Goal: Information Seeking & Learning: Learn about a topic

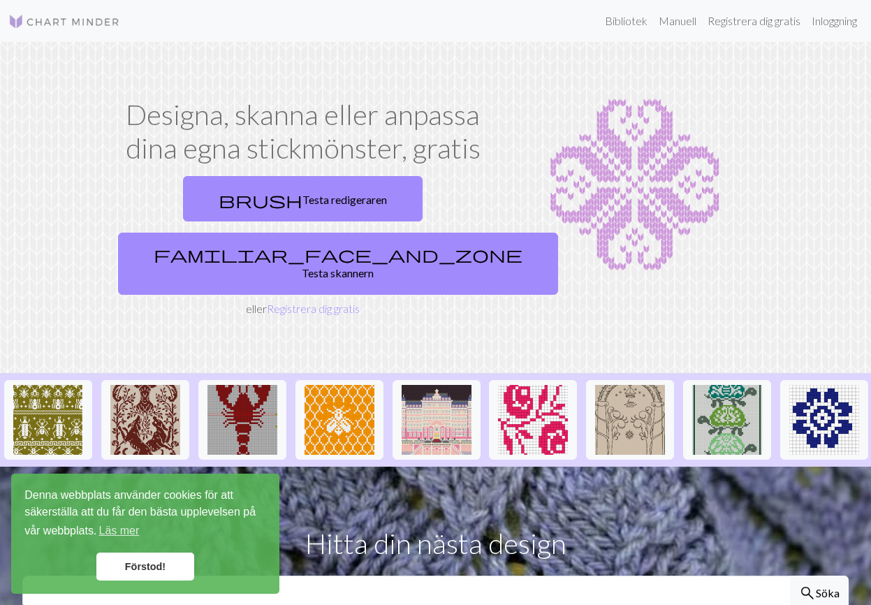
click at [226, 29] on div "Bibliotek Manuell Registrera dig gratis Inloggning" at bounding box center [496, 21] width 731 height 28
click at [155, 563] on font "Förstod!" at bounding box center [145, 566] width 40 height 11
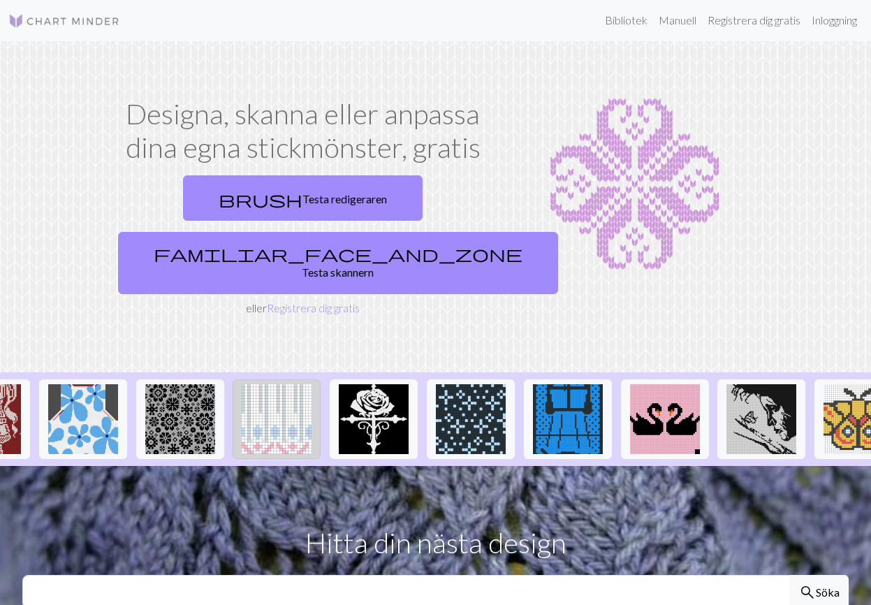
scroll to position [0, 1552]
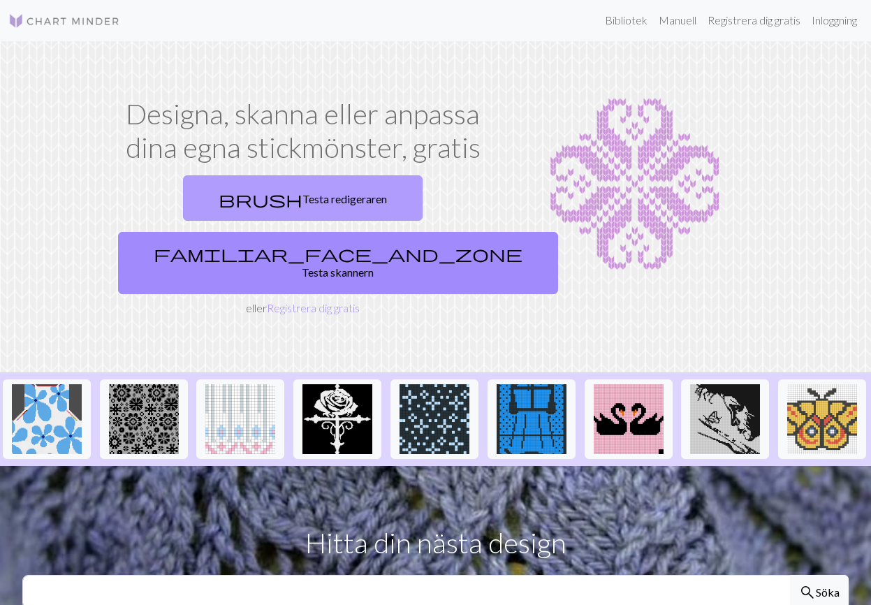
click at [302, 196] on font "Testa redigeraren" at bounding box center [344, 198] width 84 height 13
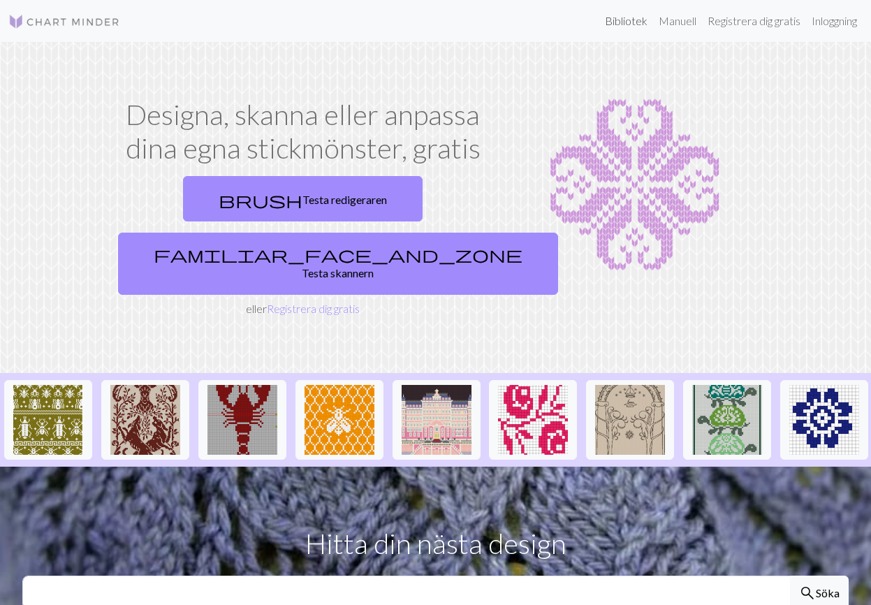
click at [621, 22] on font "Bibliotek" at bounding box center [626, 20] width 43 height 13
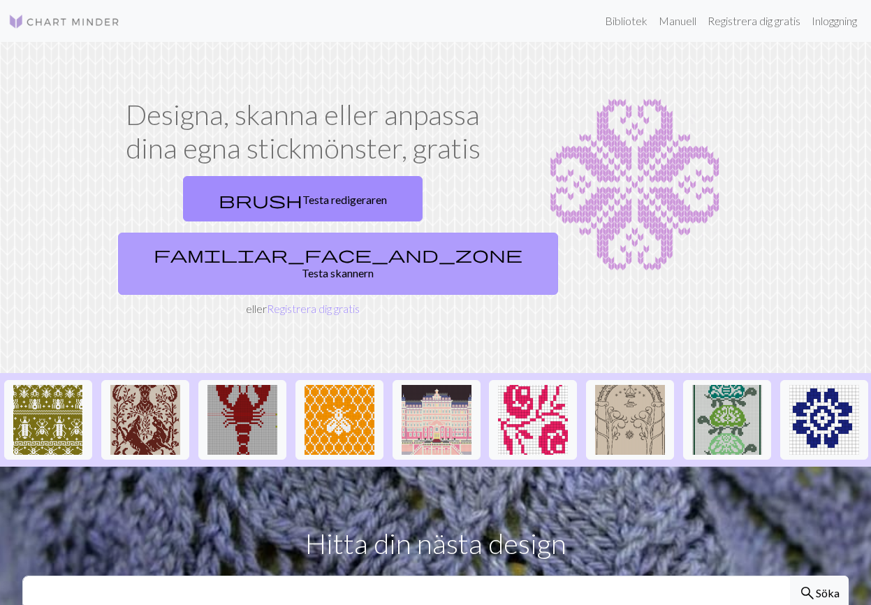
click at [374, 266] on font "Testa skannern" at bounding box center [338, 272] width 72 height 13
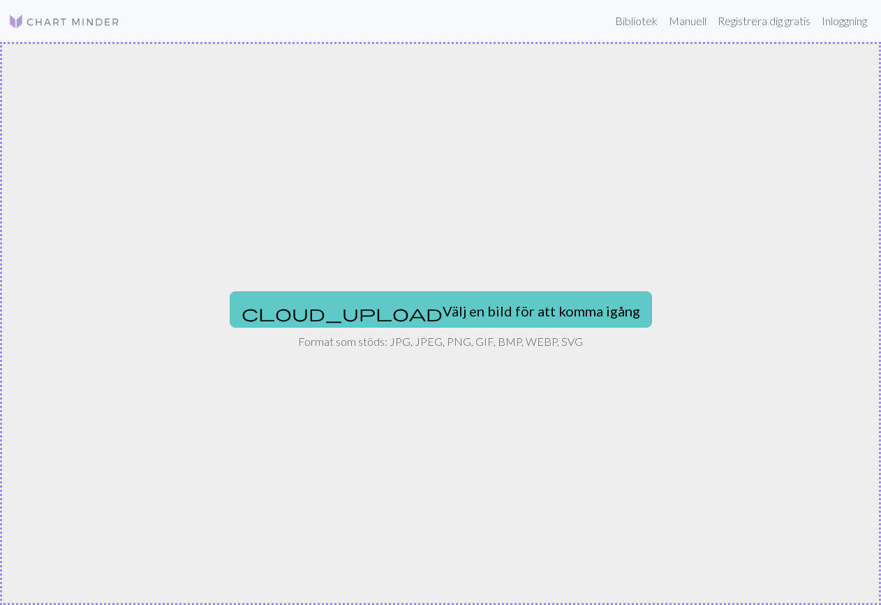
click at [471, 315] on font "Välj en bild för att komma igång" at bounding box center [542, 310] width 198 height 17
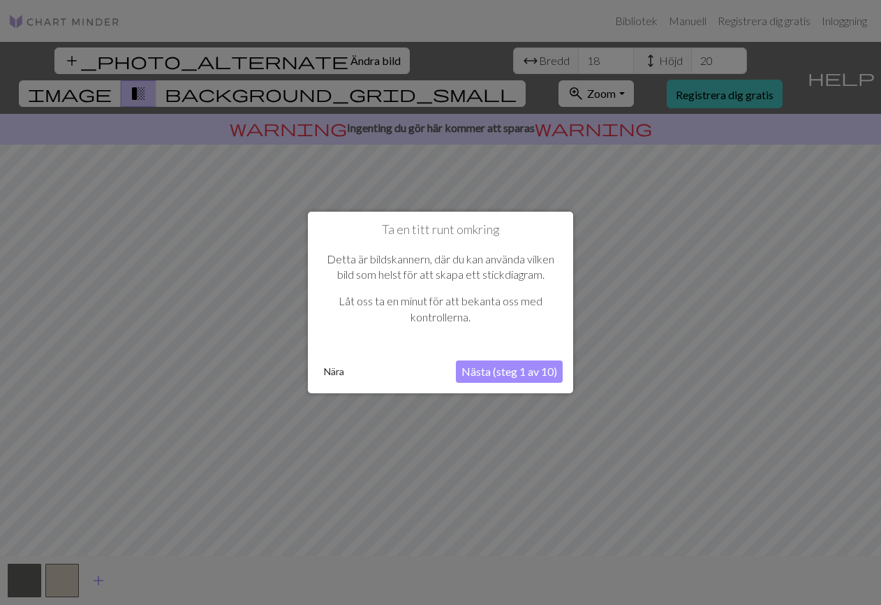
click at [526, 371] on font "Nästa (steg 1 av 10)" at bounding box center [510, 370] width 96 height 13
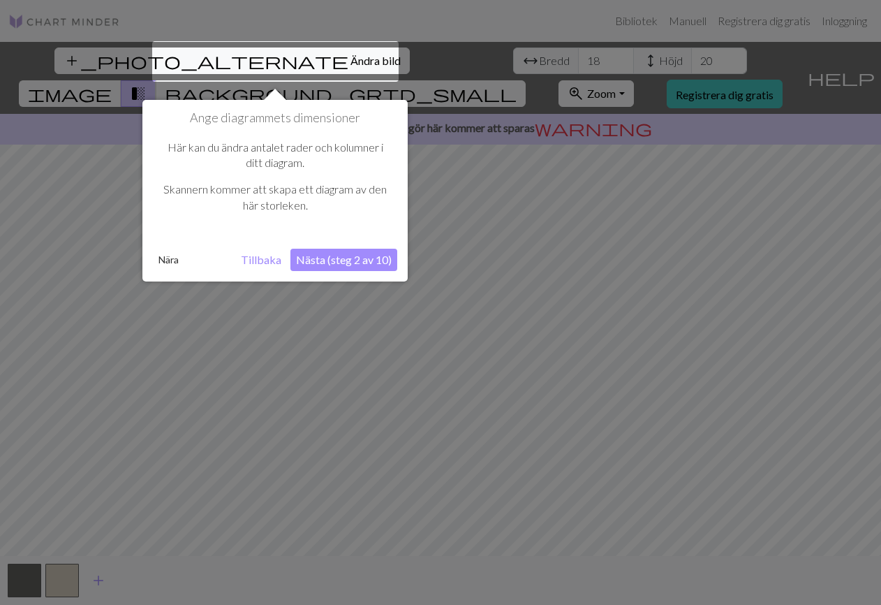
click at [366, 259] on font "Nästa (steg 2 av 10)" at bounding box center [344, 259] width 96 height 13
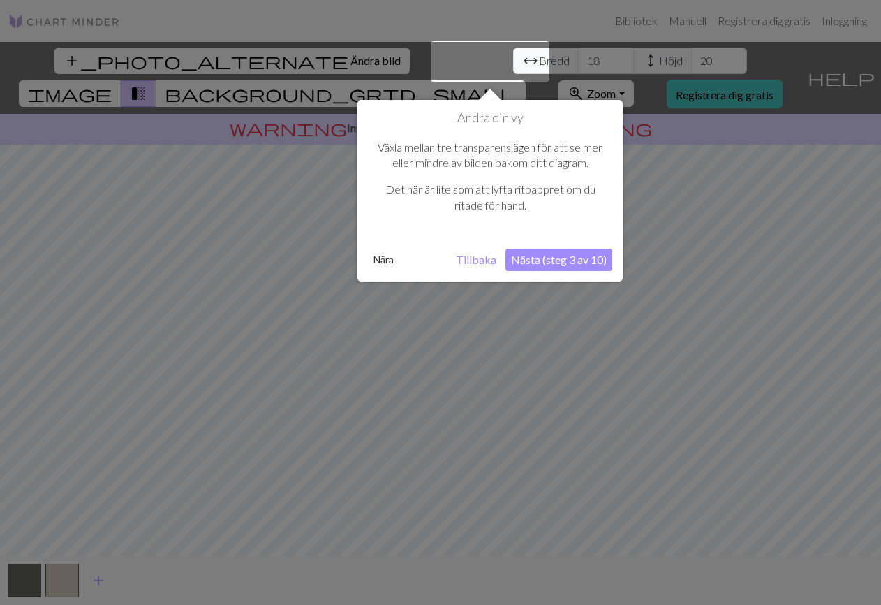
click at [558, 254] on font "Nästa (steg 3 av 10)" at bounding box center [559, 259] width 96 height 13
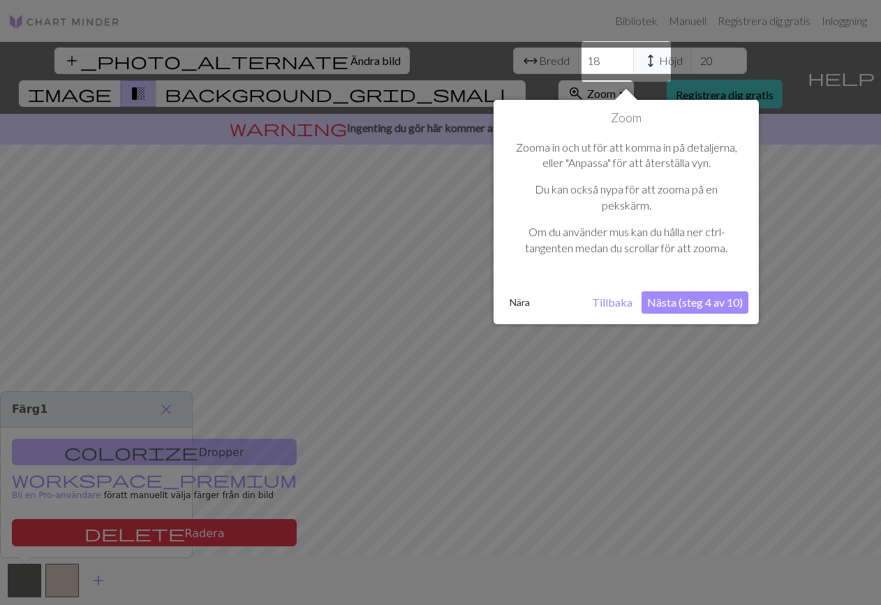
click at [675, 302] on font "Nästa (steg 4 av 10)" at bounding box center [695, 301] width 96 height 13
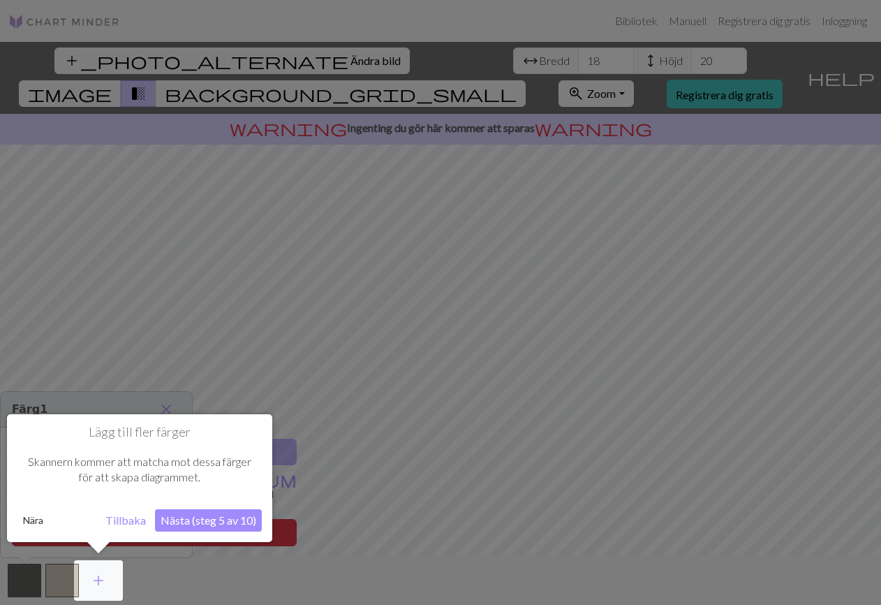
click at [228, 515] on font "Nästa (steg 5 av 10)" at bounding box center [209, 519] width 96 height 13
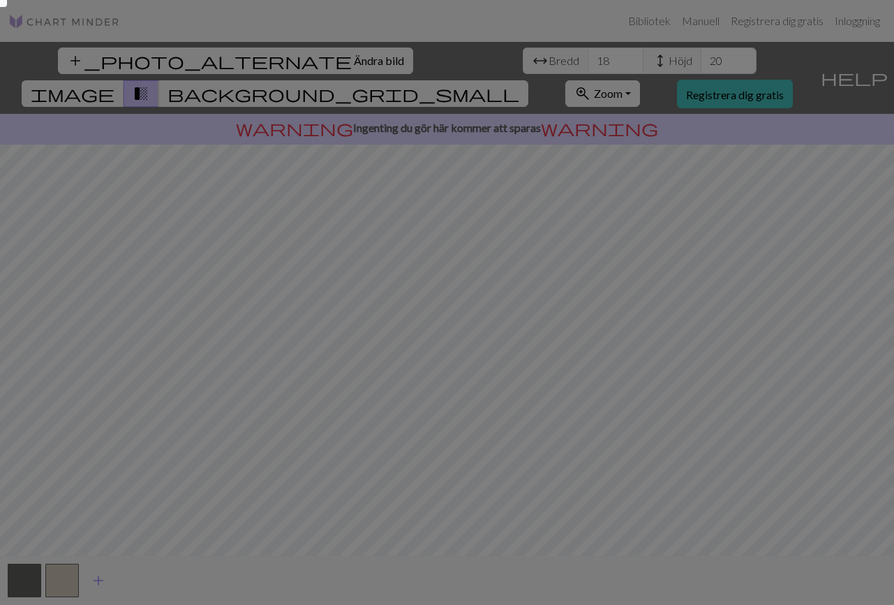
click at [774, 280] on div at bounding box center [447, 358] width 894 height 716
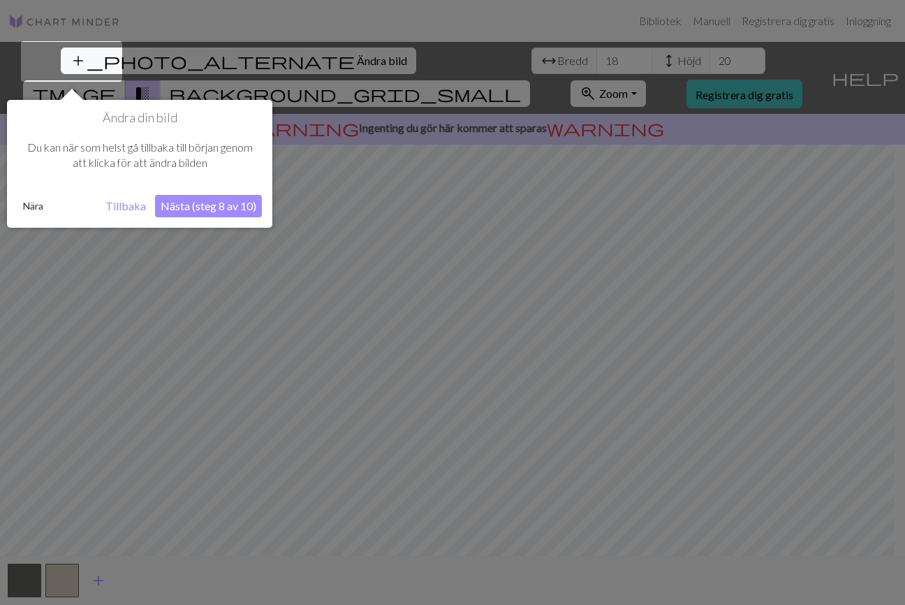
click at [125, 205] on font "Tillbaka" at bounding box center [125, 205] width 40 height 13
click at [228, 205] on font "Nästa (steg 8 av 10)" at bounding box center [209, 205] width 96 height 13
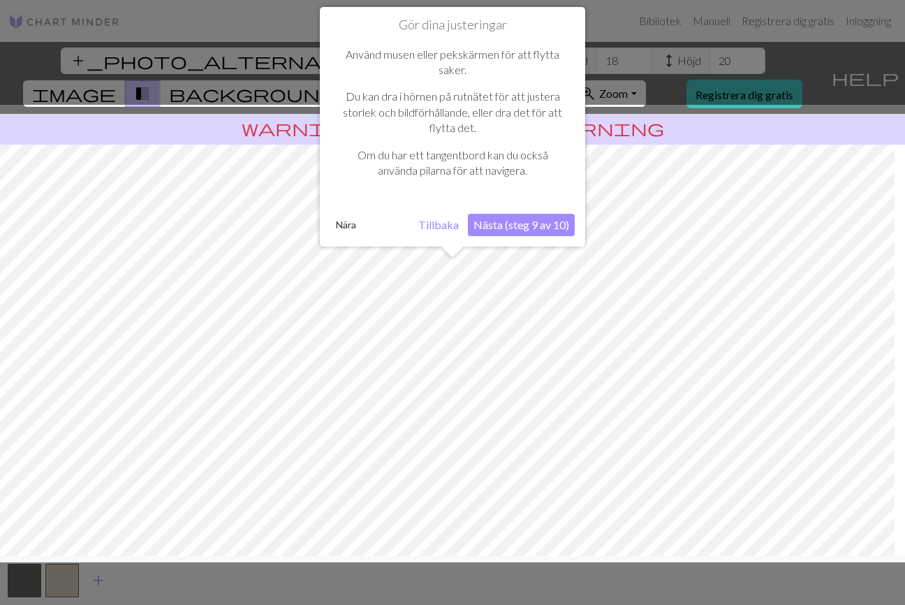
click at [513, 225] on font "Nästa (steg 9 av 10)" at bounding box center [521, 224] width 96 height 13
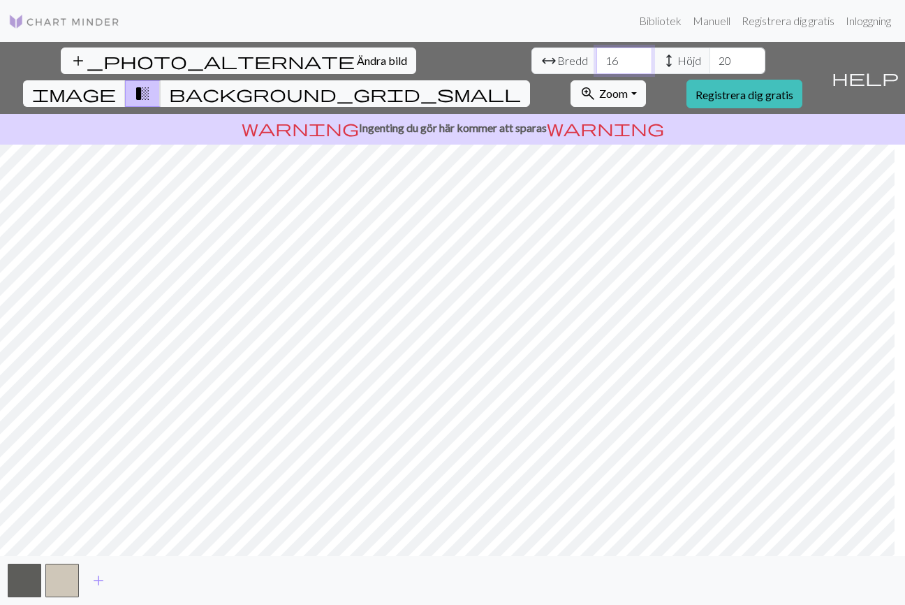
click at [596, 65] on input "16" at bounding box center [624, 60] width 56 height 27
type input "6"
click at [596, 65] on input "6" at bounding box center [624, 60] width 56 height 27
click at [709, 63] on input "12" at bounding box center [737, 60] width 56 height 27
type input "34"
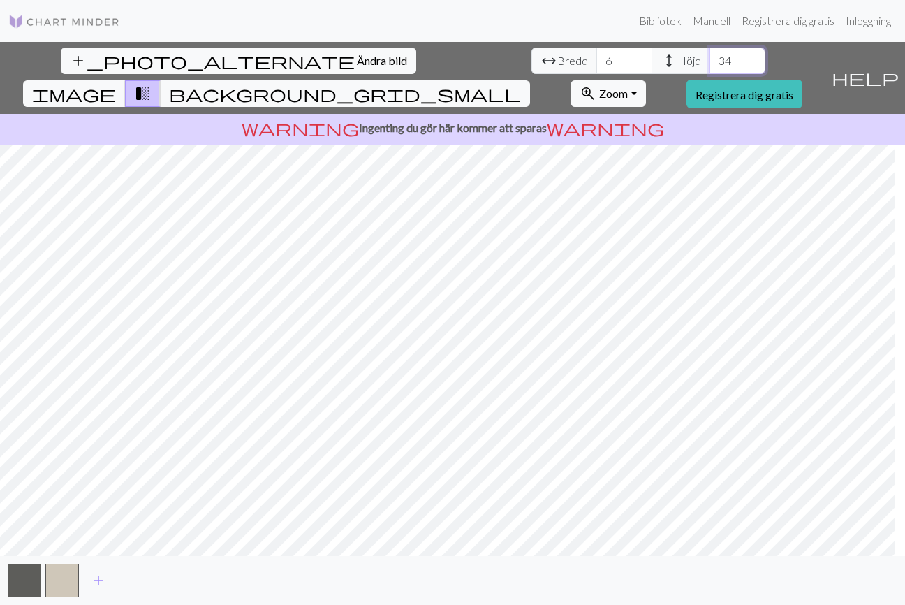
click at [709, 57] on input "34" at bounding box center [737, 60] width 56 height 27
click at [596, 56] on input "27" at bounding box center [624, 60] width 56 height 27
click at [596, 56] on input "28" at bounding box center [624, 60] width 56 height 27
click at [596, 56] on input "34" at bounding box center [624, 60] width 56 height 27
click at [596, 56] on input "35" at bounding box center [624, 60] width 56 height 27
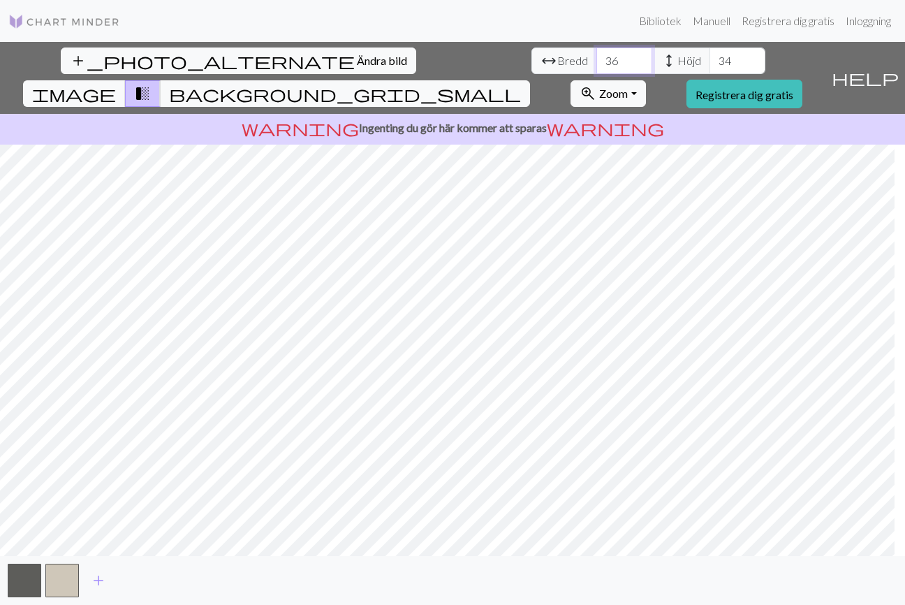
click at [596, 56] on input "36" at bounding box center [624, 60] width 56 height 27
click at [596, 56] on input "37" at bounding box center [624, 60] width 56 height 27
click at [596, 56] on input "38" at bounding box center [624, 60] width 56 height 27
click at [596, 56] on input "39" at bounding box center [624, 60] width 56 height 27
type input "40"
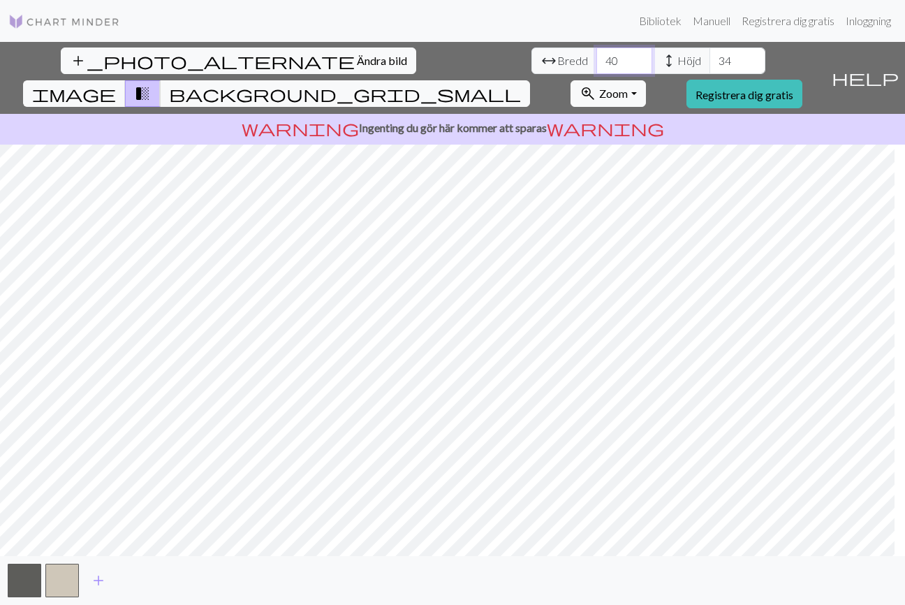
click at [596, 56] on input "40" at bounding box center [624, 60] width 56 height 27
click at [709, 55] on input "42" at bounding box center [737, 60] width 56 height 27
click at [709, 67] on input "41" at bounding box center [737, 60] width 56 height 27
click at [709, 67] on input "40" at bounding box center [737, 60] width 56 height 27
click at [709, 55] on input "41" at bounding box center [737, 60] width 56 height 27
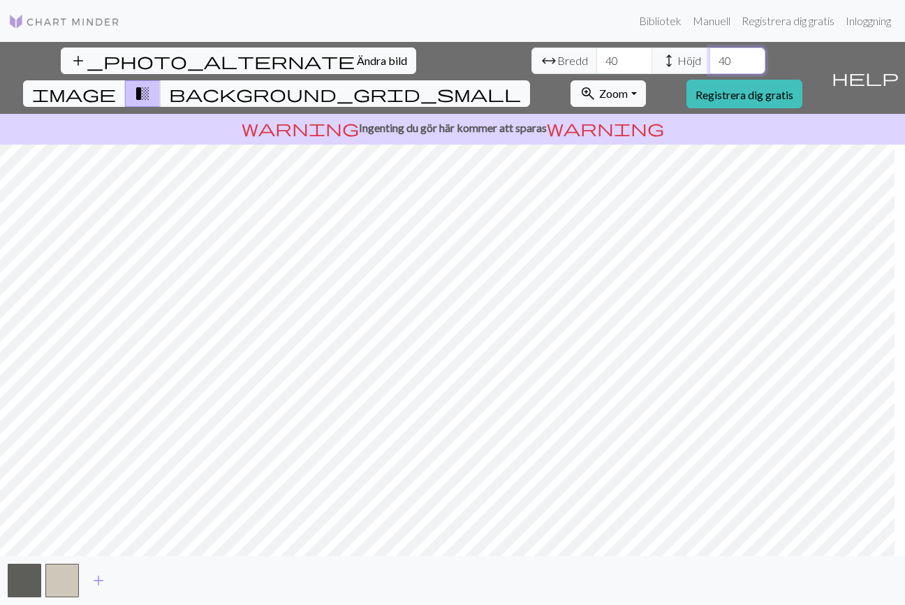
click at [709, 67] on input "40" at bounding box center [737, 60] width 56 height 27
type input "41"
click at [709, 57] on input "41" at bounding box center [737, 60] width 56 height 27
click at [95, 578] on span "add" at bounding box center [98, 580] width 17 height 20
click at [101, 576] on button "button" at bounding box center [100, 580] width 34 height 34
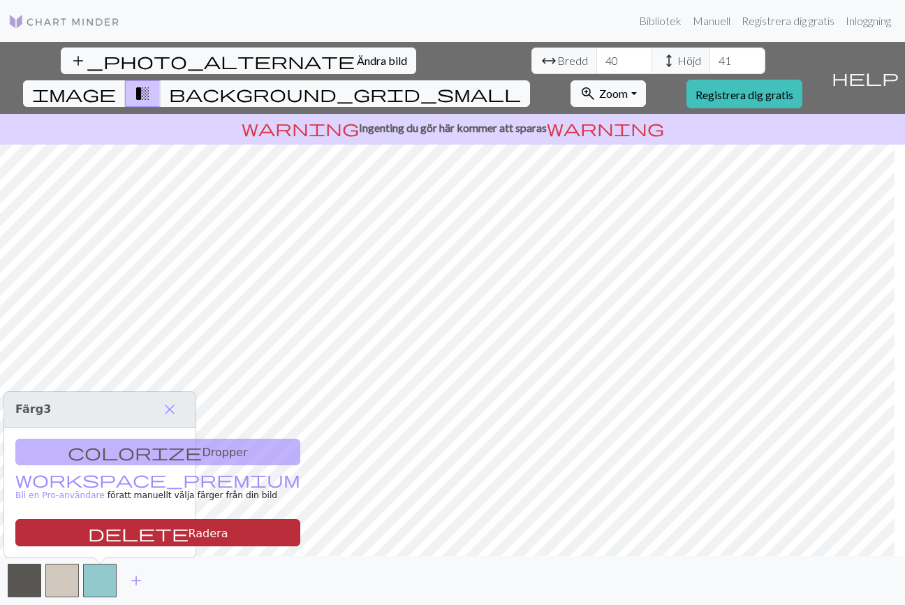
click at [189, 536] on font "Radera" at bounding box center [209, 532] width 40 height 13
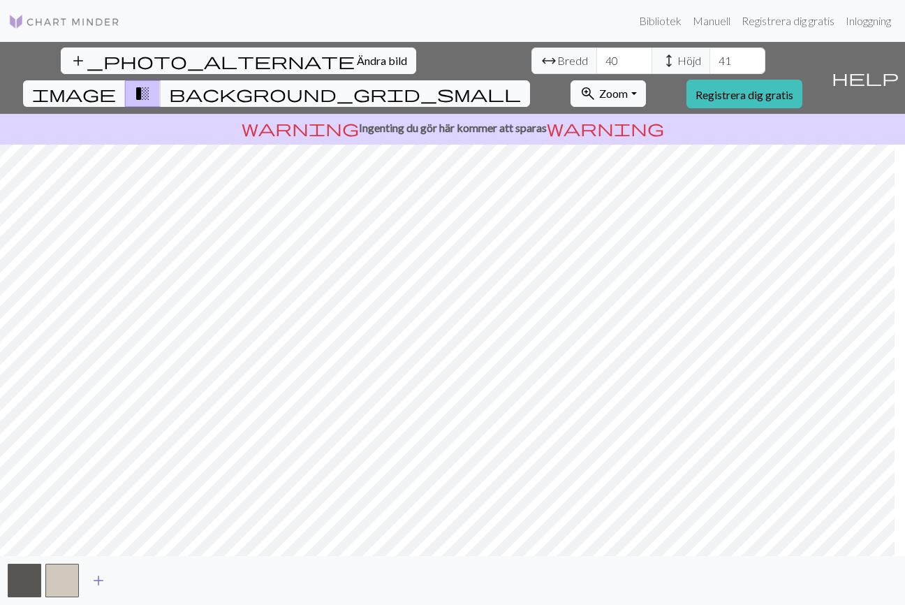
click at [98, 580] on span "add" at bounding box center [98, 580] width 17 height 20
click at [133, 579] on span "add" at bounding box center [136, 580] width 17 height 20
click at [171, 578] on span "add" at bounding box center [173, 580] width 17 height 20
click at [209, 577] on span "add" at bounding box center [211, 580] width 17 height 20
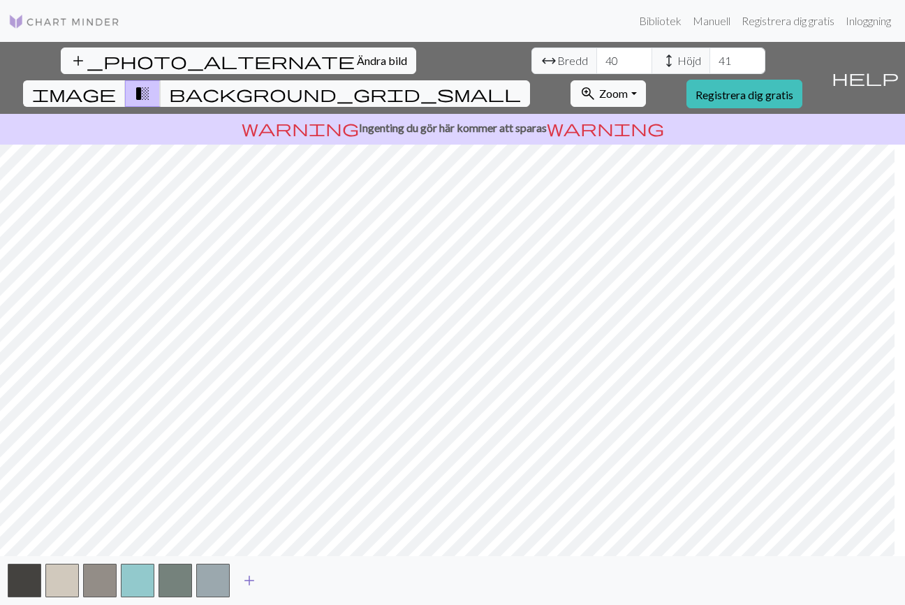
click at [247, 578] on span "add" at bounding box center [249, 580] width 17 height 20
click at [288, 576] on span "add" at bounding box center [287, 580] width 17 height 20
click at [357, 59] on font "Ändra bild" at bounding box center [382, 60] width 50 height 13
click at [116, 84] on span "image" at bounding box center [74, 94] width 84 height 20
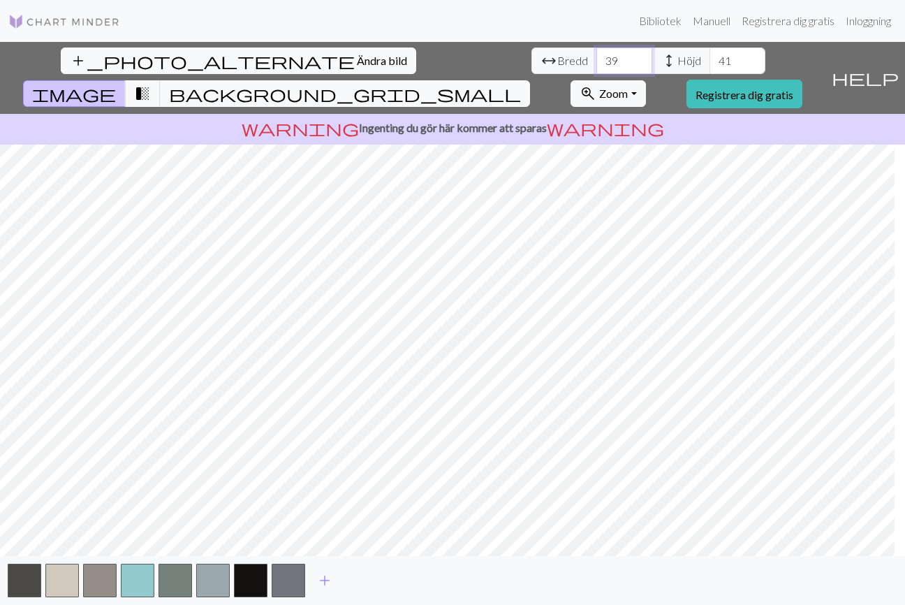
click at [596, 65] on input "39" at bounding box center [624, 60] width 56 height 27
click at [596, 65] on input "38" at bounding box center [624, 60] width 56 height 27
click at [596, 65] on input "37" at bounding box center [624, 60] width 56 height 27
click at [596, 65] on input "36" at bounding box center [624, 60] width 56 height 27
click at [596, 65] on input "35" at bounding box center [624, 60] width 56 height 27
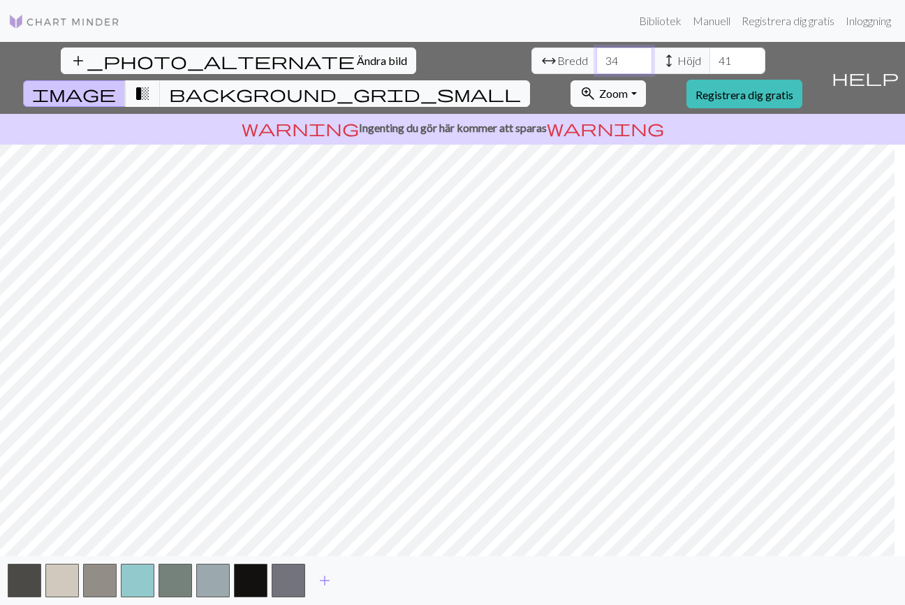
click at [596, 65] on input "34" at bounding box center [624, 60] width 56 height 27
click at [596, 65] on input "33" at bounding box center [624, 60] width 56 height 27
type input "32"
click at [596, 65] on input "32" at bounding box center [624, 60] width 56 height 27
click at [709, 64] on input "40" at bounding box center [737, 60] width 56 height 27
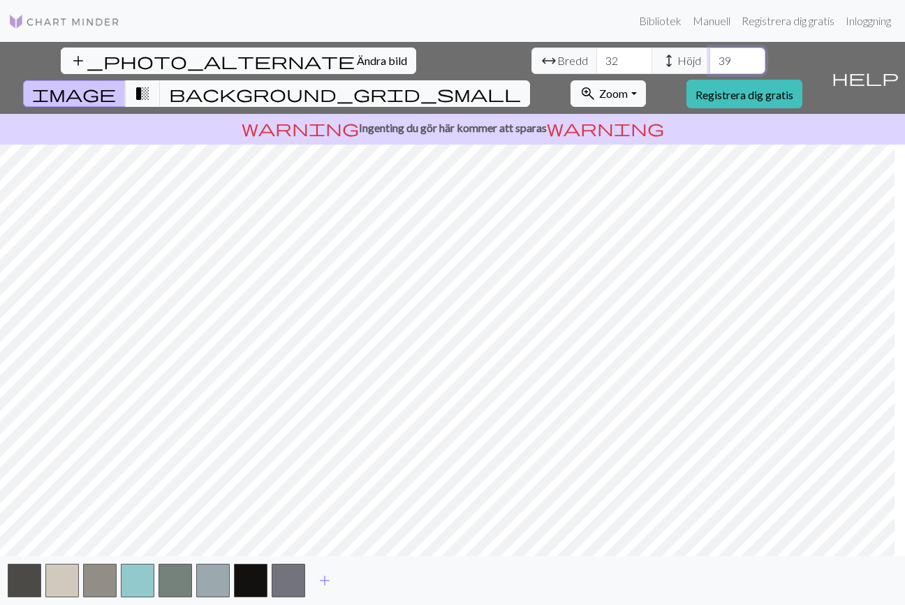
click at [709, 64] on input "39" at bounding box center [737, 60] width 56 height 27
click at [709, 64] on input "38" at bounding box center [737, 60] width 56 height 27
click at [709, 64] on input "37" at bounding box center [737, 60] width 56 height 27
click at [709, 64] on input "36" at bounding box center [737, 60] width 56 height 27
click at [709, 64] on input "35" at bounding box center [737, 60] width 56 height 27
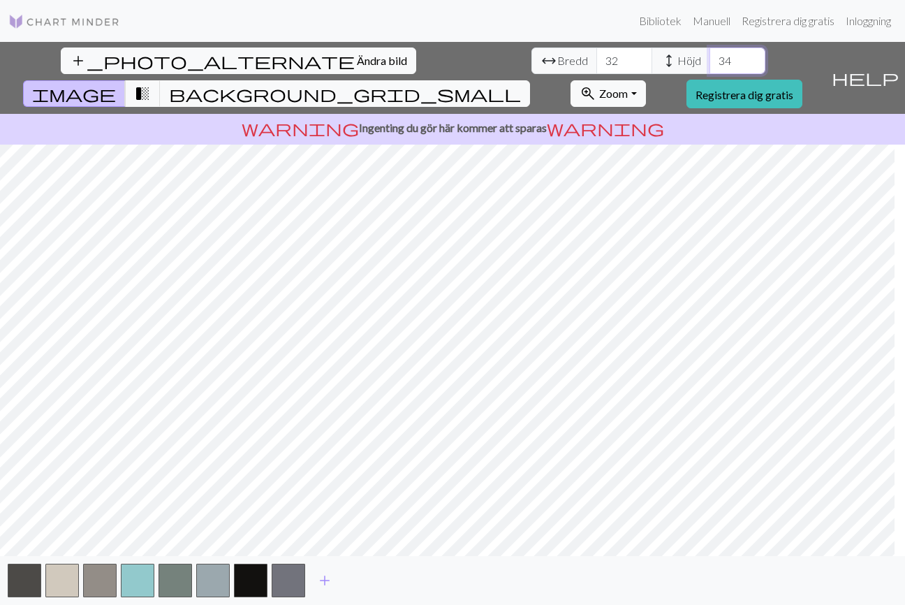
click at [709, 64] on input "34" at bounding box center [737, 60] width 56 height 27
click at [709, 64] on input "33" at bounding box center [737, 60] width 56 height 27
click at [709, 64] on input "32" at bounding box center [737, 60] width 56 height 27
click at [709, 64] on input "31" at bounding box center [737, 60] width 56 height 27
type input "30"
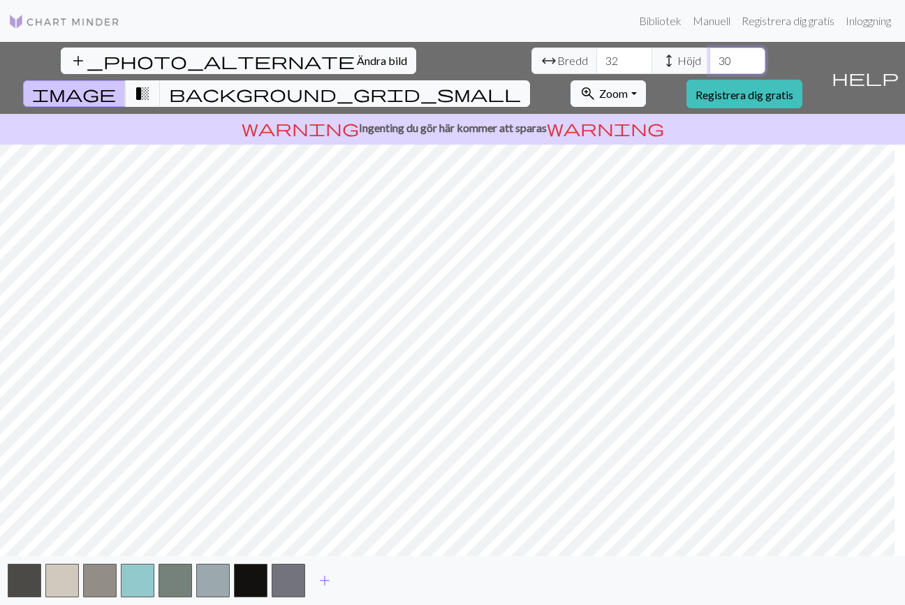
click at [709, 64] on input "30" at bounding box center [737, 60] width 56 height 27
click at [596, 65] on input "31" at bounding box center [624, 60] width 56 height 27
click at [596, 65] on input "30" at bounding box center [624, 60] width 56 height 27
click at [596, 65] on input "29" at bounding box center [624, 60] width 56 height 27
click at [596, 65] on input "28" at bounding box center [624, 60] width 56 height 27
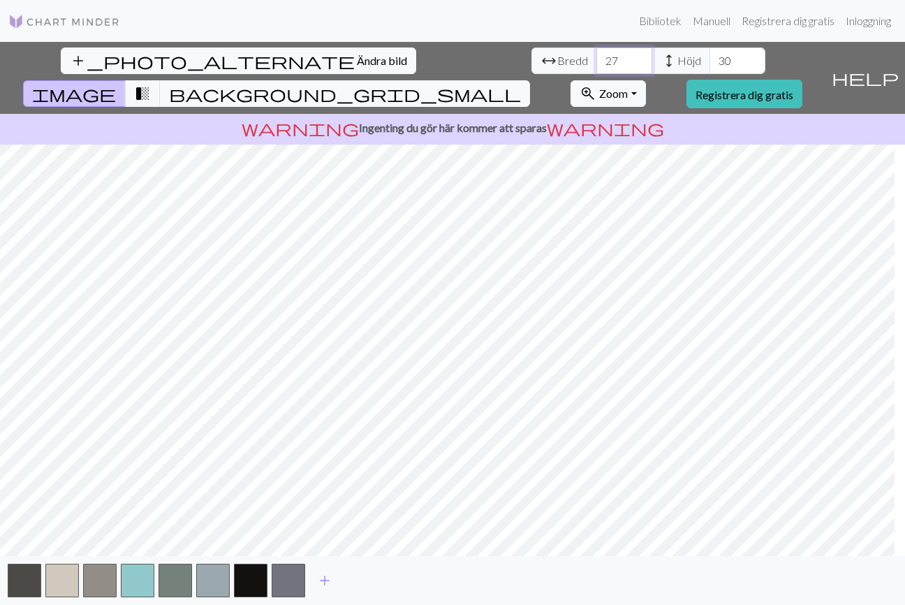
click at [596, 65] on input "27" at bounding box center [624, 60] width 56 height 27
click at [596, 65] on input "26" at bounding box center [624, 60] width 56 height 27
click at [596, 65] on input "25" at bounding box center [624, 60] width 56 height 27
type input "24"
click at [596, 65] on input "24" at bounding box center [624, 60] width 56 height 27
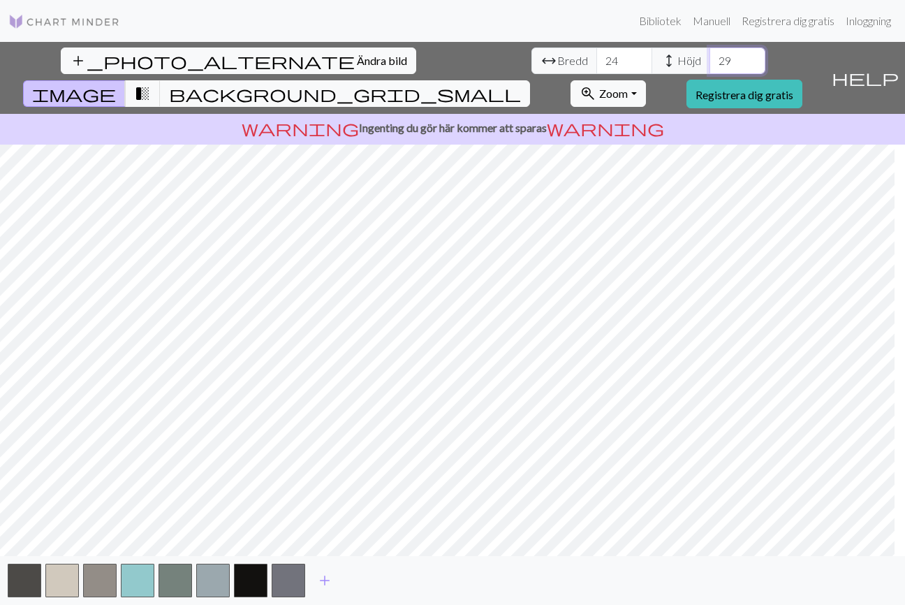
click at [709, 65] on input "29" at bounding box center [737, 60] width 56 height 27
click at [709, 65] on input "28" at bounding box center [737, 60] width 56 height 27
click at [709, 65] on input "27" at bounding box center [737, 60] width 56 height 27
click at [709, 65] on input "26" at bounding box center [737, 60] width 56 height 27
click at [709, 65] on input "25" at bounding box center [737, 60] width 56 height 27
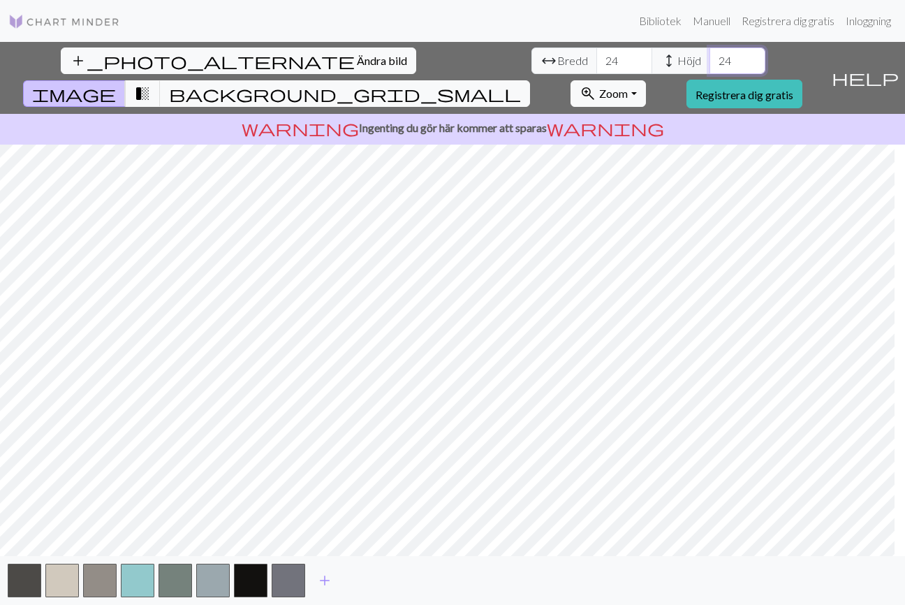
type input "24"
click at [709, 65] on input "24" at bounding box center [737, 60] width 56 height 27
click at [288, 577] on button "button" at bounding box center [289, 580] width 34 height 34
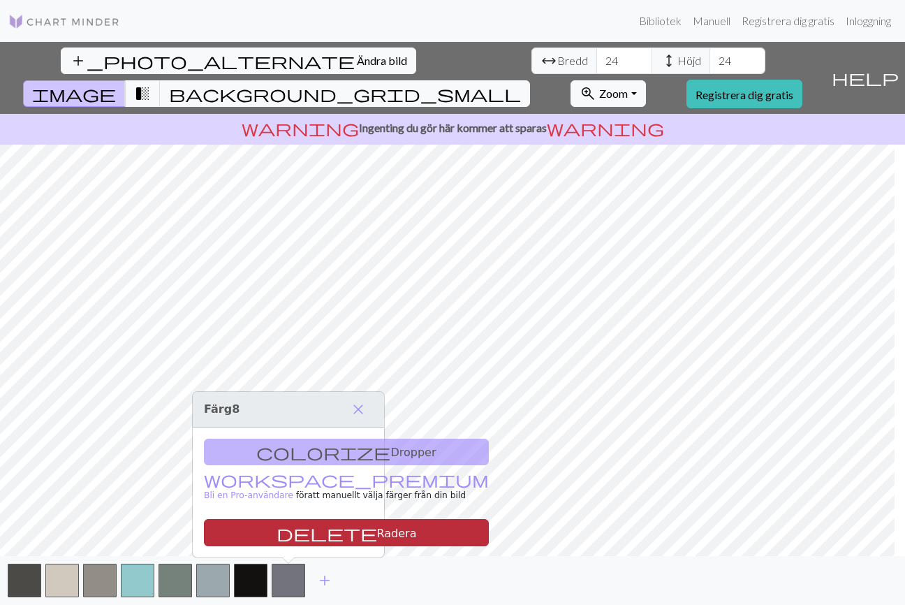
click at [327, 534] on button "delete Radera" at bounding box center [346, 532] width 285 height 27
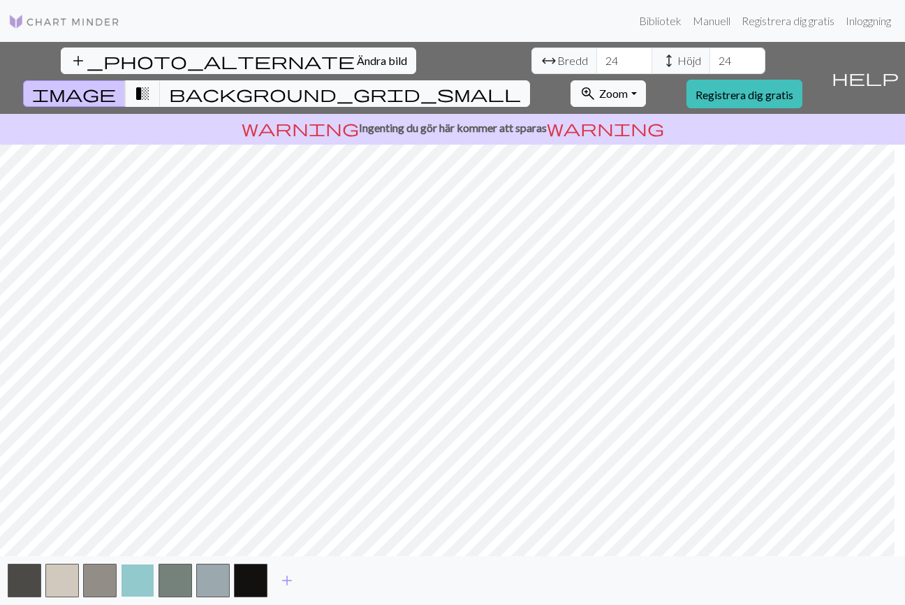
click at [135, 575] on button "button" at bounding box center [138, 580] width 34 height 34
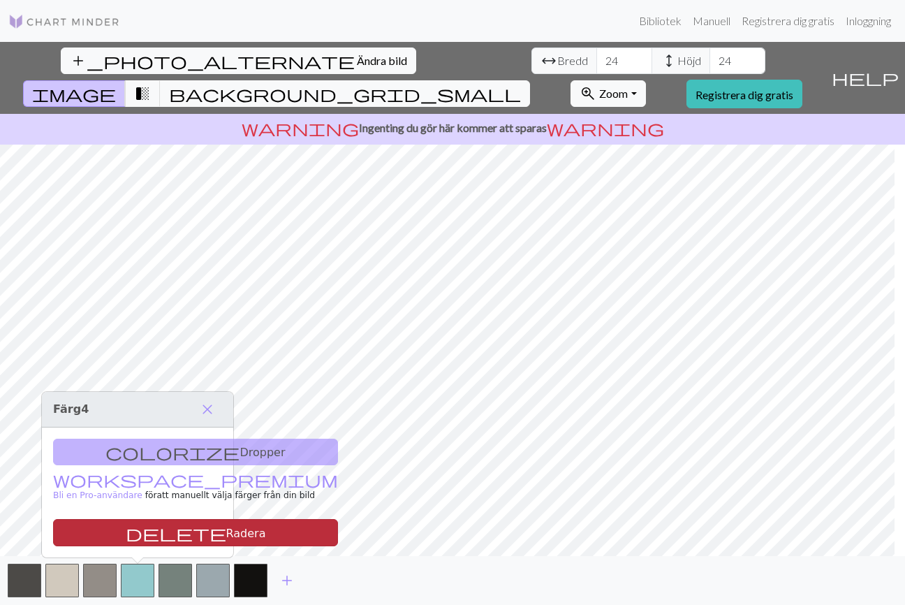
click at [190, 530] on button "delete Radera" at bounding box center [195, 532] width 285 height 27
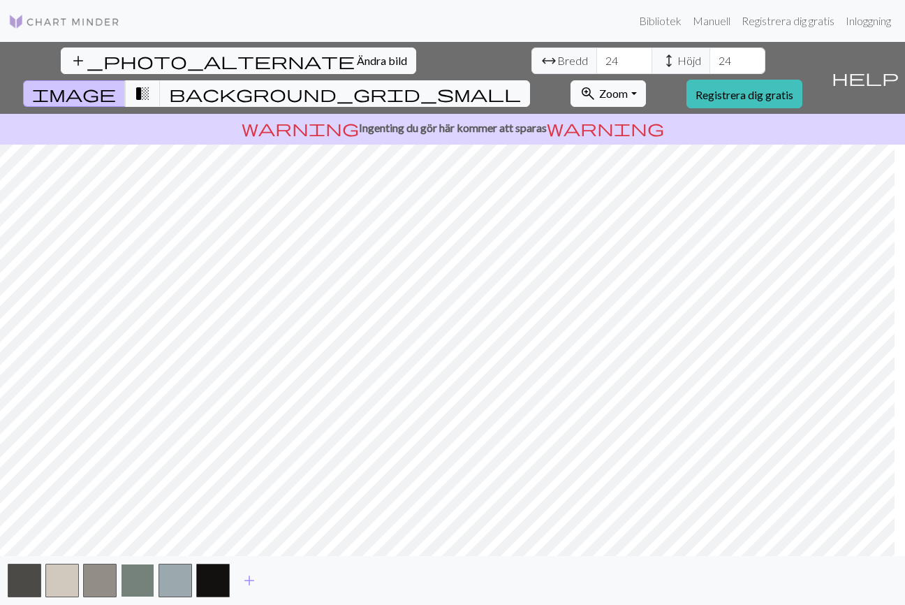
click at [137, 578] on button "button" at bounding box center [138, 580] width 34 height 34
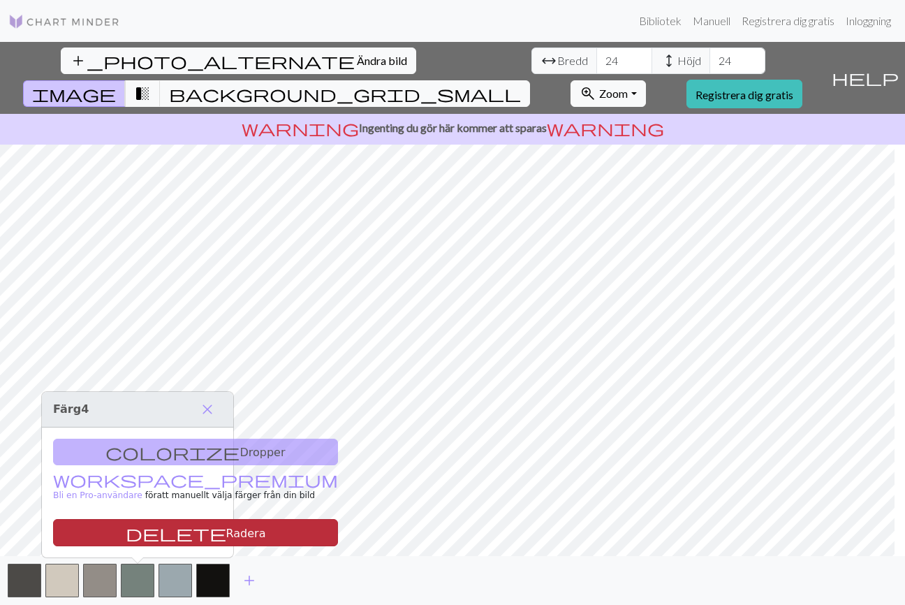
click at [177, 533] on button "delete Radera" at bounding box center [195, 532] width 285 height 27
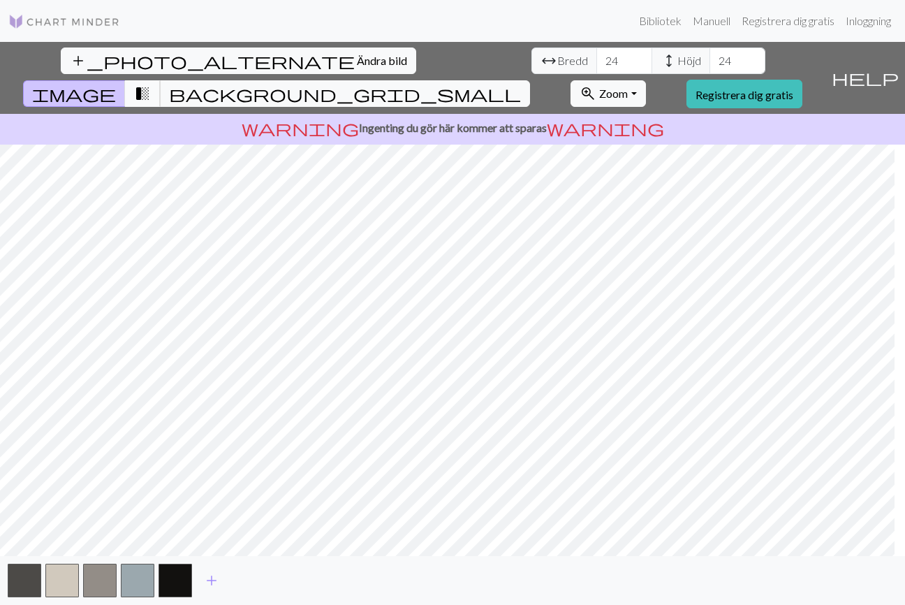
click at [151, 84] on span "transition_fade" at bounding box center [142, 94] width 17 height 20
click at [521, 84] on span "background_grid_small" at bounding box center [345, 94] width 352 height 20
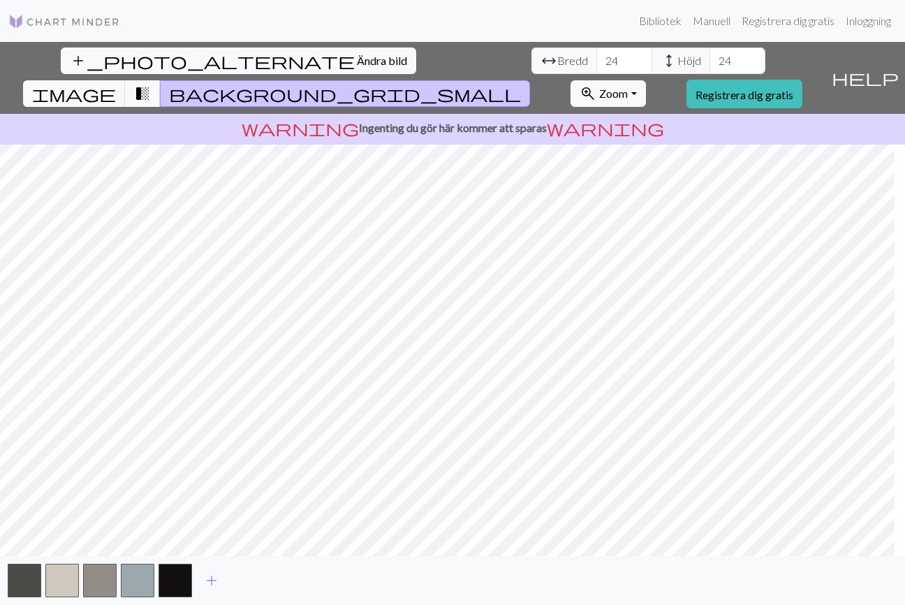
click at [151, 84] on span "transition_fade" at bounding box center [142, 94] width 17 height 20
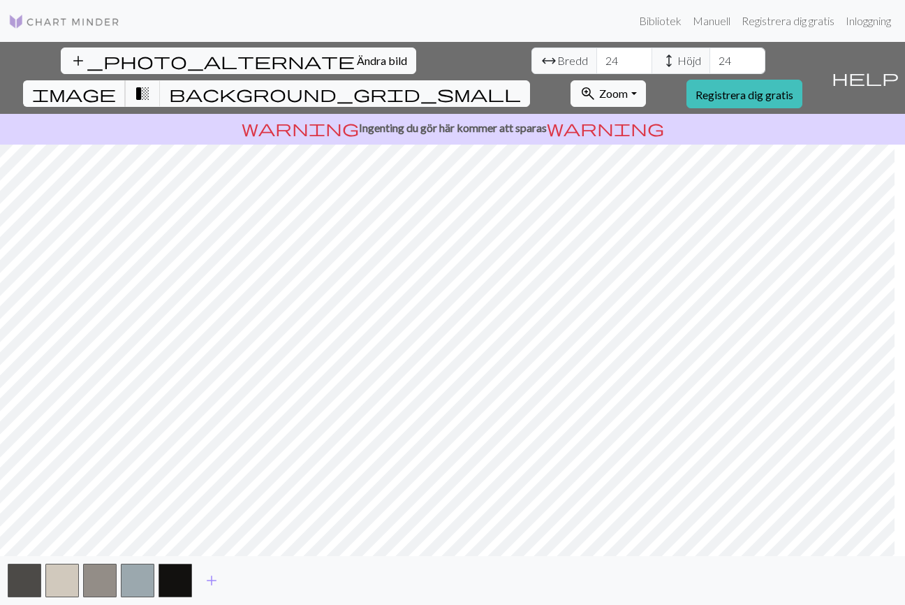
click at [116, 84] on span "image" at bounding box center [74, 94] width 84 height 20
click at [212, 579] on span "add" at bounding box center [211, 580] width 17 height 20
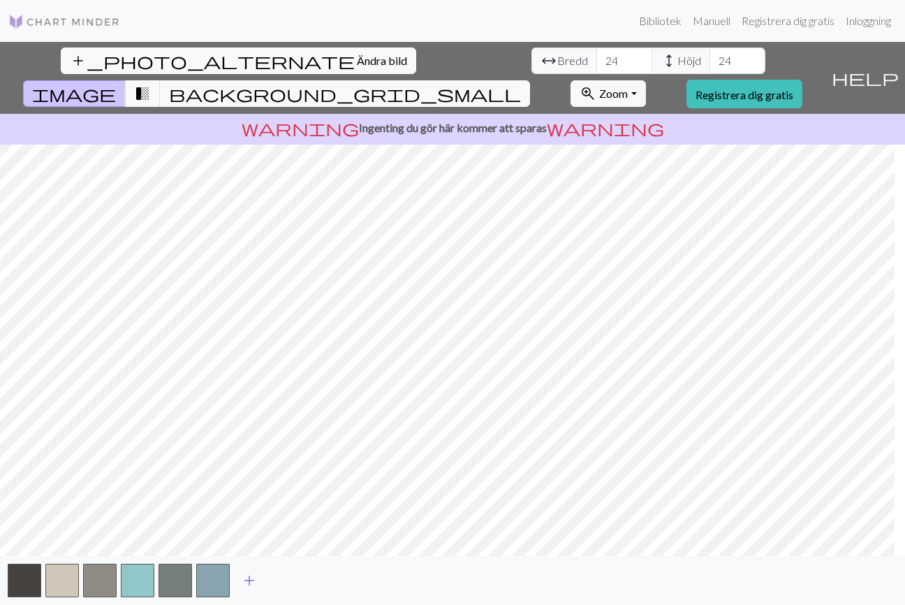
click at [248, 576] on span "add" at bounding box center [249, 580] width 17 height 20
click at [285, 580] on span "add" at bounding box center [287, 580] width 17 height 20
click at [324, 577] on span "add" at bounding box center [324, 580] width 17 height 20
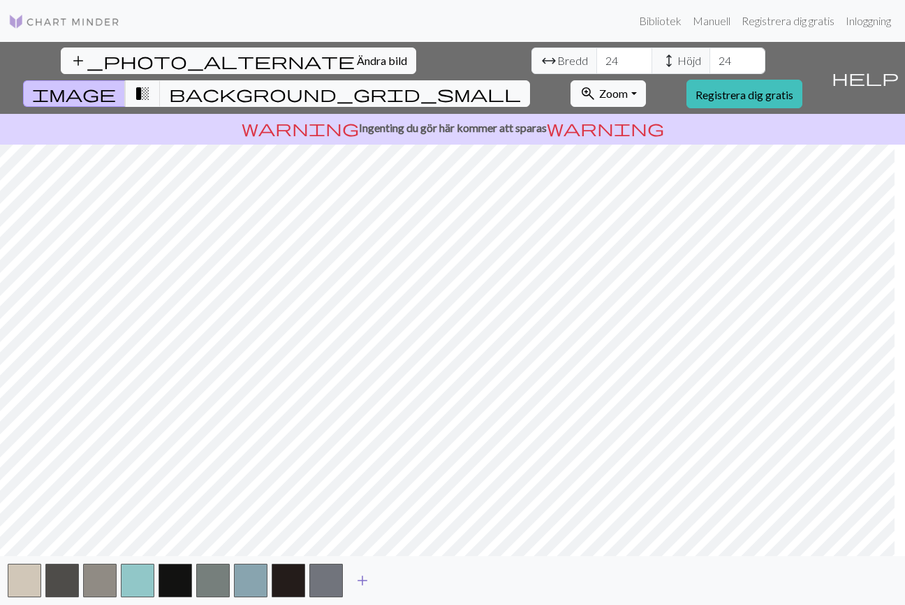
click at [365, 575] on span "add" at bounding box center [362, 580] width 17 height 20
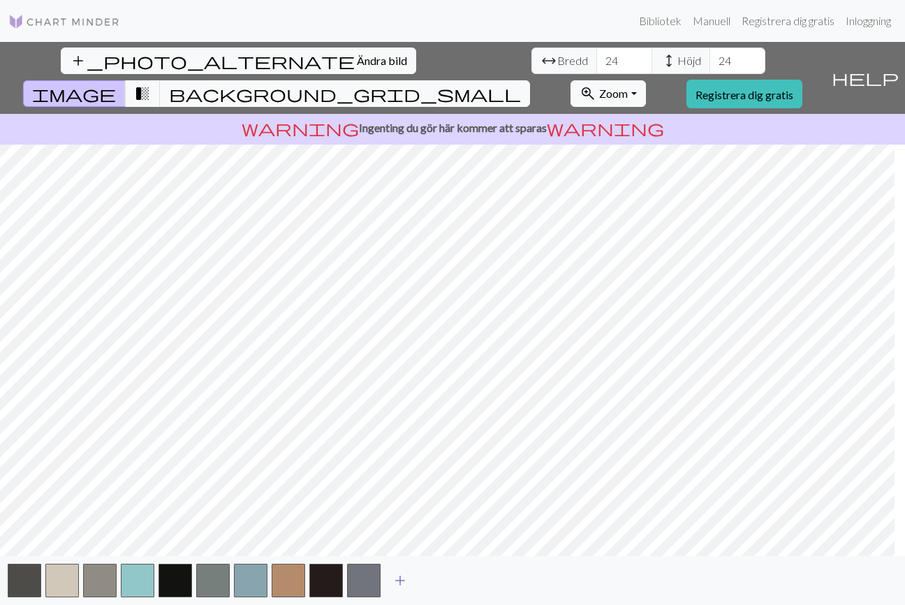
click at [401, 579] on span "add" at bounding box center [400, 580] width 17 height 20
click at [435, 577] on span "add" at bounding box center [437, 580] width 17 height 20
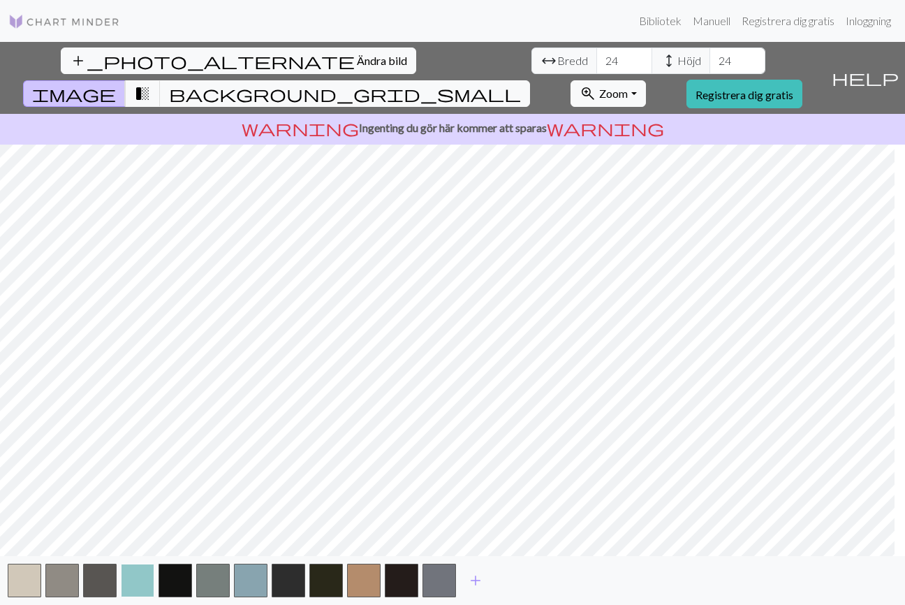
click at [147, 574] on button "button" at bounding box center [138, 580] width 34 height 34
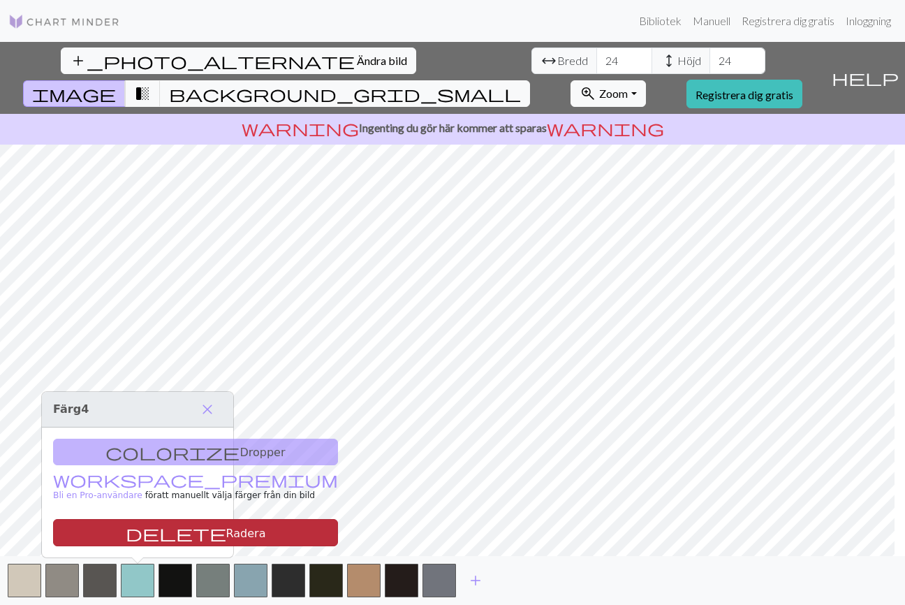
click at [176, 528] on button "delete Radera" at bounding box center [195, 532] width 285 height 27
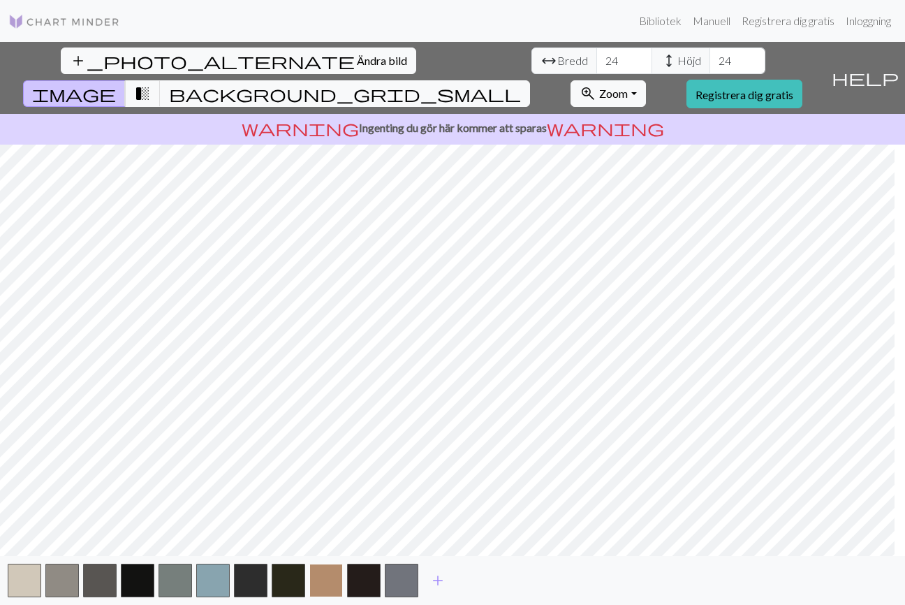
click at [335, 577] on button "button" at bounding box center [326, 580] width 34 height 34
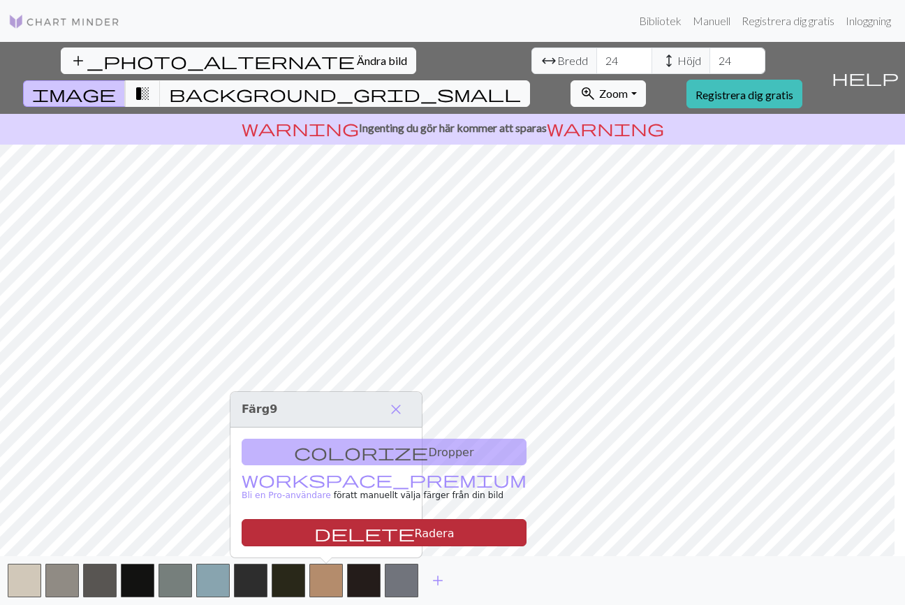
click at [378, 529] on button "delete Radera" at bounding box center [384, 532] width 285 height 27
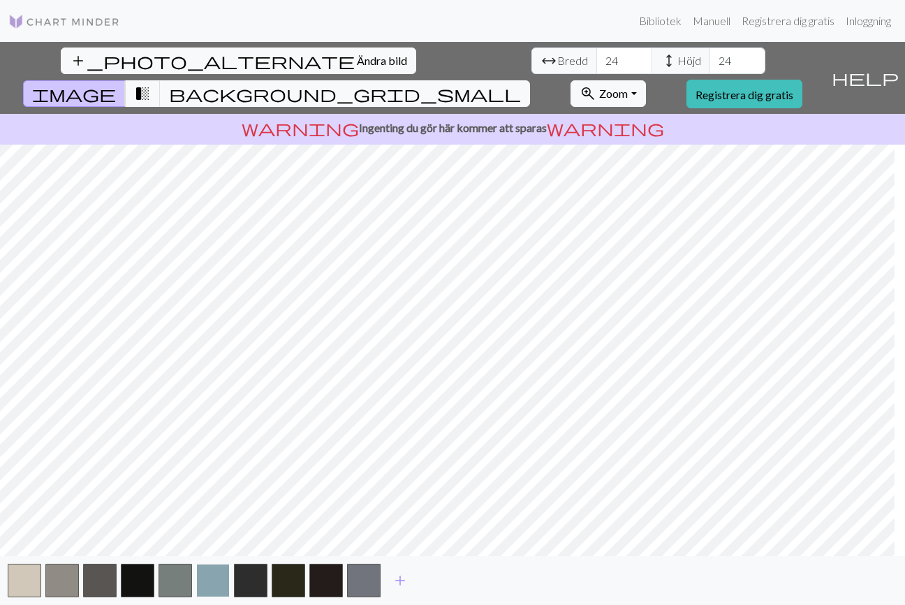
click at [213, 576] on button "button" at bounding box center [213, 580] width 34 height 34
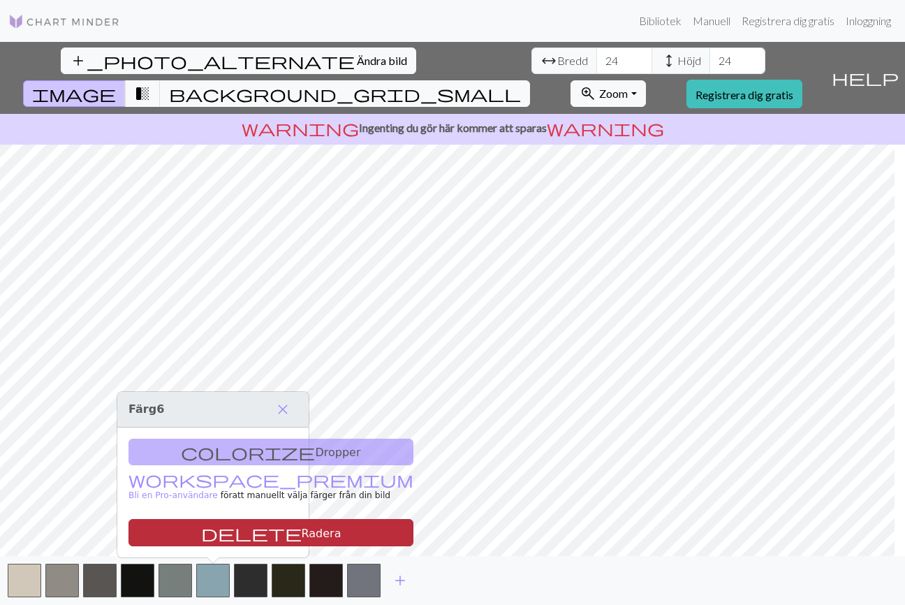
click at [246, 535] on button "delete Radera" at bounding box center [270, 532] width 285 height 27
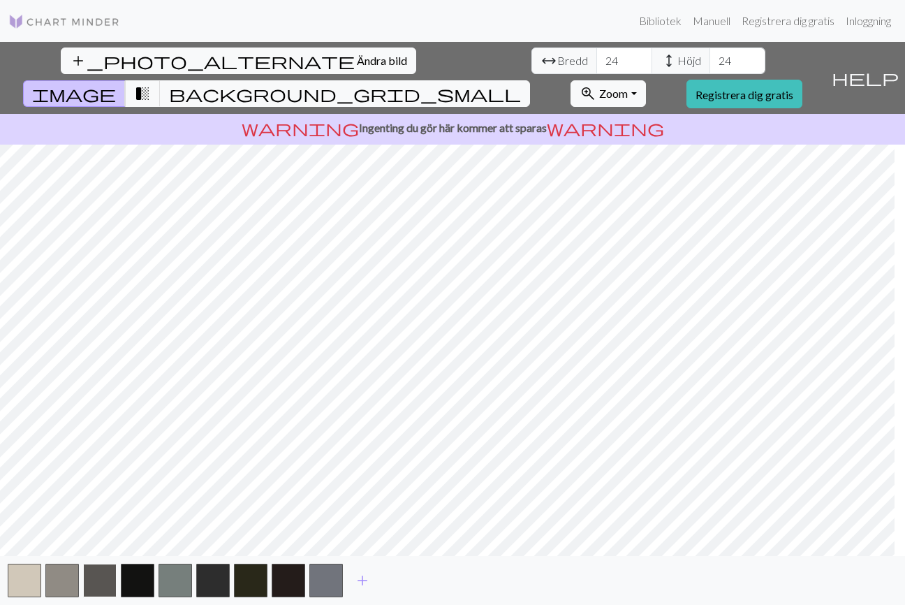
click at [96, 585] on button "button" at bounding box center [100, 580] width 34 height 34
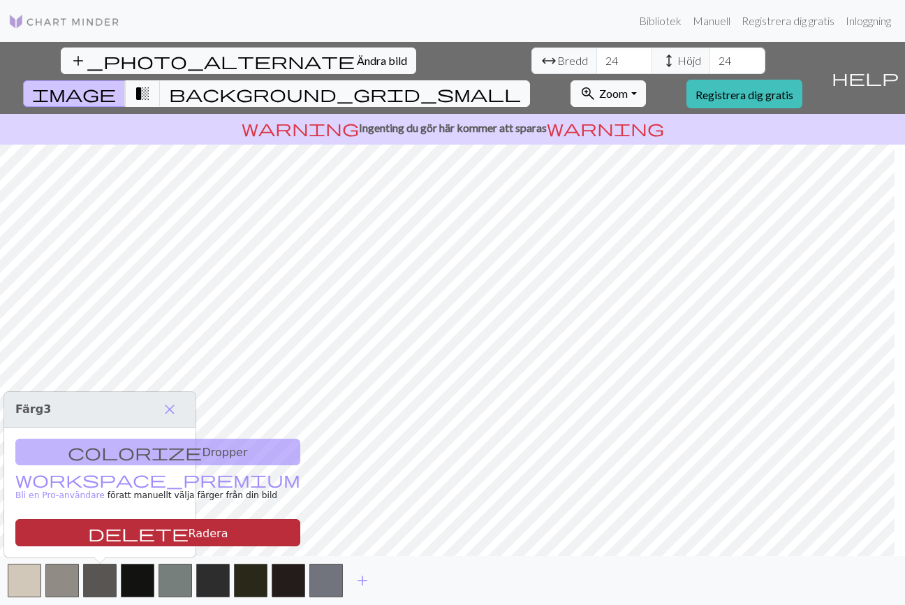
click at [144, 533] on button "delete Radera" at bounding box center [157, 532] width 285 height 27
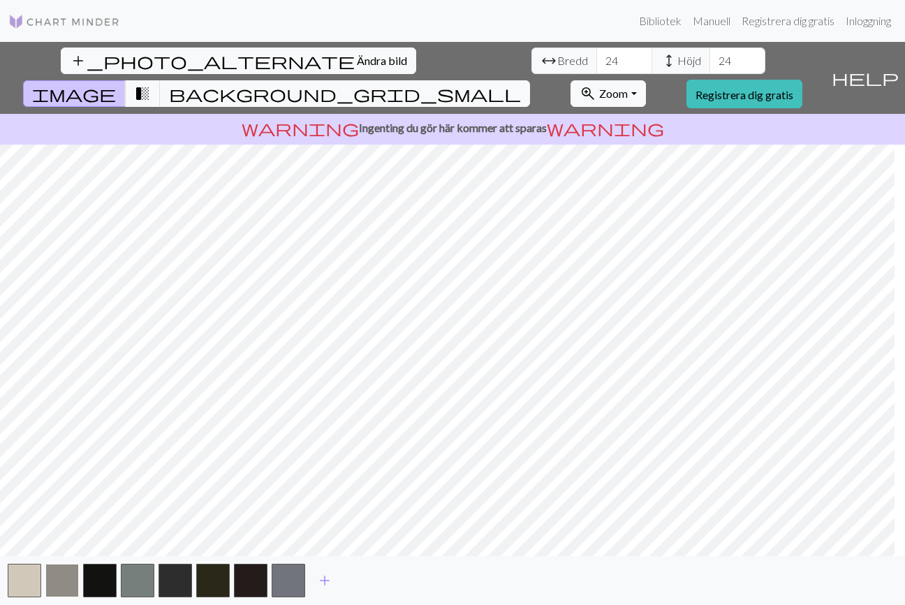
click at [67, 575] on button "button" at bounding box center [62, 580] width 34 height 34
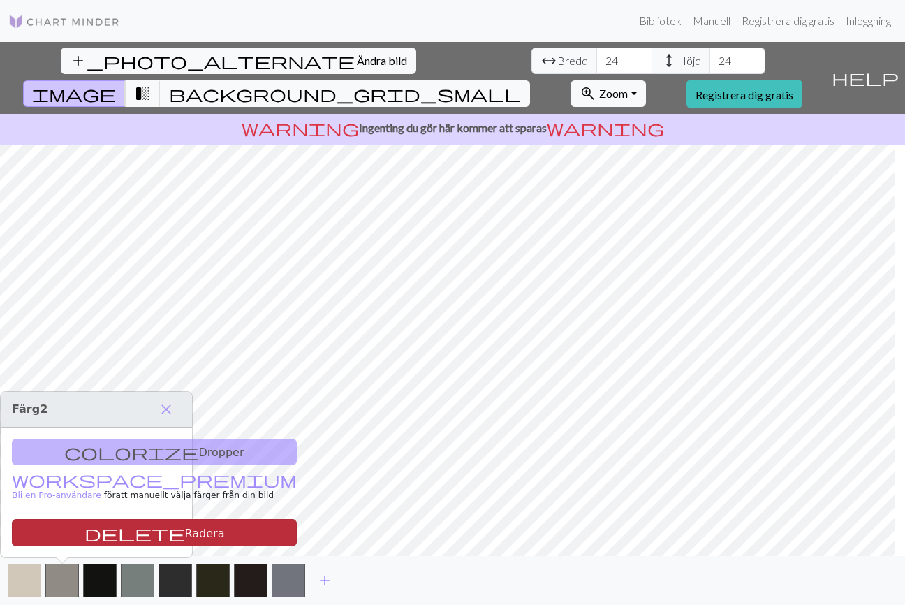
click at [133, 532] on button "delete Radera" at bounding box center [154, 532] width 285 height 27
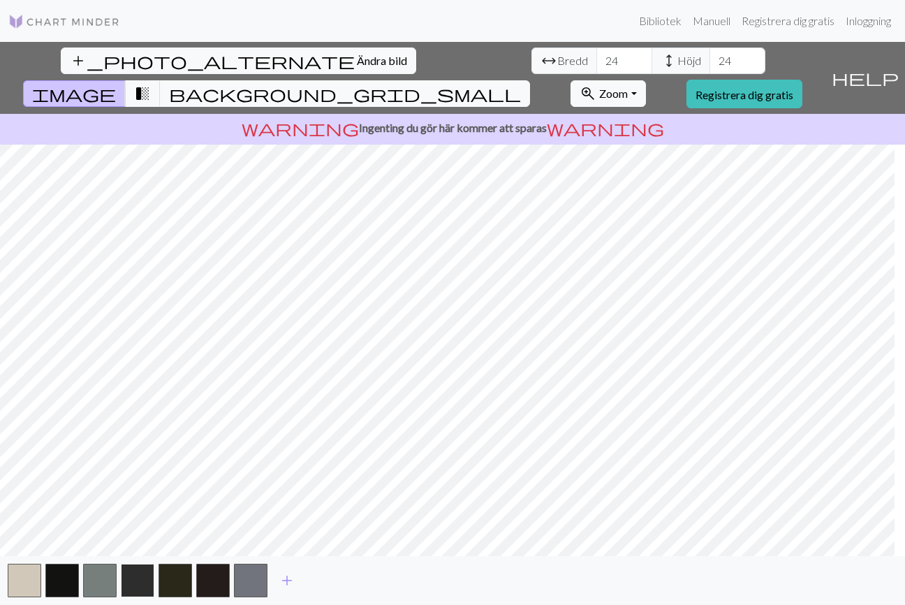
click at [140, 582] on button "button" at bounding box center [138, 580] width 34 height 34
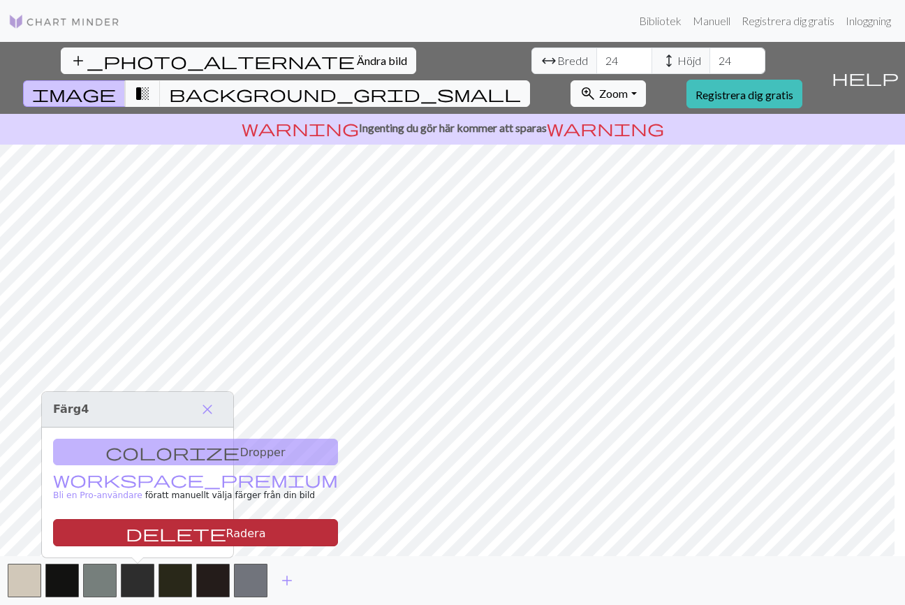
click at [170, 529] on button "delete Radera" at bounding box center [195, 532] width 285 height 27
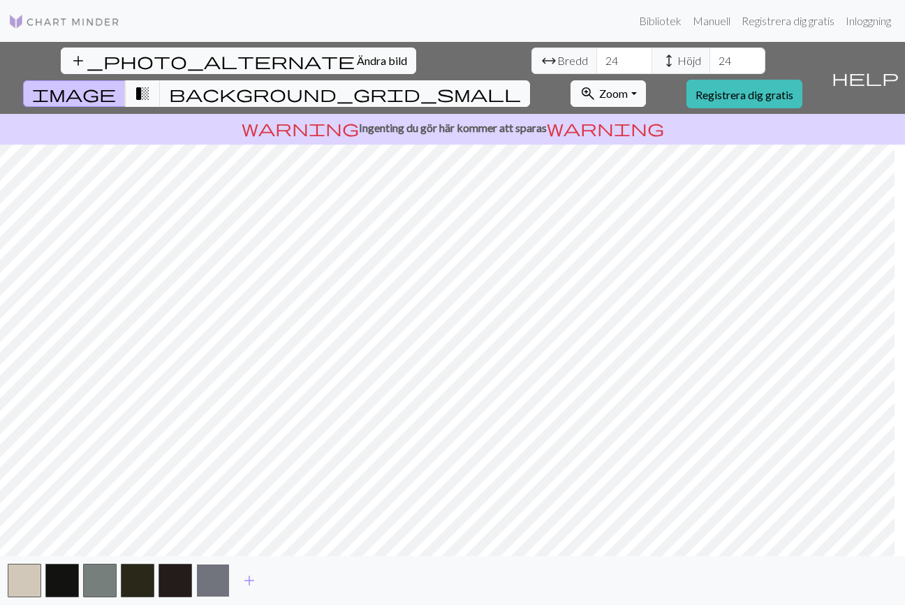
click at [212, 583] on button "button" at bounding box center [213, 580] width 34 height 34
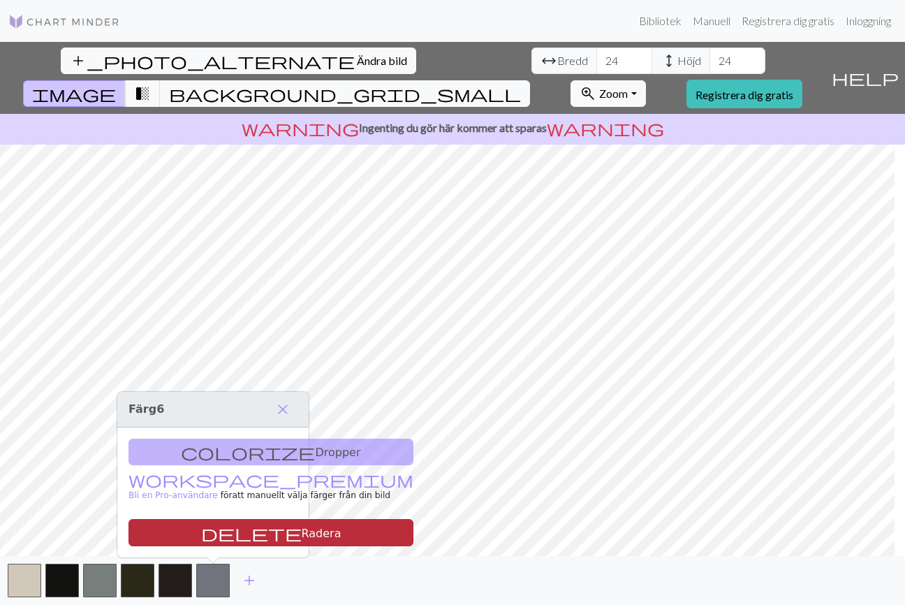
click at [239, 531] on button "delete Radera" at bounding box center [270, 532] width 285 height 27
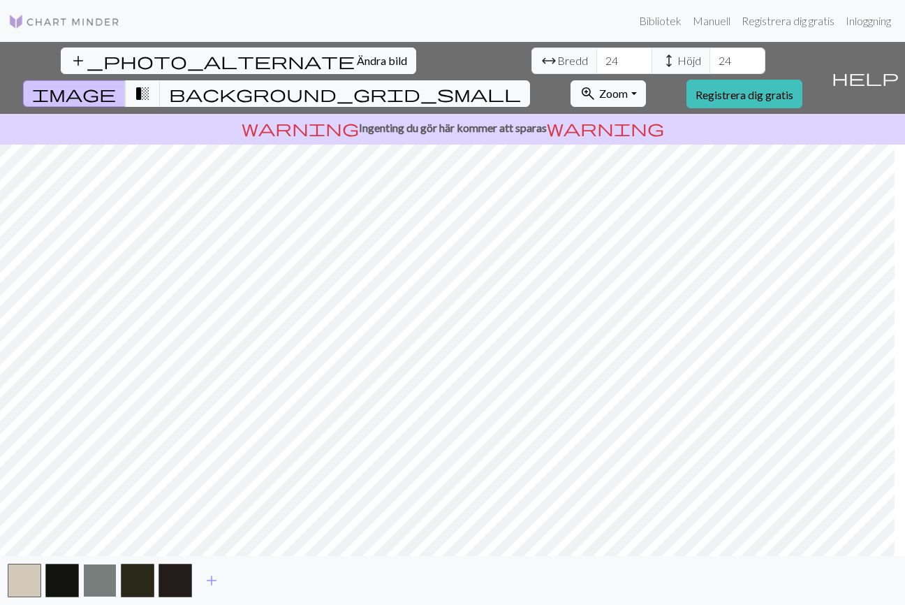
click at [95, 575] on button "button" at bounding box center [100, 580] width 34 height 34
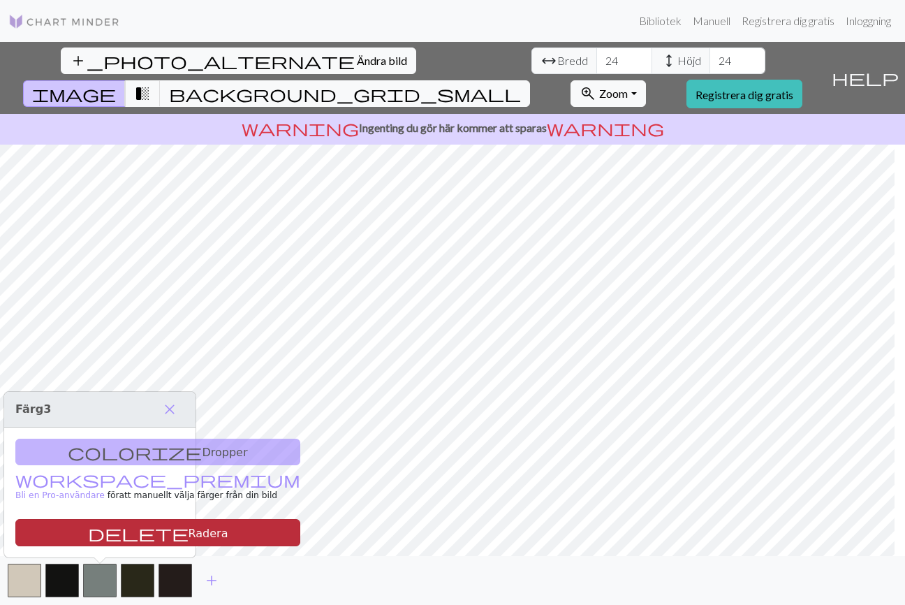
click at [154, 530] on button "delete Radera" at bounding box center [157, 532] width 285 height 27
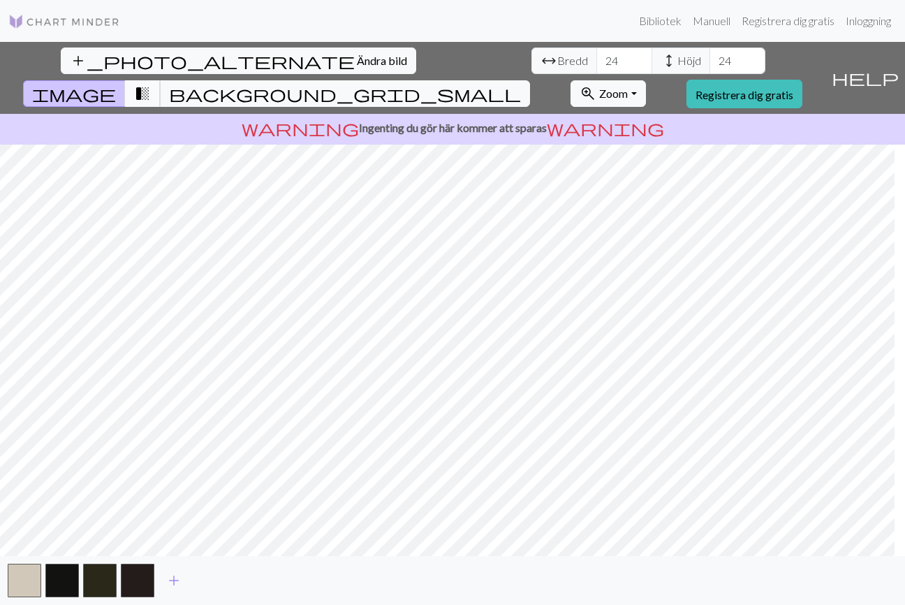
click at [151, 84] on span "transition_fade" at bounding box center [142, 94] width 17 height 20
click at [116, 84] on span "image" at bounding box center [74, 94] width 84 height 20
click at [102, 583] on button "button" at bounding box center [100, 580] width 34 height 34
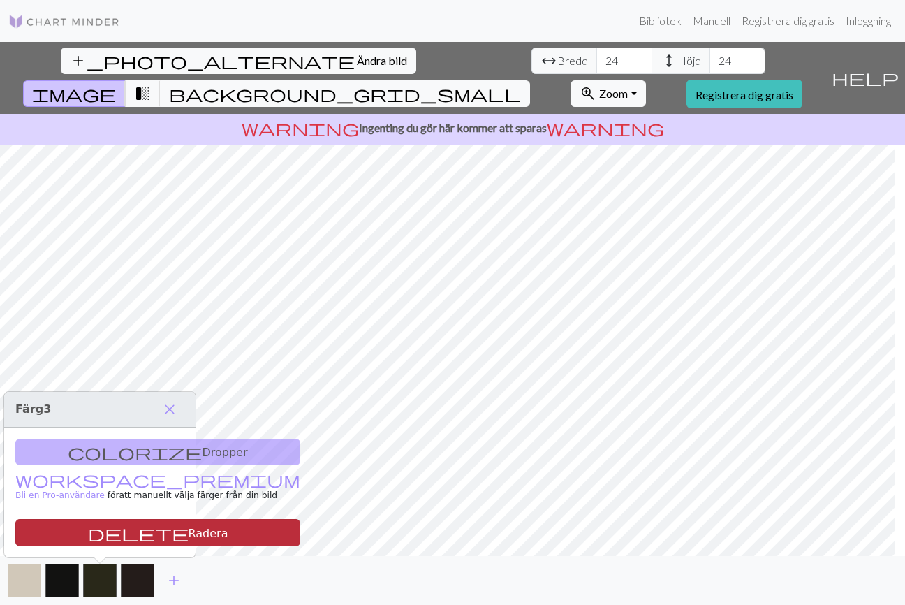
click at [163, 524] on button "delete Radera" at bounding box center [157, 532] width 285 height 27
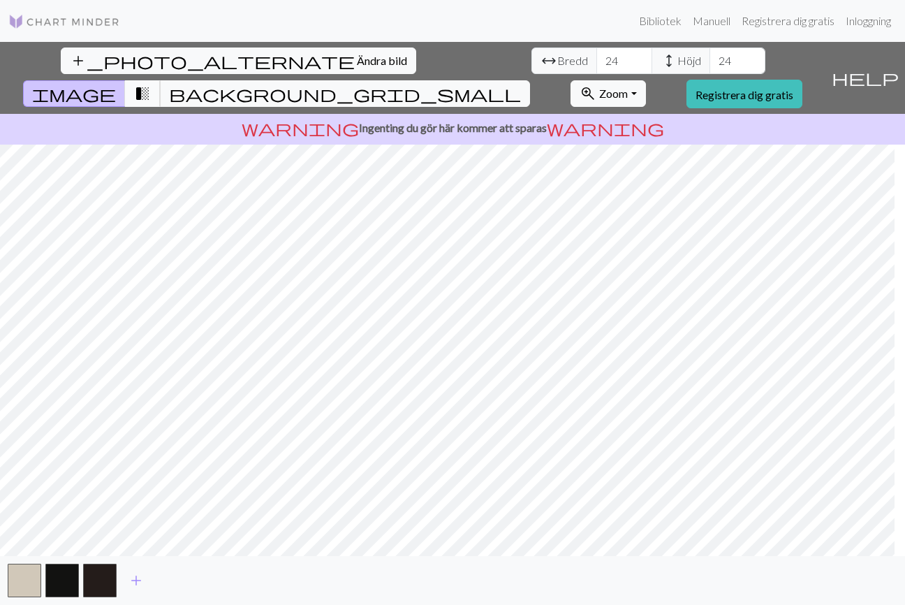
click at [151, 84] on span "transition_fade" at bounding box center [142, 94] width 17 height 20
click at [101, 582] on button "button" at bounding box center [100, 580] width 34 height 34
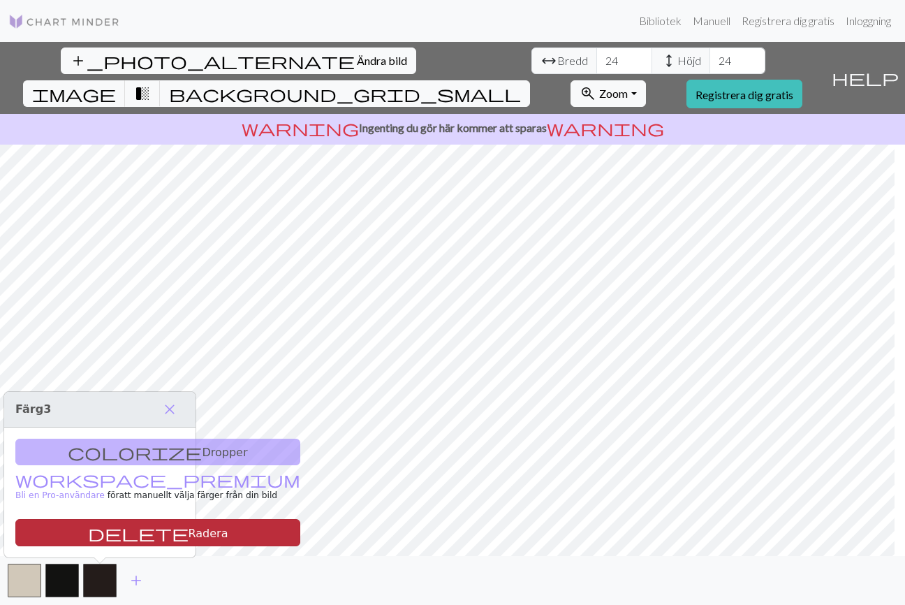
click at [148, 535] on button "delete Radera" at bounding box center [157, 532] width 285 height 27
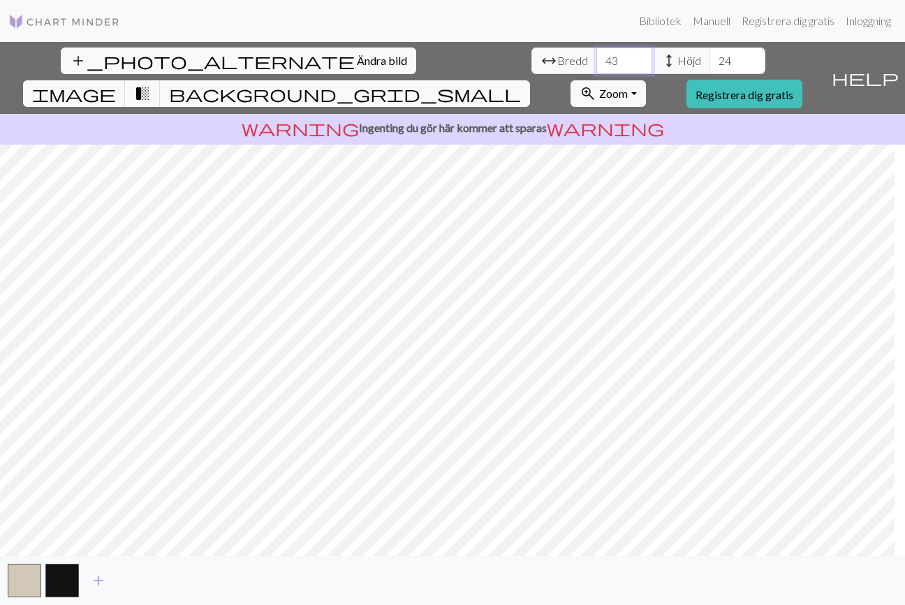
type input "44"
click at [596, 57] on input "44" at bounding box center [624, 60] width 56 height 27
type input "46"
click at [709, 57] on input "46" at bounding box center [737, 60] width 56 height 27
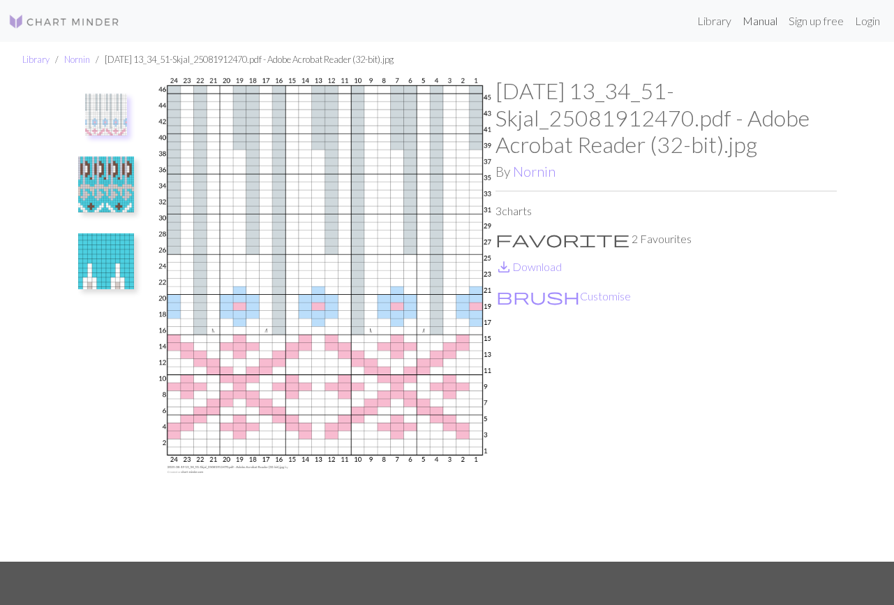
click at [760, 20] on link "Manual" at bounding box center [760, 21] width 46 height 28
click at [647, 17] on font "Bibliotek" at bounding box center [649, 20] width 43 height 13
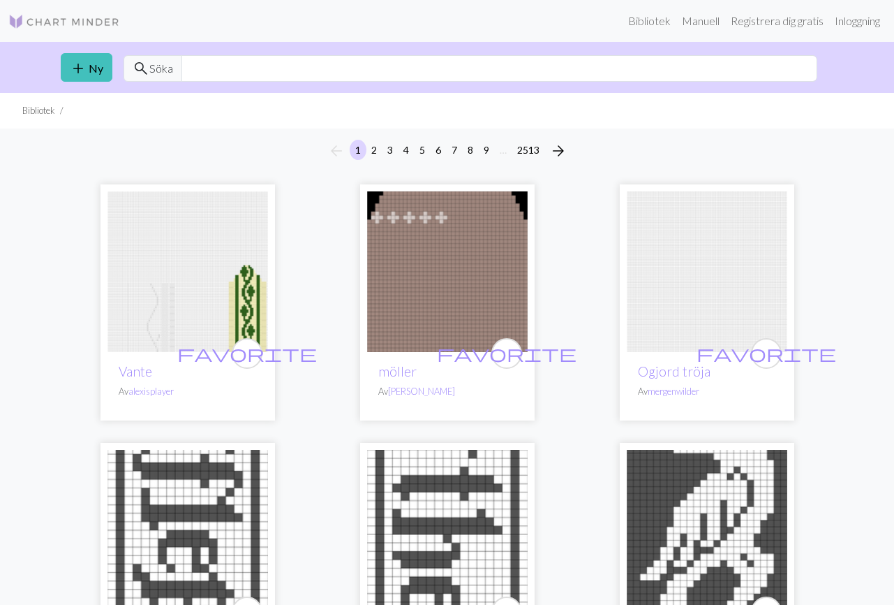
click at [68, 18] on img at bounding box center [64, 21] width 112 height 17
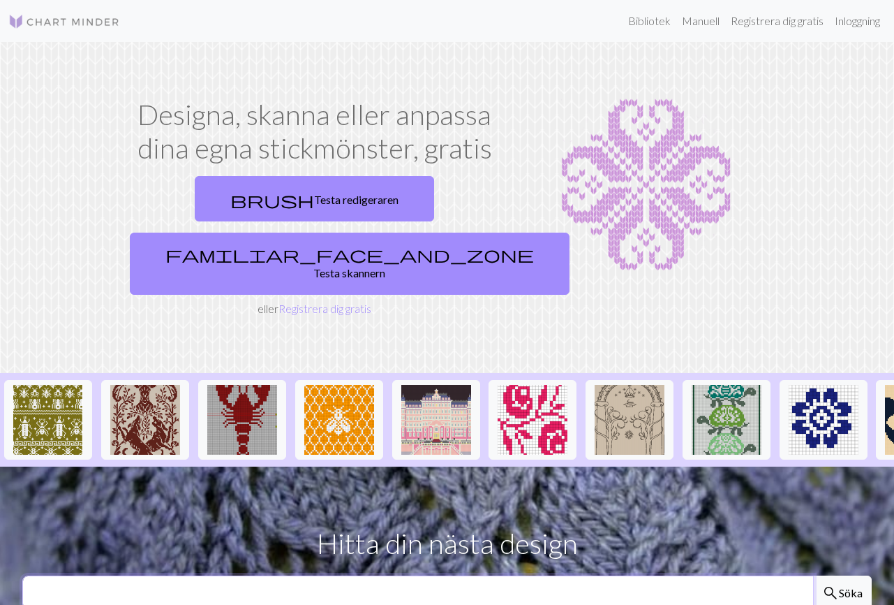
click at [365, 575] on input "text" at bounding box center [418, 592] width 792 height 34
type input "name"
click at [813, 575] on button "search Söka" at bounding box center [842, 592] width 59 height 34
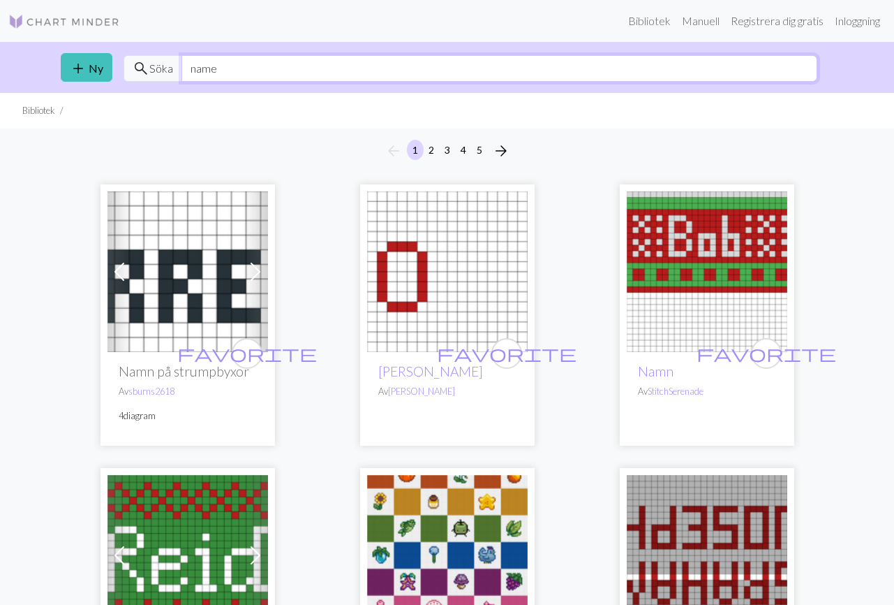
click at [299, 68] on input "name" at bounding box center [500, 68] width 636 height 27
type input "n"
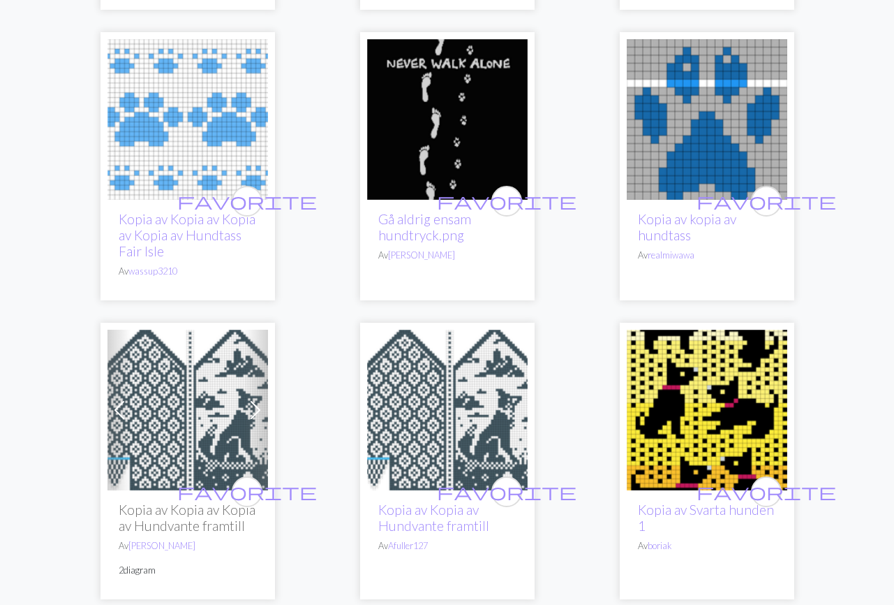
scroll to position [2350, 0]
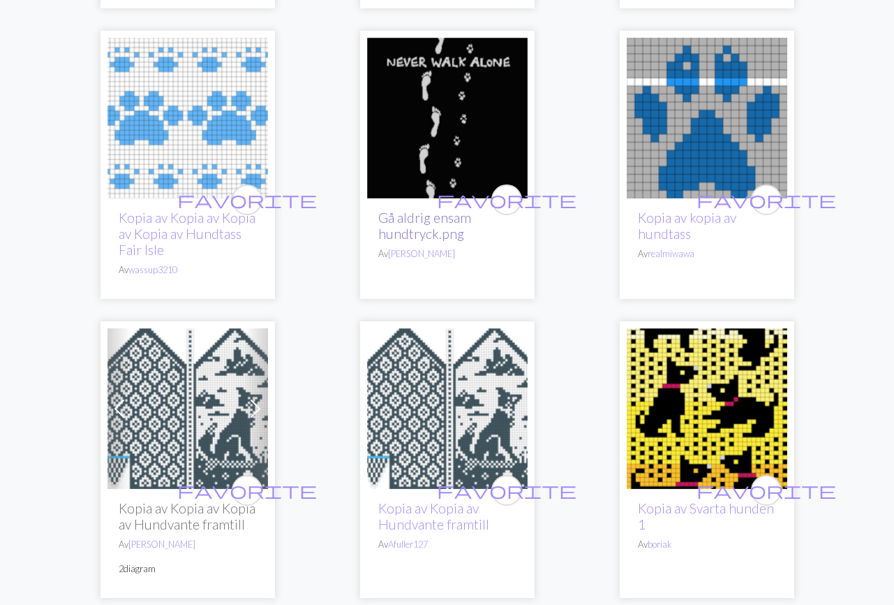
type input "dog"
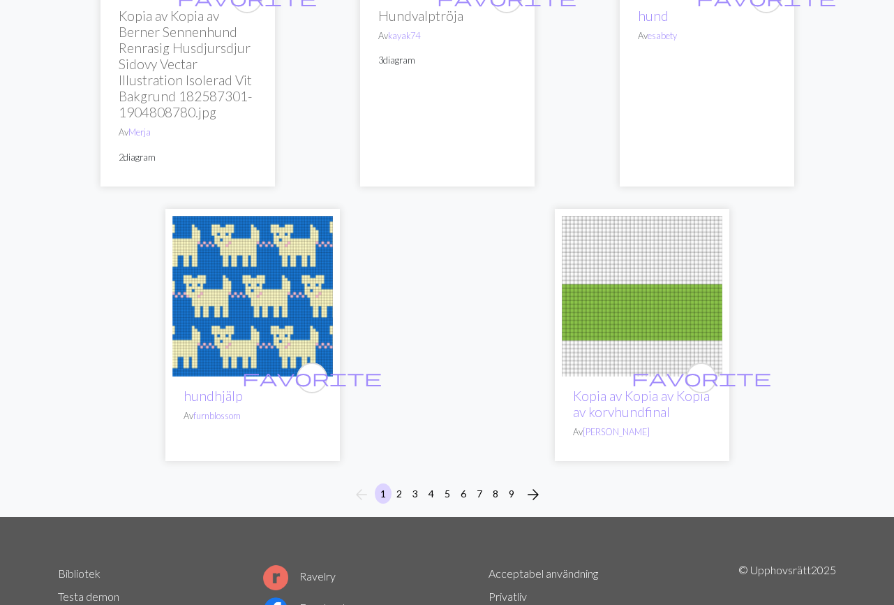
scroll to position [4824, 0]
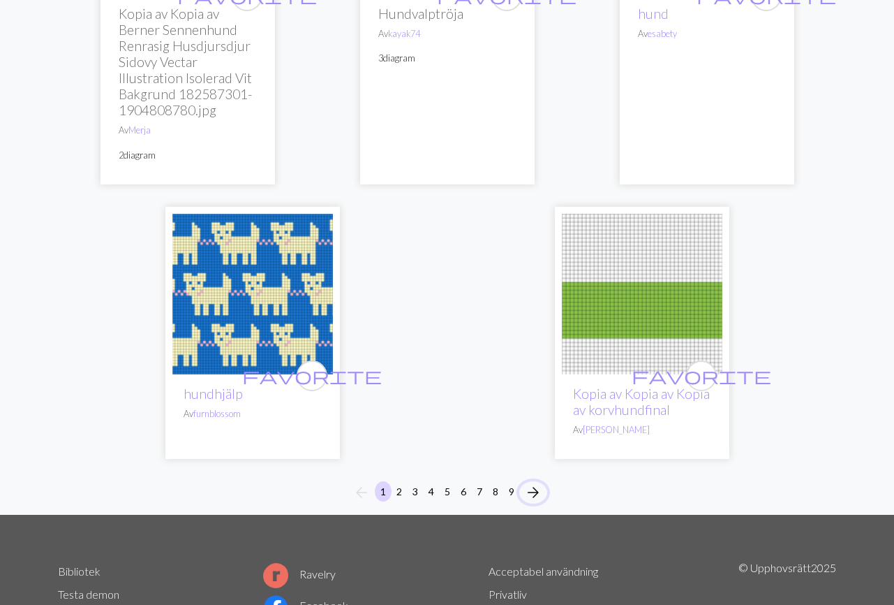
click at [531, 482] on span "arrow_forward" at bounding box center [533, 492] width 17 height 20
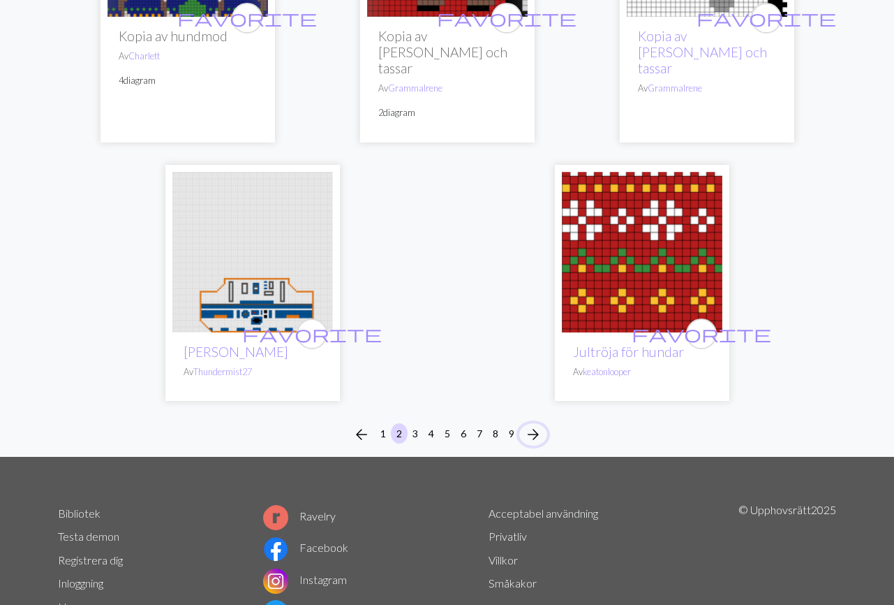
scroll to position [4871, 0]
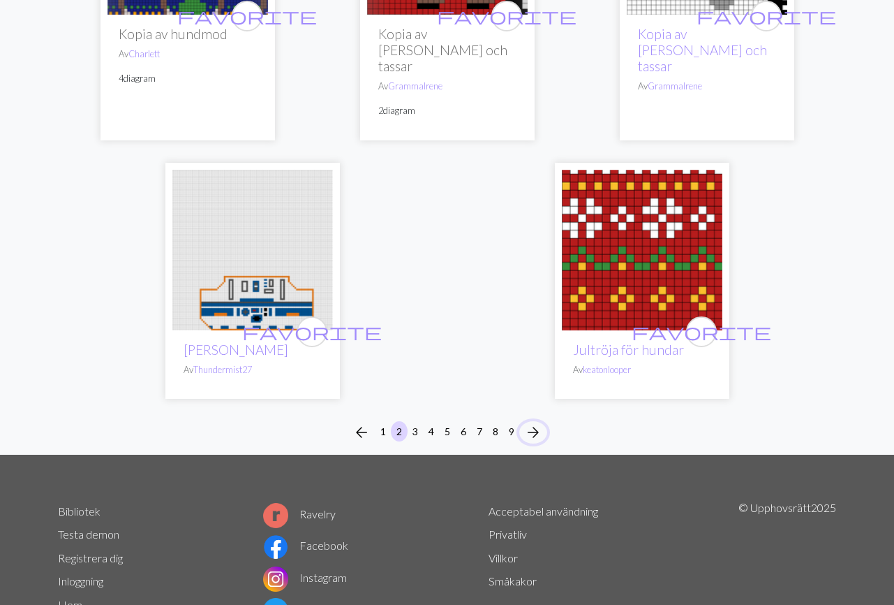
click at [537, 422] on span "arrow_forward" at bounding box center [533, 432] width 17 height 20
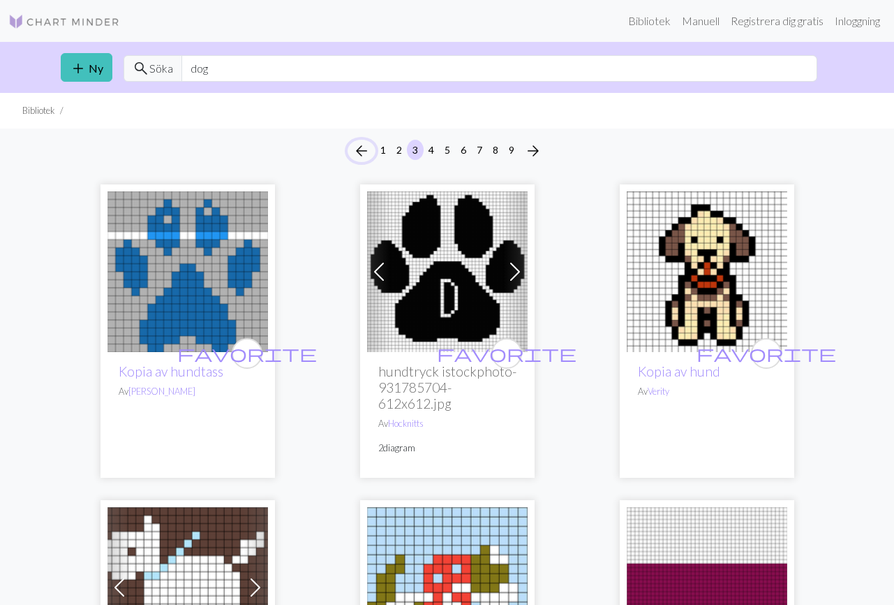
click at [357, 147] on span "arrow_back" at bounding box center [361, 151] width 17 height 20
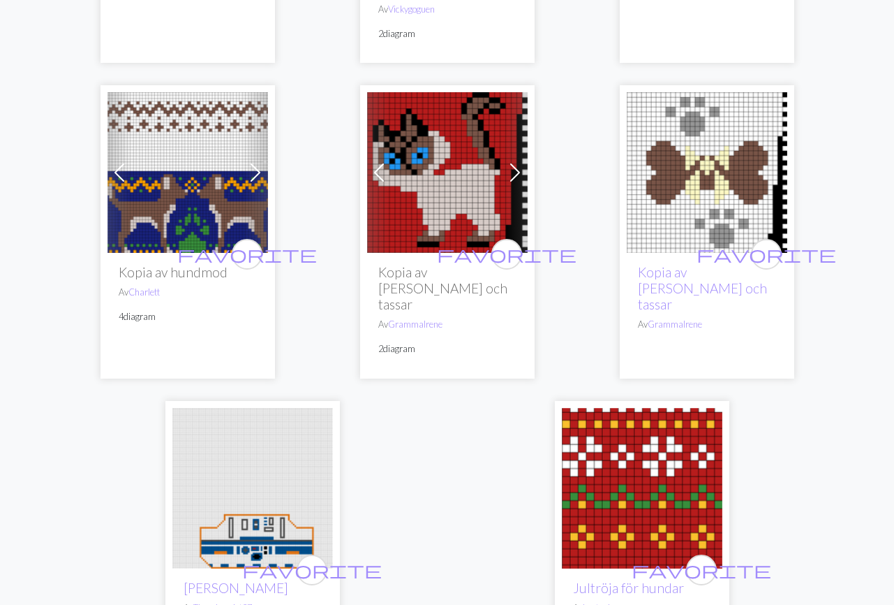
scroll to position [4919, 0]
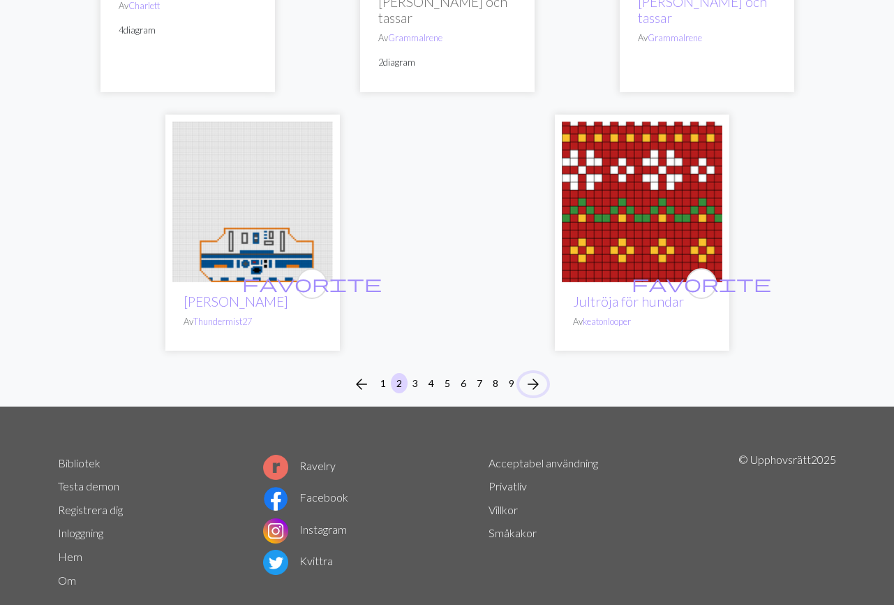
click at [534, 374] on span "arrow_forward" at bounding box center [533, 384] width 17 height 20
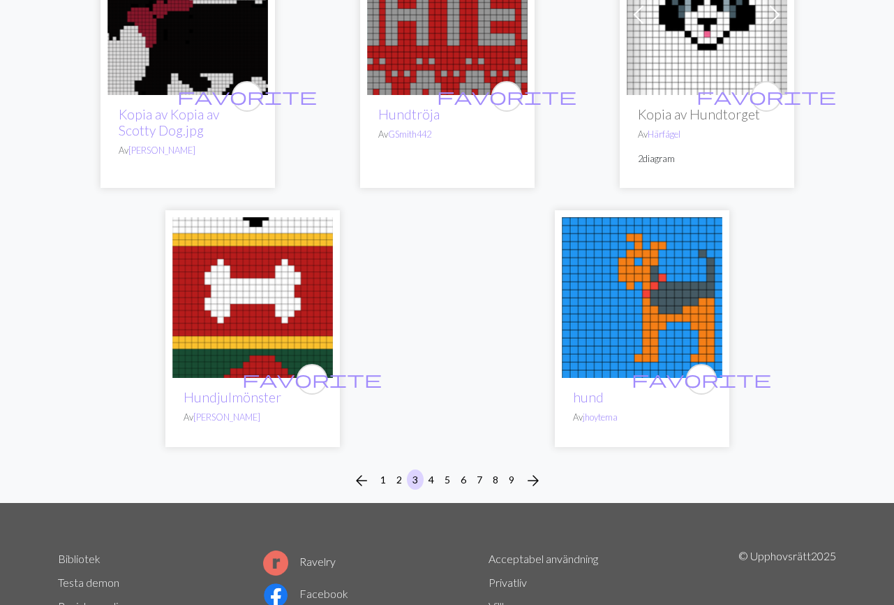
scroll to position [4701, 0]
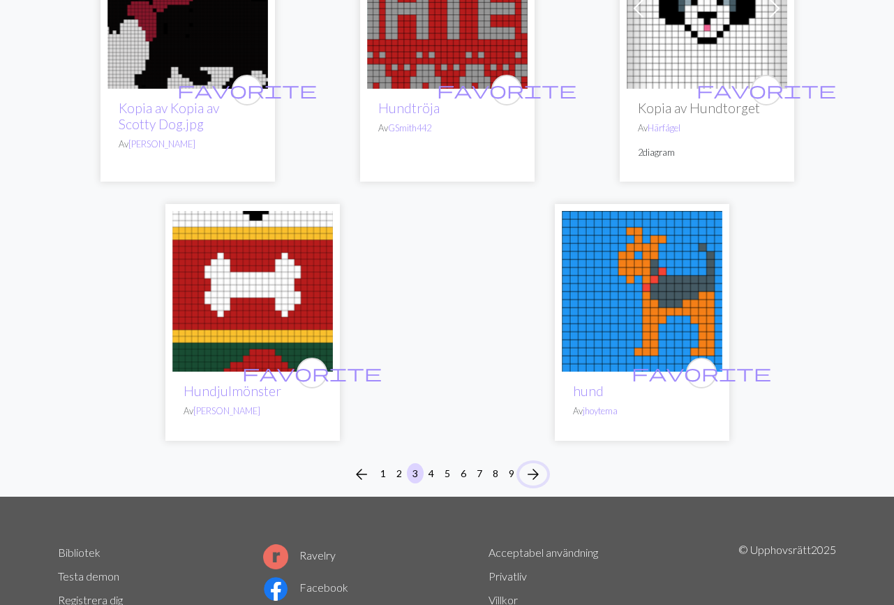
click at [533, 464] on span "arrow_forward" at bounding box center [533, 474] width 17 height 20
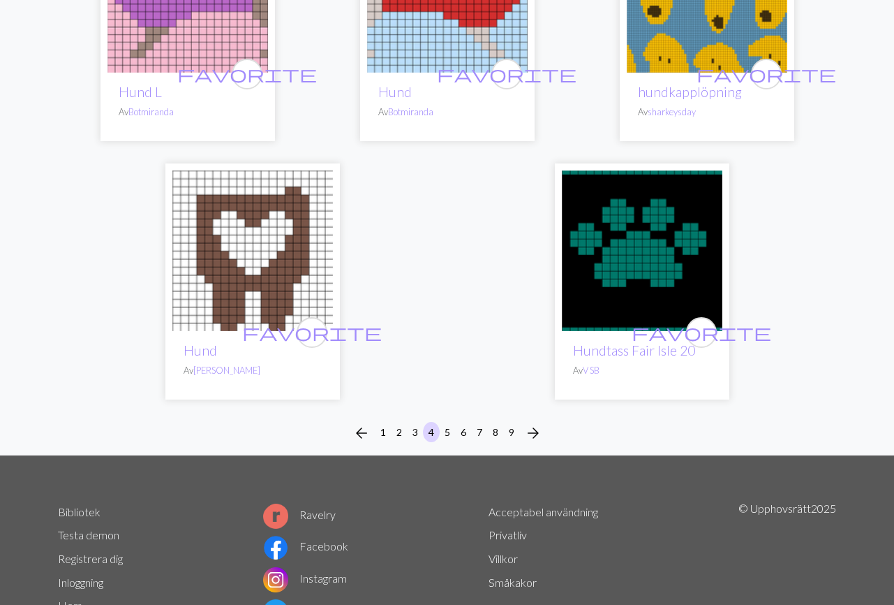
scroll to position [4560, 0]
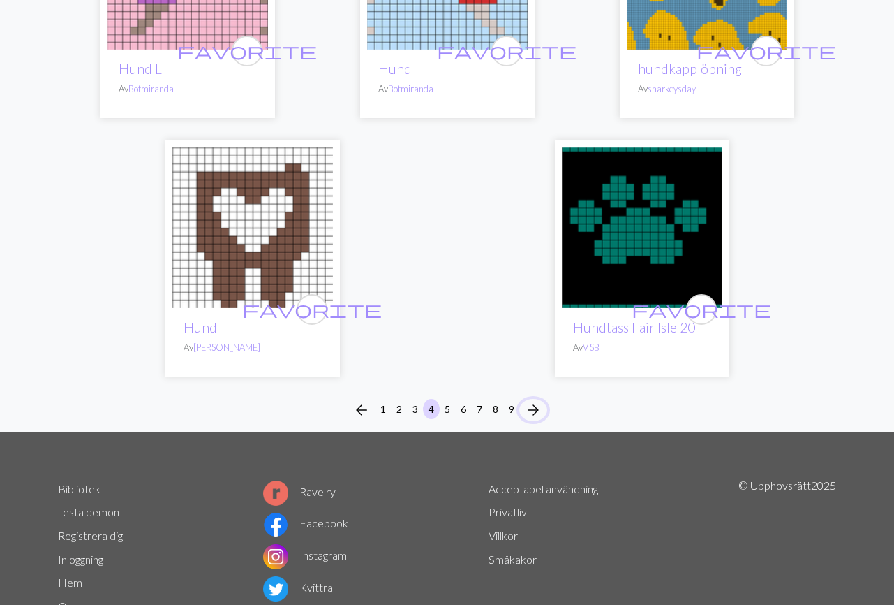
click at [533, 400] on span "arrow_forward" at bounding box center [533, 410] width 17 height 20
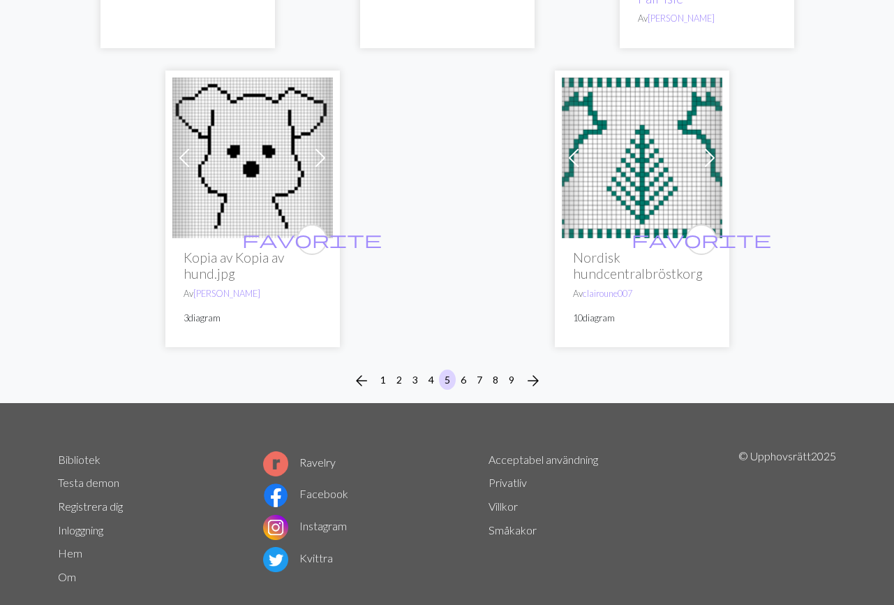
scroll to position [4756, 0]
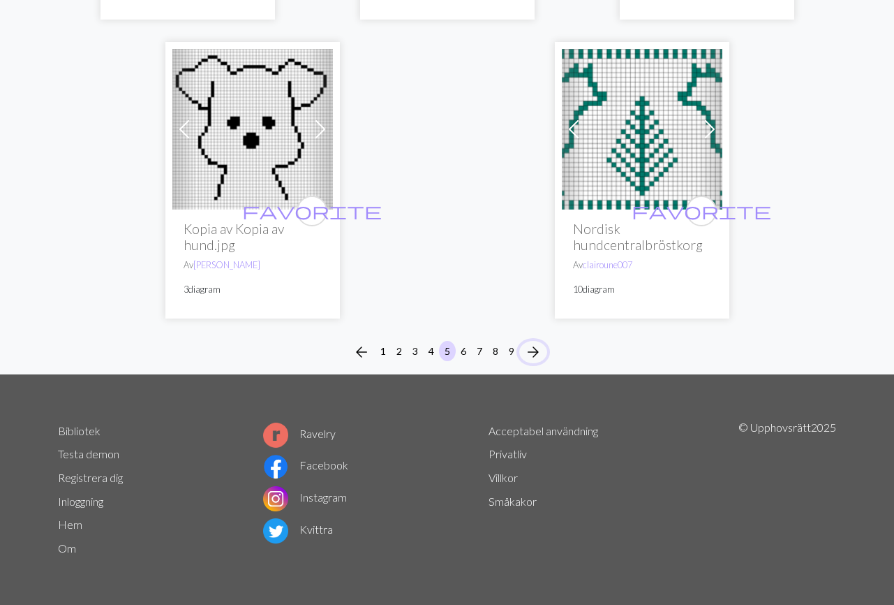
click at [535, 350] on span "arrow_forward" at bounding box center [533, 352] width 17 height 20
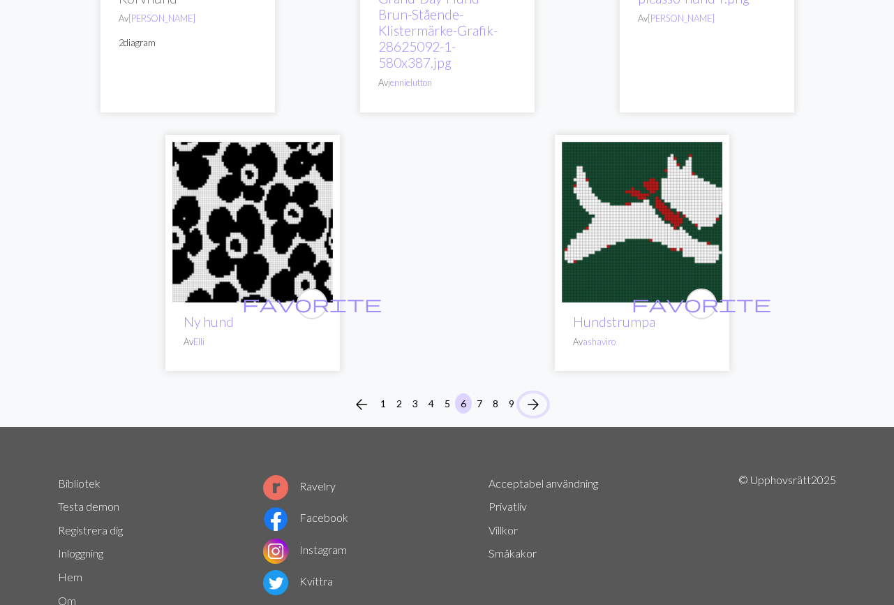
scroll to position [4788, 0]
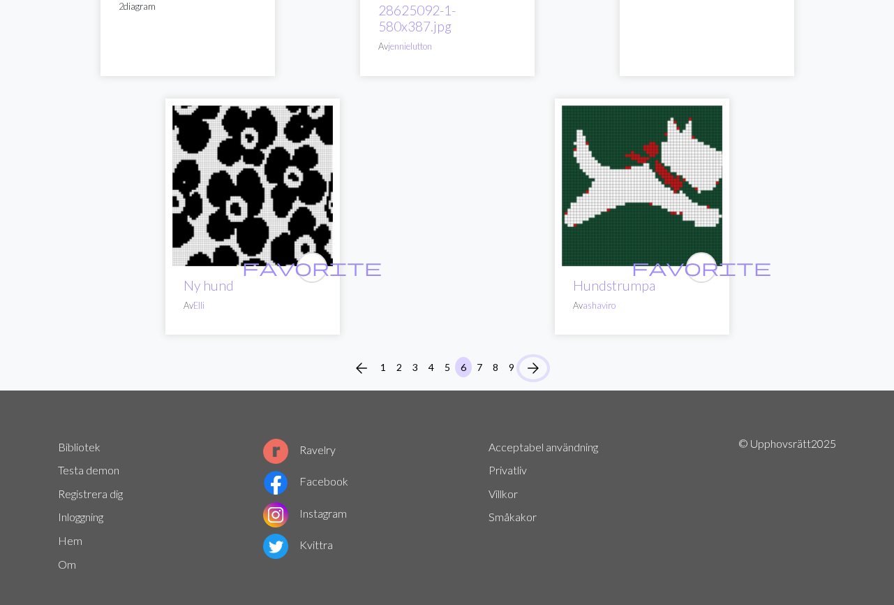
click at [533, 358] on span "arrow_forward" at bounding box center [533, 368] width 17 height 20
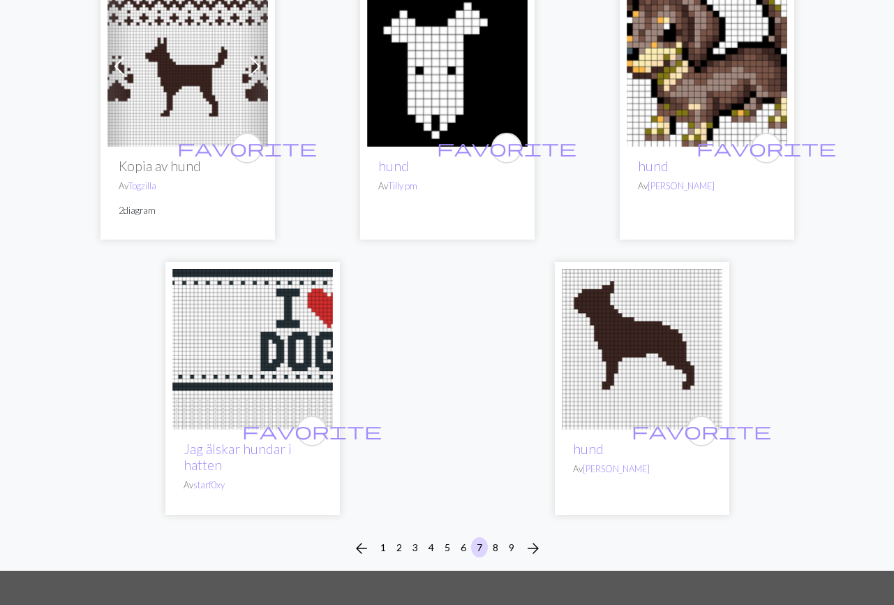
scroll to position [4641, 0]
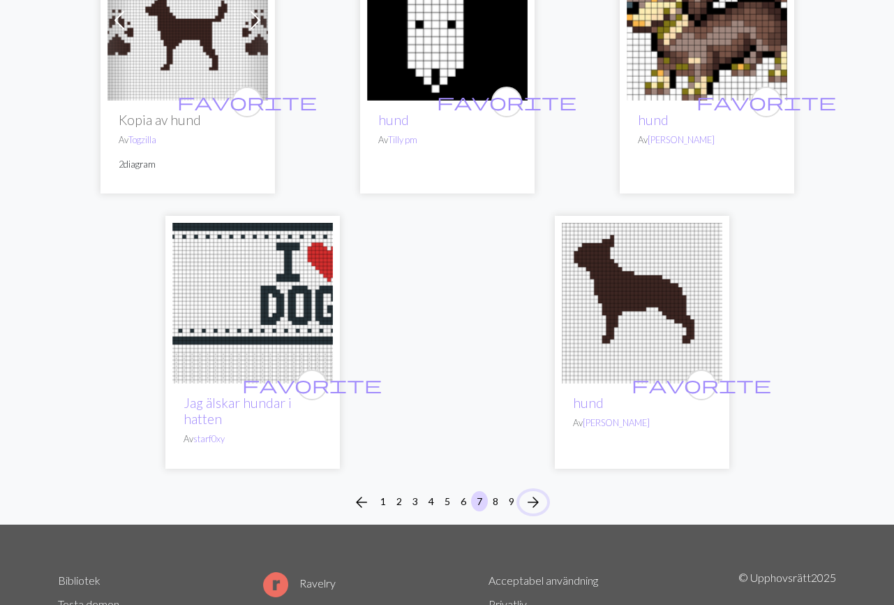
click at [531, 492] on span "arrow_forward" at bounding box center [533, 502] width 17 height 20
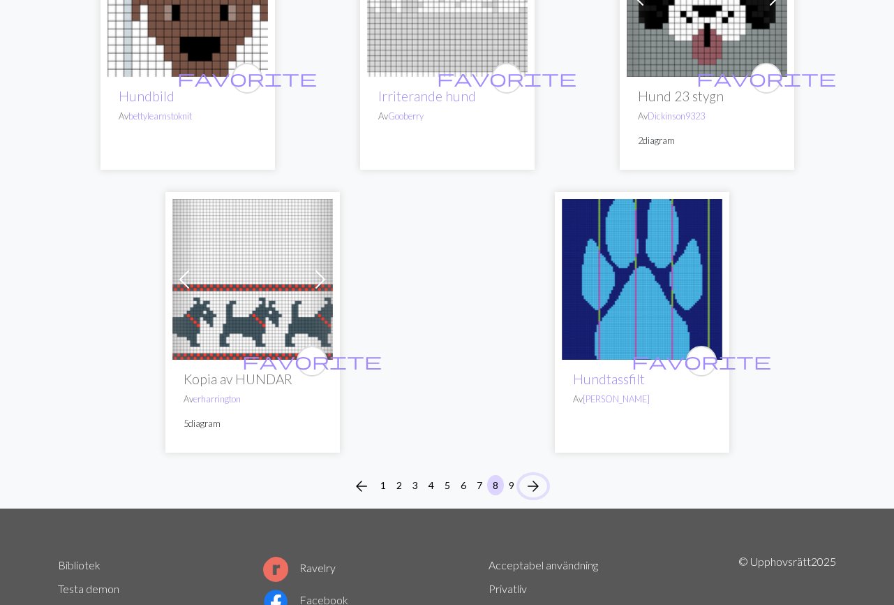
scroll to position [4654, 0]
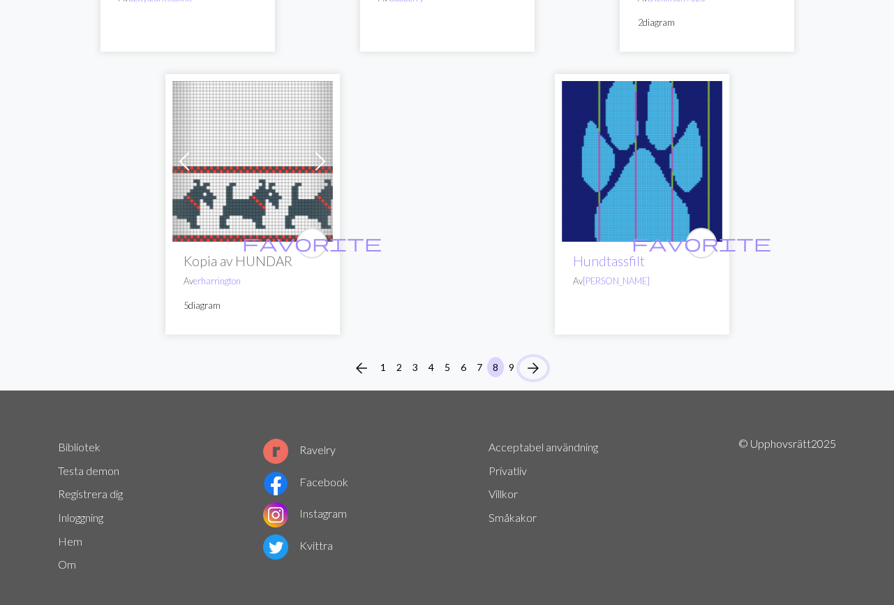
click at [534, 358] on span "arrow_forward" at bounding box center [533, 368] width 17 height 20
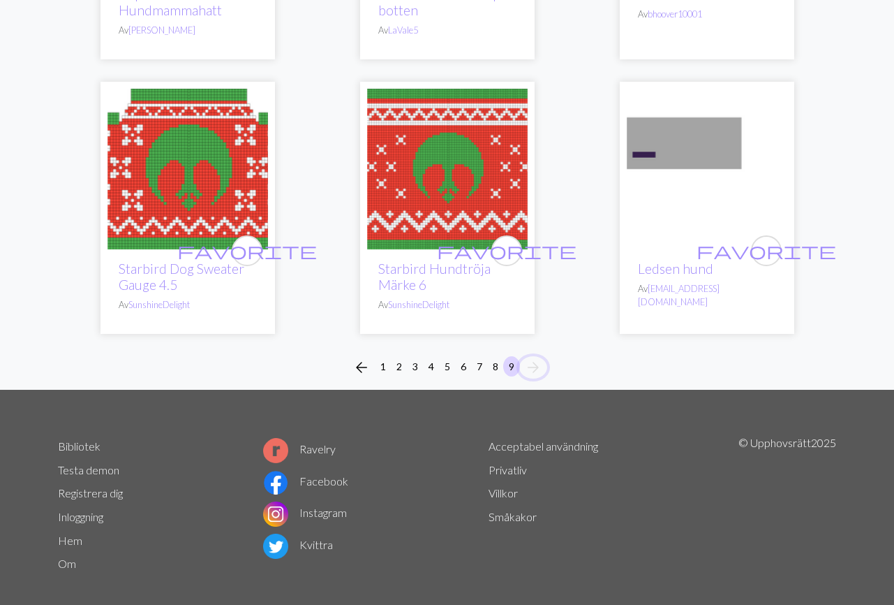
scroll to position [3155, 0]
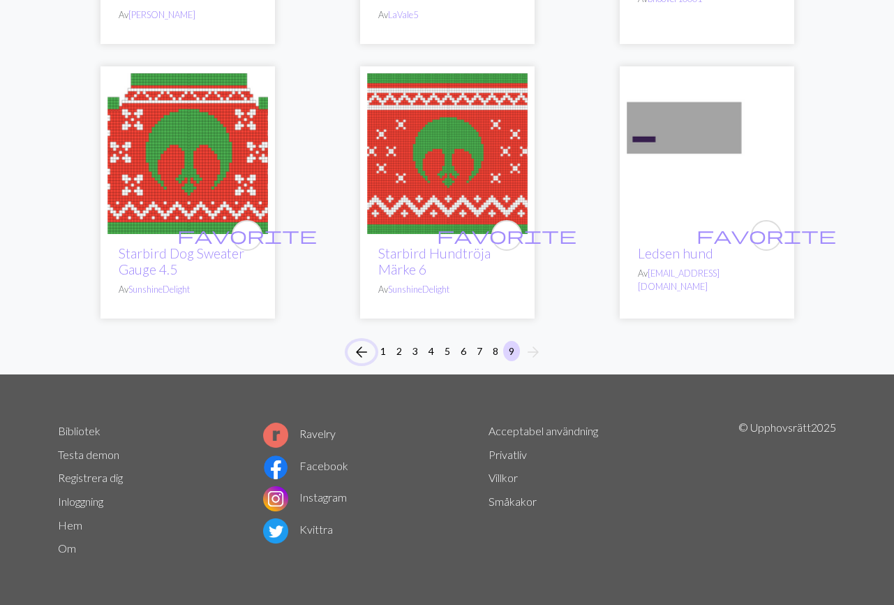
click at [357, 352] on span "arrow_back" at bounding box center [361, 352] width 17 height 20
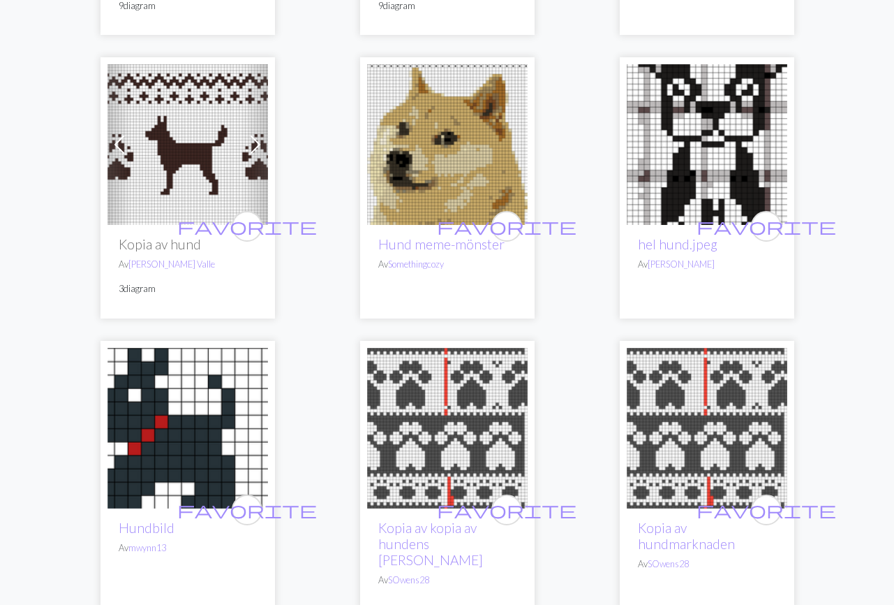
scroll to position [3256, 0]
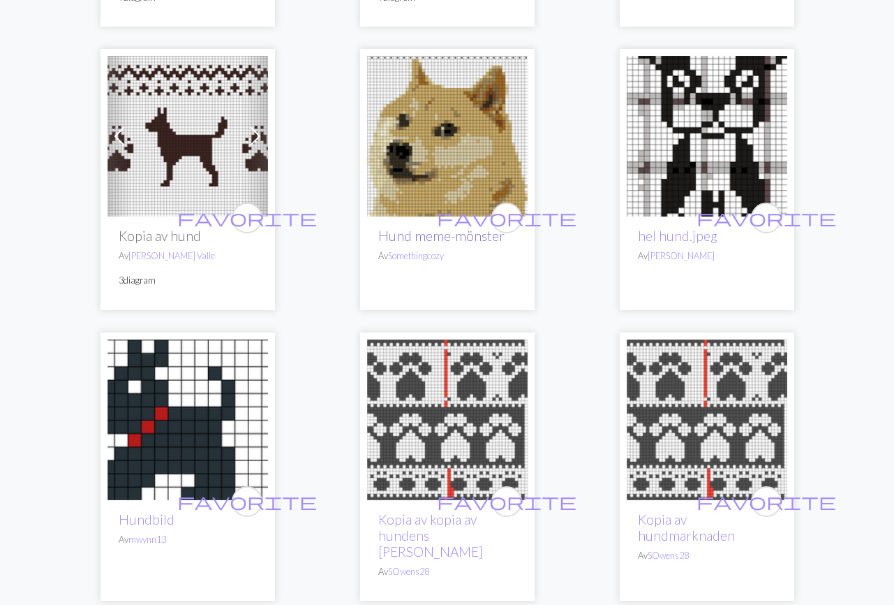
click at [413, 235] on font "Hund meme-mönster" at bounding box center [441, 236] width 126 height 16
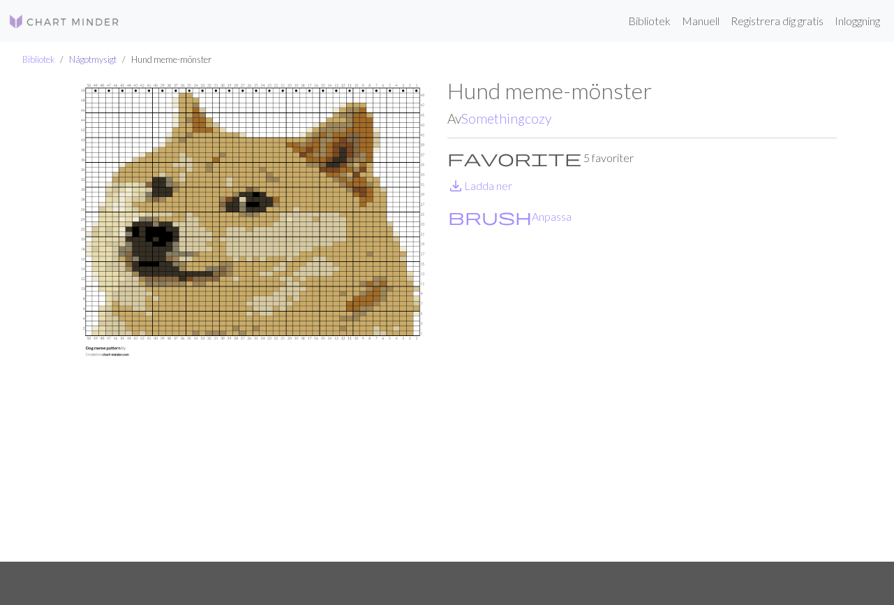
click at [96, 59] on font "Någotmysigt" at bounding box center [92, 59] width 47 height 11
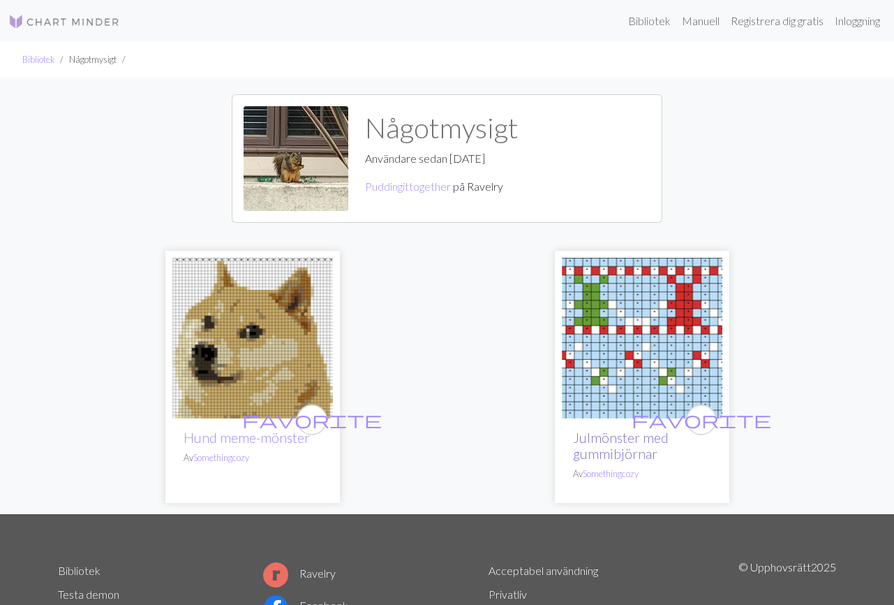
click at [626, 443] on font "Julmönster med gummibjörnar" at bounding box center [621, 445] width 96 height 32
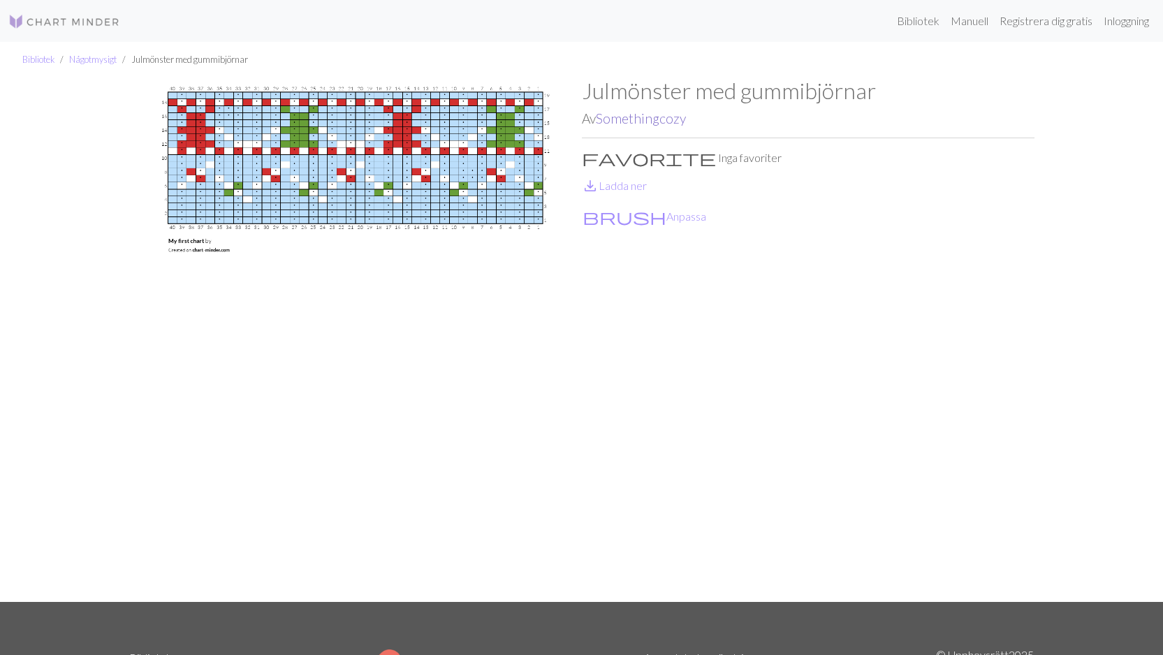
click at [655, 121] on font "Somethingcozy" at bounding box center [641, 118] width 90 height 16
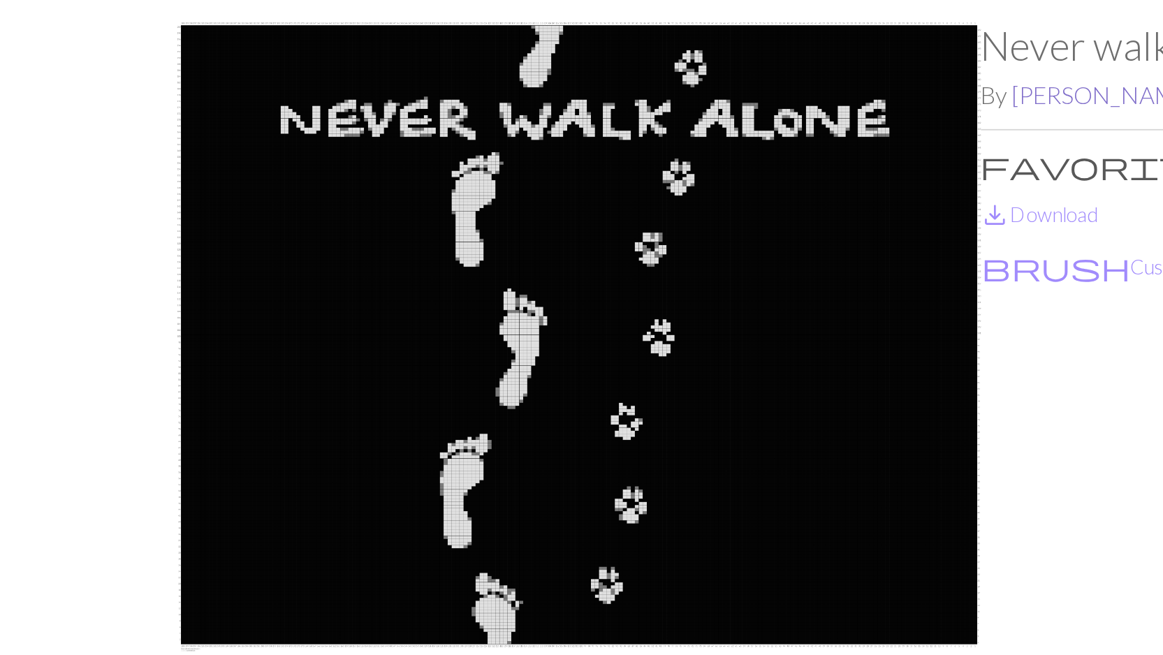
click at [637, 120] on link "Susanne Nygren" at bounding box center [651, 118] width 105 height 16
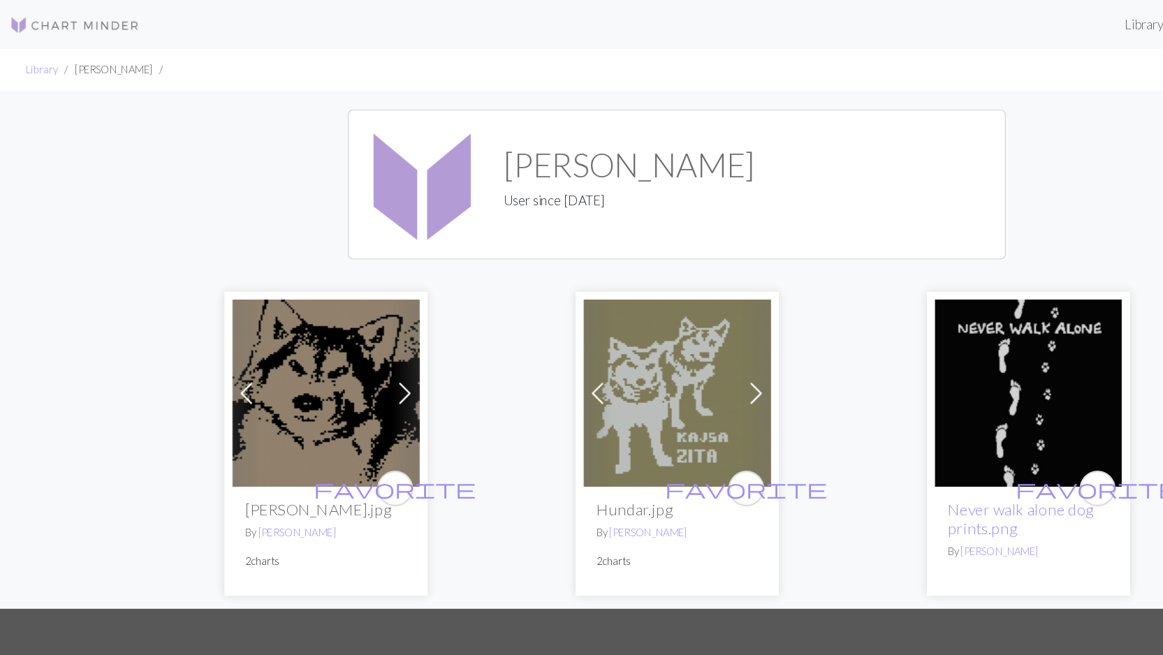
click at [348, 337] on span at bounding box center [348, 338] width 22 height 22
click at [510, 339] on span at bounding box center [513, 338] width 22 height 22
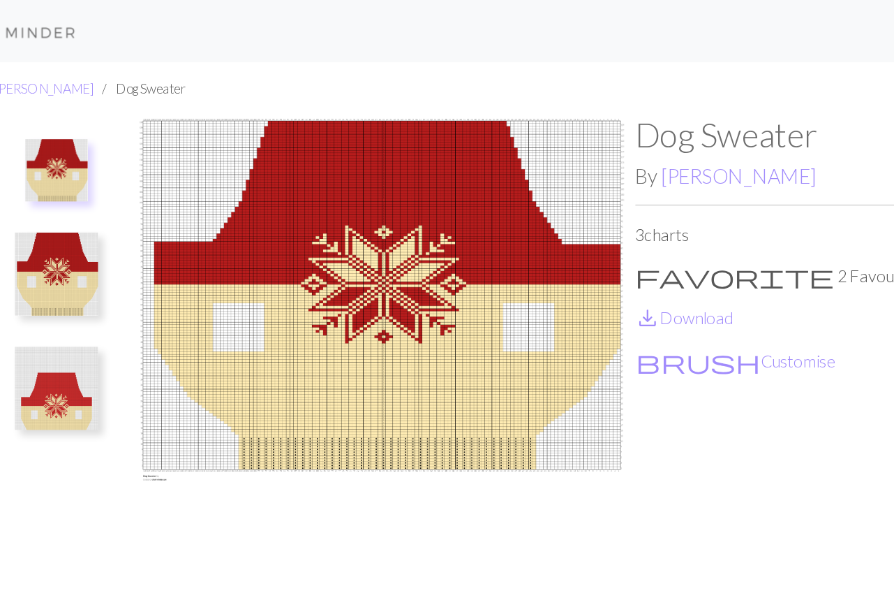
click at [105, 192] on img at bounding box center [106, 184] width 56 height 56
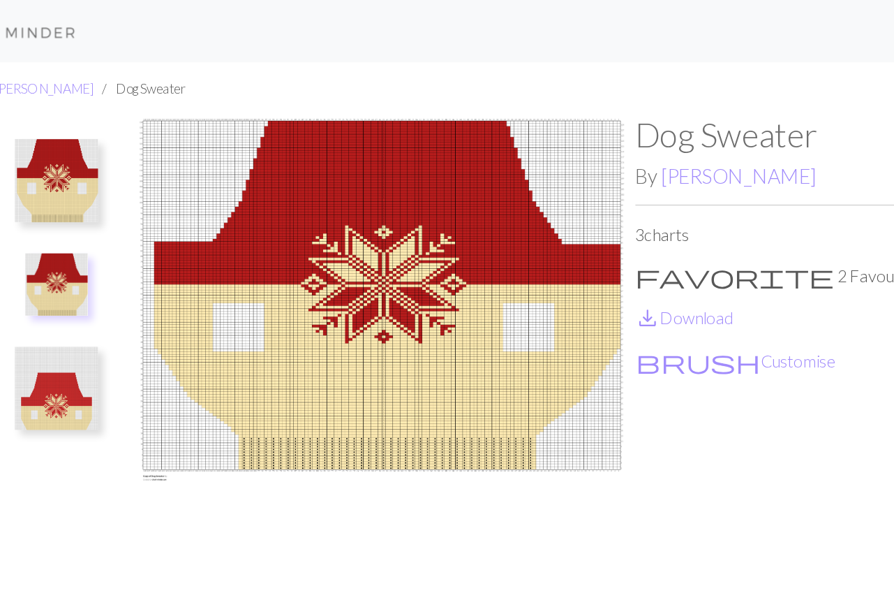
click at [106, 119] on img at bounding box center [106, 122] width 56 height 56
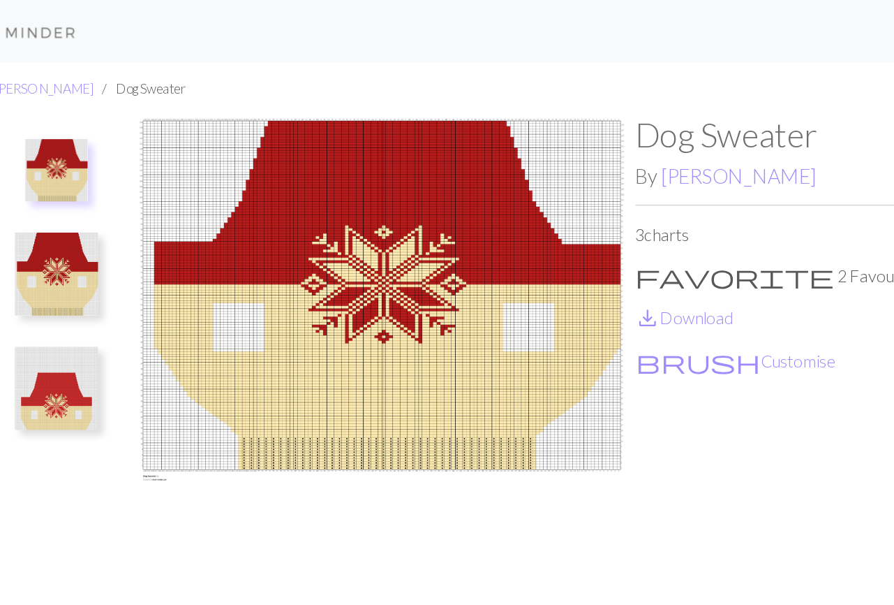
click at [113, 263] on img at bounding box center [106, 261] width 56 height 56
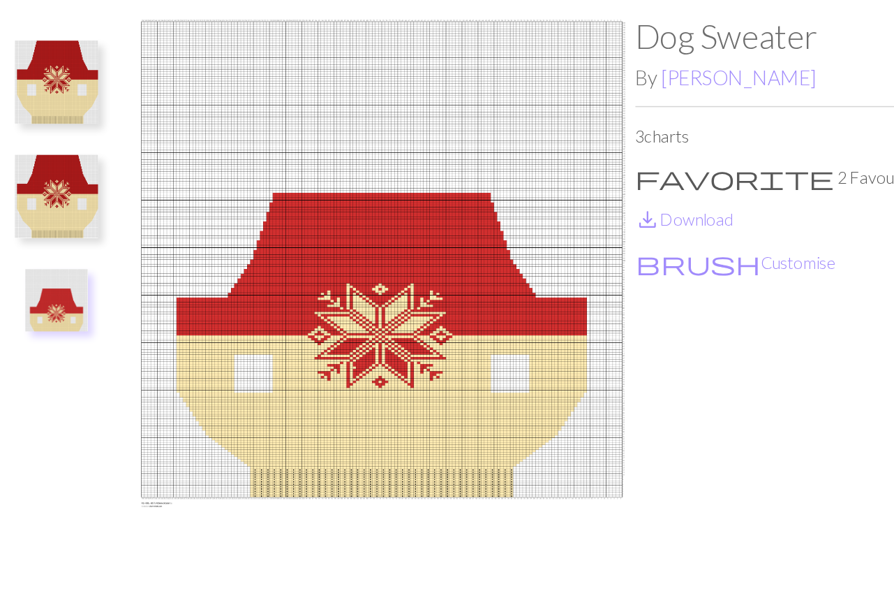
click at [105, 205] on img at bounding box center [106, 198] width 56 height 56
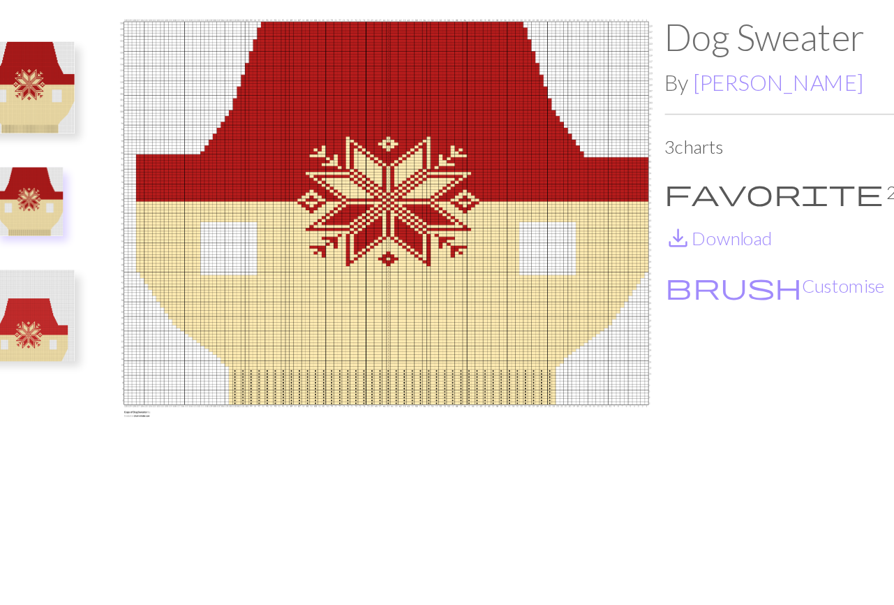
click at [108, 119] on img at bounding box center [106, 122] width 56 height 56
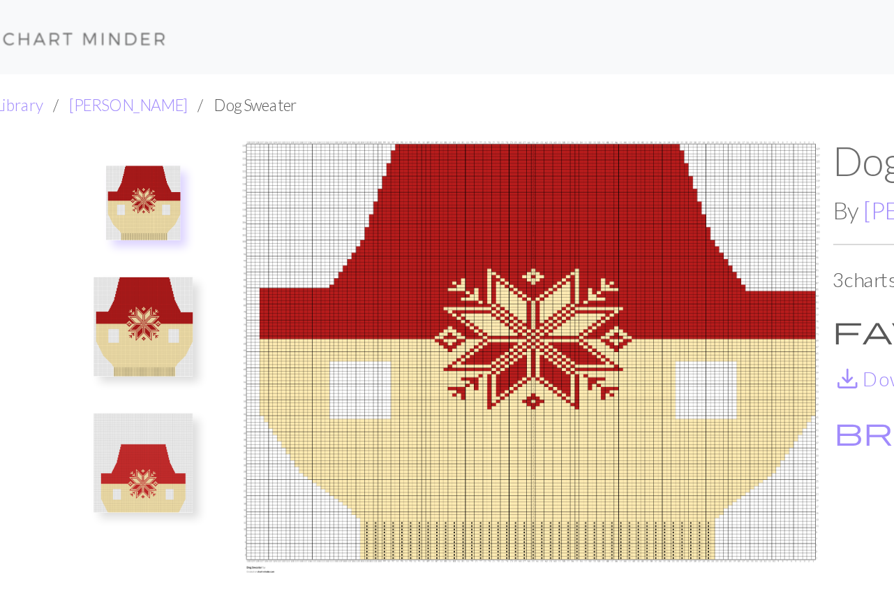
click at [115, 181] on img at bounding box center [106, 184] width 56 height 56
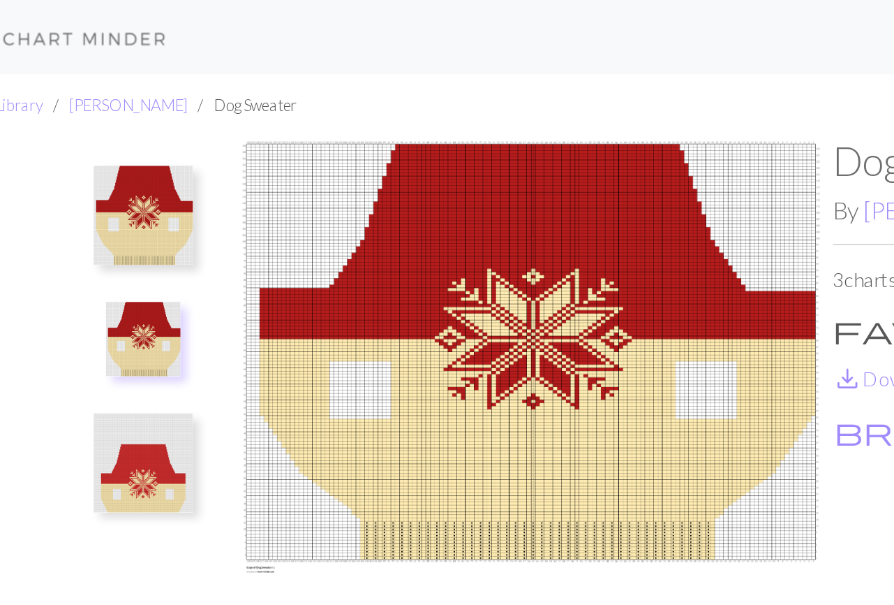
click at [110, 250] on img at bounding box center [106, 261] width 56 height 56
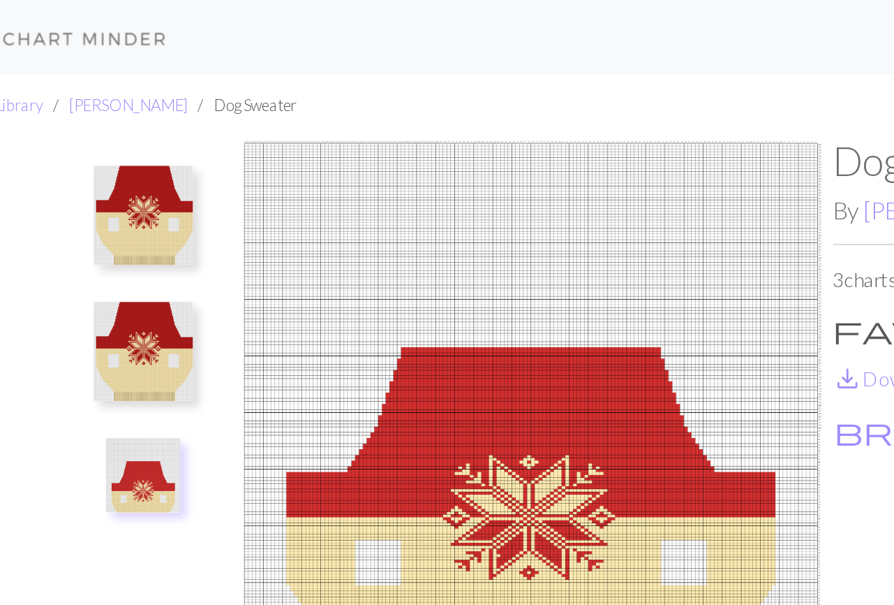
click at [108, 191] on img at bounding box center [106, 198] width 56 height 56
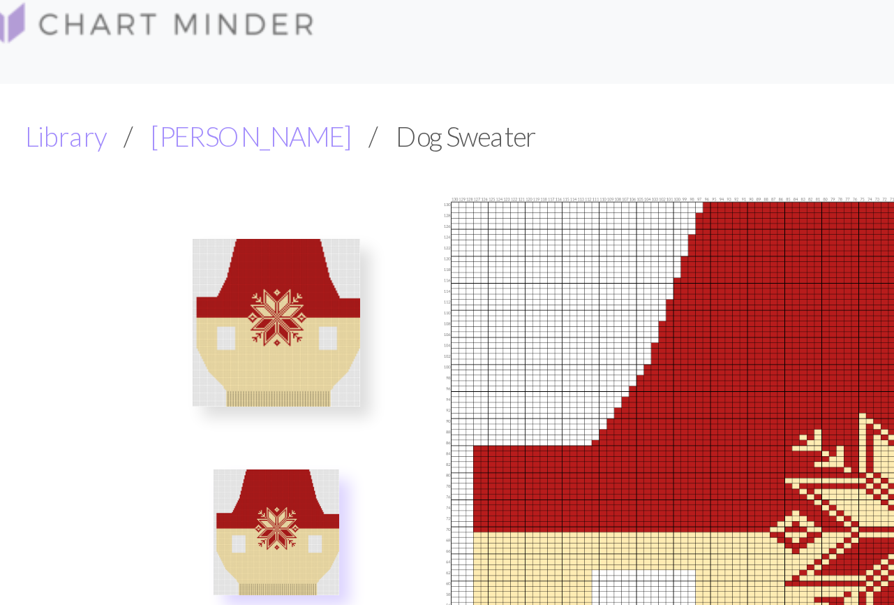
click at [102, 122] on img at bounding box center [106, 122] width 56 height 56
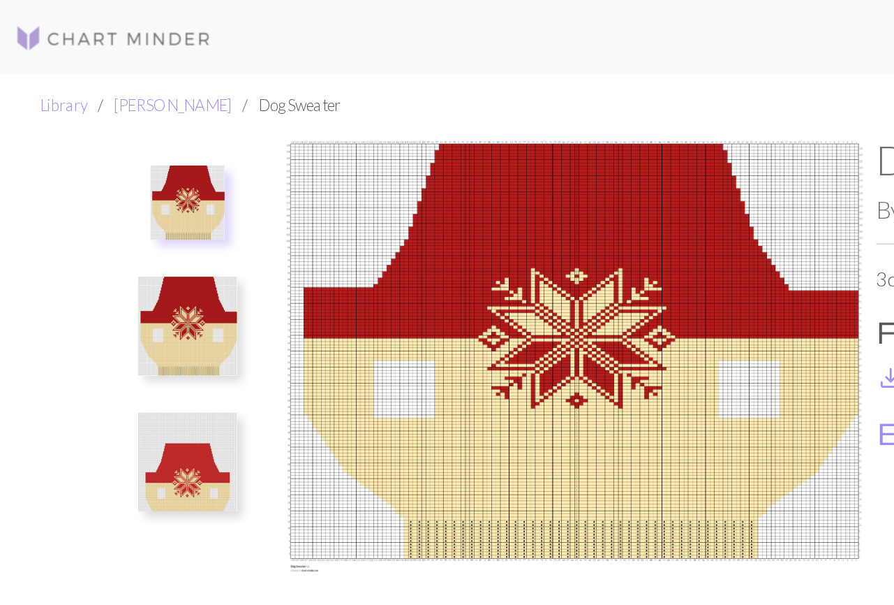
click at [106, 185] on img at bounding box center [106, 184] width 56 height 56
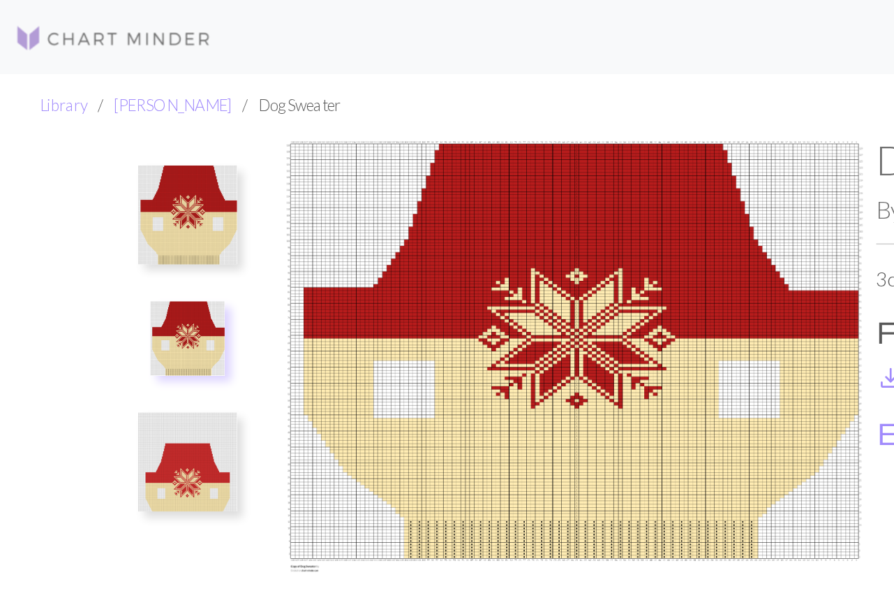
click at [108, 268] on img at bounding box center [106, 261] width 56 height 56
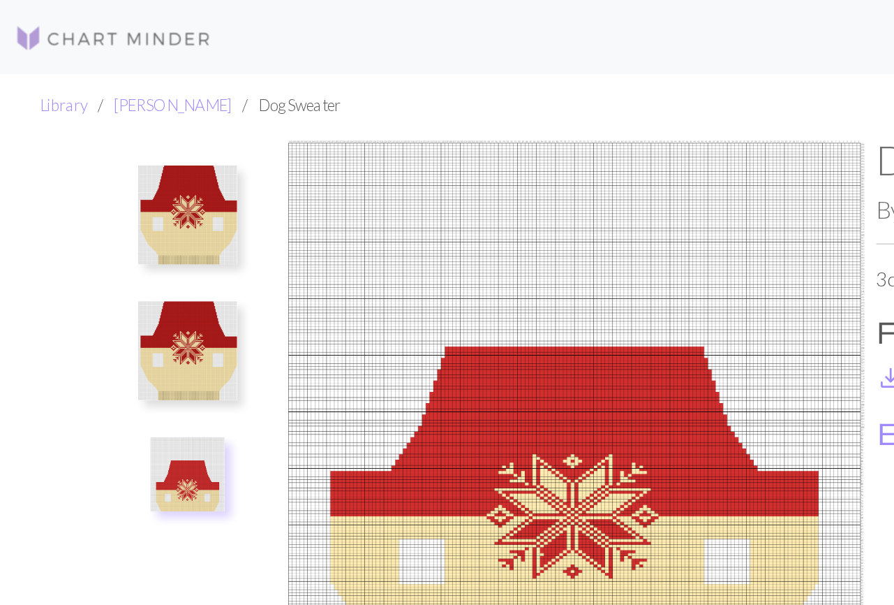
click at [108, 128] on img at bounding box center [106, 122] width 56 height 56
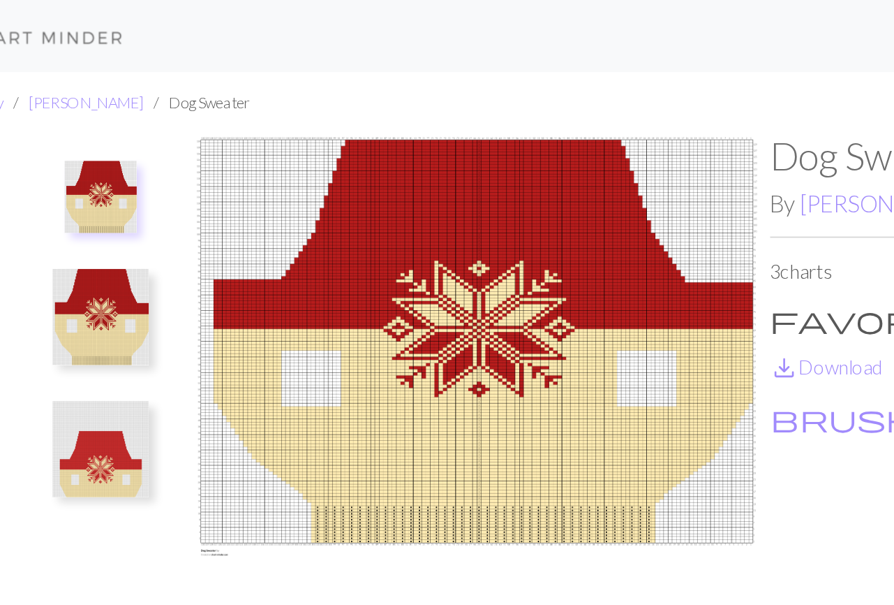
click at [109, 270] on img at bounding box center [106, 261] width 56 height 56
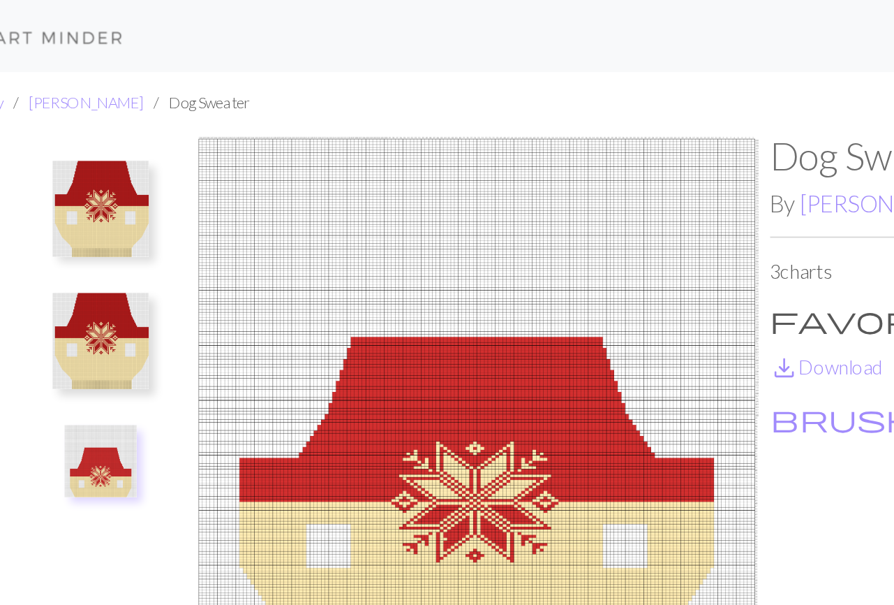
click at [110, 186] on img at bounding box center [106, 198] width 56 height 56
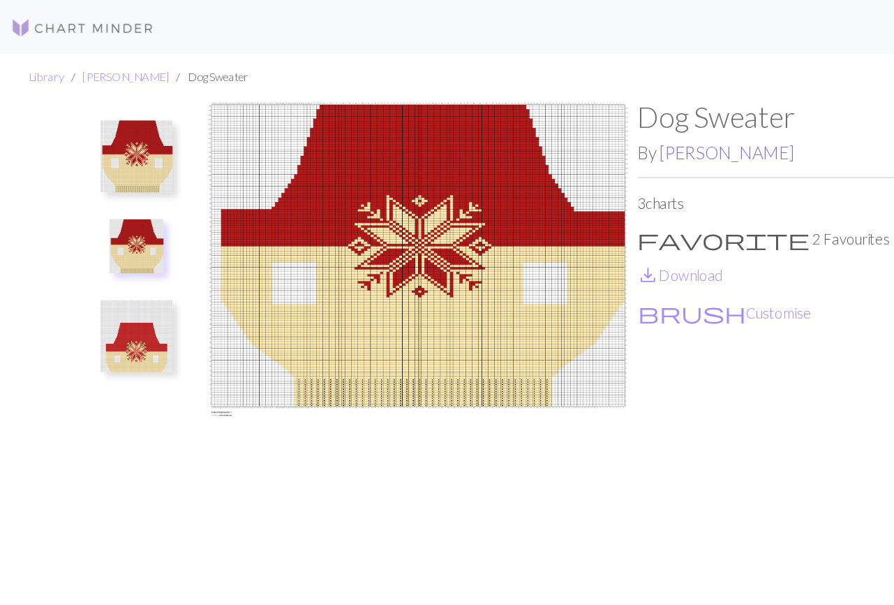
click at [538, 118] on link "[PERSON_NAME]" at bounding box center [565, 118] width 105 height 16
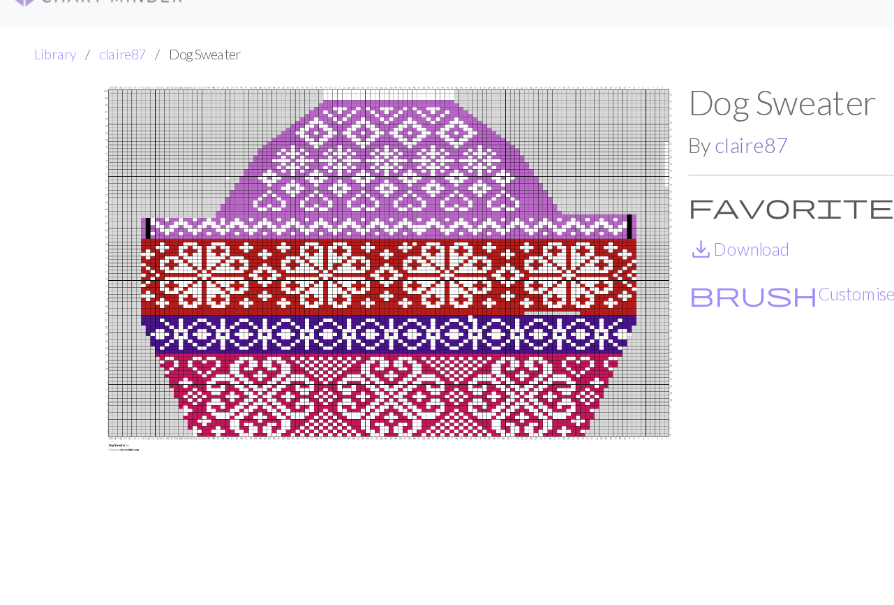
click at [483, 117] on link "claire87" at bounding box center [488, 118] width 47 height 16
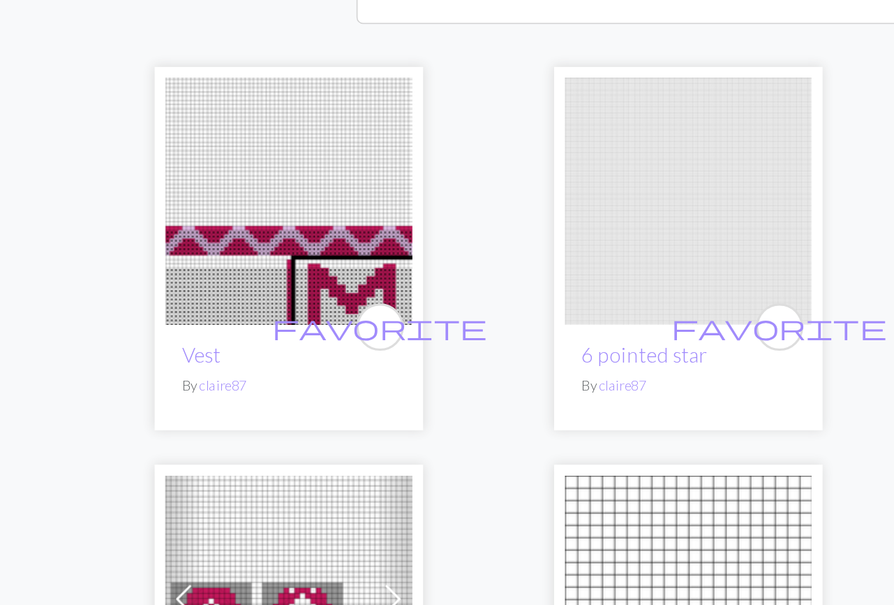
click at [184, 332] on img at bounding box center [188, 328] width 161 height 161
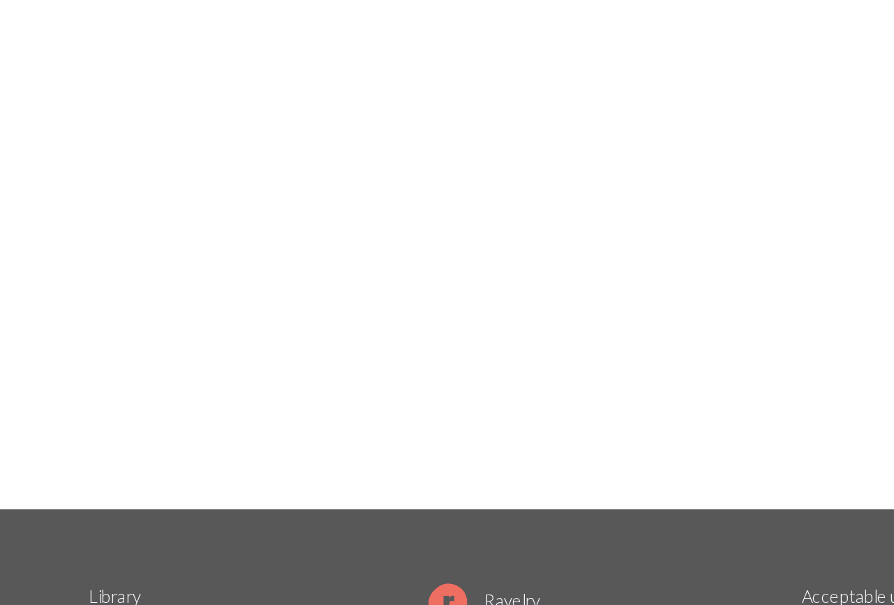
scroll to position [20, 0]
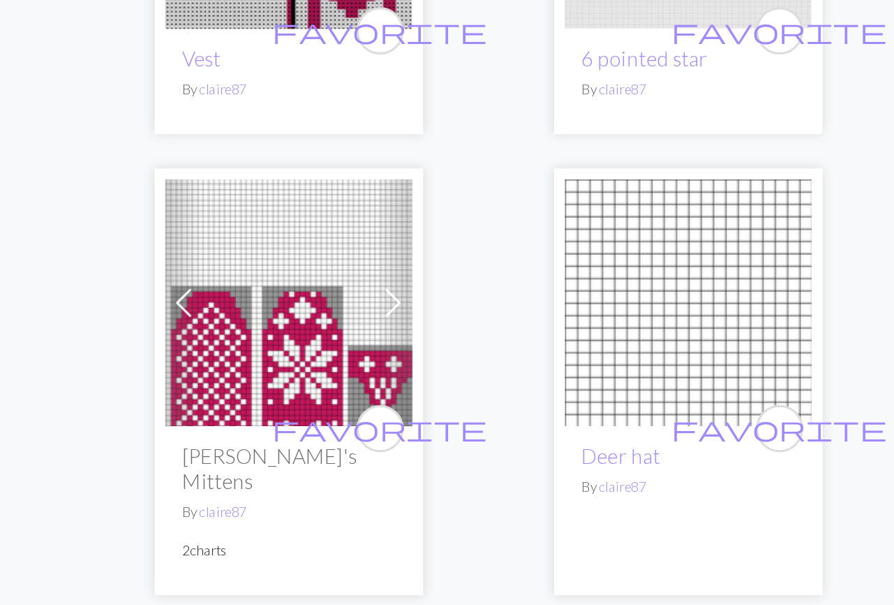
scroll to position [192, 0]
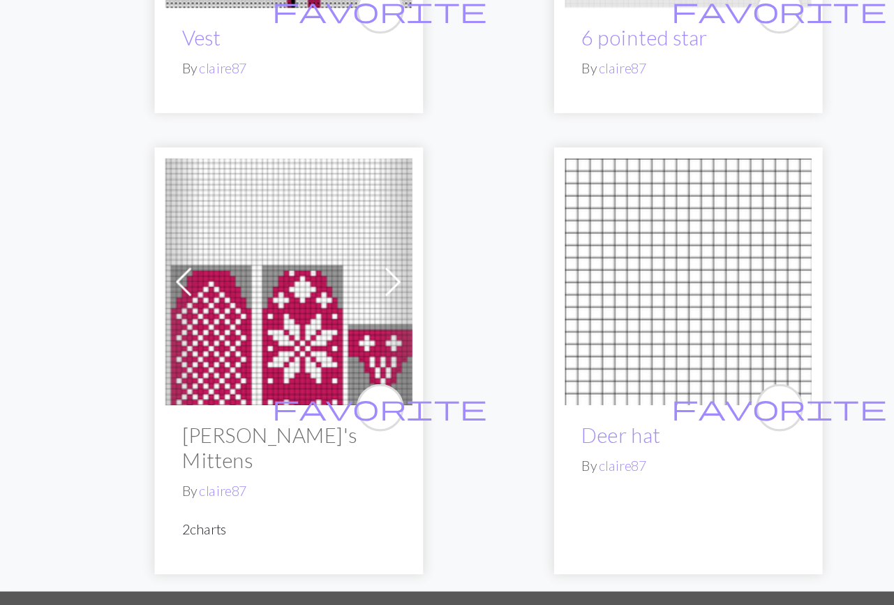
click at [459, 401] on img at bounding box center [447, 394] width 161 height 161
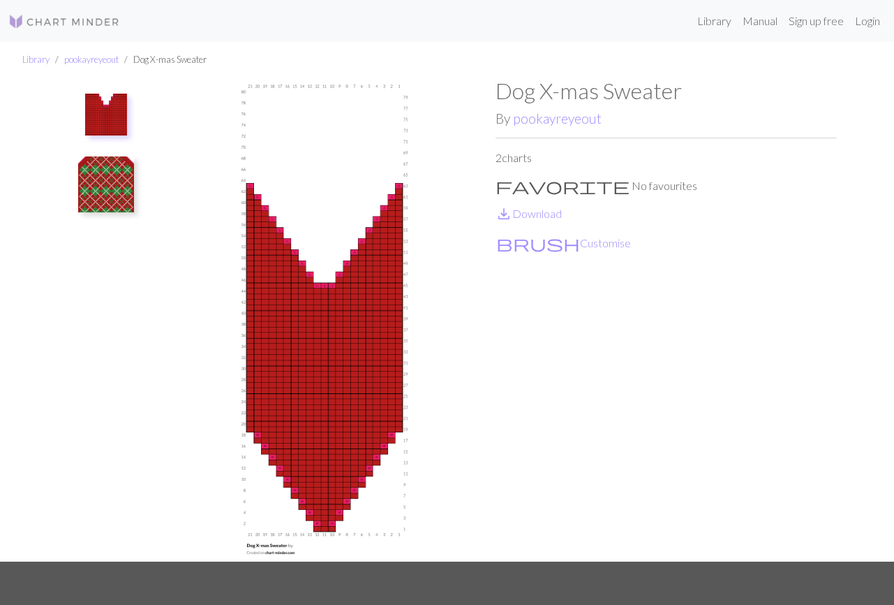
click at [103, 189] on img at bounding box center [106, 184] width 56 height 56
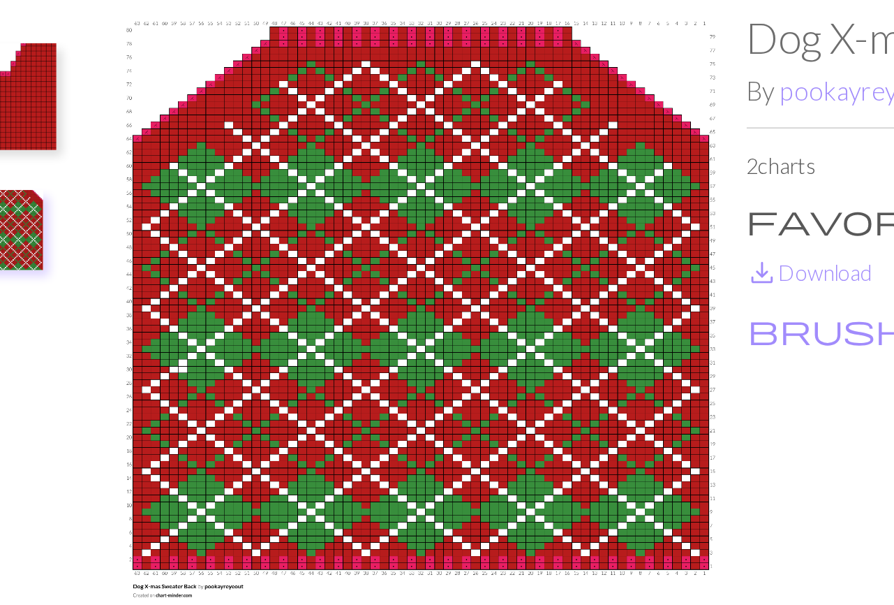
click at [124, 109] on img at bounding box center [106, 122] width 56 height 56
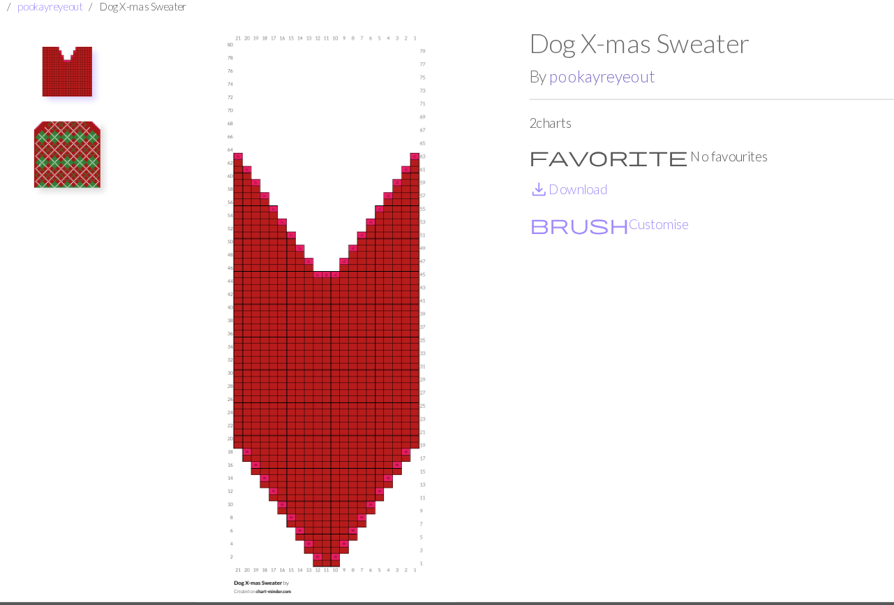
click at [576, 119] on link "pookayreyeout" at bounding box center [557, 118] width 89 height 16
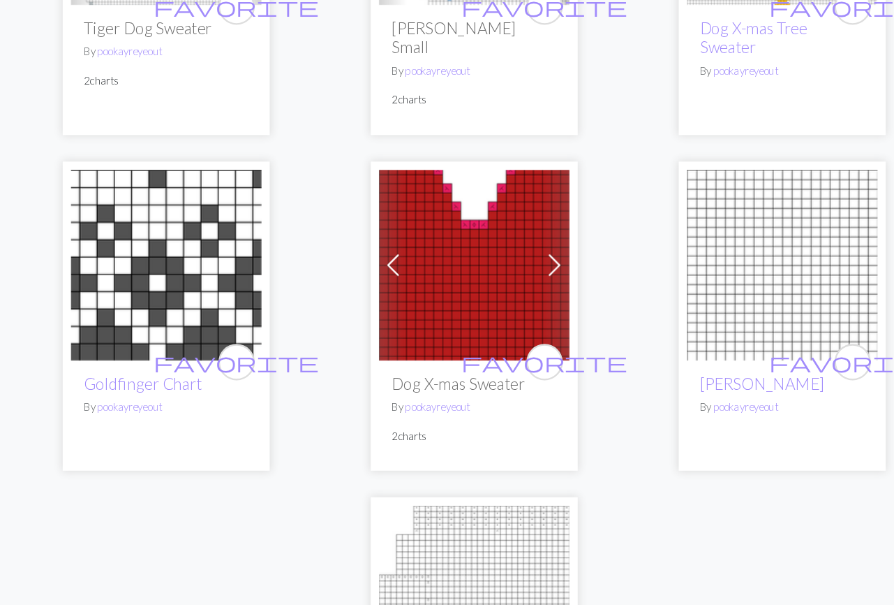
scroll to position [403, 0]
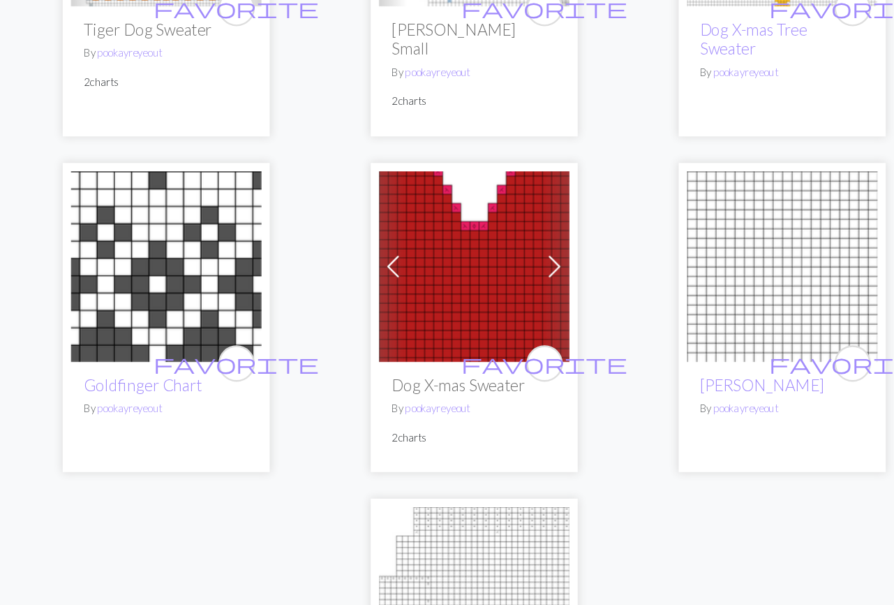
click at [515, 220] on span at bounding box center [515, 225] width 22 height 22
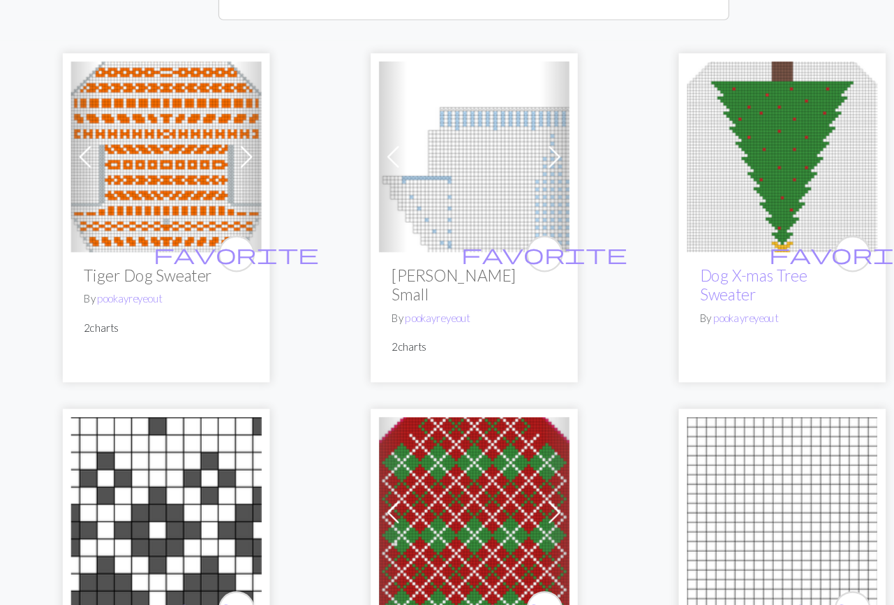
scroll to position [188, 0]
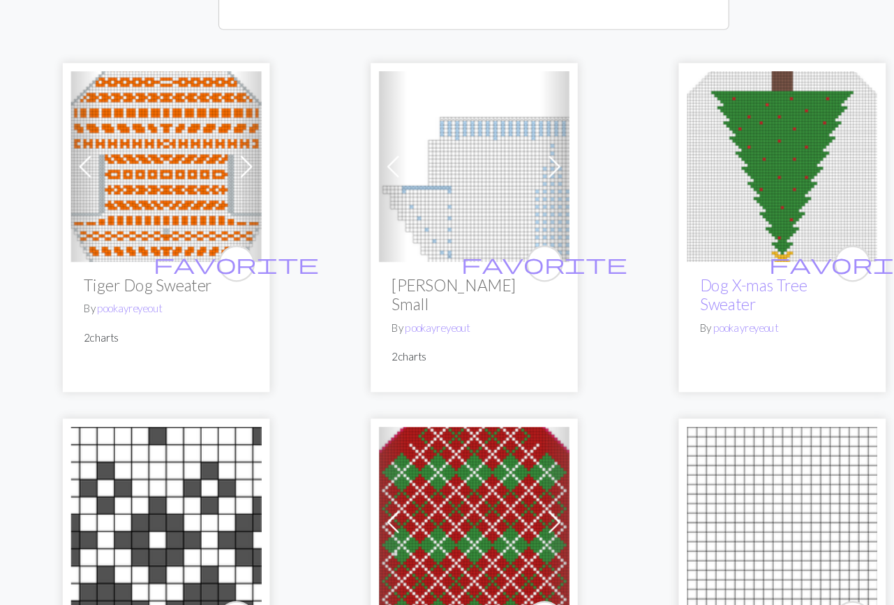
click at [256, 149] on span at bounding box center [255, 140] width 22 height 22
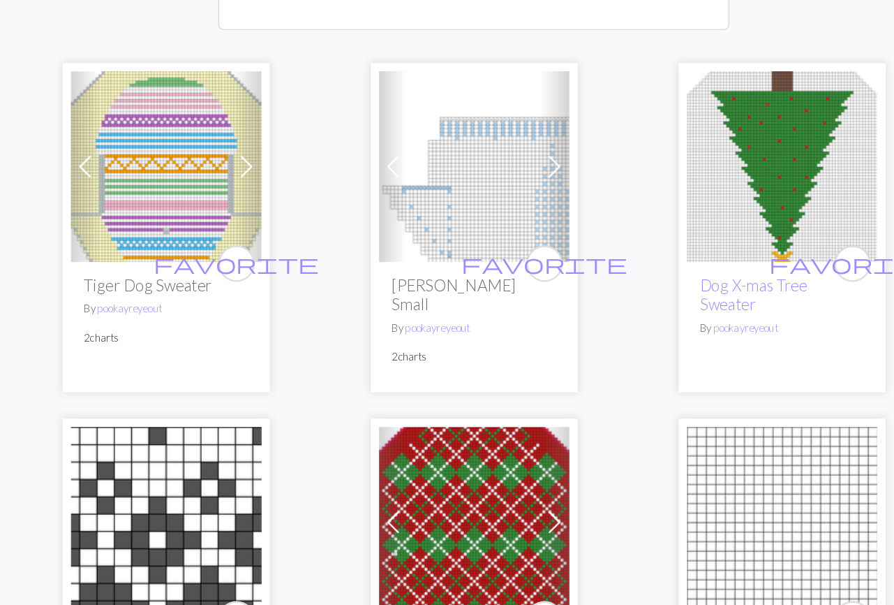
click at [515, 150] on span at bounding box center [515, 140] width 22 height 22
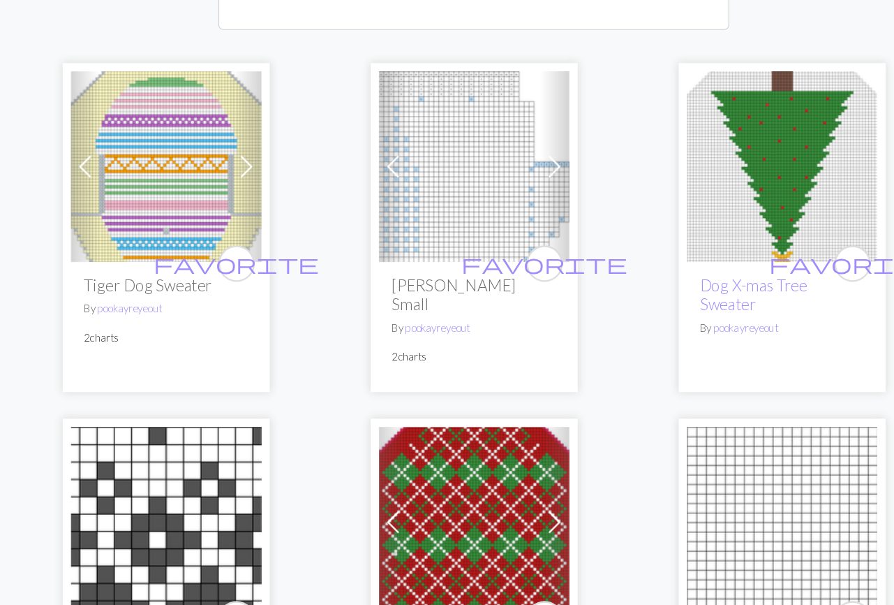
click at [162, 142] on img at bounding box center [188, 140] width 161 height 161
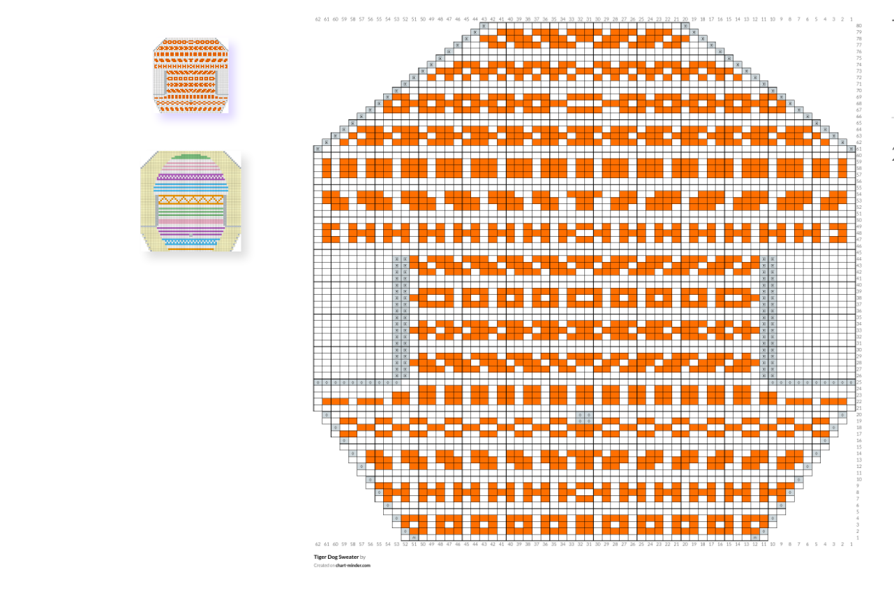
click at [98, 188] on img at bounding box center [106, 184] width 56 height 56
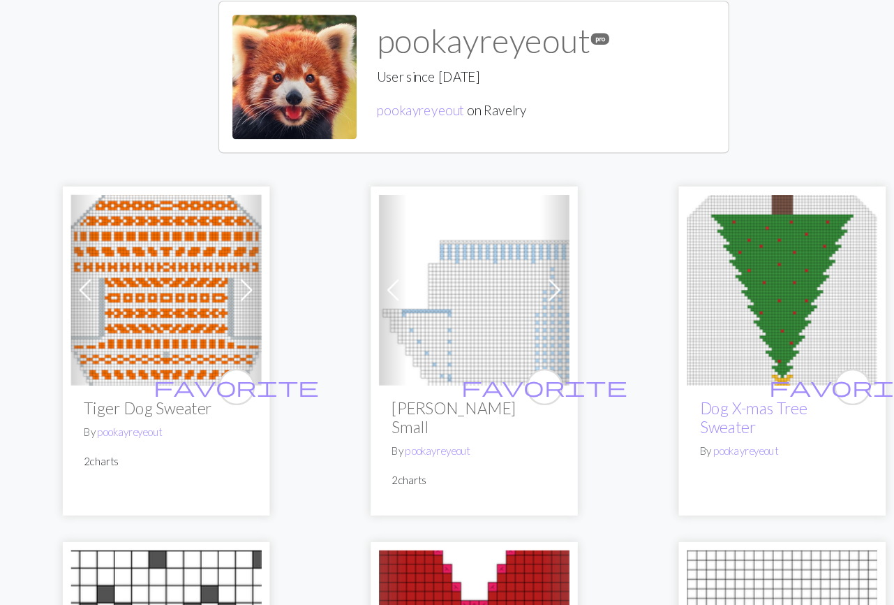
click at [685, 342] on img at bounding box center [707, 338] width 161 height 161
click at [515, 336] on span at bounding box center [515, 338] width 22 height 22
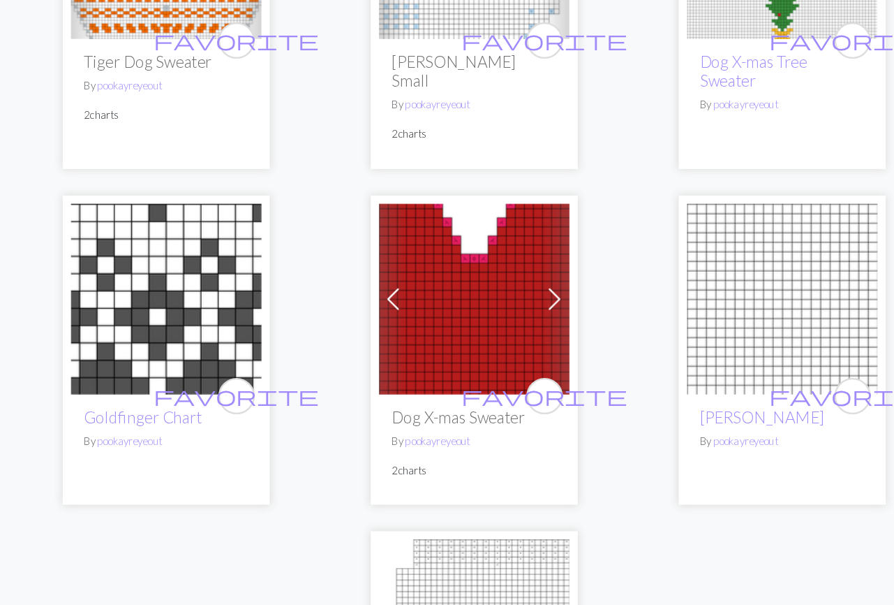
scroll to position [294, 0]
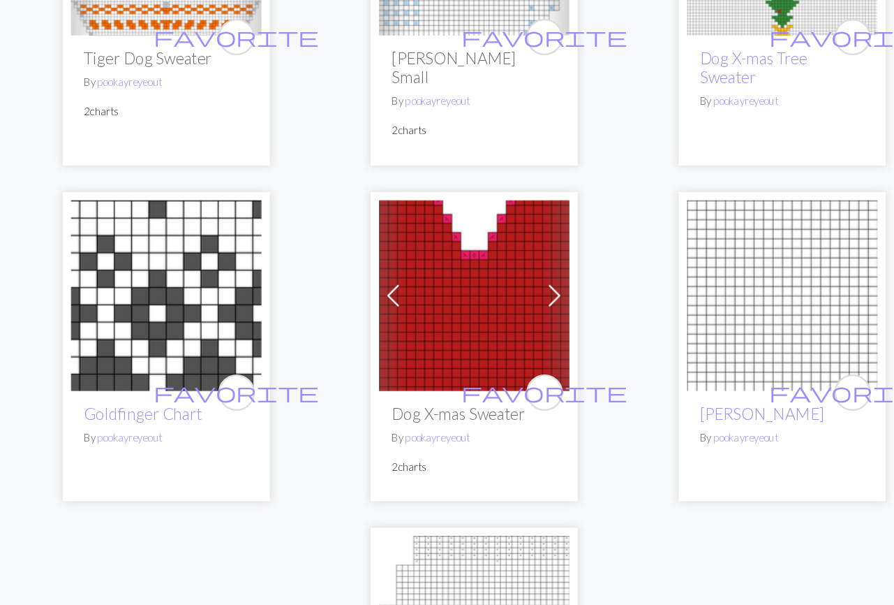
click at [517, 332] on span at bounding box center [515, 343] width 22 height 22
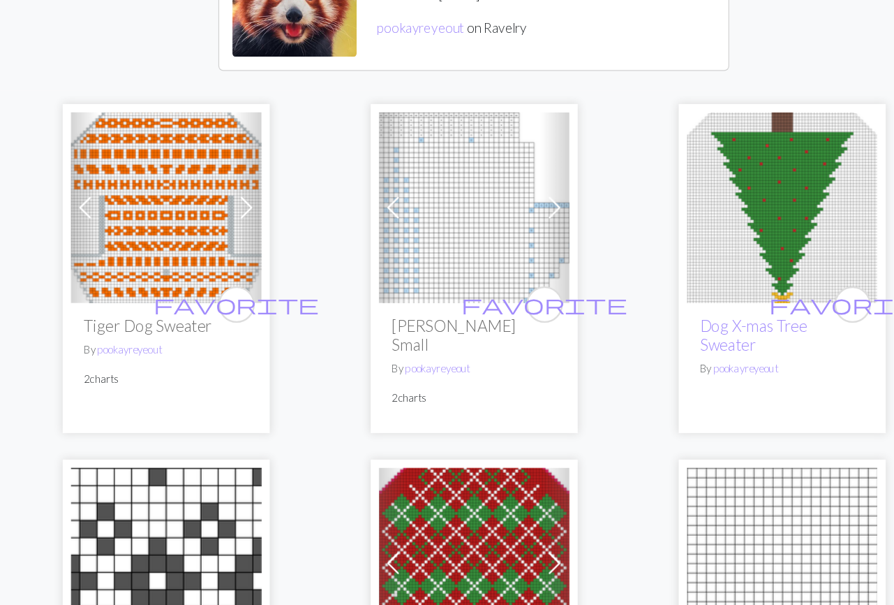
scroll to position [302, 0]
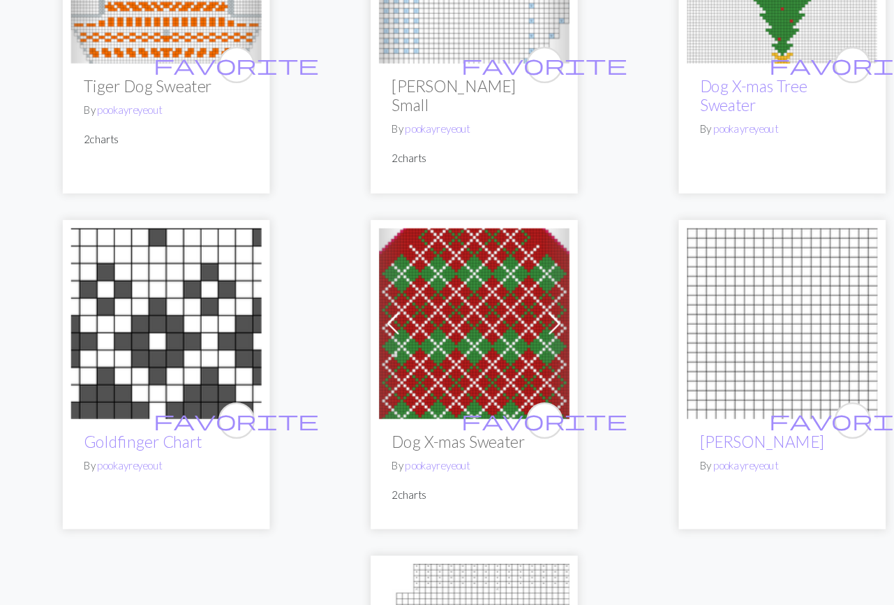
click at [138, 318] on img at bounding box center [188, 335] width 161 height 161
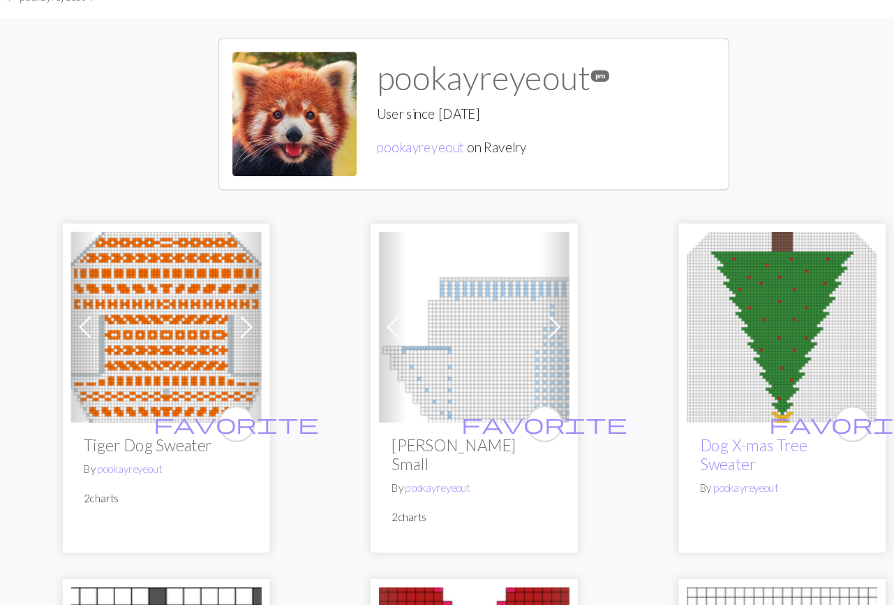
click at [456, 364] on img at bounding box center [447, 338] width 161 height 161
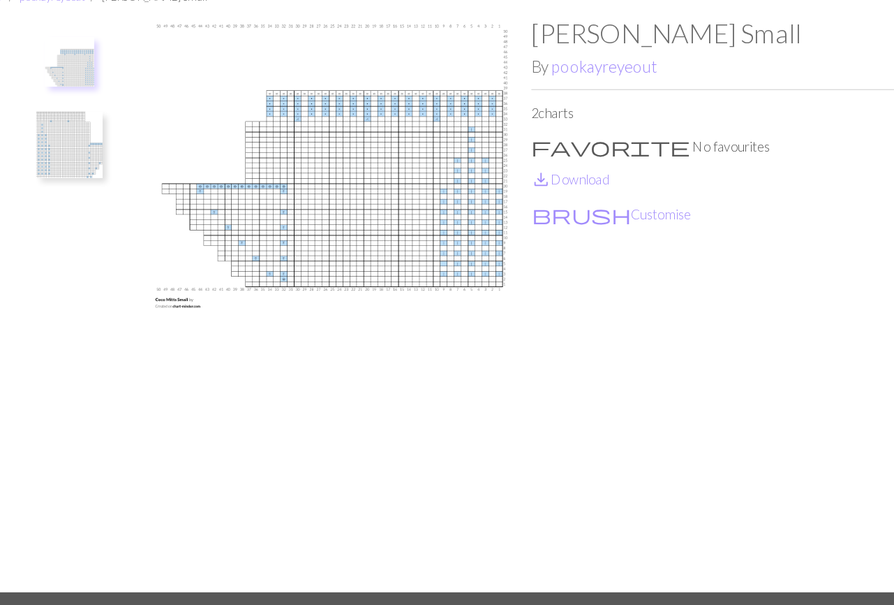
click at [110, 187] on img at bounding box center [106, 184] width 56 height 56
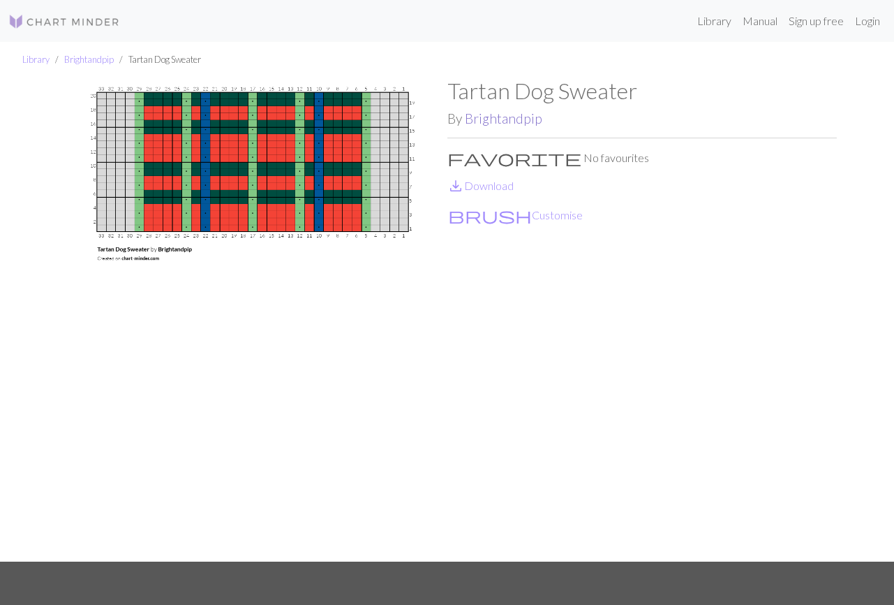
click at [515, 117] on link "Brightandpip" at bounding box center [504, 118] width 78 height 16
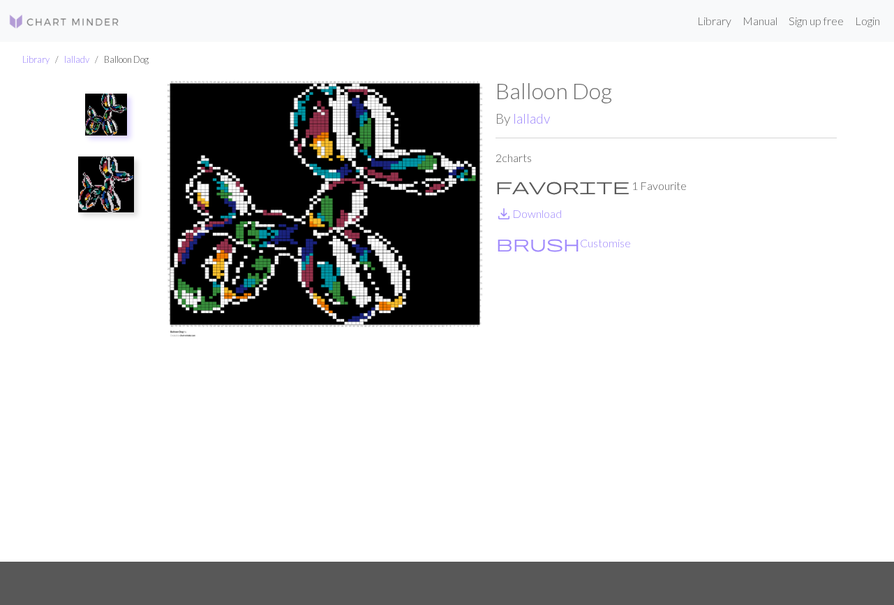
click at [99, 189] on img at bounding box center [106, 184] width 56 height 56
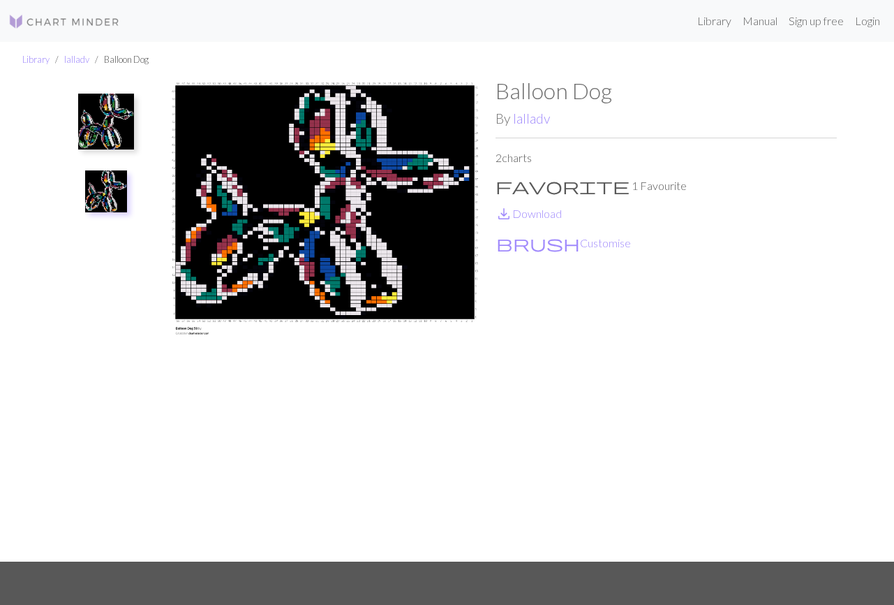
click at [118, 113] on img at bounding box center [106, 122] width 56 height 56
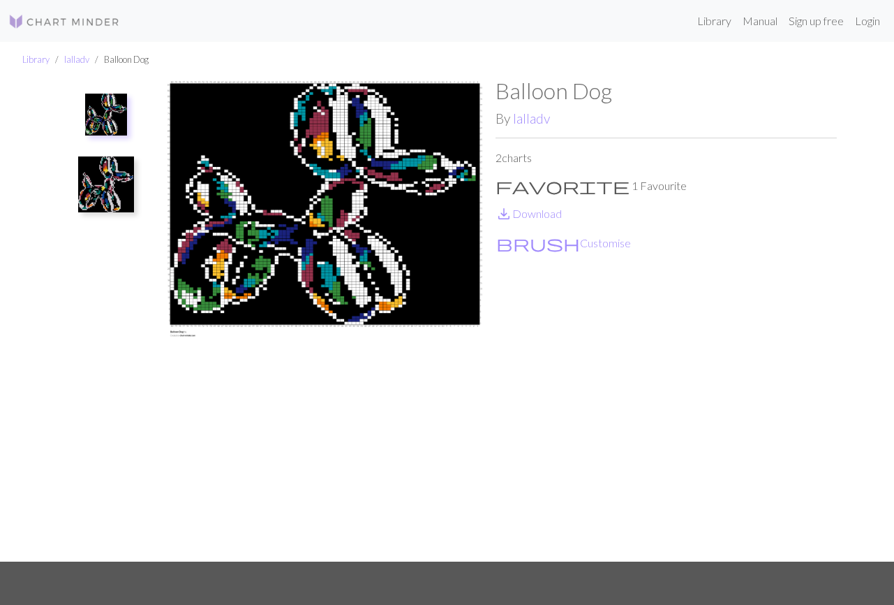
click at [297, 165] on img at bounding box center [324, 320] width 341 height 484
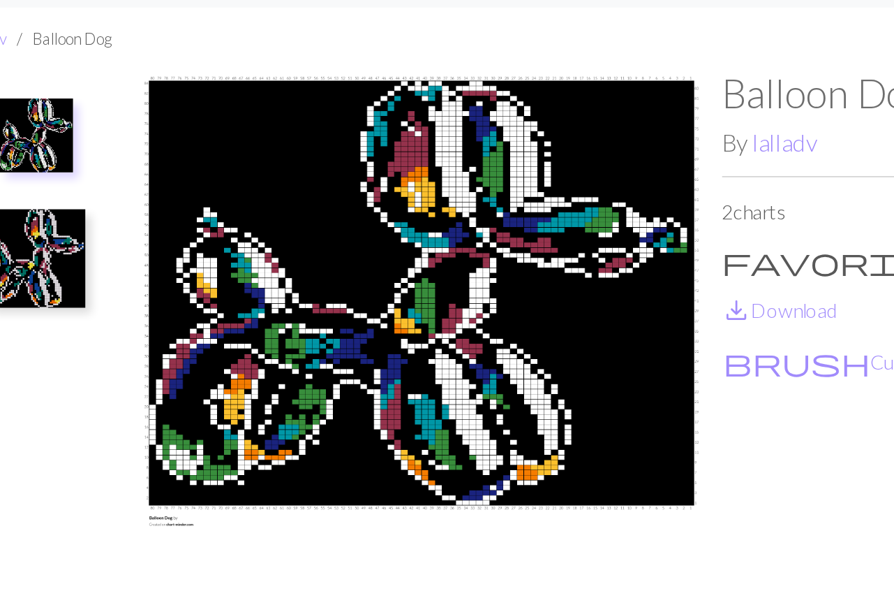
click at [112, 187] on img at bounding box center [106, 184] width 56 height 56
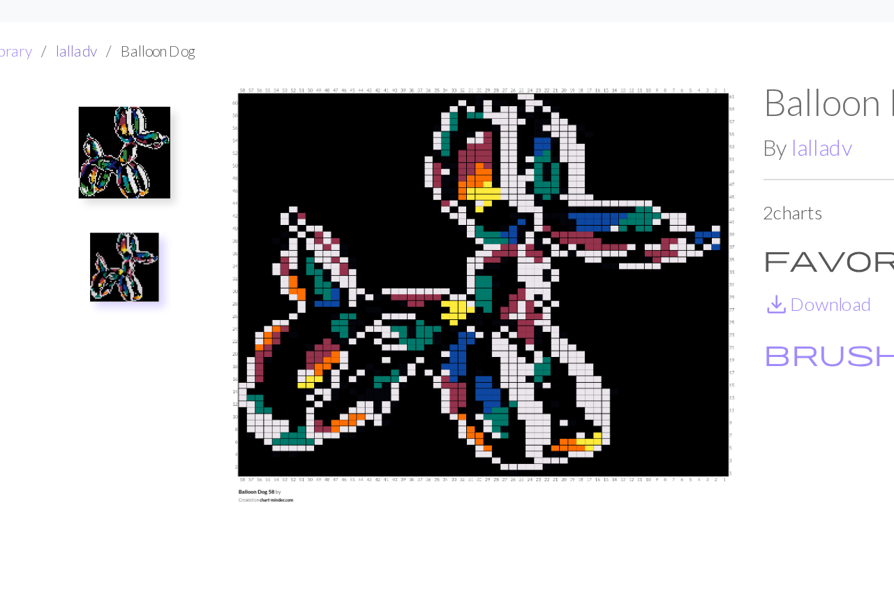
click at [74, 58] on link "lalladv" at bounding box center [76, 59] width 25 height 11
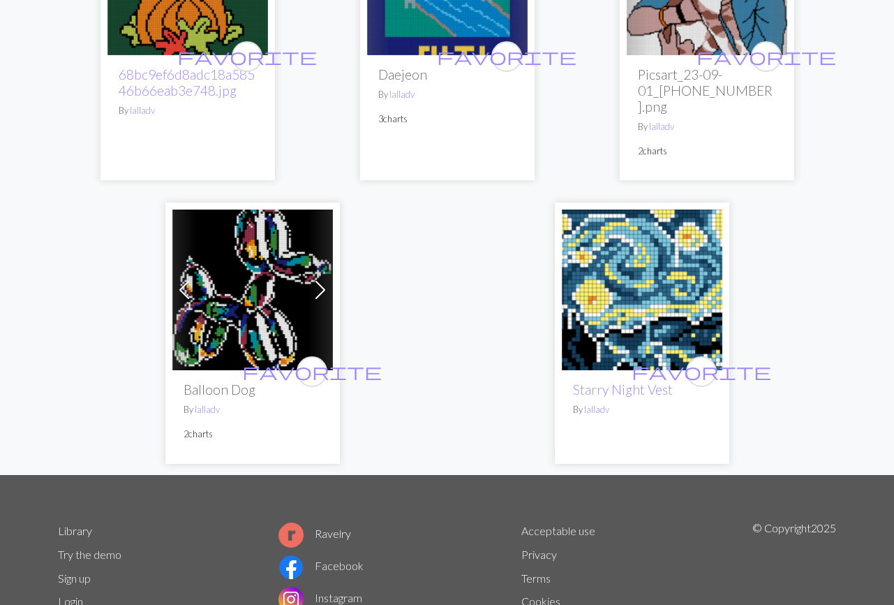
scroll to position [682, 0]
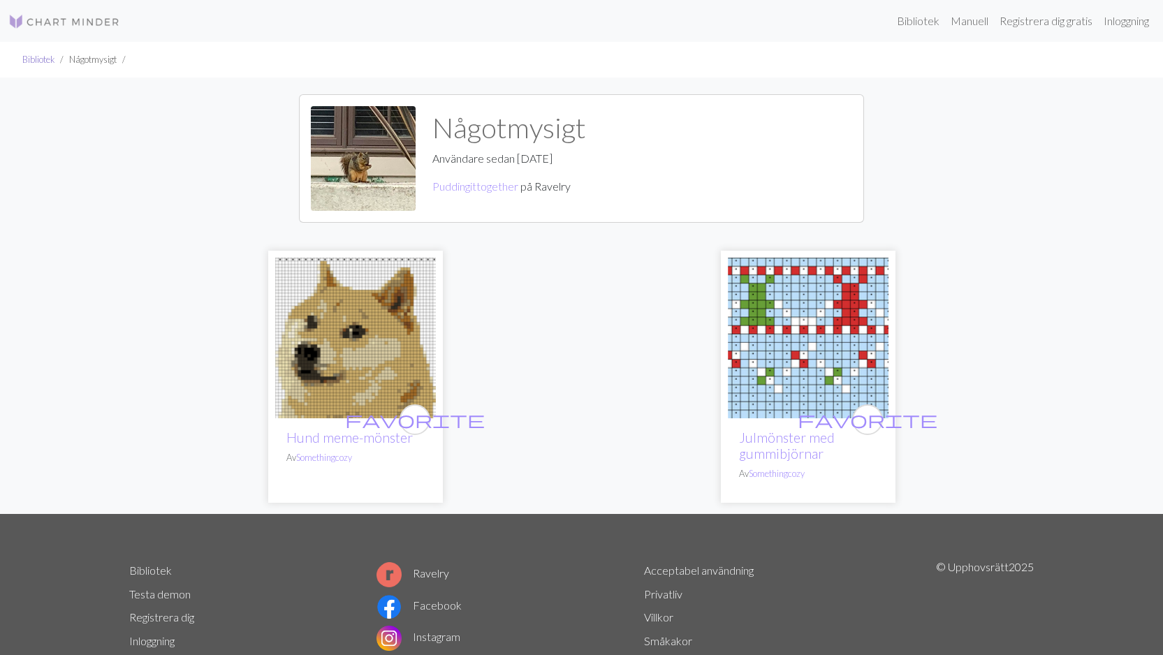
click at [37, 59] on font "Bibliotek" at bounding box center [38, 59] width 32 height 11
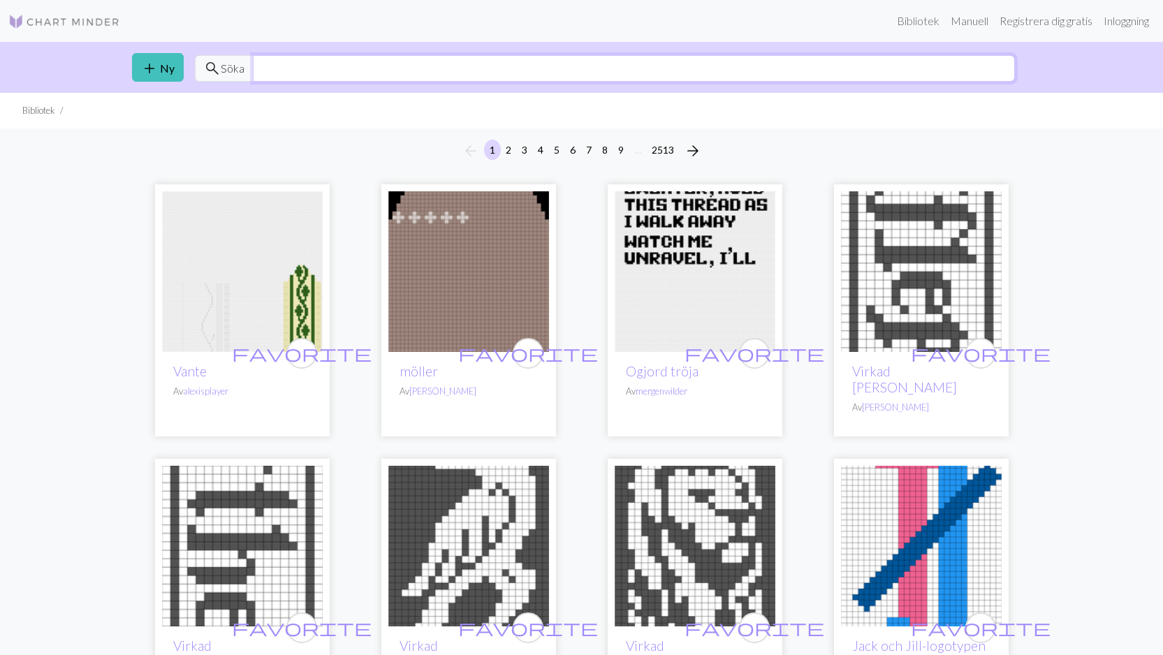
click at [487, 69] on input "text" at bounding box center [634, 68] width 762 height 27
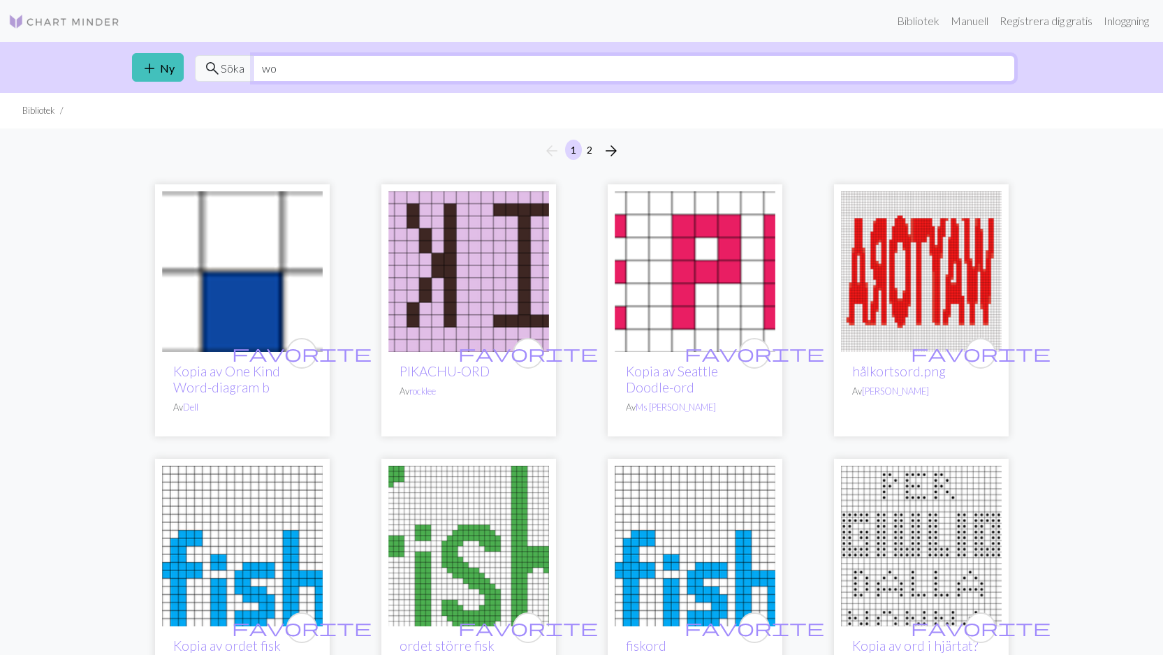
type input "w"
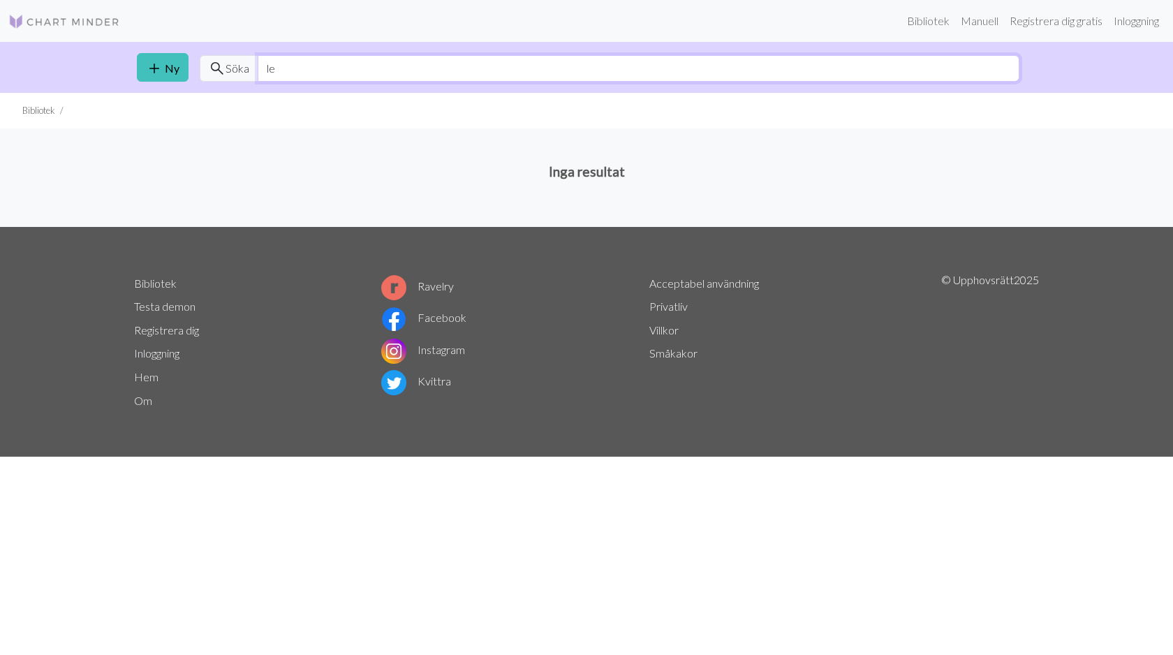
type input "l"
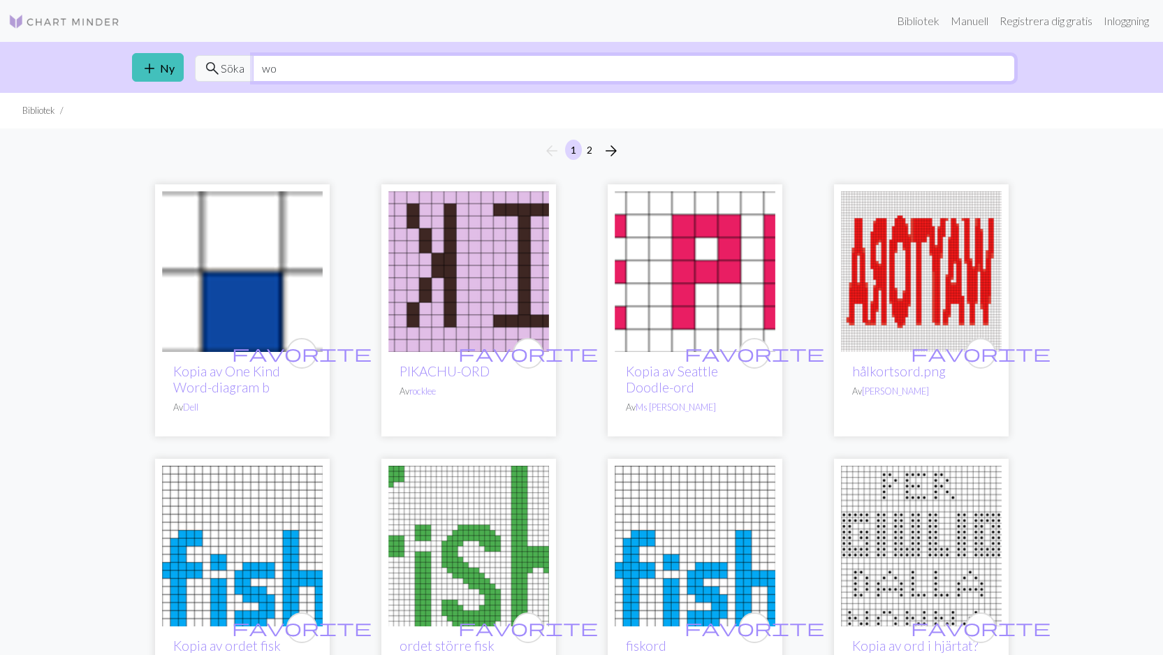
type input "w"
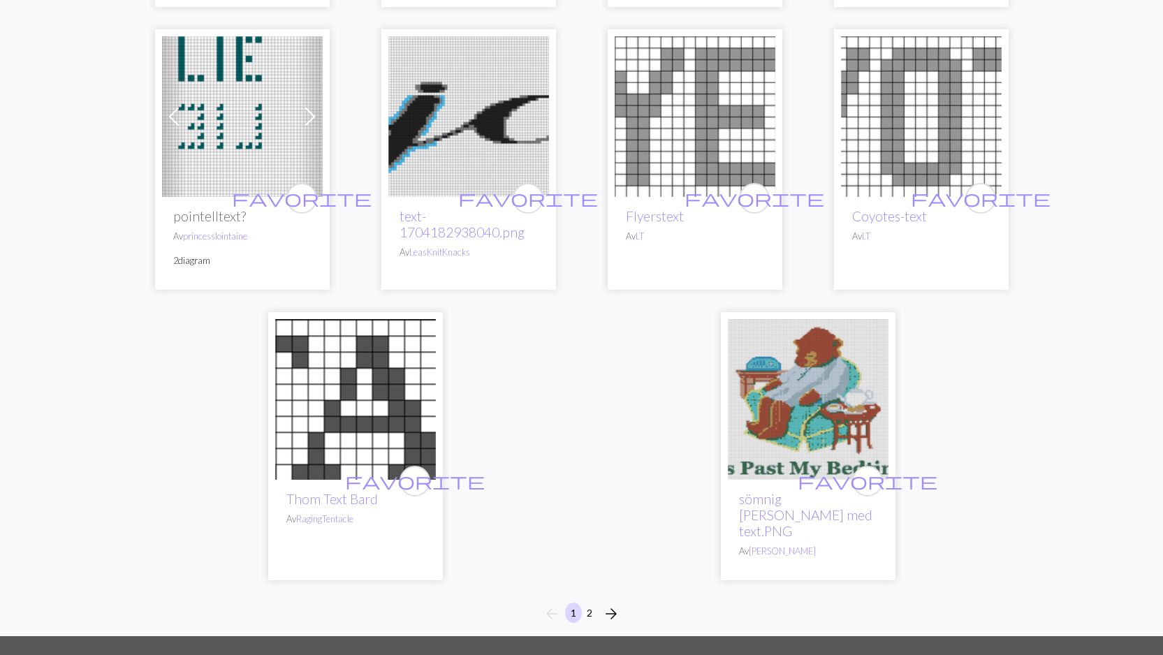
scroll to position [3754, 0]
click at [612, 603] on span "arrow_forward" at bounding box center [611, 613] width 17 height 20
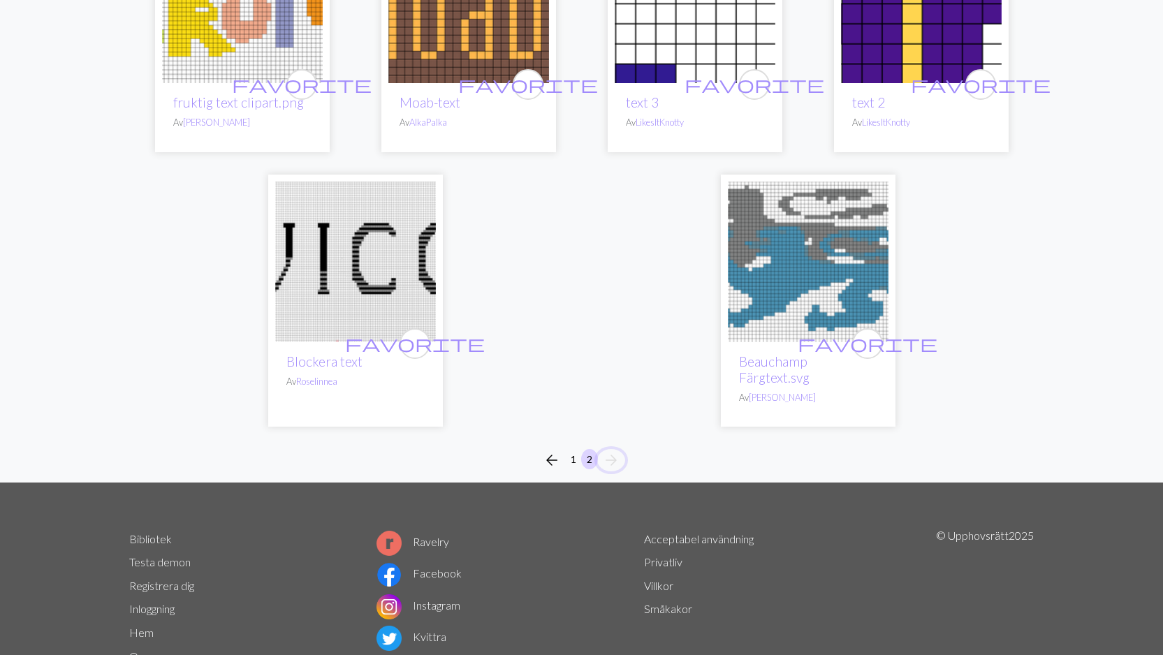
scroll to position [2880, 0]
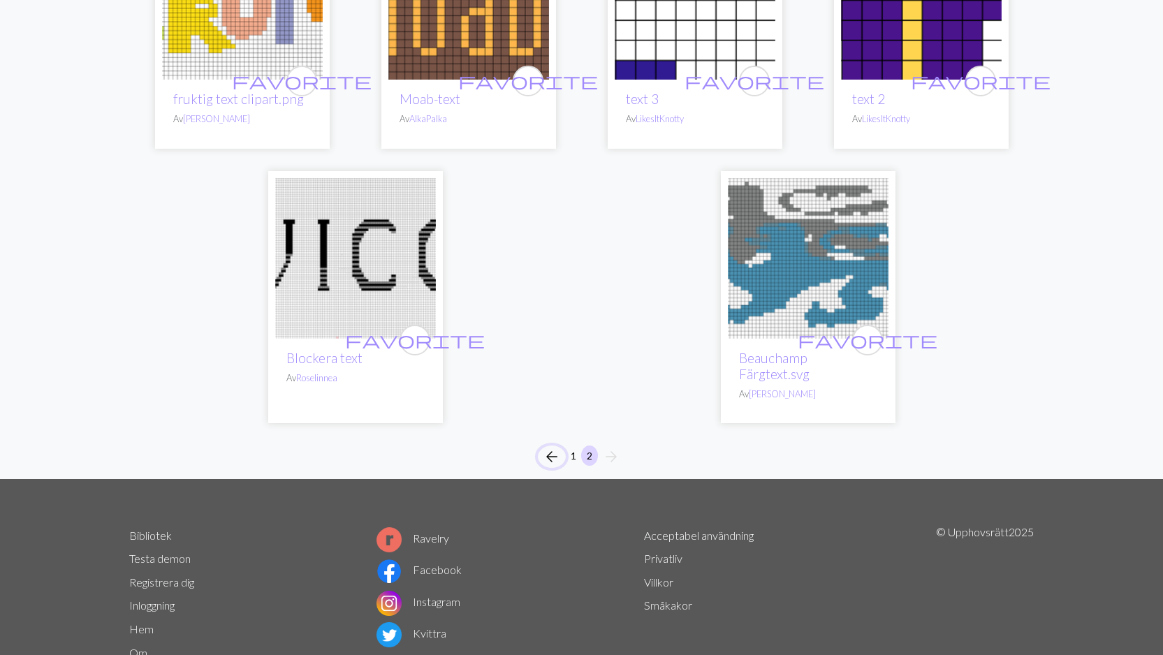
click at [551, 447] on span "arrow_back" at bounding box center [551, 457] width 17 height 20
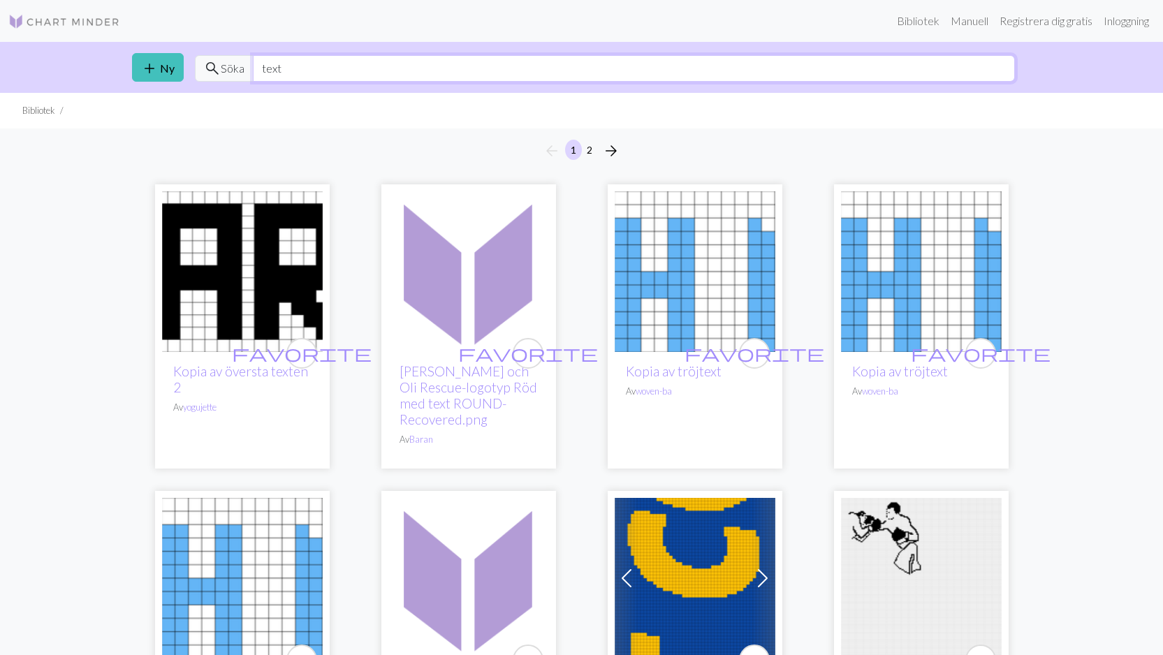
click at [290, 68] on input "text" at bounding box center [634, 68] width 762 height 27
type input "t"
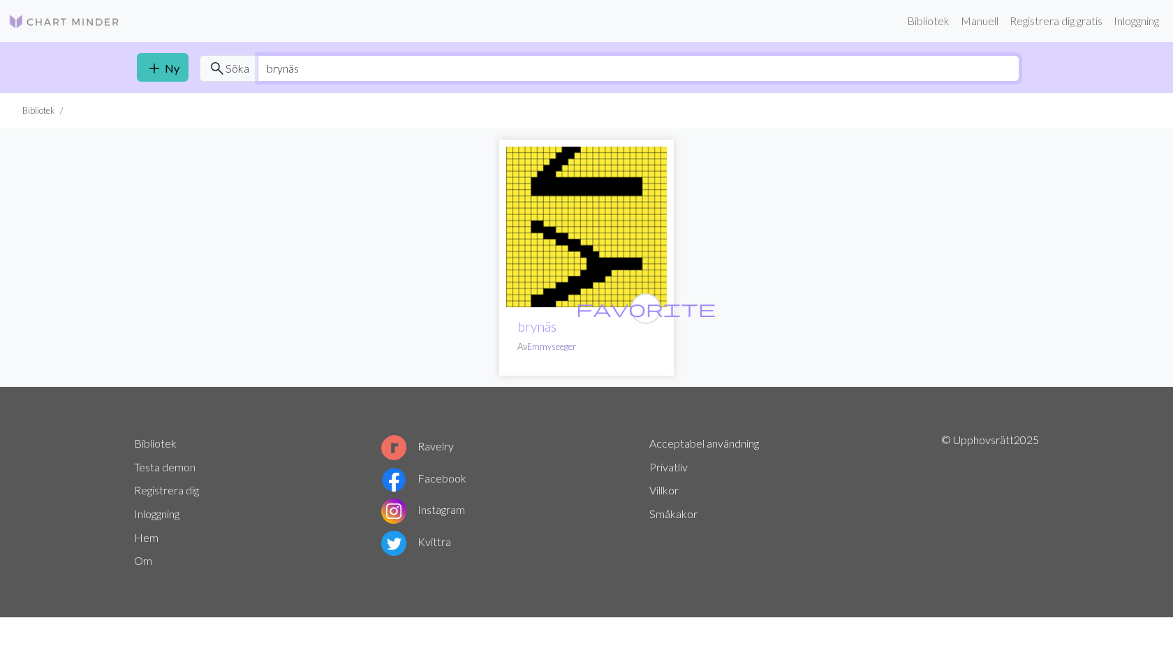
type input "brynäs"
click at [551, 346] on font "Emmyseeger" at bounding box center [551, 346] width 49 height 11
click at [309, 71] on input "brynäs" at bounding box center [639, 68] width 762 height 27
type input "b"
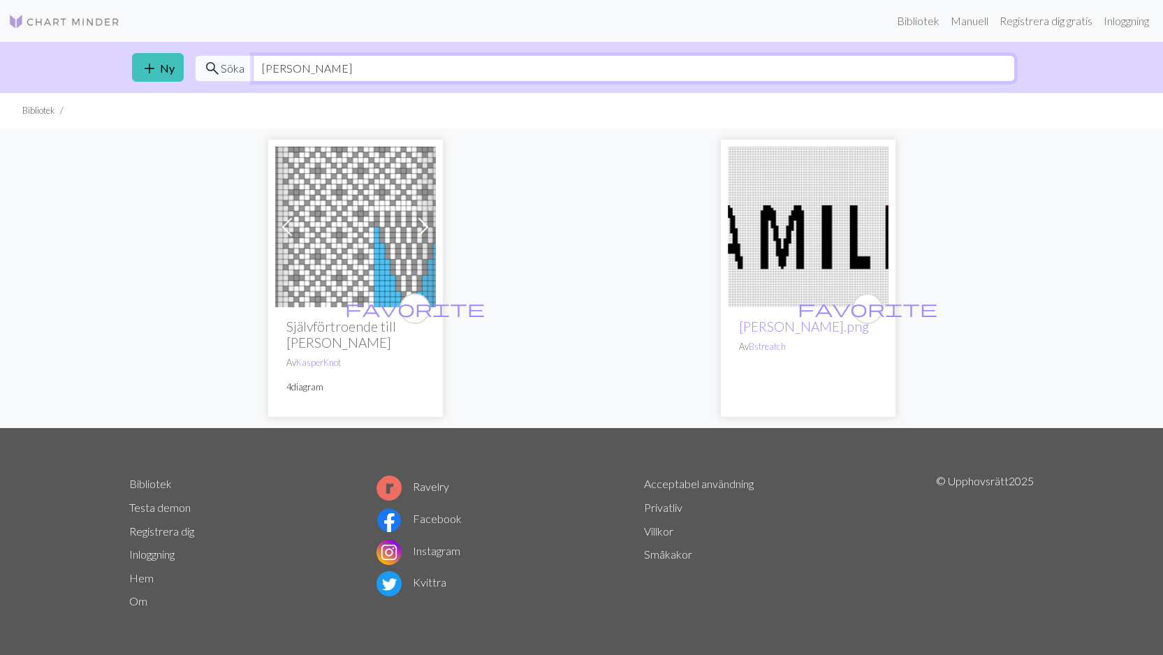
type input "[PERSON_NAME]"
click at [341, 219] on img at bounding box center [355, 227] width 161 height 161
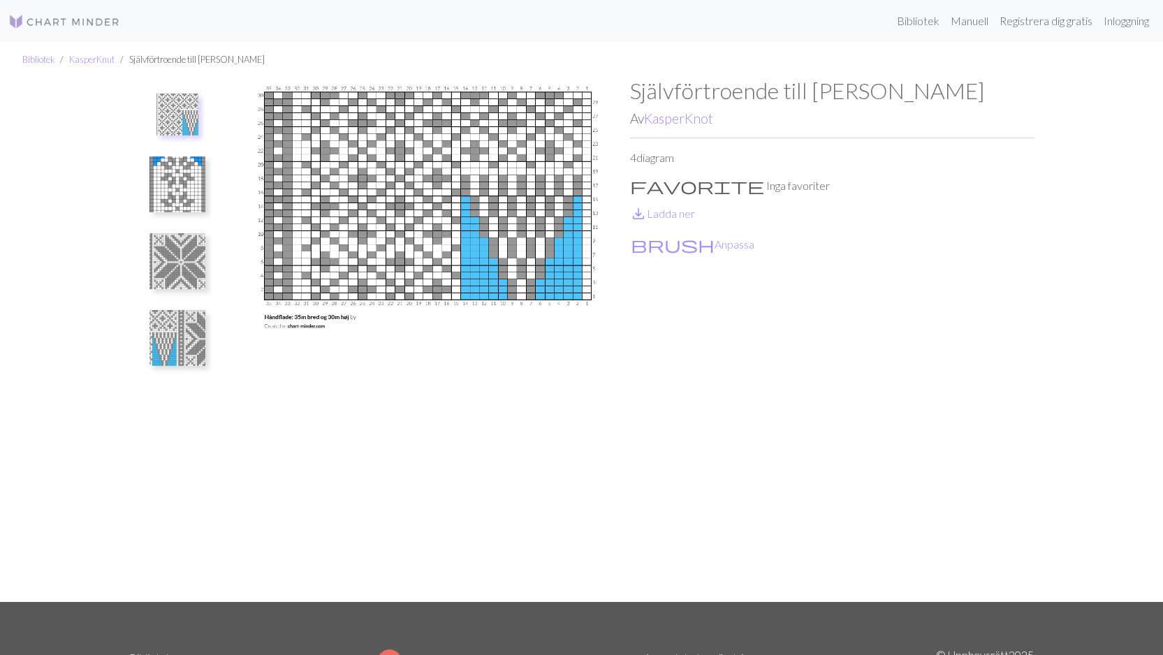
click at [186, 179] on img at bounding box center [177, 184] width 56 height 56
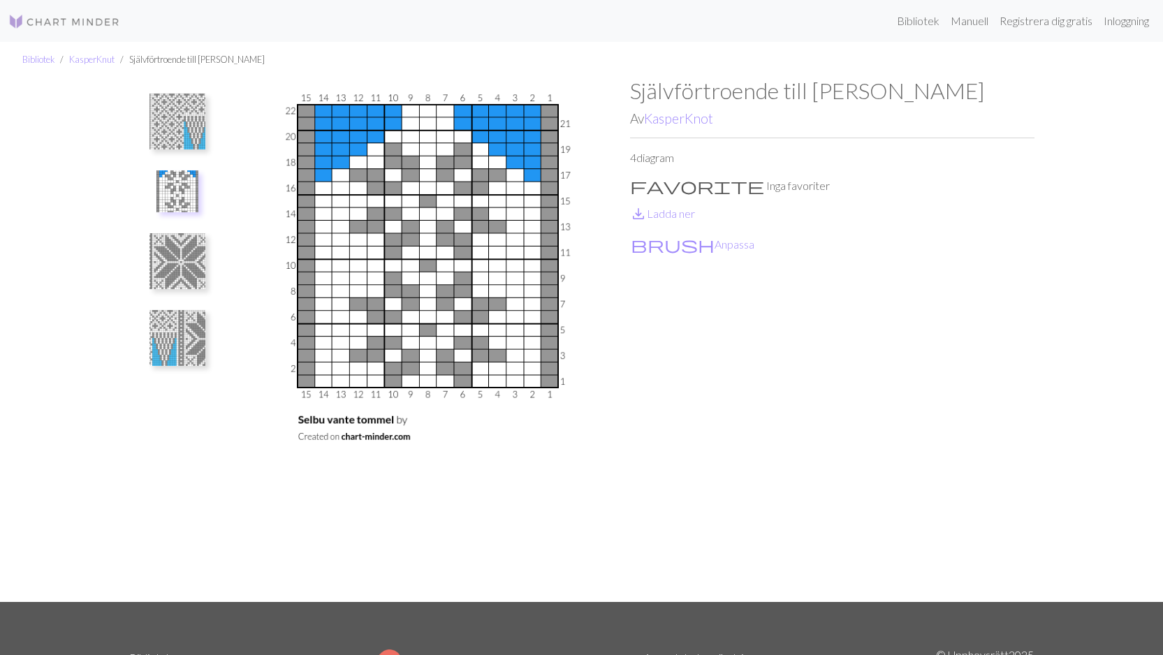
click at [177, 256] on img at bounding box center [177, 261] width 56 height 56
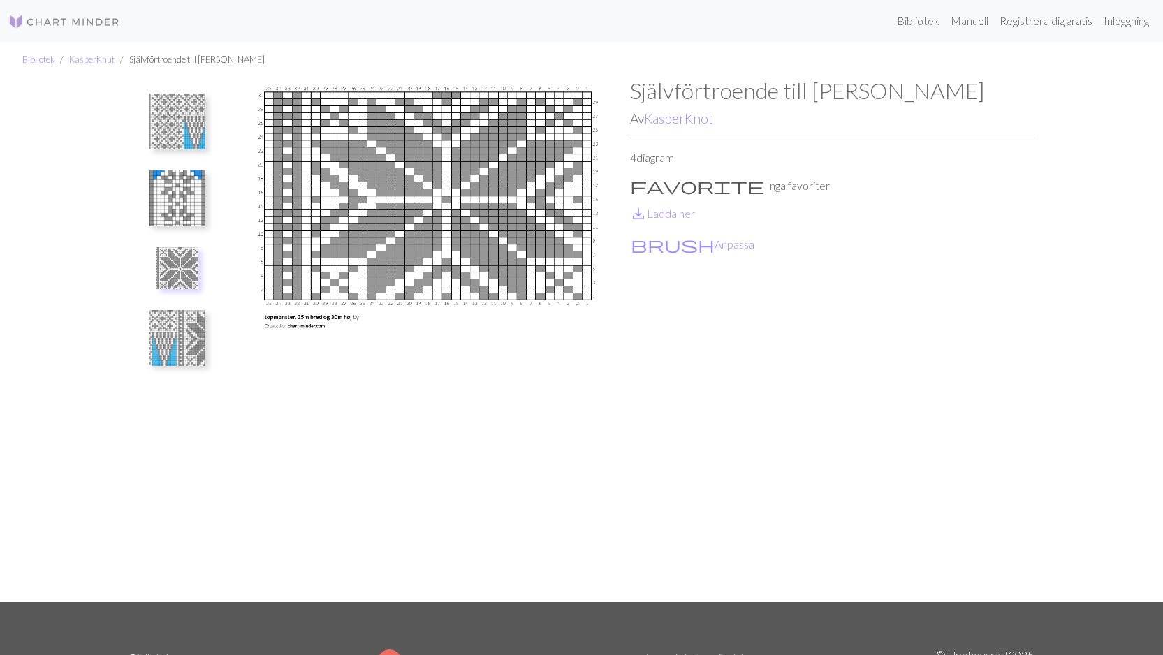
click at [175, 329] on img at bounding box center [177, 338] width 56 height 56
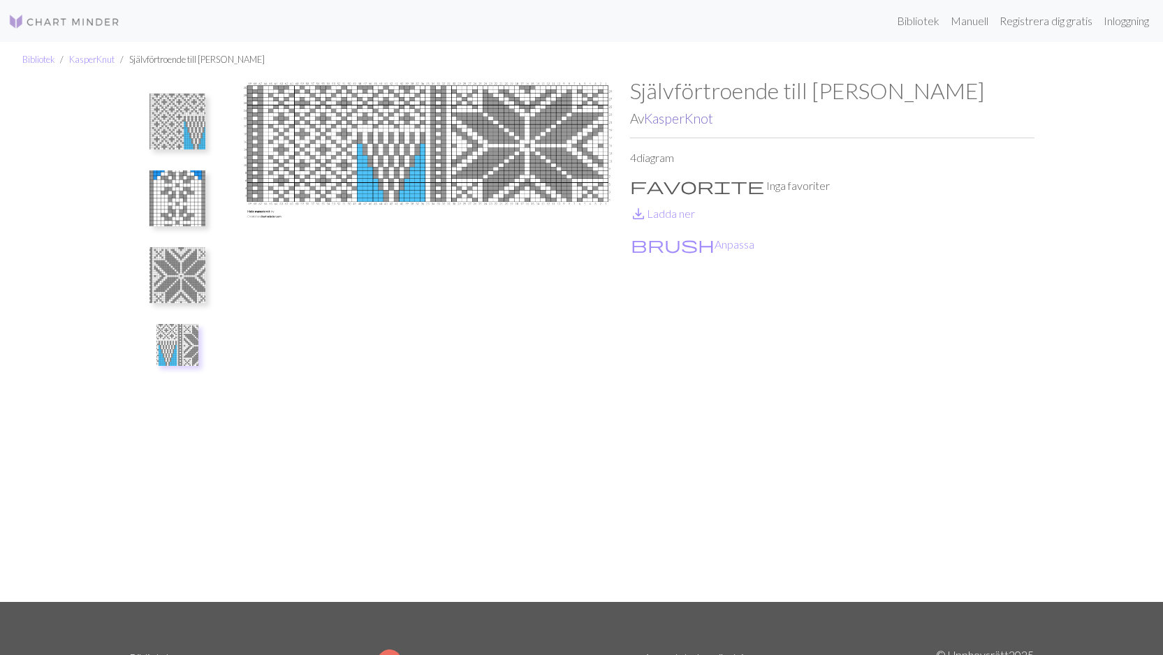
click at [670, 119] on font "KasperKnot" at bounding box center [678, 118] width 69 height 16
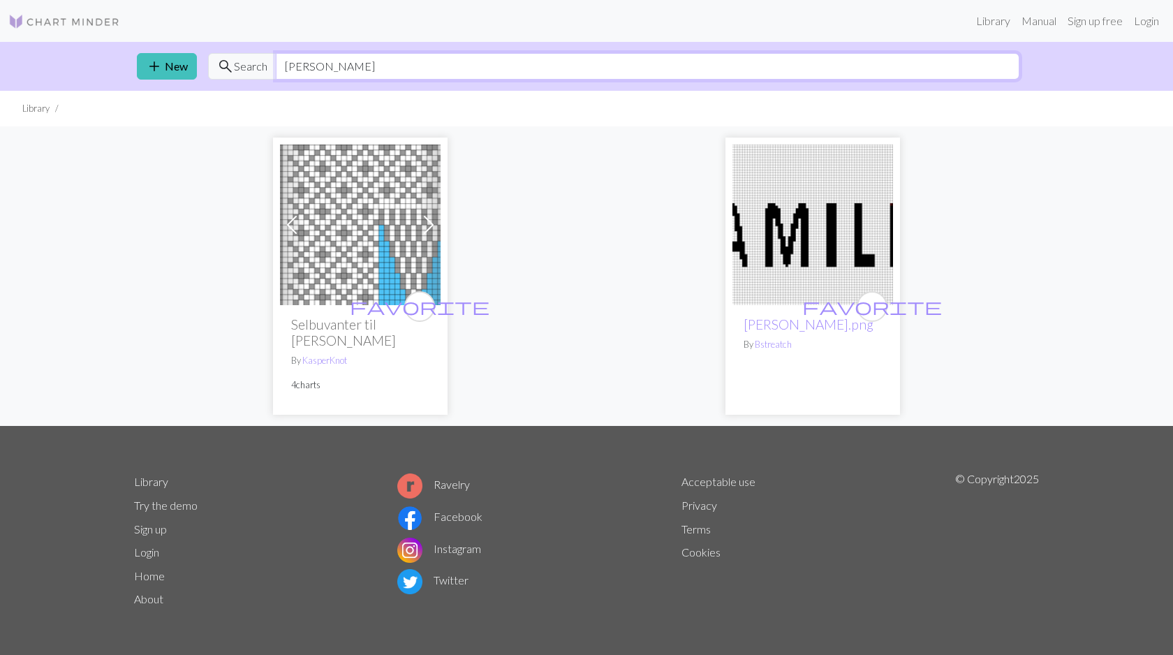
click at [357, 71] on input "camilla" at bounding box center [648, 66] width 744 height 27
type input "c"
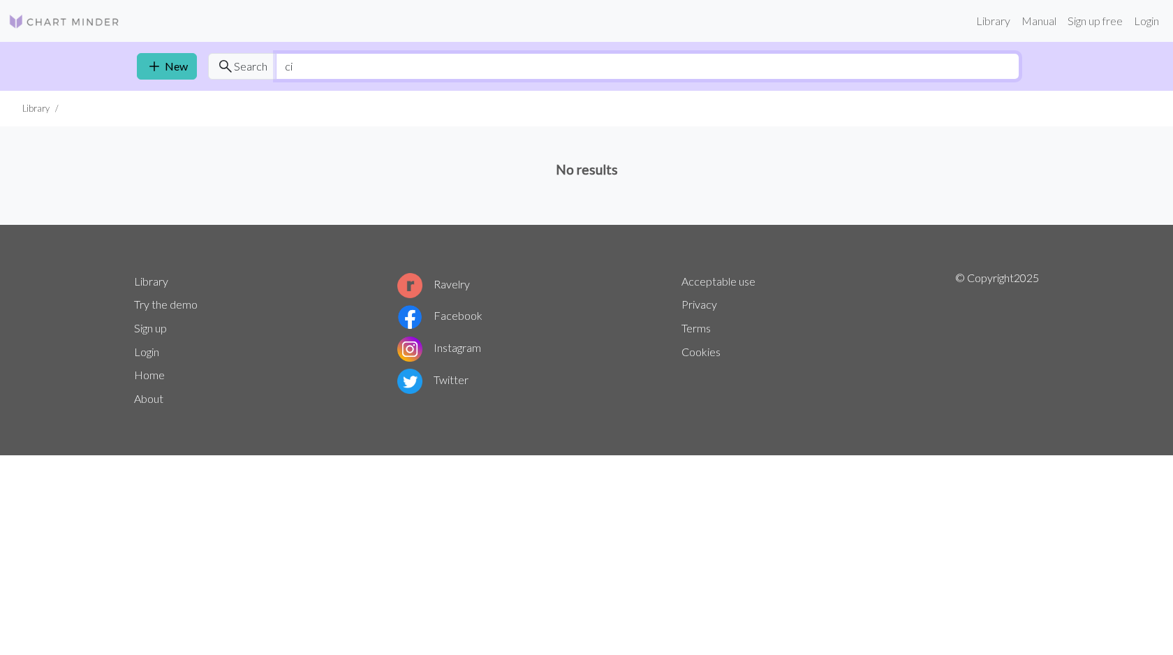
type input "c"
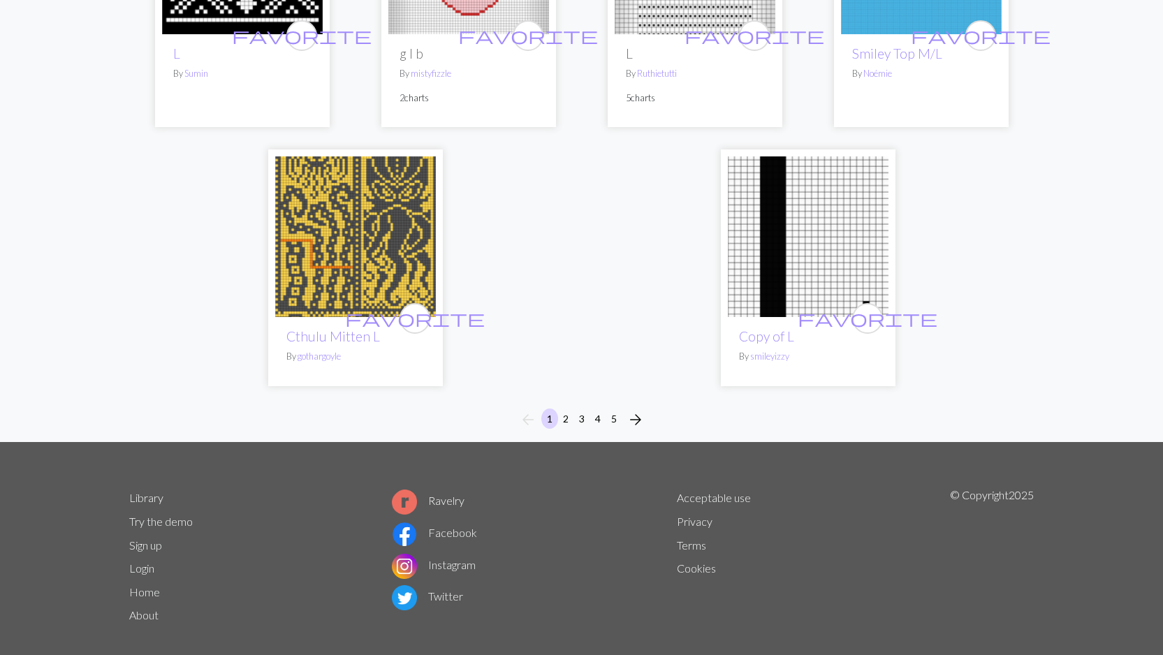
scroll to position [3484, 0]
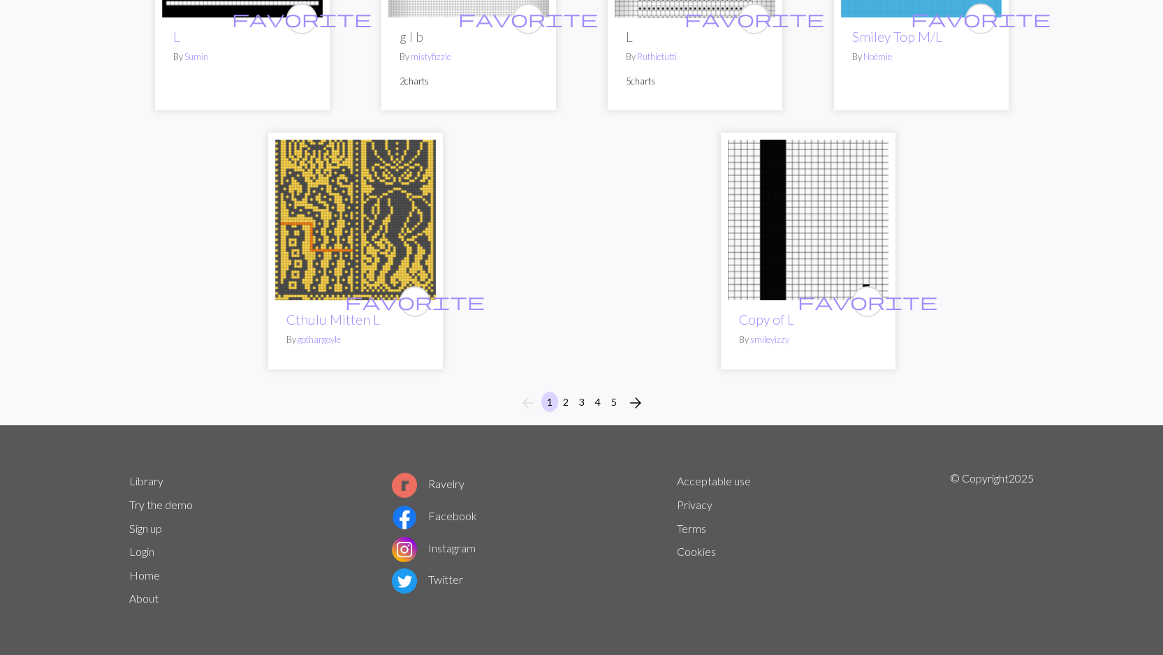
type input "l"
click at [635, 399] on span "arrow_forward" at bounding box center [635, 403] width 17 height 20
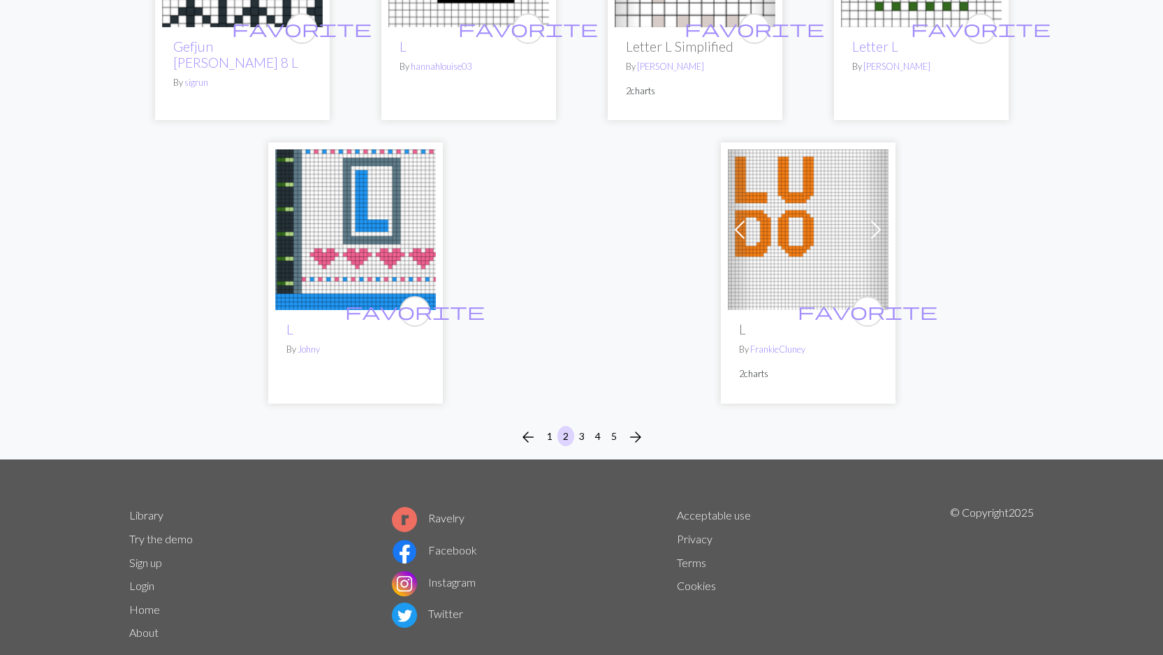
scroll to position [3492, 0]
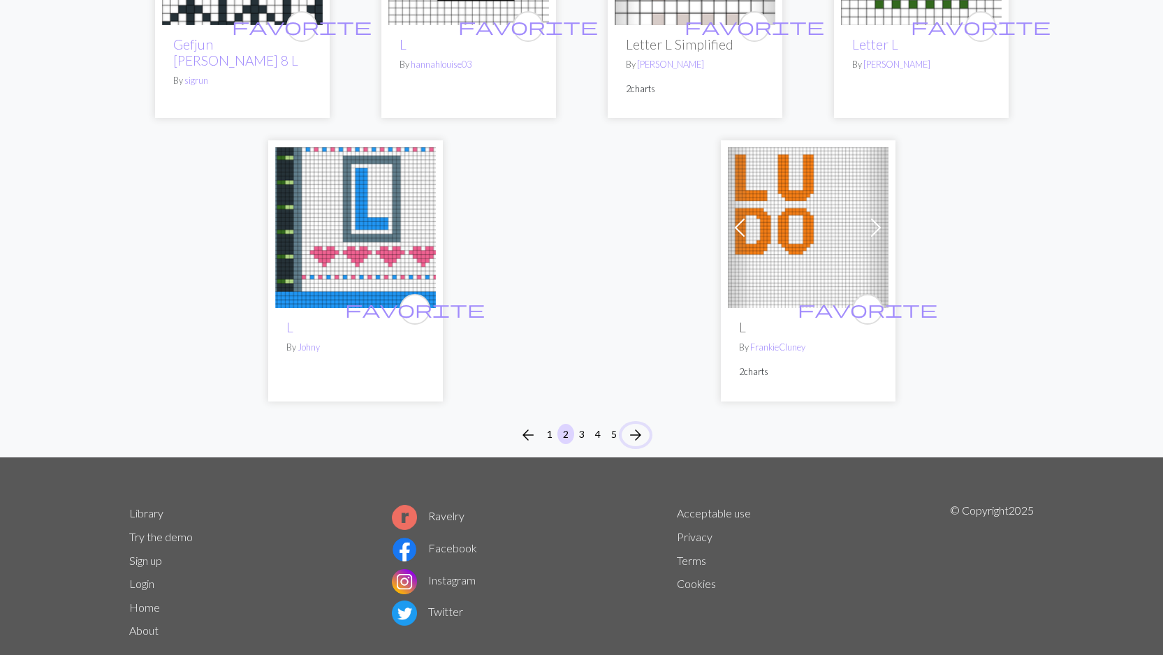
click at [637, 425] on span "arrow_forward" at bounding box center [635, 435] width 17 height 20
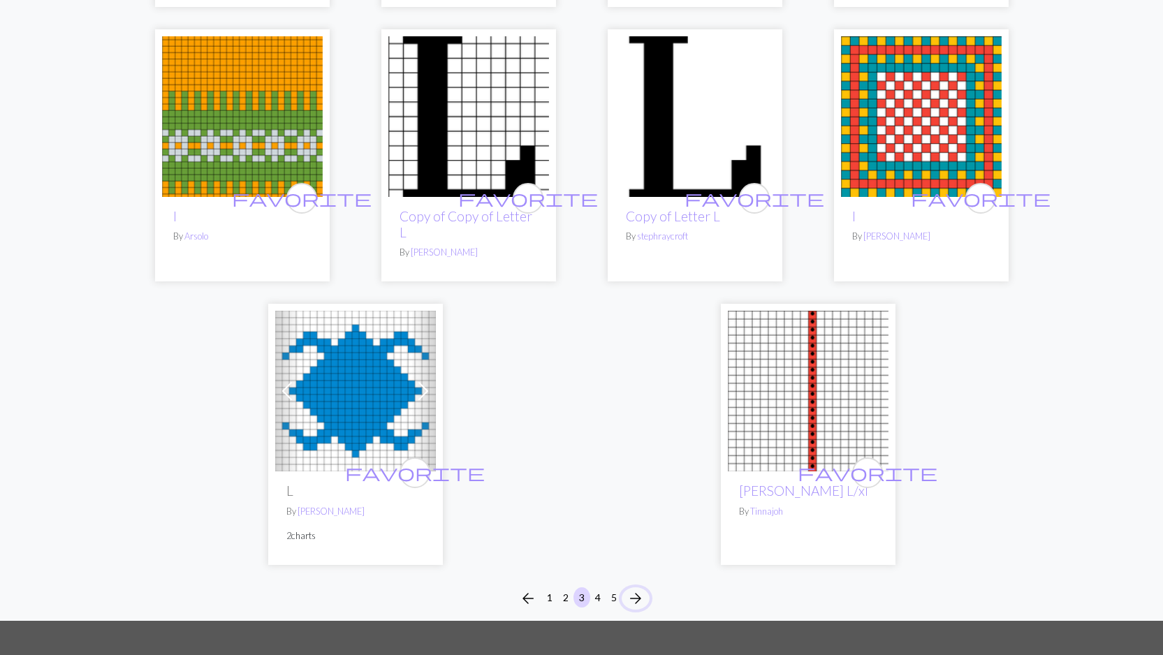
scroll to position [3548, 0]
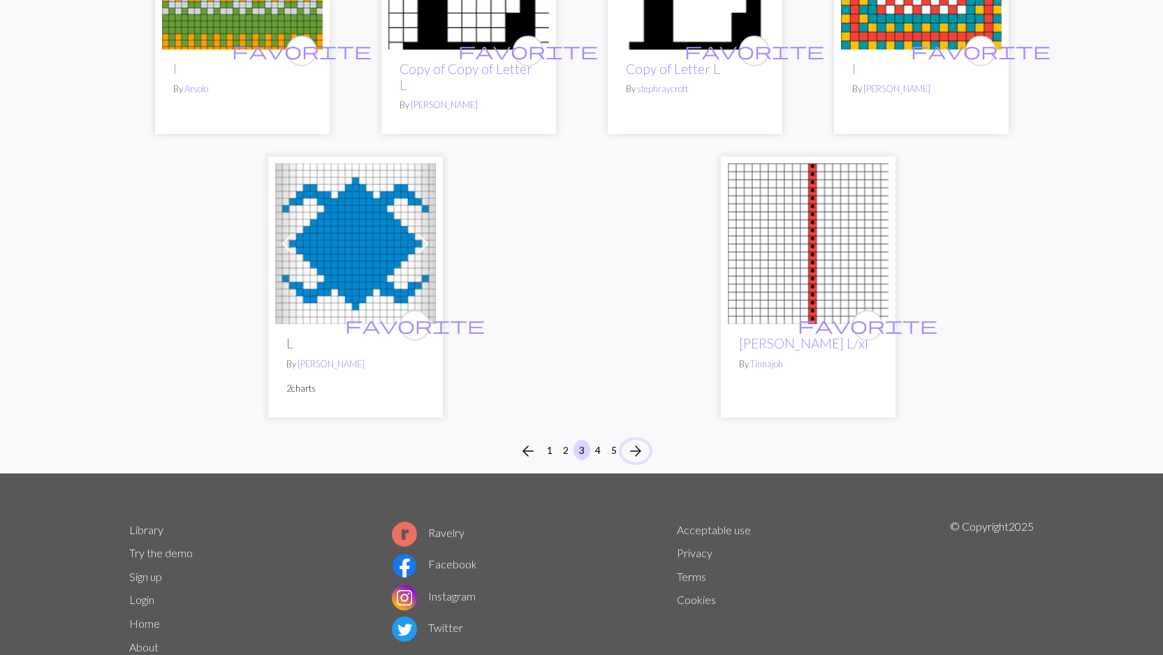
click at [635, 441] on span "arrow_forward" at bounding box center [635, 451] width 17 height 20
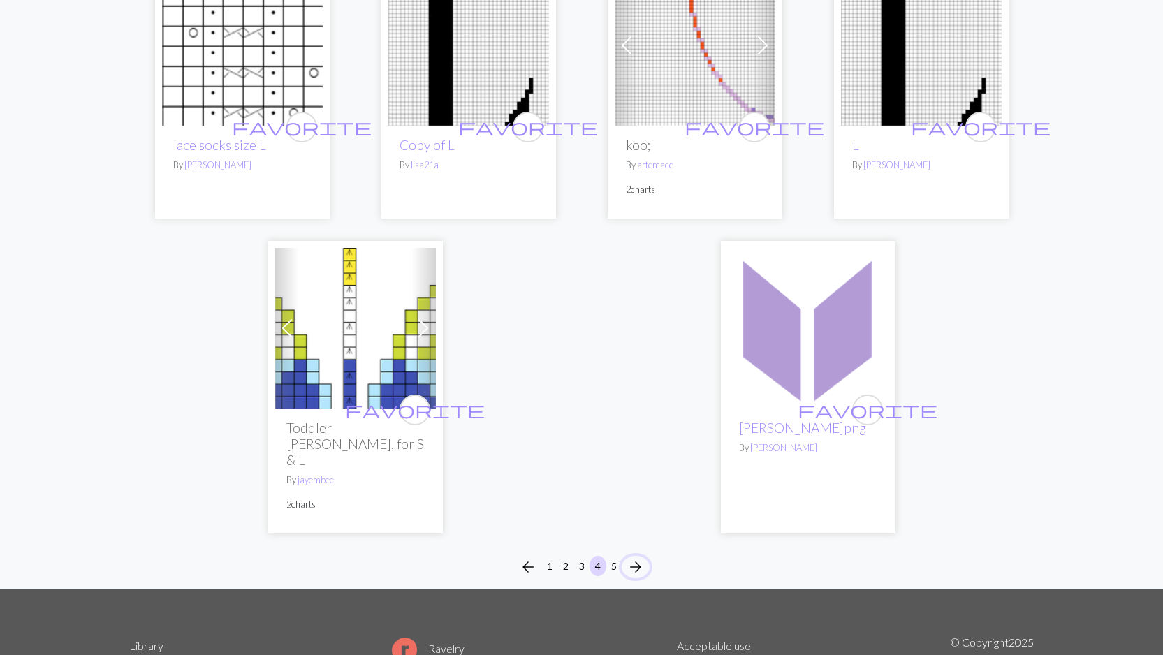
scroll to position [3368, 0]
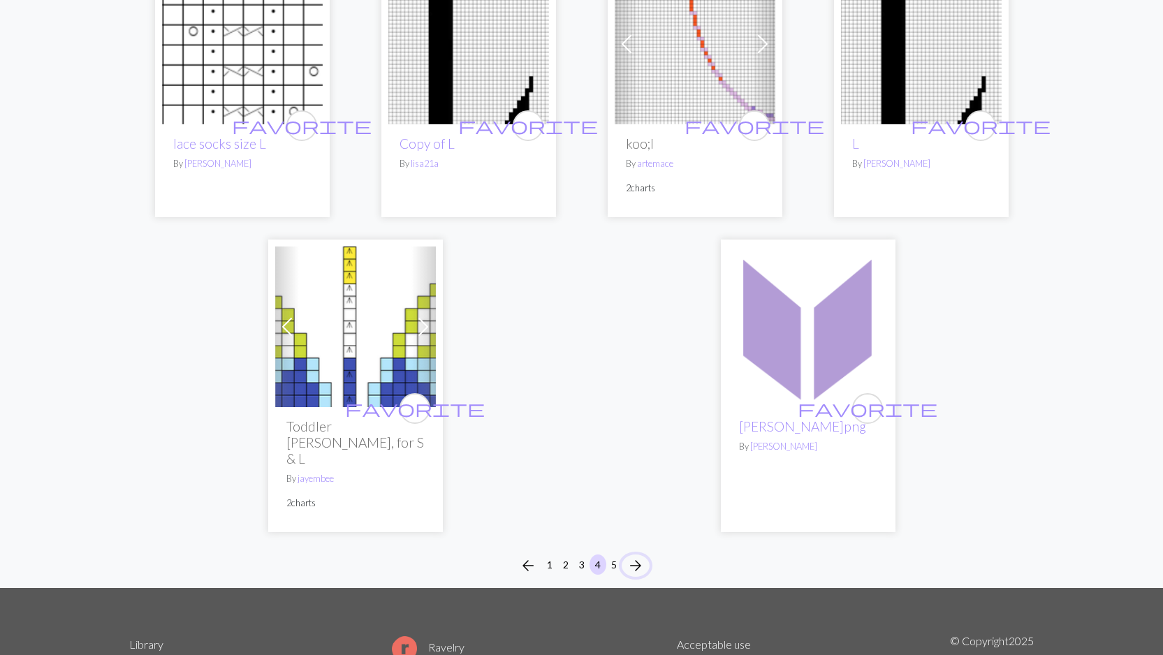
click at [635, 556] on span "arrow_forward" at bounding box center [635, 566] width 17 height 20
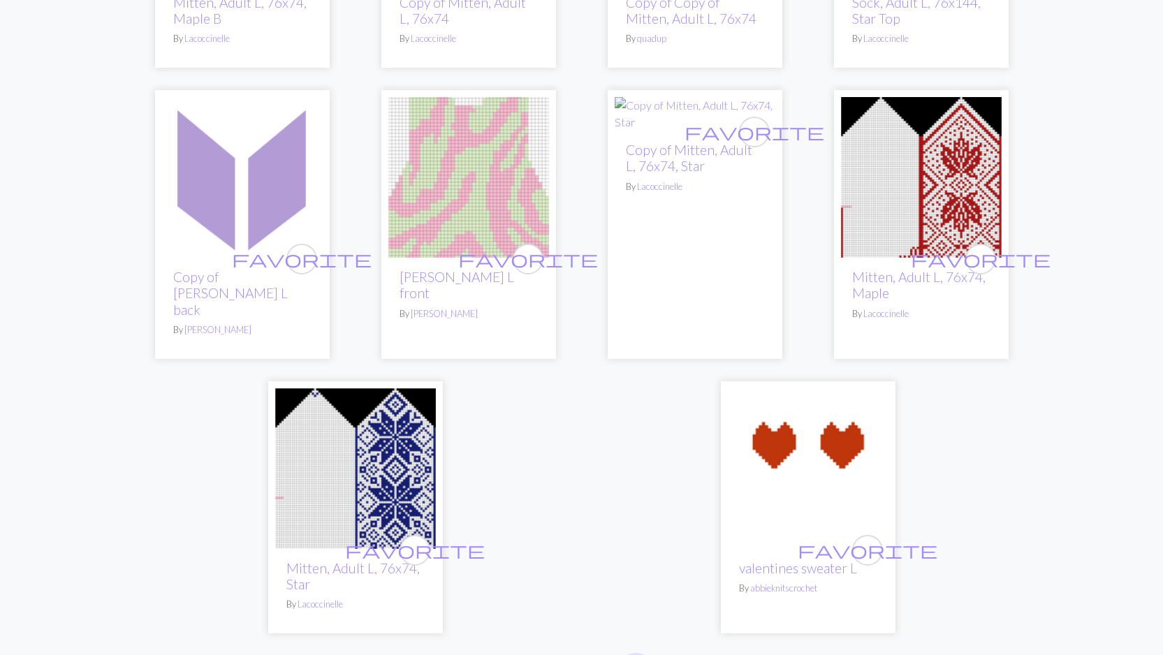
scroll to position [347, 0]
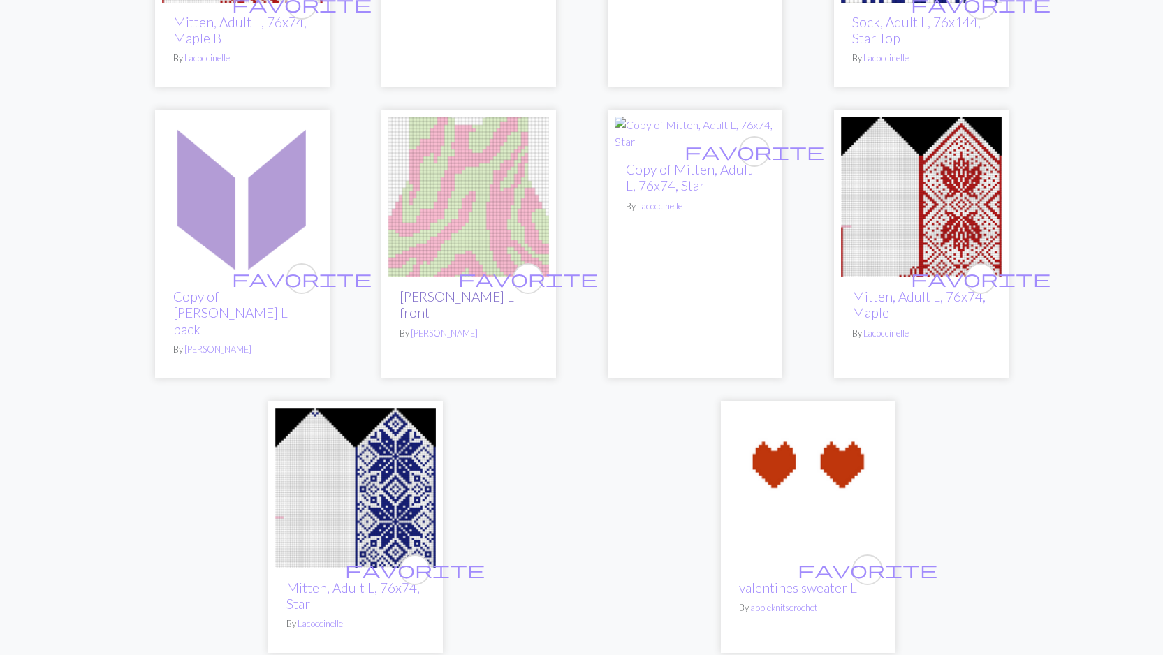
click at [445, 296] on link "nerie vest L front" at bounding box center [456, 304] width 115 height 32
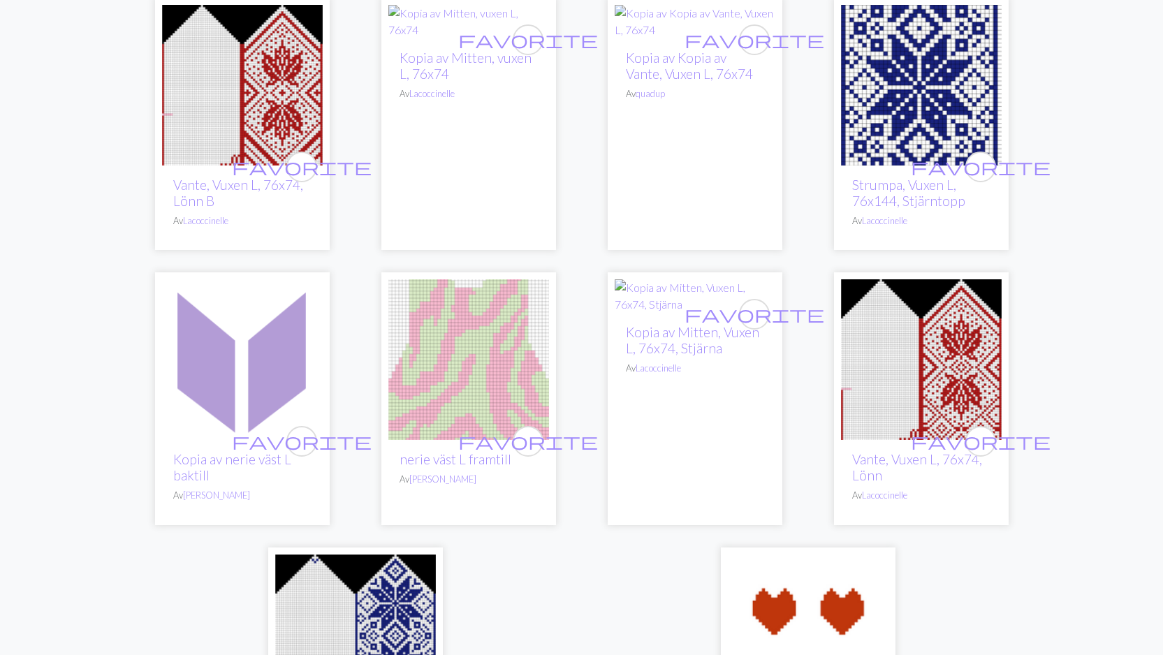
scroll to position [196, 0]
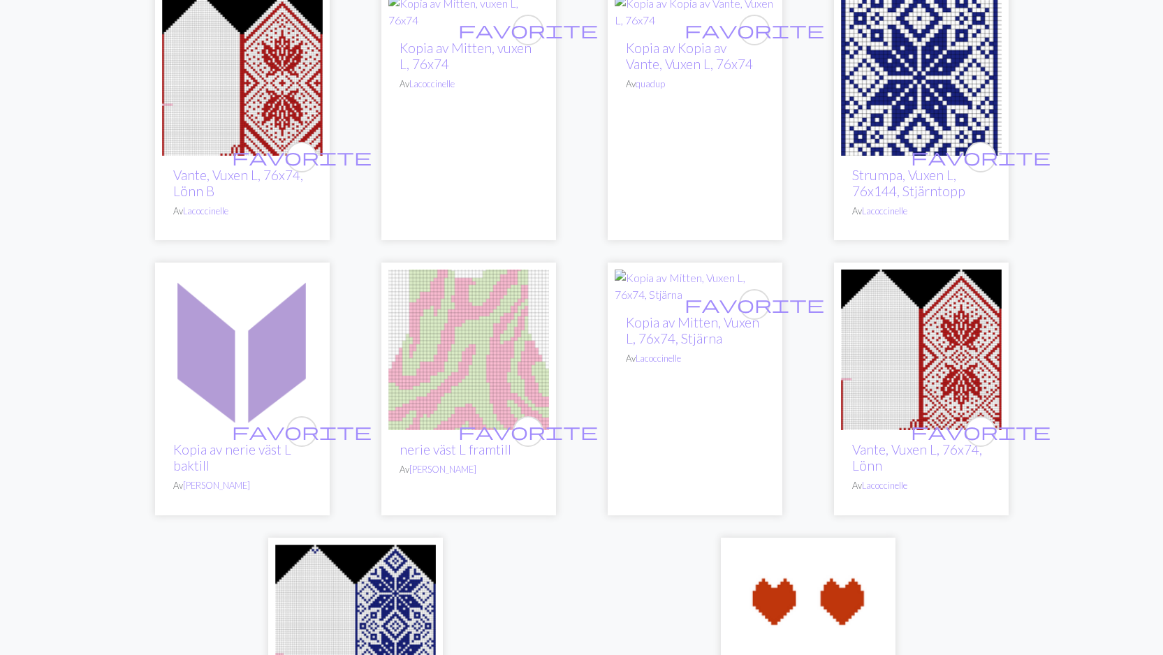
click at [473, 351] on img at bounding box center [468, 350] width 161 height 161
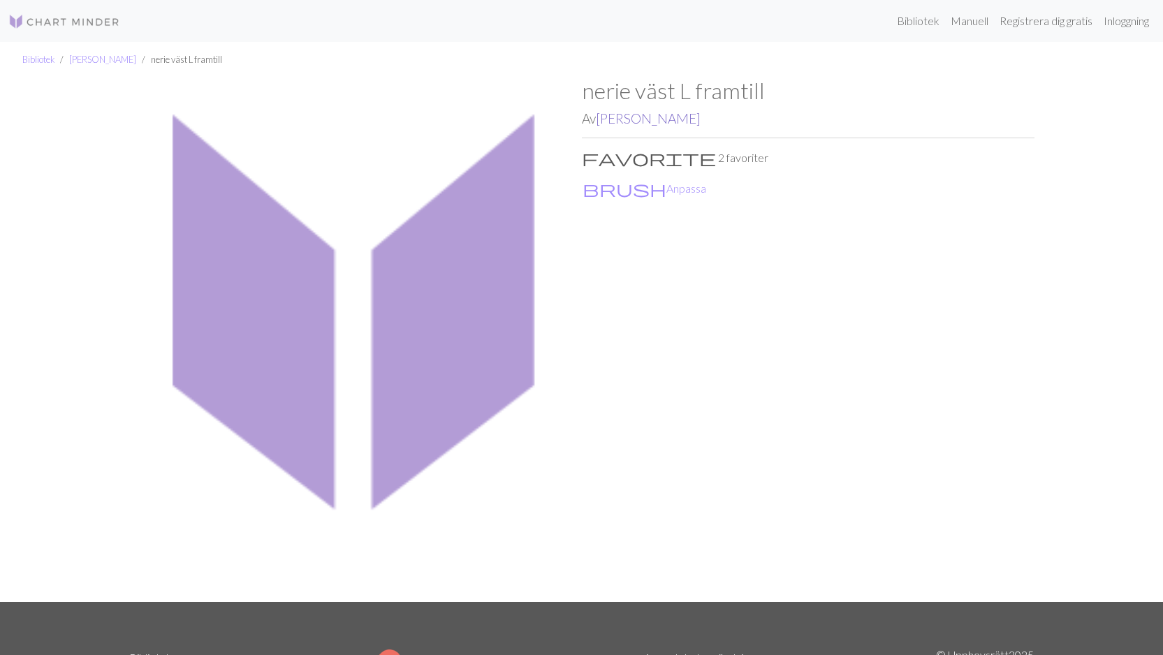
click at [695, 118] on font "[PERSON_NAME]" at bounding box center [648, 118] width 105 height 16
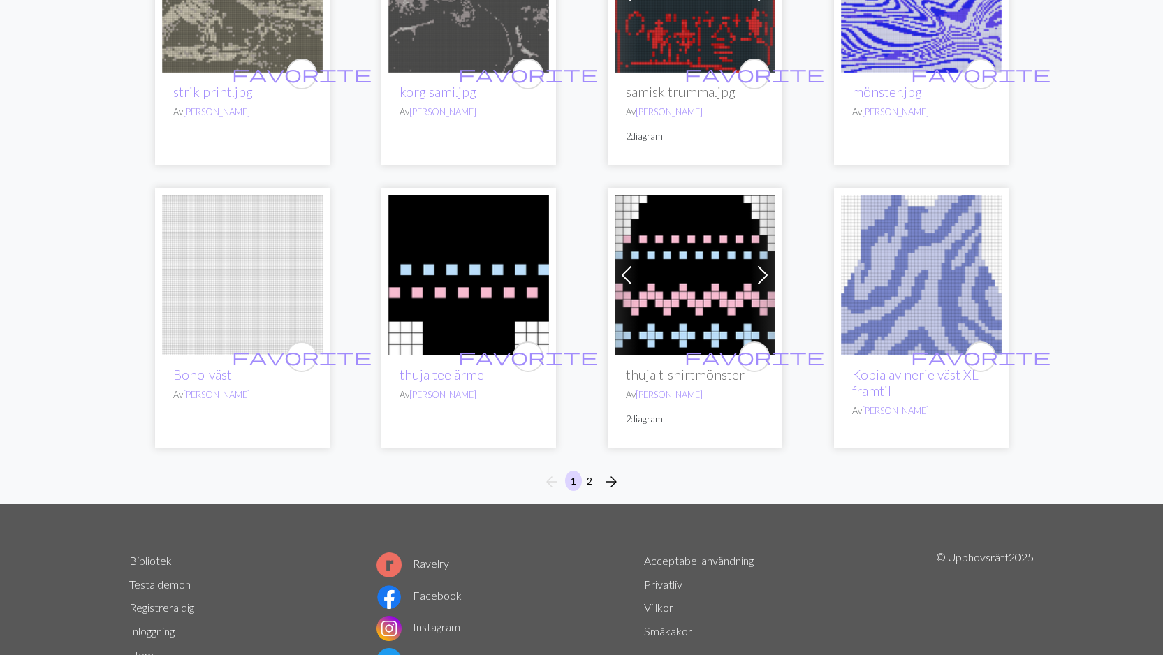
scroll to position [925, 0]
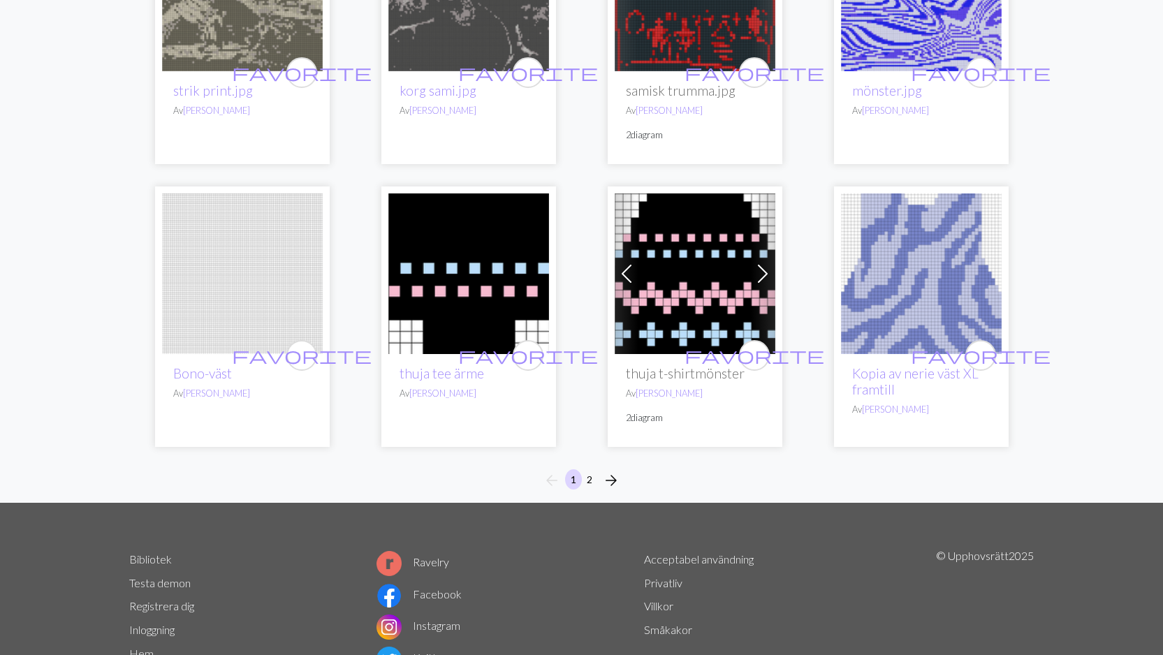
click at [915, 286] on img at bounding box center [921, 273] width 161 height 161
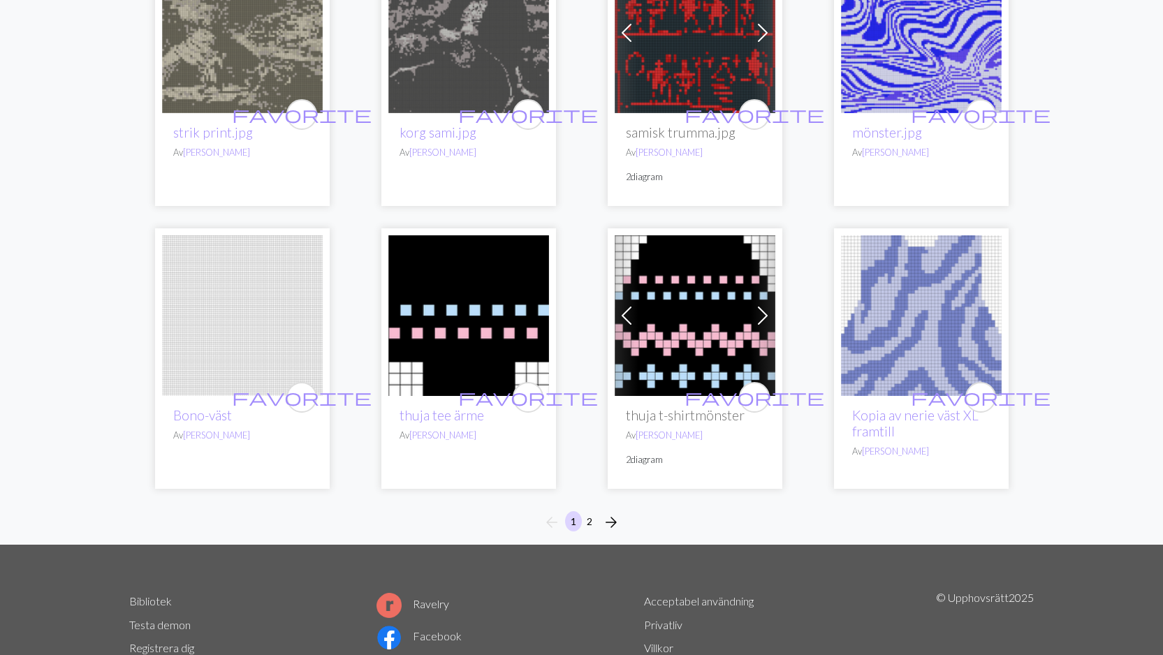
scroll to position [1003, 0]
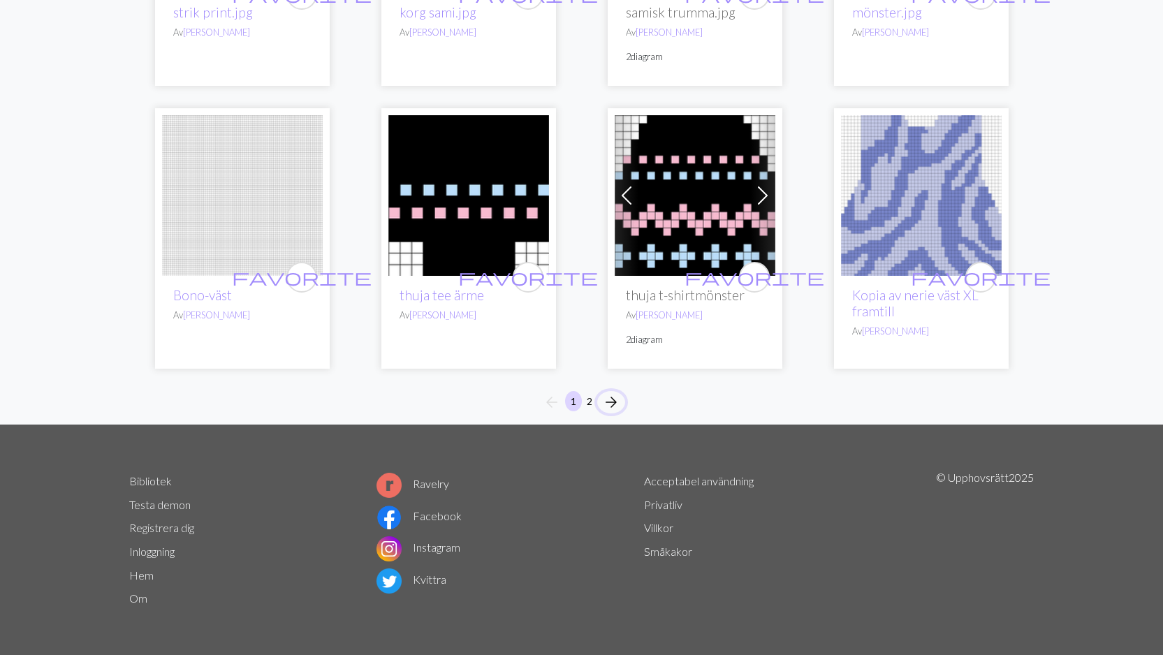
click at [607, 401] on span "arrow_forward" at bounding box center [611, 402] width 17 height 20
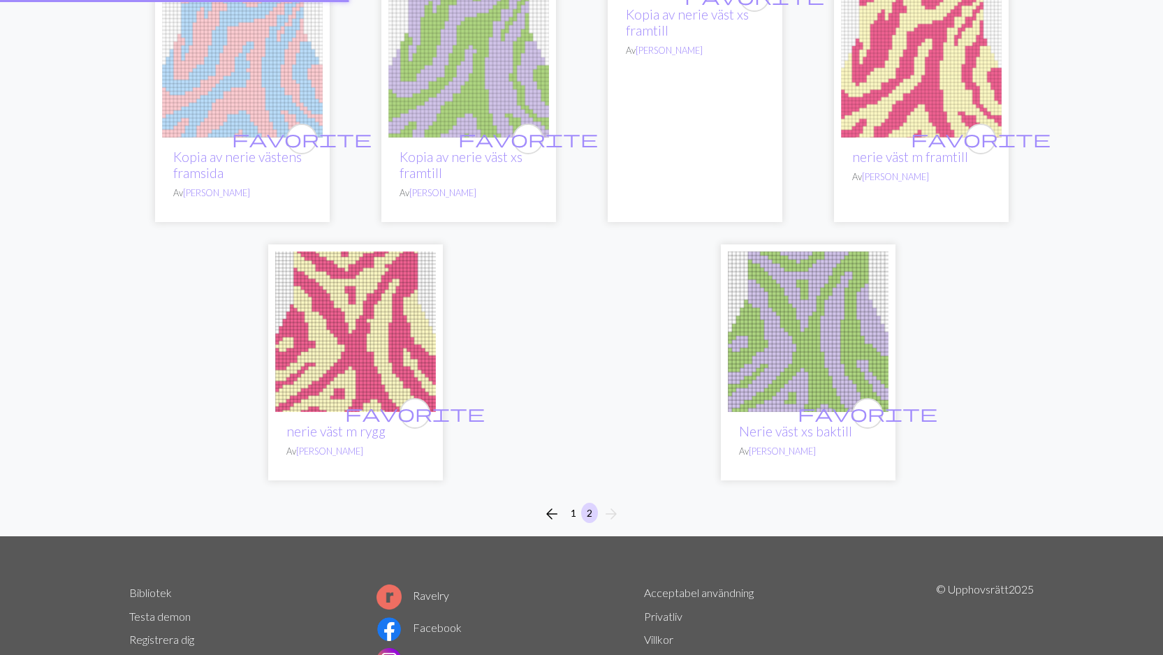
scroll to position [8, 0]
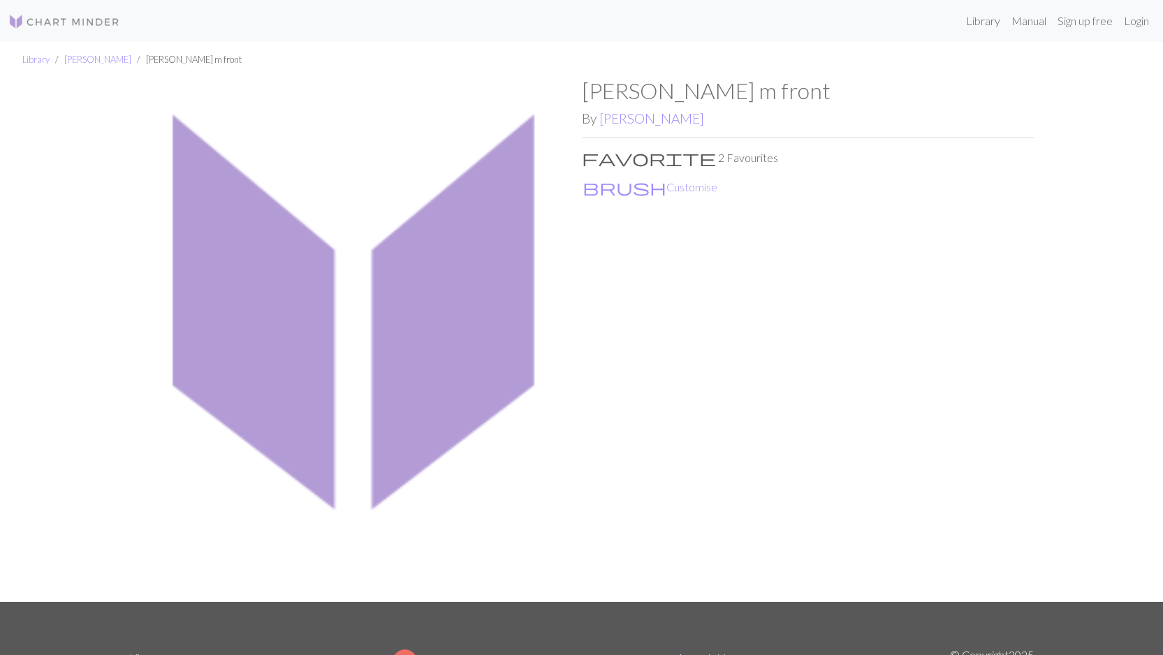
click at [279, 229] on img at bounding box center [355, 340] width 452 height 524
click at [71, 22] on img at bounding box center [64, 21] width 112 height 17
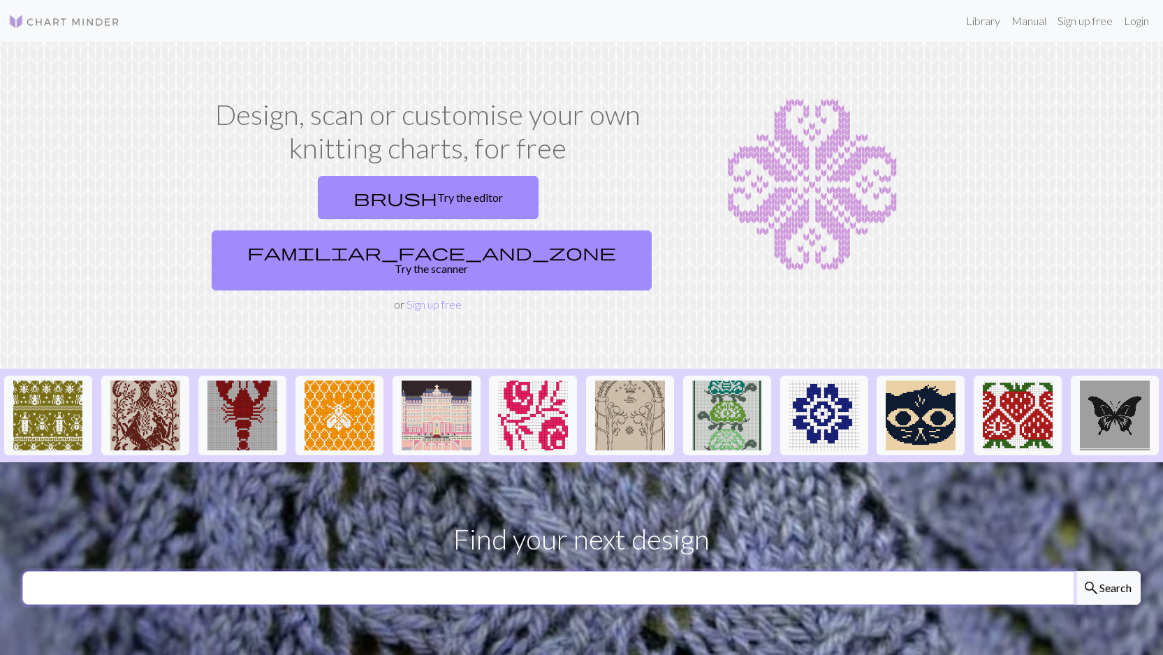
click at [298, 571] on input "text" at bounding box center [548, 588] width 1052 height 34
type input "copyright"
click at [1073, 571] on button "search Search" at bounding box center [1106, 588] width 67 height 34
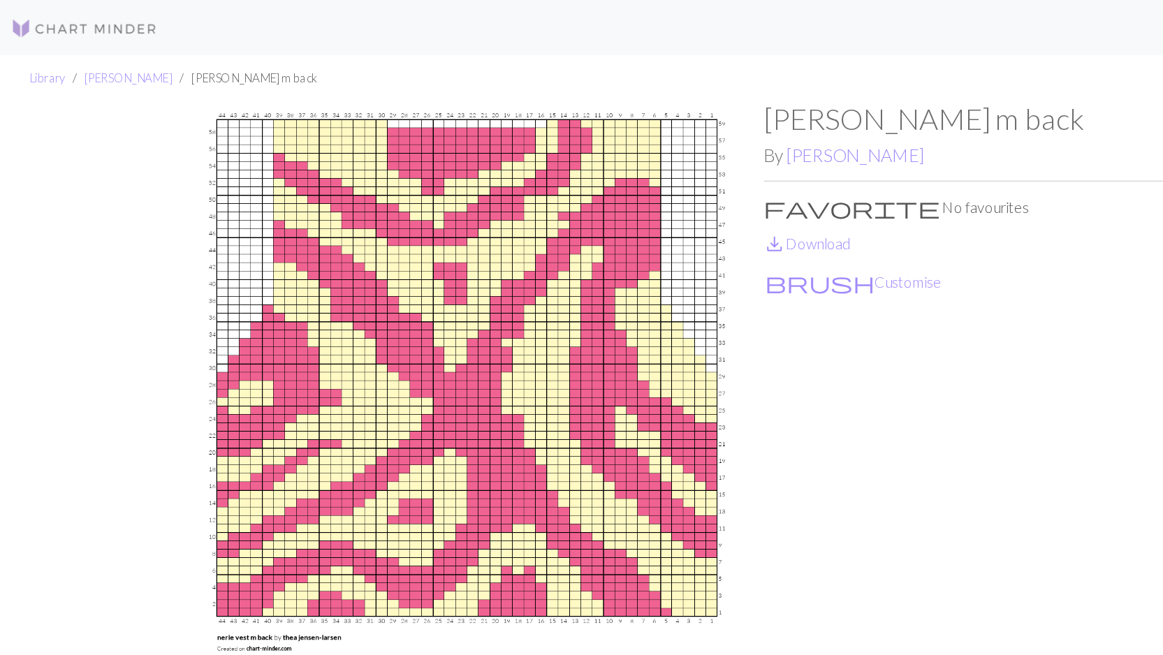
click at [82, 22] on img at bounding box center [64, 21] width 112 height 17
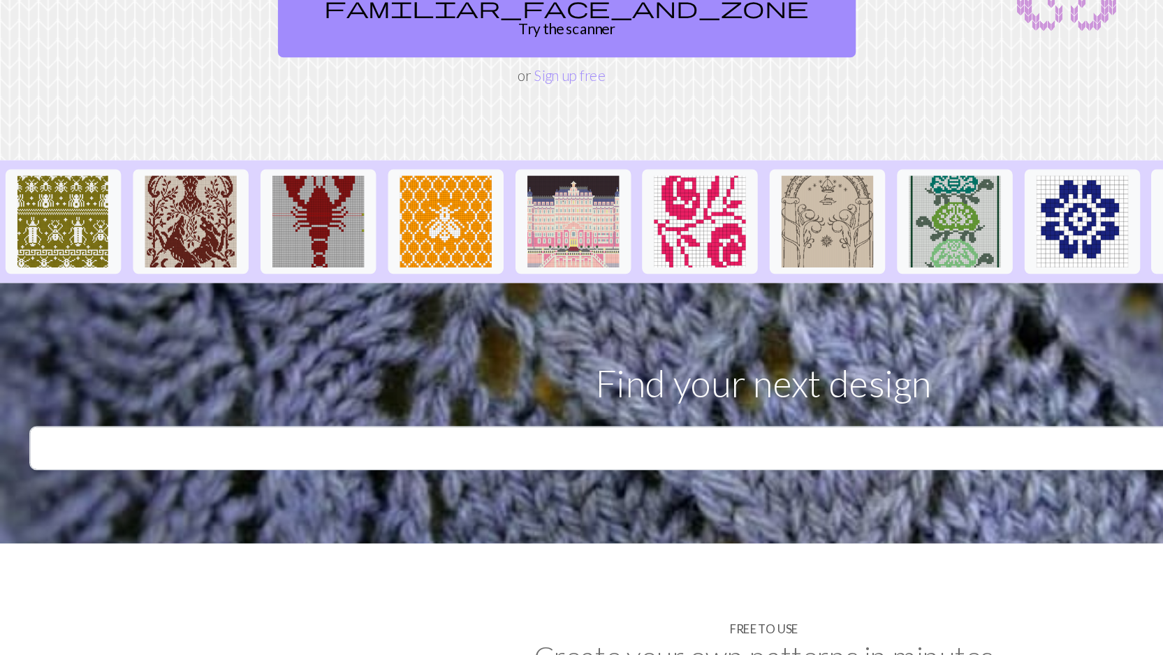
scroll to position [100, 0]
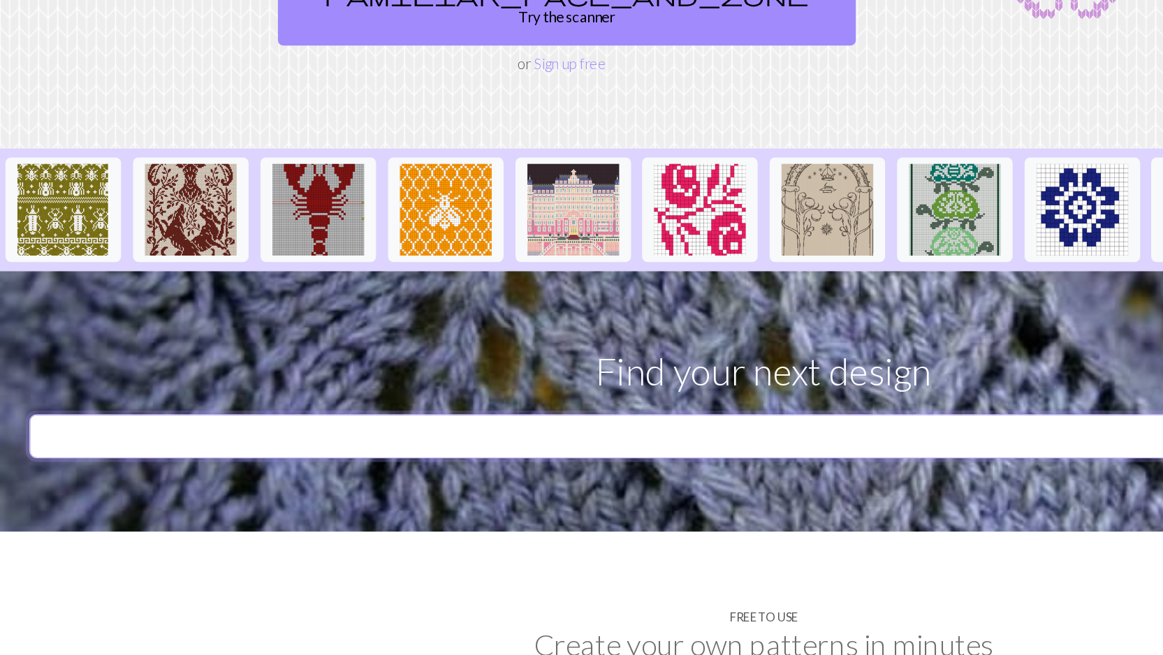
click at [381, 471] on input "text" at bounding box center [548, 488] width 1052 height 34
type input "new era"
click at [1073, 471] on button "search Search" at bounding box center [1106, 488] width 67 height 34
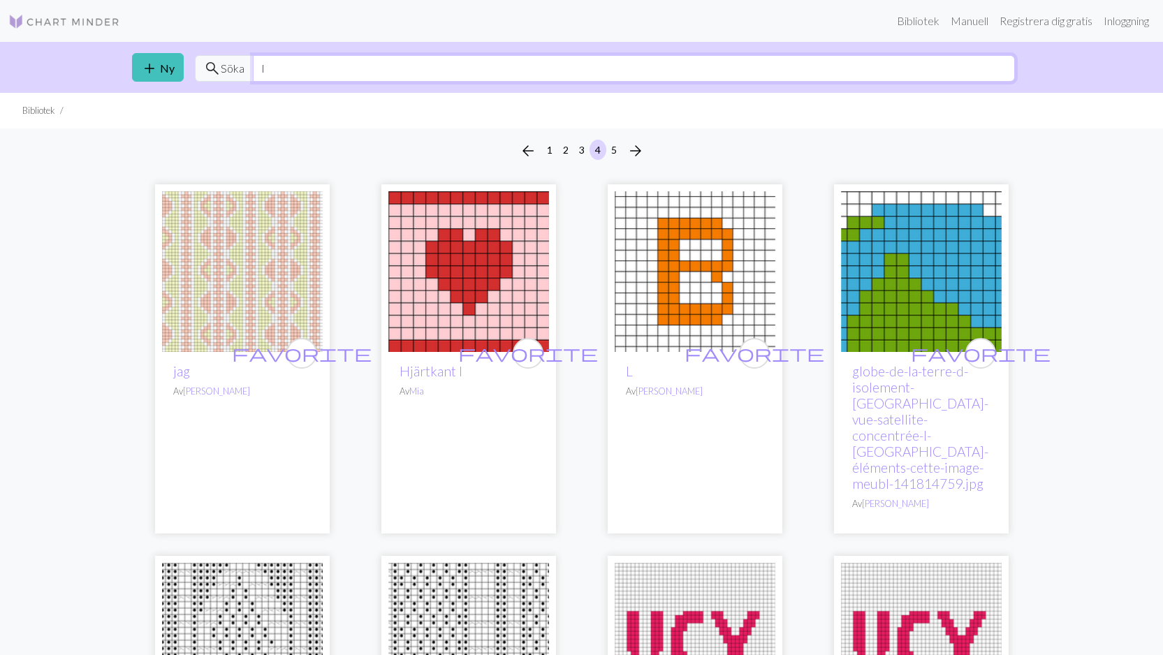
click at [388, 69] on input "l" at bounding box center [634, 68] width 762 height 27
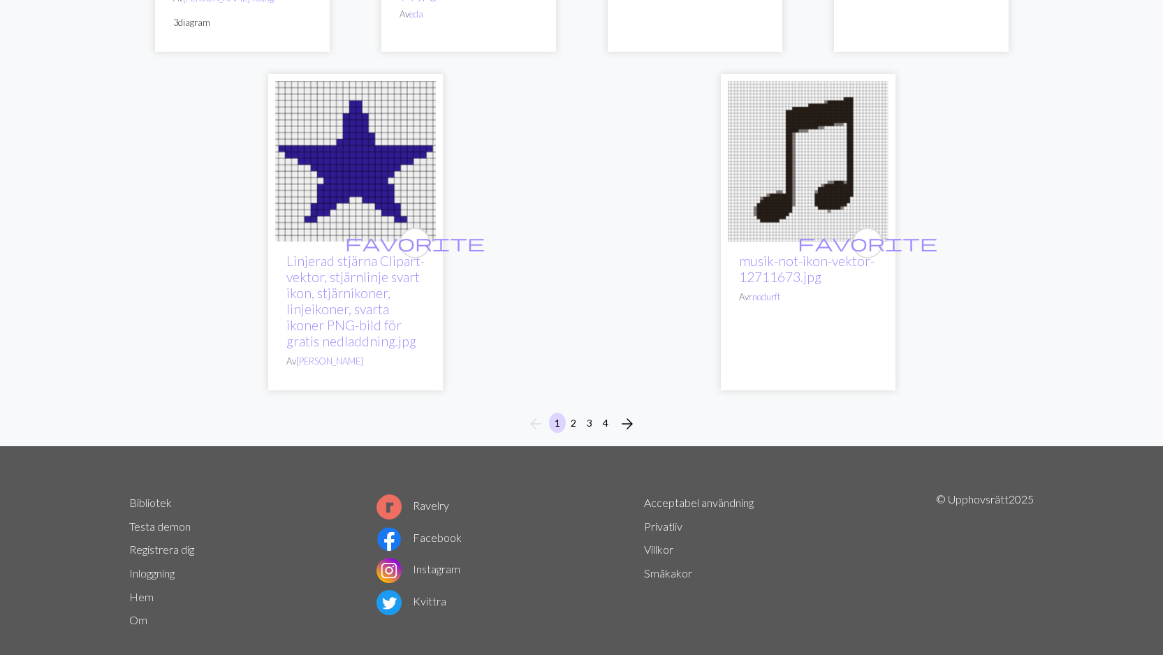
scroll to position [4227, 0]
click at [628, 413] on span "arrow_forward" at bounding box center [627, 423] width 17 height 20
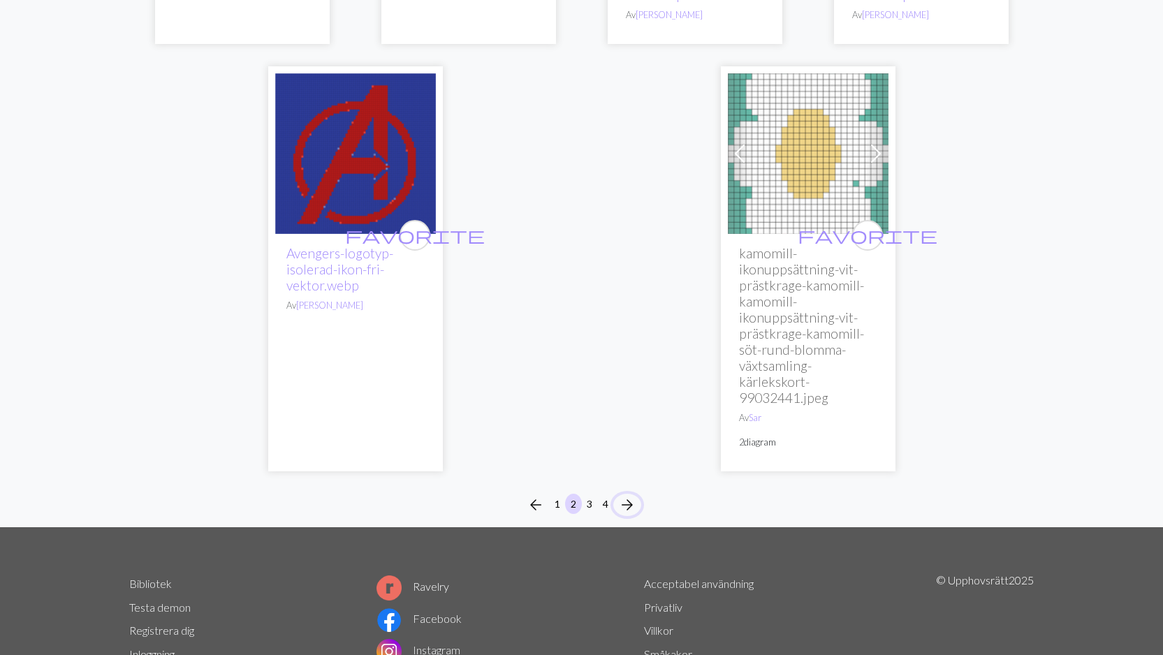
scroll to position [4214, 0]
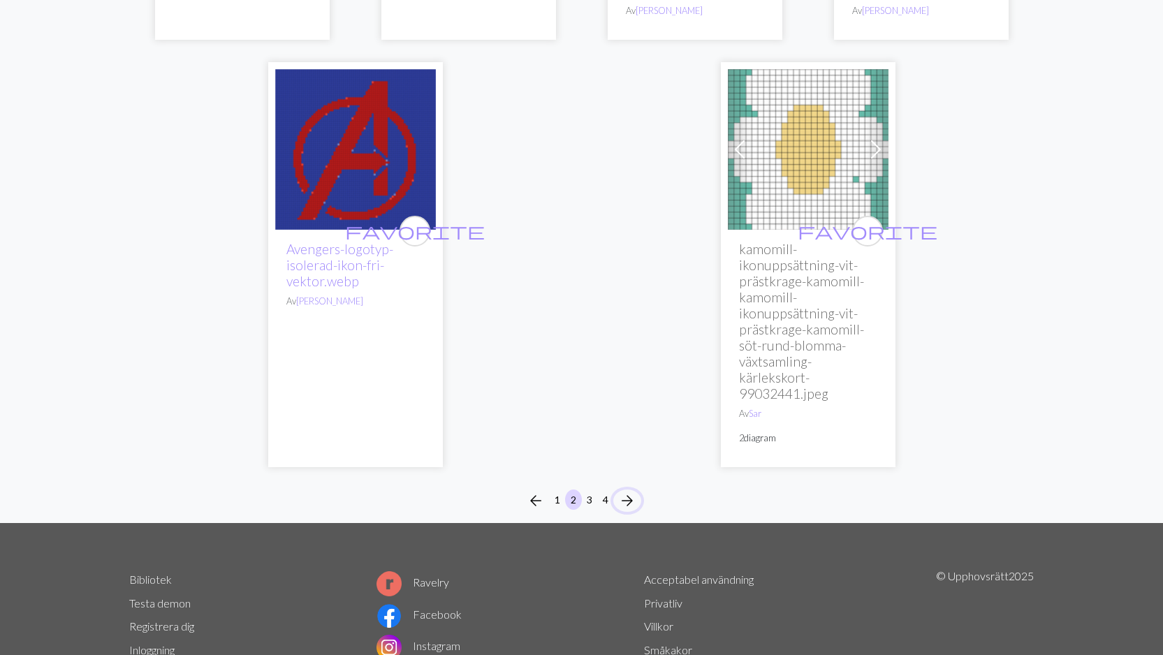
click at [627, 491] on span "arrow_forward" at bounding box center [627, 501] width 17 height 20
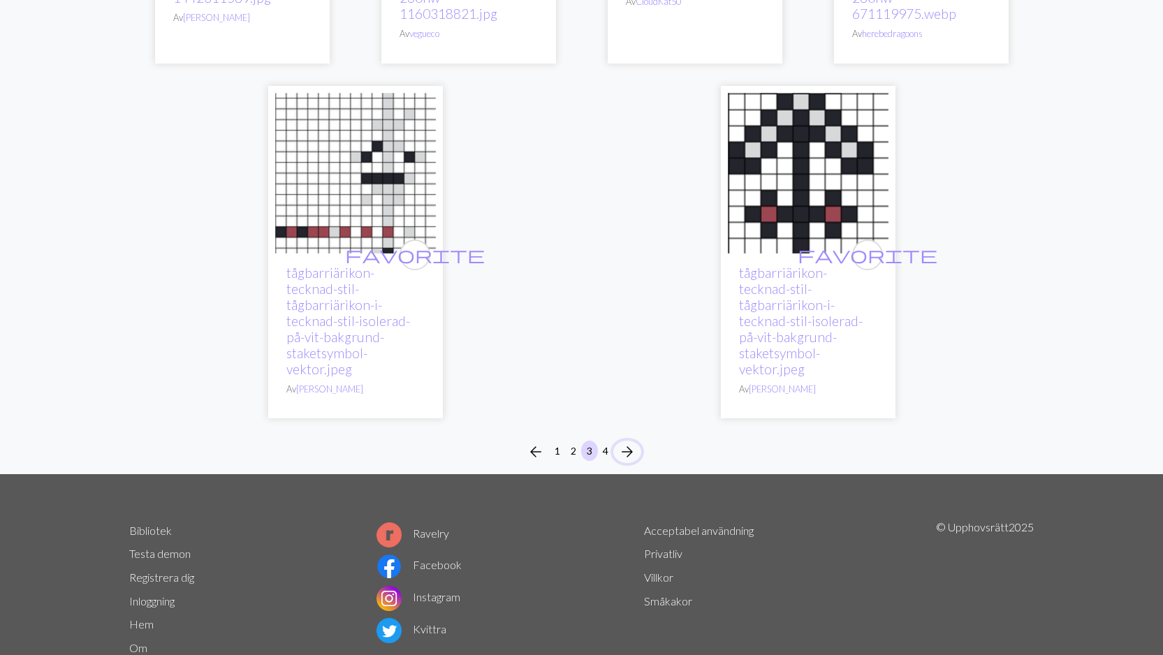
scroll to position [4046, 0]
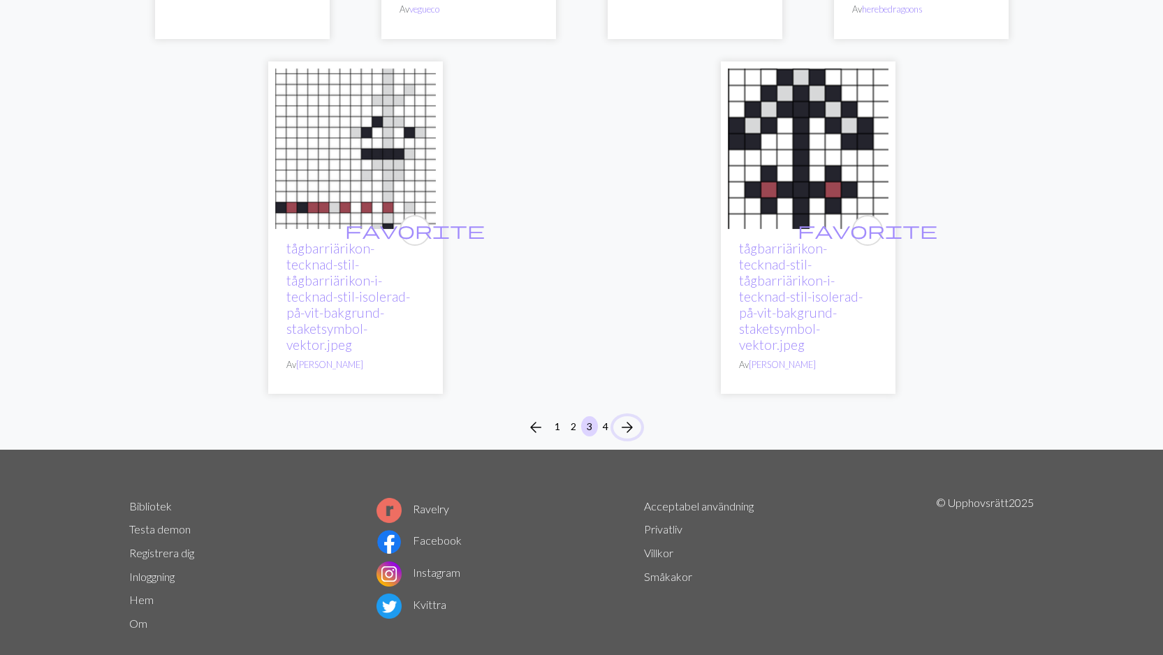
click at [630, 418] on span "arrow_forward" at bounding box center [627, 428] width 17 height 20
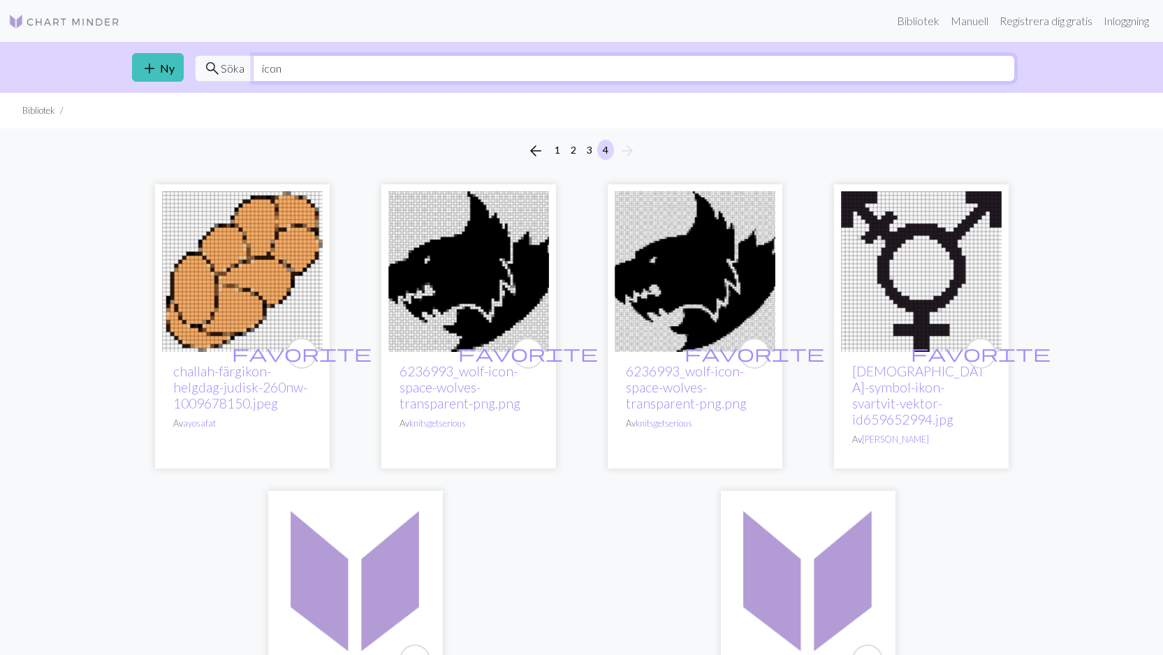
click at [320, 65] on input "icon" at bounding box center [634, 68] width 762 height 27
type input "i"
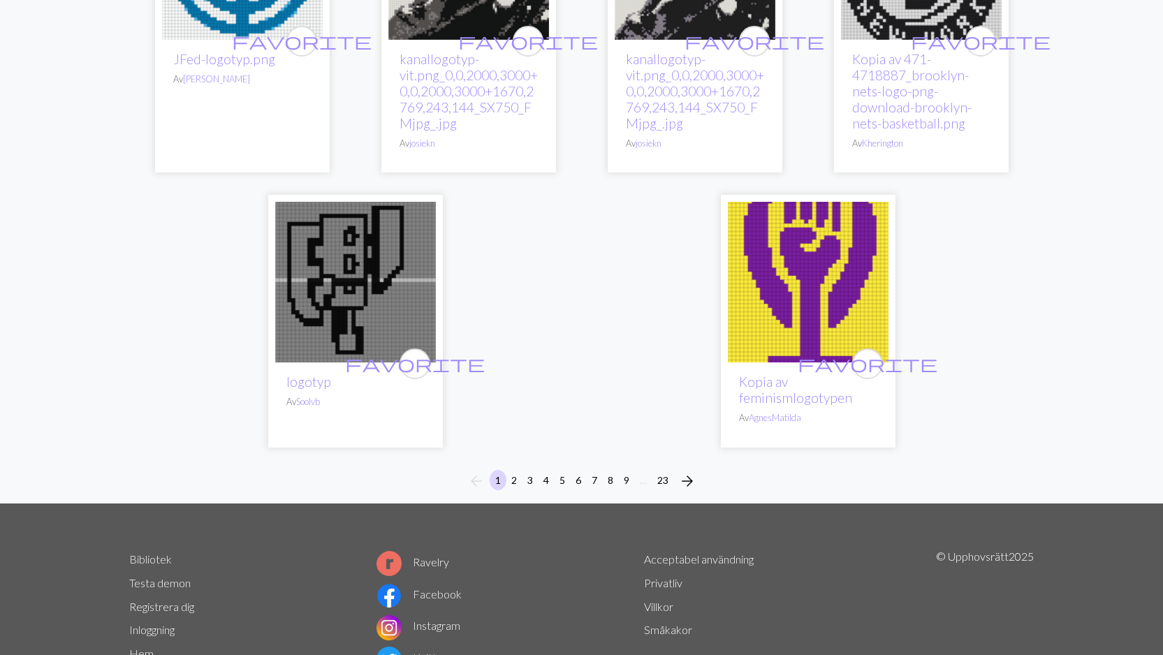
scroll to position [3750, 0]
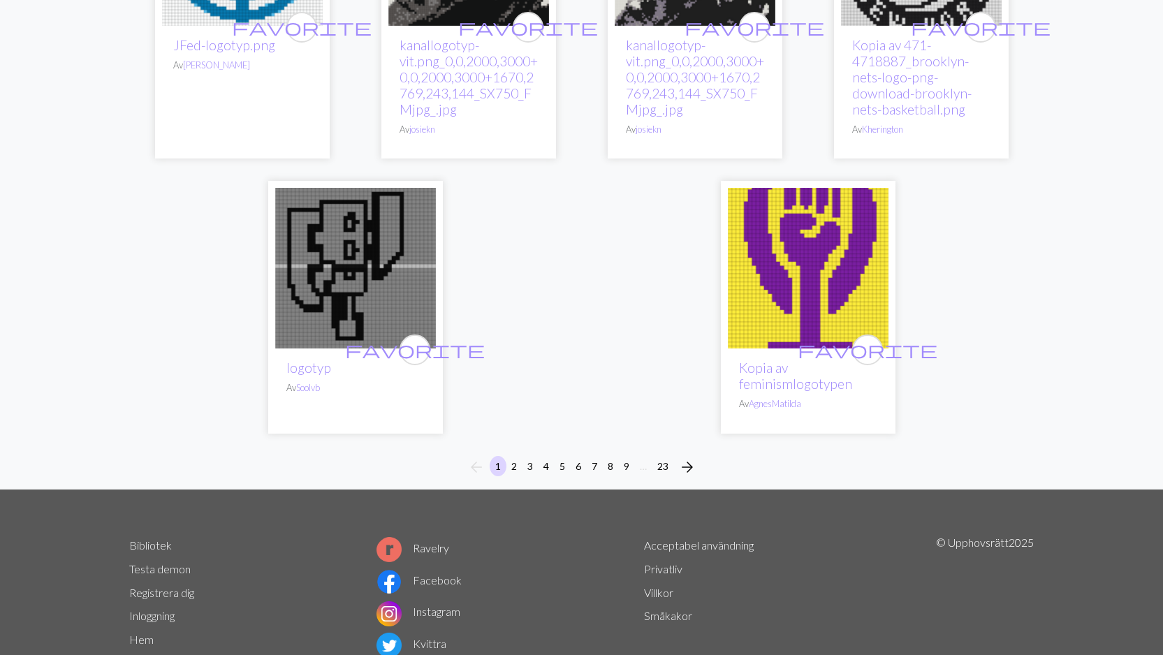
type input "logo"
click at [682, 457] on span "arrow_forward" at bounding box center [687, 467] width 17 height 20
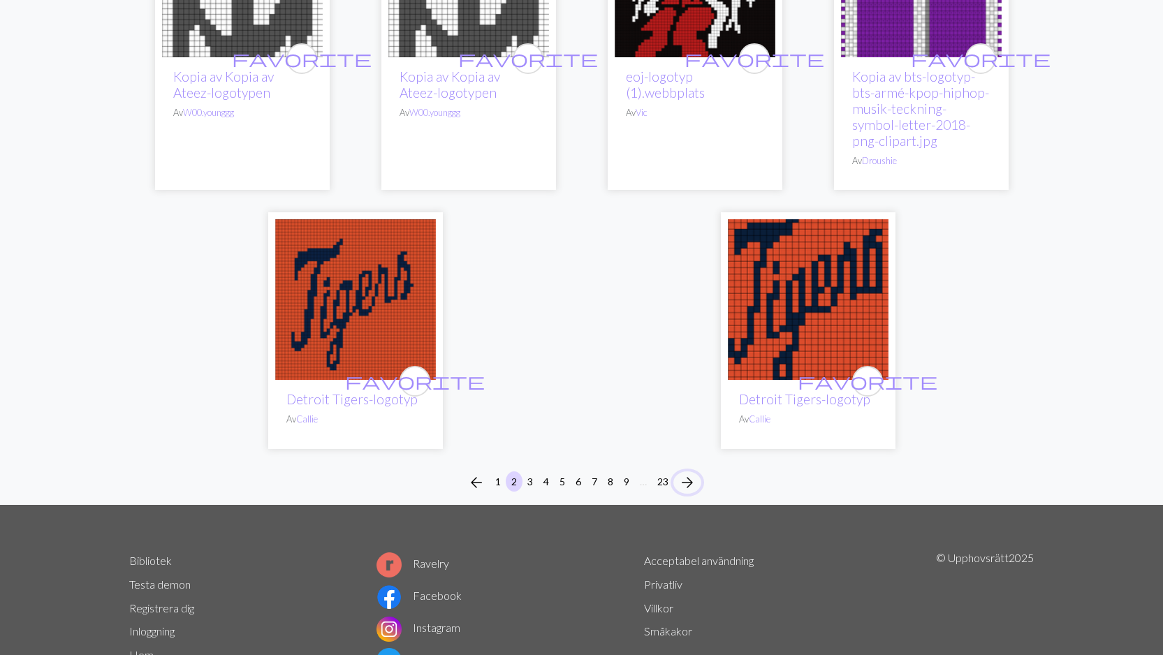
scroll to position [3758, 0]
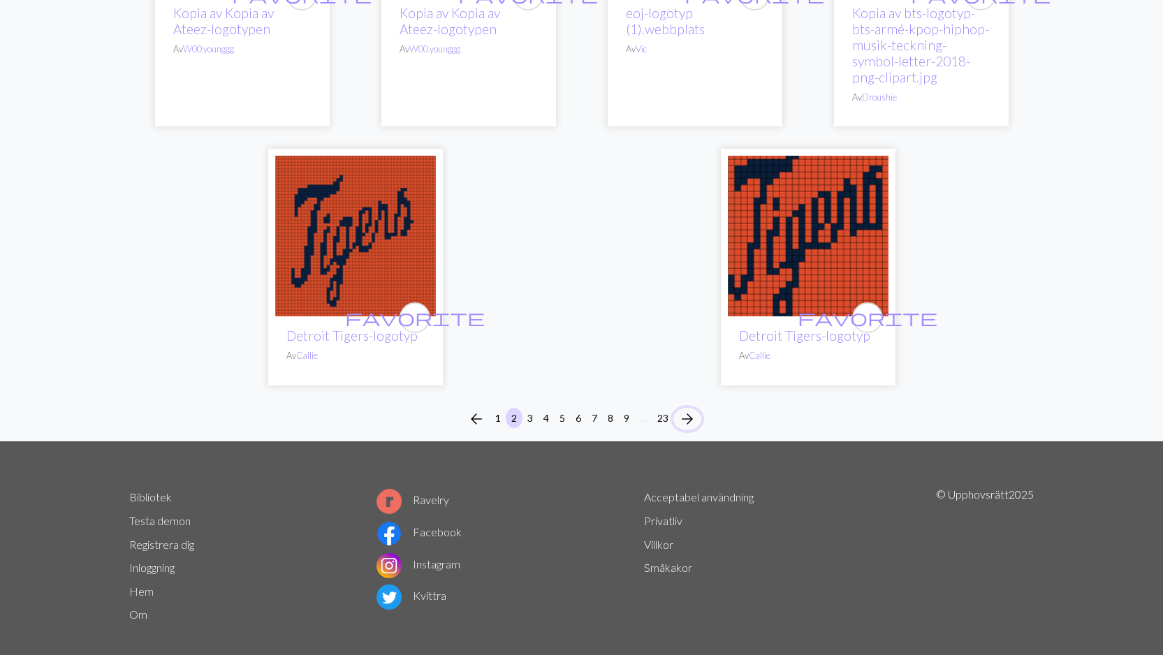
click at [688, 409] on span "arrow_forward" at bounding box center [687, 419] width 17 height 20
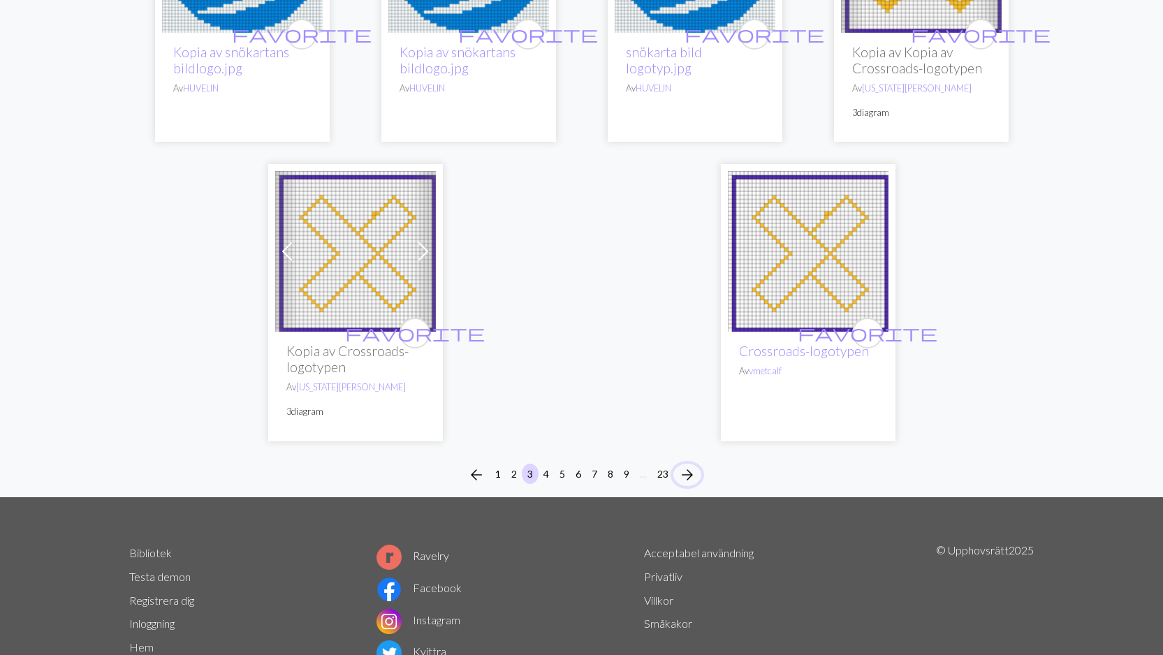
scroll to position [3985, 0]
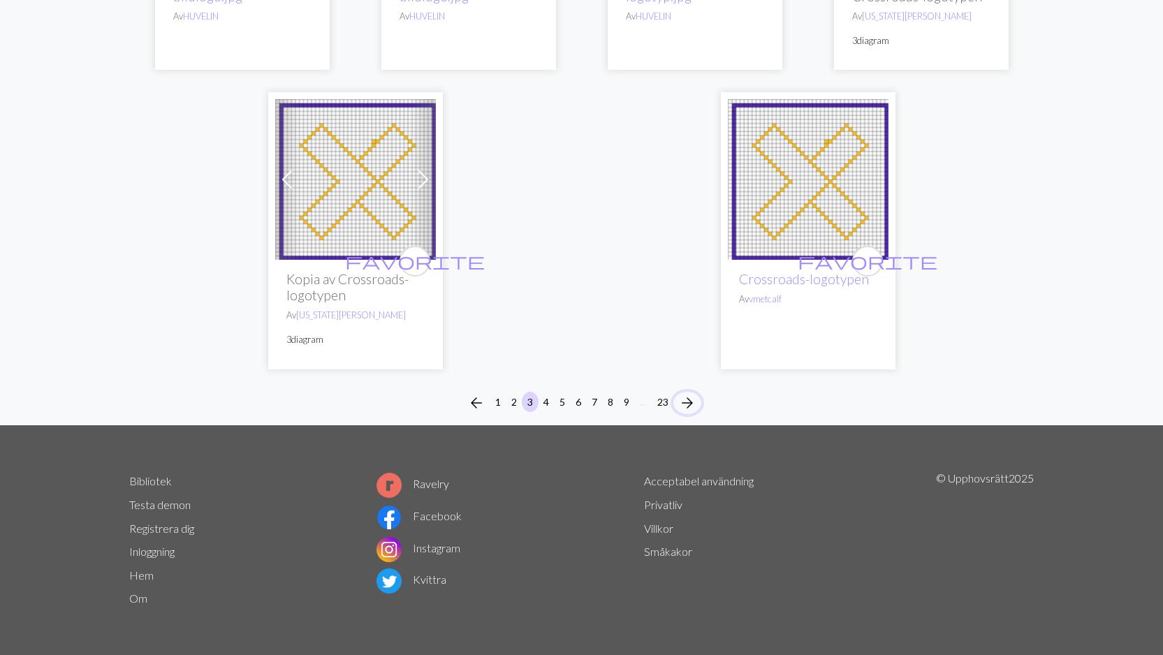
click at [686, 400] on span "arrow_forward" at bounding box center [687, 403] width 17 height 20
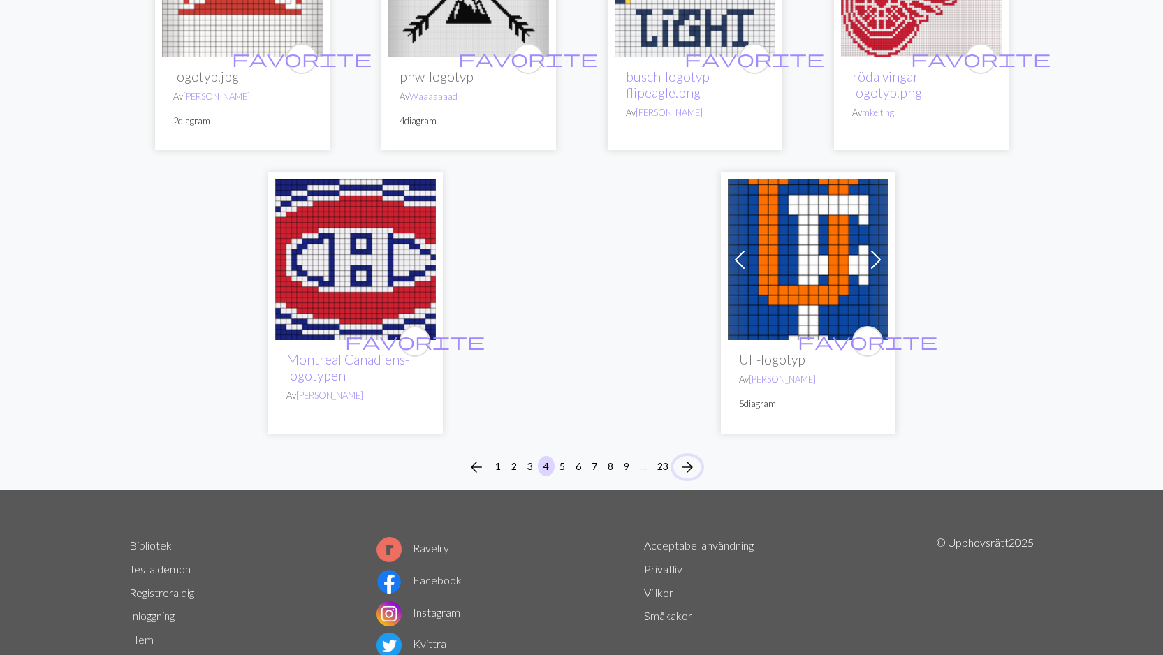
scroll to position [3646, 0]
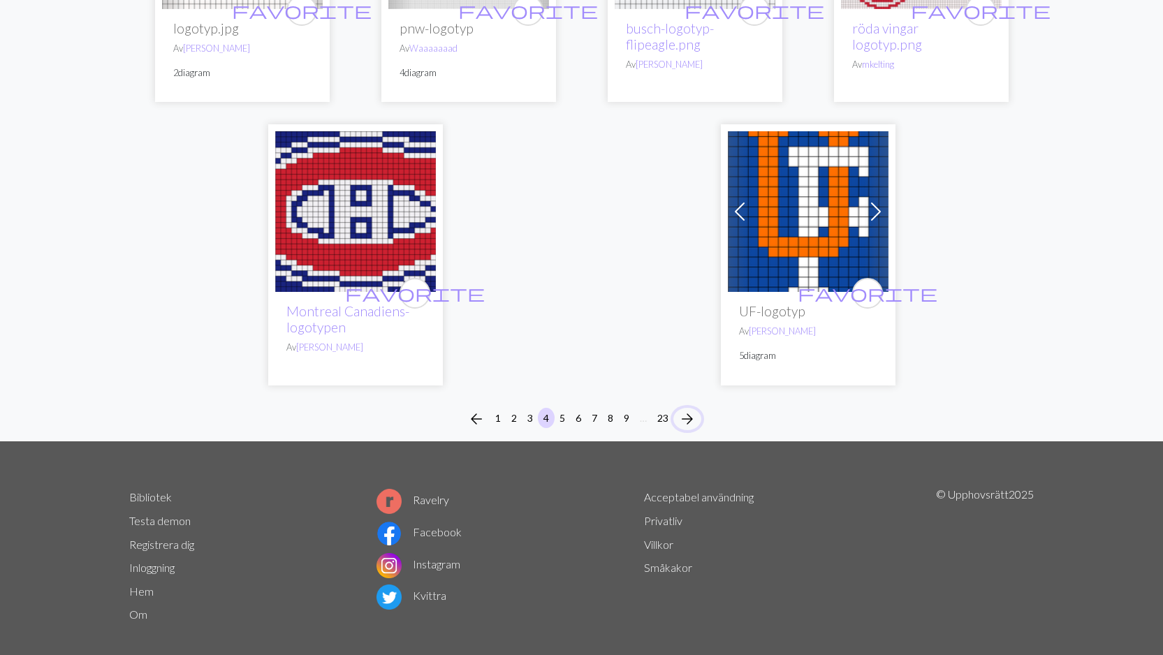
click at [682, 409] on span "arrow_forward" at bounding box center [687, 419] width 17 height 20
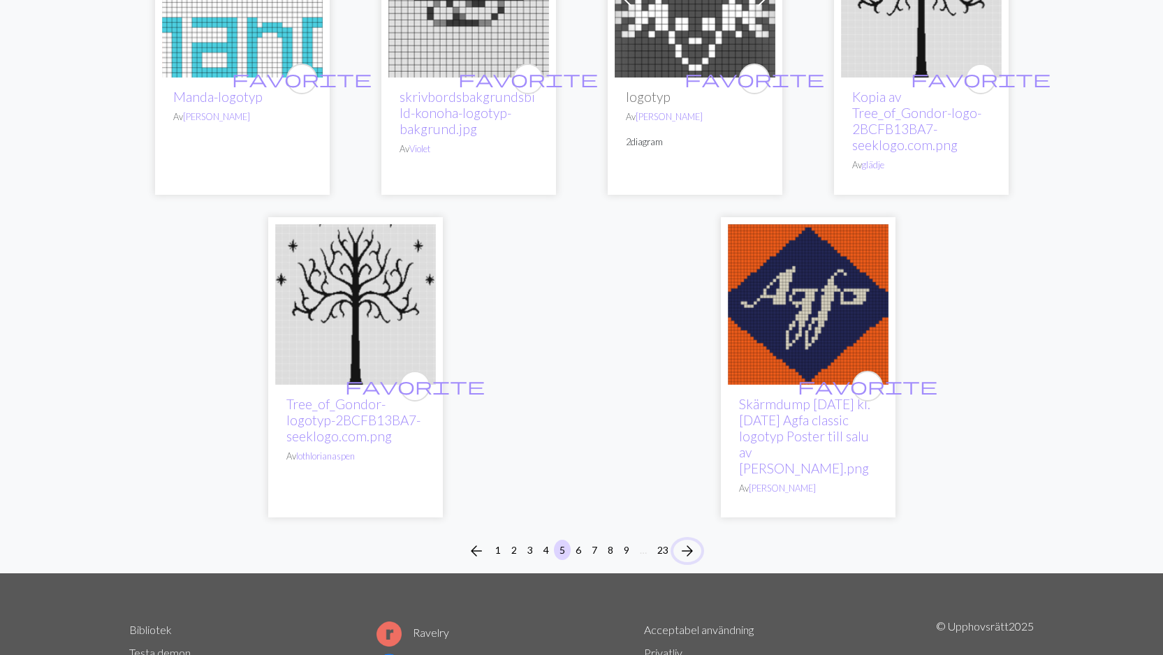
scroll to position [3912, 0]
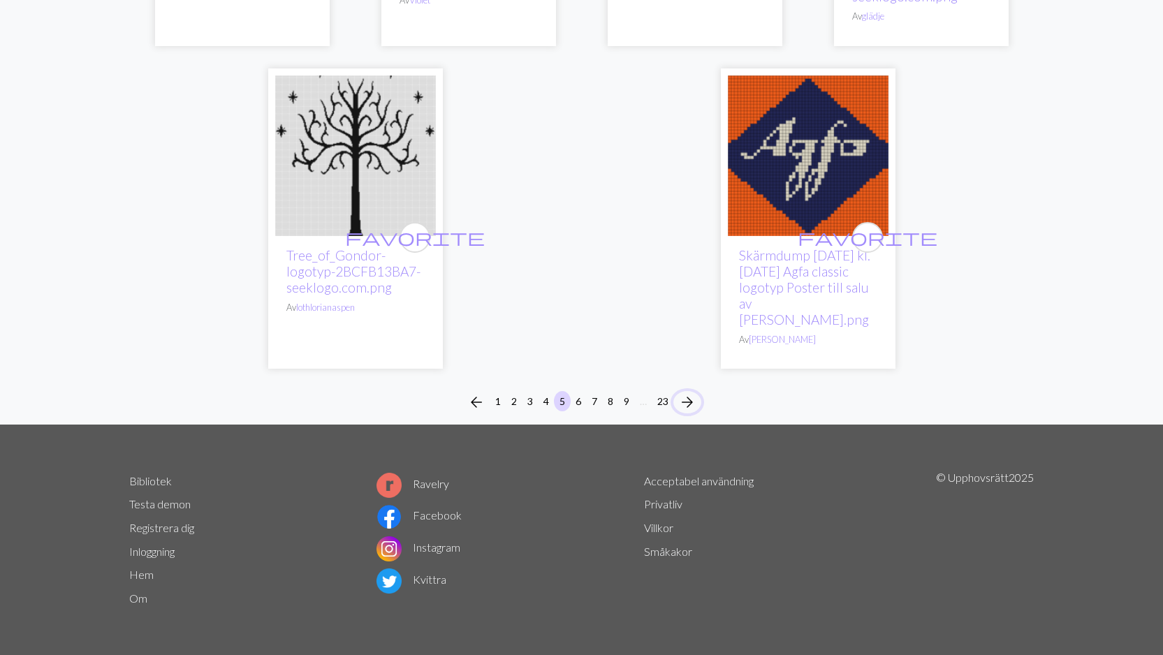
click at [680, 399] on span "arrow_forward" at bounding box center [687, 402] width 17 height 20
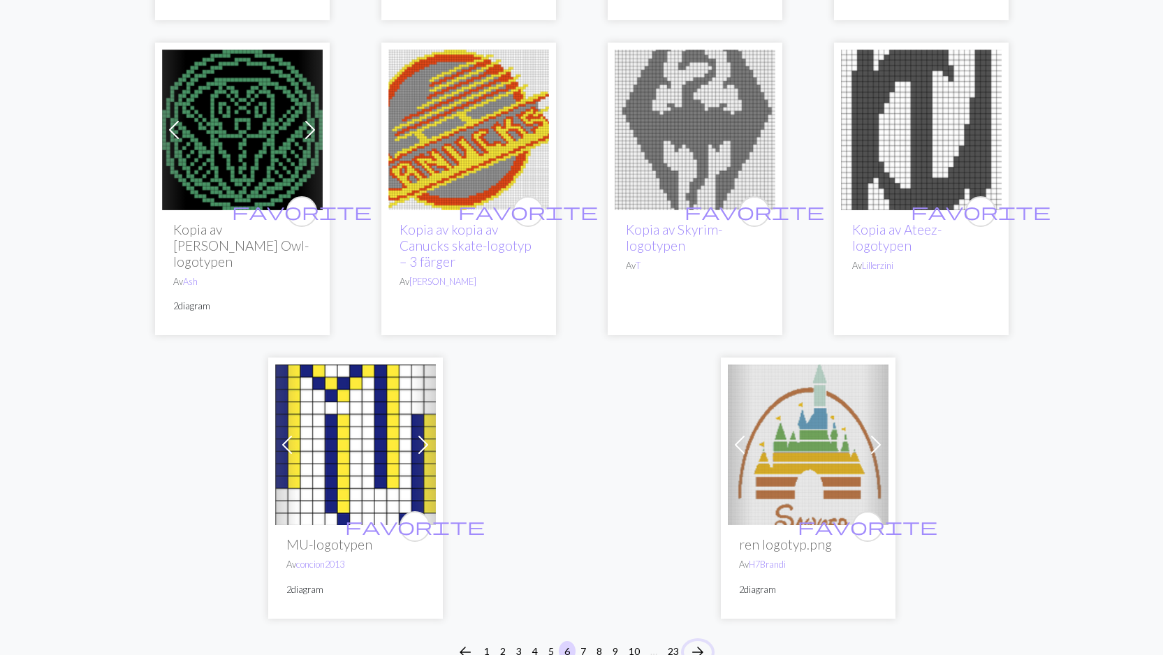
scroll to position [3620, 0]
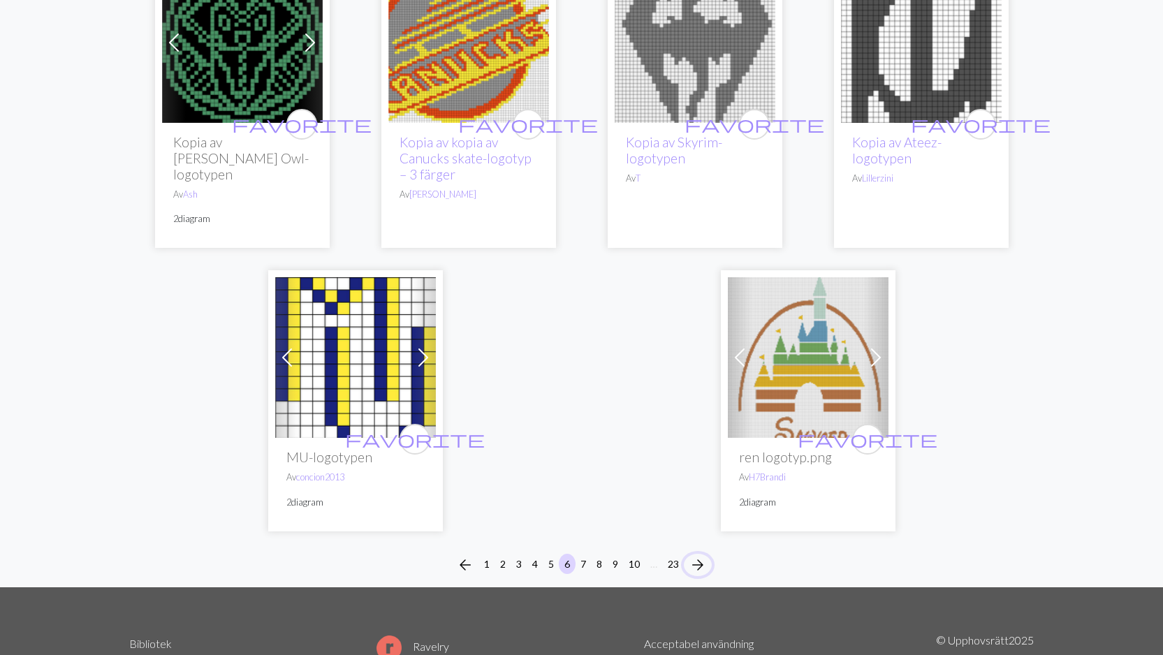
click at [695, 555] on span "arrow_forward" at bounding box center [697, 565] width 17 height 20
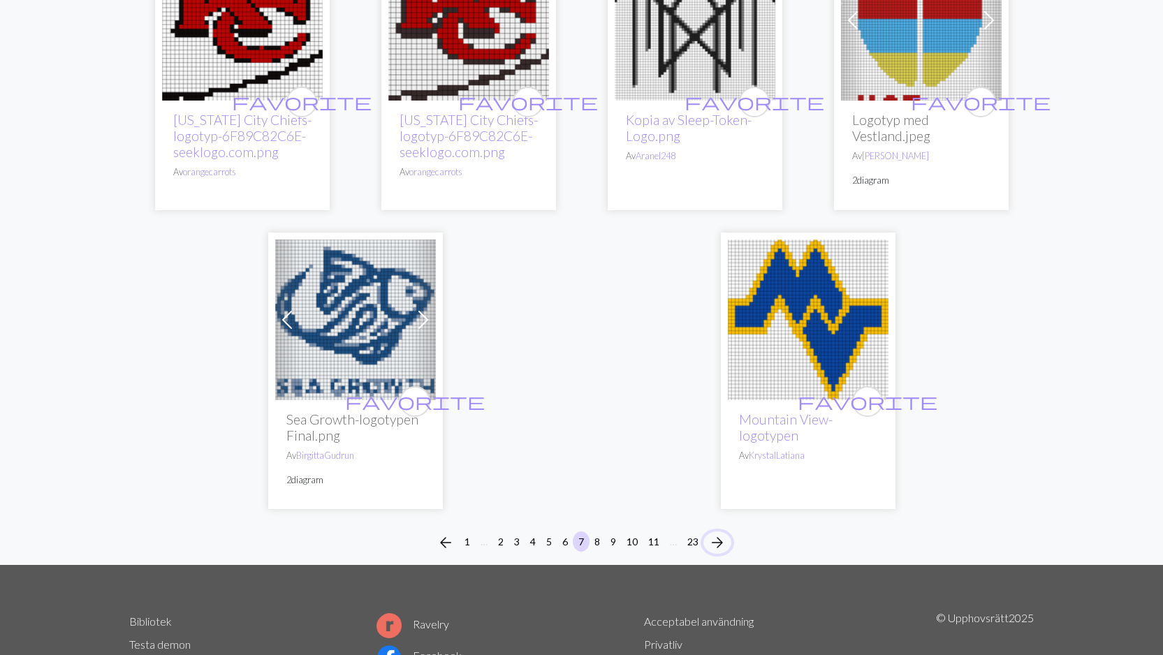
scroll to position [3685, 0]
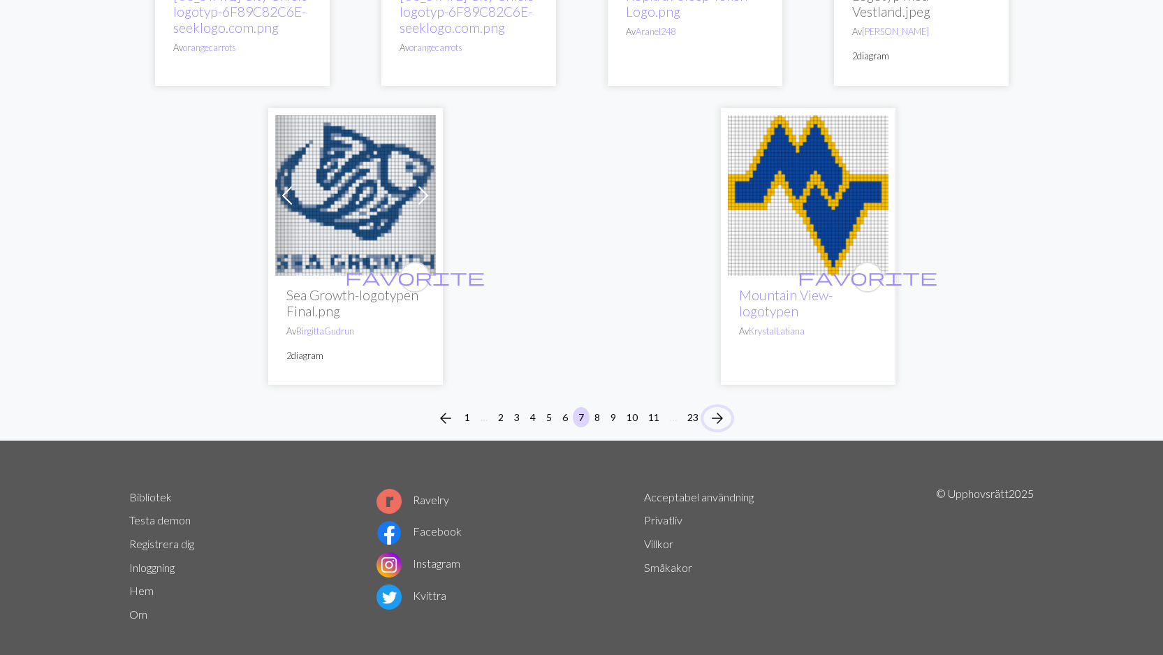
click at [717, 408] on span "arrow_forward" at bounding box center [717, 418] width 17 height 20
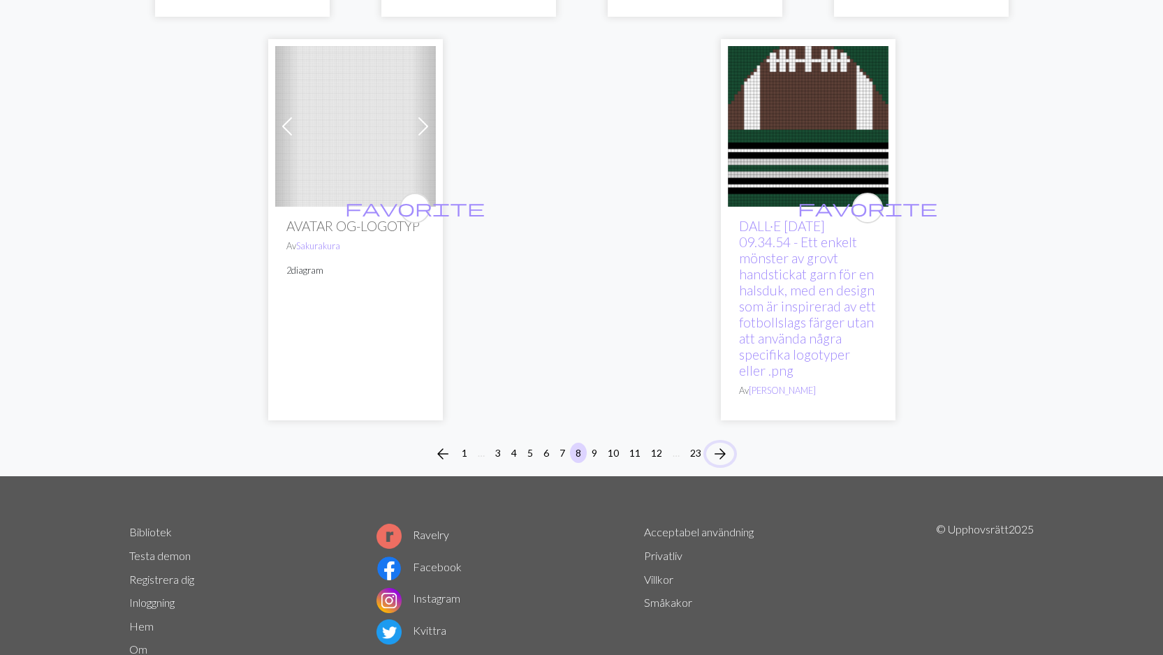
scroll to position [3703, 0]
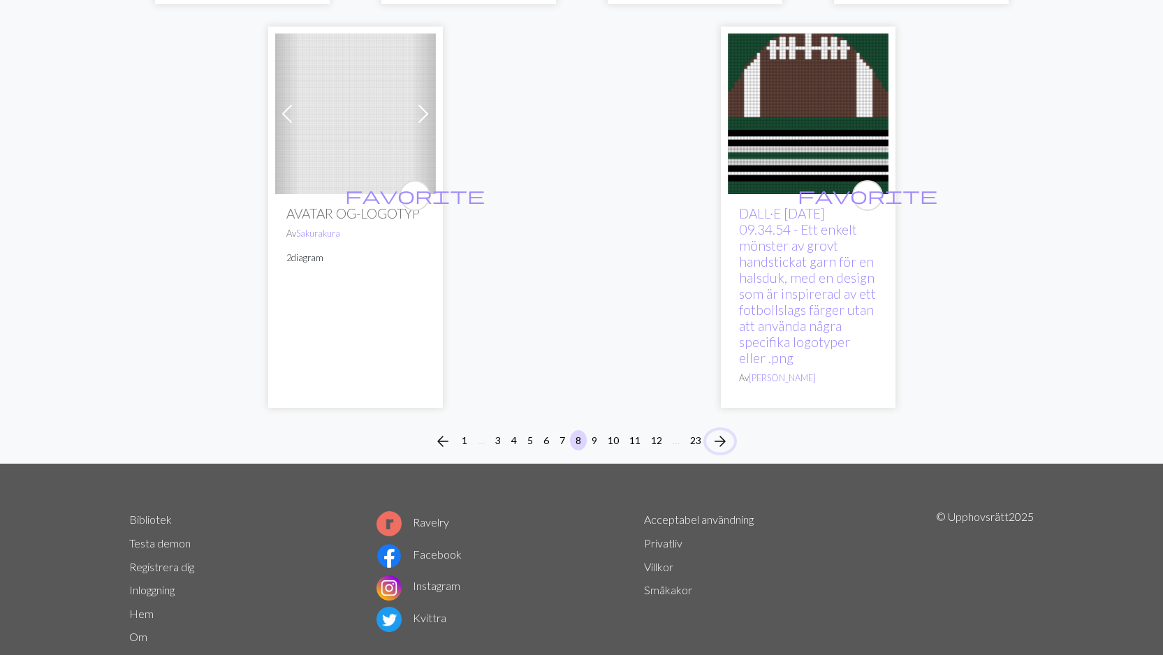
click at [723, 443] on span "arrow_forward" at bounding box center [720, 442] width 17 height 20
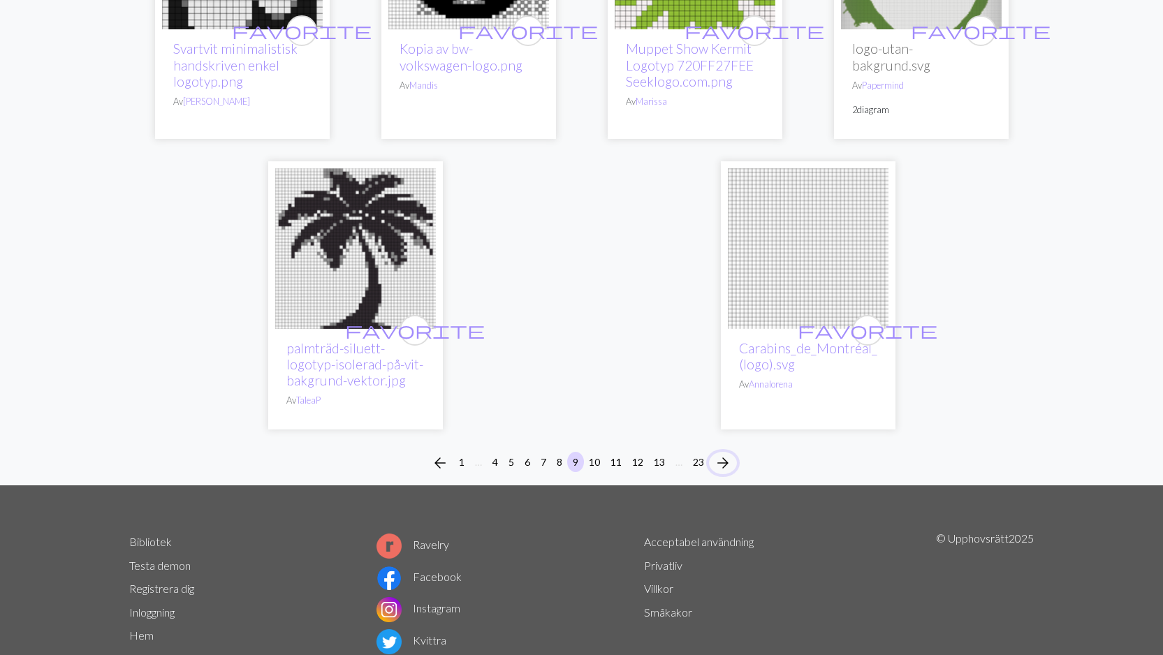
scroll to position [3449, 0]
click at [723, 452] on span "arrow_forward" at bounding box center [722, 462] width 17 height 20
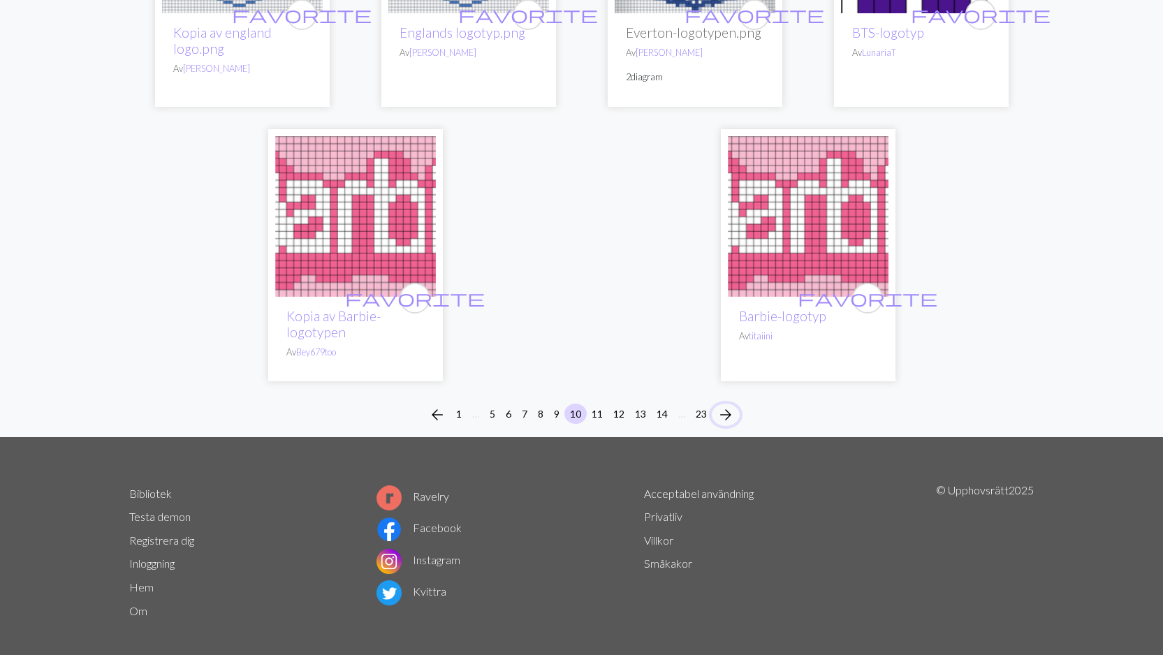
scroll to position [3544, 0]
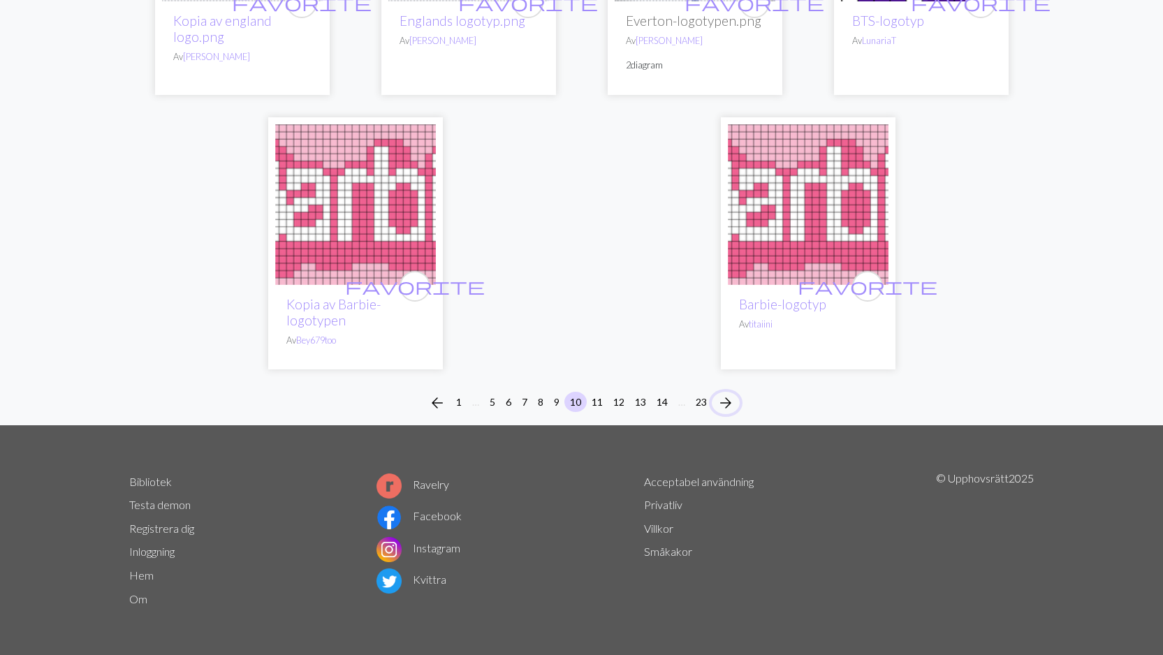
click at [728, 397] on span "arrow_forward" at bounding box center [725, 403] width 17 height 20
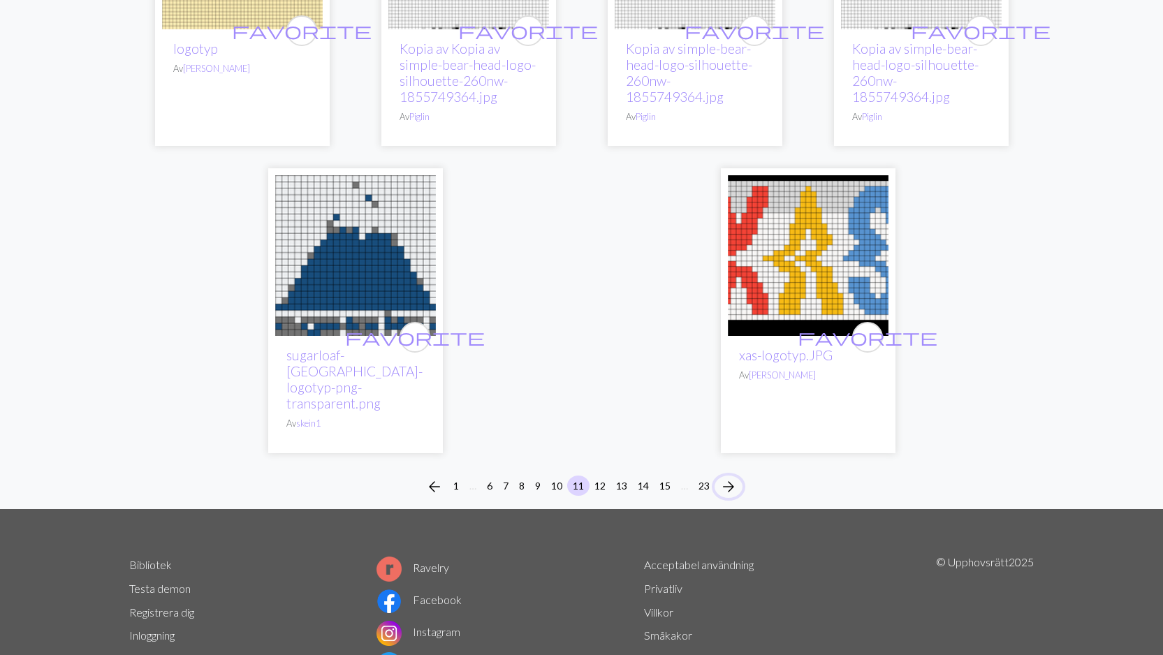
scroll to position [3699, 0]
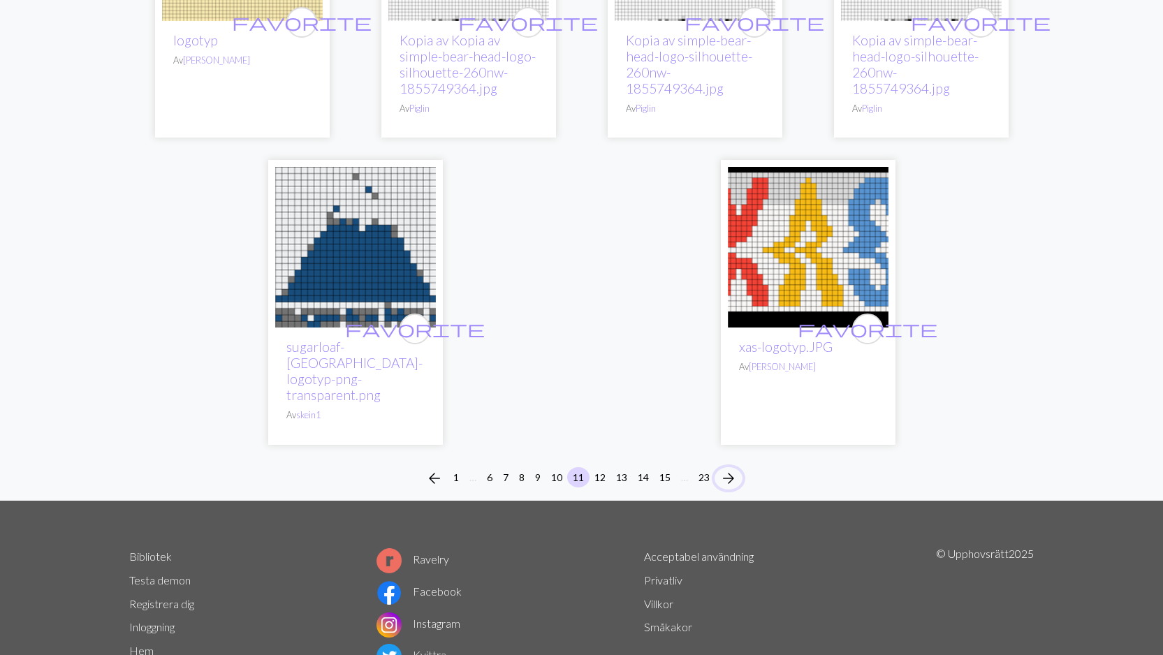
click at [729, 469] on span "arrow_forward" at bounding box center [728, 479] width 17 height 20
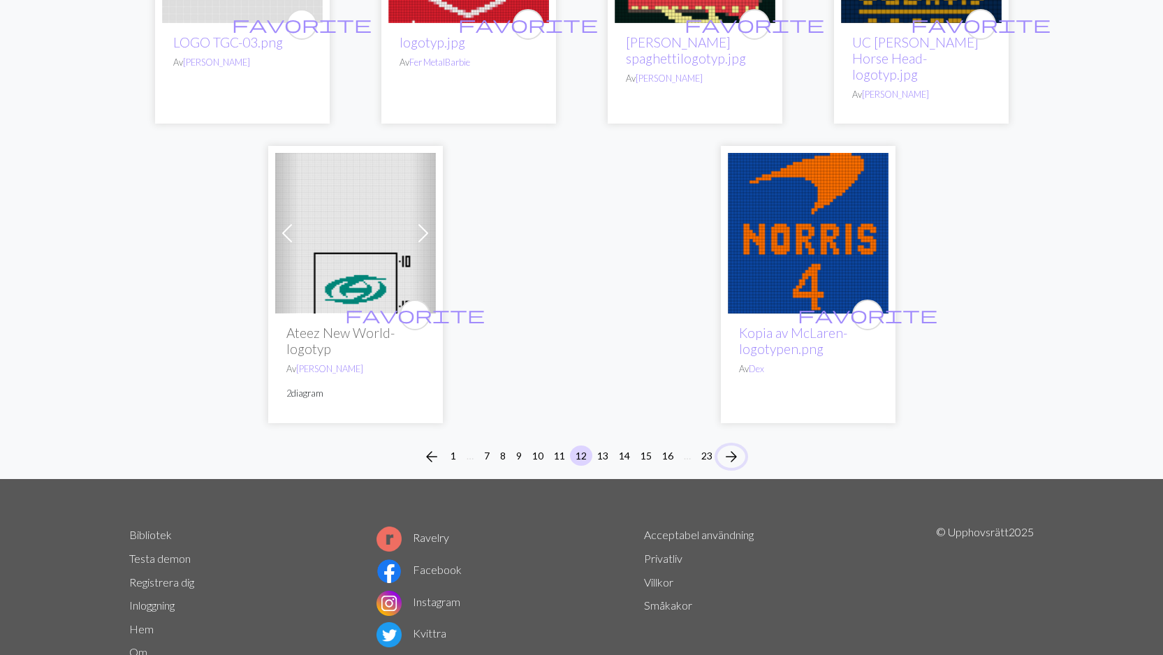
scroll to position [3711, 0]
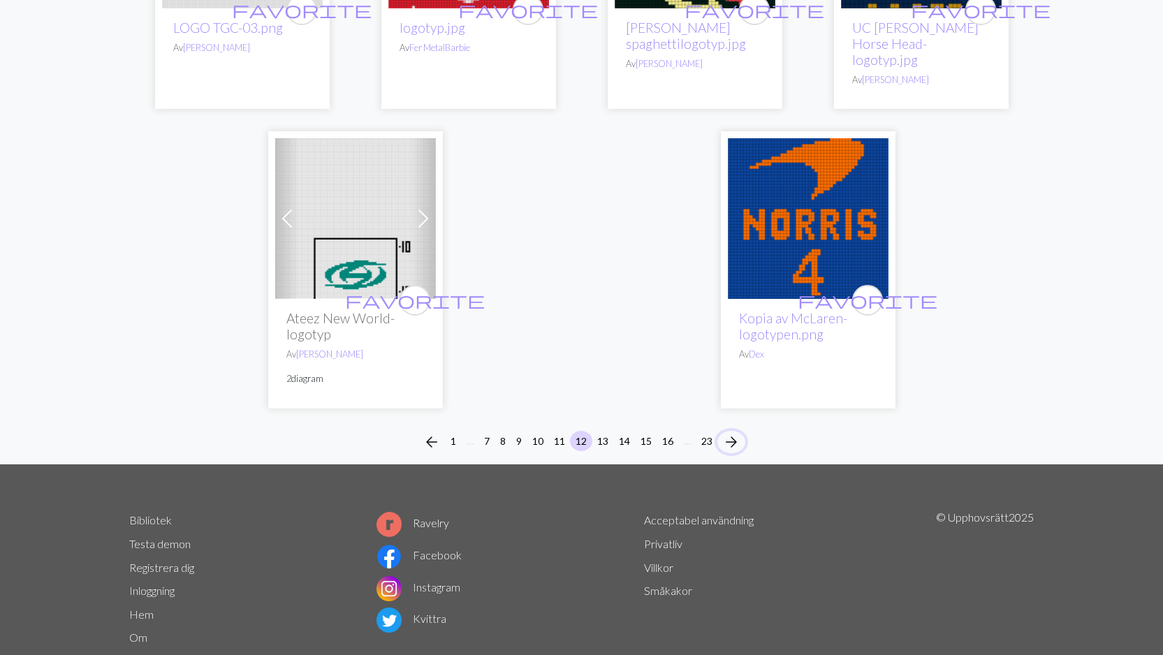
click at [728, 432] on span "arrow_forward" at bounding box center [731, 442] width 17 height 20
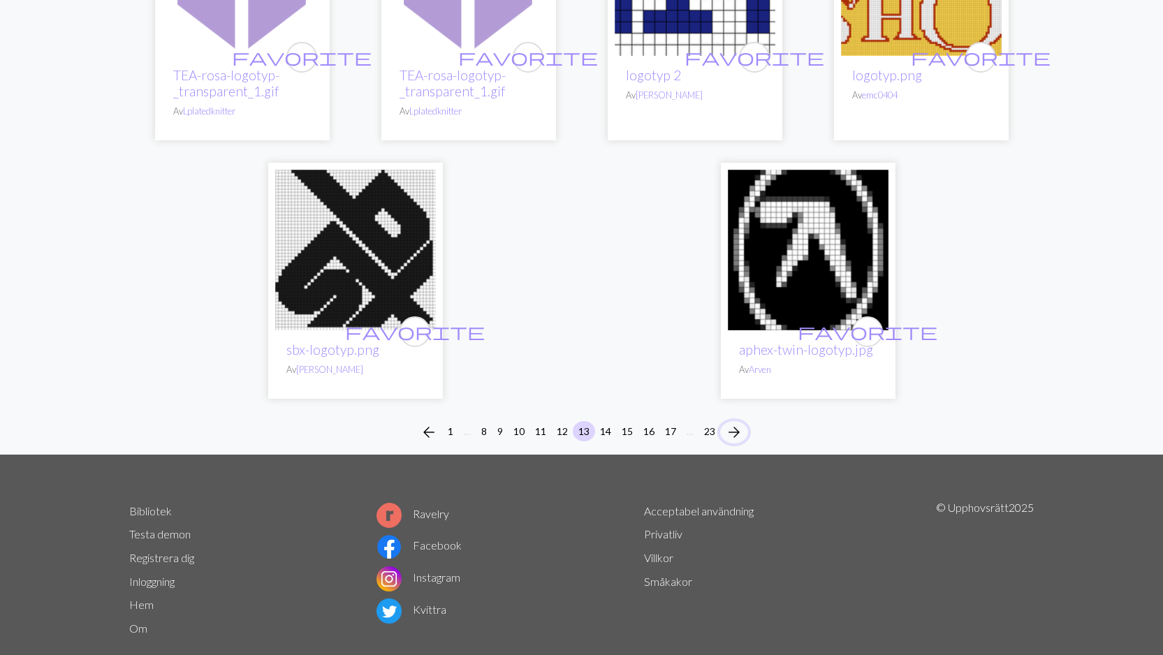
scroll to position [3465, 0]
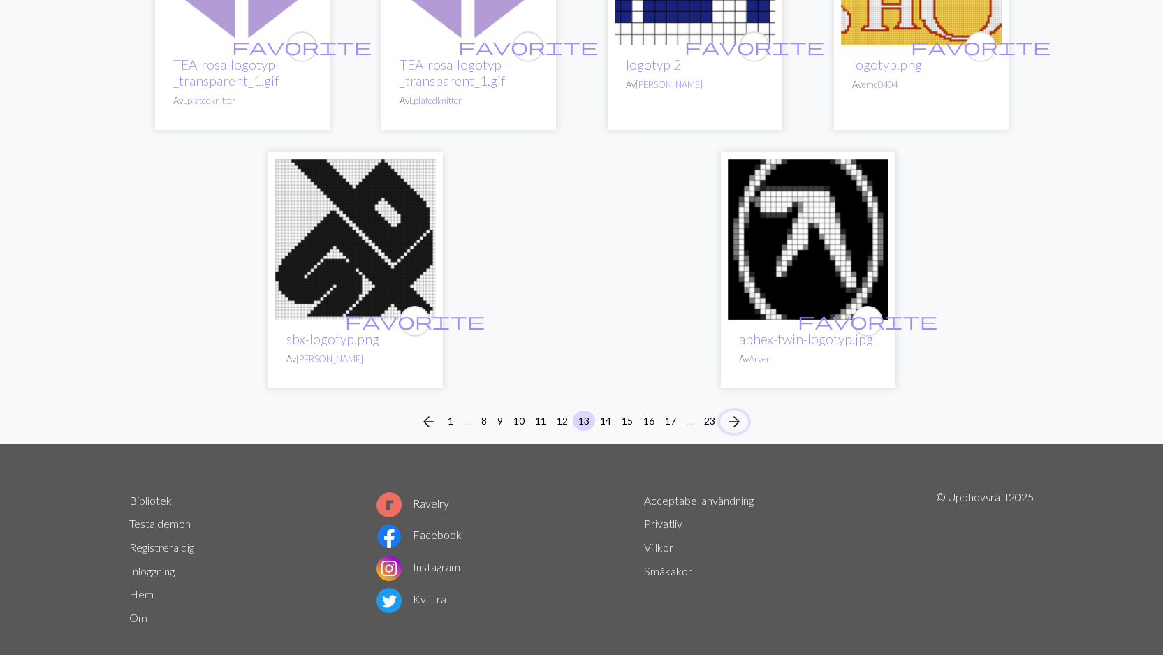
click at [732, 417] on span "arrow_forward" at bounding box center [733, 422] width 17 height 20
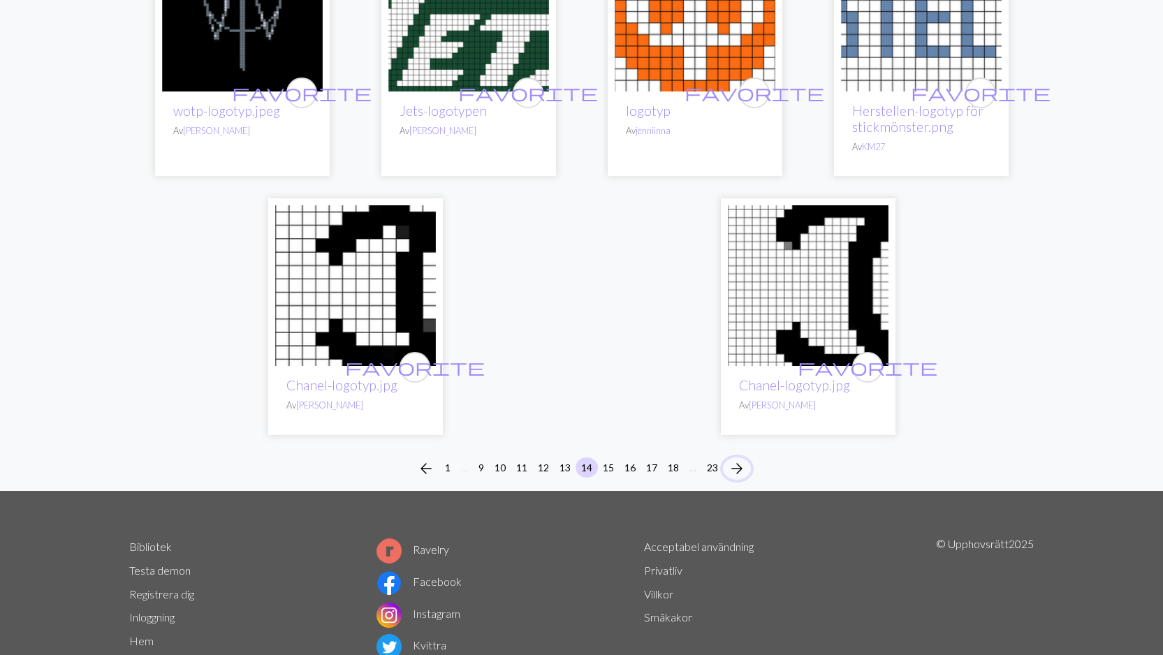
scroll to position [3654, 0]
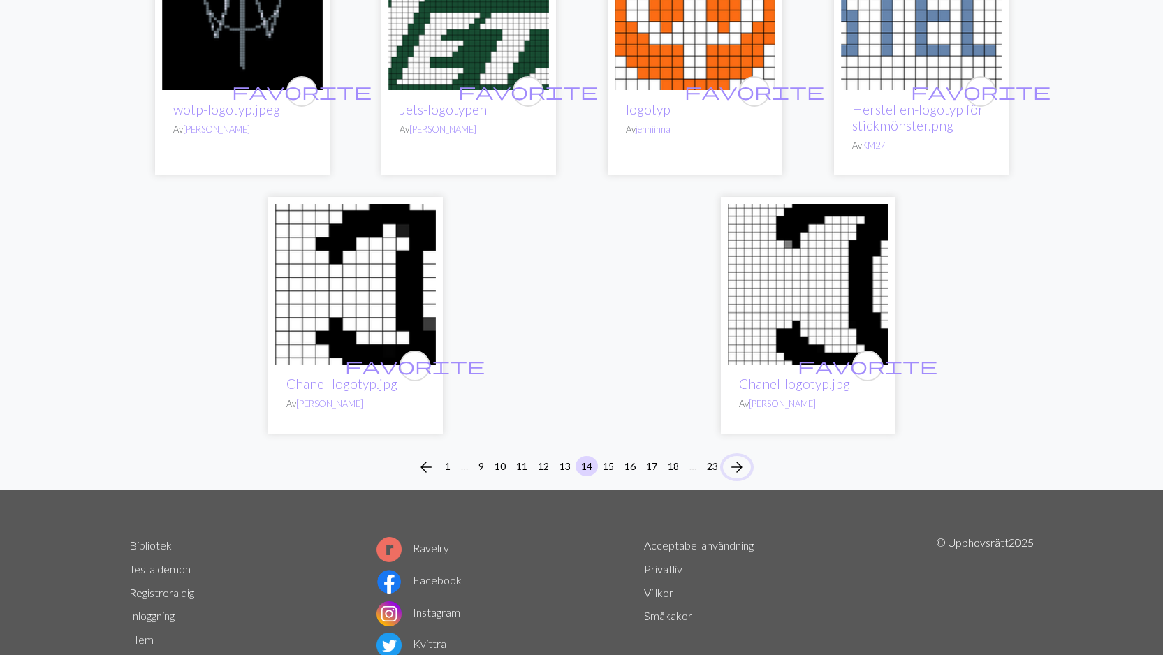
click at [738, 457] on span "arrow_forward" at bounding box center [736, 467] width 17 height 20
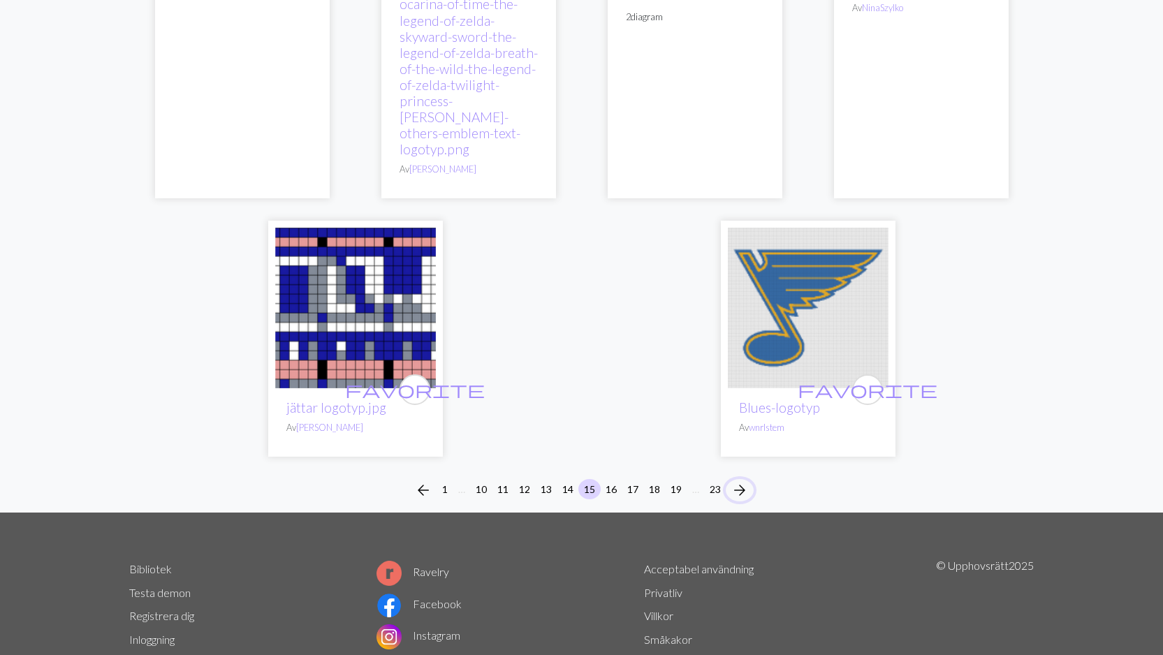
scroll to position [3507, 0]
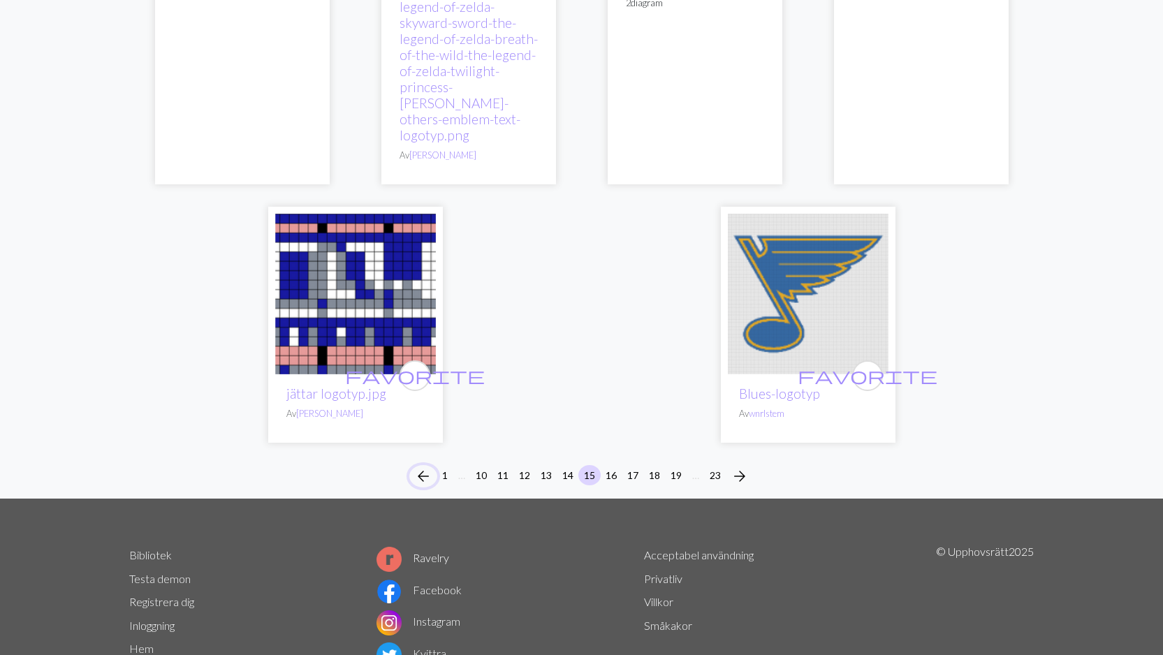
click at [420, 466] on span "arrow_back" at bounding box center [423, 476] width 17 height 20
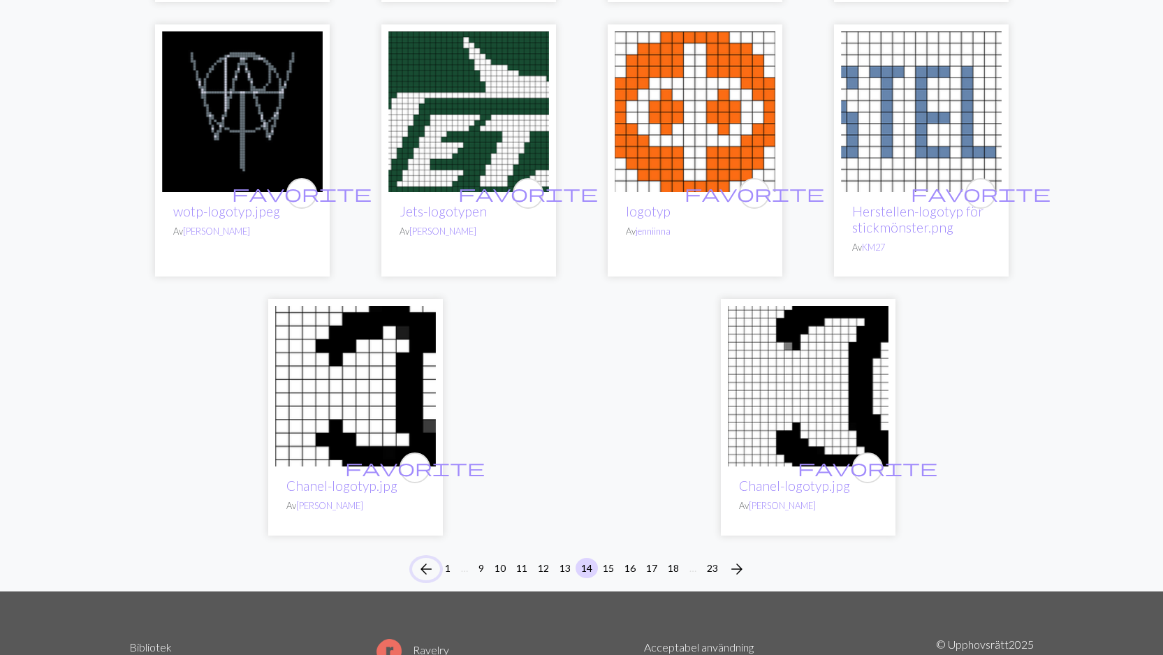
scroll to position [3569, 0]
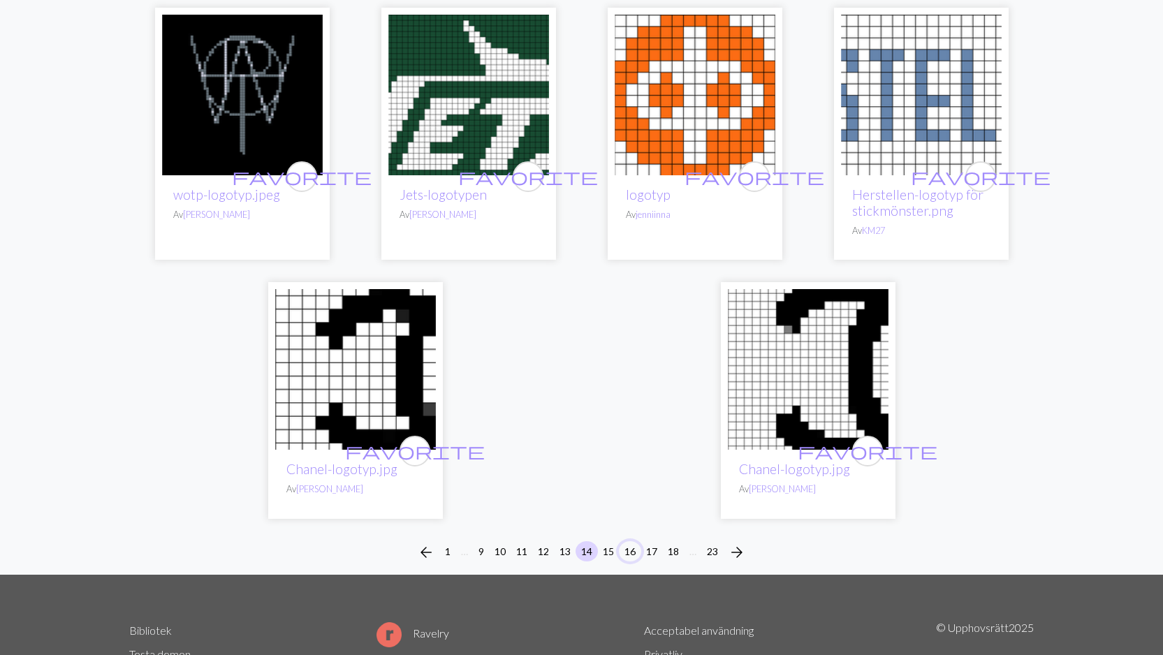
click at [626, 541] on button "16" at bounding box center [630, 551] width 22 height 20
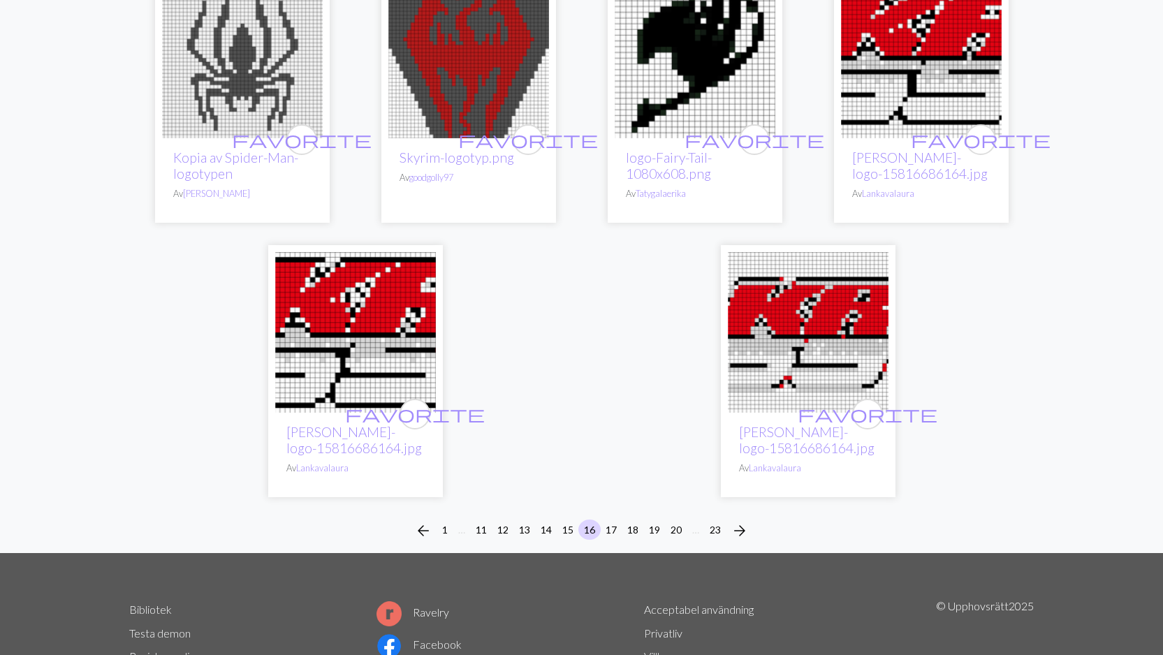
scroll to position [3571, 0]
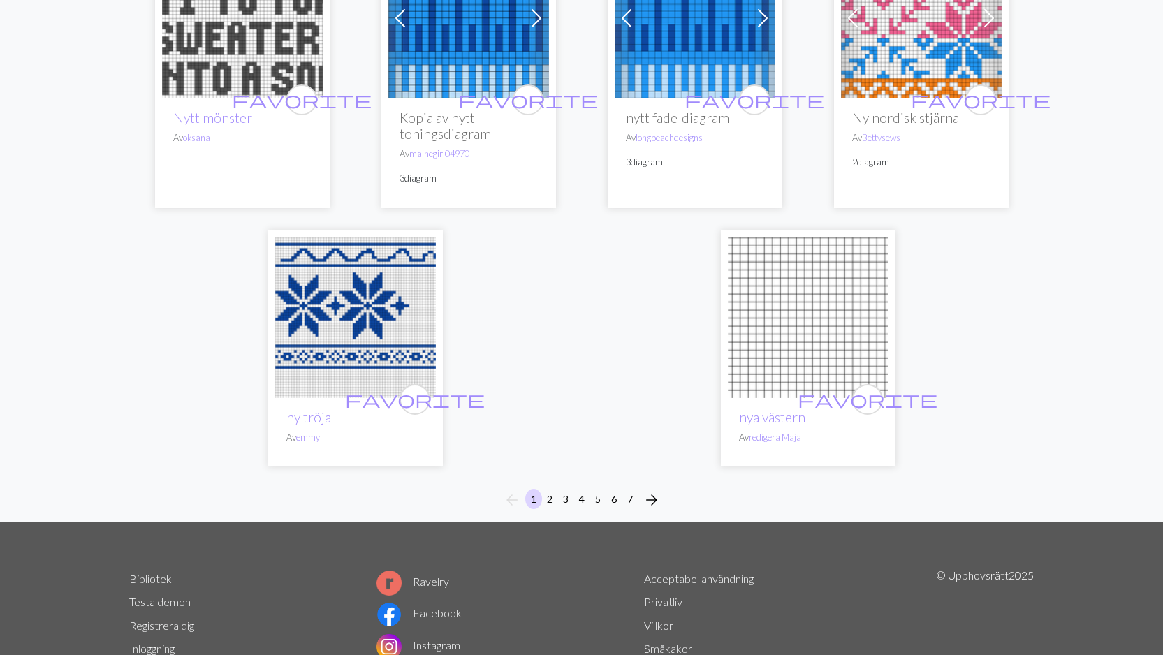
scroll to position [3544, 0]
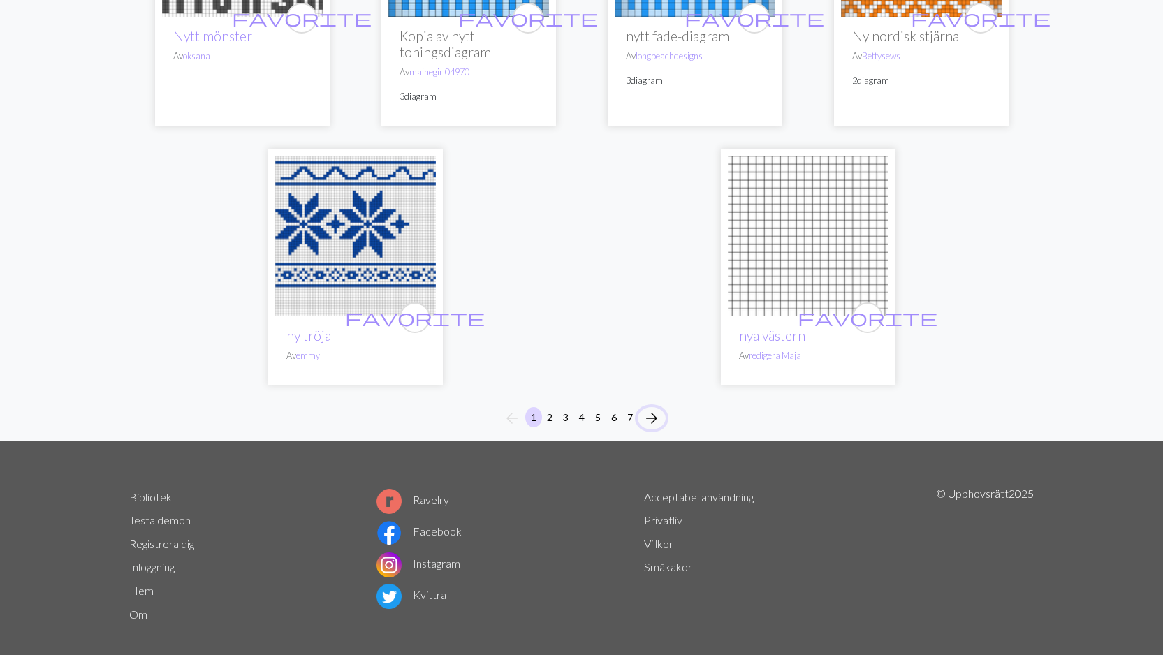
click at [650, 408] on span "arrow_forward" at bounding box center [651, 418] width 17 height 20
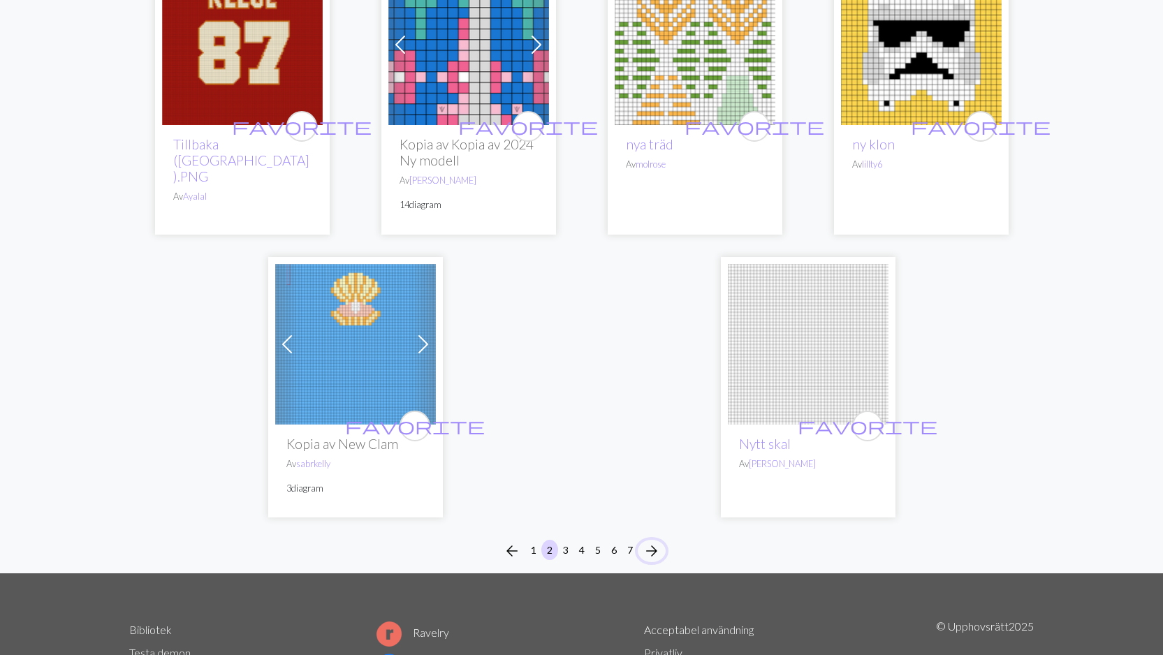
scroll to position [3521, 0]
click at [651, 540] on span "arrow_forward" at bounding box center [651, 550] width 17 height 20
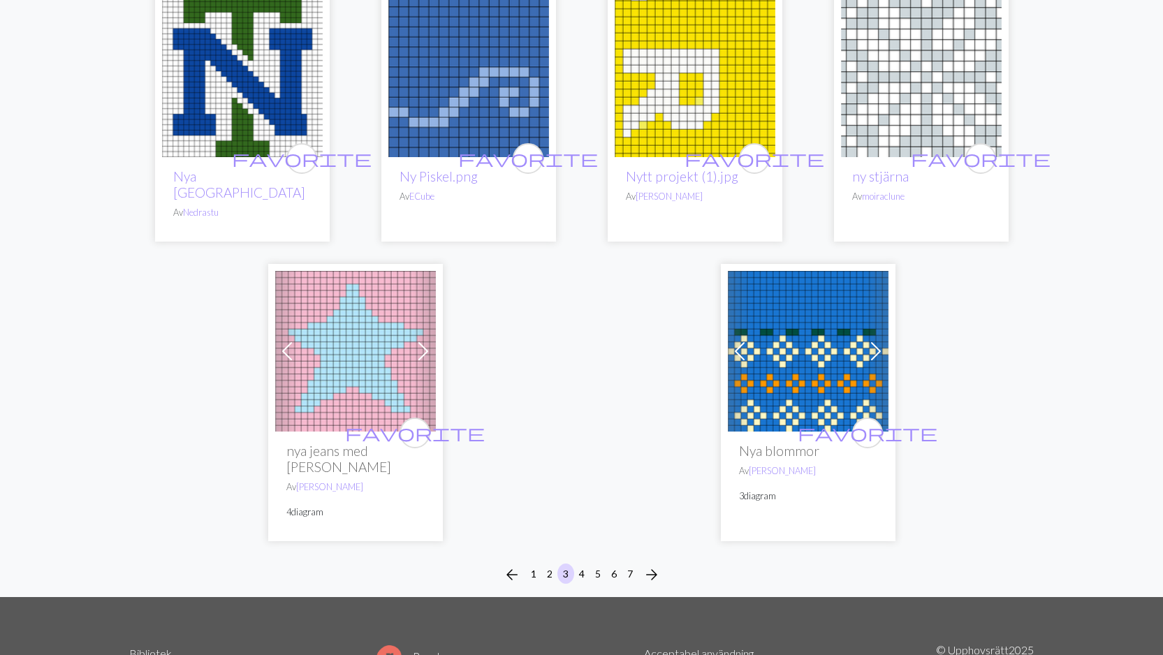
scroll to position [3463, 0]
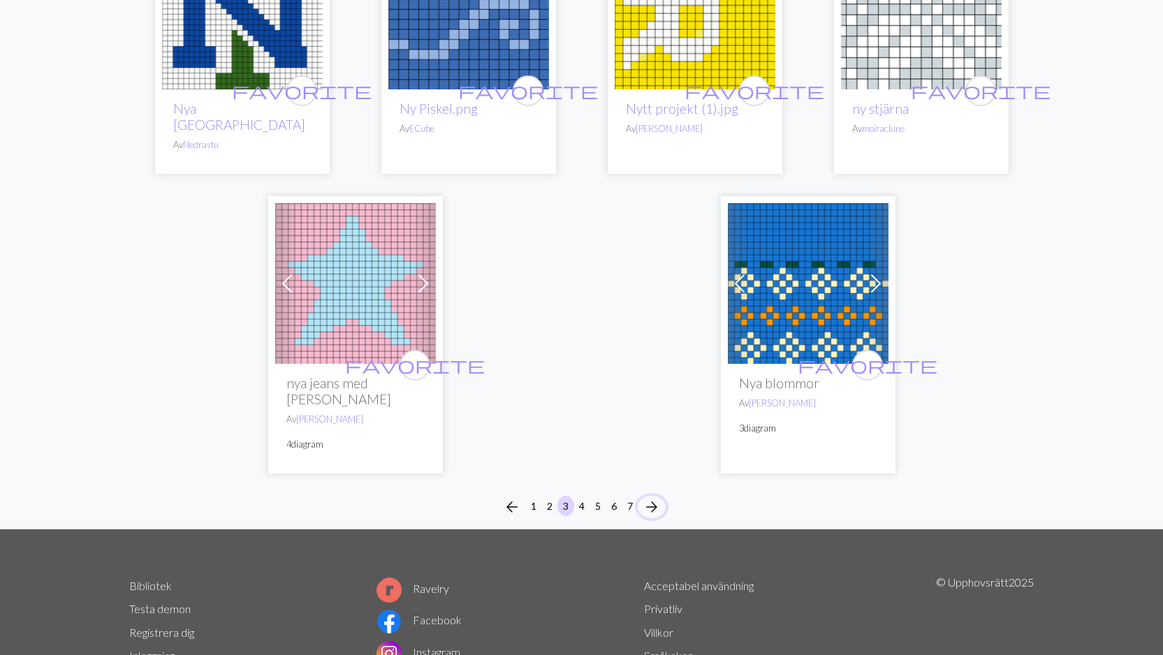
click at [652, 497] on span "arrow_forward" at bounding box center [651, 507] width 17 height 20
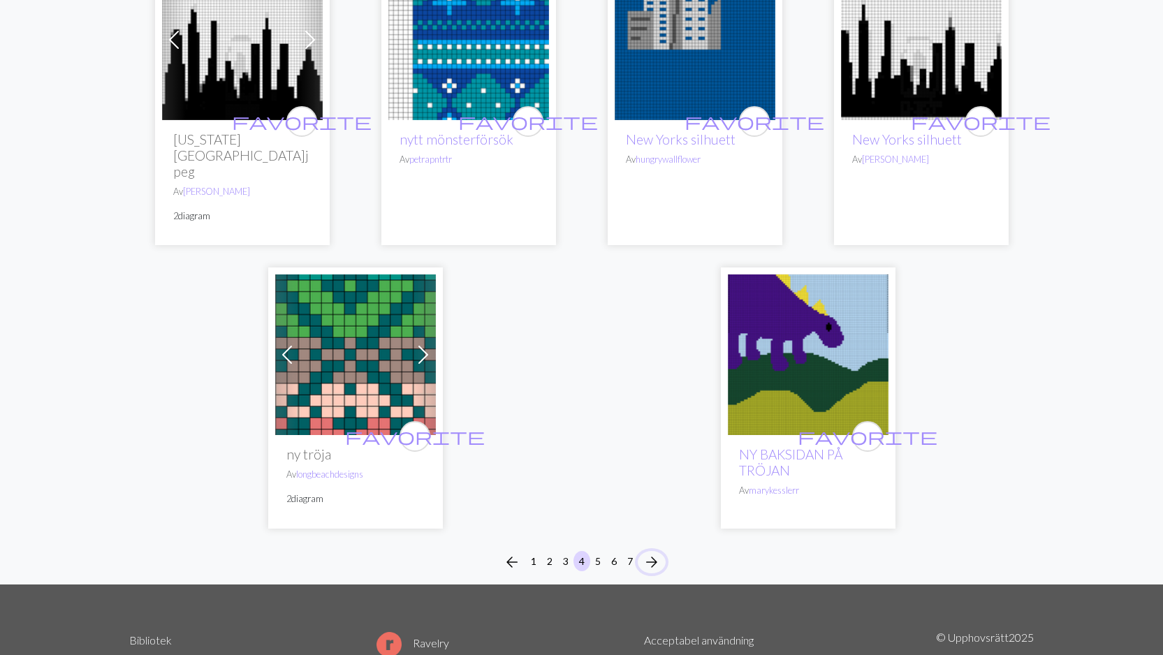
scroll to position [3442, 0]
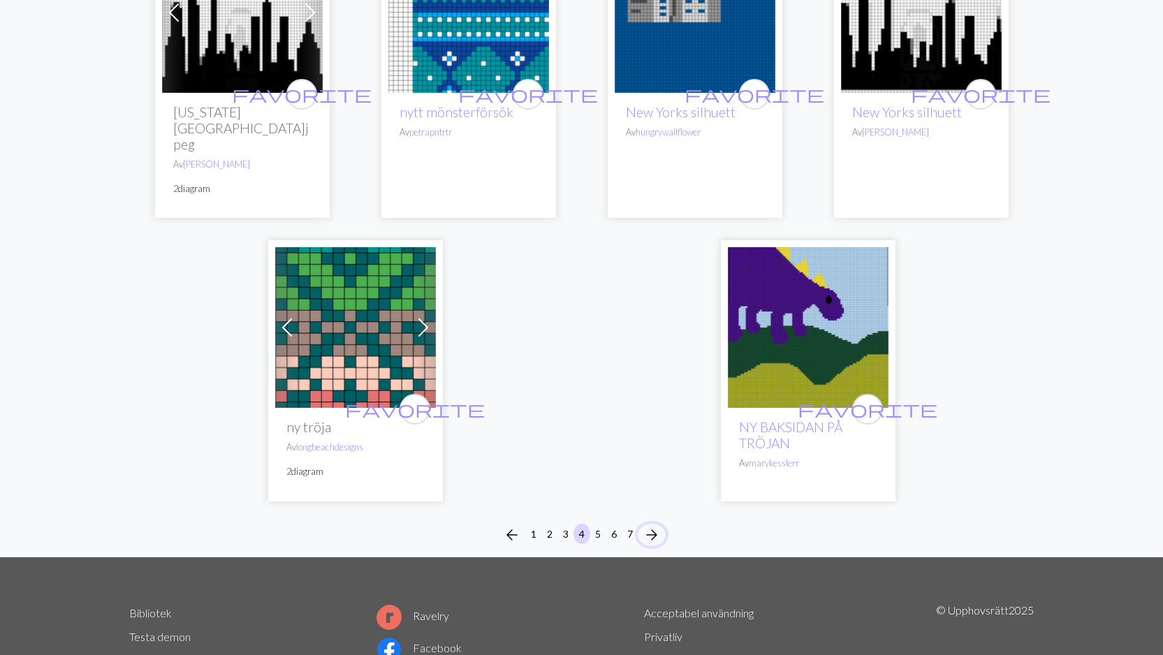
click at [651, 525] on span "arrow_forward" at bounding box center [651, 535] width 17 height 20
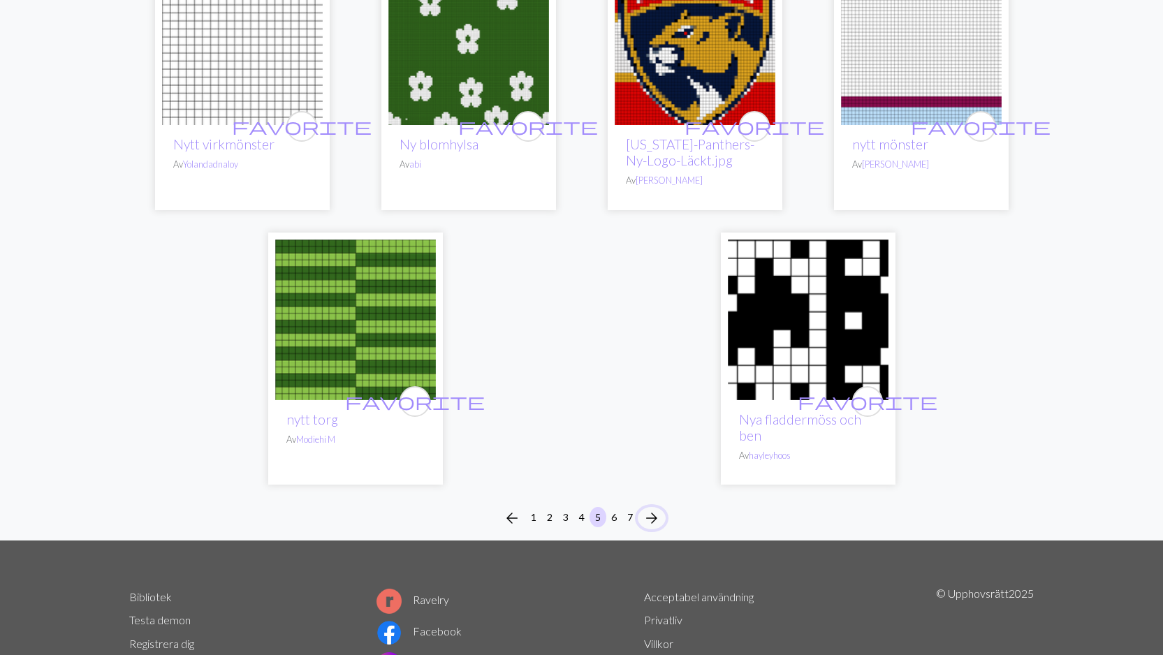
scroll to position [3511, 0]
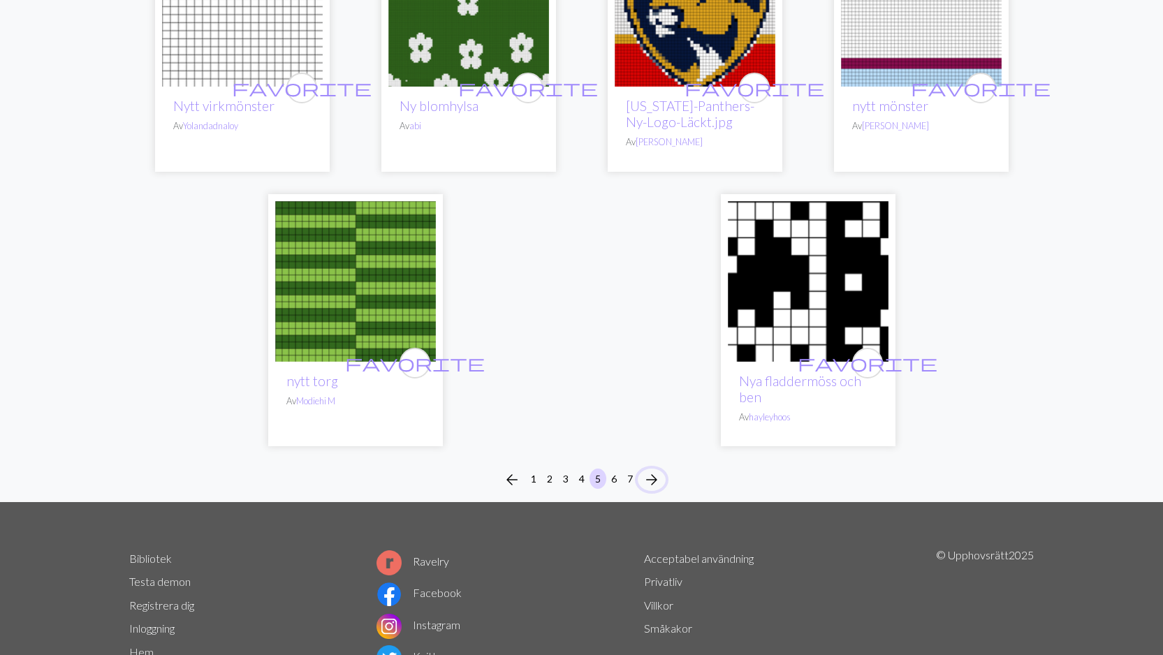
click at [657, 470] on span "arrow_forward" at bounding box center [651, 480] width 17 height 20
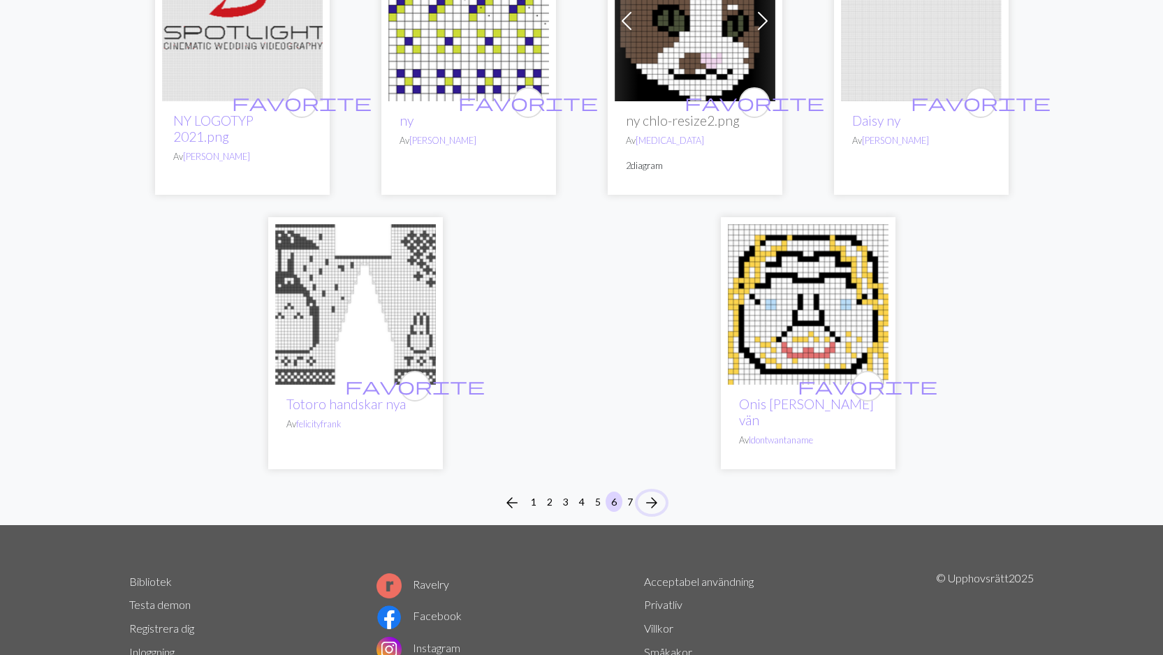
scroll to position [3507, 0]
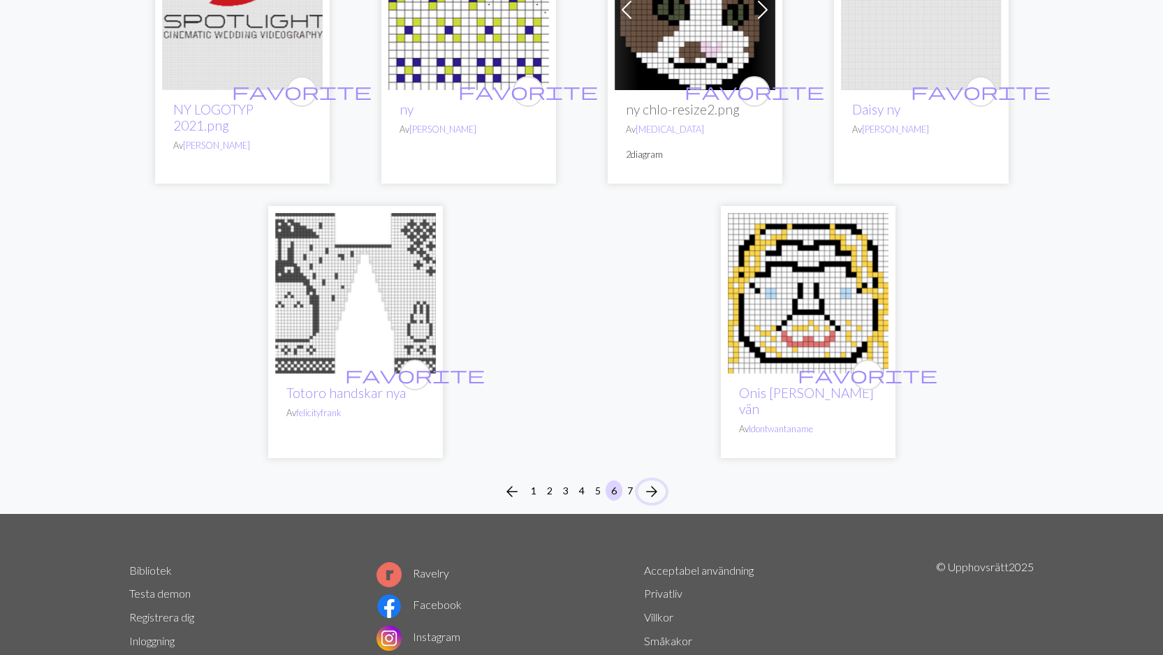
click at [650, 482] on span "arrow_forward" at bounding box center [651, 492] width 17 height 20
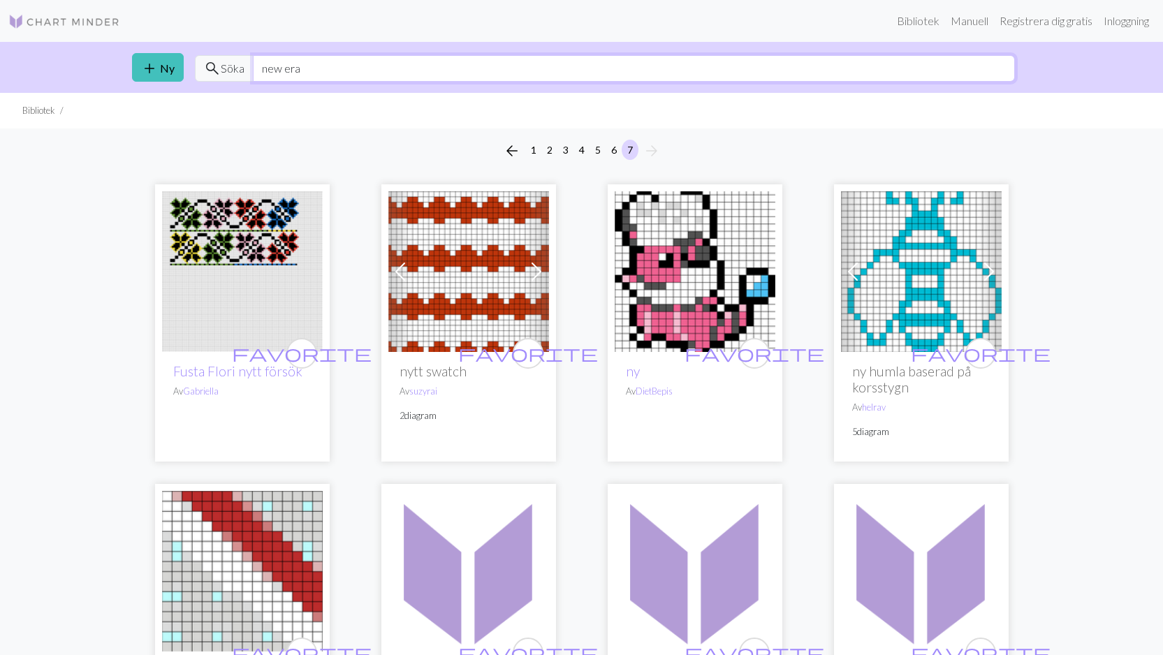
click at [333, 71] on input "new era" at bounding box center [634, 68] width 762 height 27
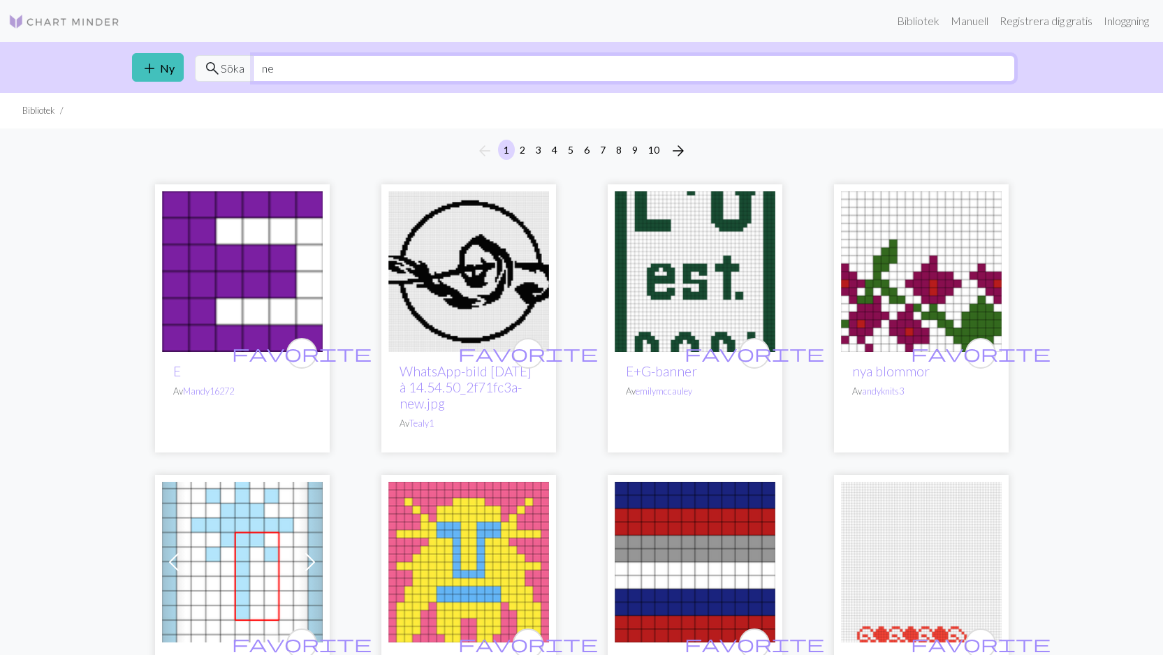
type input "n"
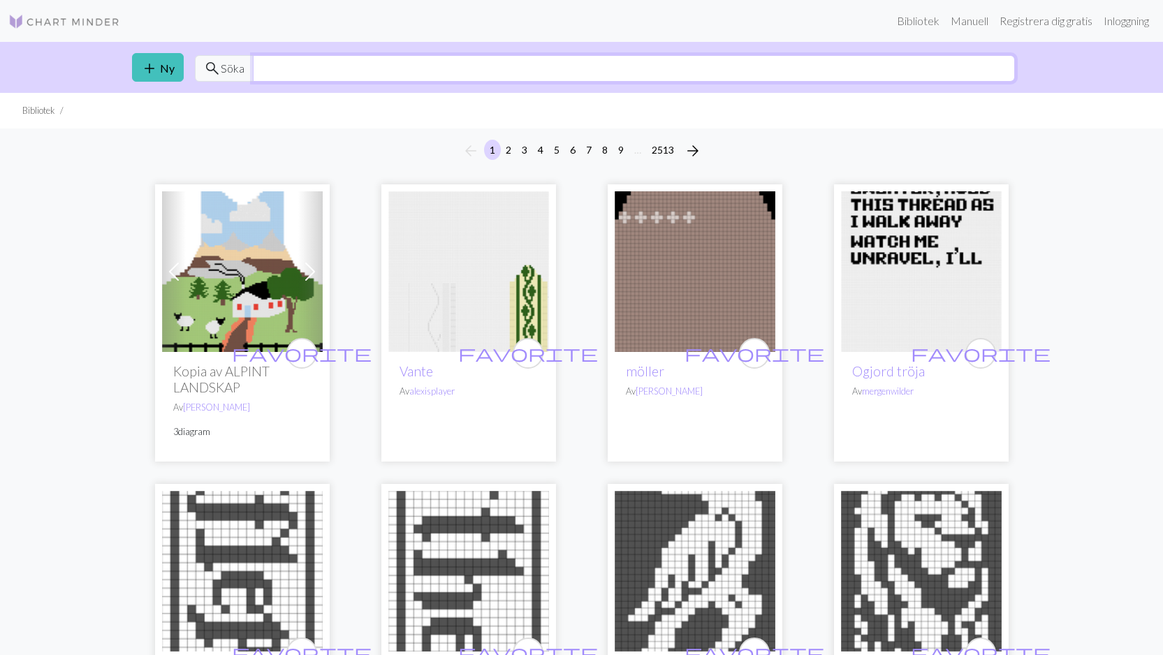
type input "c"
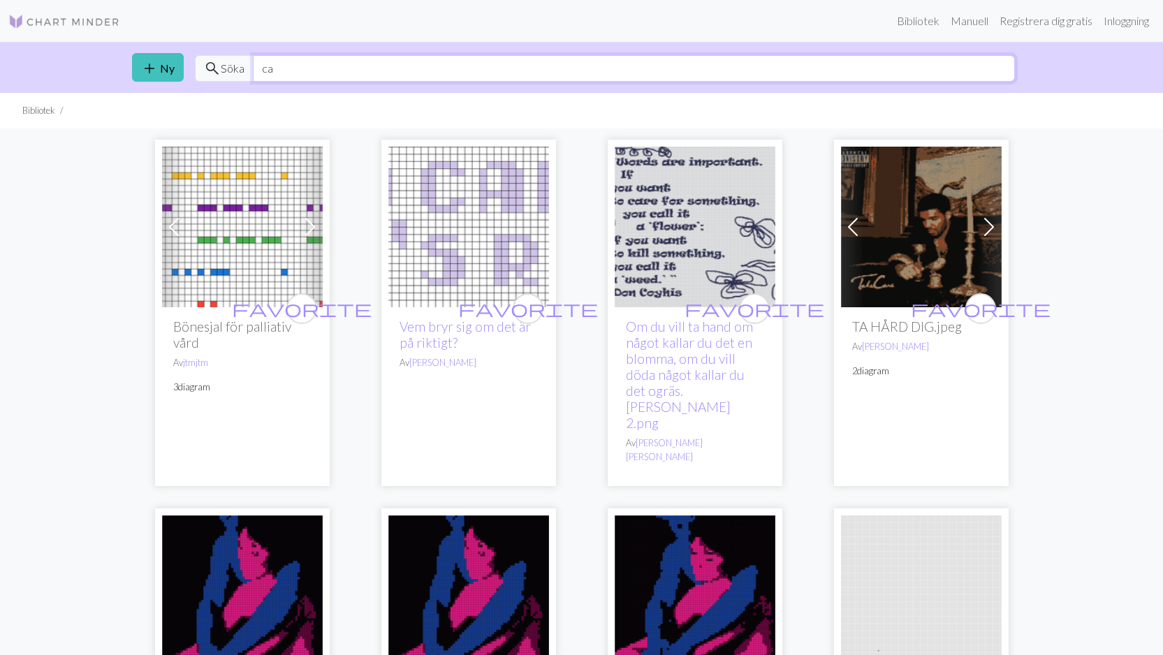
type input "c"
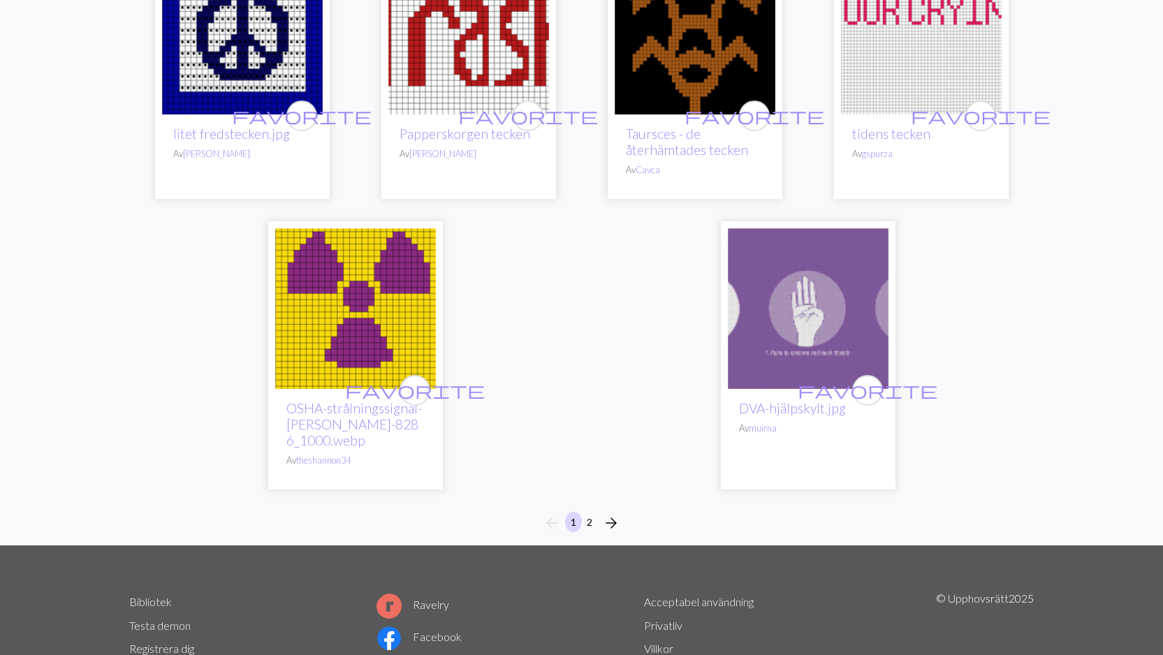
scroll to position [4055, 0]
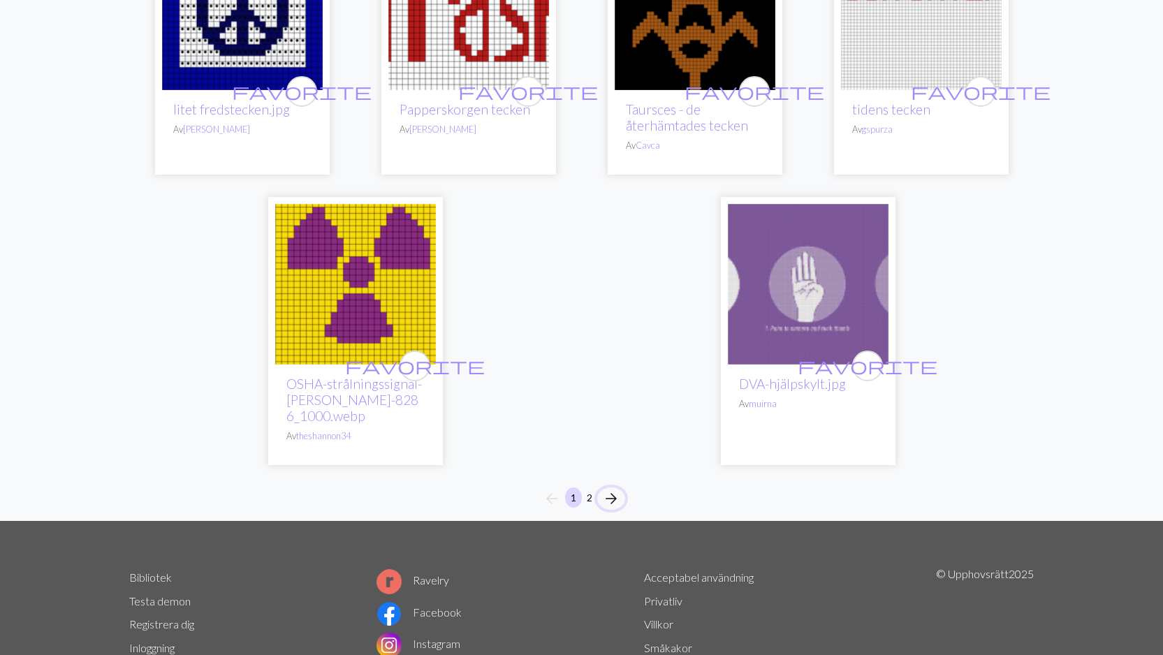
click at [609, 489] on span "arrow_forward" at bounding box center [611, 499] width 17 height 20
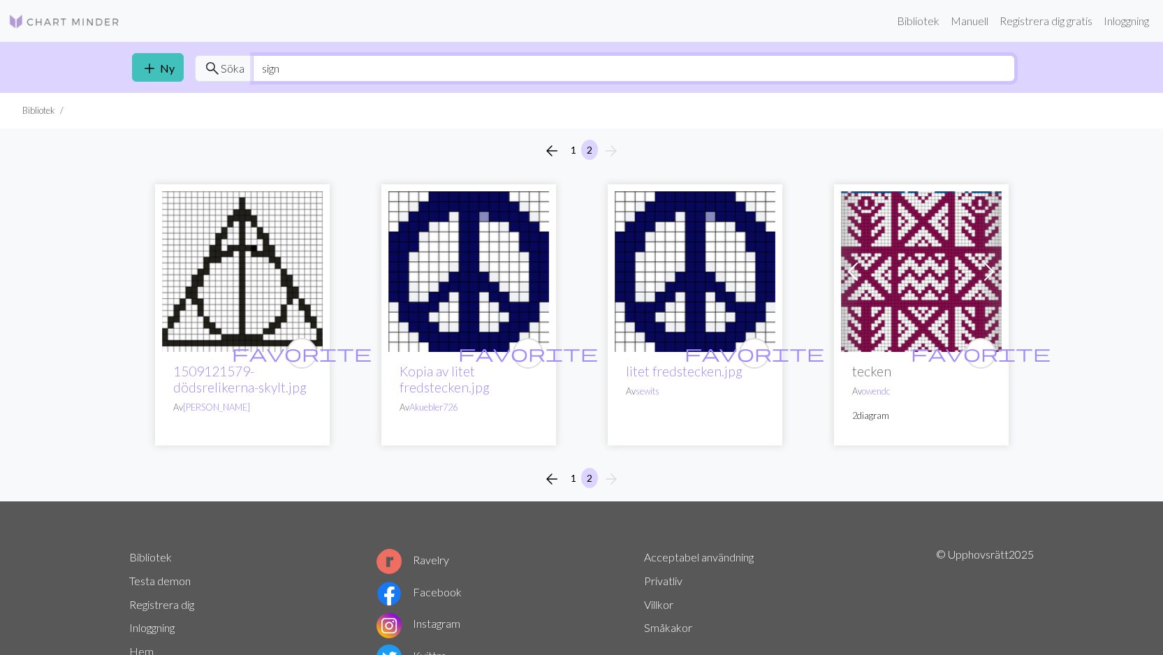
click at [490, 75] on input "sign" at bounding box center [634, 68] width 762 height 27
type input "s"
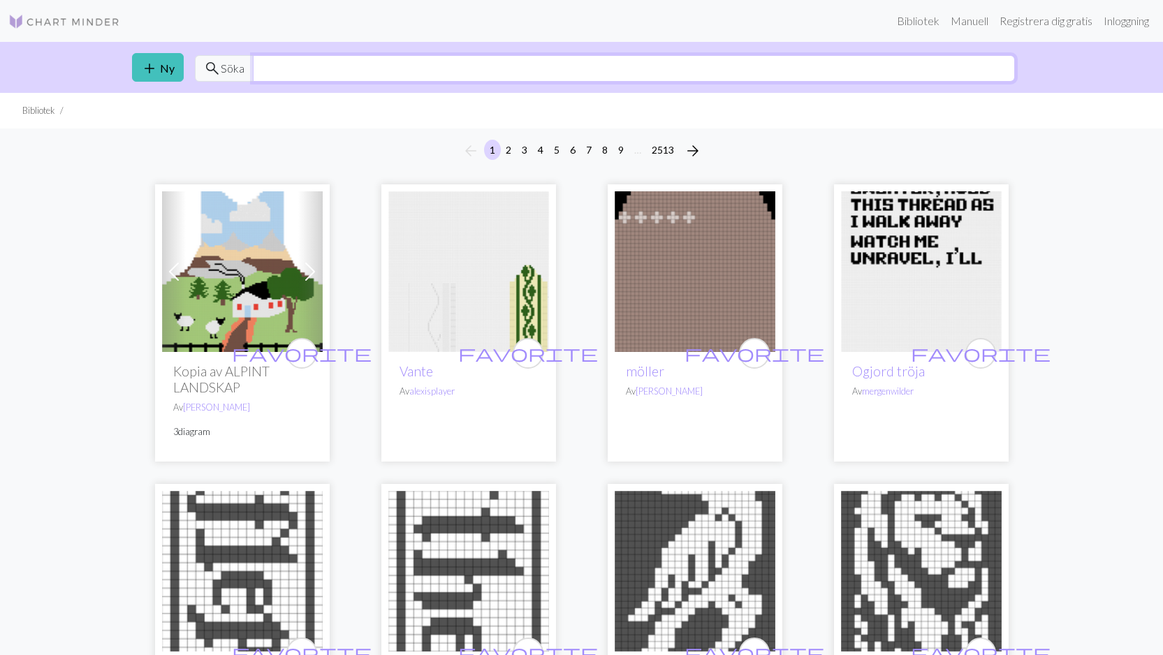
type input "©"
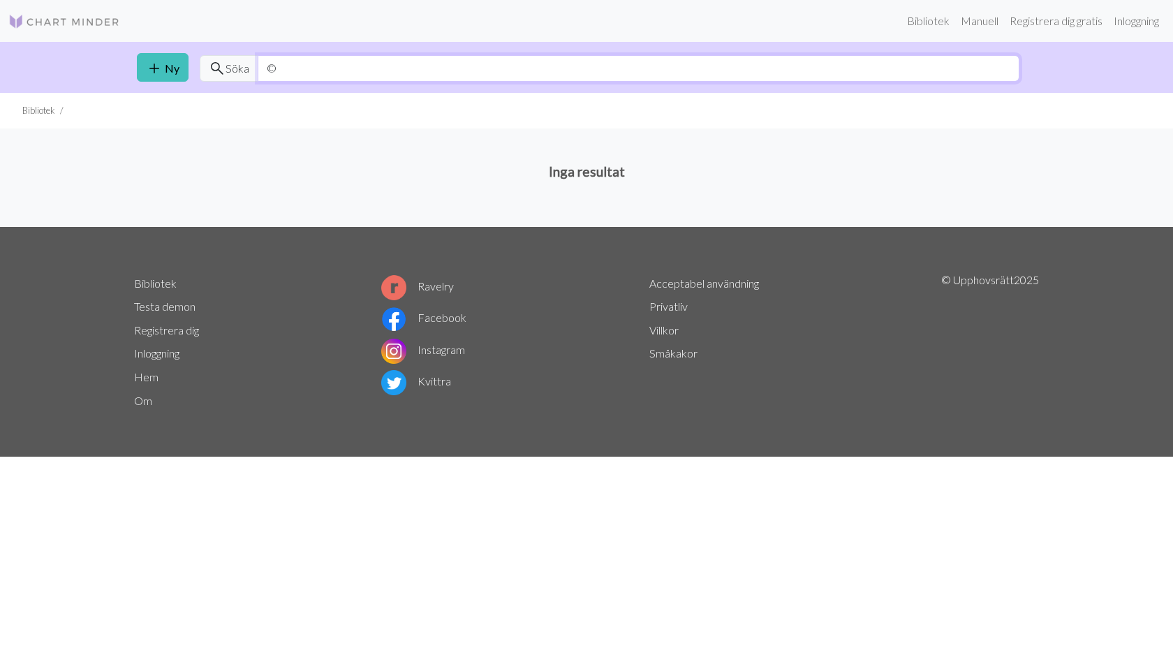
click at [303, 69] on input "©" at bounding box center [639, 68] width 762 height 27
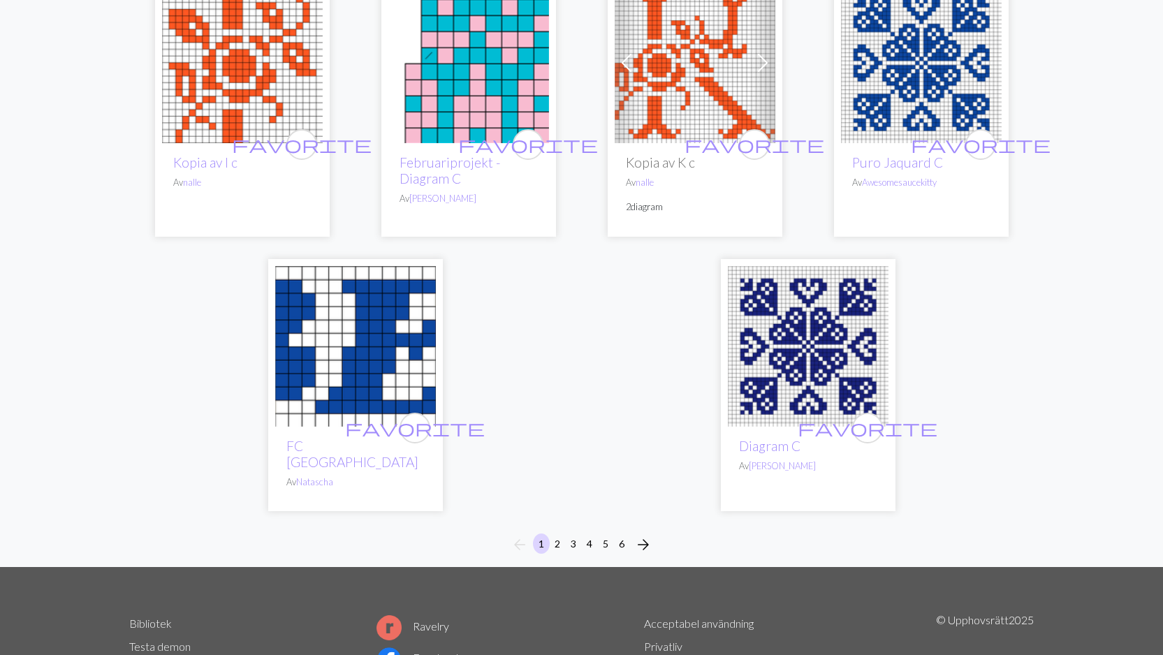
scroll to position [3539, 0]
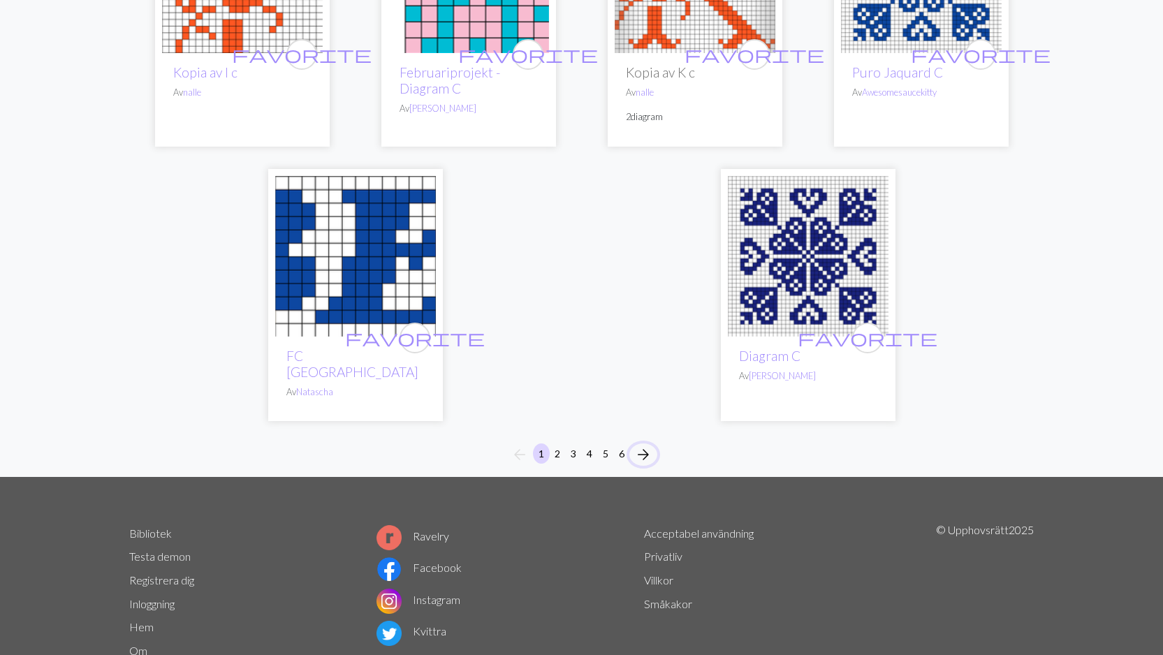
click at [644, 445] on span "arrow_forward" at bounding box center [643, 455] width 17 height 20
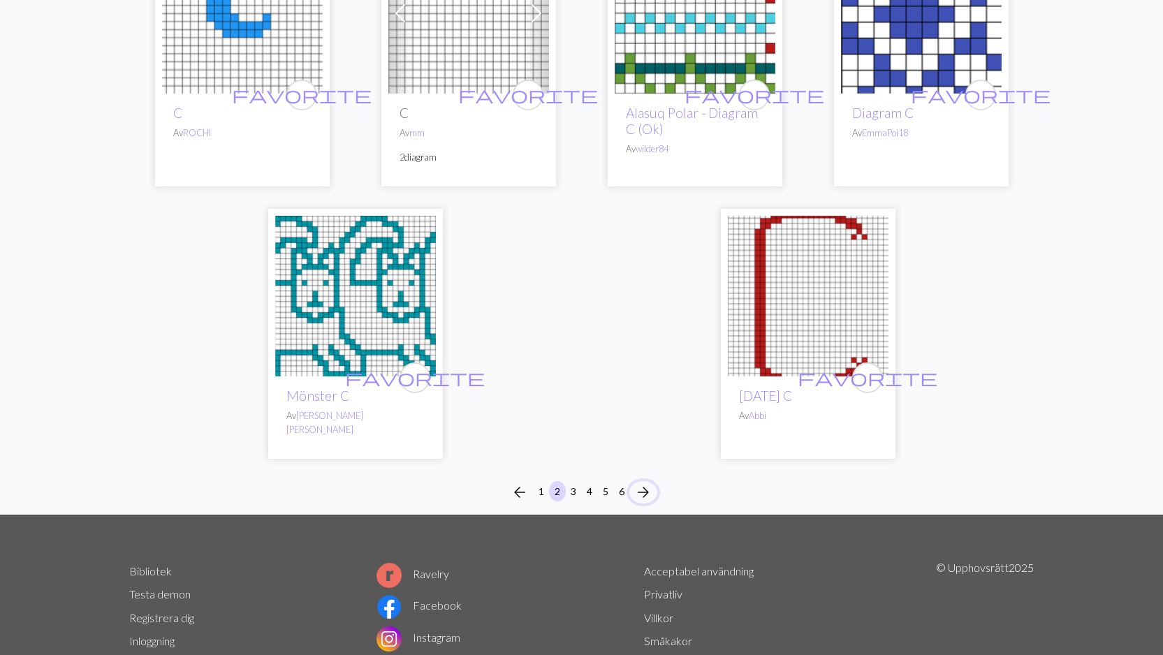
scroll to position [3386, 0]
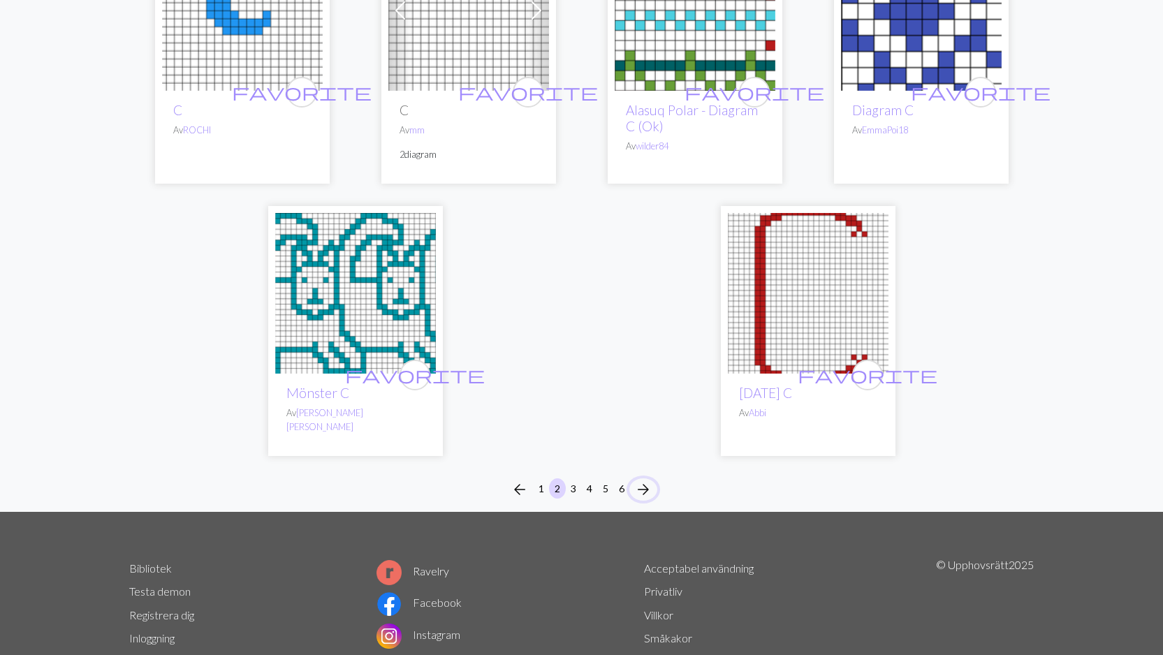
click at [639, 480] on span "arrow_forward" at bounding box center [643, 490] width 17 height 20
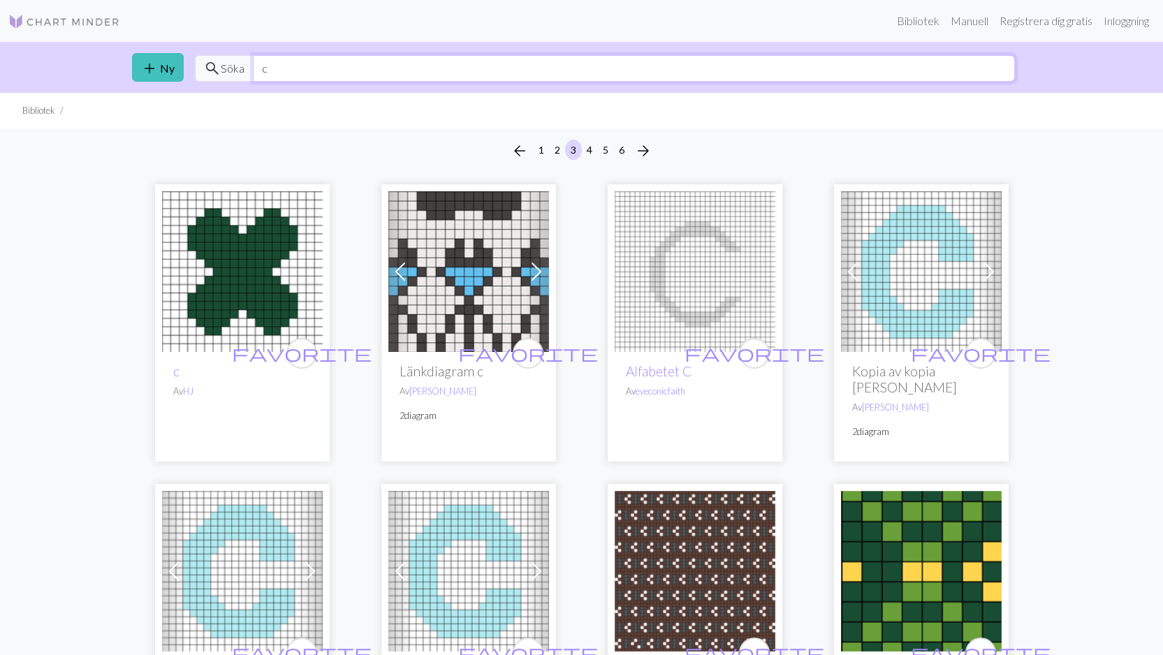
click at [310, 71] on input "c" at bounding box center [634, 68] width 762 height 27
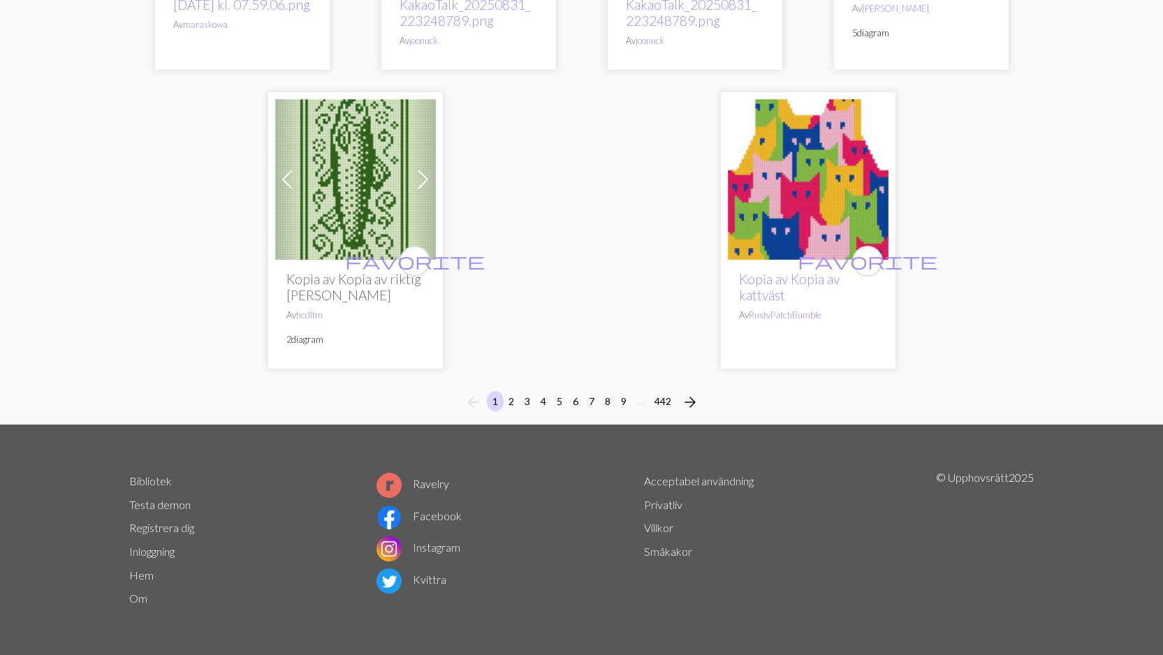
scroll to position [3689, 0]
type input "copy right"
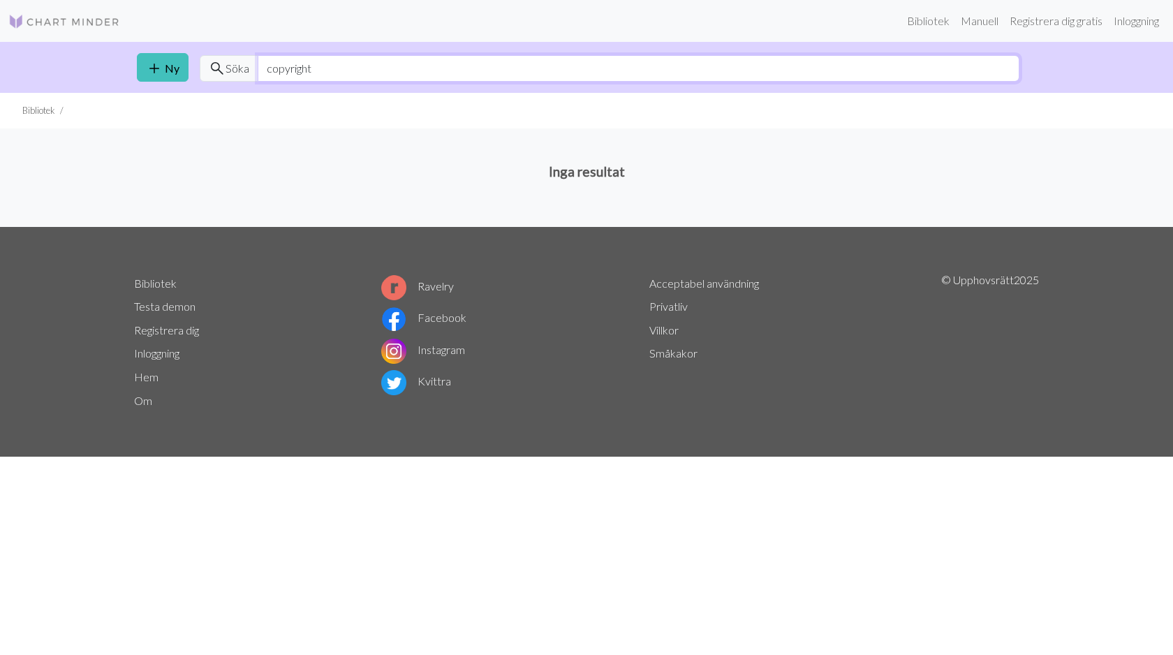
click at [350, 66] on input "copyright" at bounding box center [639, 68] width 762 height 27
click at [286, 71] on input "copyright" at bounding box center [639, 68] width 762 height 27
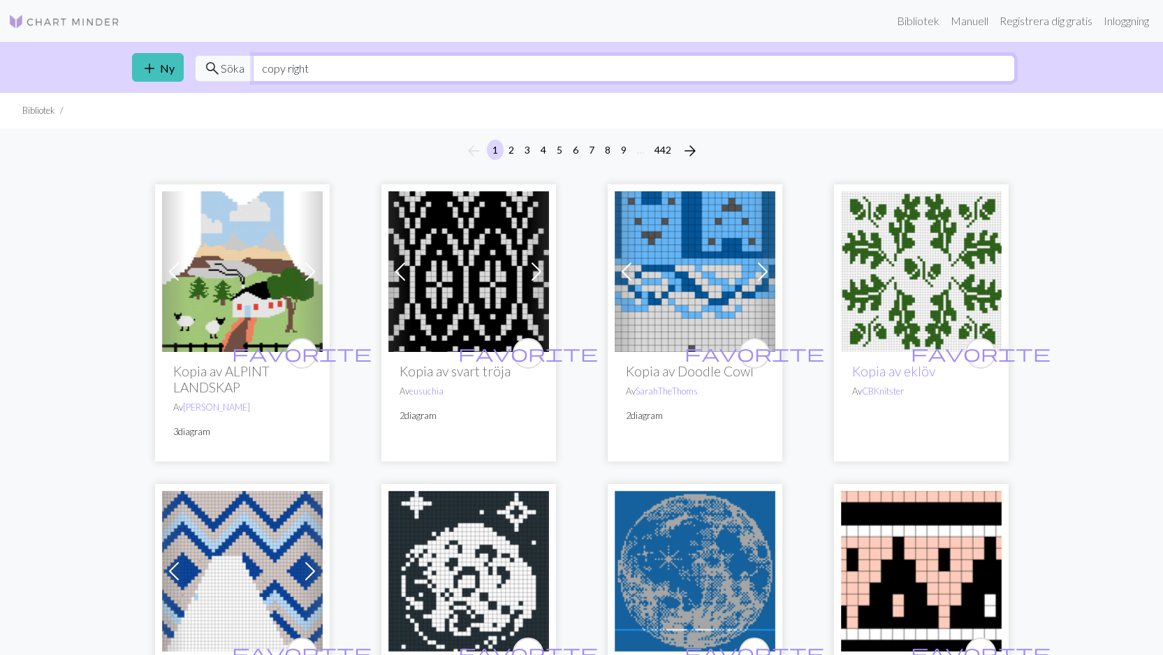
click at [366, 72] on input "copy right" at bounding box center [634, 68] width 762 height 27
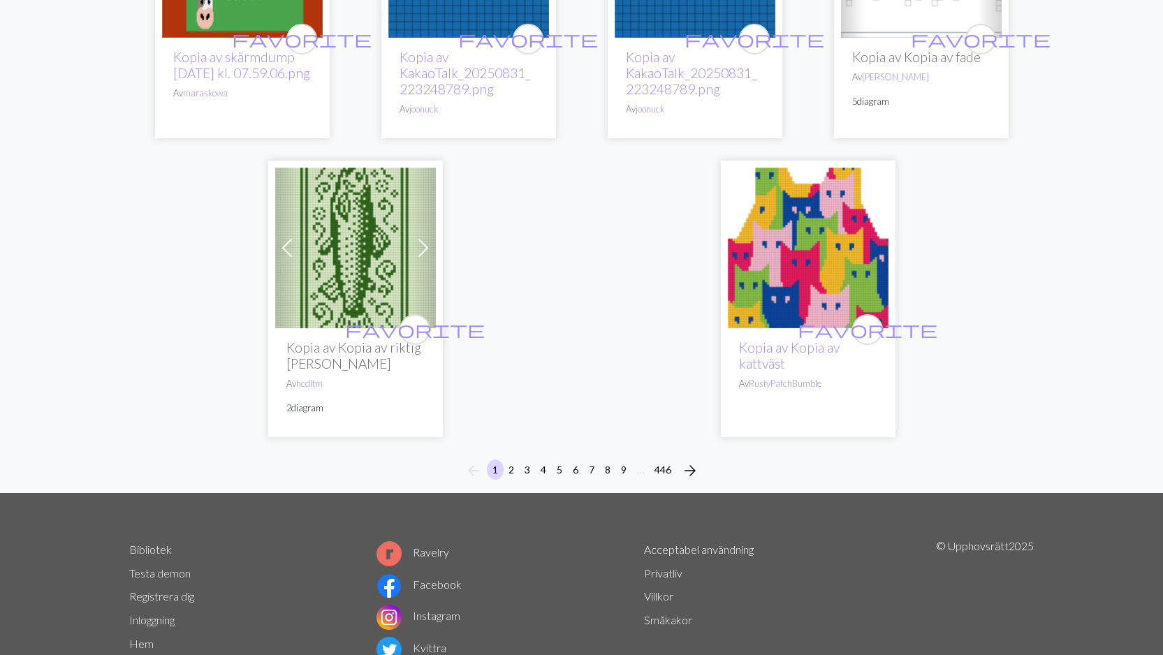
scroll to position [3689, 0]
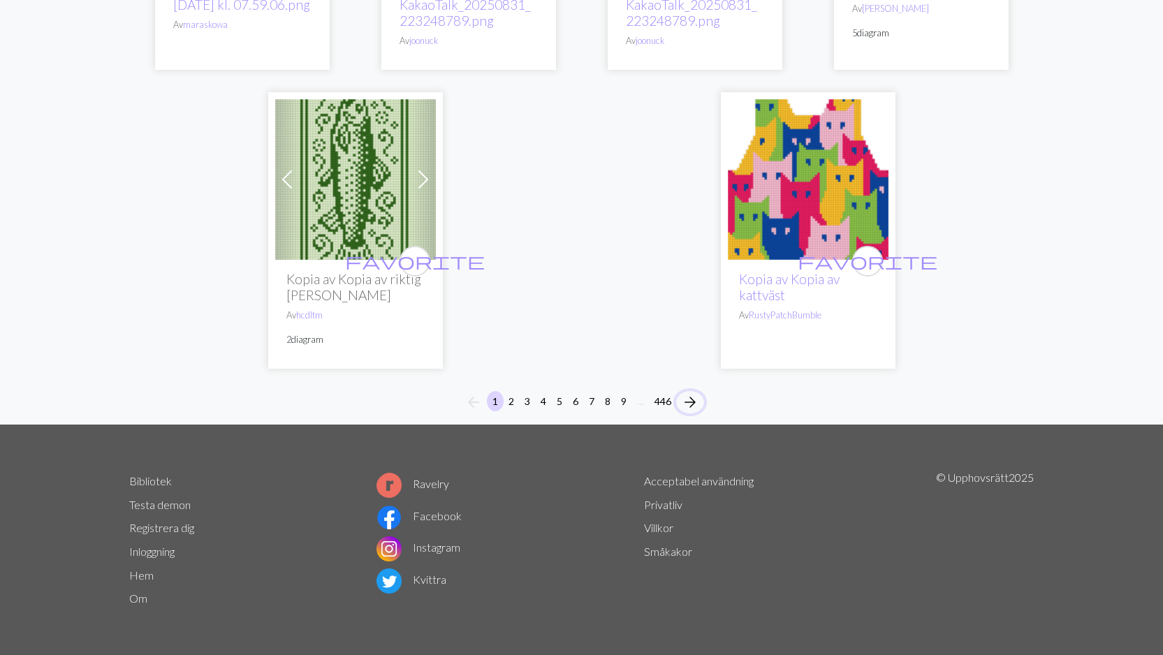
click at [692, 399] on span "arrow_forward" at bounding box center [689, 402] width 17 height 20
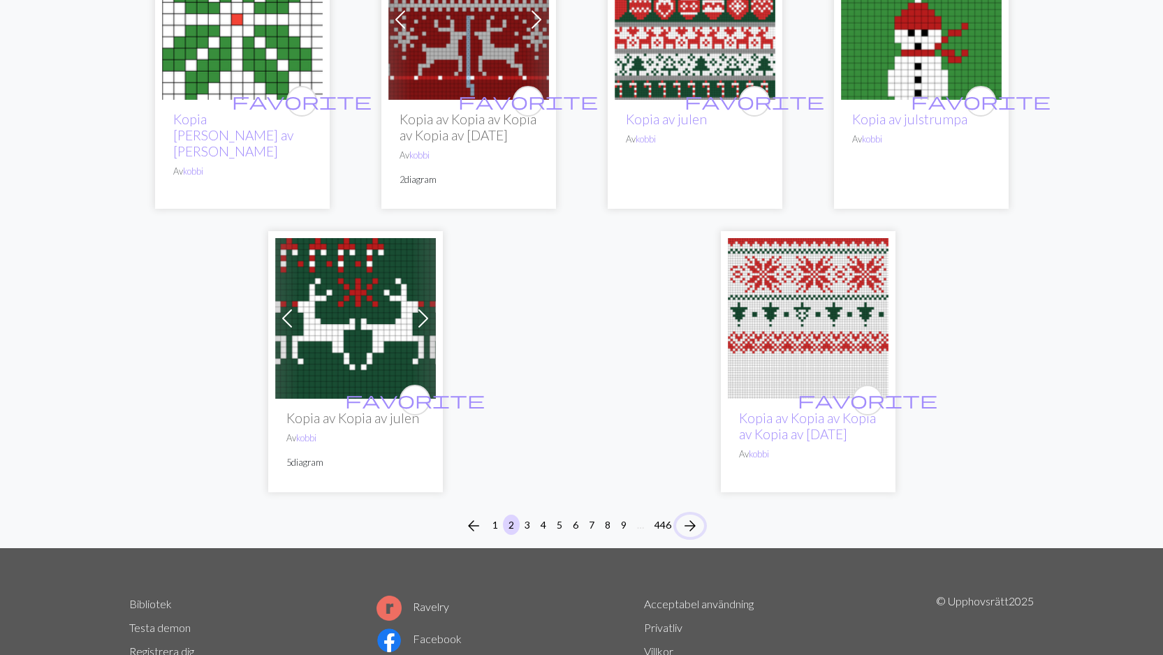
scroll to position [3650, 0]
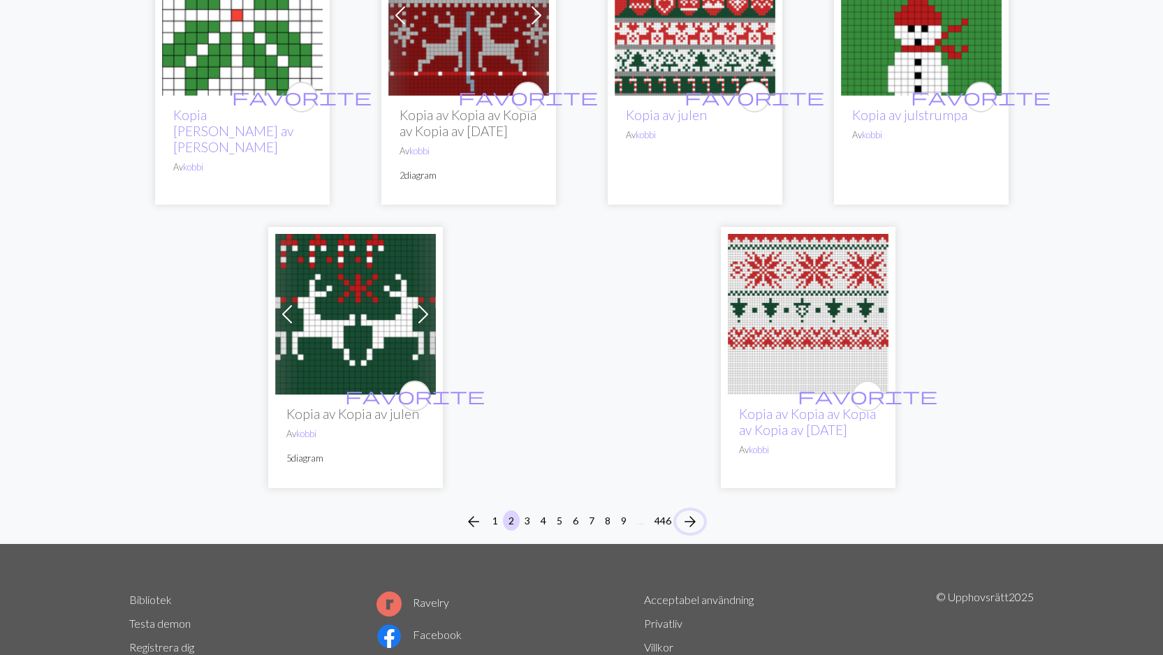
click at [688, 512] on span "arrow_forward" at bounding box center [689, 522] width 17 height 20
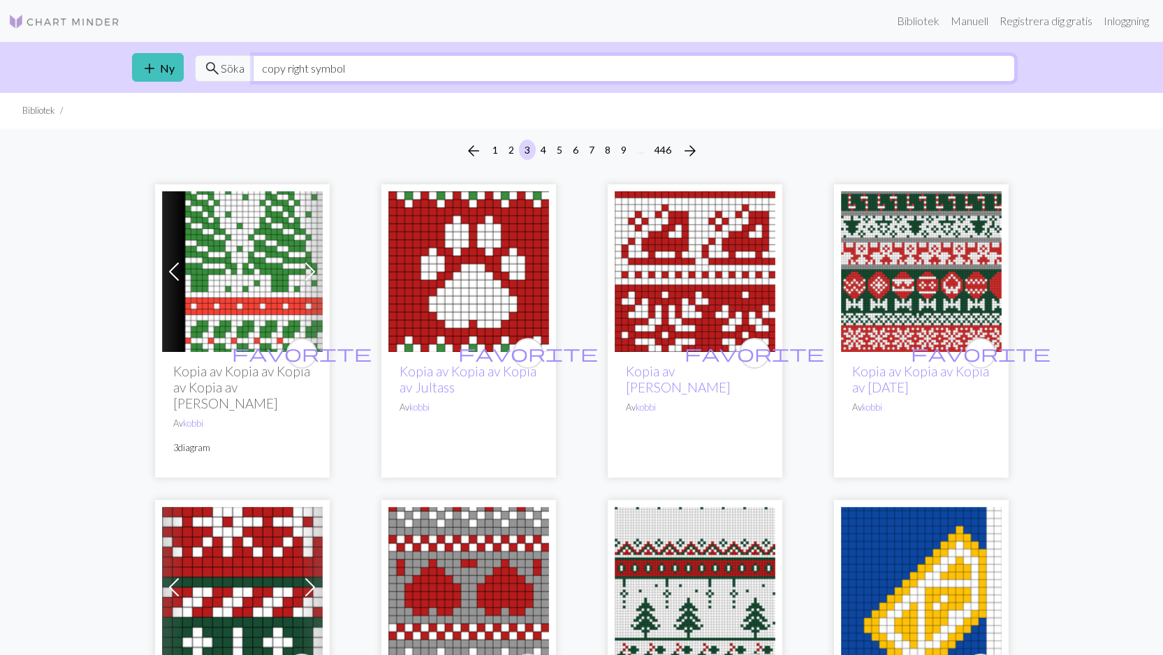
click at [313, 67] on input "copy right symbol" at bounding box center [634, 68] width 762 height 27
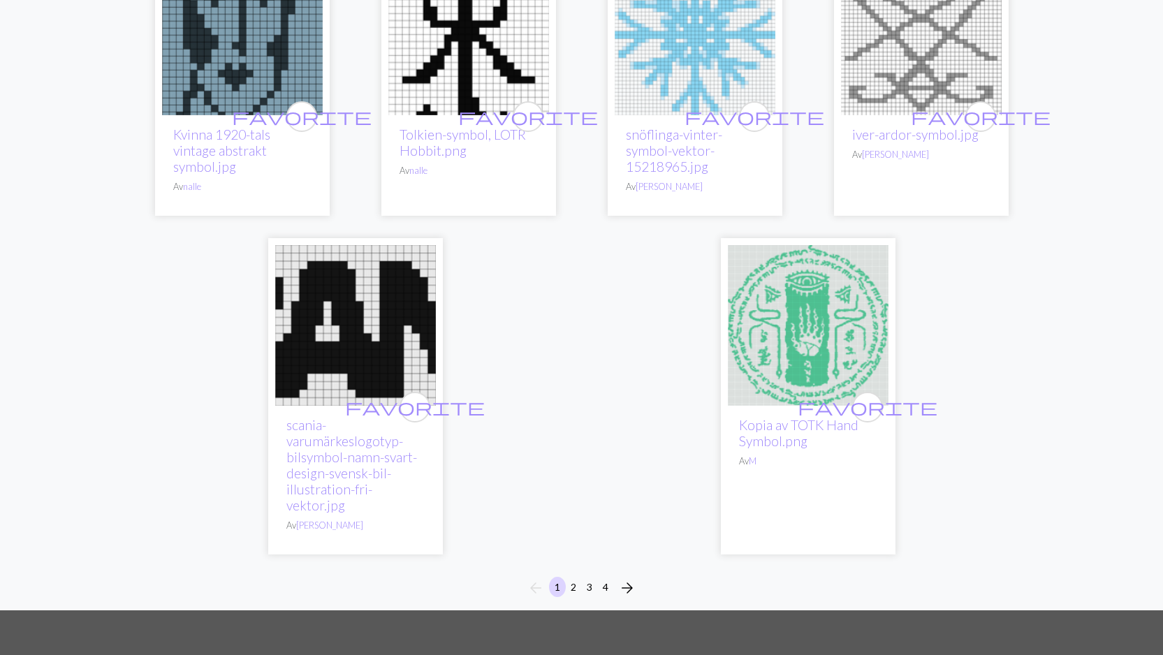
scroll to position [4136, 0]
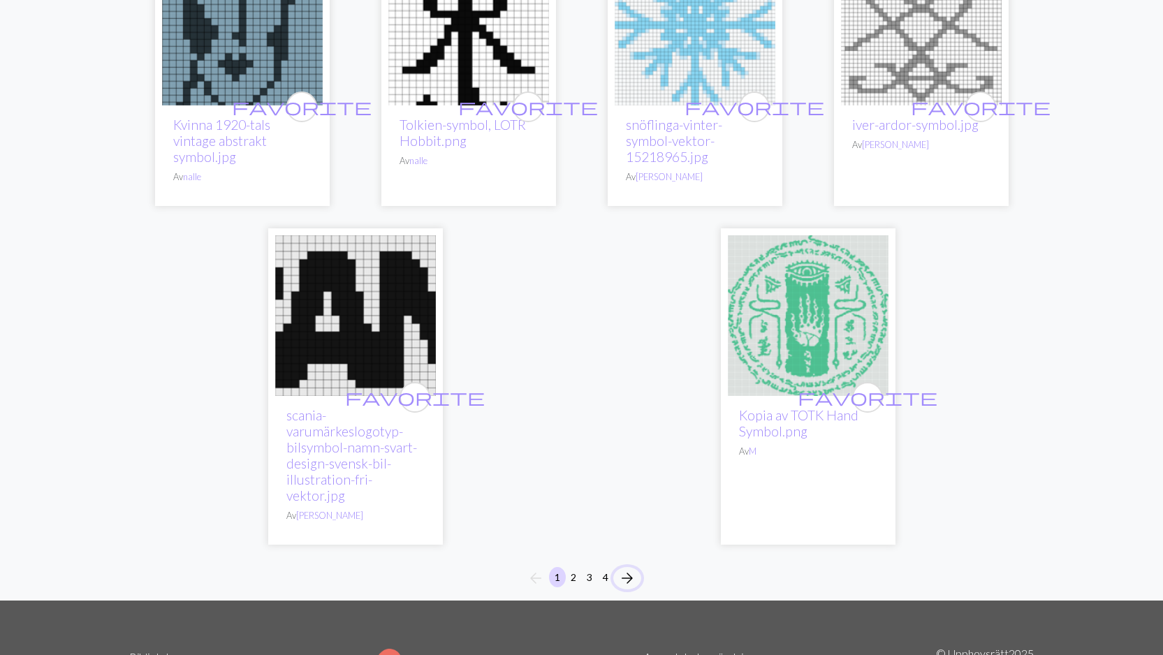
click at [630, 568] on span "arrow_forward" at bounding box center [627, 578] width 17 height 20
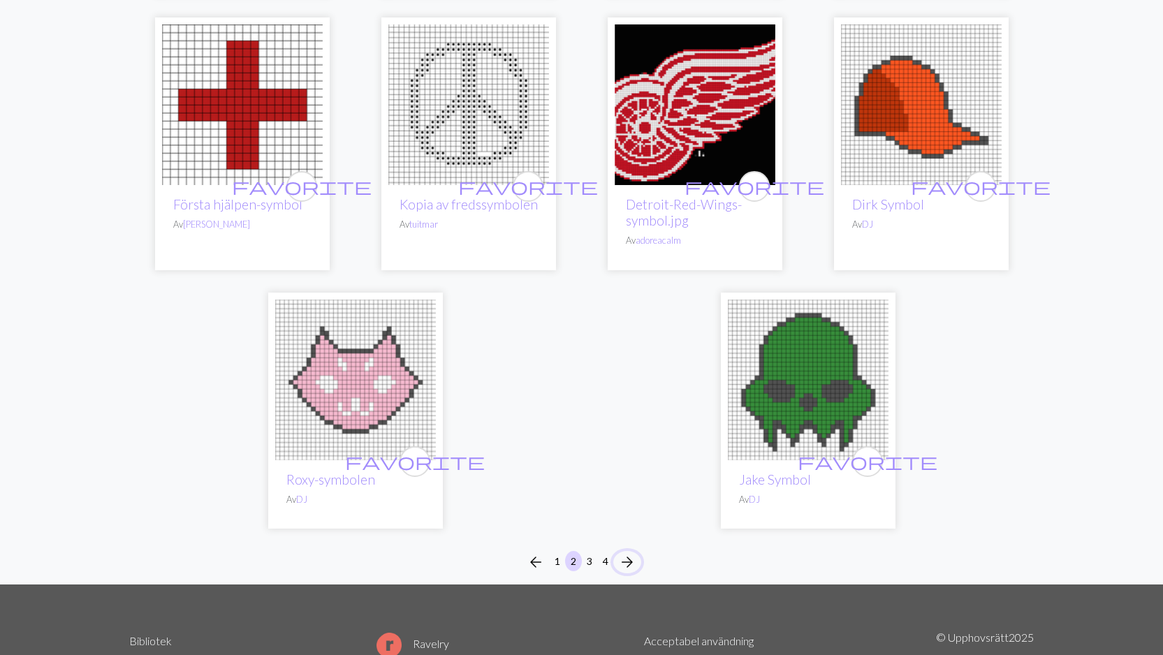
scroll to position [3755, 0]
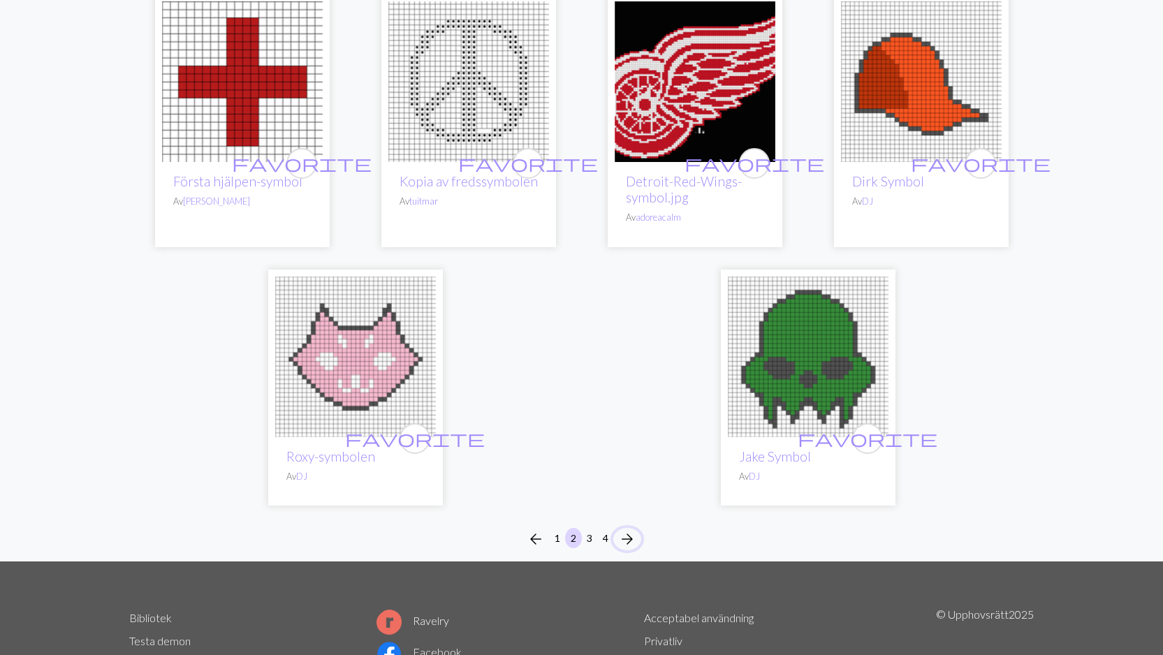
click at [628, 529] on span "arrow_forward" at bounding box center [627, 539] width 17 height 20
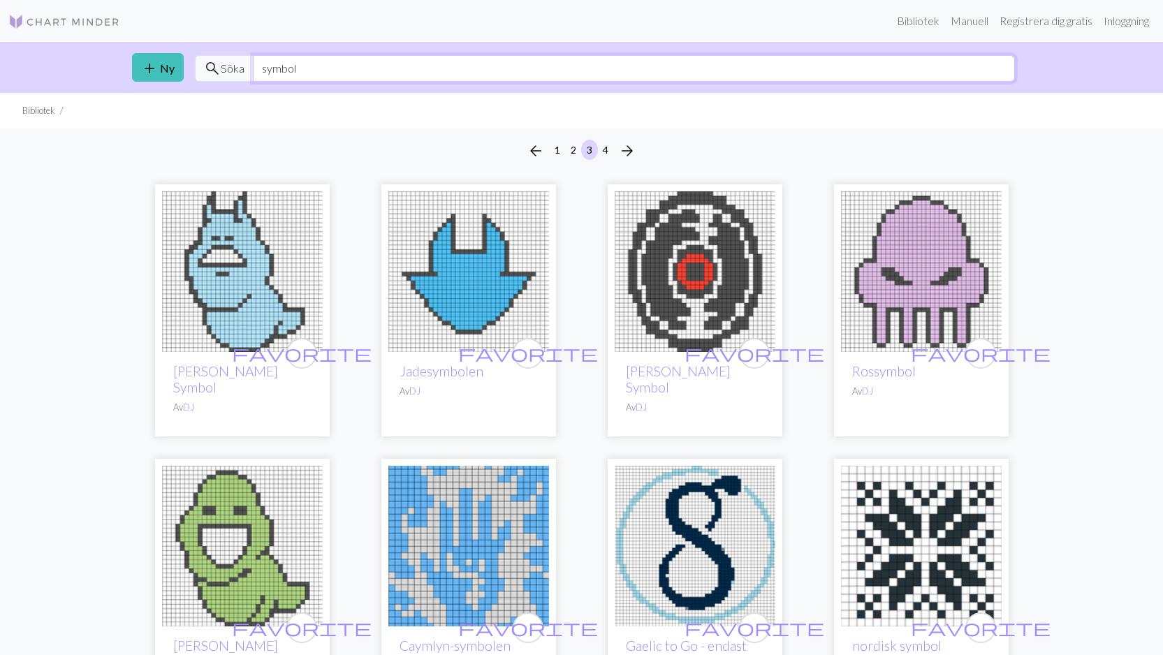
click at [259, 68] on input "symbol" at bounding box center [634, 68] width 762 height 27
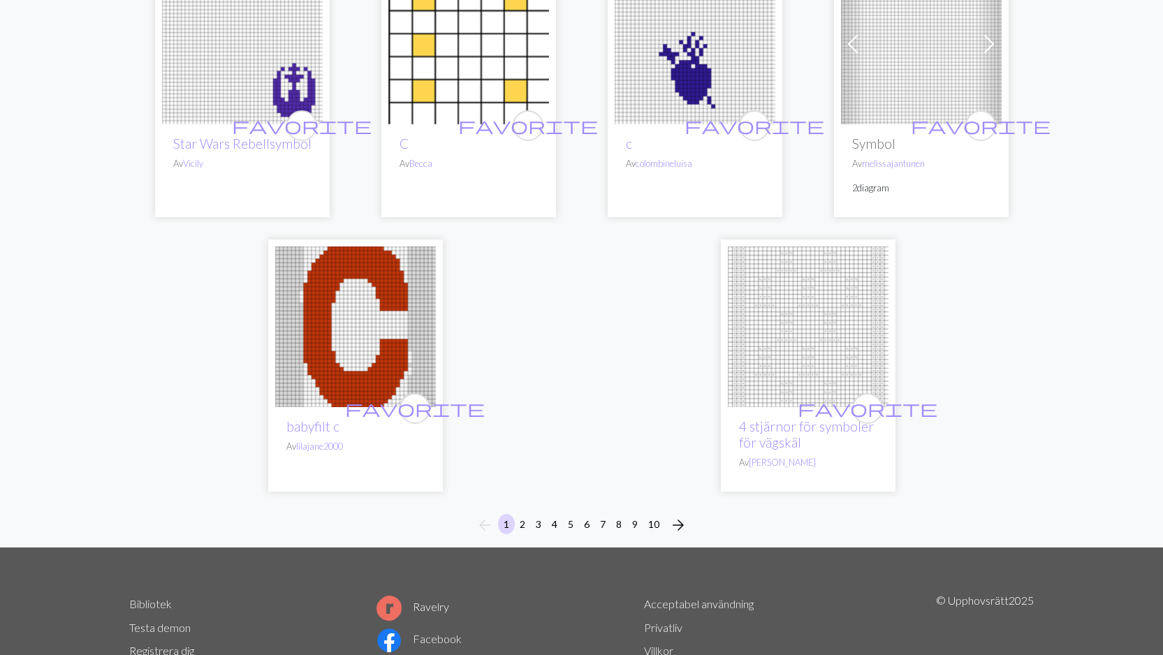
scroll to position [3614, 0]
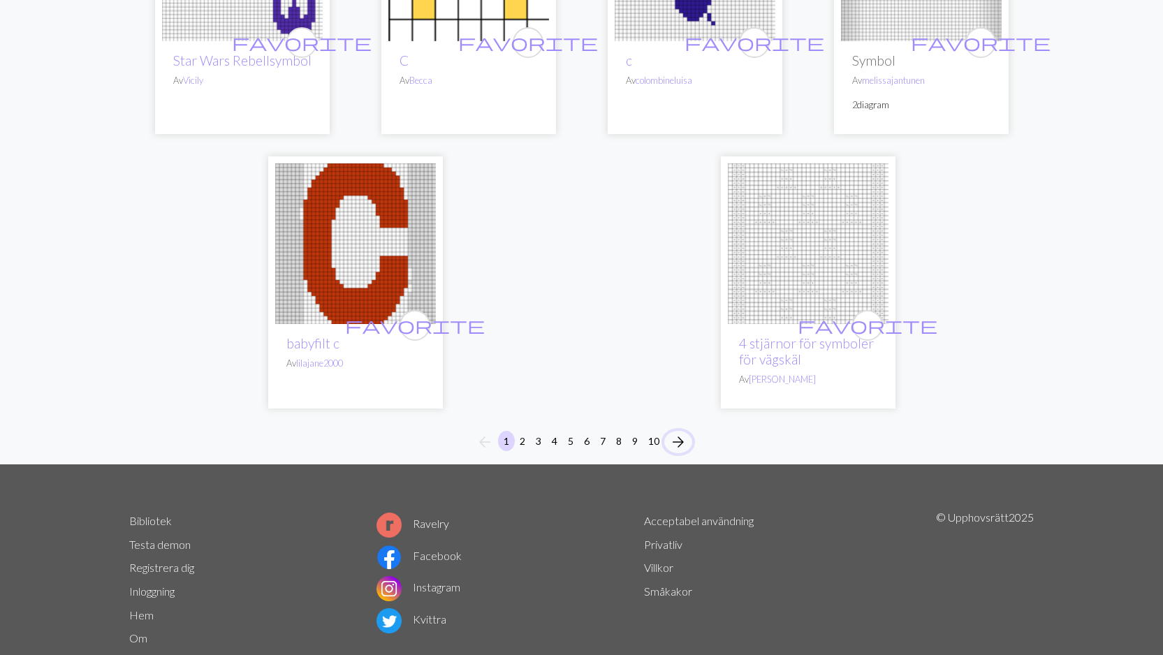
click at [678, 432] on span "arrow_forward" at bounding box center [678, 442] width 17 height 20
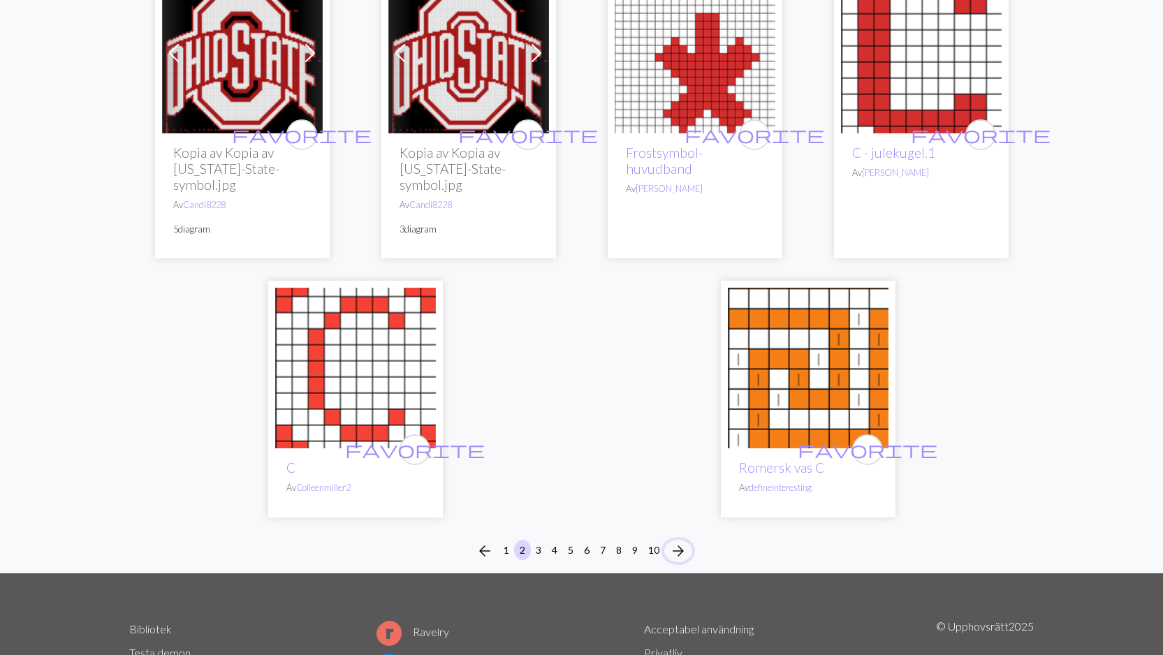
scroll to position [3976, 0]
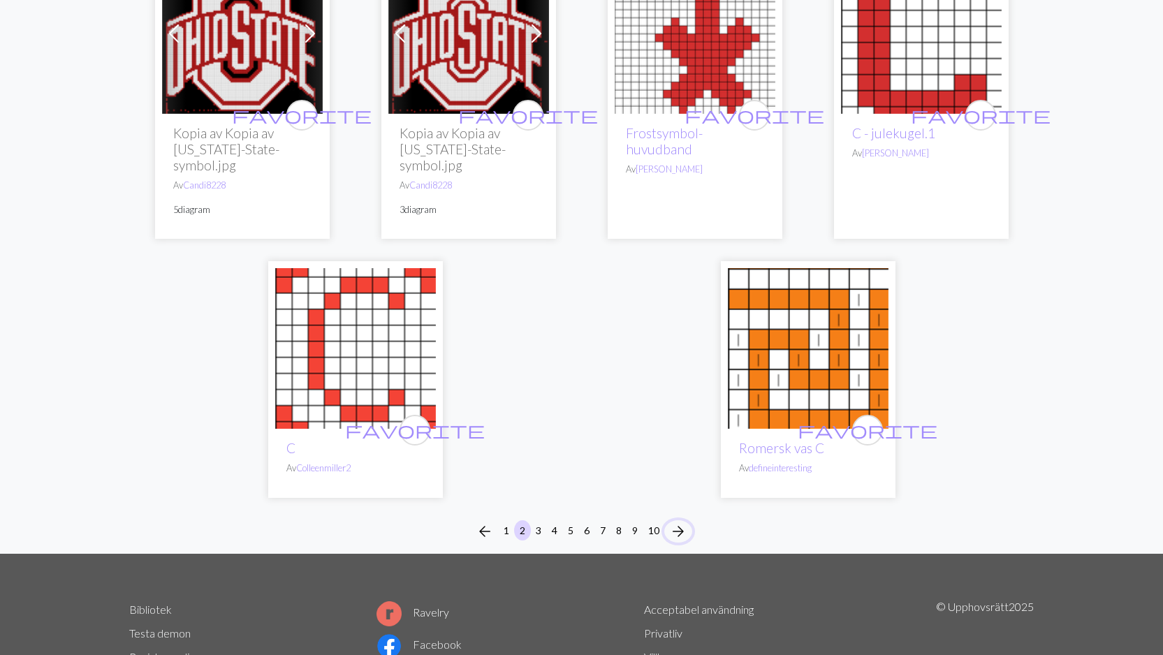
click at [681, 522] on span "arrow_forward" at bounding box center [678, 532] width 17 height 20
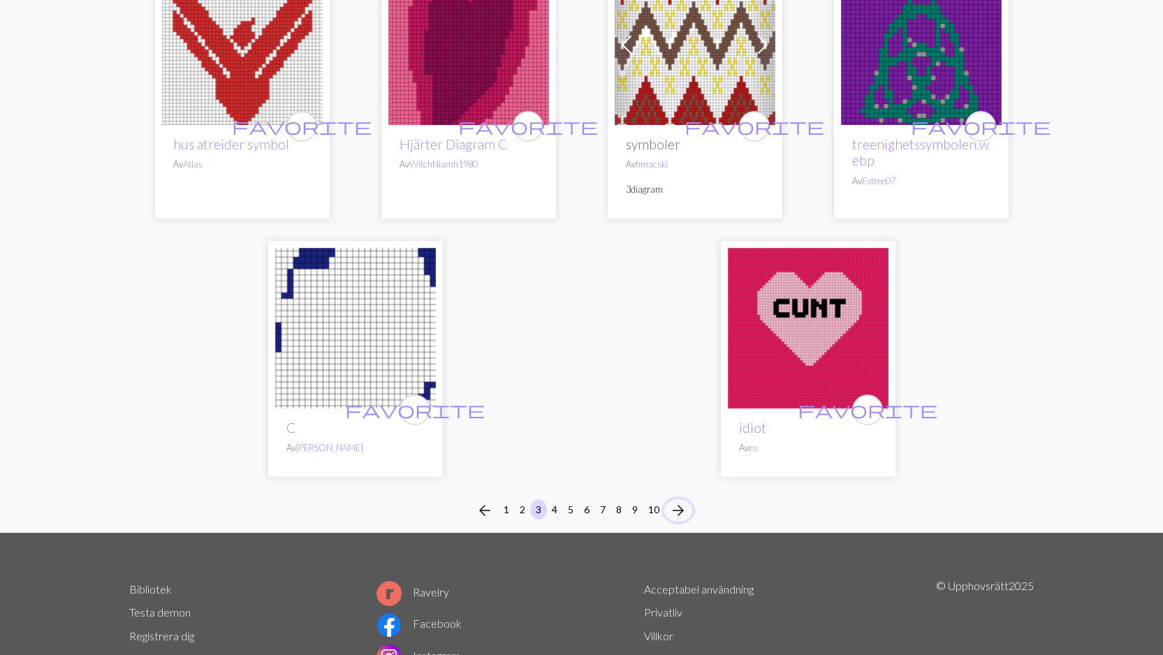
scroll to position [3759, 0]
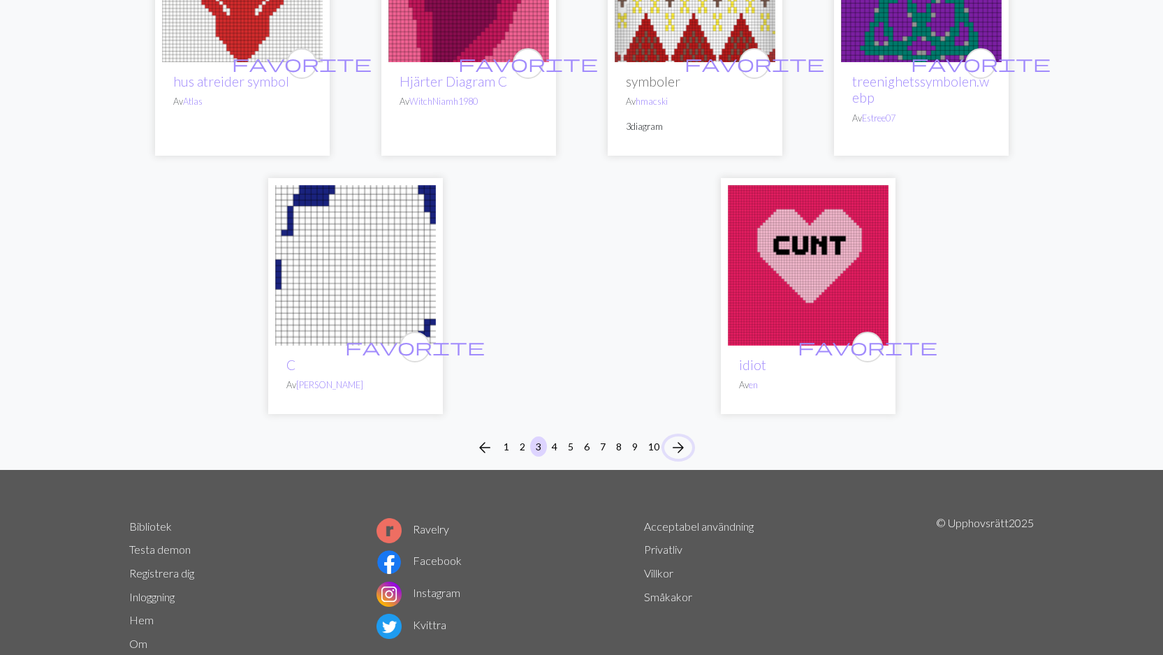
click at [680, 438] on span "arrow_forward" at bounding box center [678, 448] width 17 height 20
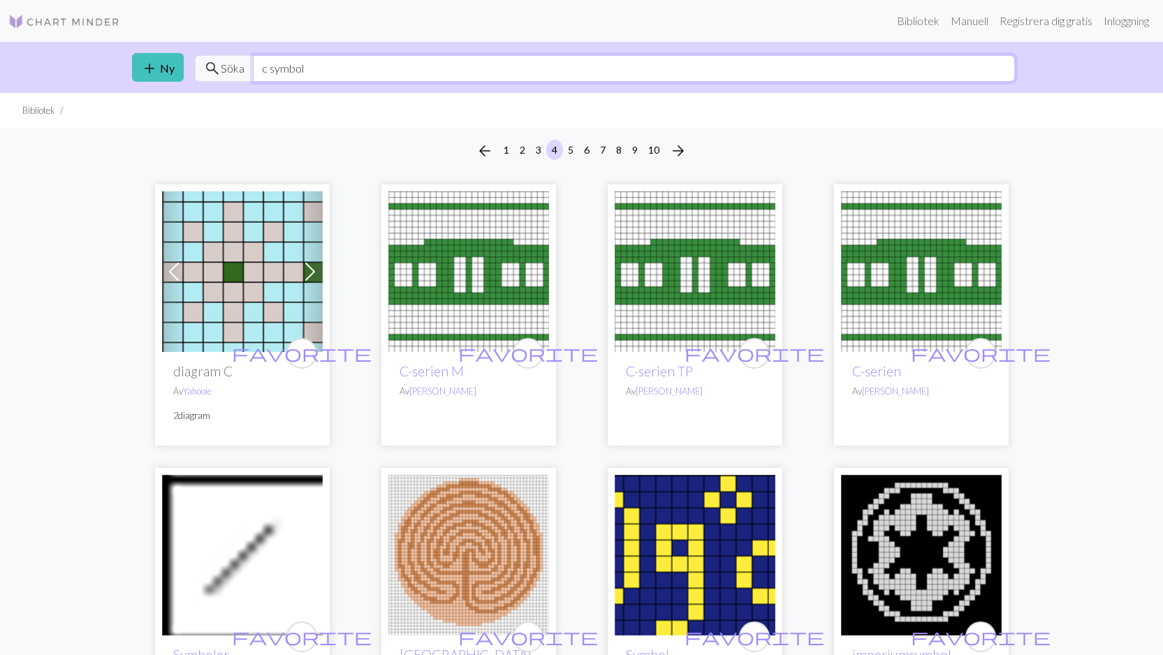
click at [312, 65] on input "c symbol" at bounding box center [634, 68] width 762 height 27
type input "c"
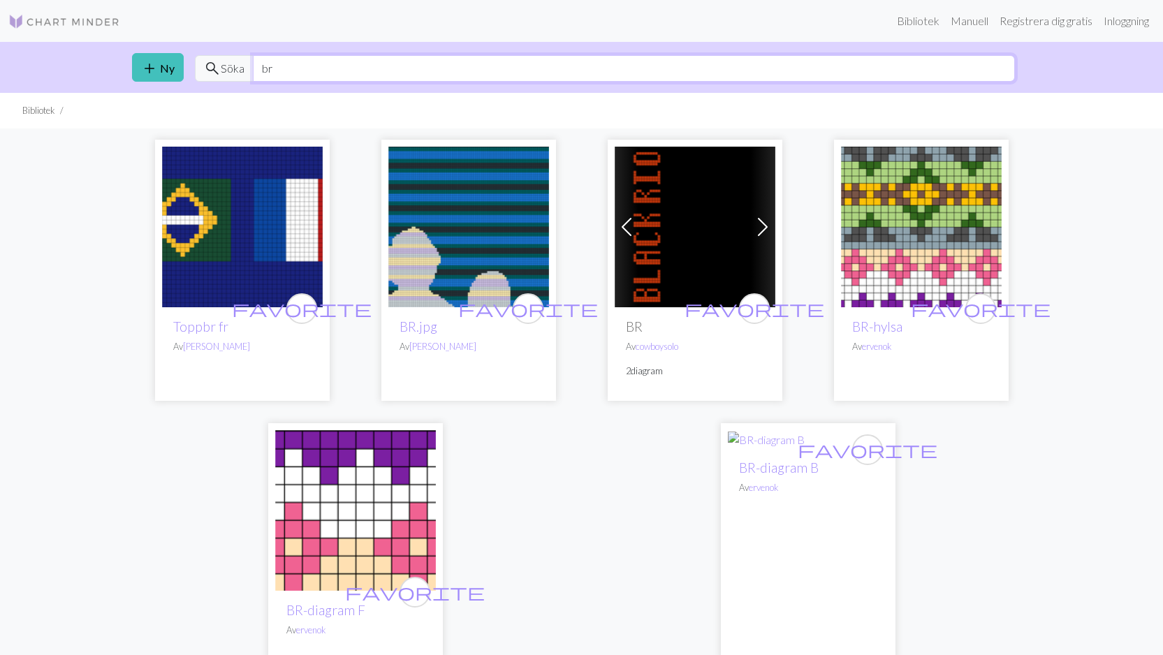
type input "b"
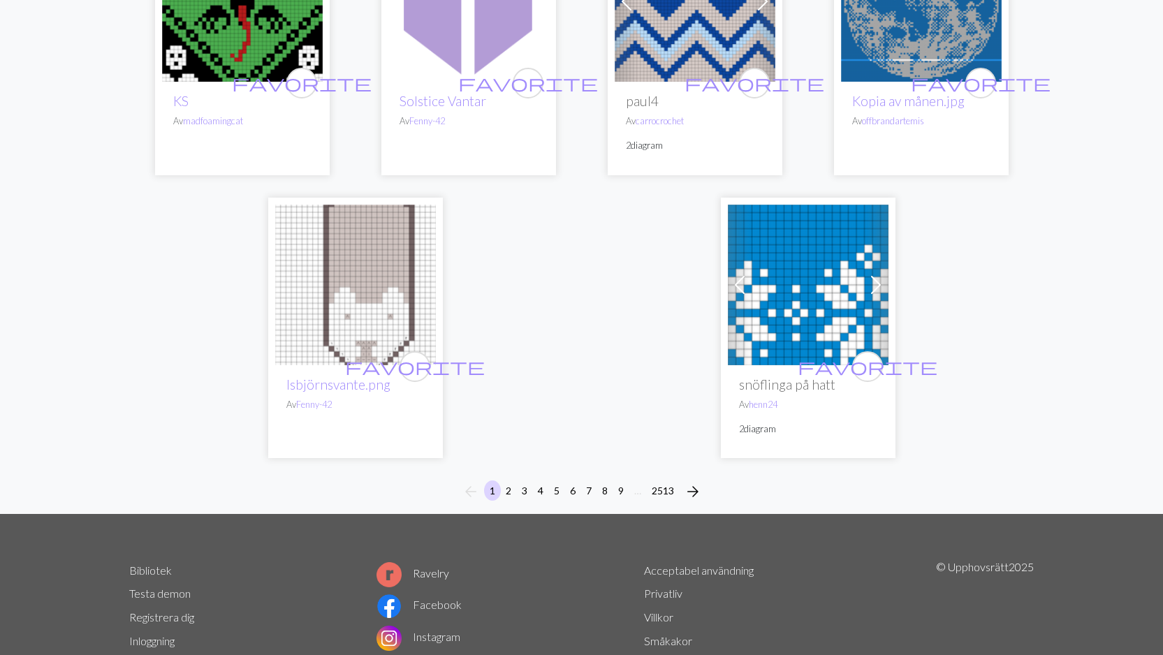
scroll to position [3471, 0]
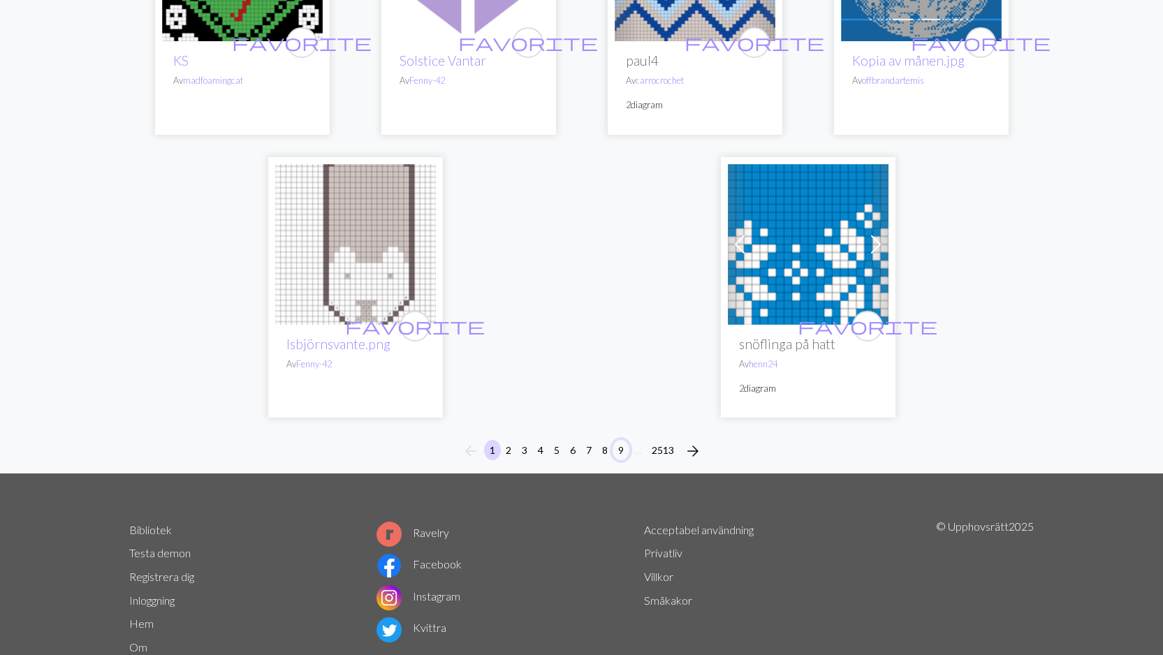
click at [619, 440] on button "9" at bounding box center [620, 450] width 17 height 20
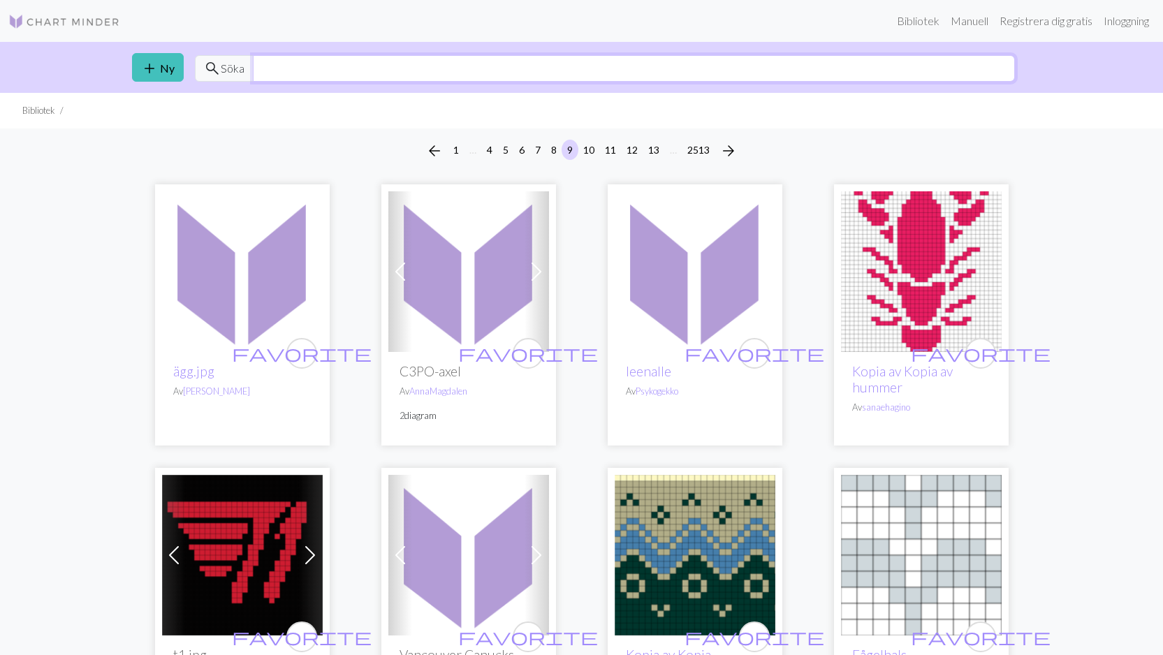
click at [273, 67] on input "text" at bounding box center [634, 68] width 762 height 27
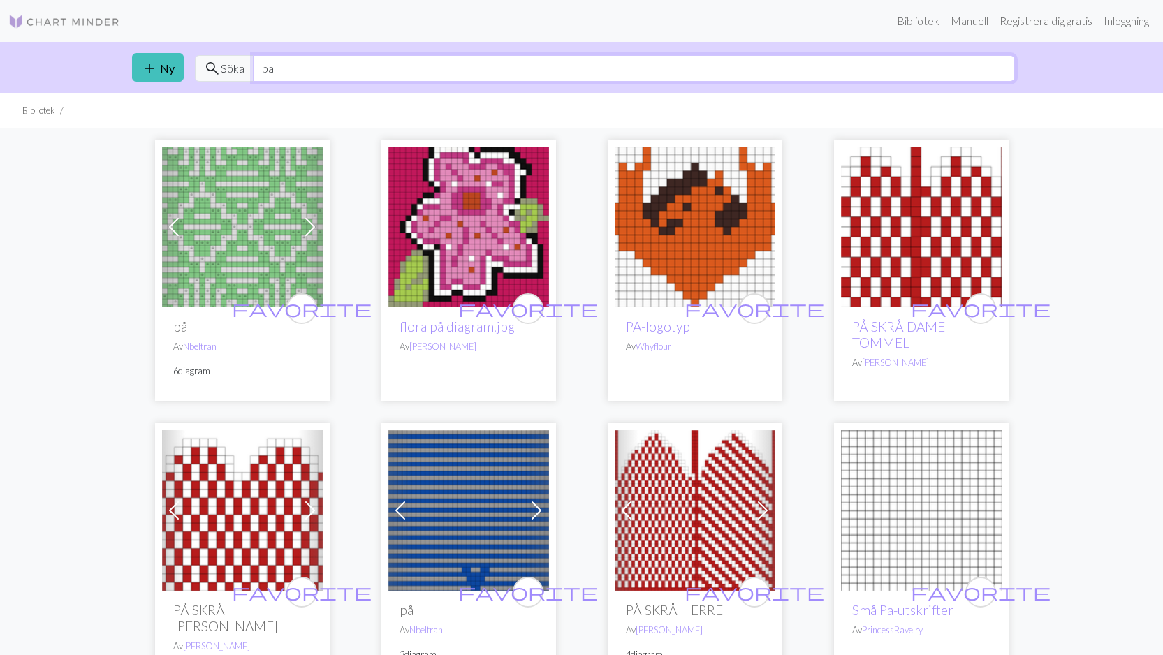
click at [369, 66] on input "pa" at bounding box center [634, 68] width 762 height 27
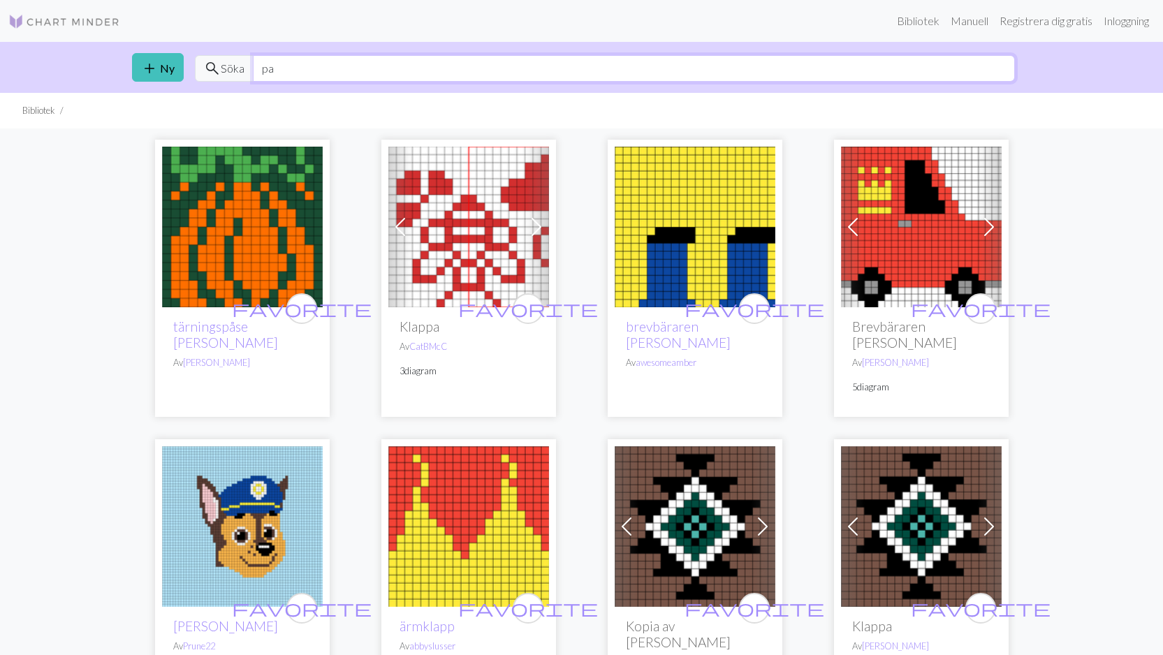
type input "p"
type input "n"
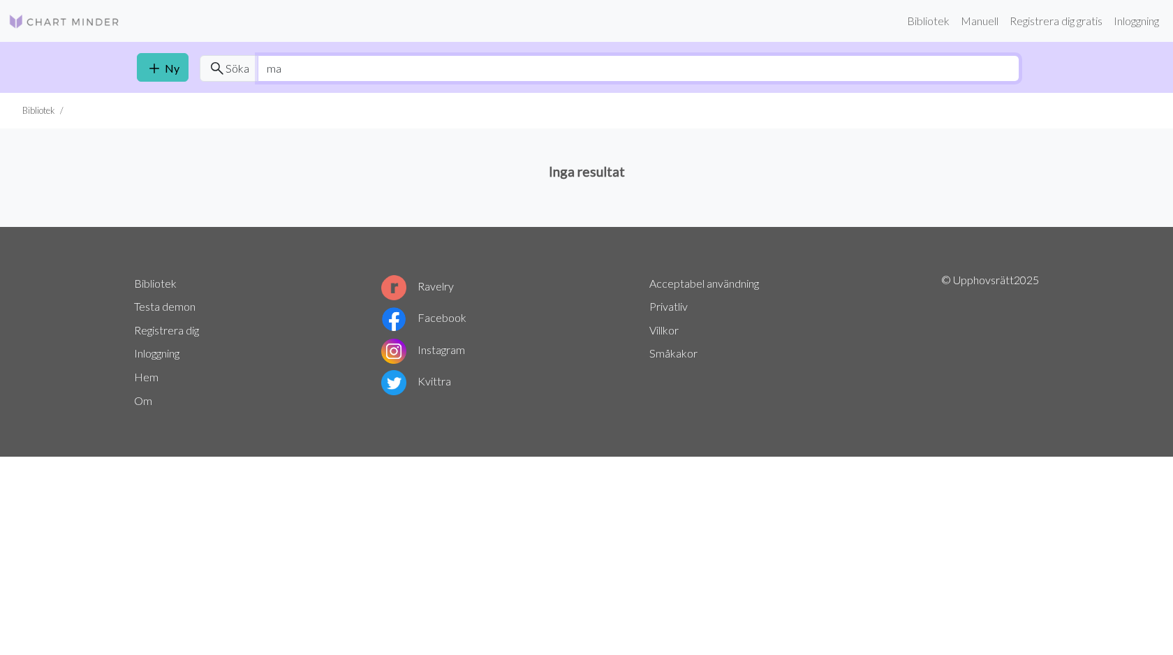
type input "m"
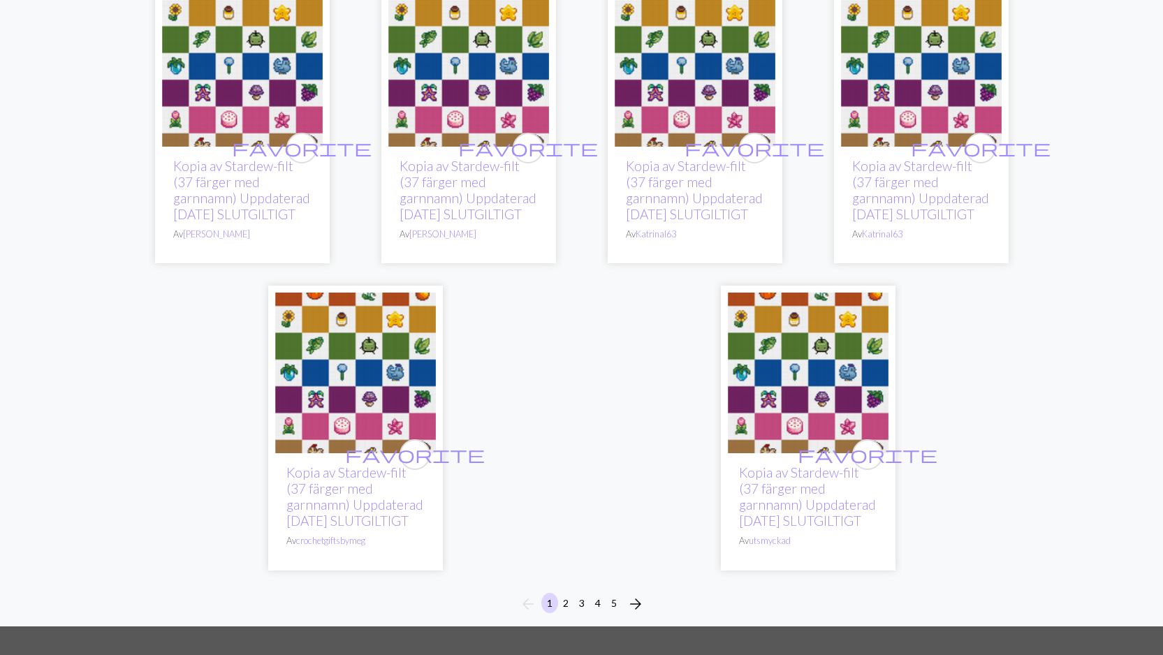
scroll to position [3944, 0]
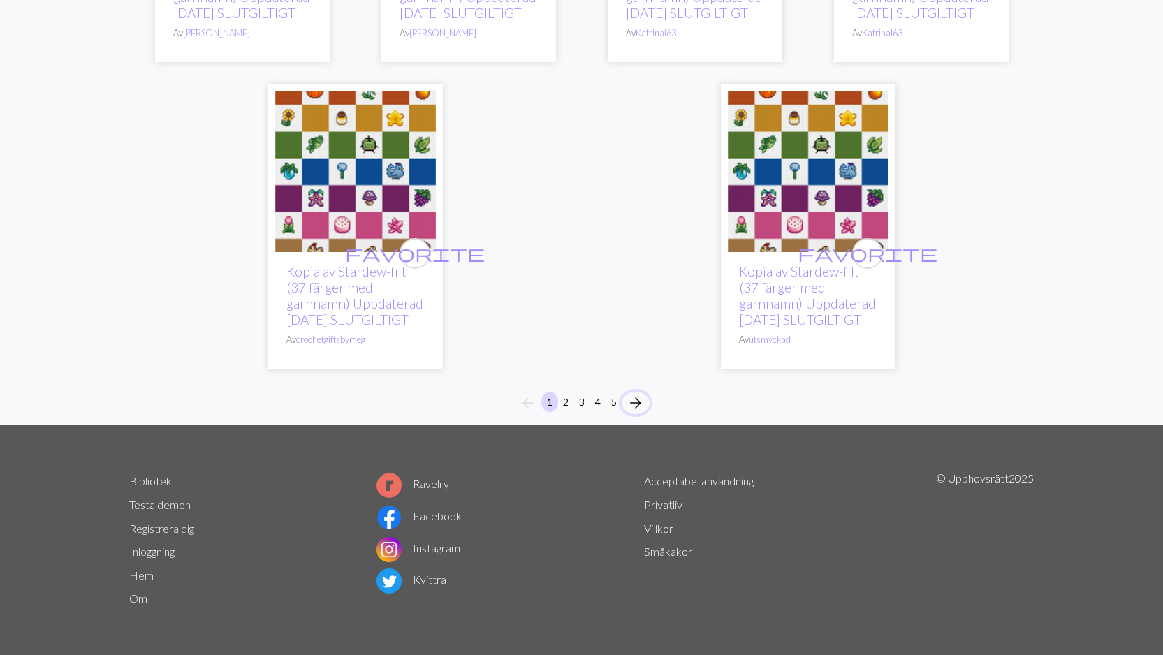
click at [637, 403] on span "arrow_forward" at bounding box center [635, 403] width 17 height 20
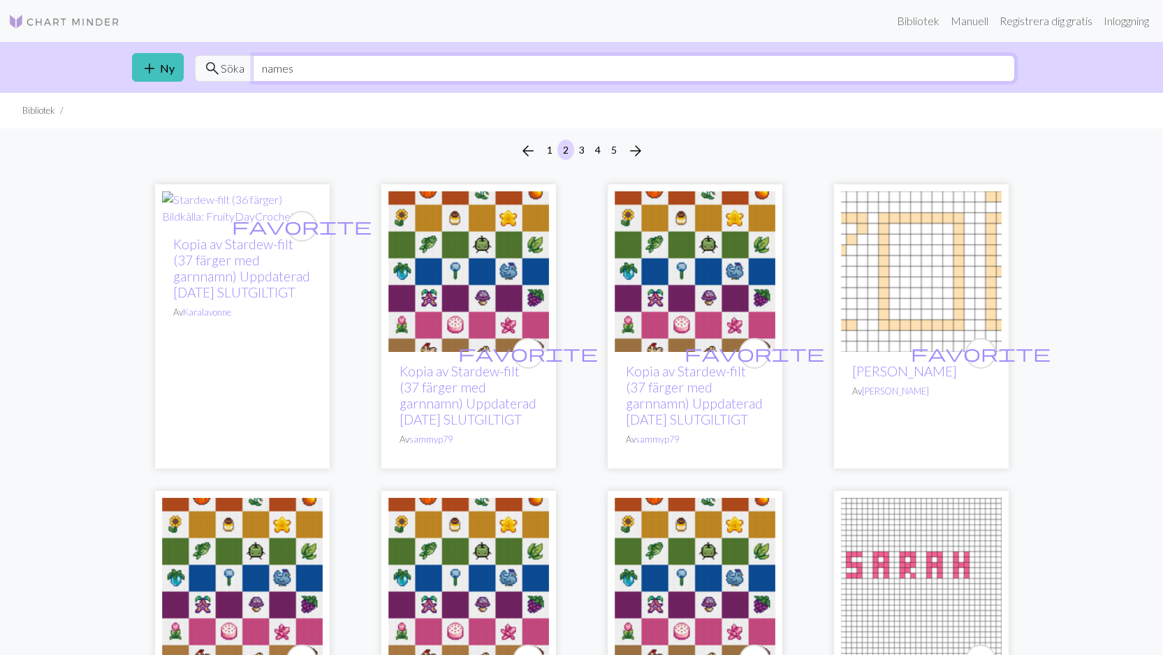
drag, startPoint x: 323, startPoint y: 61, endPoint x: 241, endPoint y: 66, distance: 81.8
click at [241, 66] on div "search Söka names" at bounding box center [605, 68] width 820 height 27
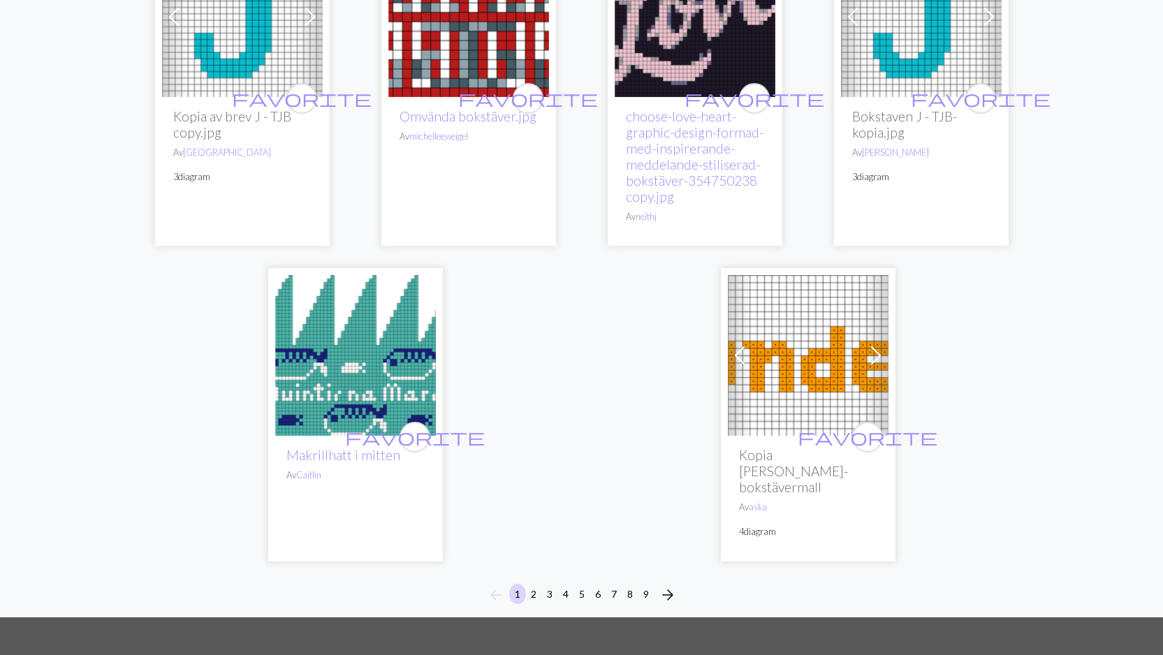
scroll to position [4065, 0]
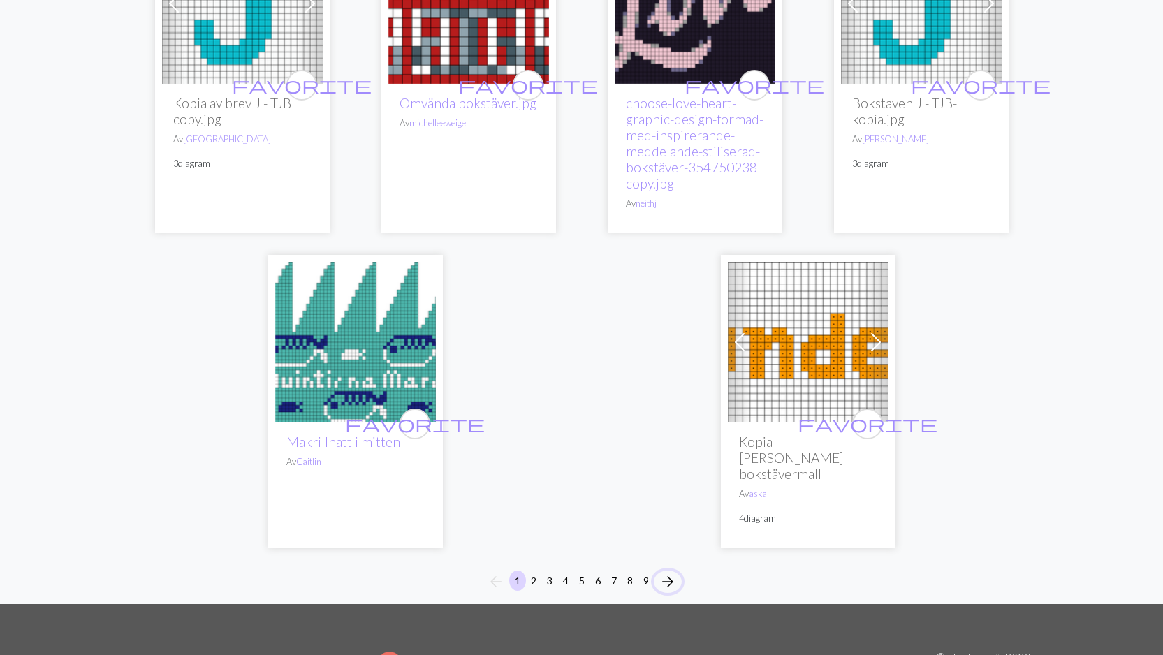
click at [669, 572] on span "arrow_forward" at bounding box center [667, 582] width 17 height 20
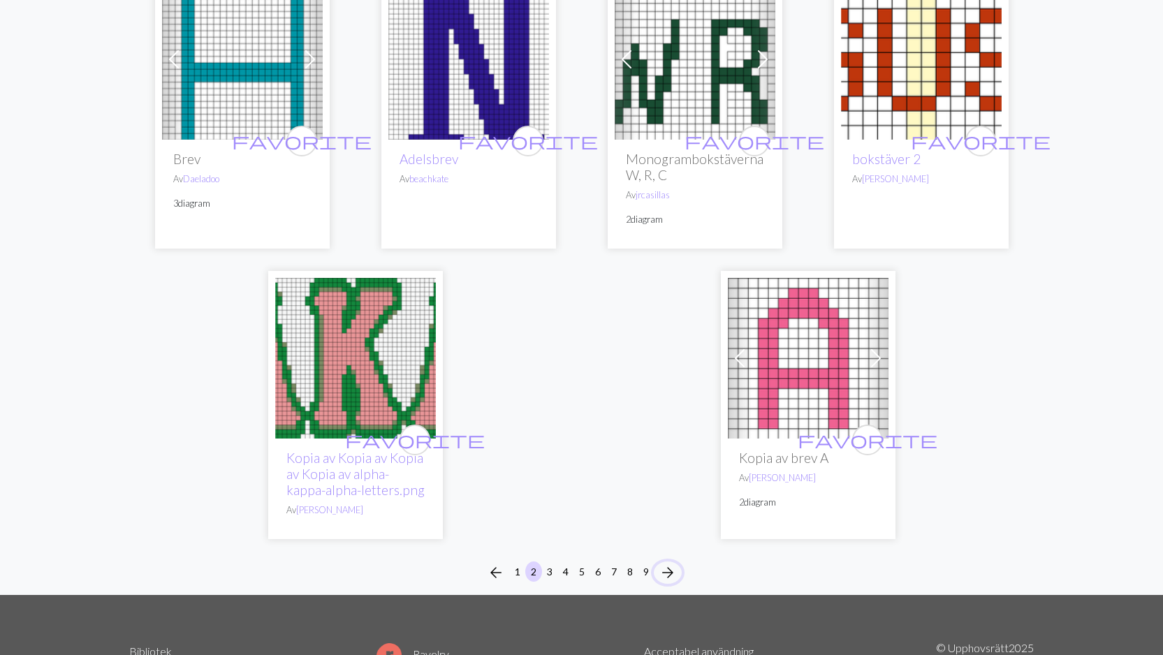
scroll to position [3657, 0]
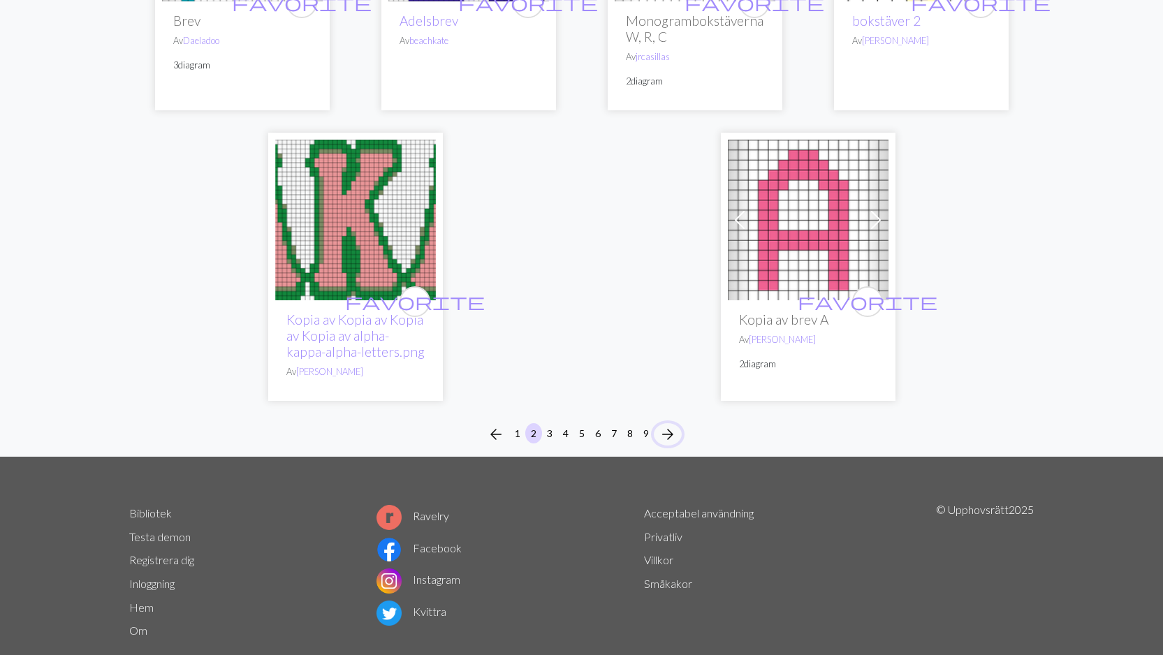
click at [659, 425] on span "arrow_forward" at bounding box center [667, 435] width 17 height 20
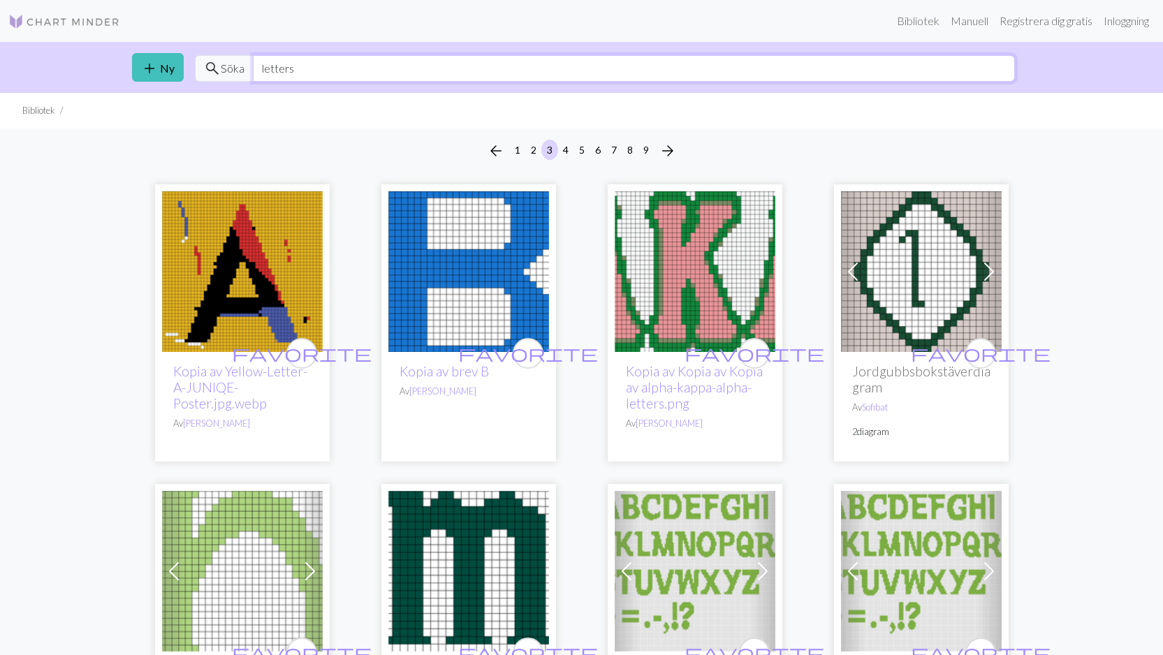
click at [327, 71] on input "letters" at bounding box center [634, 68] width 762 height 27
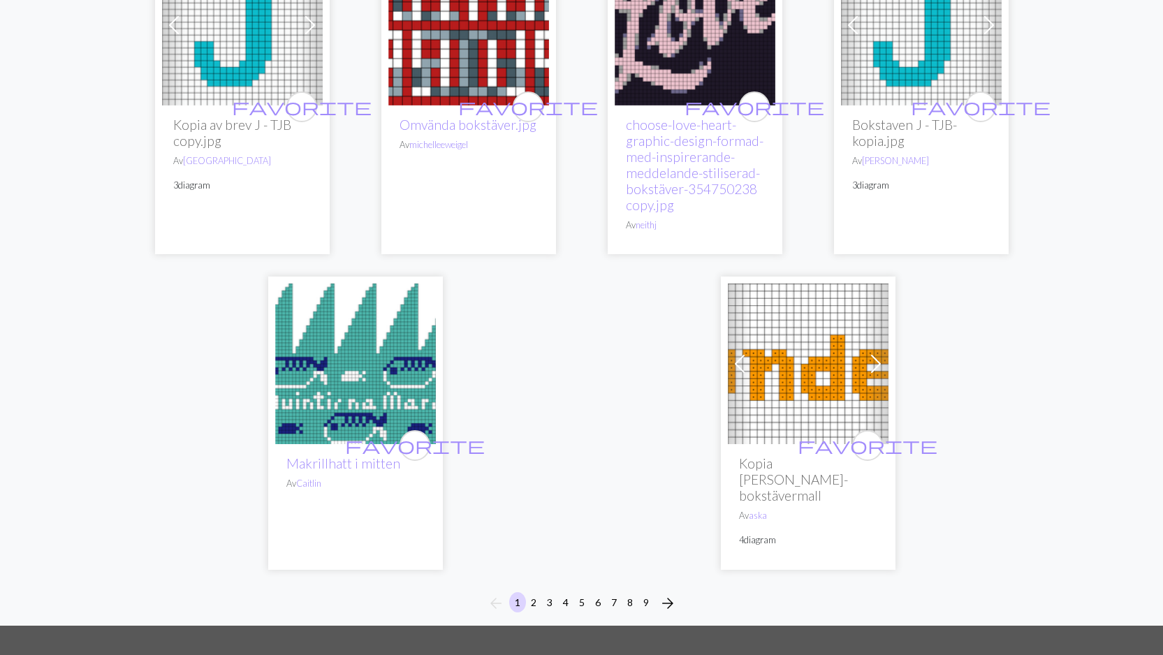
scroll to position [4075, 0]
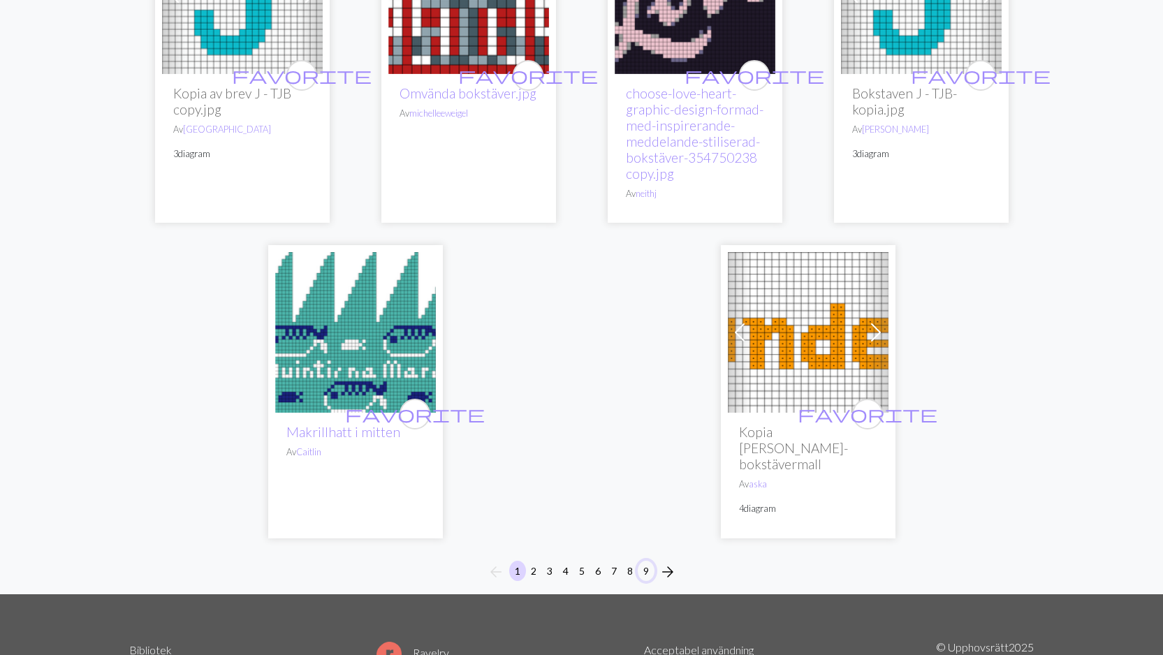
click at [648, 565] on font "9" at bounding box center [646, 571] width 6 height 12
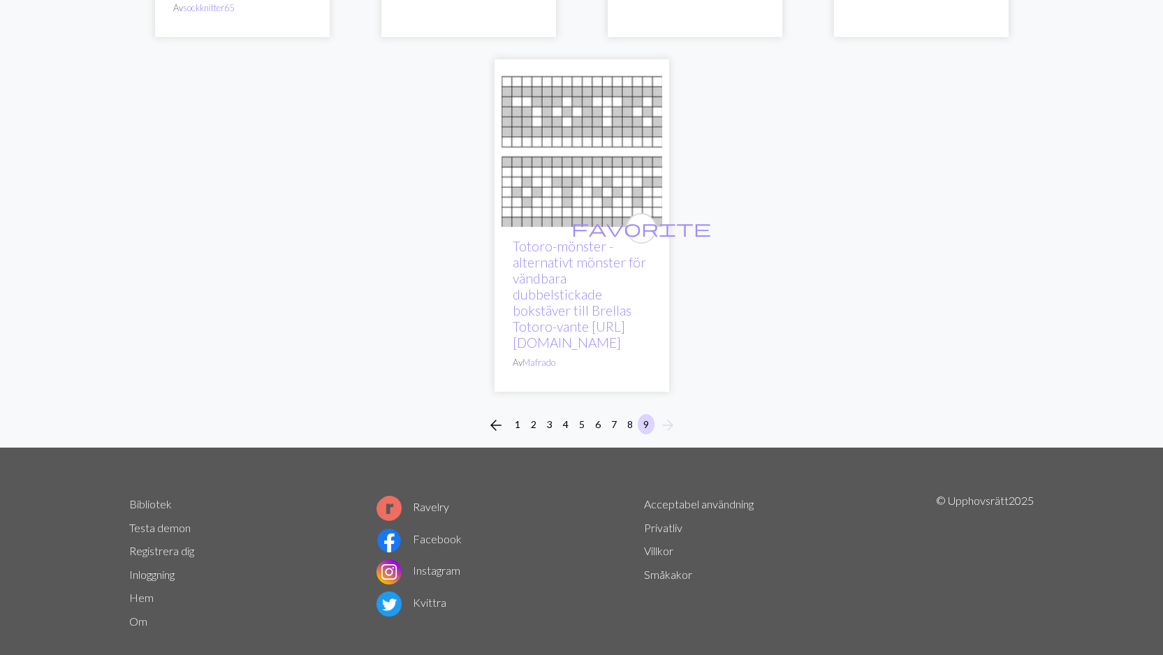
scroll to position [3501, 0]
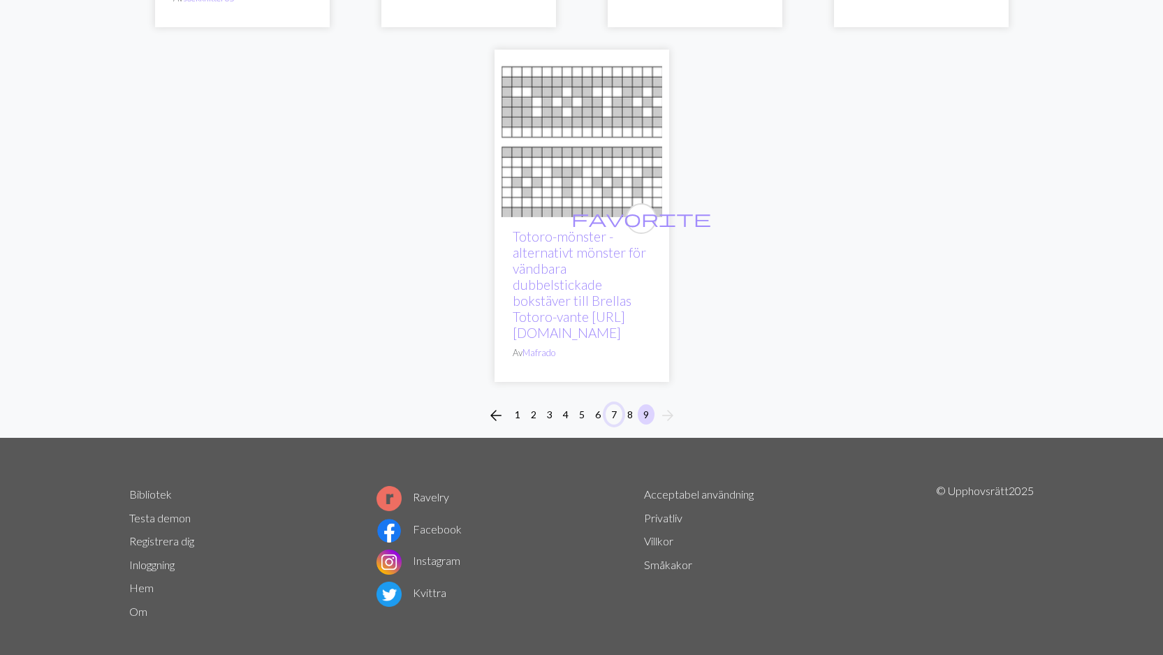
click at [613, 408] on font "7" at bounding box center [614, 414] width 6 height 12
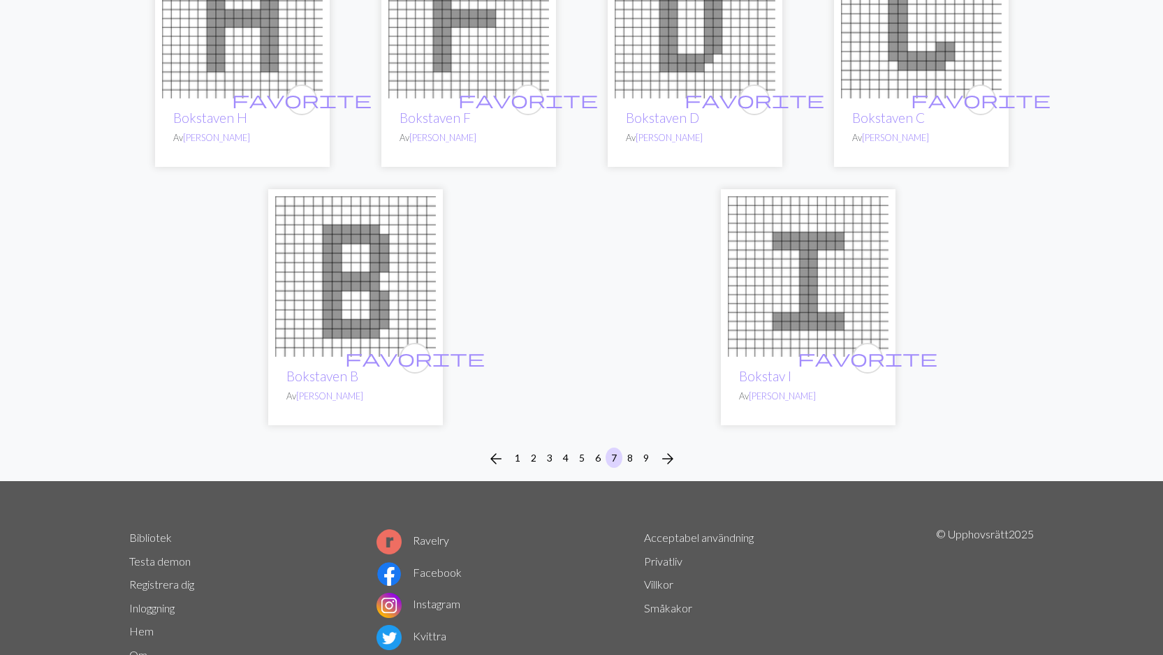
scroll to position [3325, 0]
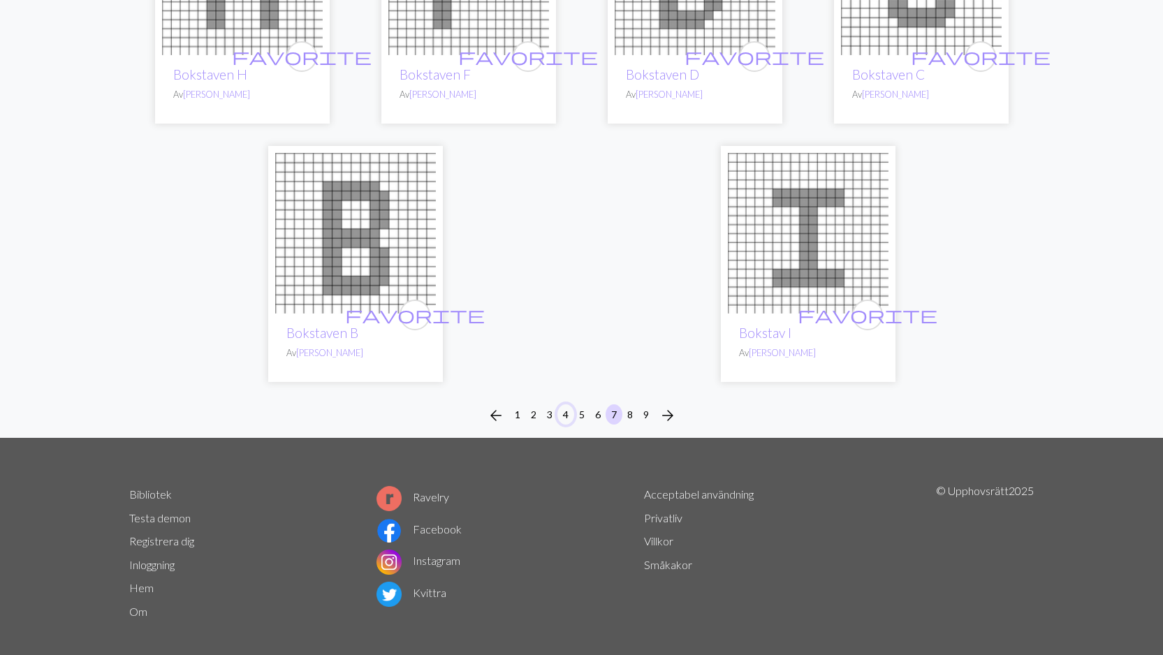
click at [563, 408] on font "4" at bounding box center [566, 414] width 6 height 12
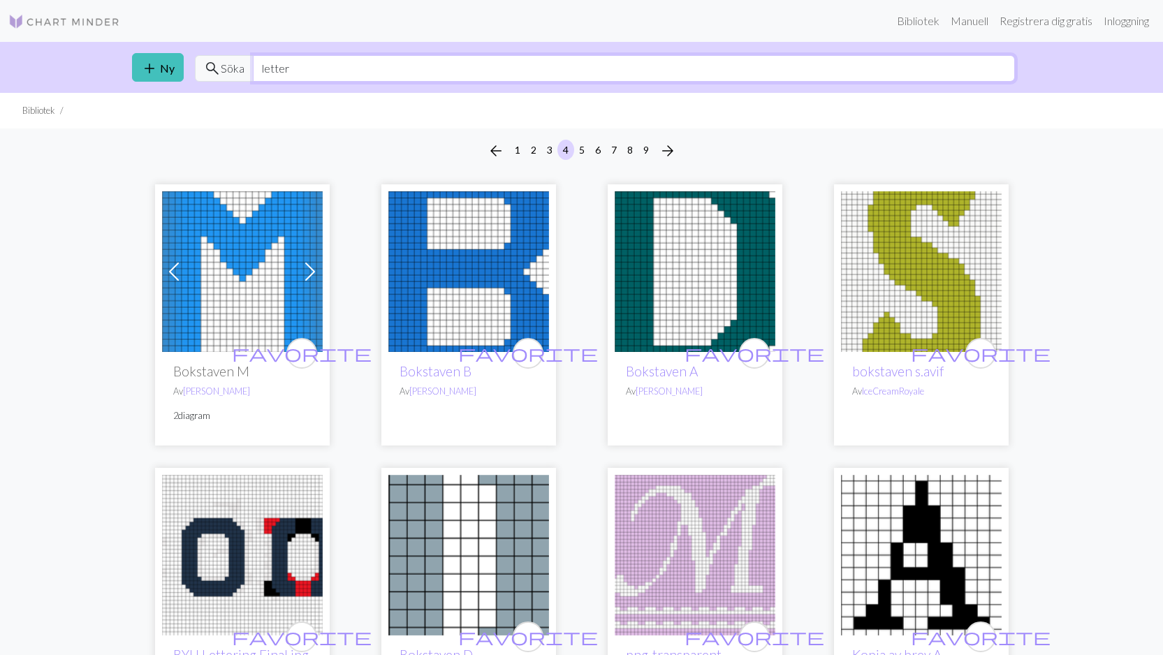
click at [316, 69] on input "letter" at bounding box center [634, 68] width 762 height 27
type input "l"
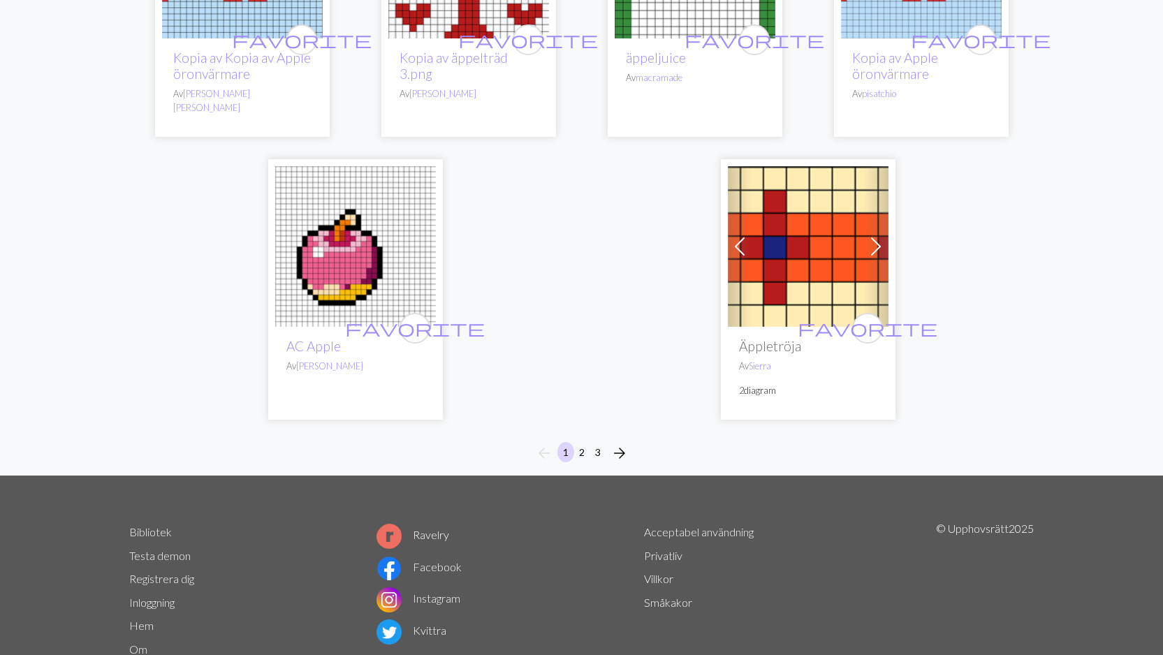
scroll to position [3373, 0]
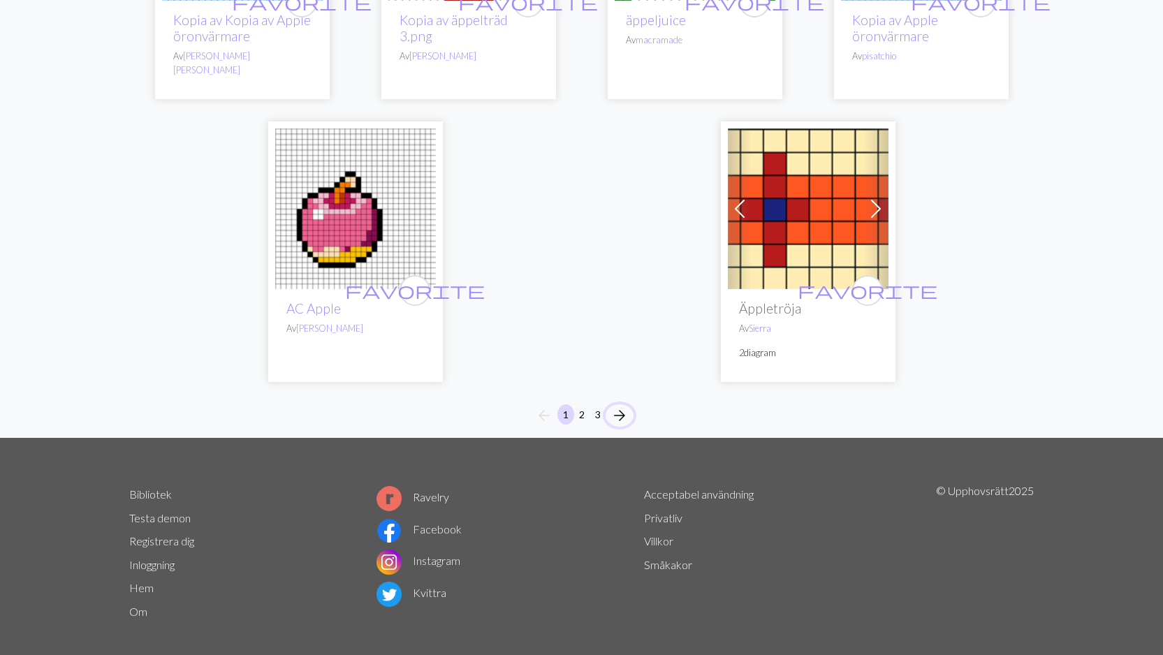
click at [619, 406] on span "arrow_forward" at bounding box center [619, 416] width 17 height 20
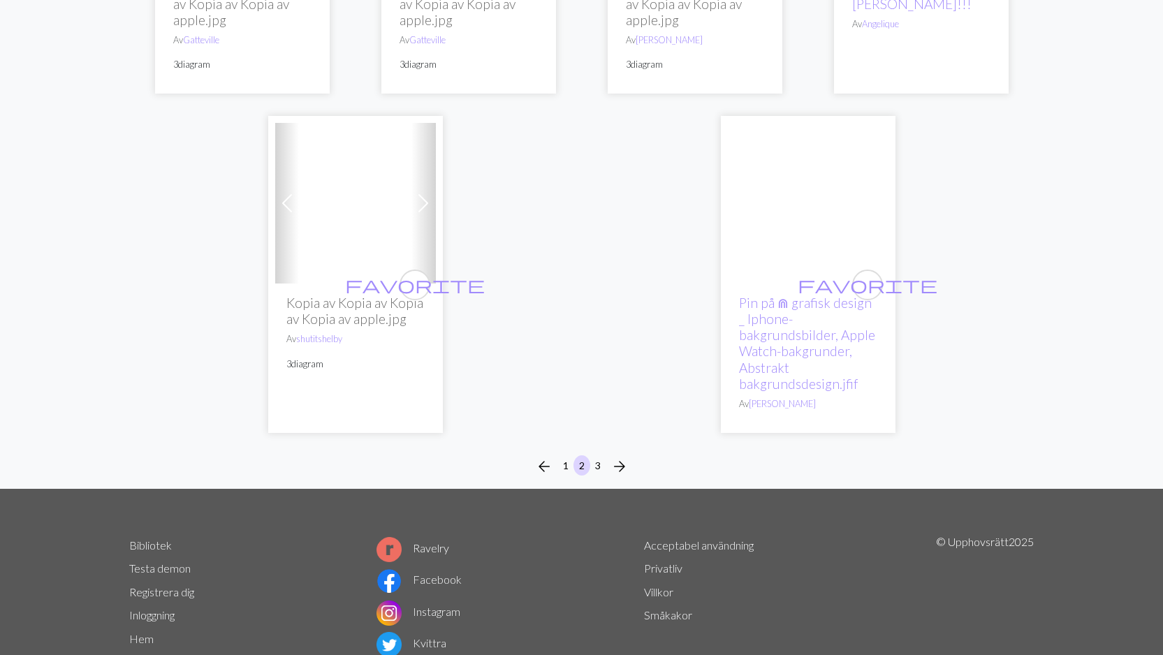
scroll to position [3527, 0]
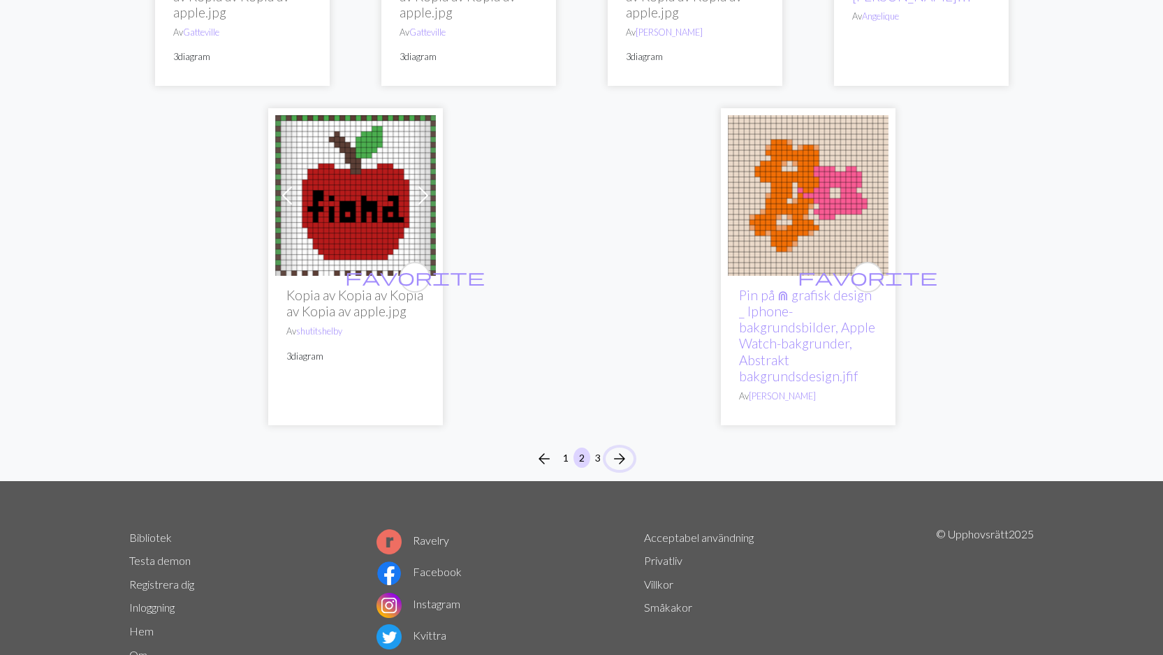
click at [619, 449] on span "arrow_forward" at bounding box center [619, 459] width 17 height 20
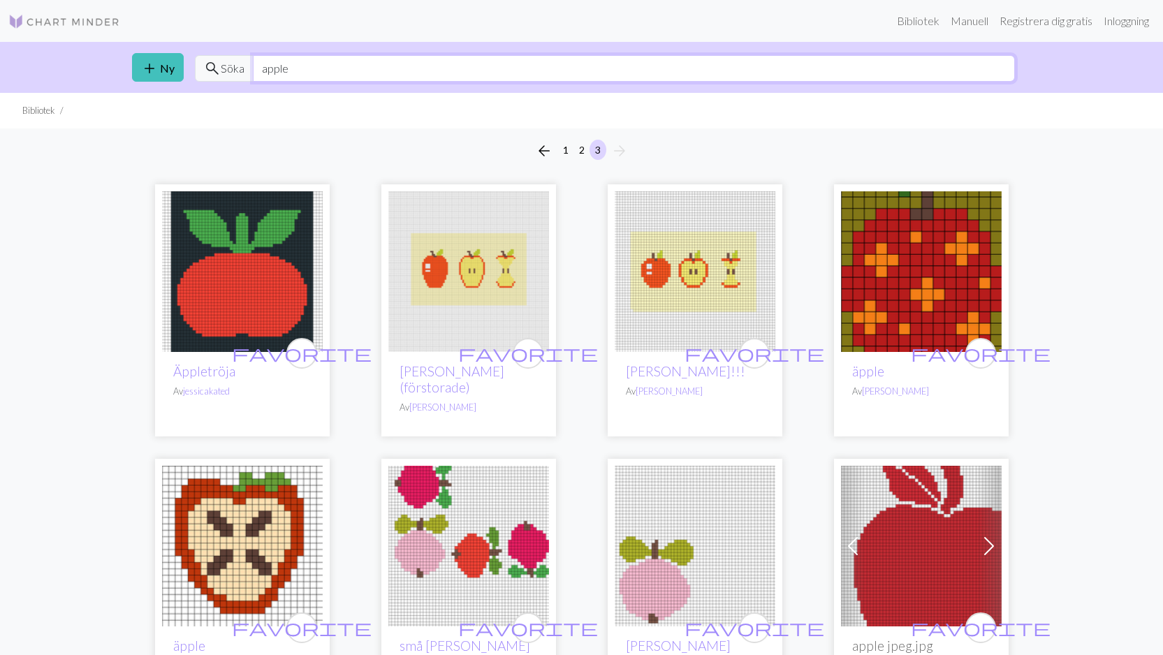
click at [316, 67] on input "apple" at bounding box center [634, 68] width 762 height 27
type input "a"
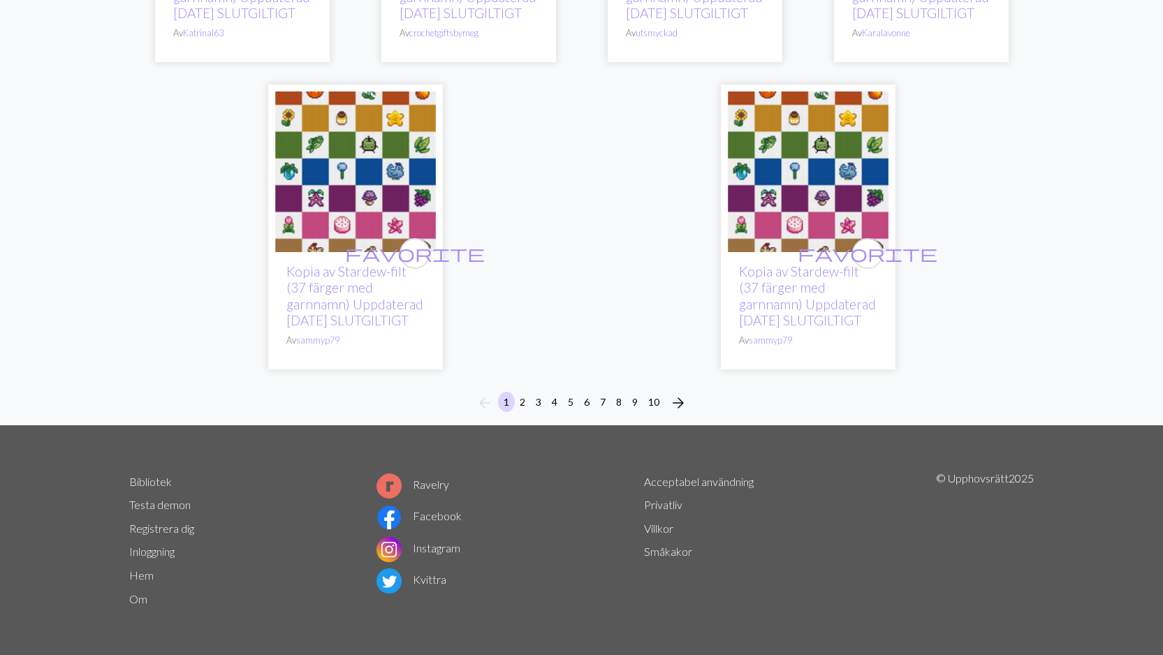
scroll to position [3975, 0]
click at [654, 402] on font "10" at bounding box center [653, 402] width 11 height 12
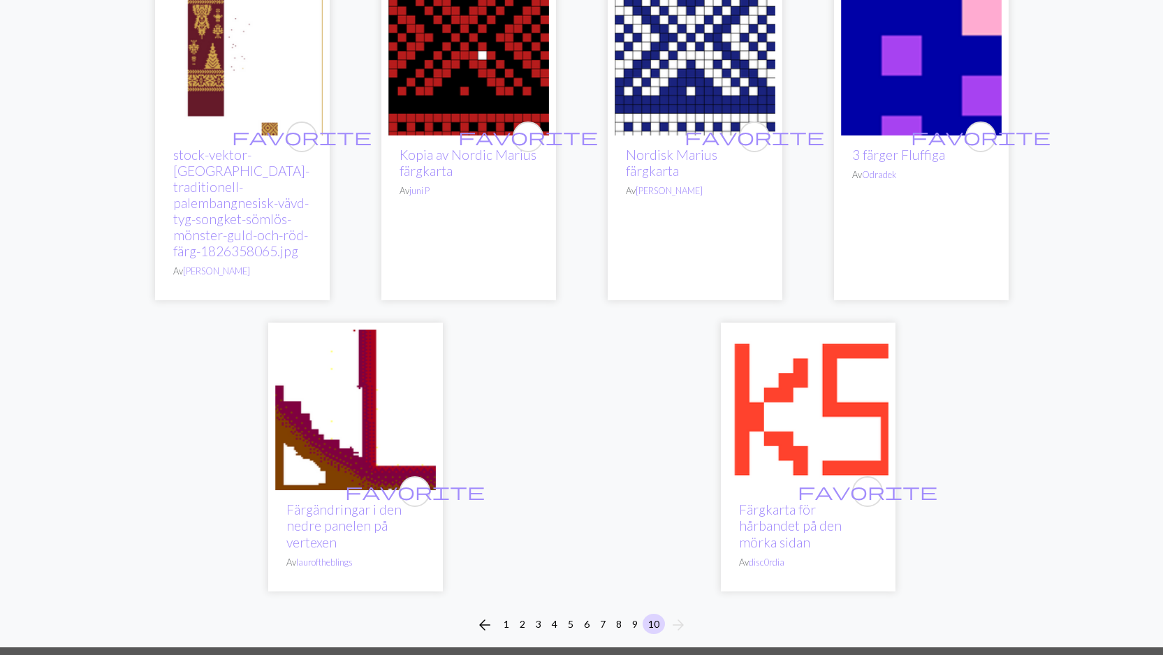
scroll to position [3072, 0]
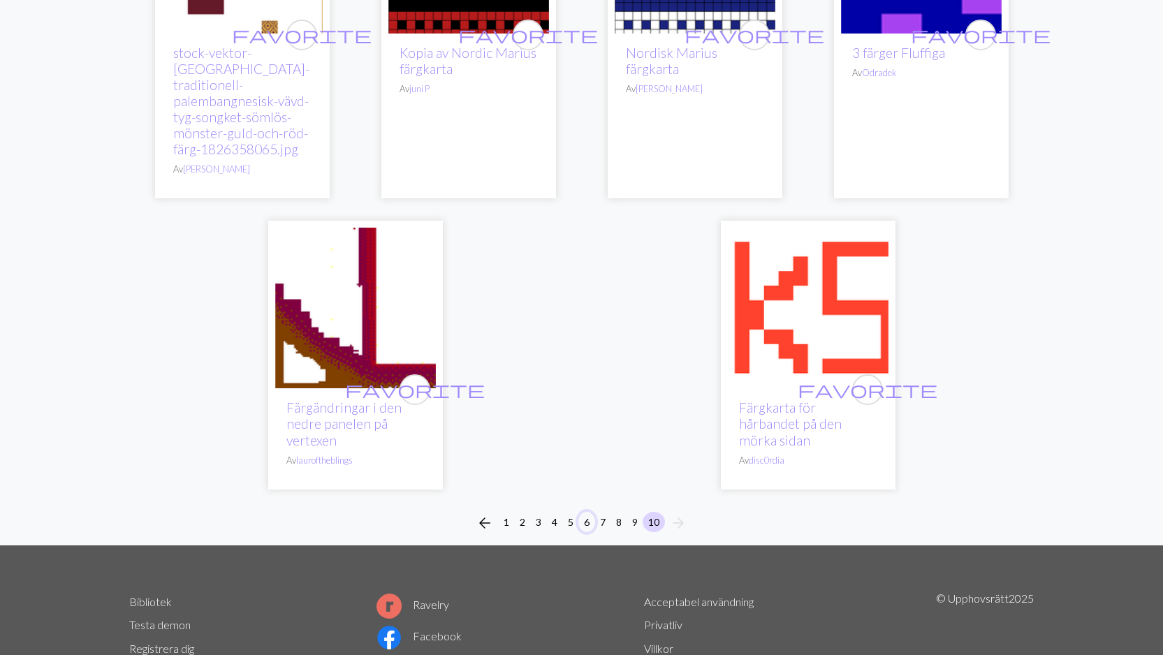
click at [583, 512] on button "6" at bounding box center [586, 522] width 17 height 20
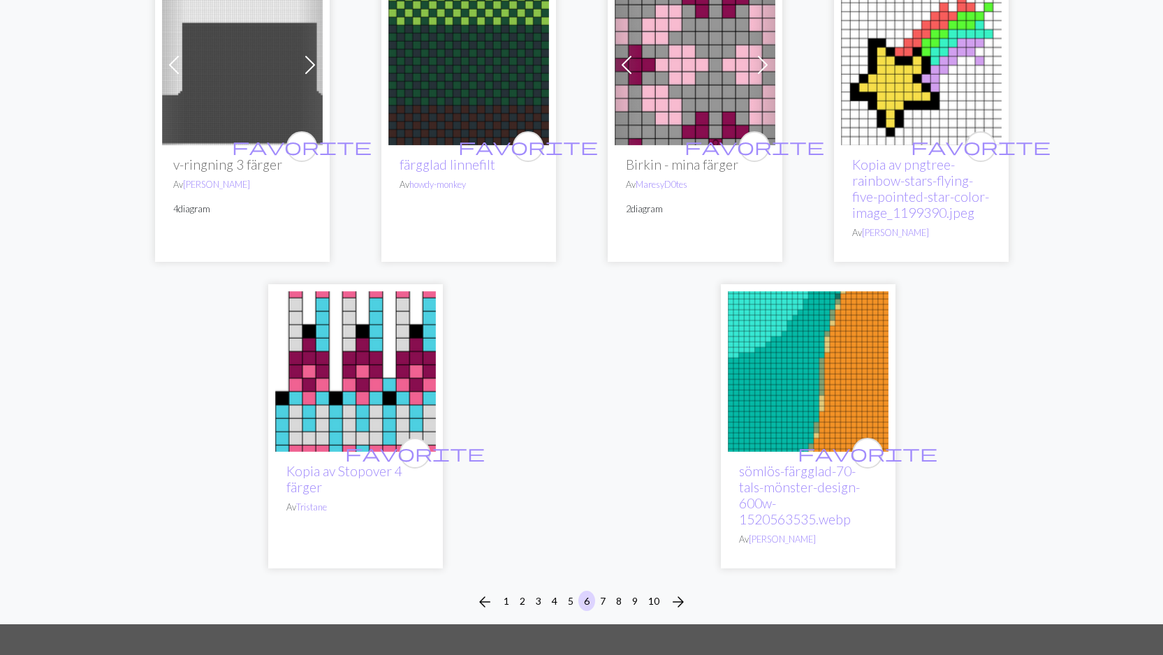
scroll to position [3879, 0]
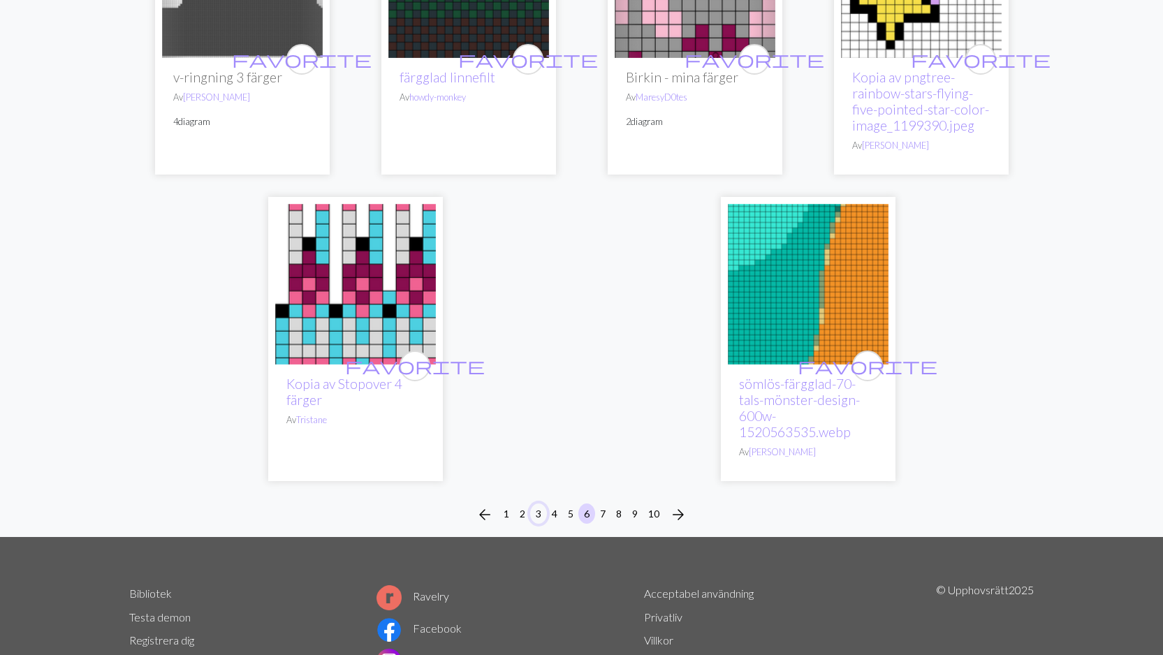
click at [537, 508] on font "3" at bounding box center [539, 514] width 6 height 12
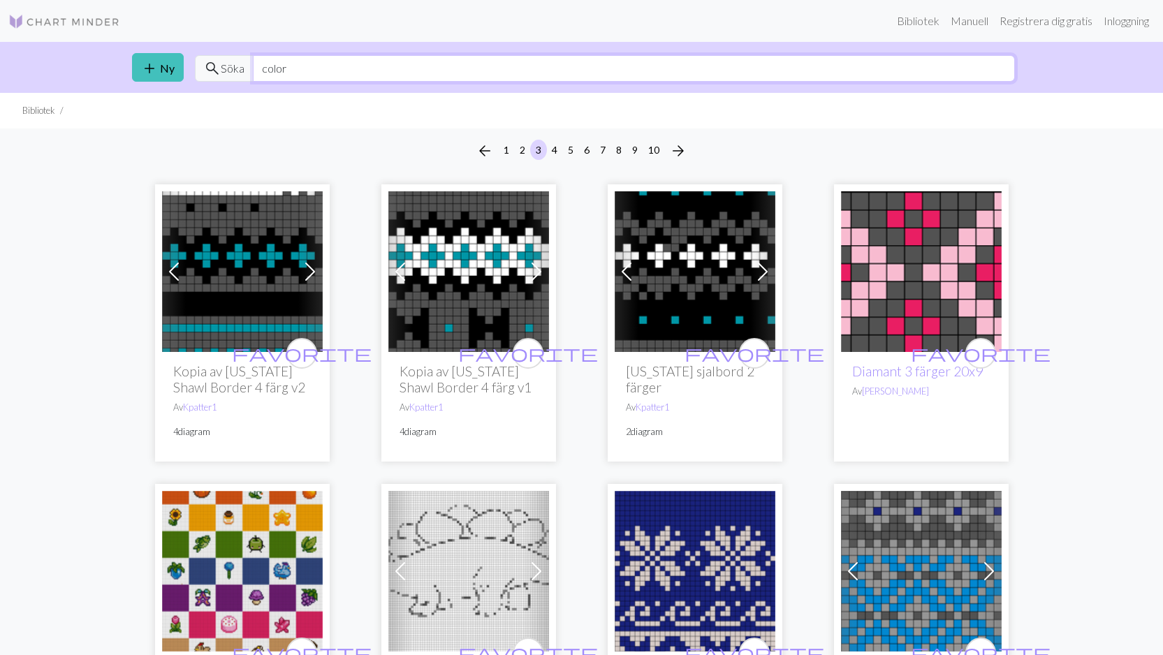
click at [367, 66] on input "color" at bounding box center [634, 68] width 762 height 27
type input "c"
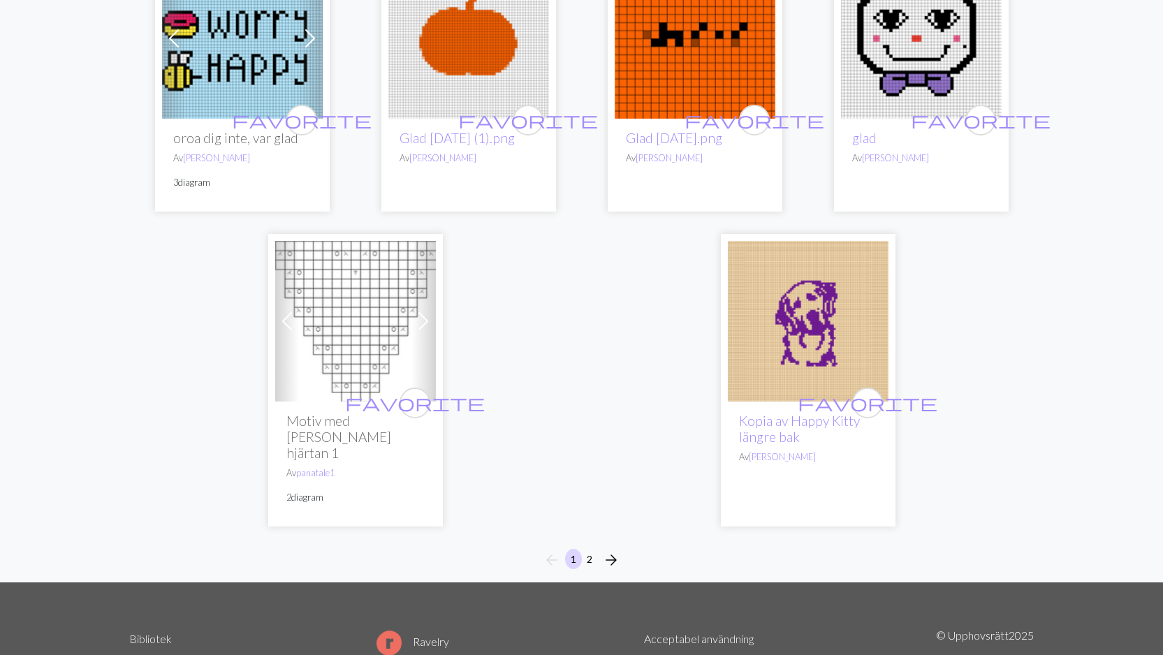
scroll to position [3558, 0]
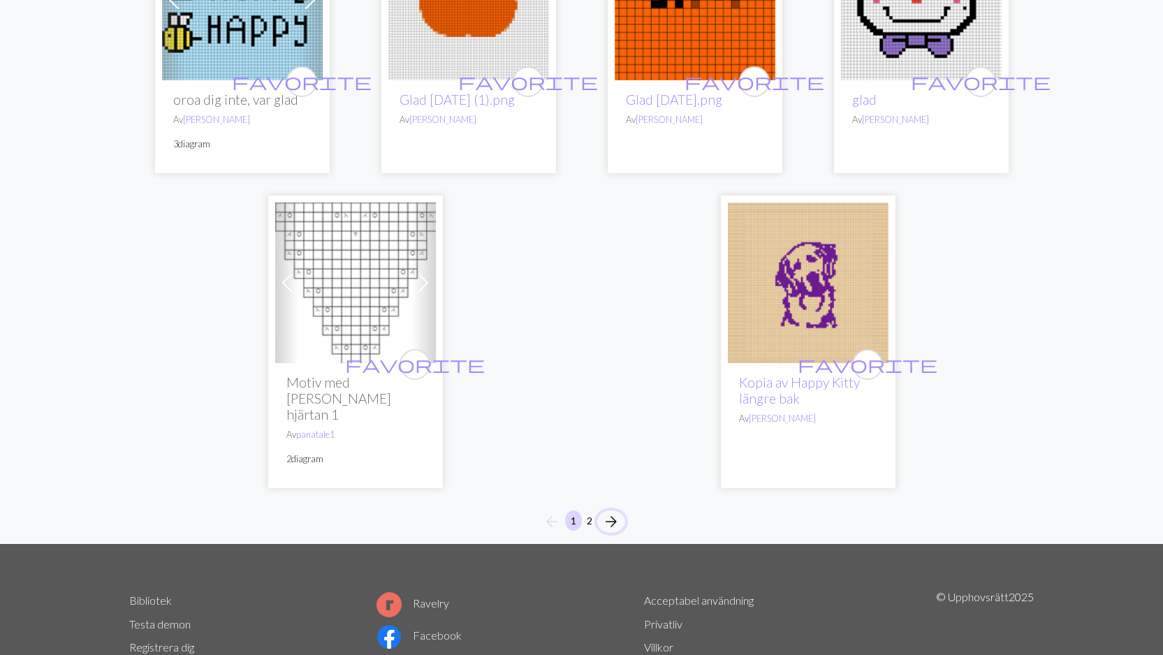
click at [614, 512] on span "arrow_forward" at bounding box center [611, 522] width 17 height 20
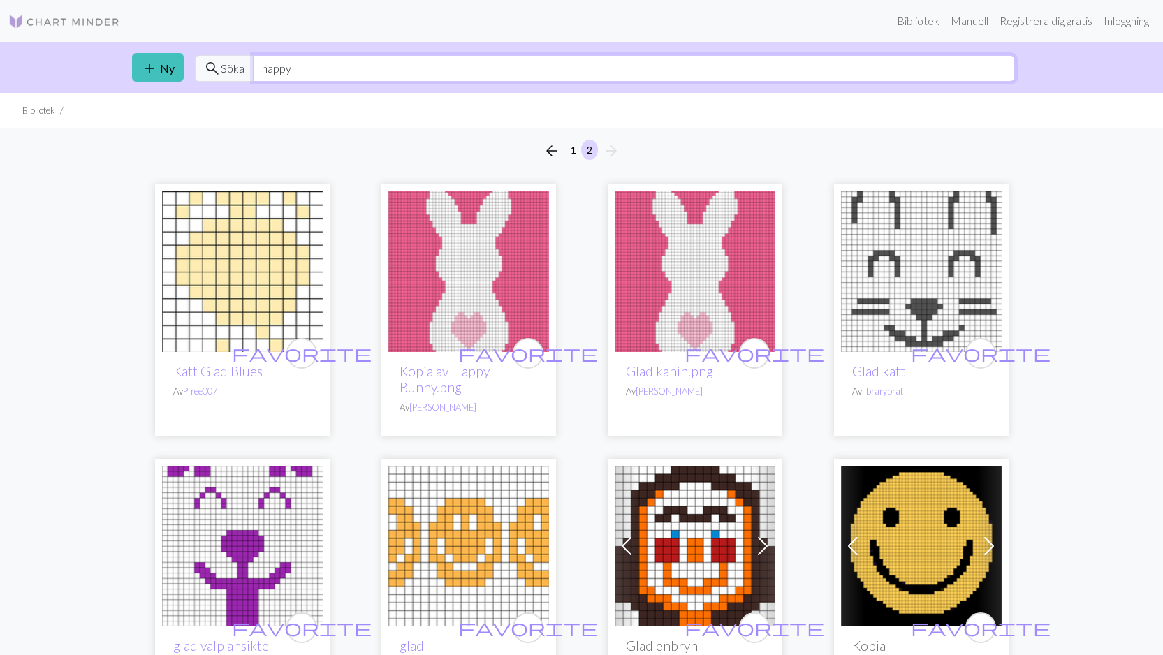
click at [332, 71] on input "happy" at bounding box center [634, 68] width 762 height 27
type input "h"
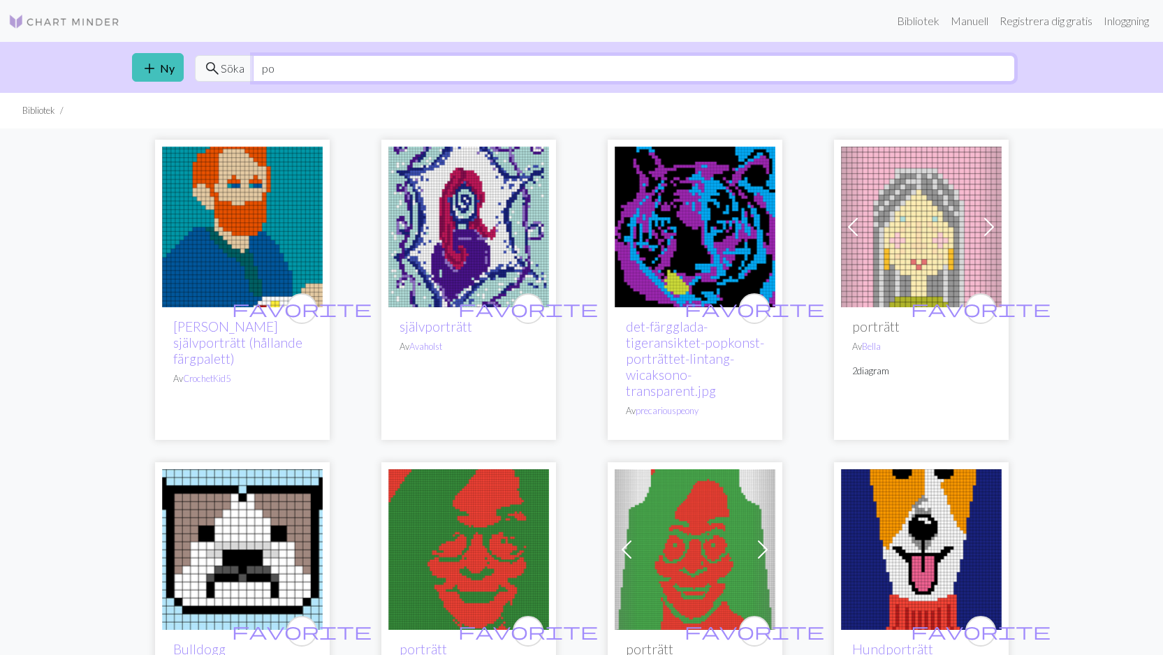
type input "p"
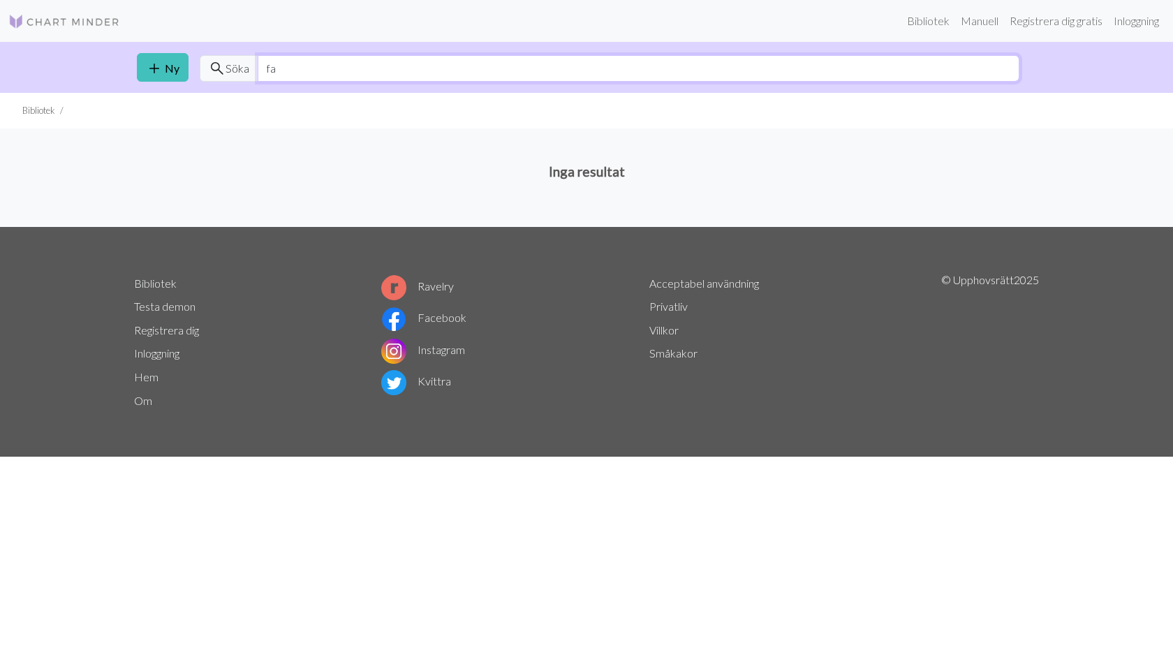
type input "f"
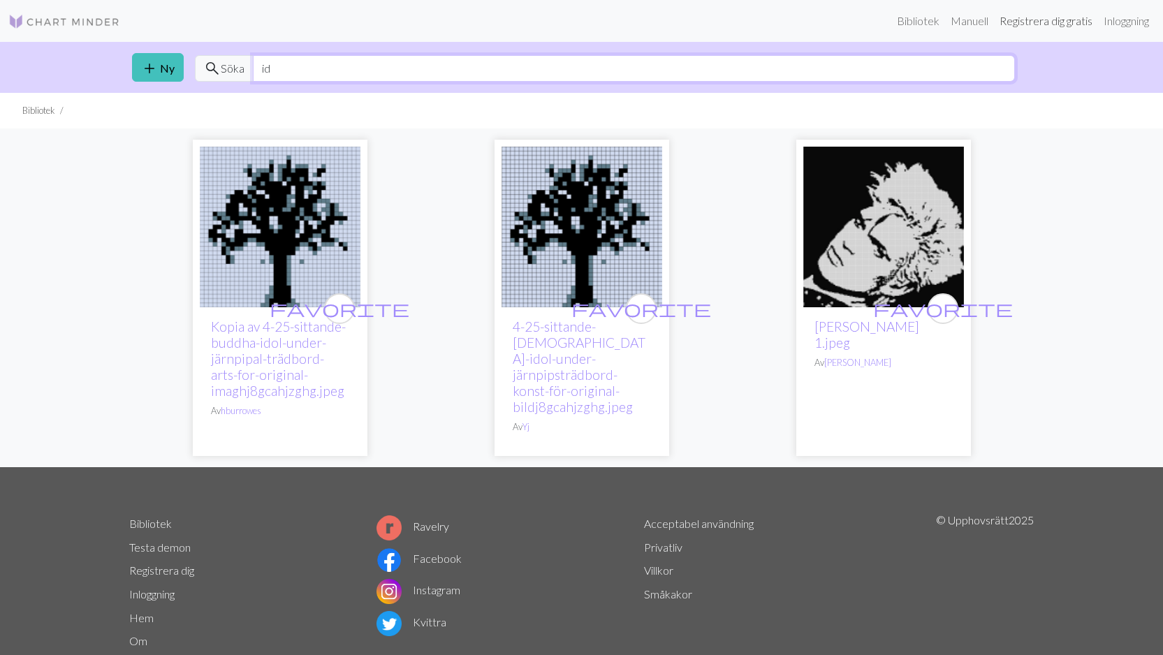
type input "i"
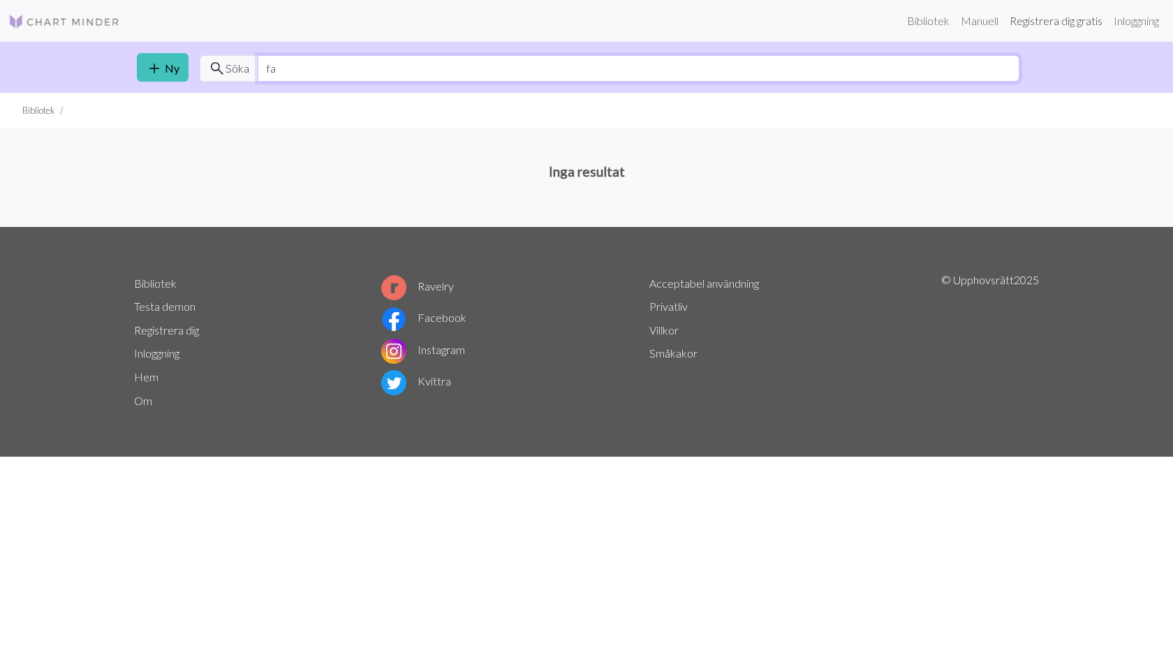
type input "f"
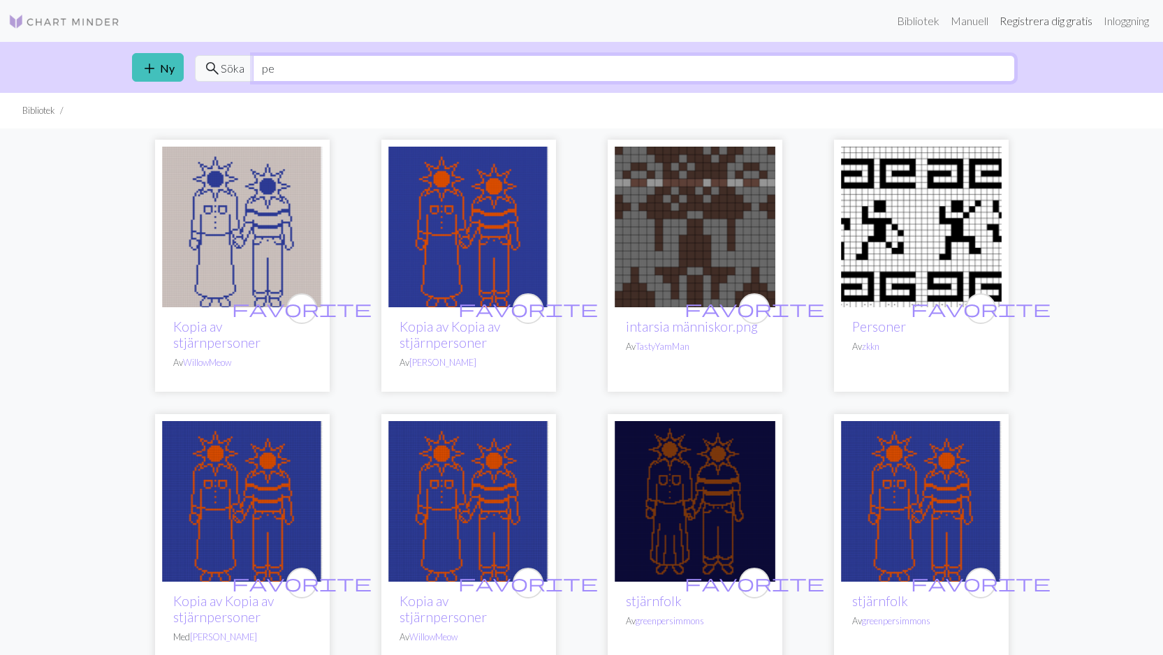
type input "p"
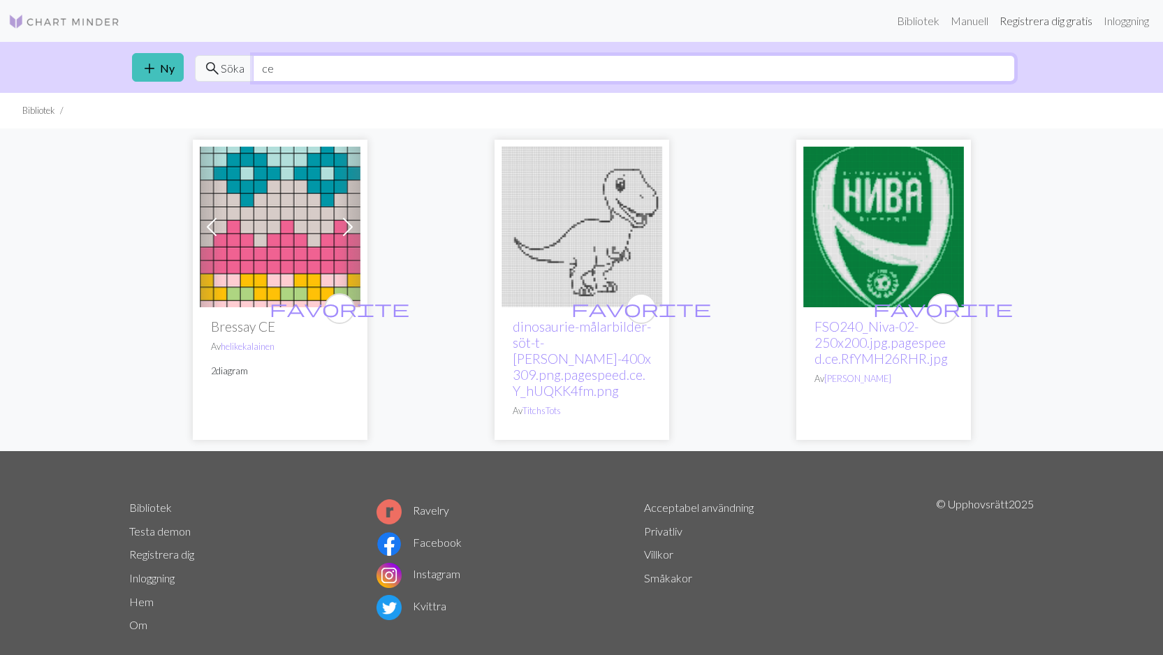
type input "c"
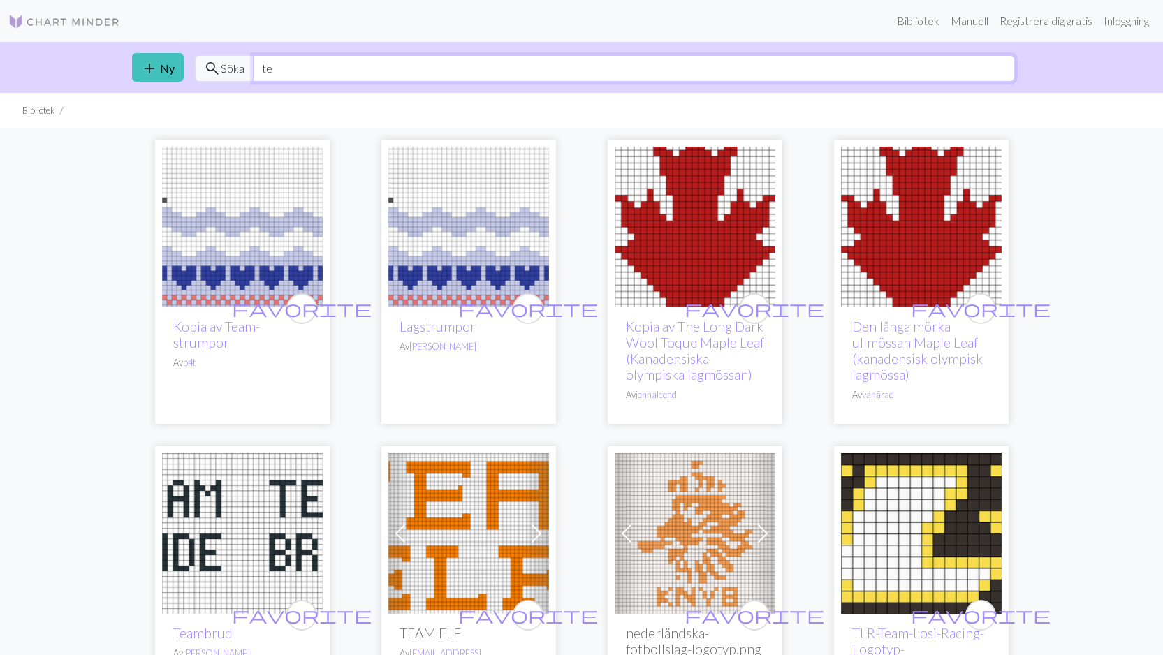
type input "t"
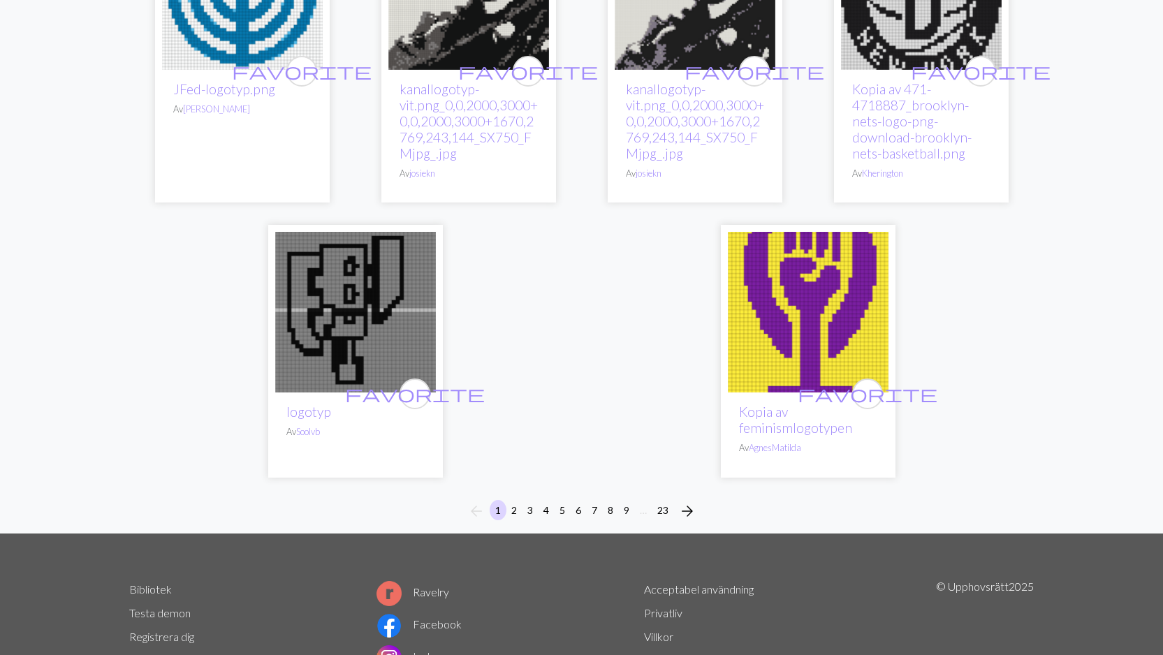
scroll to position [3750, 0]
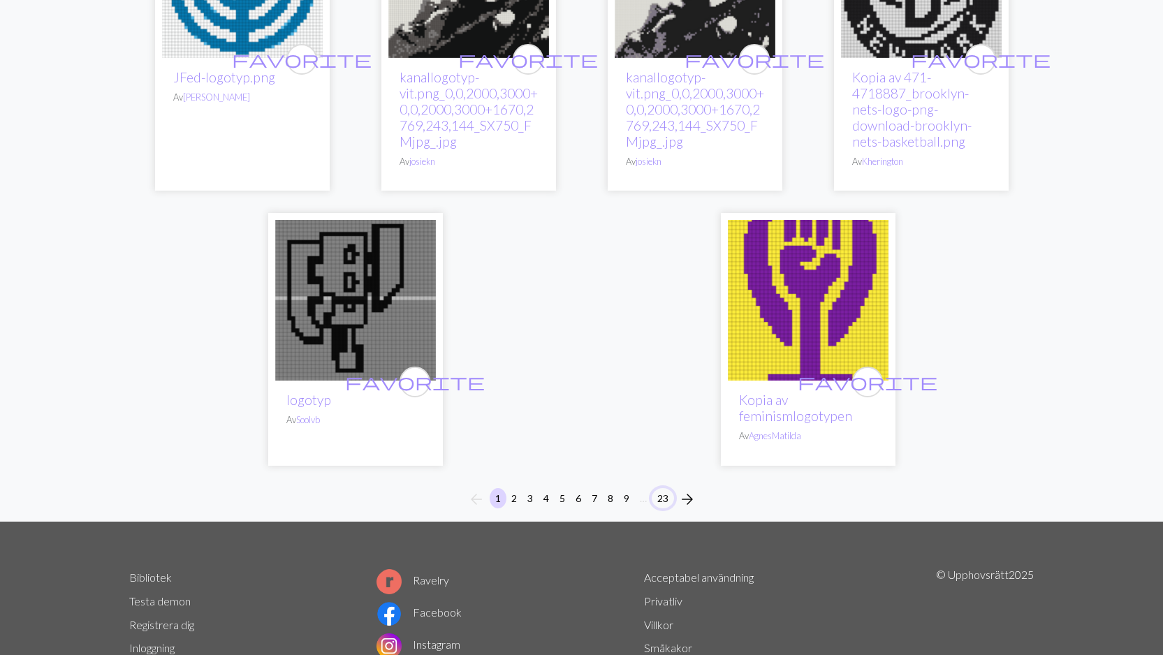
click at [664, 488] on button "23" at bounding box center [662, 498] width 22 height 20
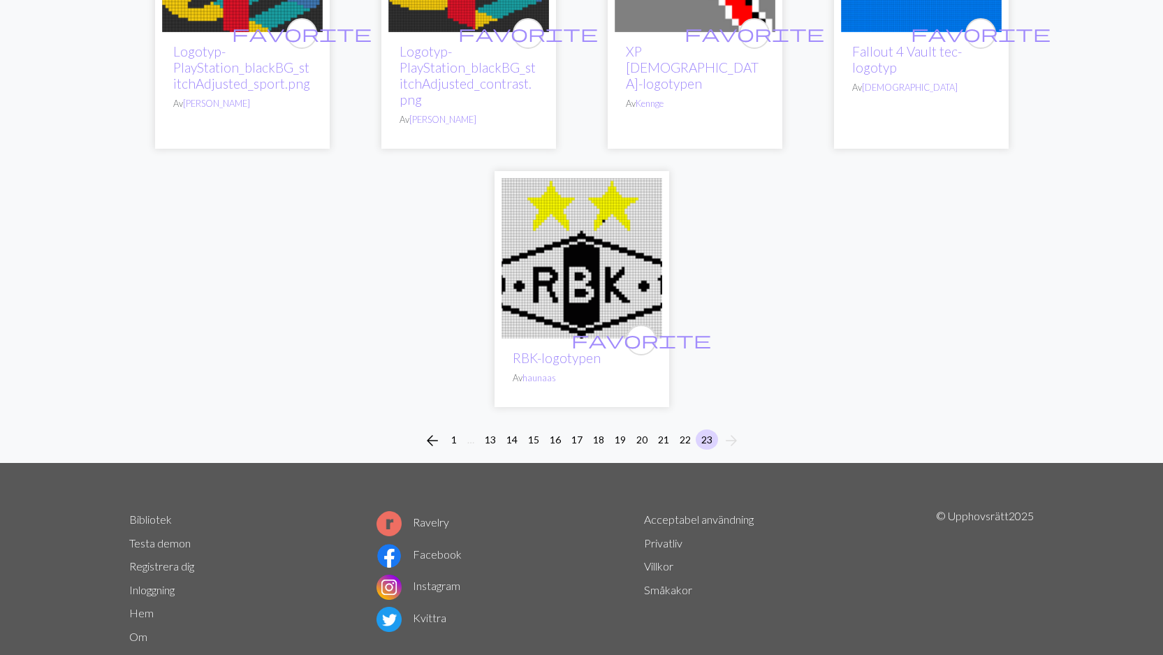
scroll to position [2022, 0]
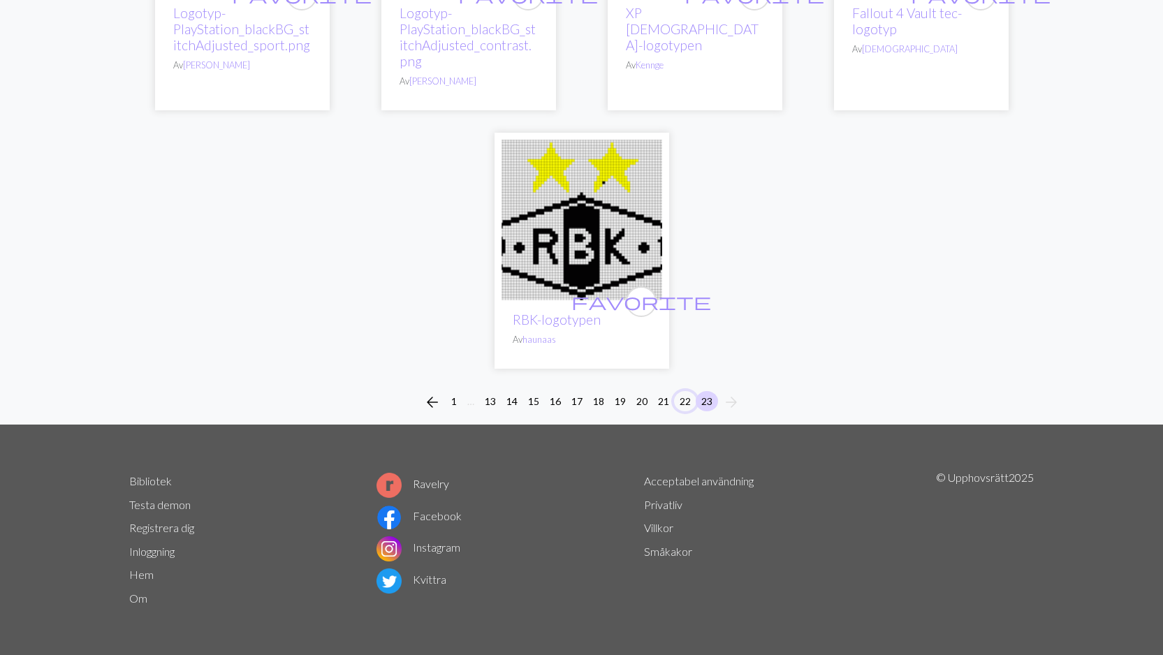
click at [686, 411] on button "22" at bounding box center [685, 401] width 22 height 20
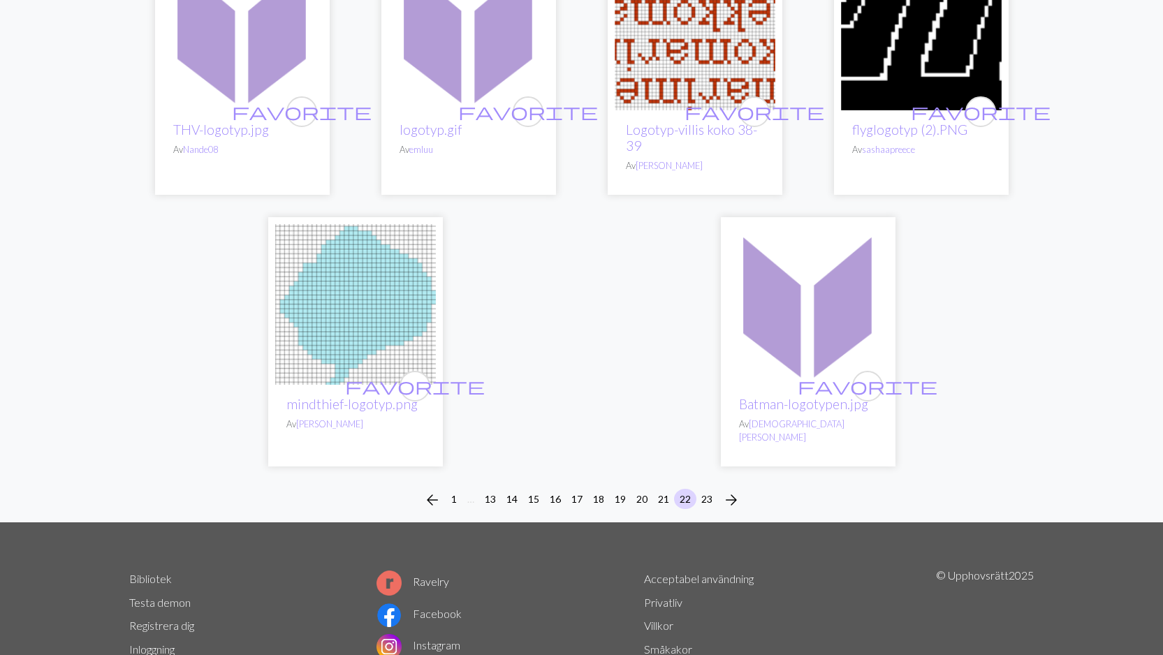
scroll to position [3533, 0]
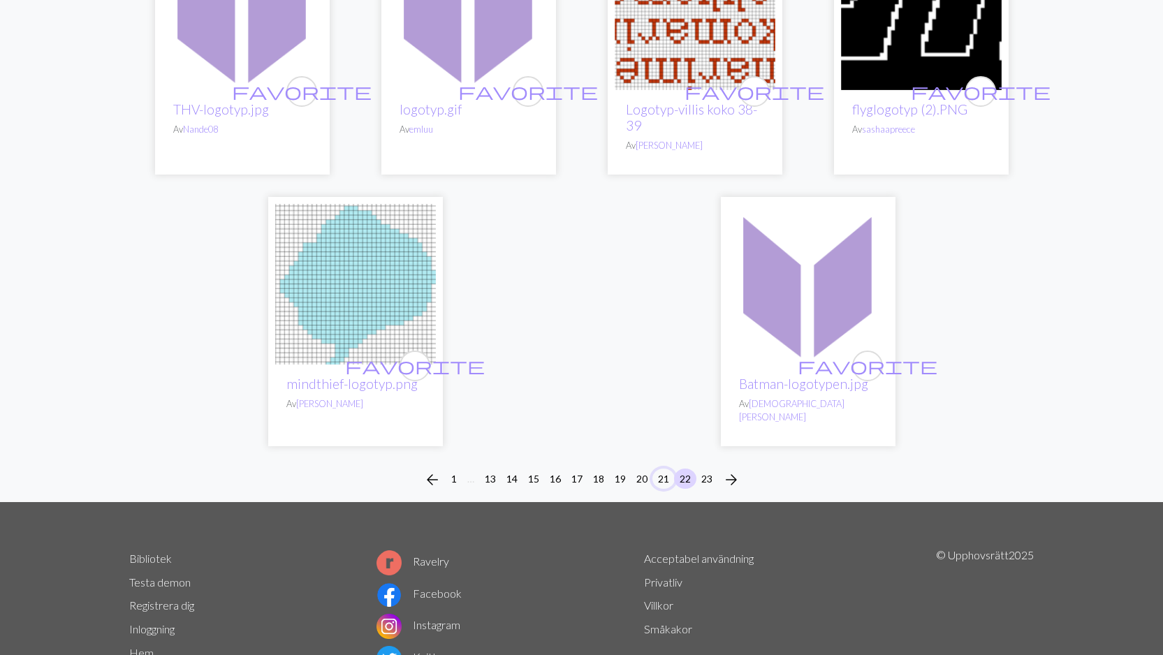
click at [661, 469] on button "21" at bounding box center [663, 479] width 22 height 20
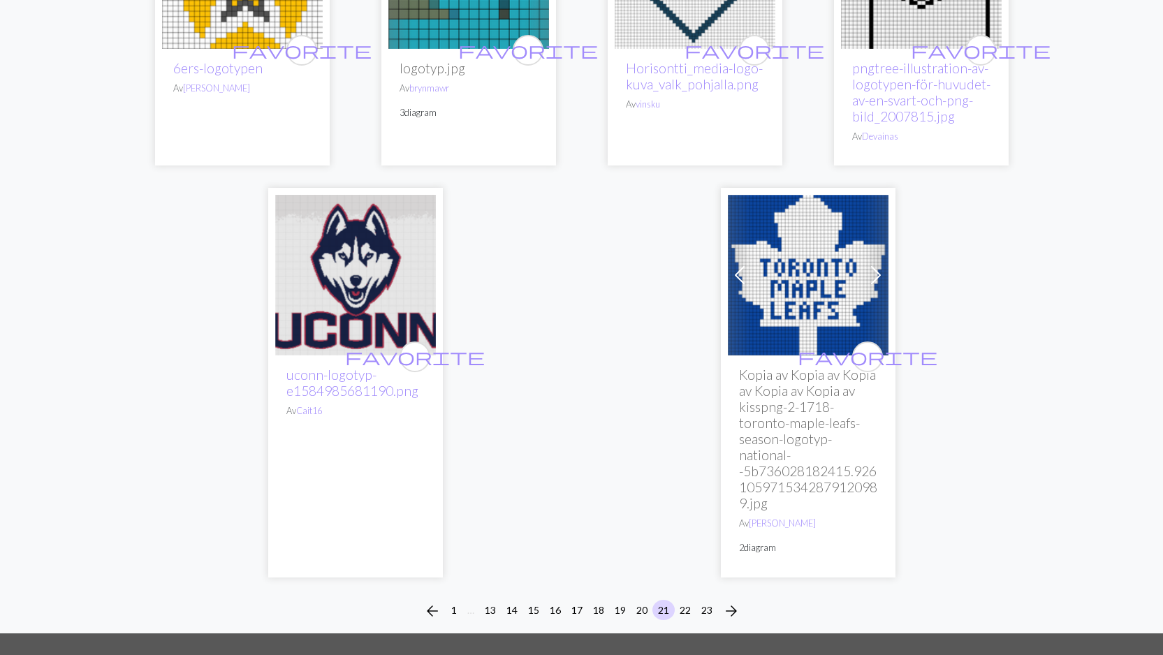
scroll to position [3678, 0]
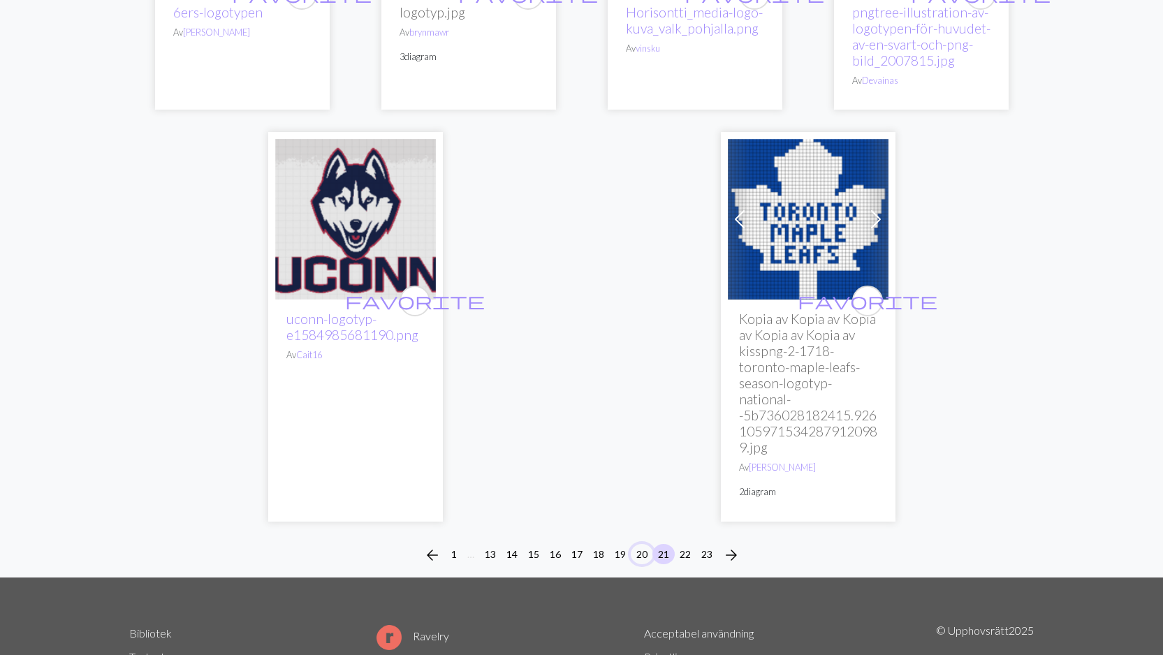
click at [639, 544] on button "20" at bounding box center [642, 554] width 22 height 20
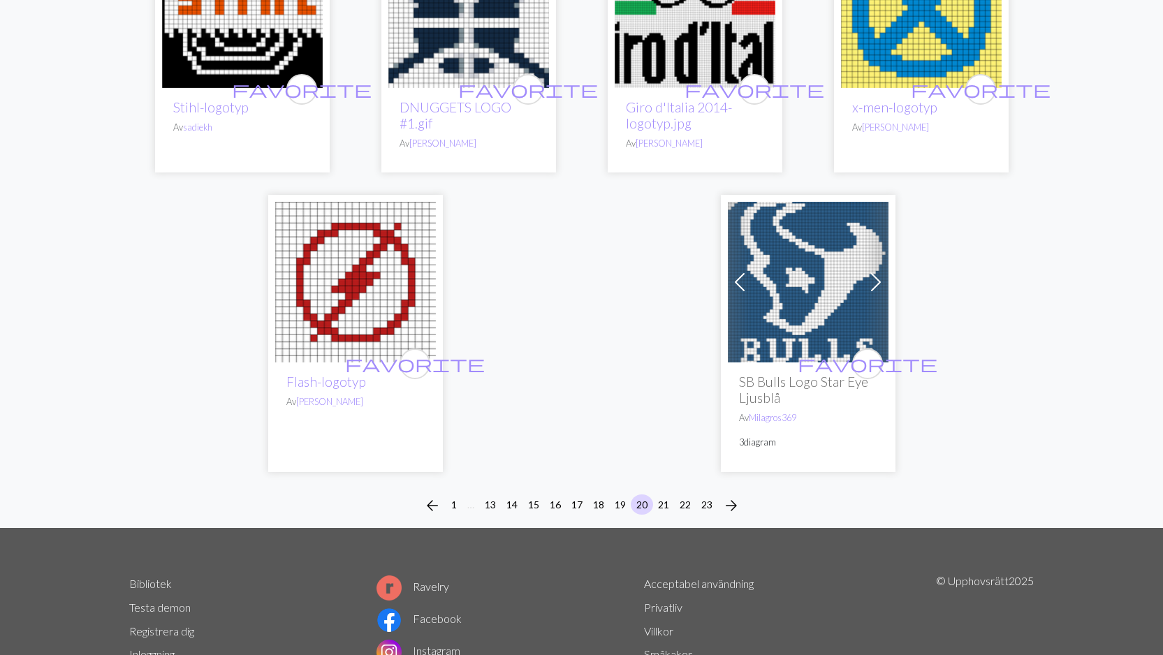
scroll to position [3574, 0]
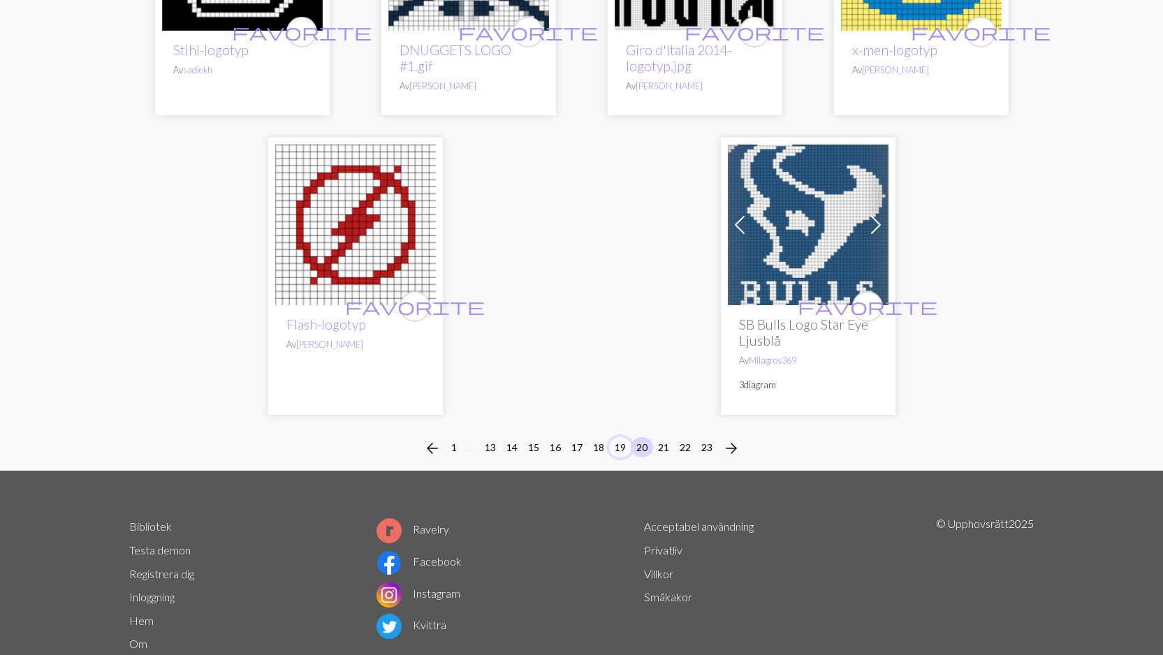
click at [618, 437] on button "19" at bounding box center [620, 447] width 22 height 20
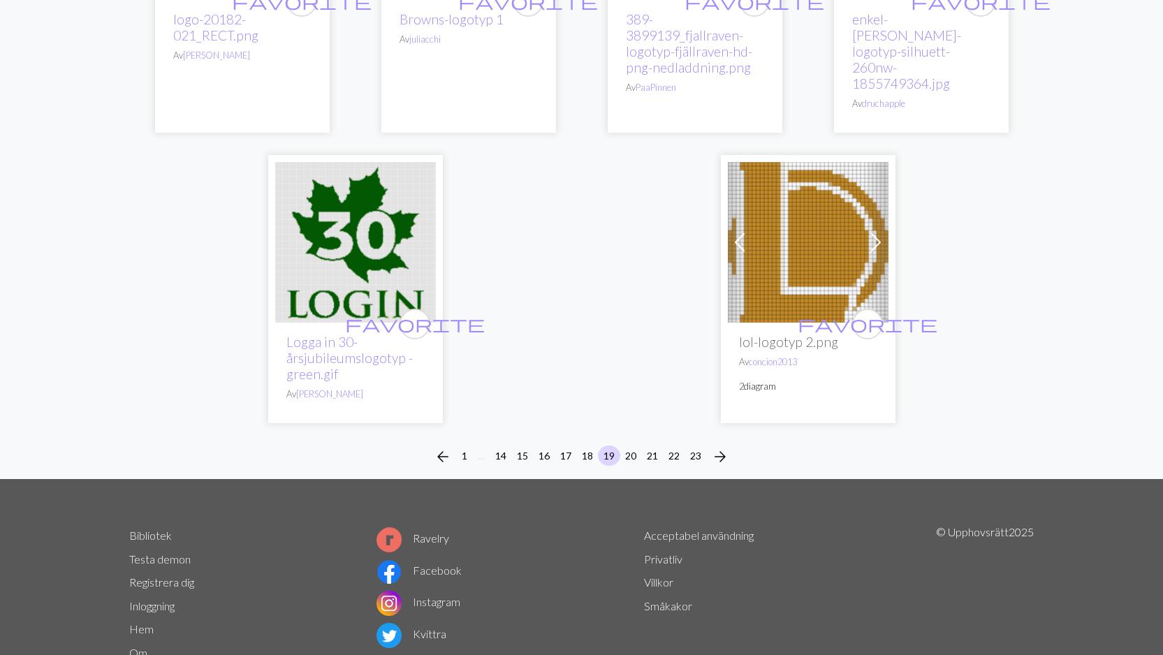
scroll to position [3572, 0]
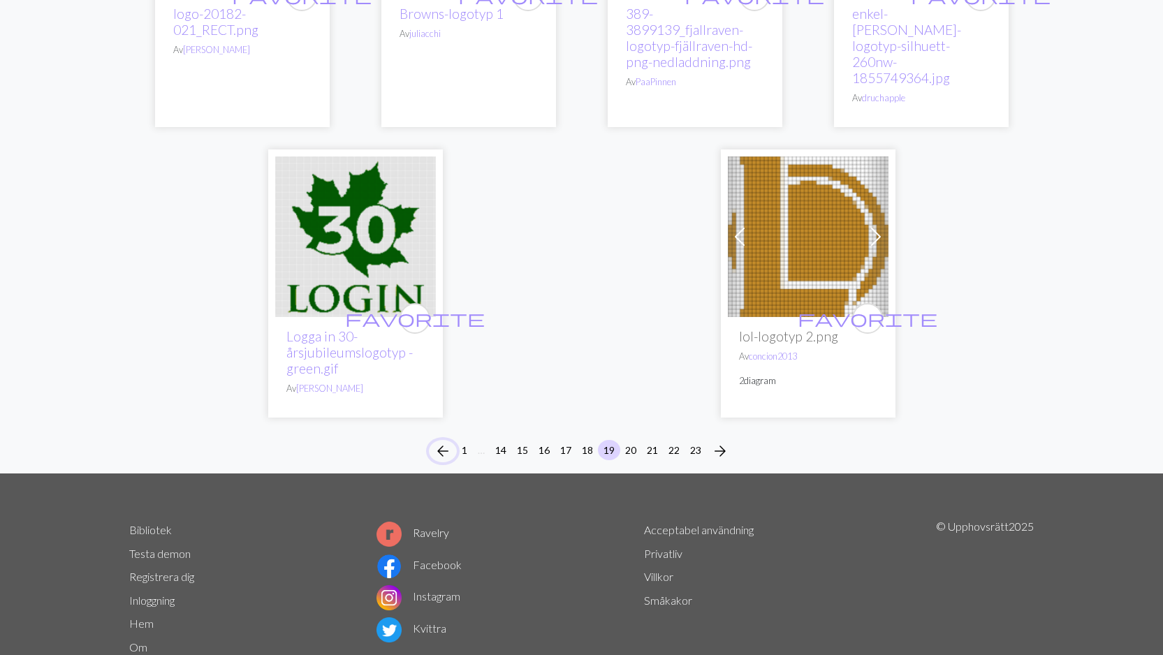
click at [443, 441] on span "arrow_back" at bounding box center [442, 451] width 17 height 20
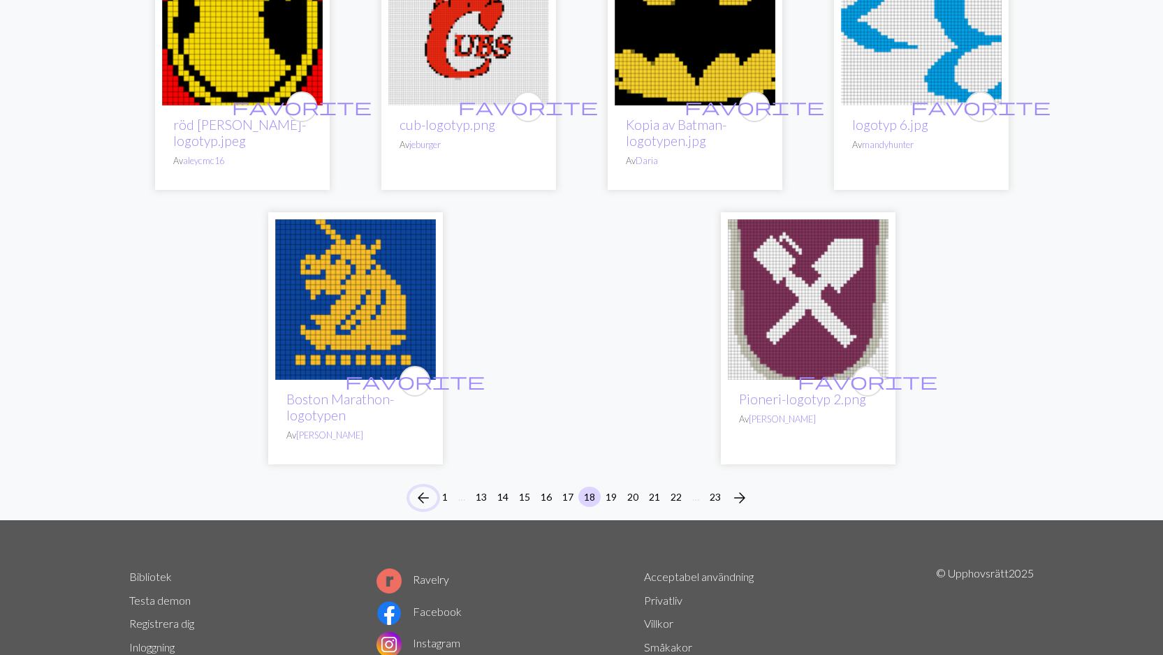
scroll to position [3453, 0]
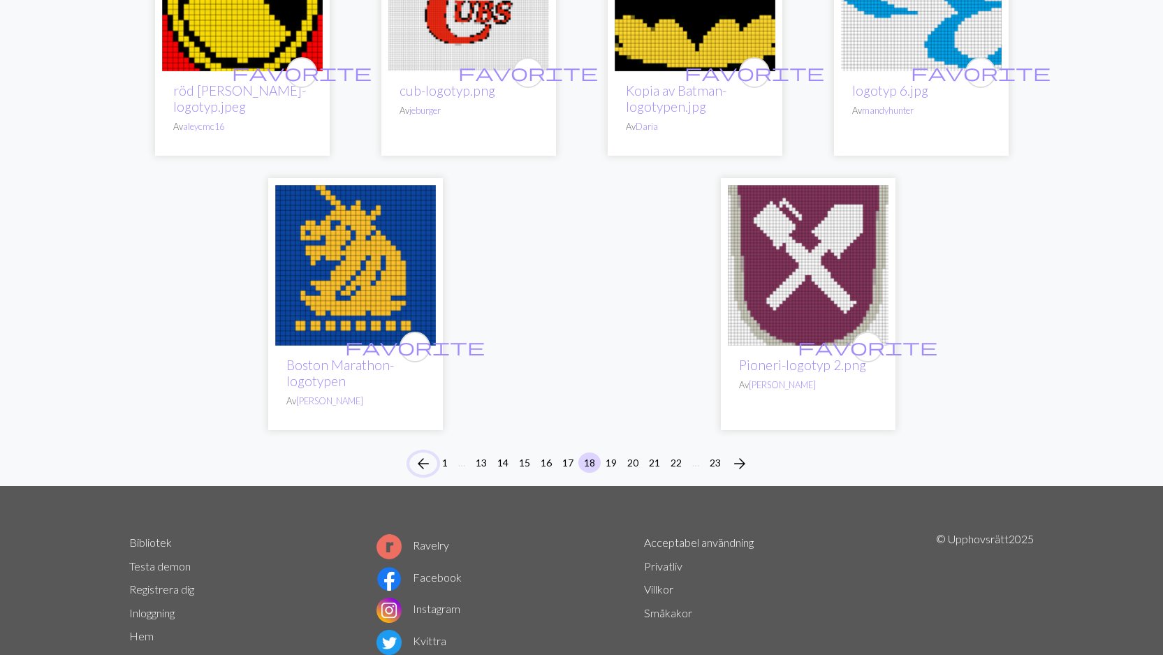
click at [419, 454] on span "arrow_back" at bounding box center [423, 464] width 17 height 20
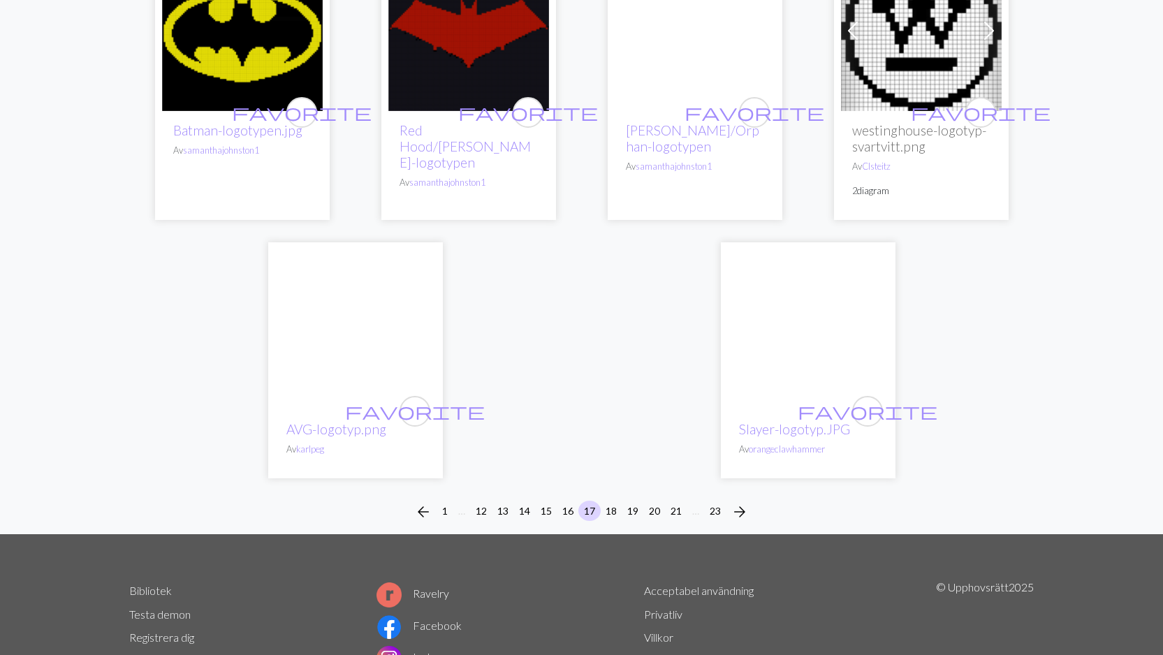
scroll to position [3488, 0]
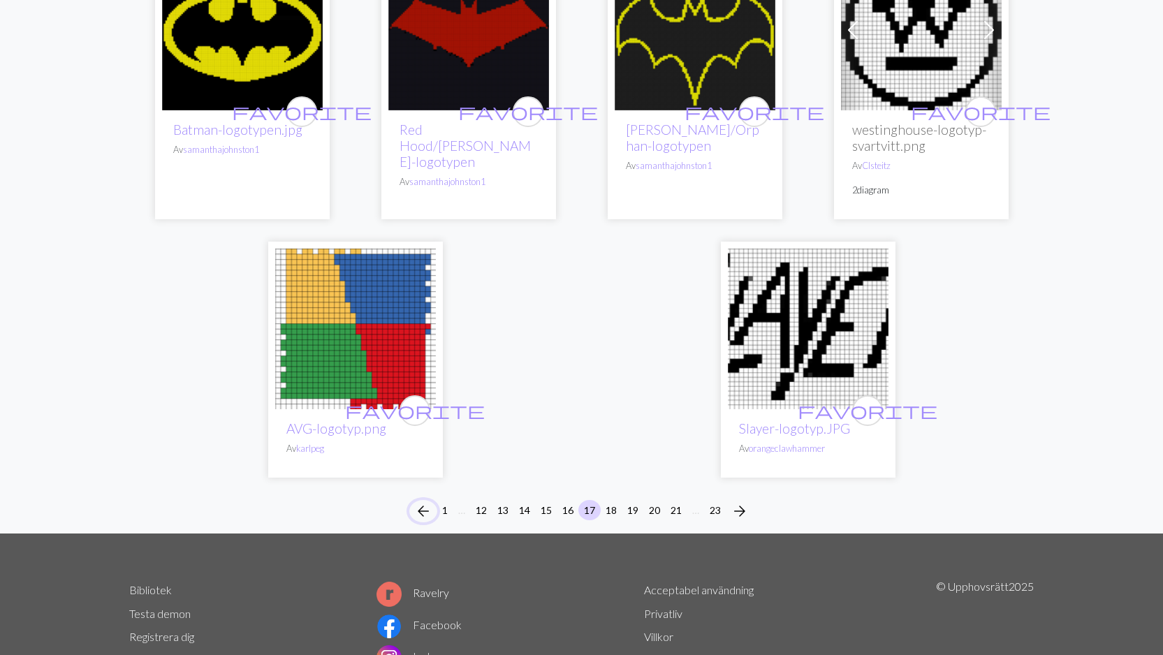
click at [422, 501] on span "arrow_back" at bounding box center [423, 511] width 17 height 20
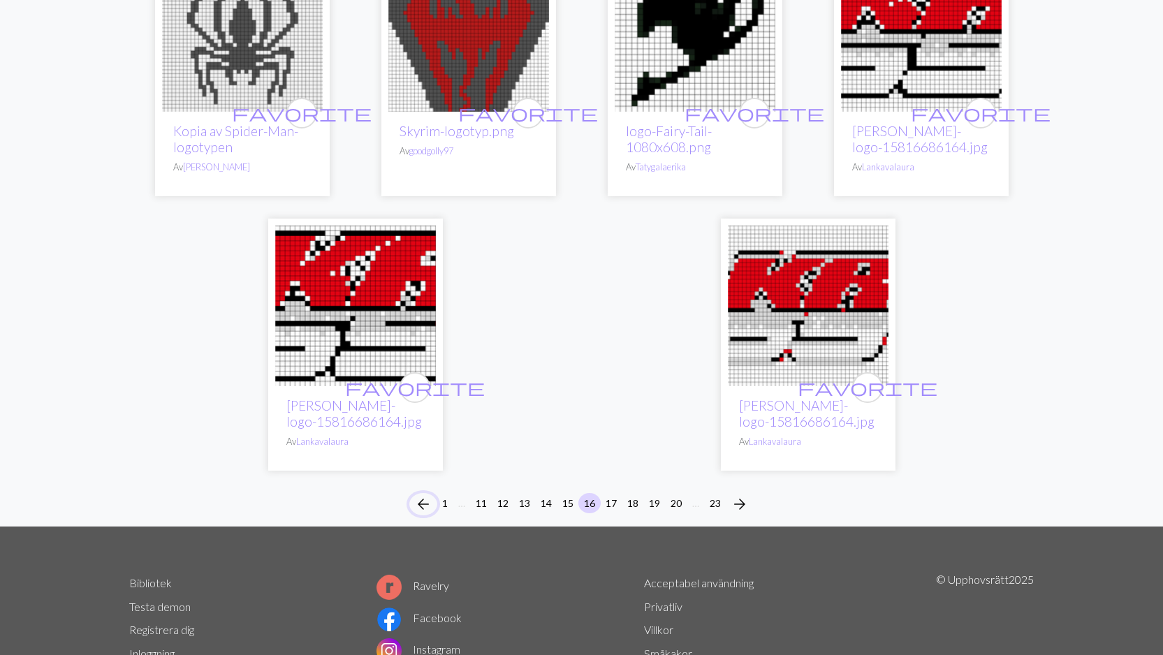
scroll to position [3613, 0]
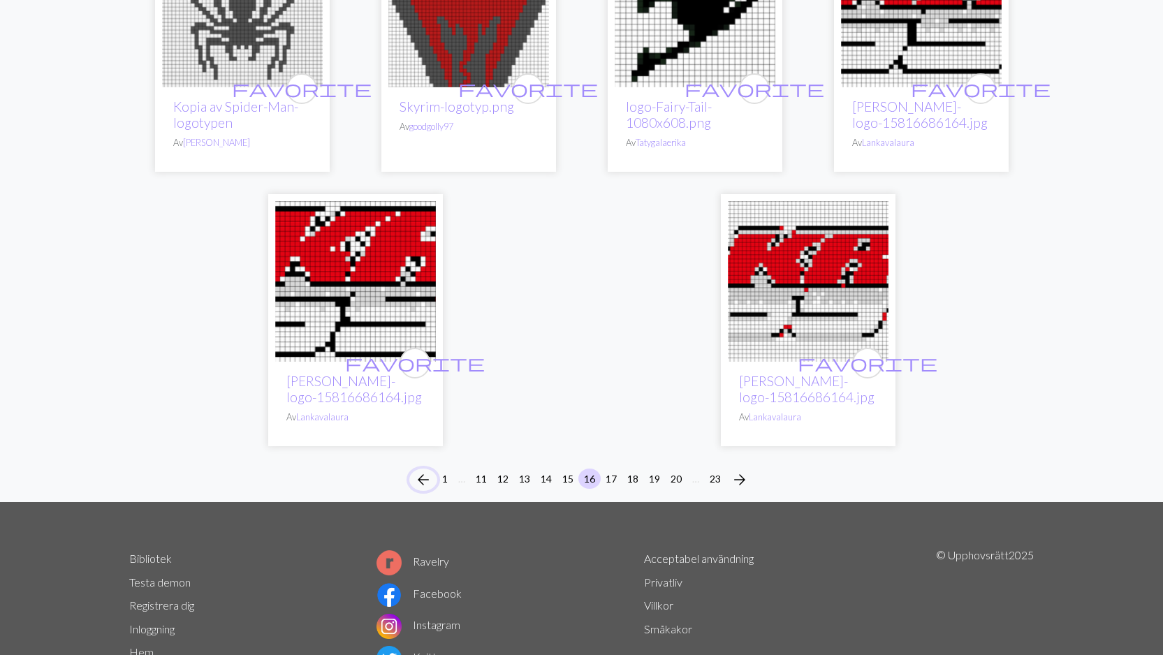
click at [413, 469] on button "arrow_back" at bounding box center [423, 480] width 28 height 22
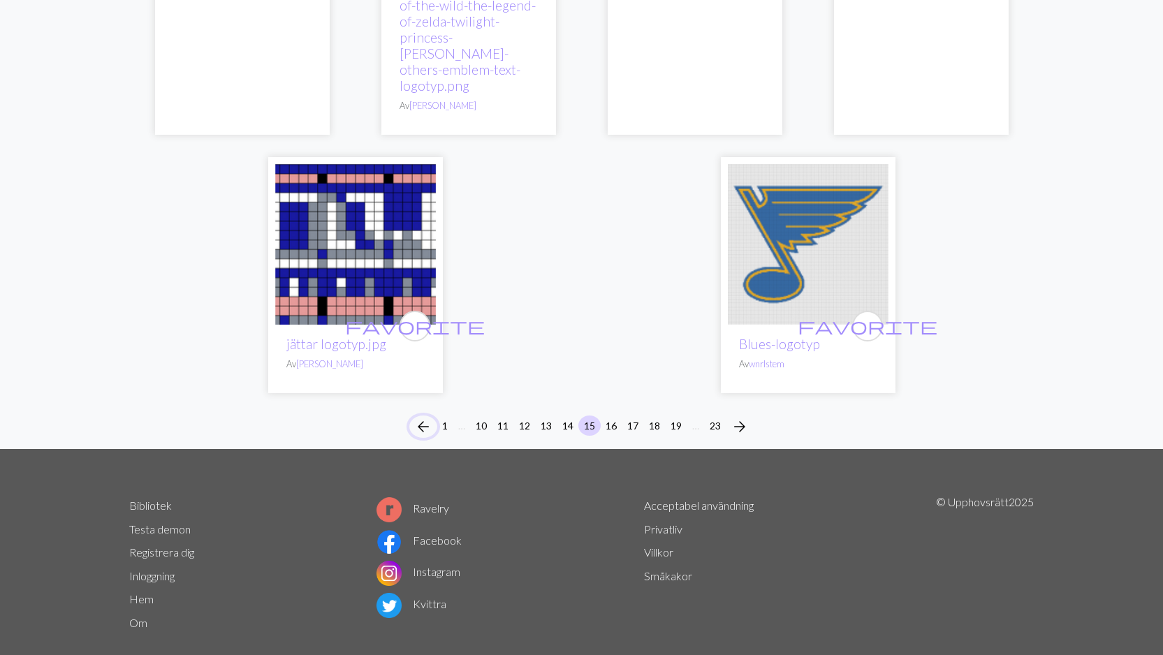
scroll to position [3565, 0]
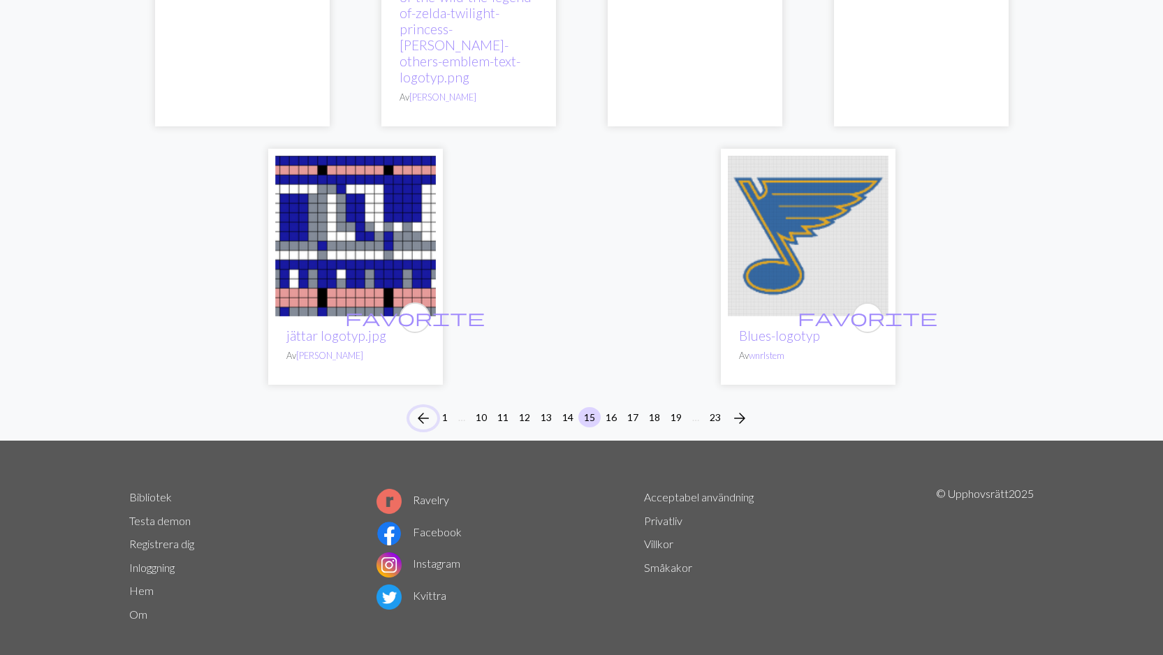
click at [418, 408] on span "arrow_back" at bounding box center [423, 418] width 17 height 20
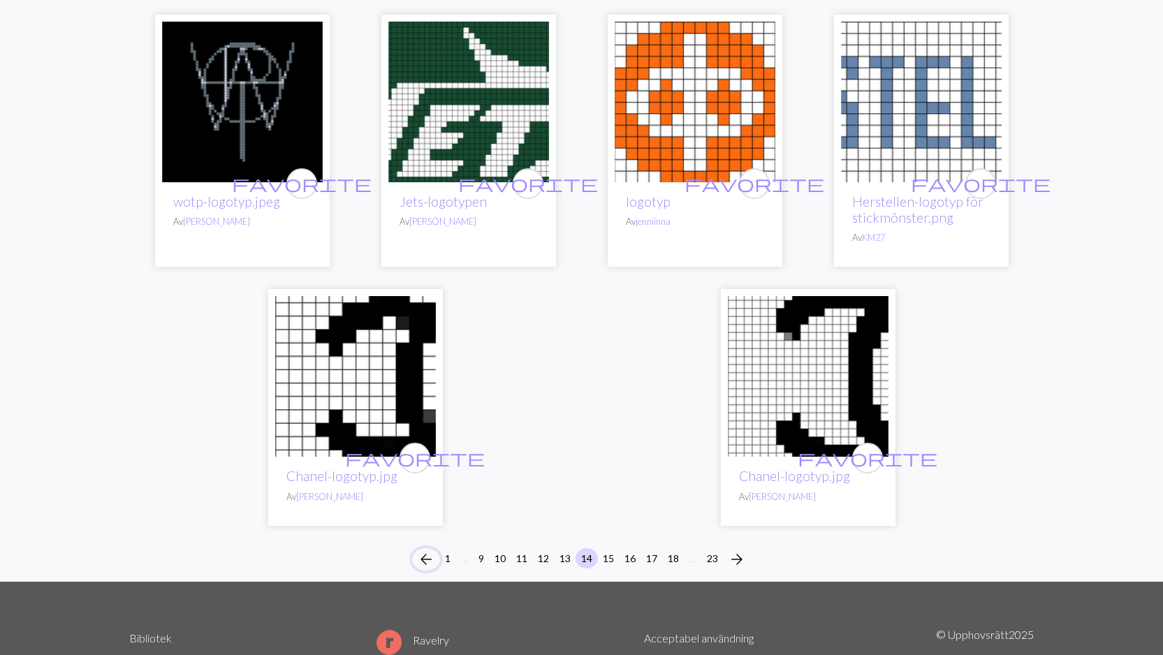
scroll to position [3654, 0]
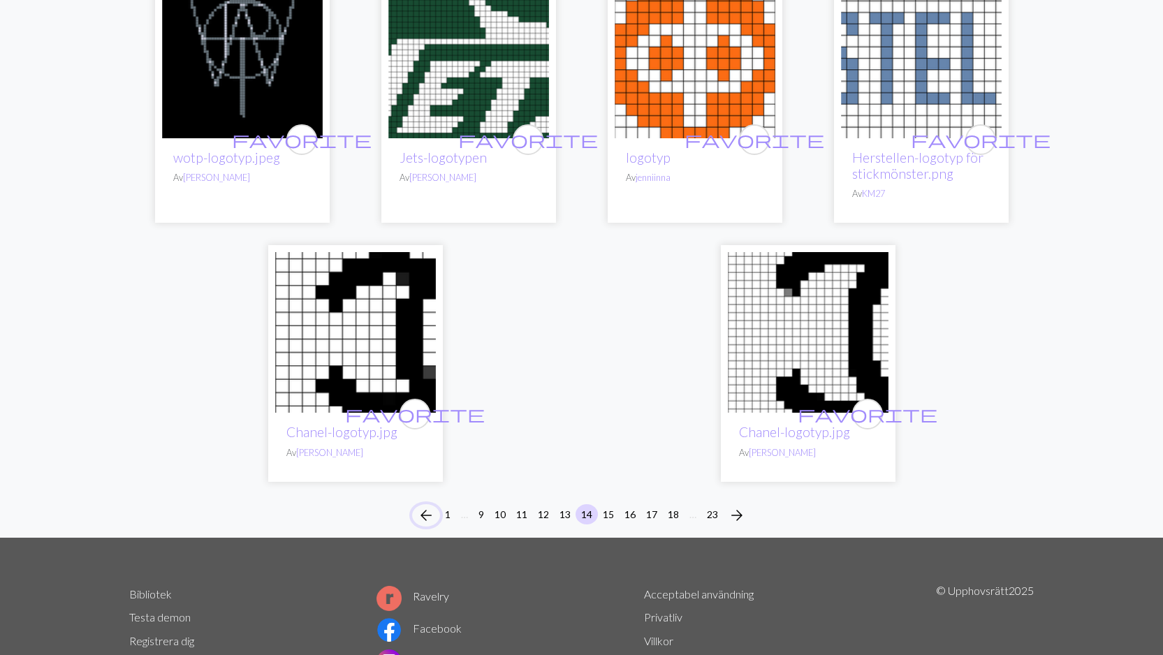
click at [423, 506] on span "arrow_back" at bounding box center [426, 516] width 17 height 20
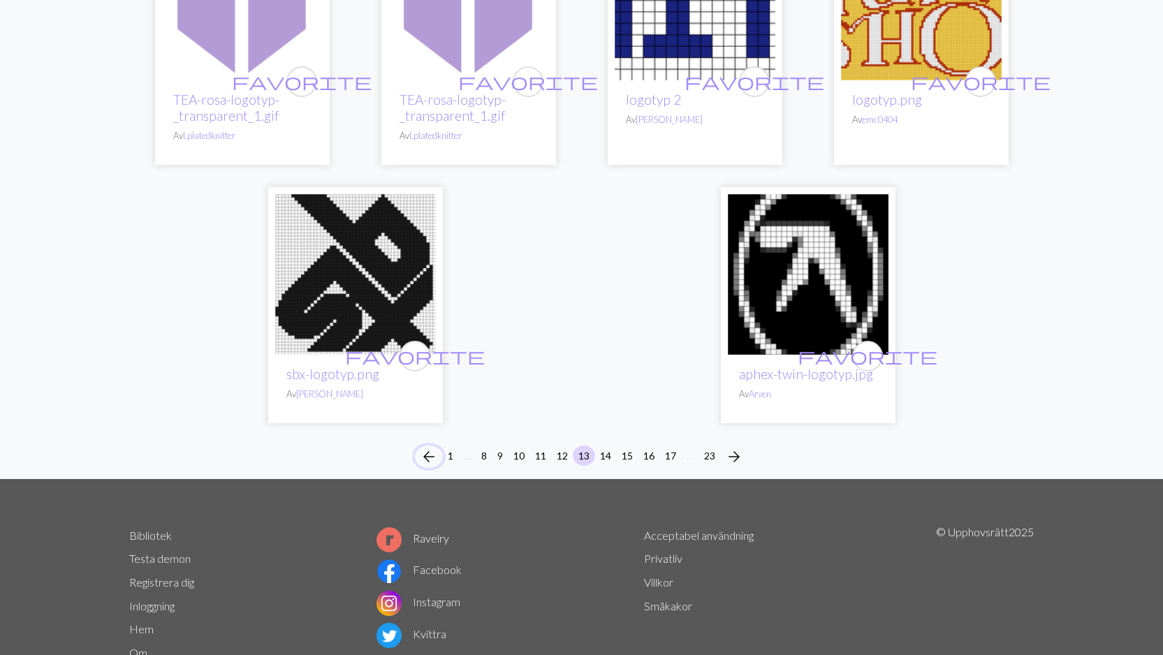
scroll to position [3485, 0]
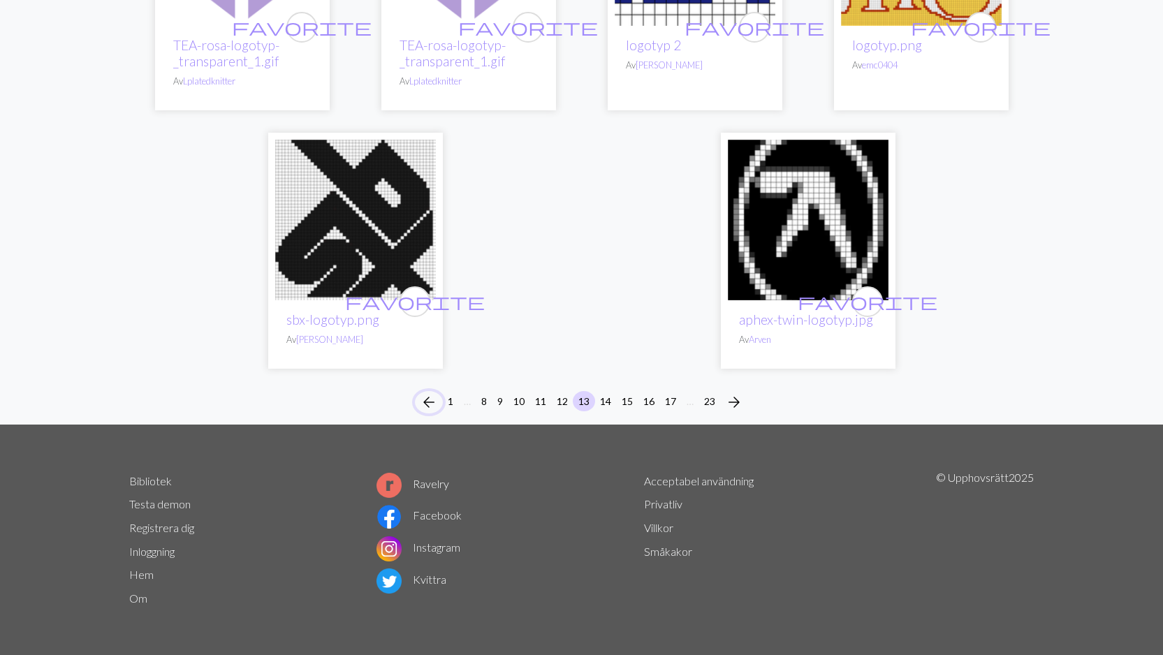
click at [425, 399] on span "arrow_back" at bounding box center [428, 402] width 17 height 20
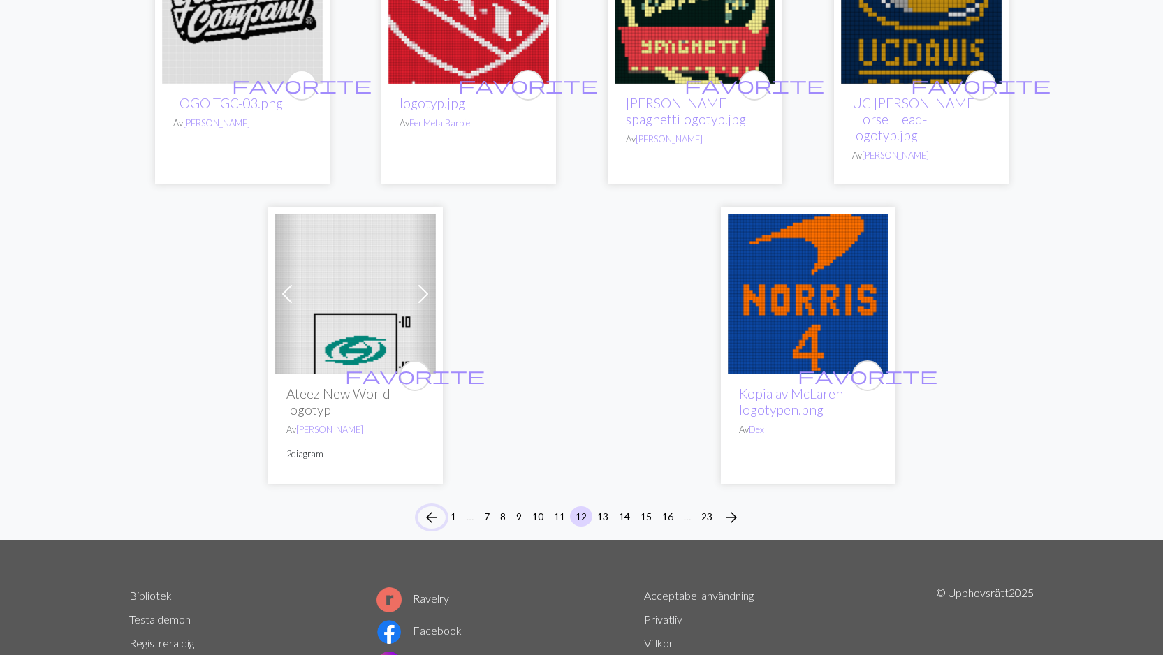
scroll to position [3665, 0]
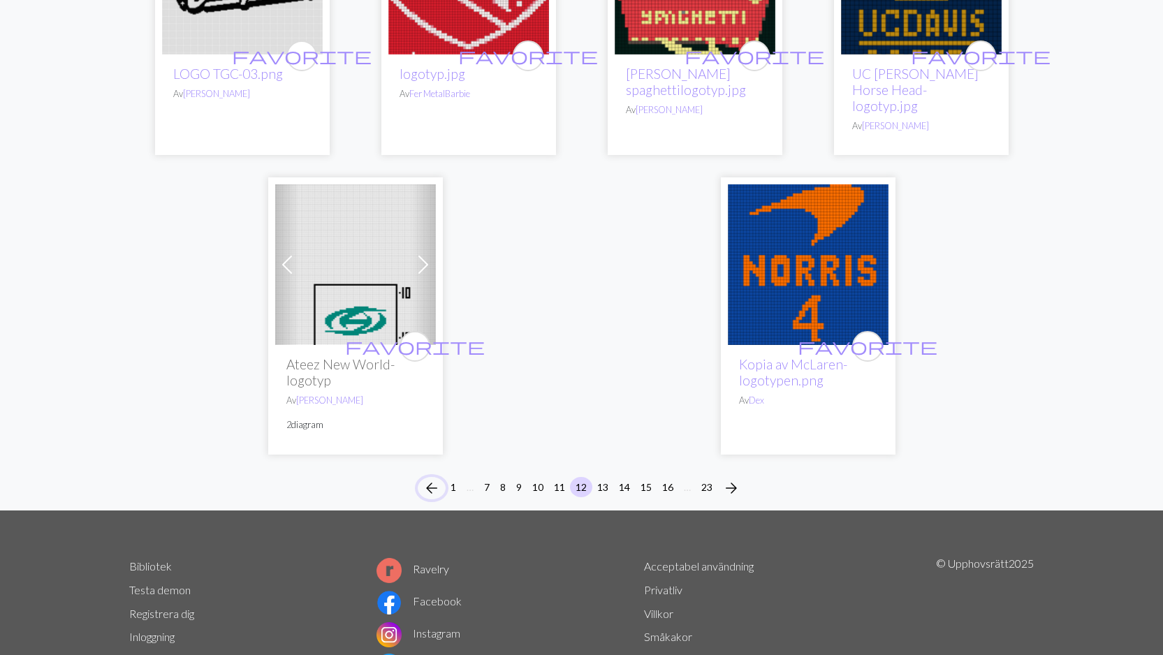
click at [432, 478] on span "arrow_back" at bounding box center [431, 488] width 17 height 20
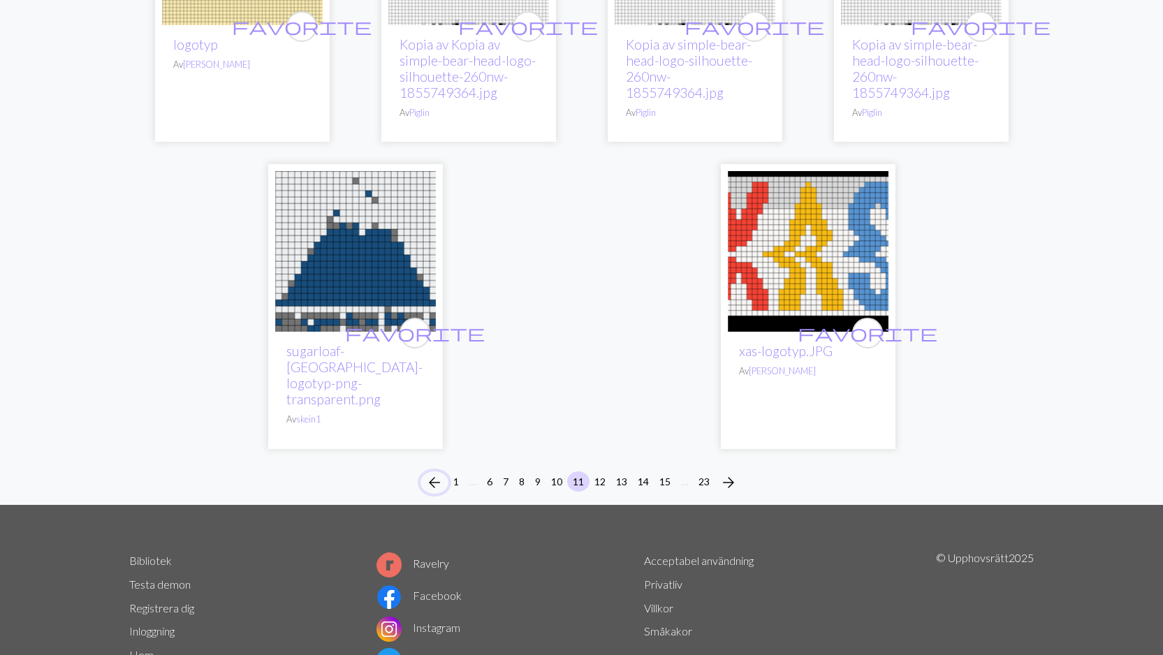
scroll to position [3742, 0]
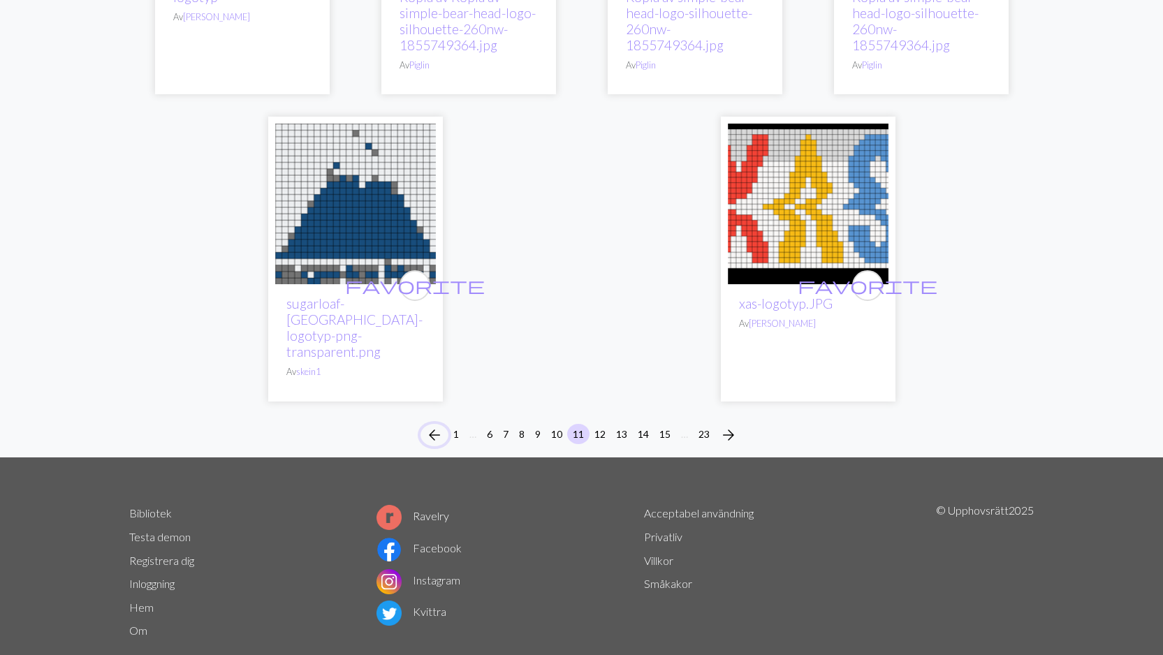
click at [431, 425] on span "arrow_back" at bounding box center [434, 435] width 17 height 20
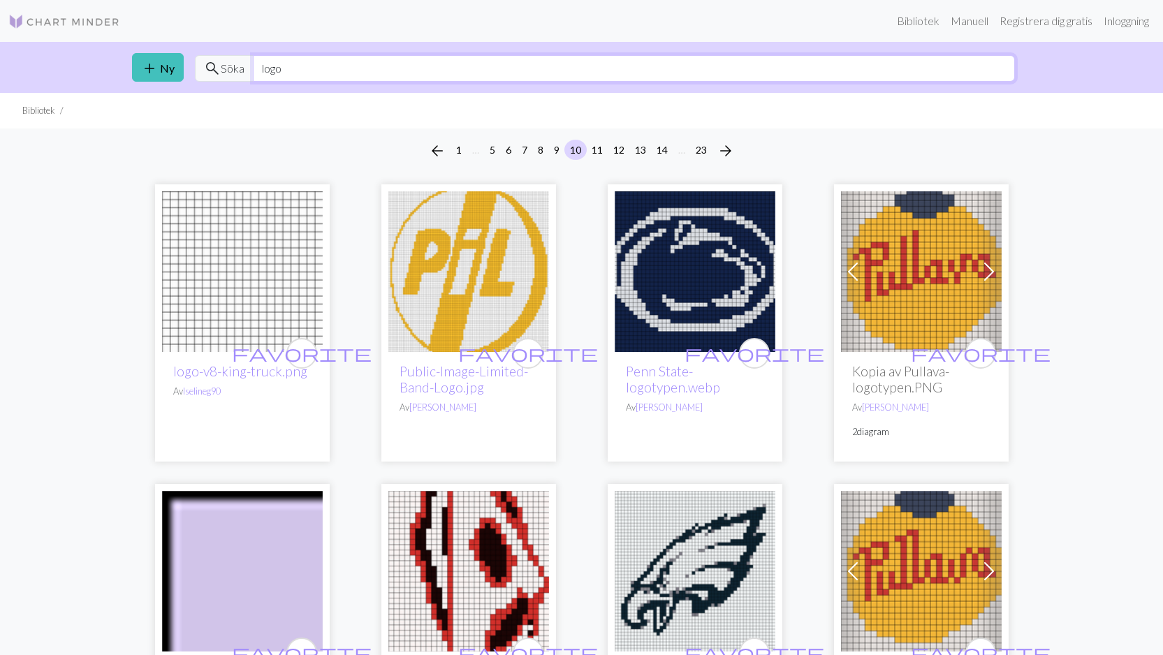
click at [319, 73] on input "logo" at bounding box center [634, 68] width 762 height 27
type input "l"
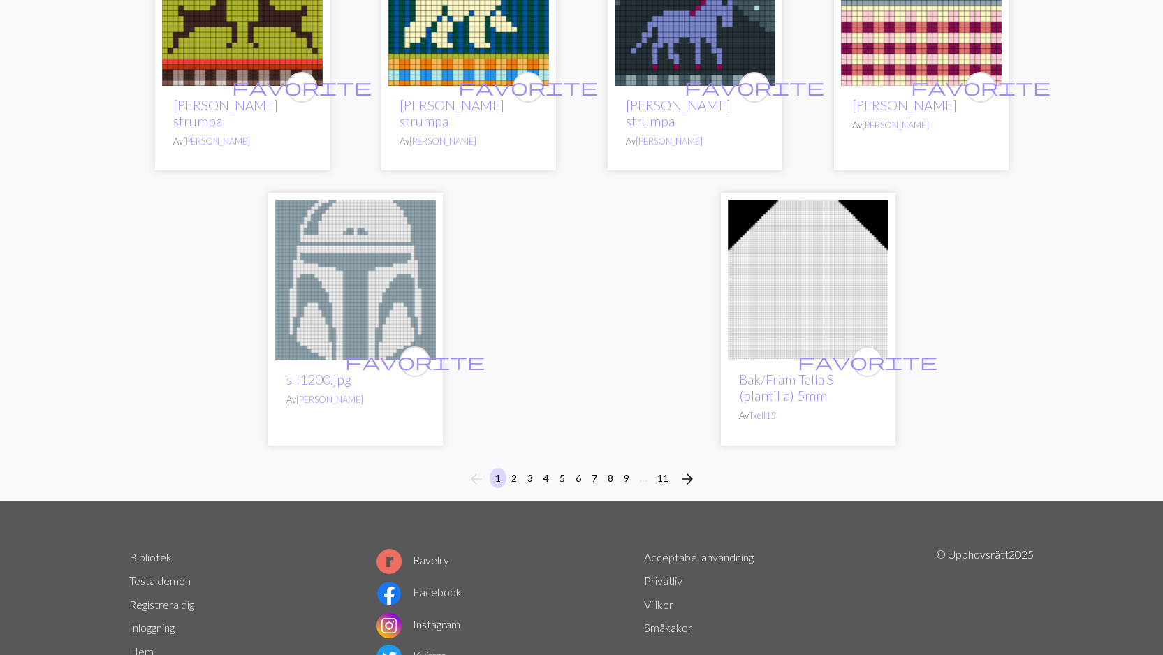
scroll to position [3425, 0]
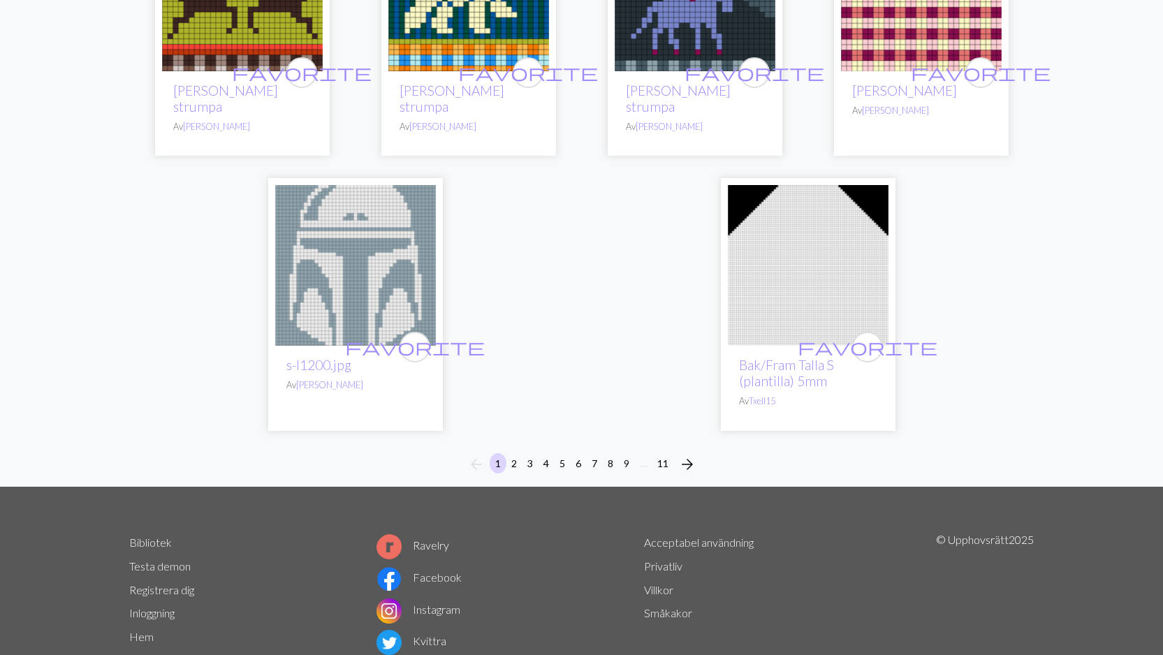
type input "s"
click at [660, 453] on button "11" at bounding box center [662, 463] width 22 height 20
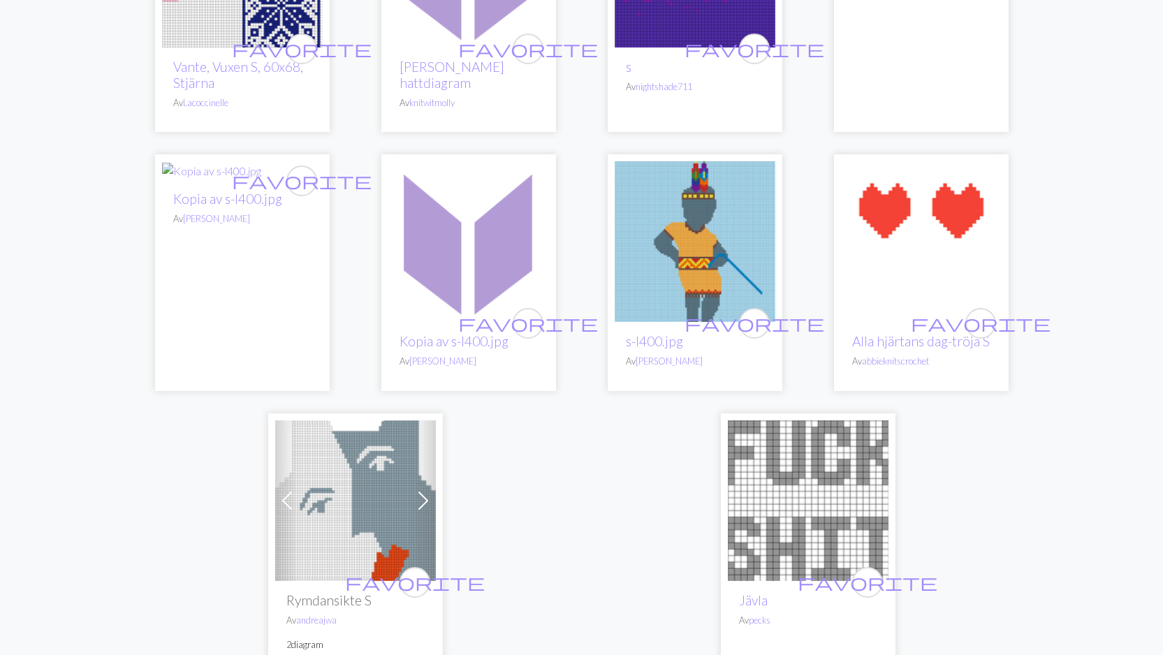
scroll to position [609, 0]
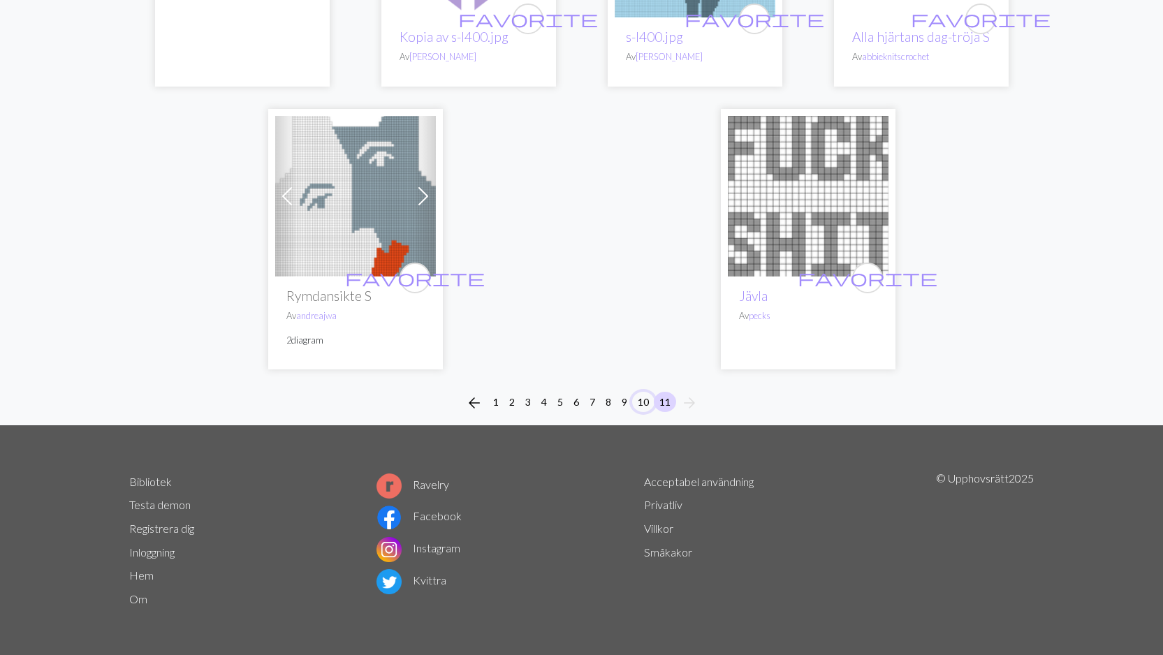
click at [642, 401] on button "10" at bounding box center [643, 402] width 22 height 20
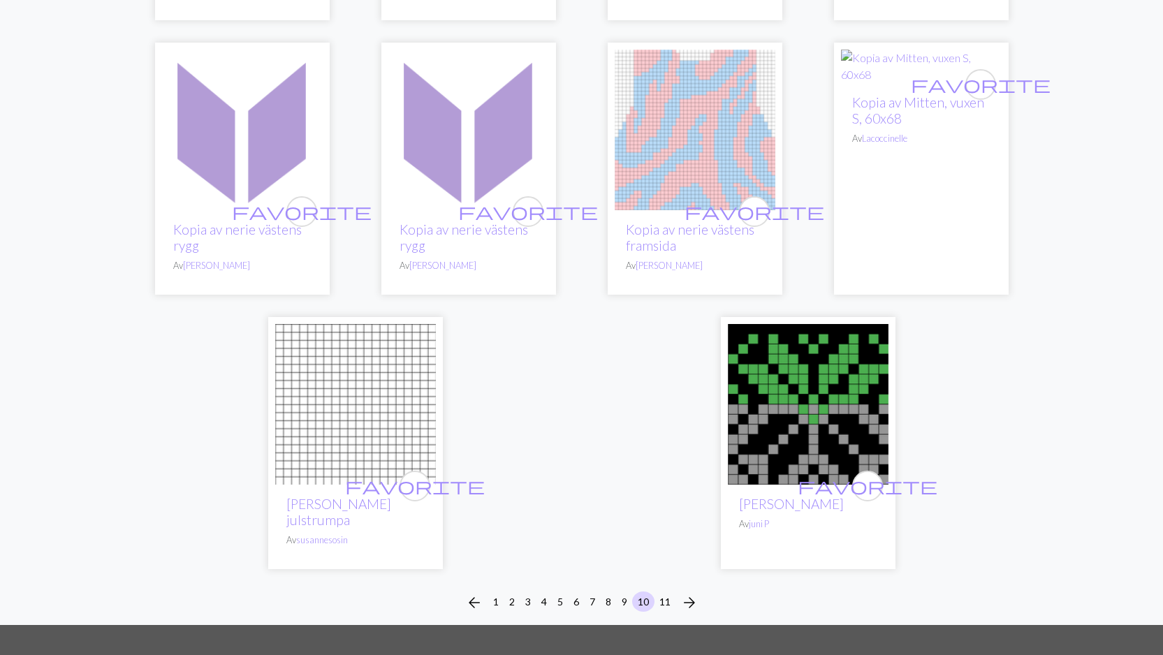
scroll to position [3451, 0]
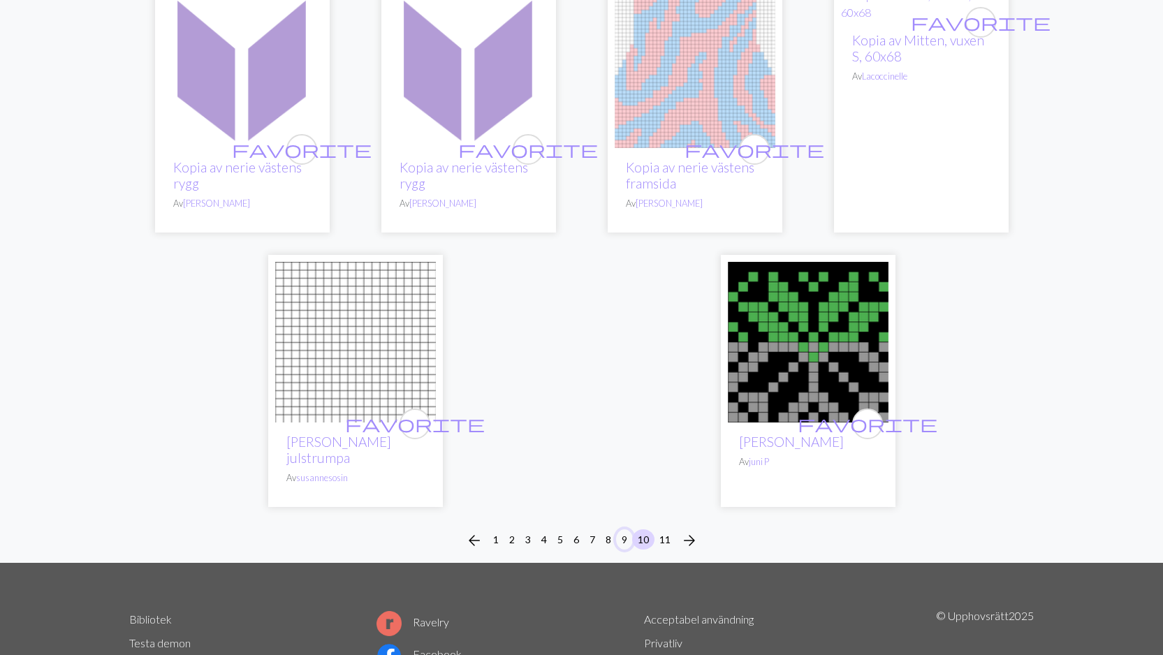
click at [622, 529] on button "9" at bounding box center [624, 539] width 17 height 20
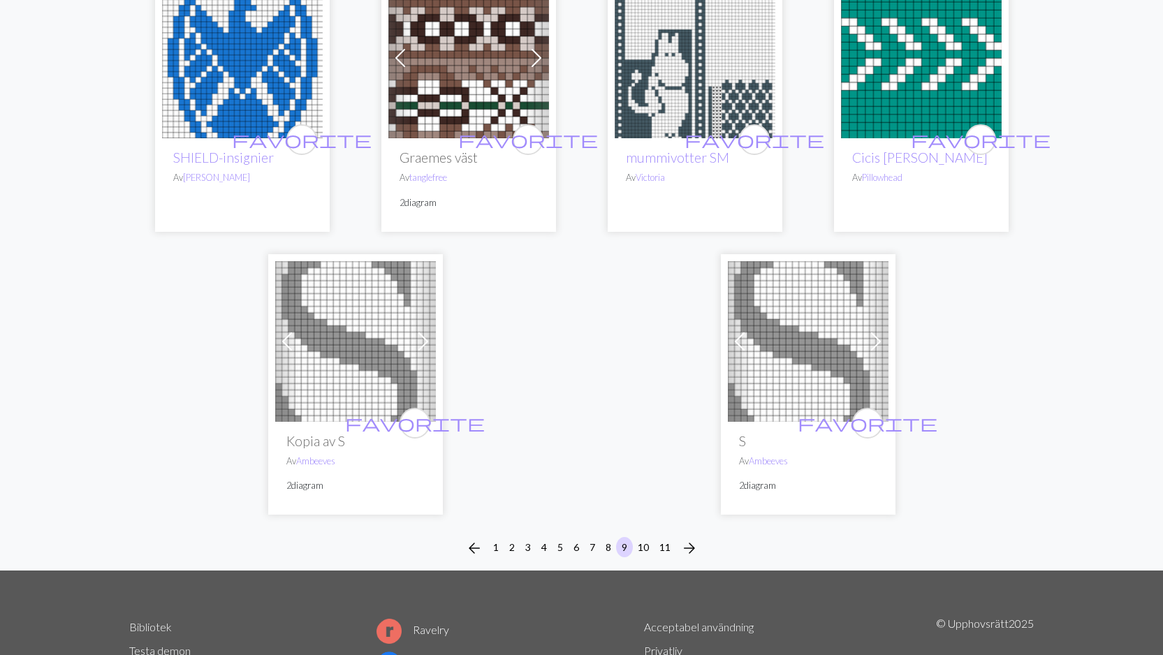
scroll to position [3464, 0]
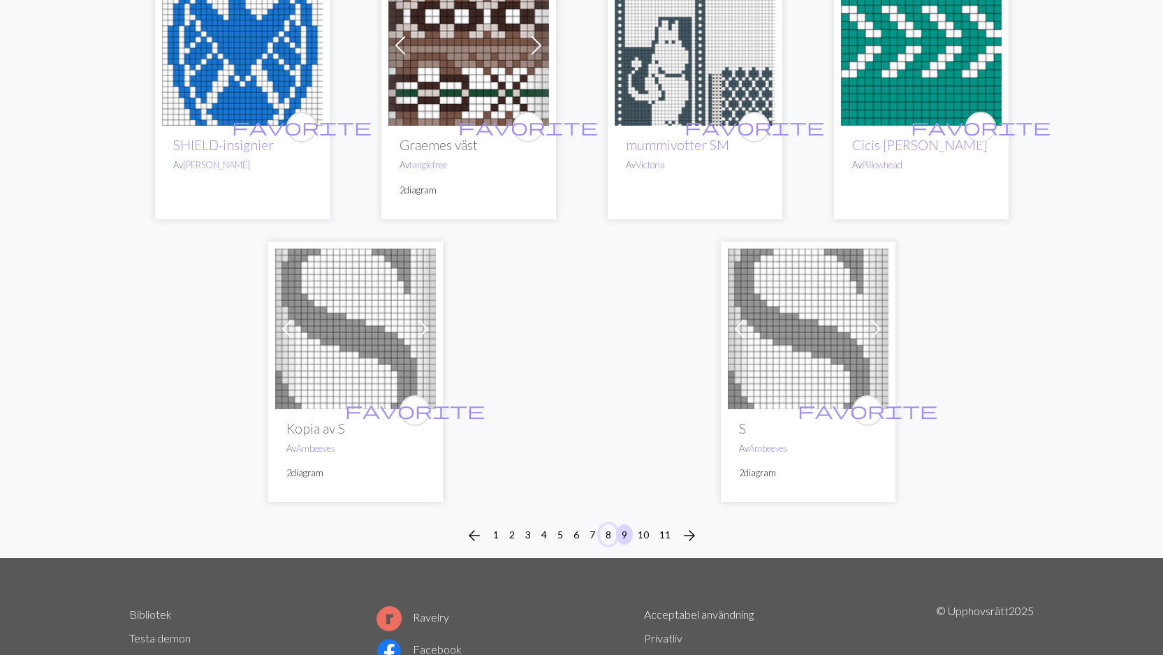
click at [609, 524] on button "8" at bounding box center [608, 534] width 17 height 20
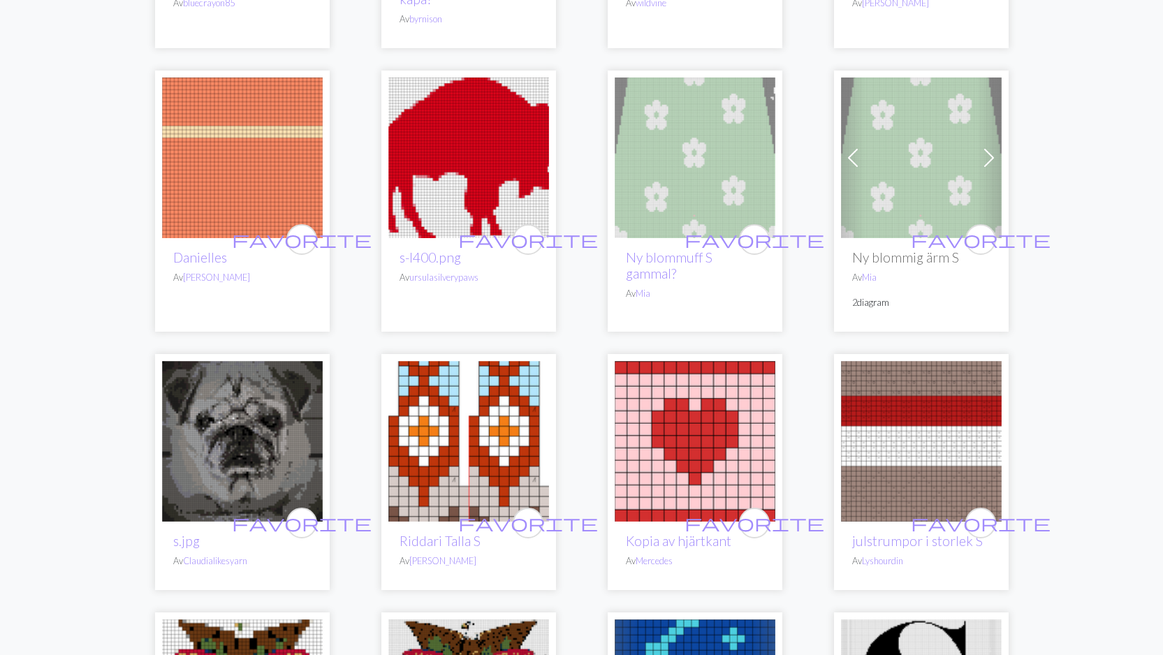
scroll to position [391, 0]
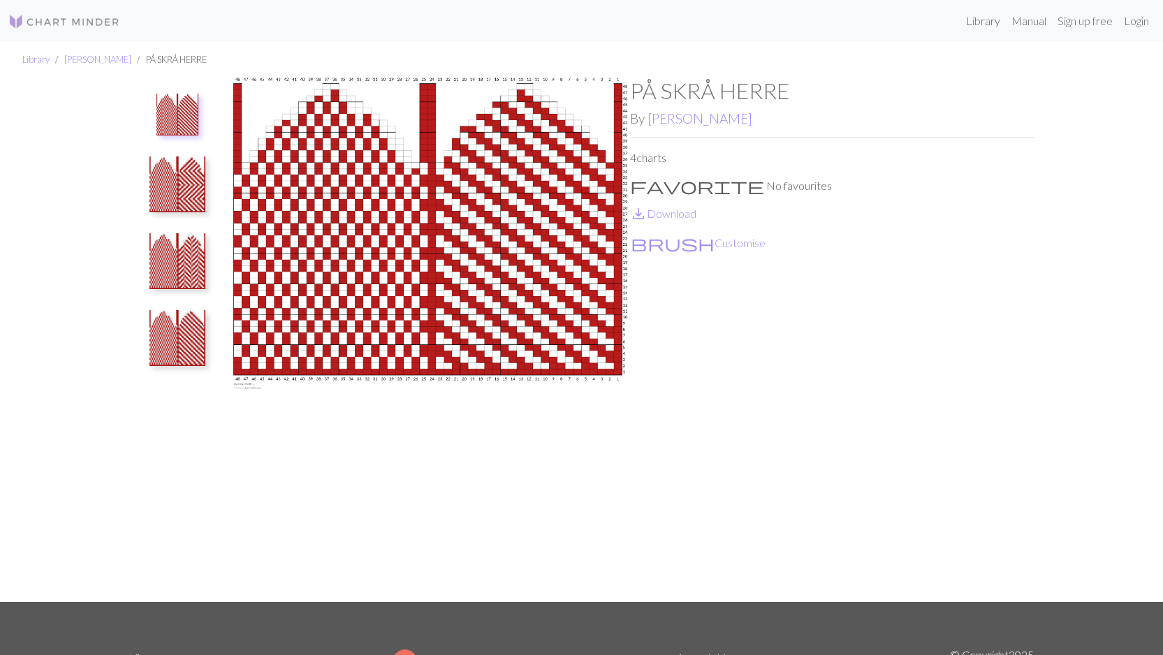
click at [177, 193] on img at bounding box center [177, 184] width 56 height 56
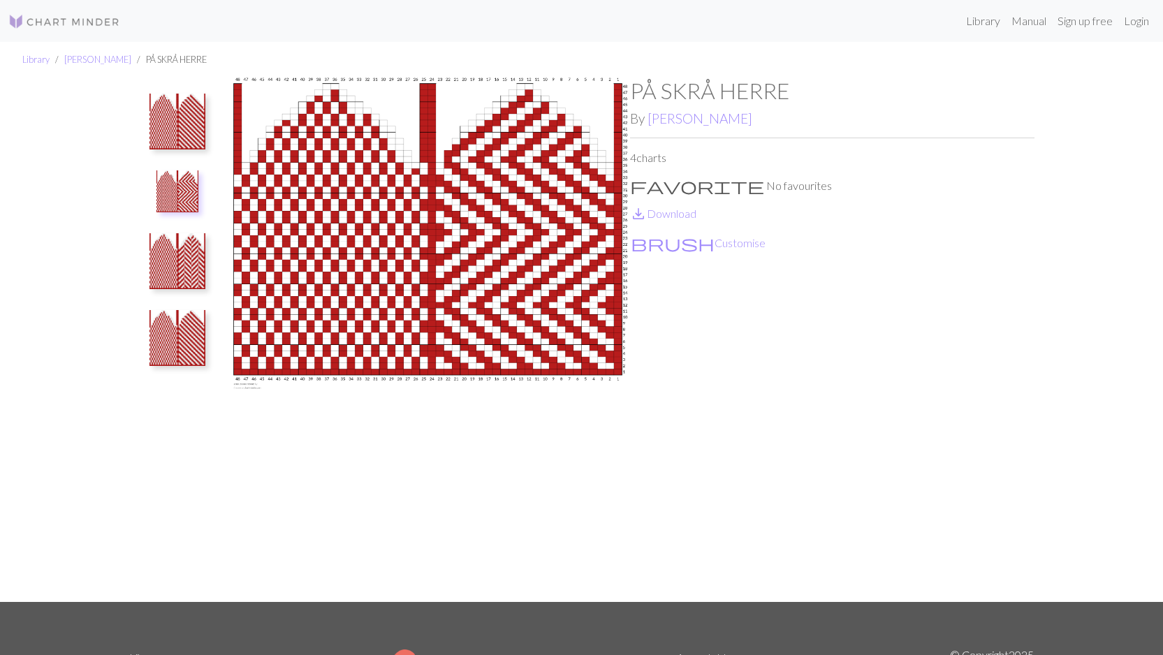
click at [179, 260] on img at bounding box center [177, 261] width 56 height 56
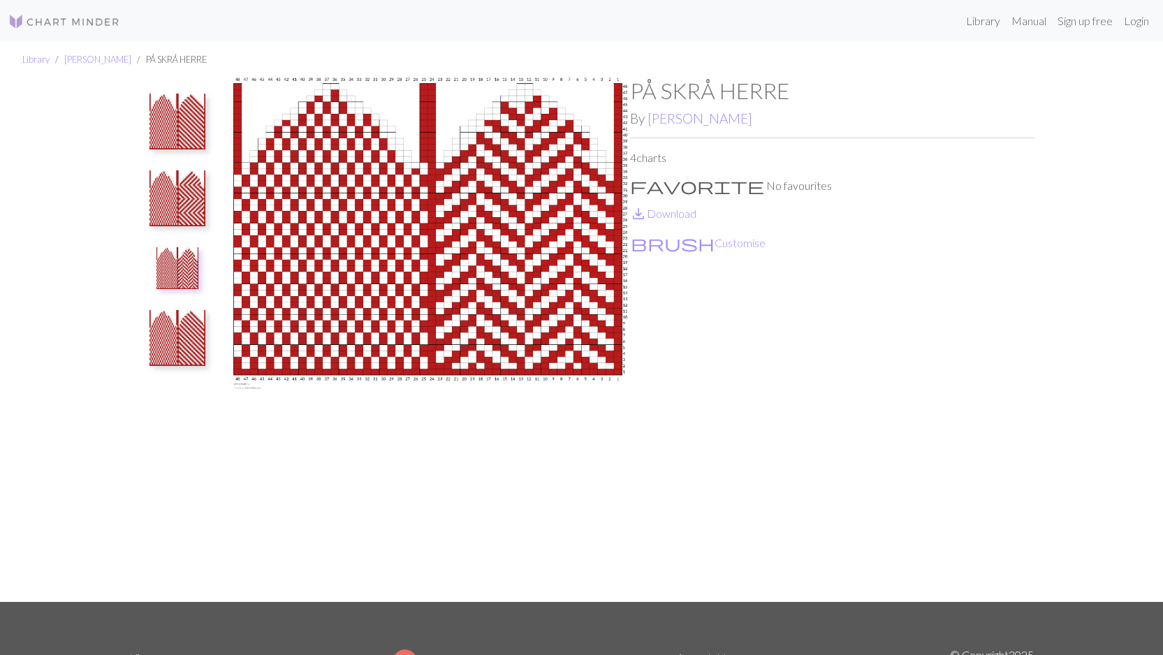
click at [182, 345] on img at bounding box center [177, 338] width 56 height 56
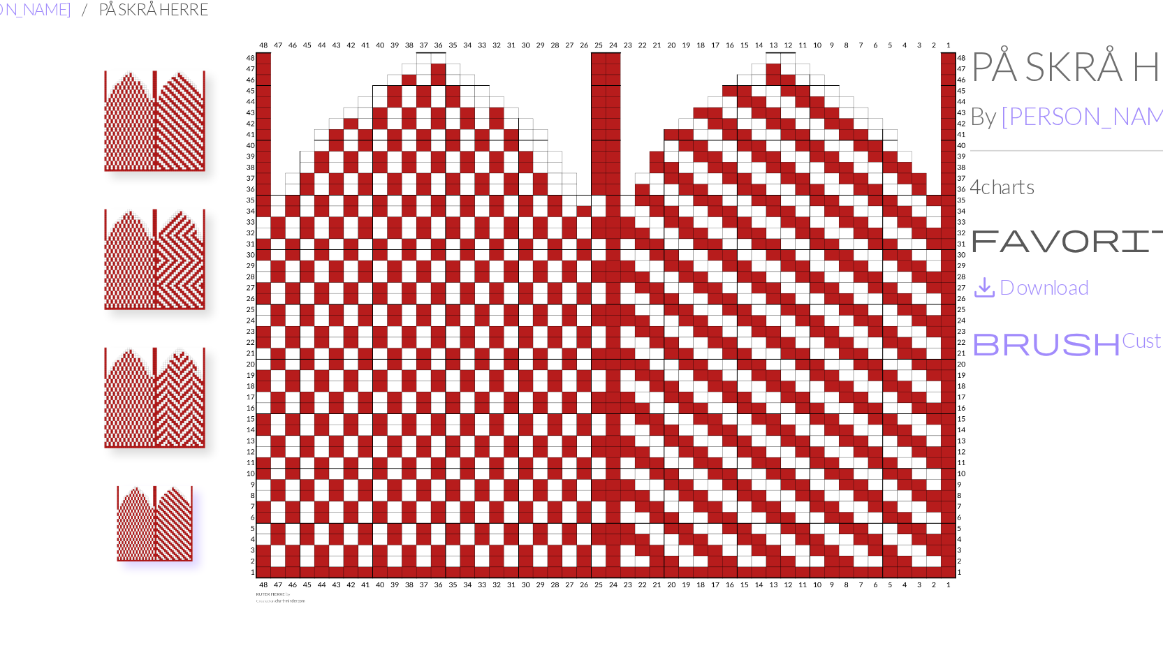
click at [183, 279] on img at bounding box center [177, 275] width 56 height 56
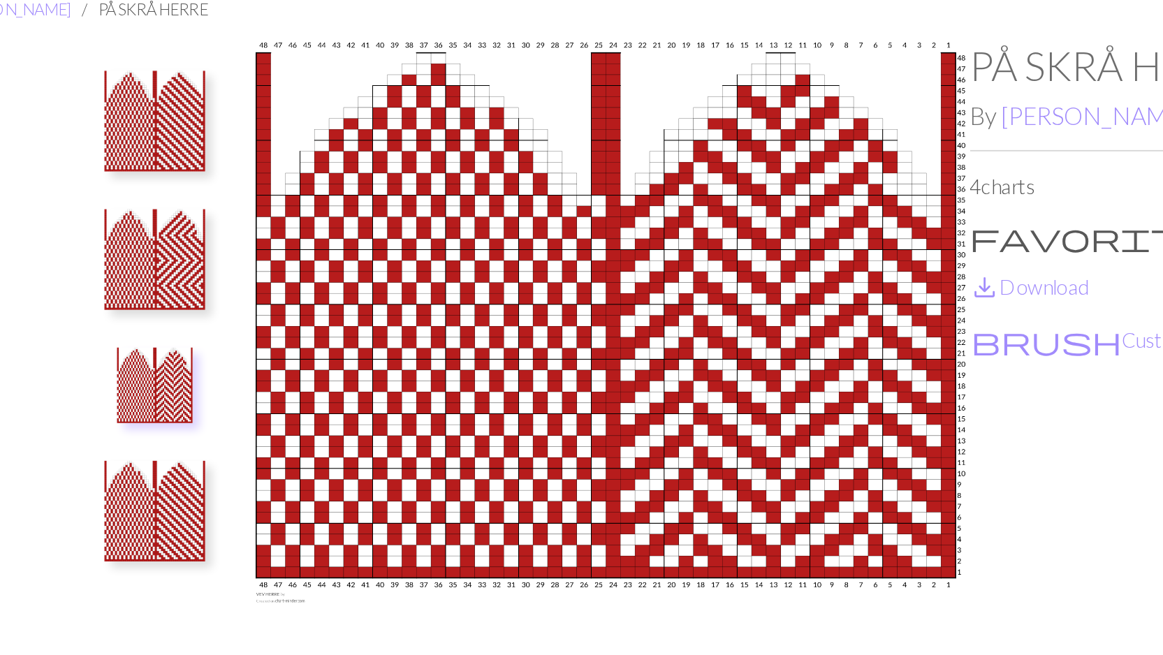
click at [186, 184] on img at bounding box center [177, 198] width 56 height 56
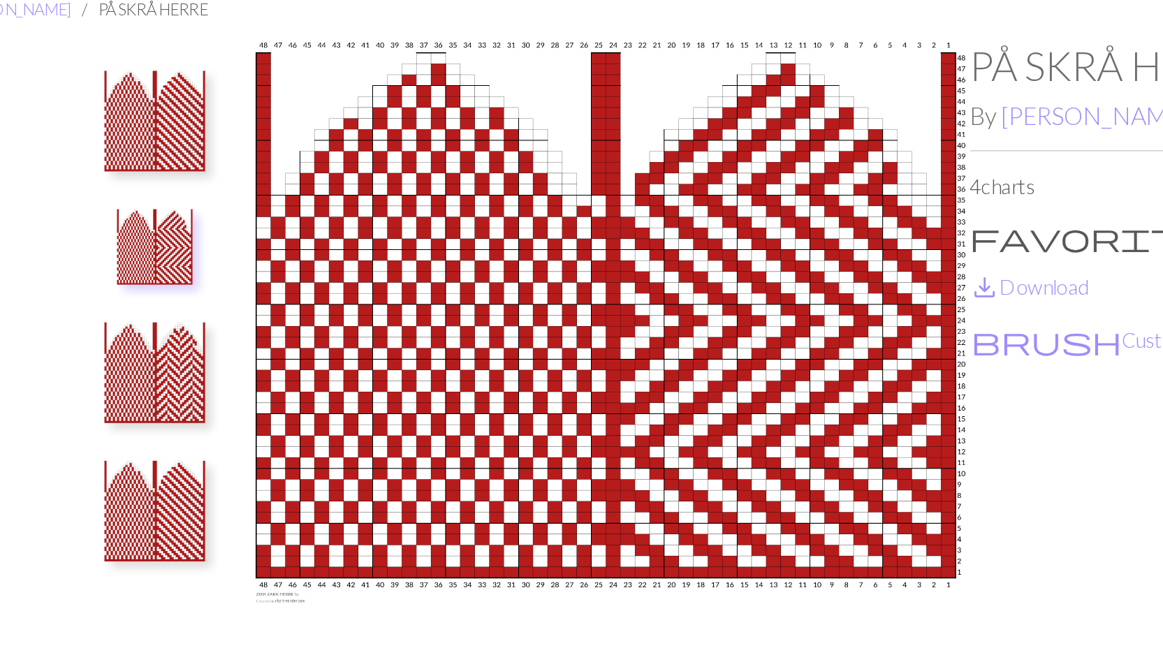
click at [172, 124] on img at bounding box center [177, 122] width 56 height 56
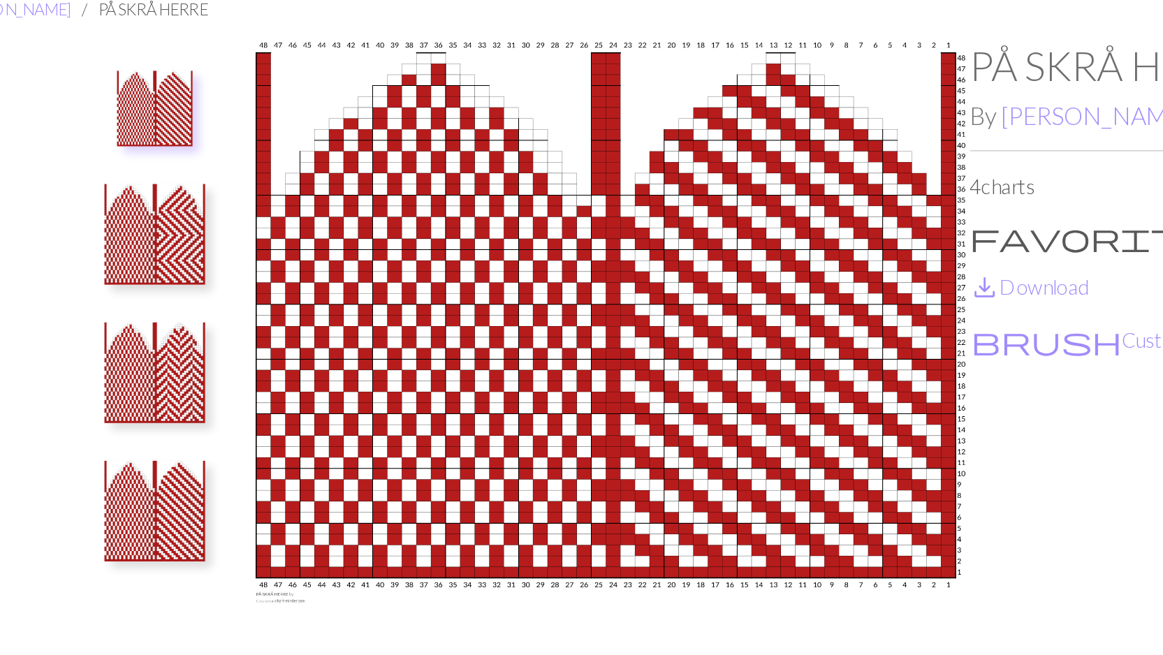
click at [179, 344] on img at bounding box center [177, 338] width 56 height 56
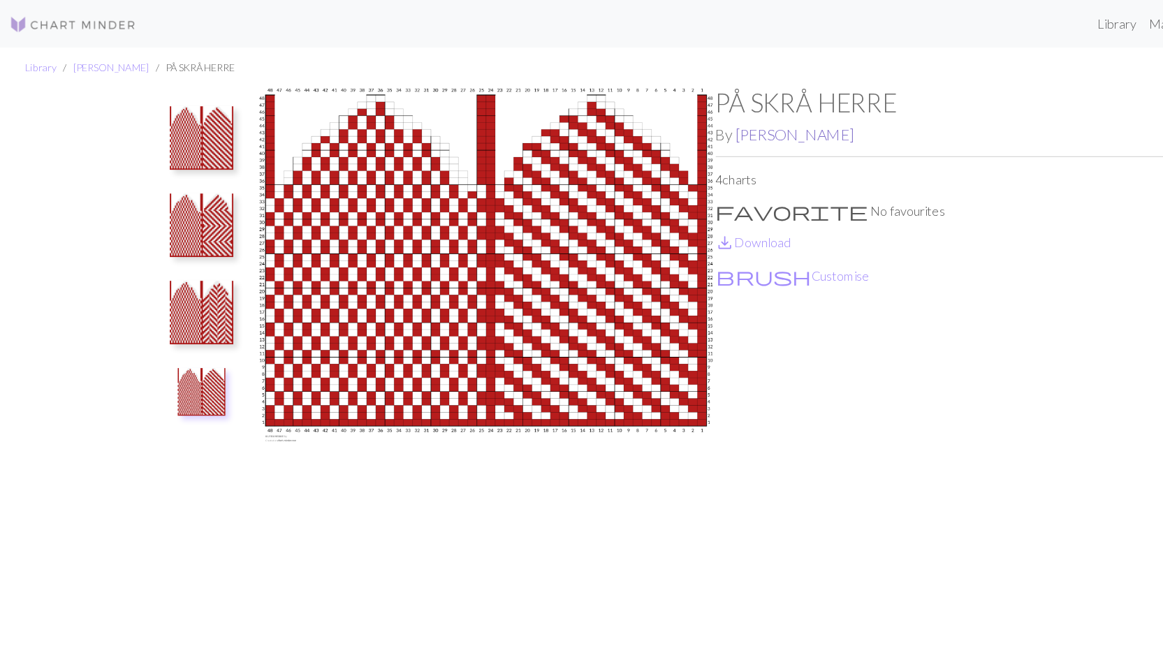
click at [679, 116] on link "[PERSON_NAME]" at bounding box center [699, 118] width 105 height 16
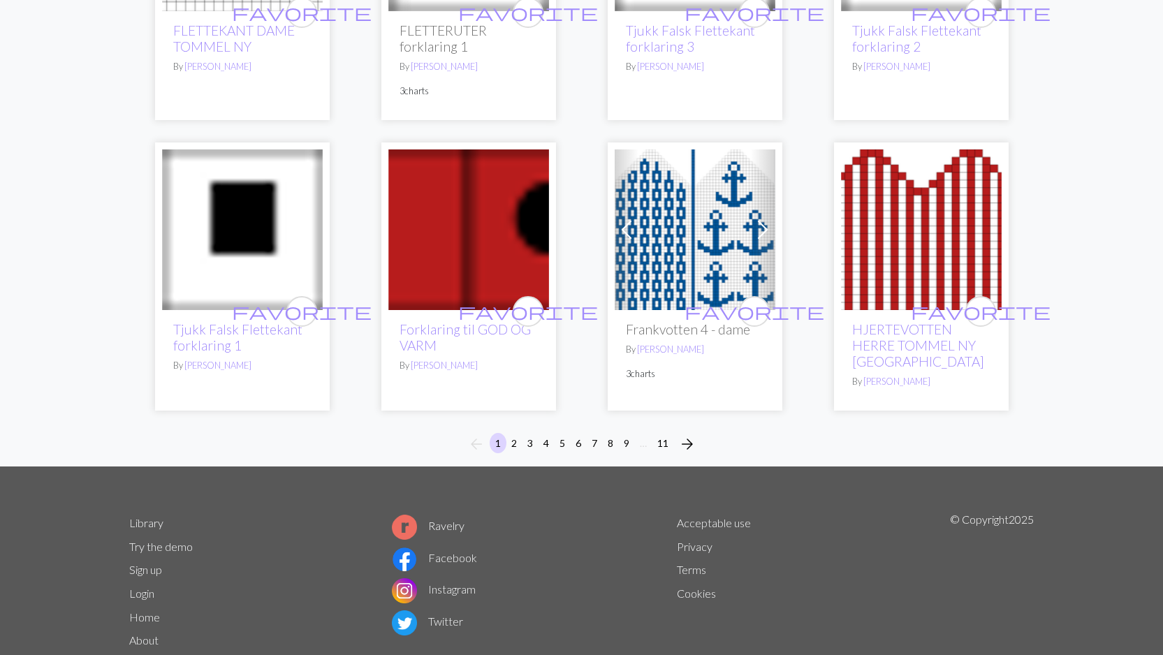
scroll to position [1037, 0]
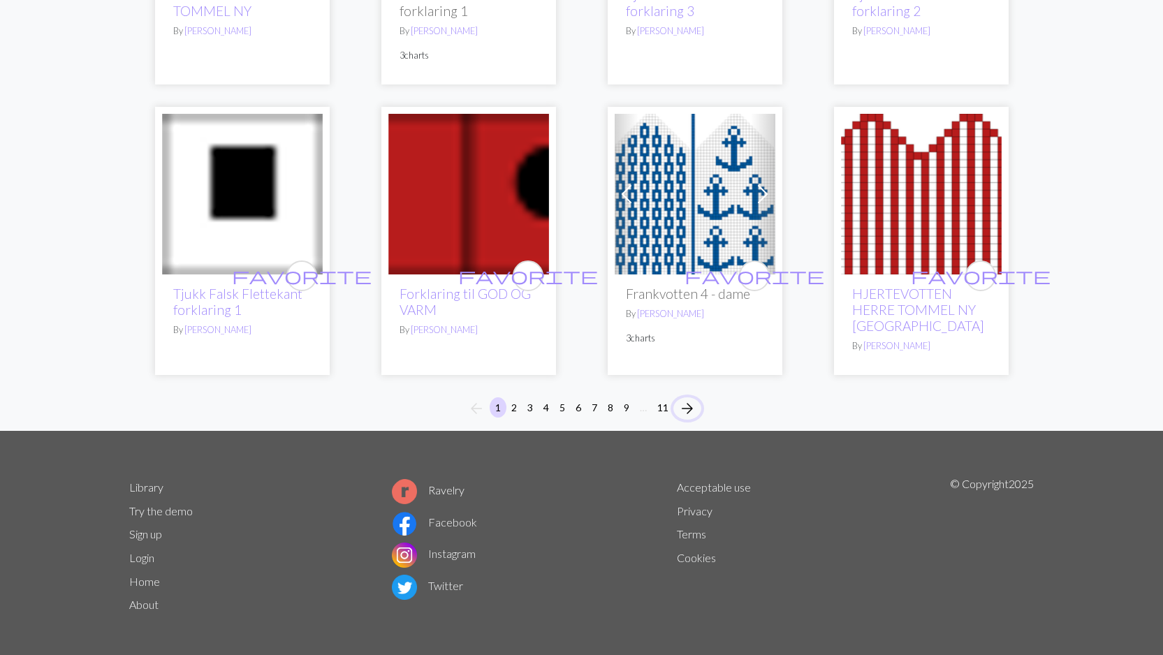
click at [688, 410] on span "arrow_forward" at bounding box center [687, 409] width 17 height 20
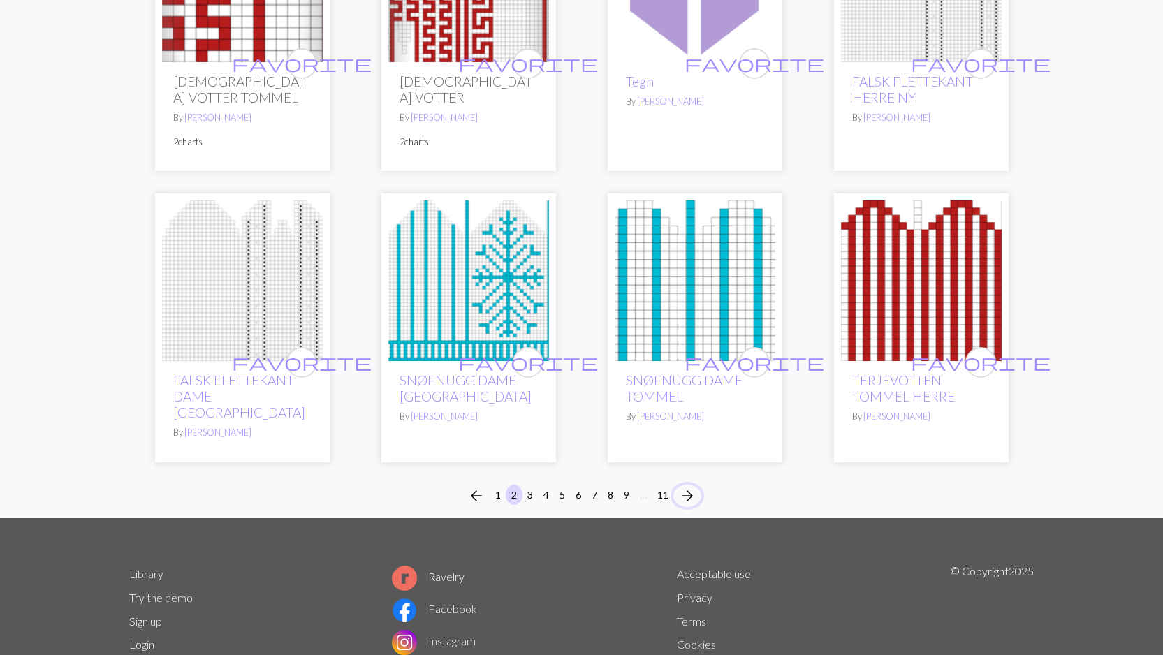
scroll to position [996, 0]
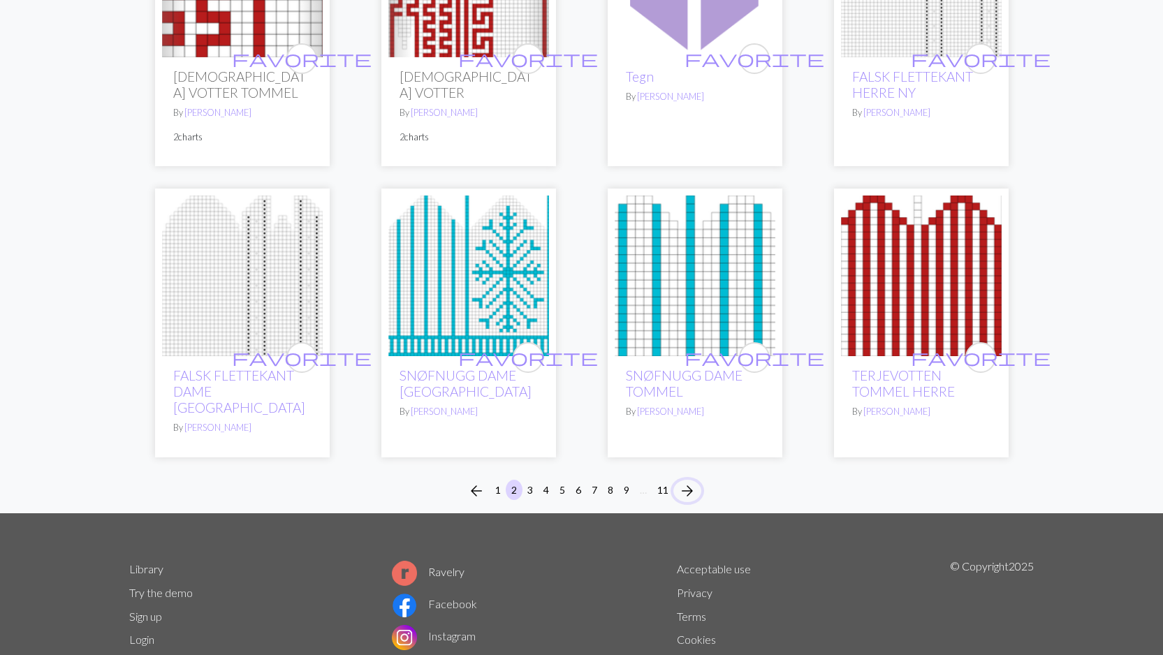
click at [692, 481] on span "arrow_forward" at bounding box center [687, 491] width 17 height 20
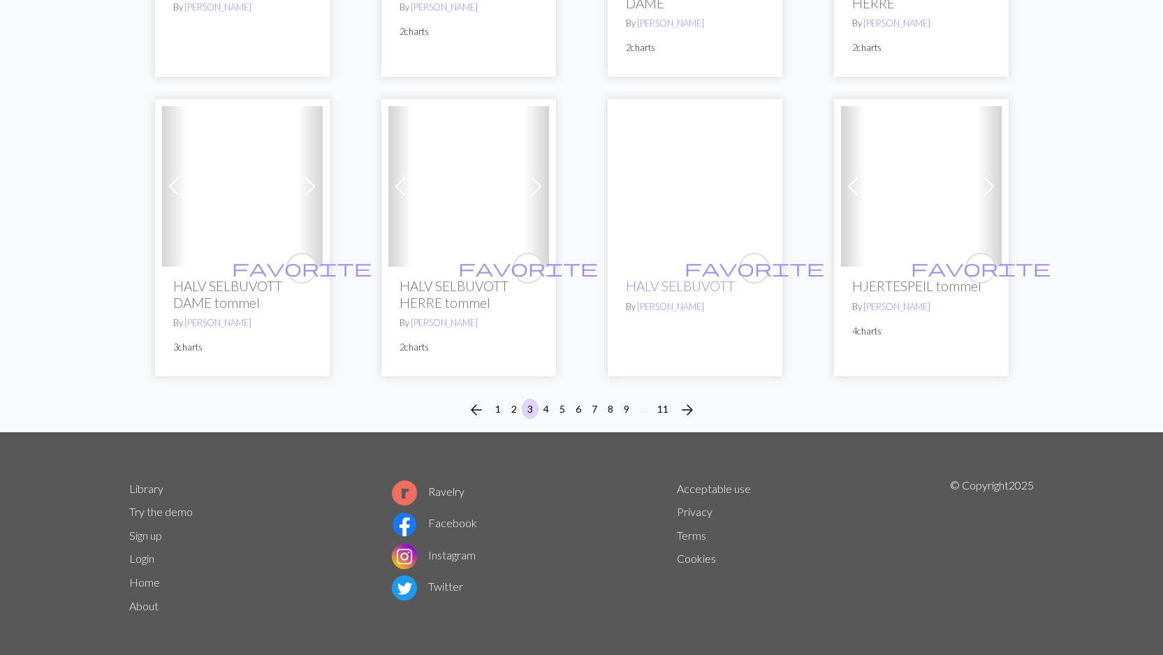
scroll to position [1080, 0]
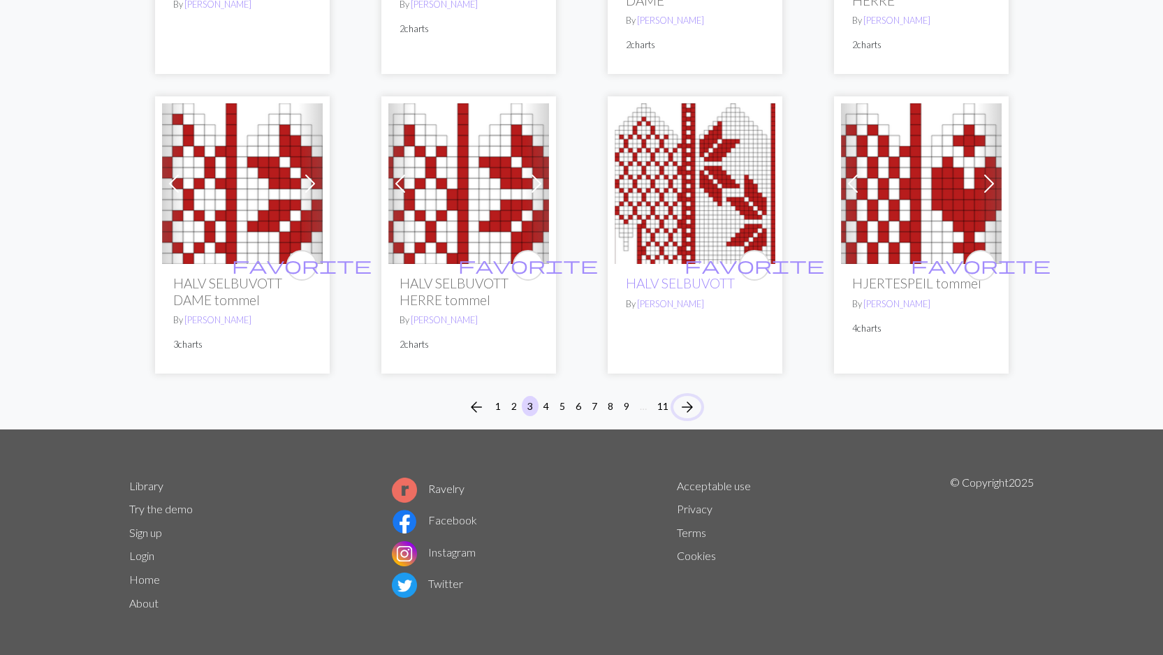
click at [690, 403] on span "arrow_forward" at bounding box center [687, 407] width 17 height 20
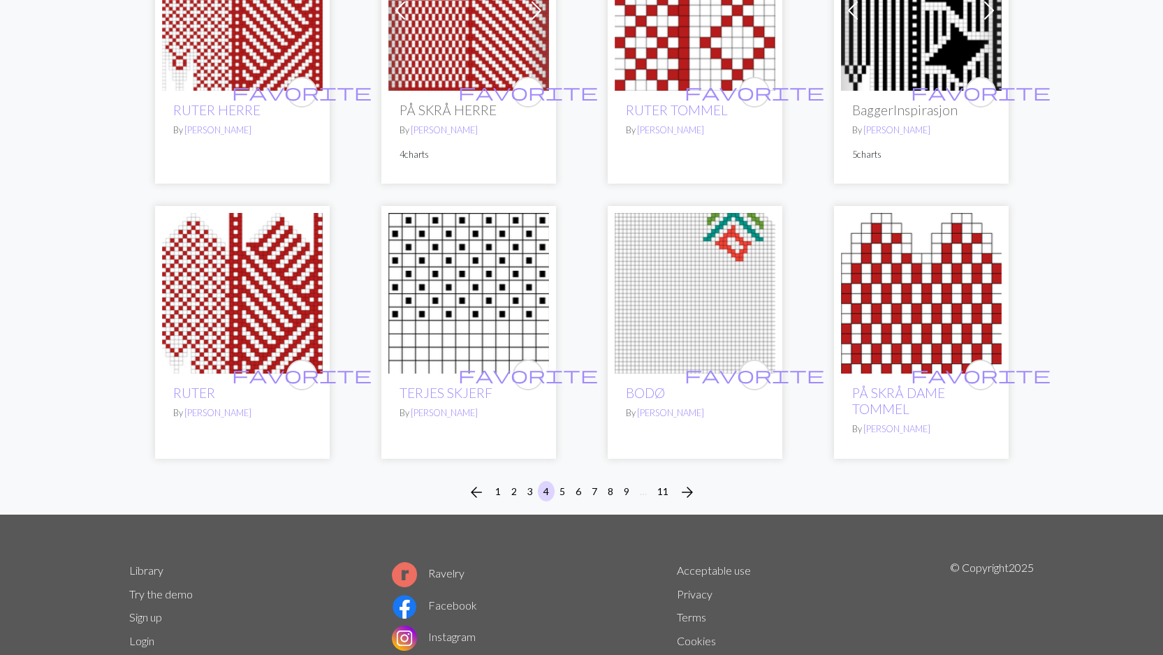
scroll to position [940, 0]
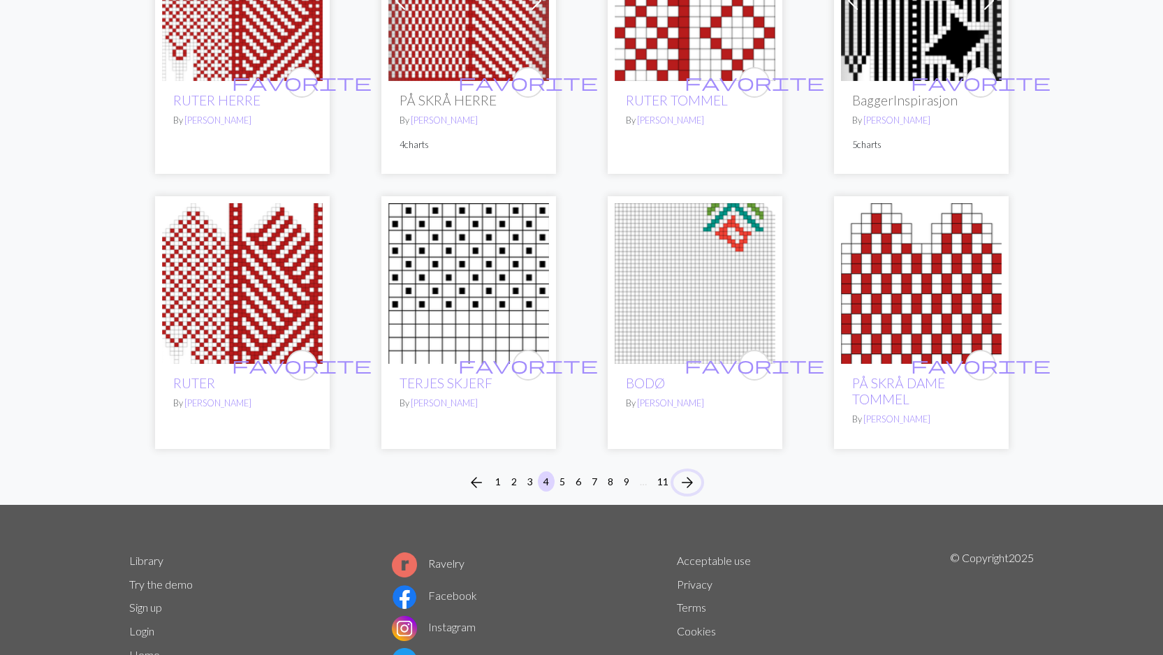
click at [689, 482] on span "arrow_forward" at bounding box center [687, 483] width 17 height 20
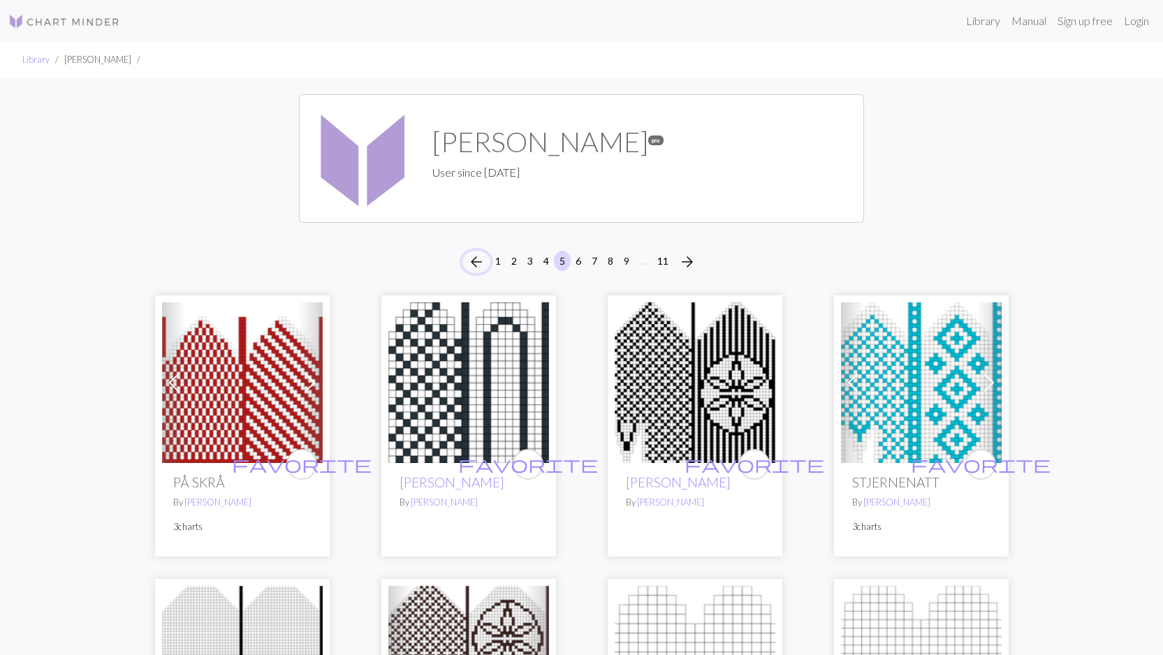
click at [471, 256] on span "arrow_back" at bounding box center [476, 262] width 17 height 20
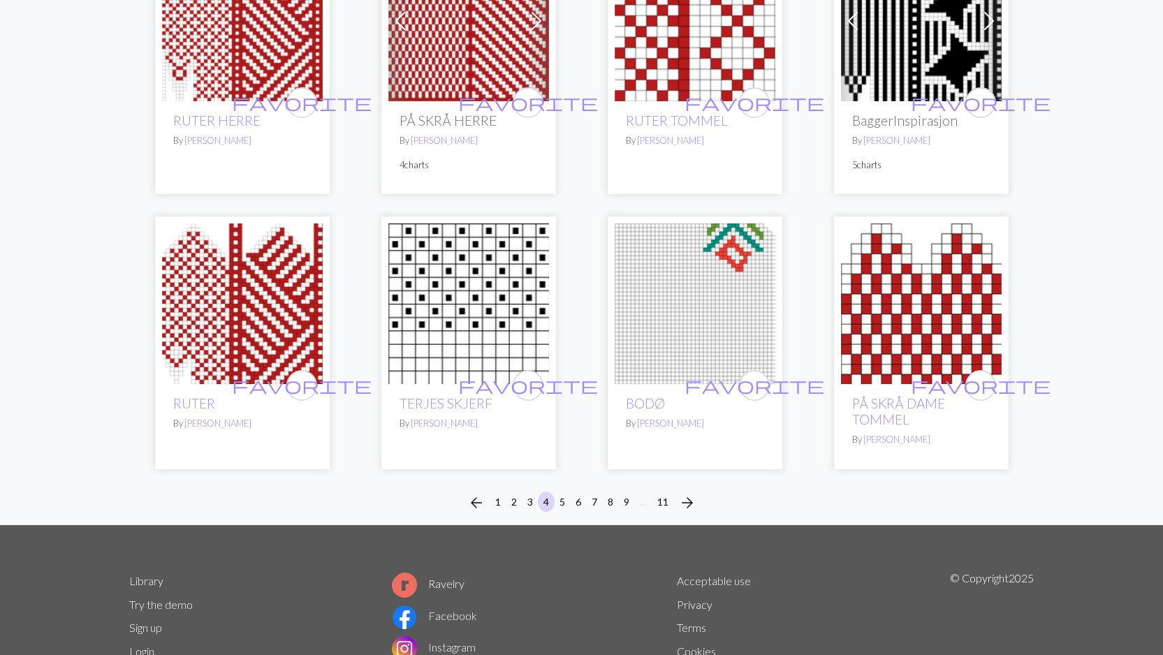
scroll to position [910, 0]
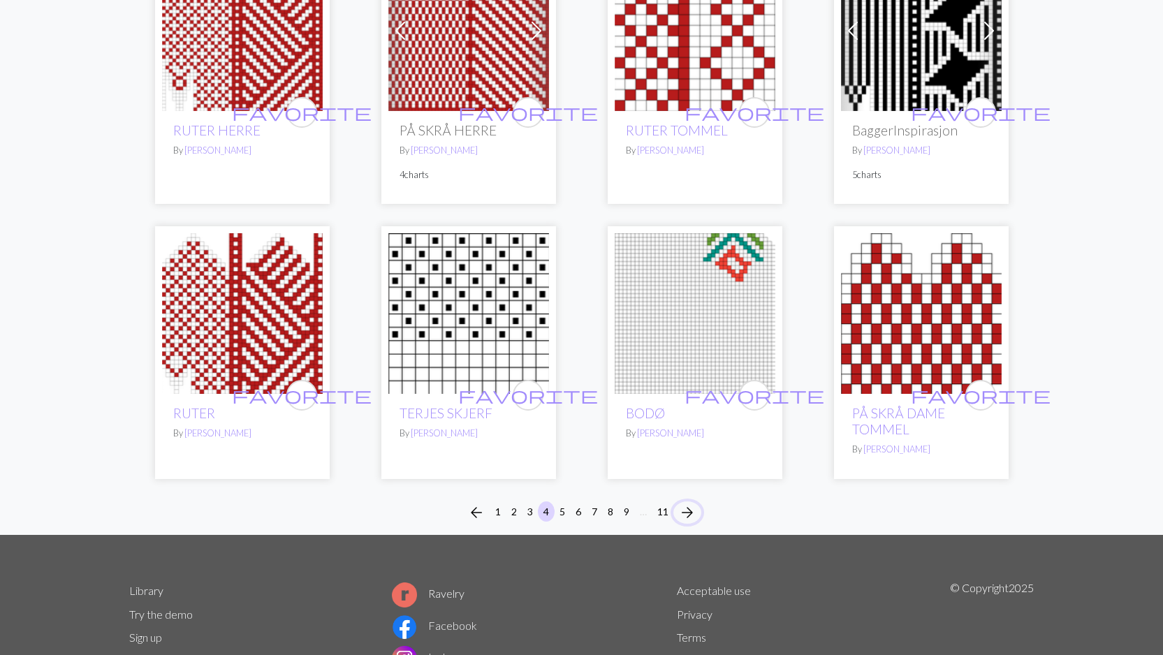
click at [692, 512] on span "arrow_forward" at bounding box center [687, 513] width 17 height 20
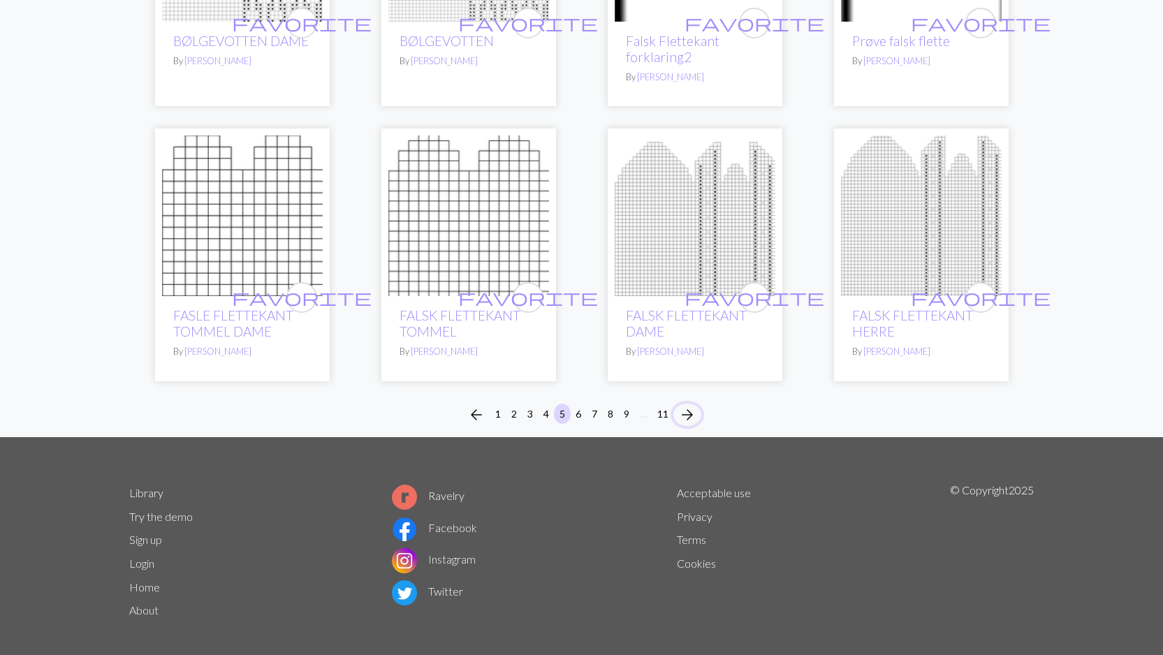
scroll to position [1019, 0]
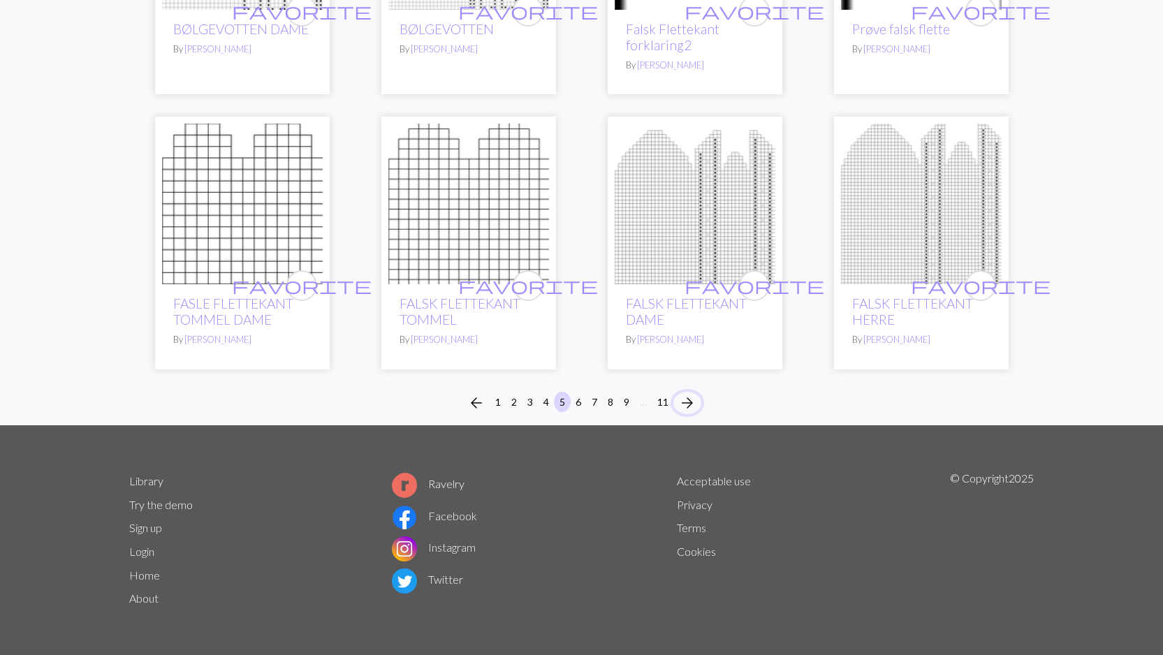
click at [683, 400] on span "arrow_forward" at bounding box center [687, 403] width 17 height 20
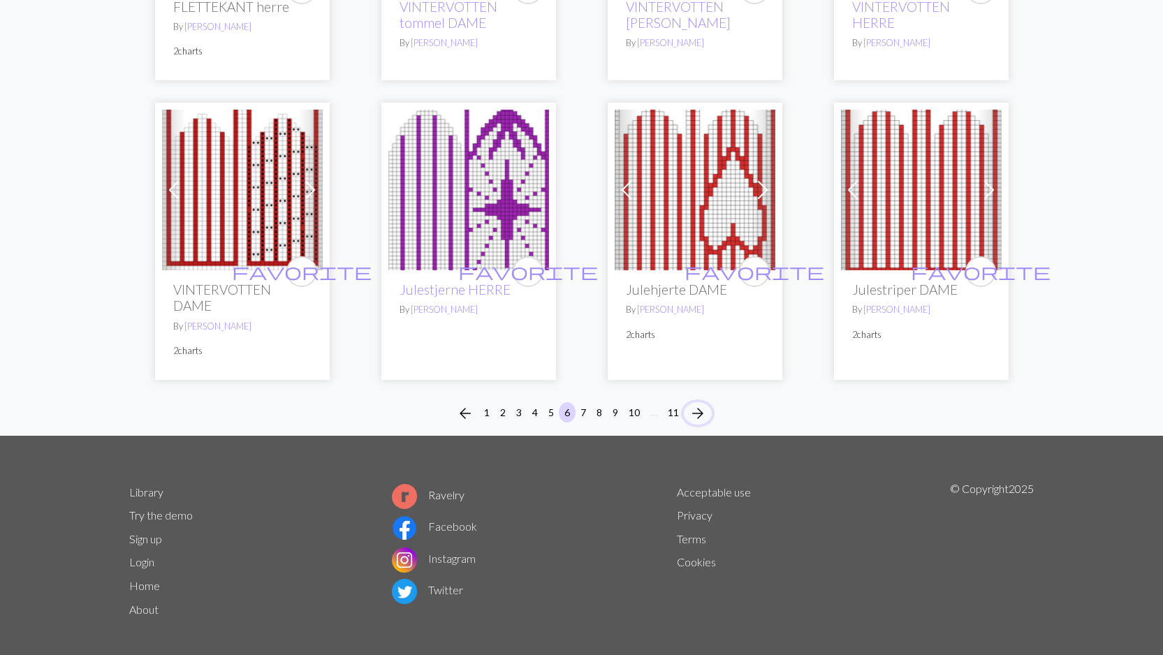
scroll to position [1061, 0]
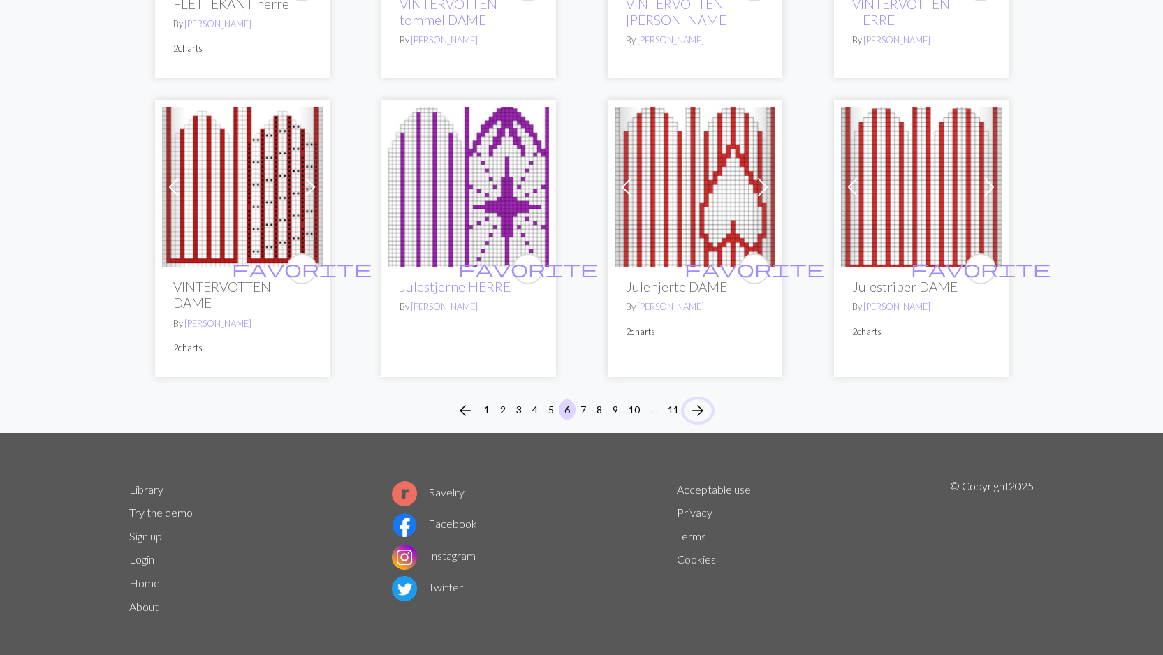
click at [695, 408] on span "arrow_forward" at bounding box center [697, 411] width 17 height 20
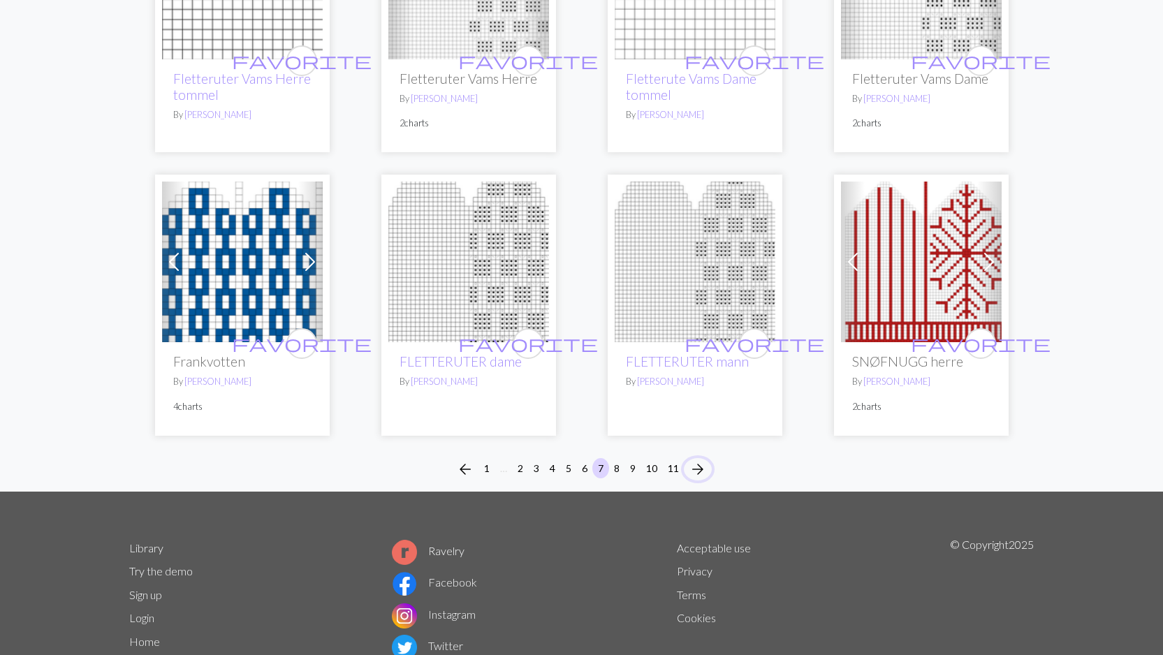
scroll to position [1044, 0]
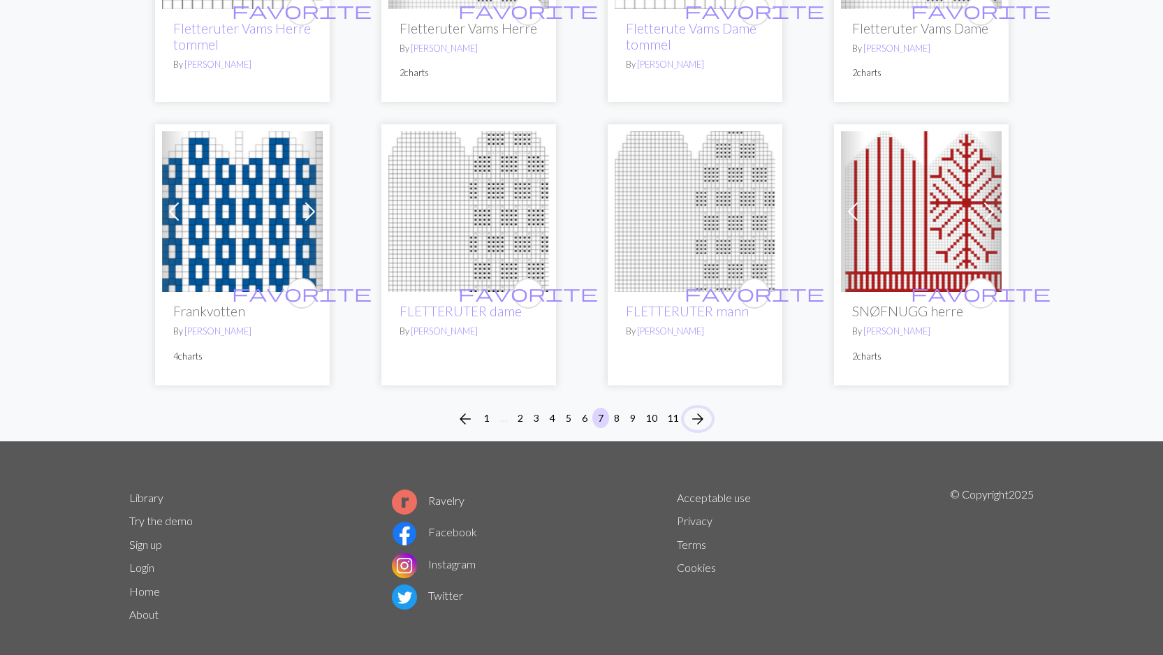
click at [696, 409] on span "arrow_forward" at bounding box center [697, 419] width 17 height 20
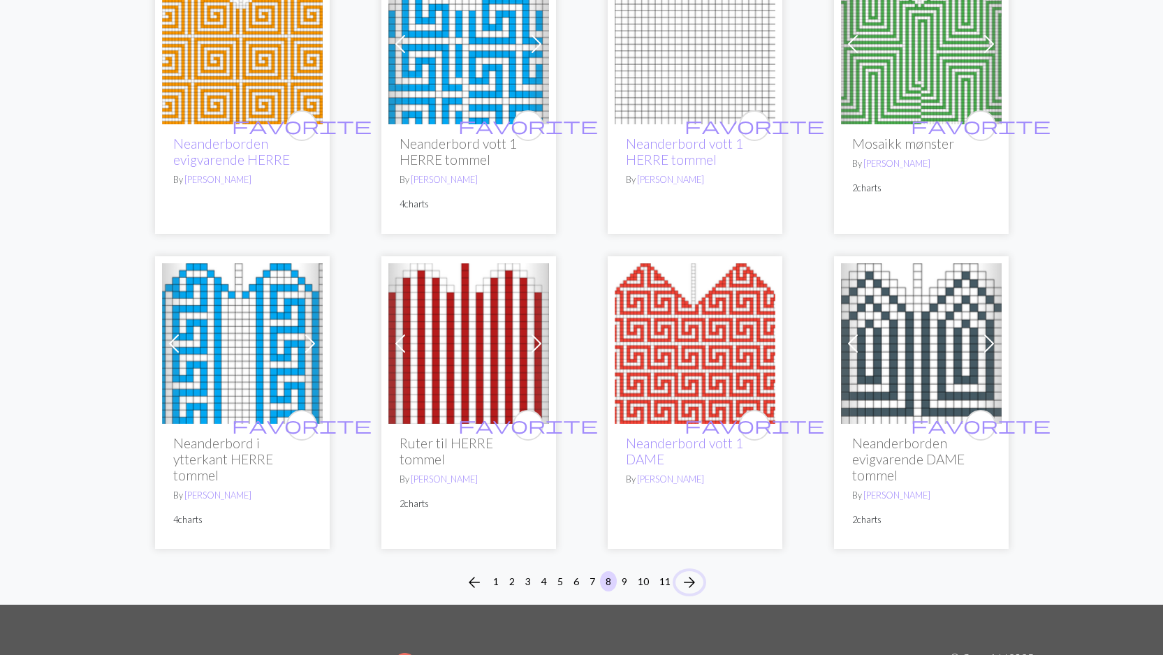
scroll to position [1010, 0]
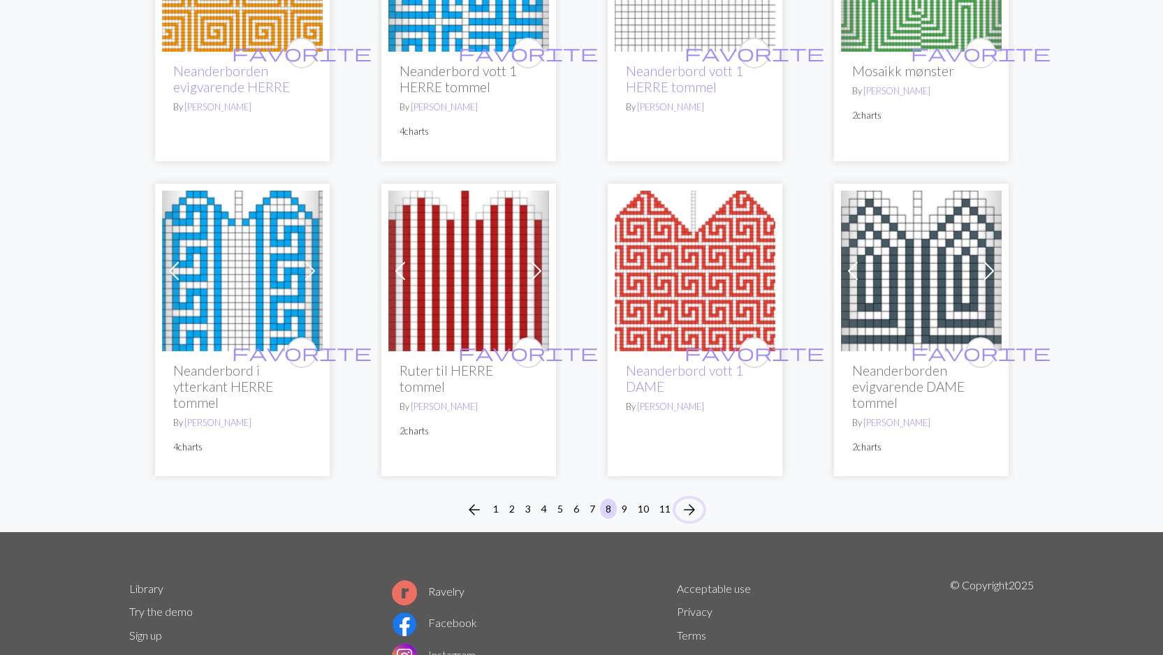
click at [691, 503] on span "arrow_forward" at bounding box center [689, 510] width 17 height 20
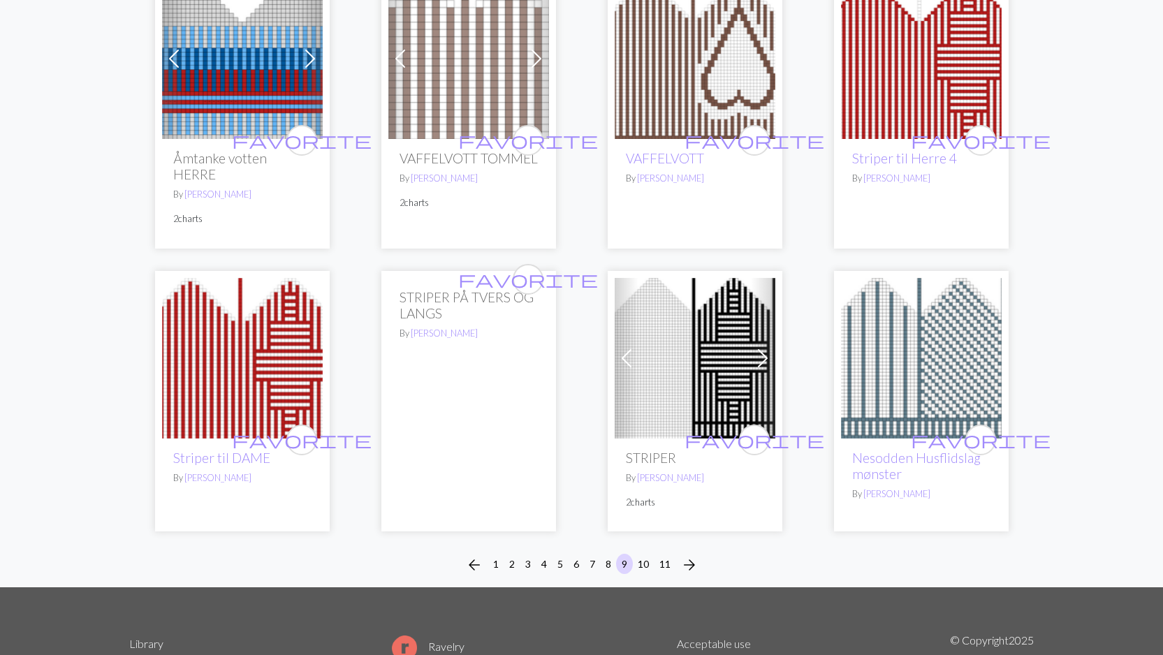
scroll to position [969, 0]
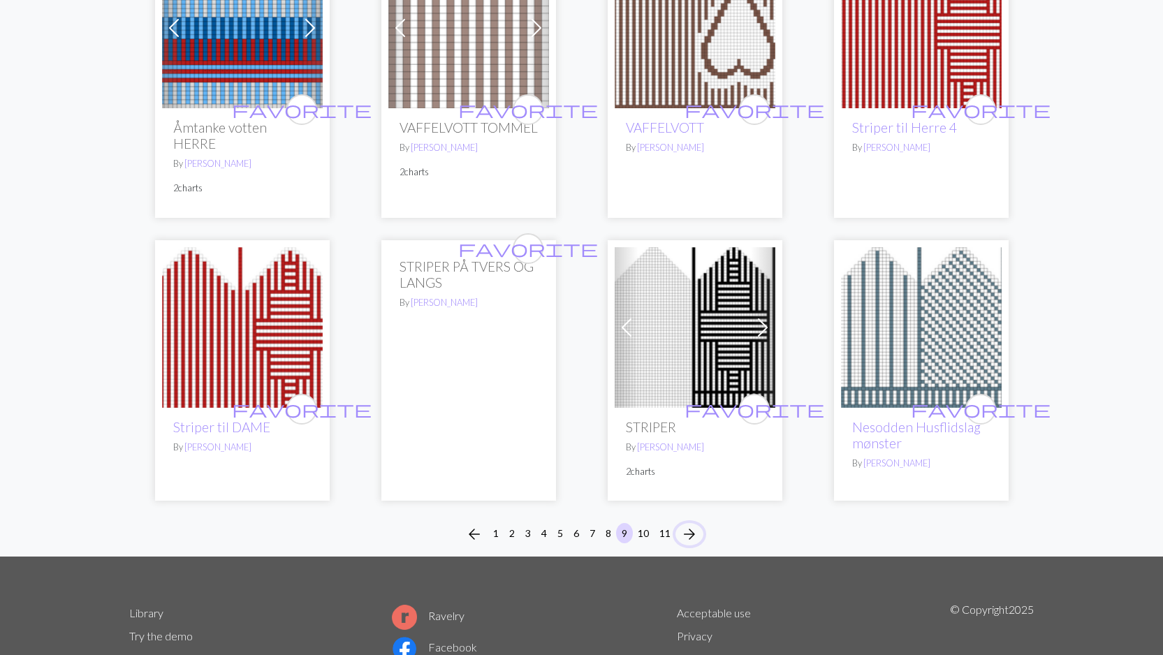
click at [691, 524] on span "arrow_forward" at bounding box center [689, 534] width 17 height 20
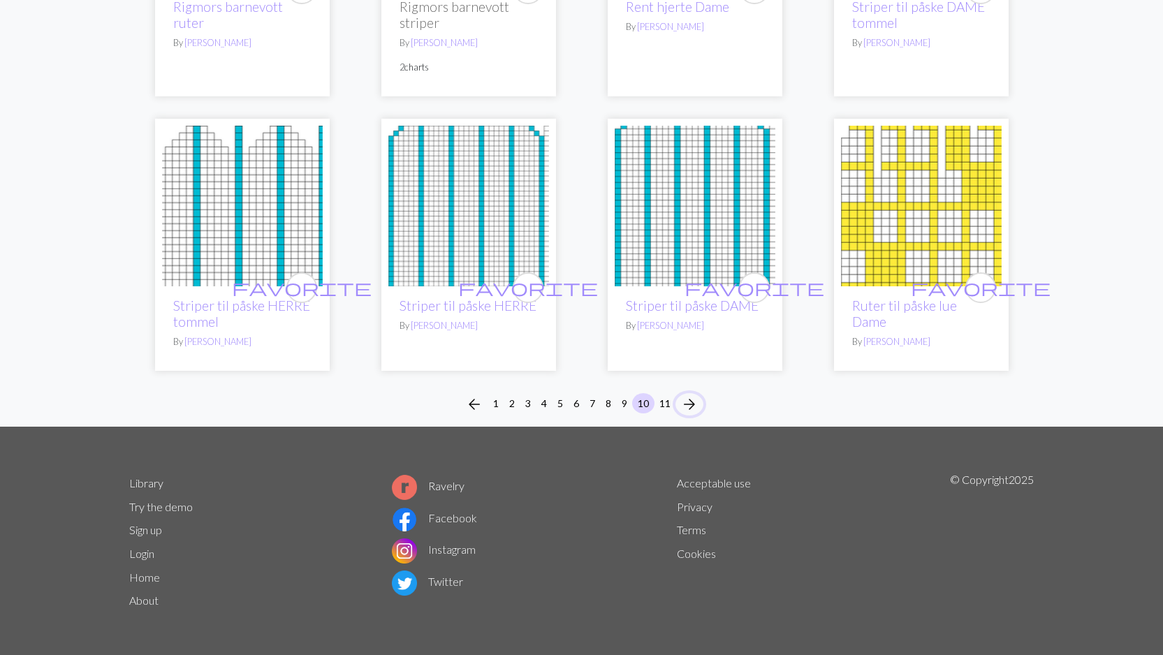
scroll to position [1027, 0]
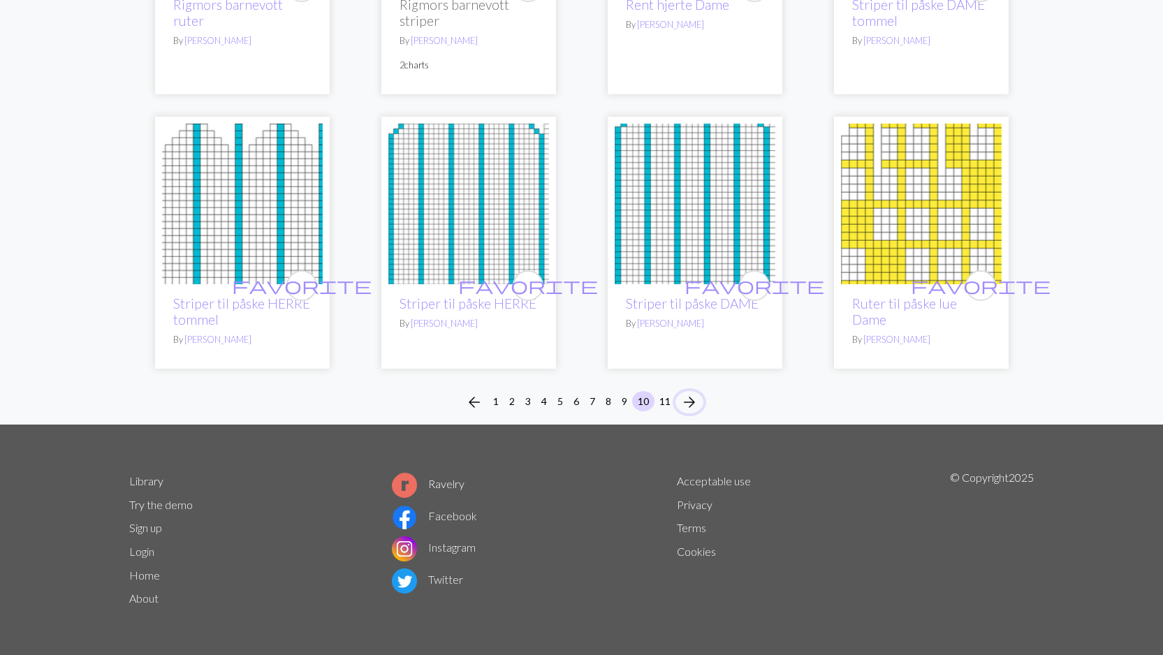
click at [695, 399] on span "arrow_forward" at bounding box center [689, 402] width 17 height 20
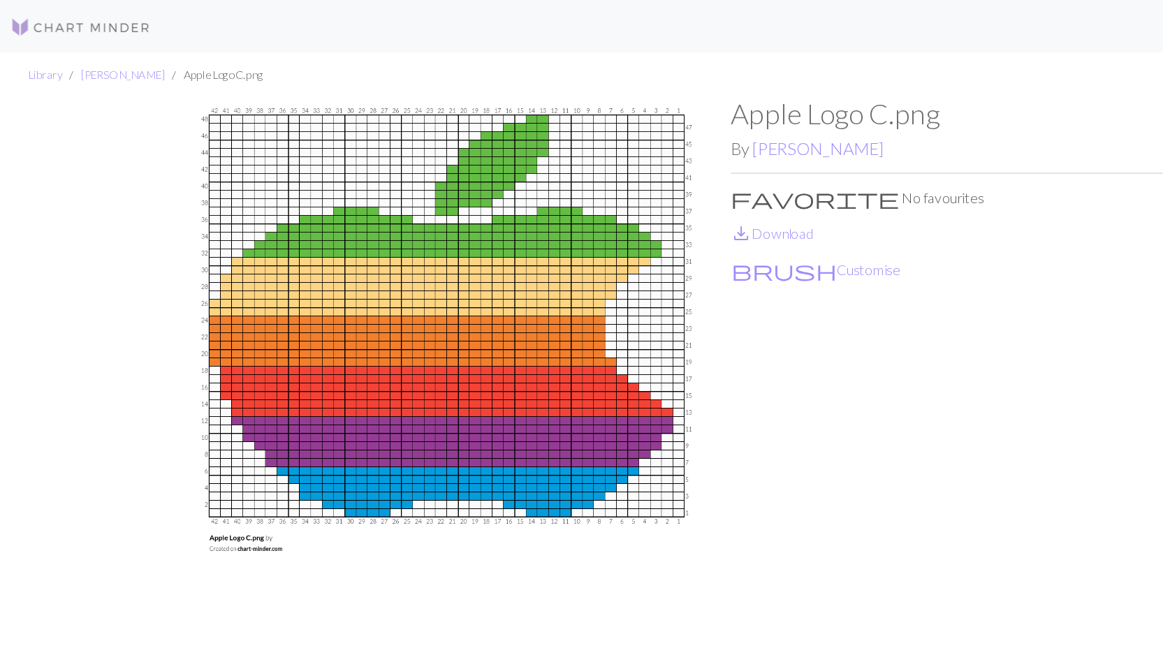
click at [75, 23] on img at bounding box center [64, 21] width 112 height 17
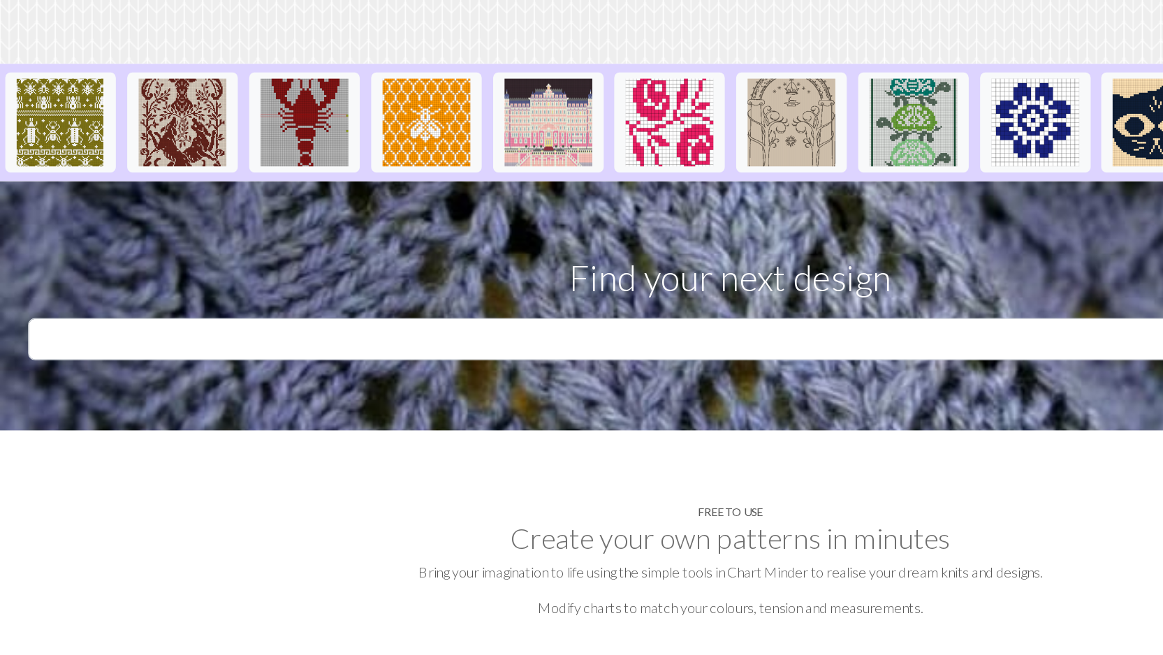
scroll to position [189, 0]
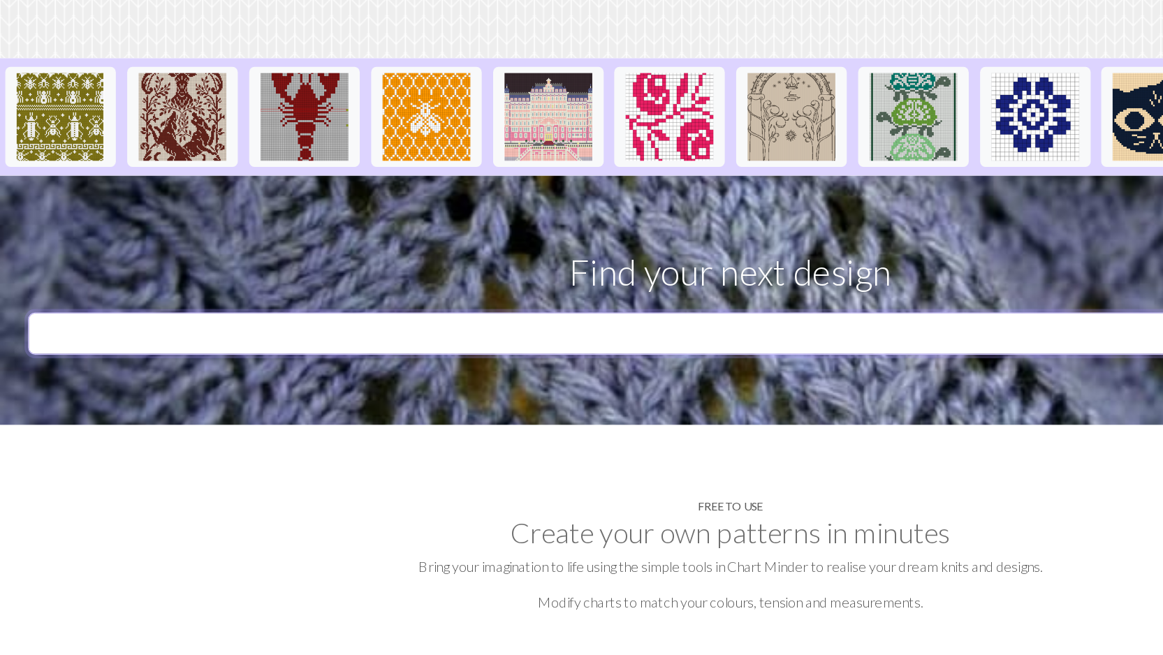
click at [189, 382] on input "text" at bounding box center [548, 399] width 1052 height 34
type input "mac"
click at [1073, 382] on button "search Search" at bounding box center [1106, 399] width 67 height 34
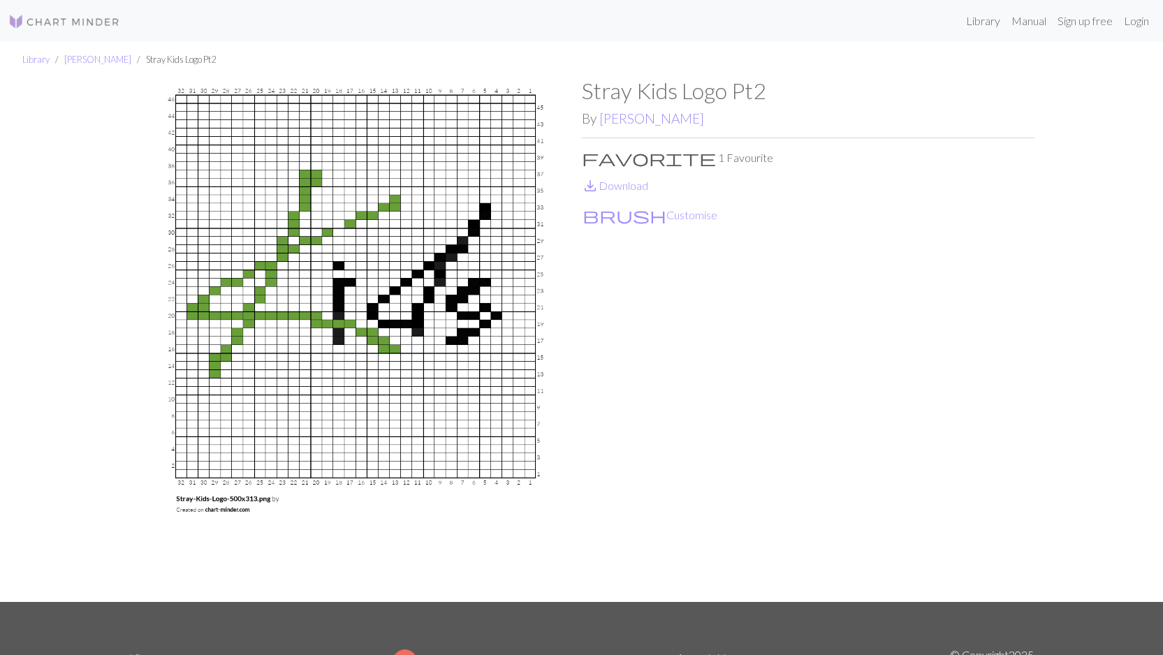
click at [61, 20] on img at bounding box center [64, 21] width 112 height 17
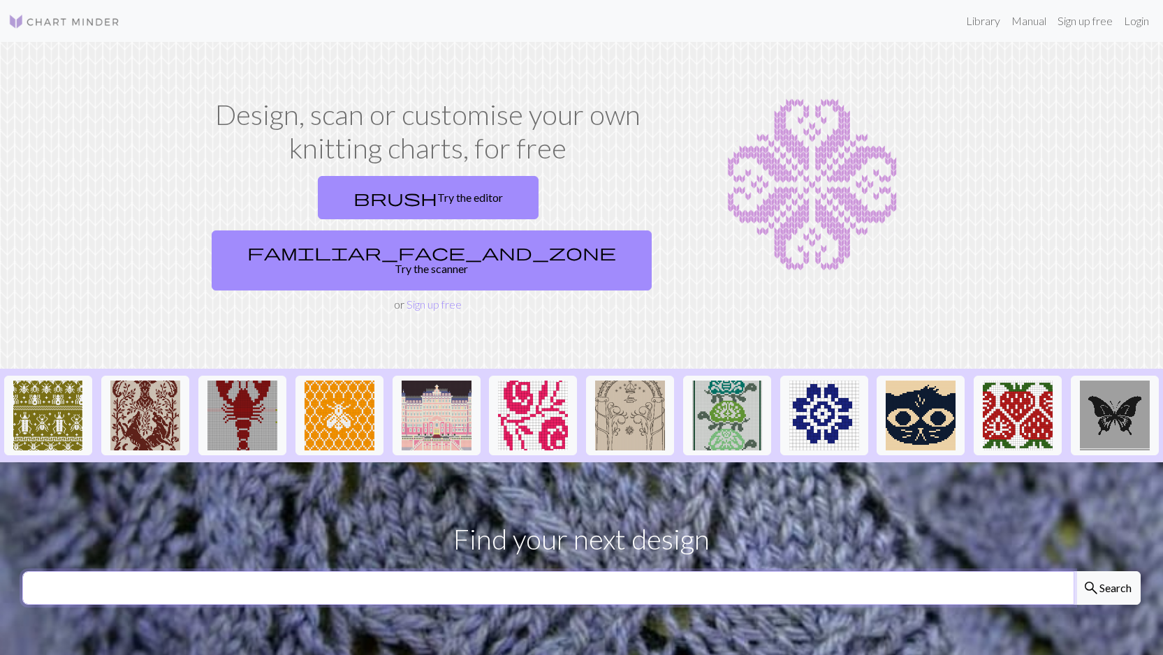
click at [360, 571] on input "text" at bounding box center [548, 588] width 1052 height 34
type input "red bull"
click at [1073, 571] on button "search Search" at bounding box center [1106, 588] width 67 height 34
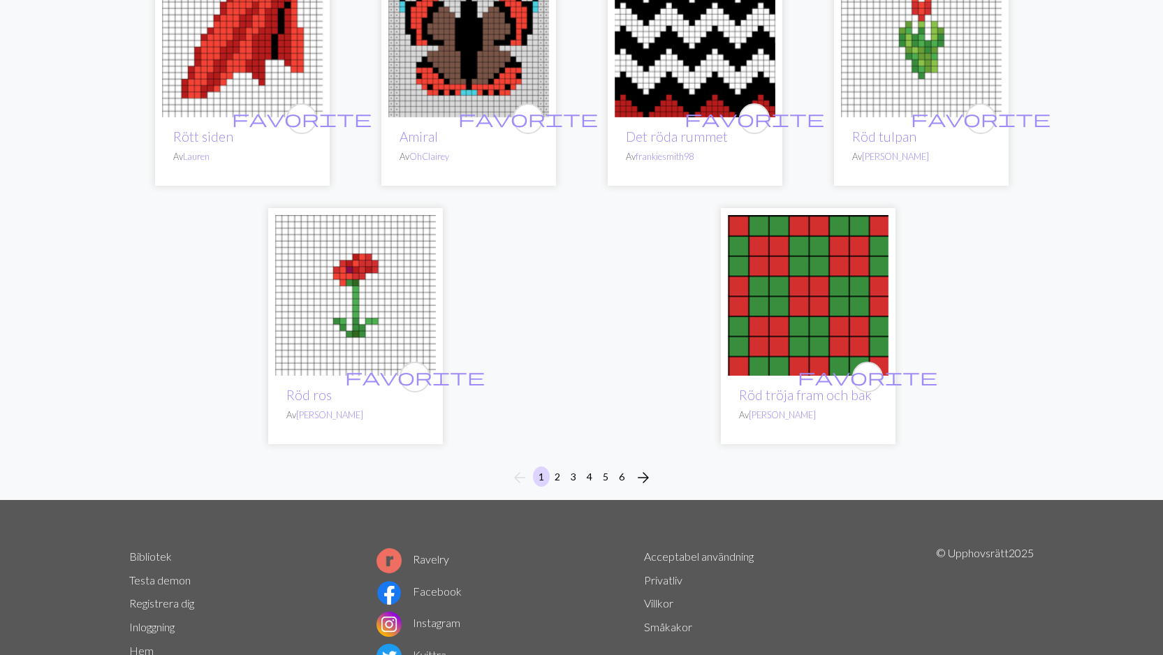
scroll to position [3654, 0]
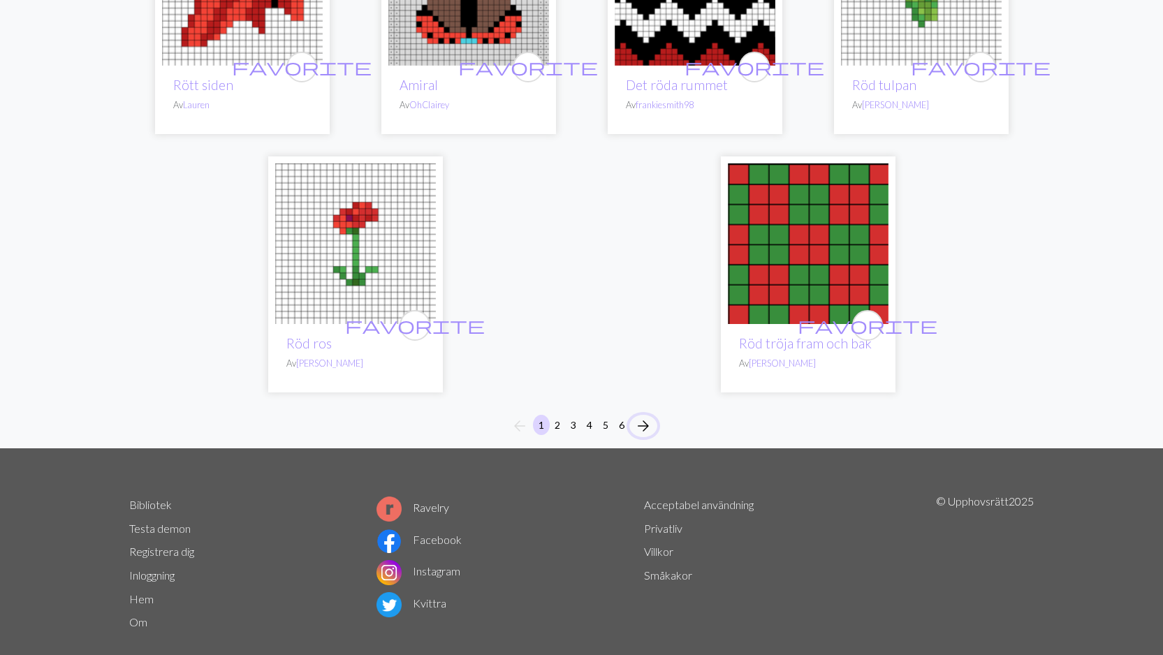
click at [648, 416] on span "arrow_forward" at bounding box center [643, 426] width 17 height 20
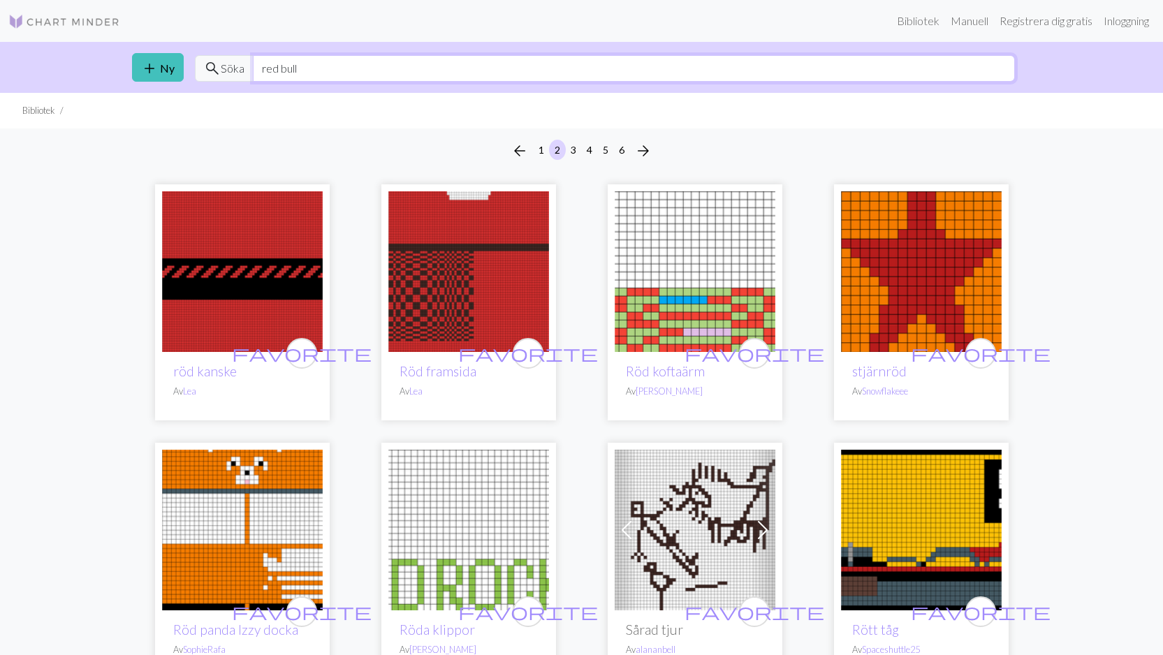
click at [316, 70] on input "red bull" at bounding box center [634, 68] width 762 height 27
type input "r"
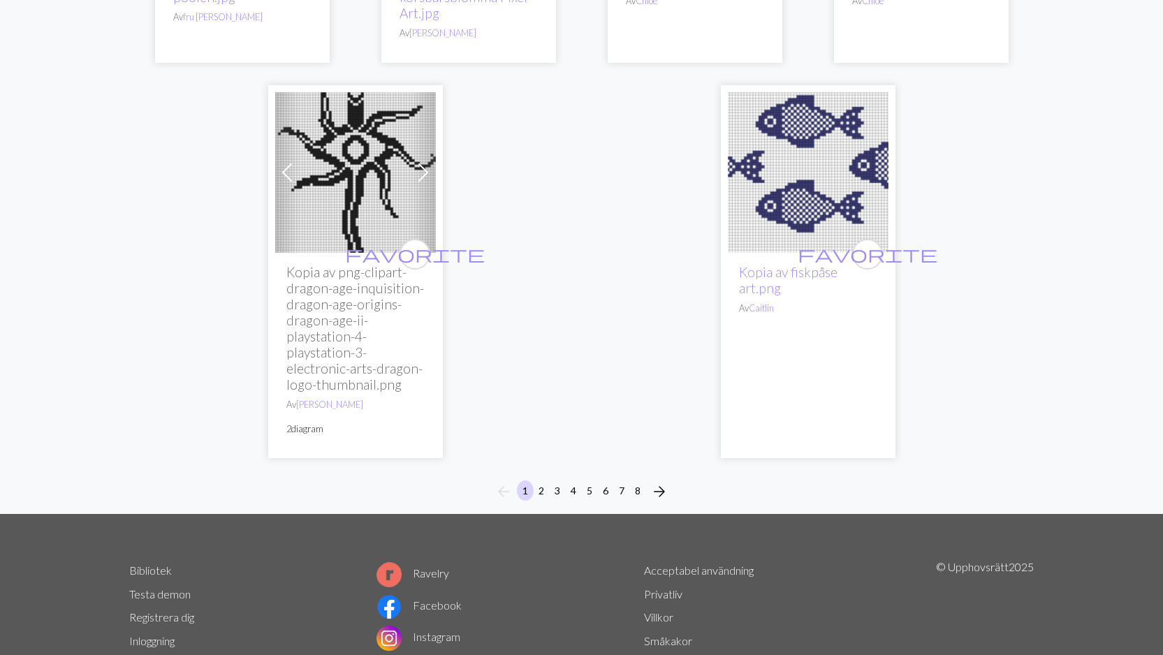
scroll to position [4340, 0]
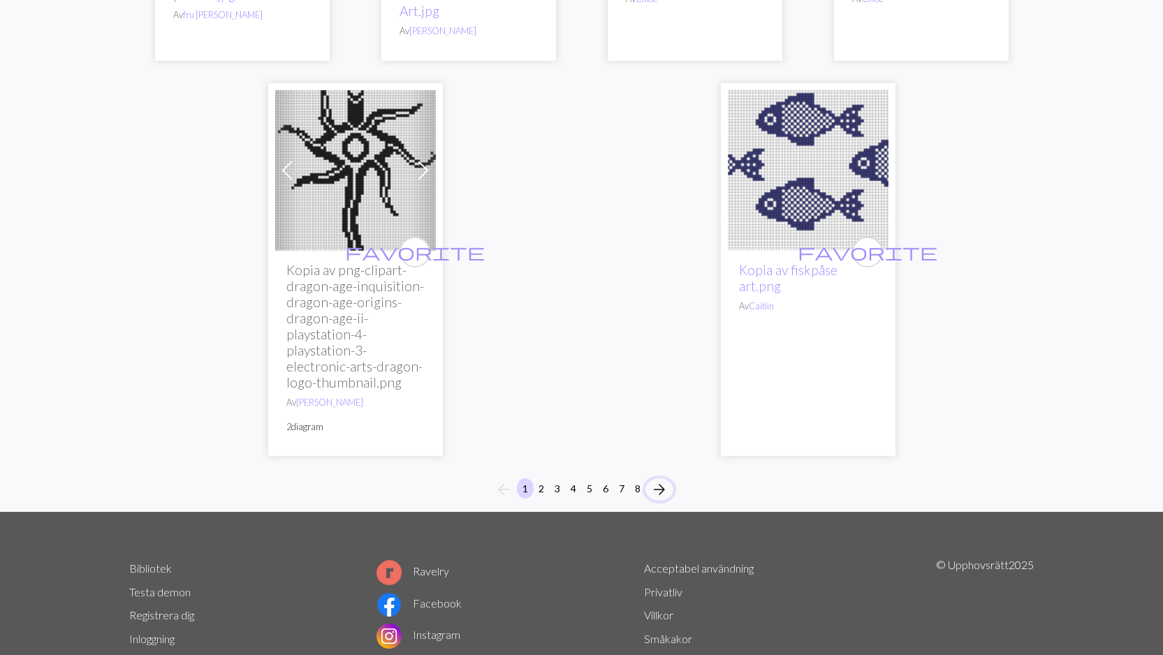
click at [663, 487] on span "arrow_forward" at bounding box center [659, 490] width 17 height 20
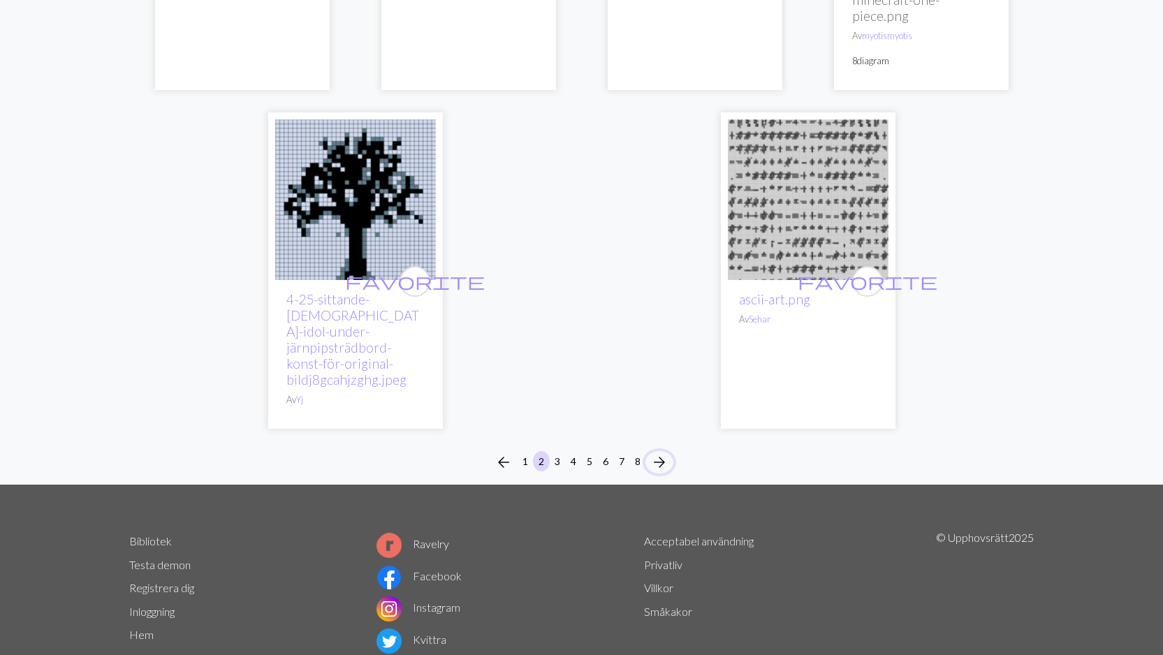
scroll to position [4398, 0]
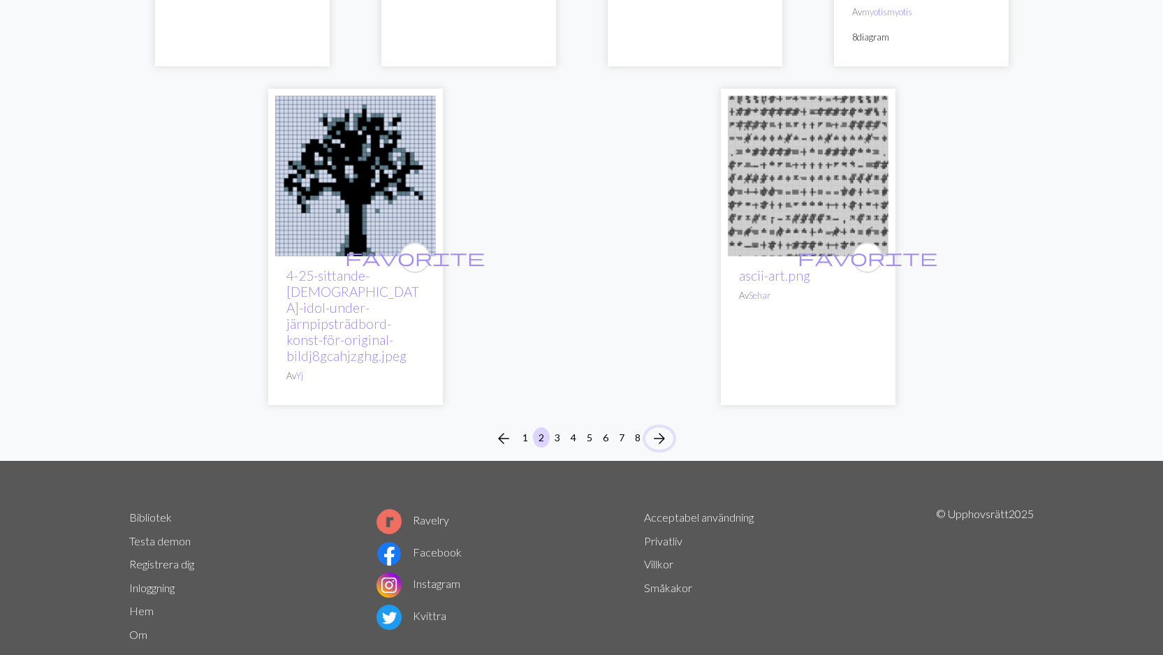
click at [662, 429] on span "arrow_forward" at bounding box center [659, 439] width 17 height 20
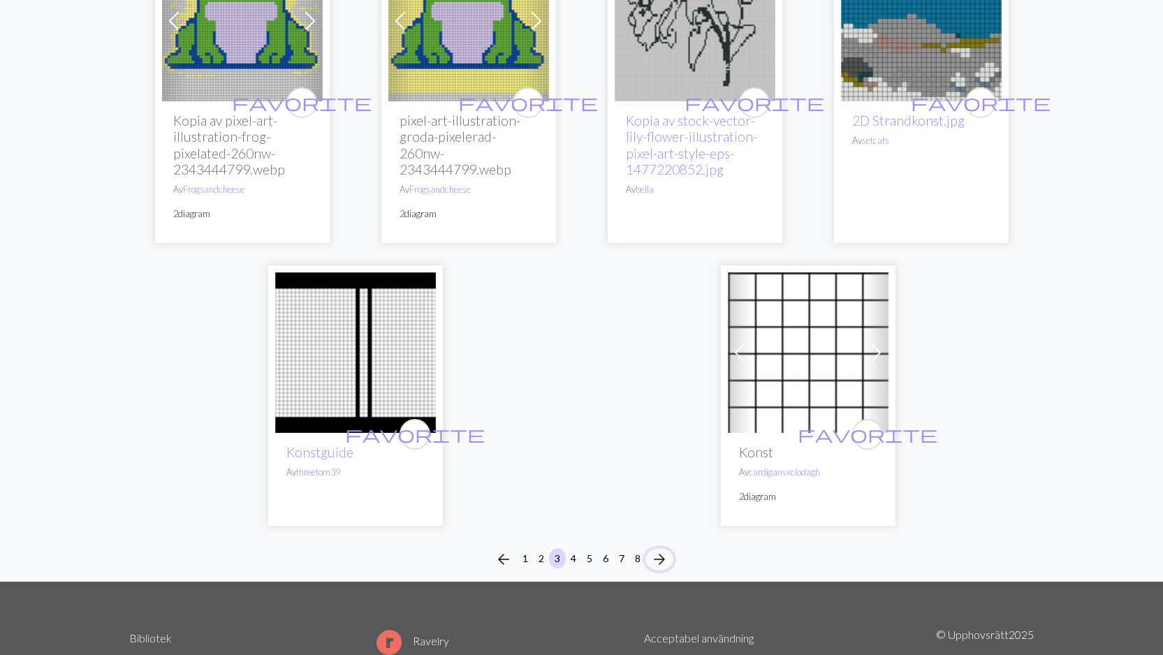
scroll to position [4379, 0]
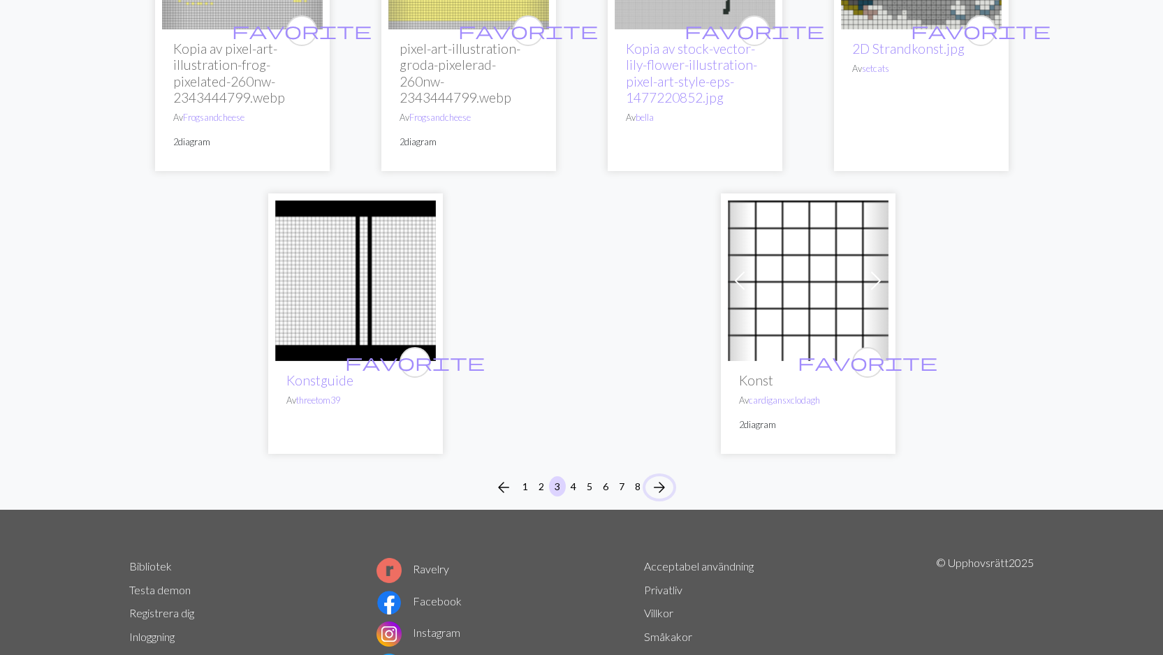
click at [663, 478] on span "arrow_forward" at bounding box center [659, 488] width 17 height 20
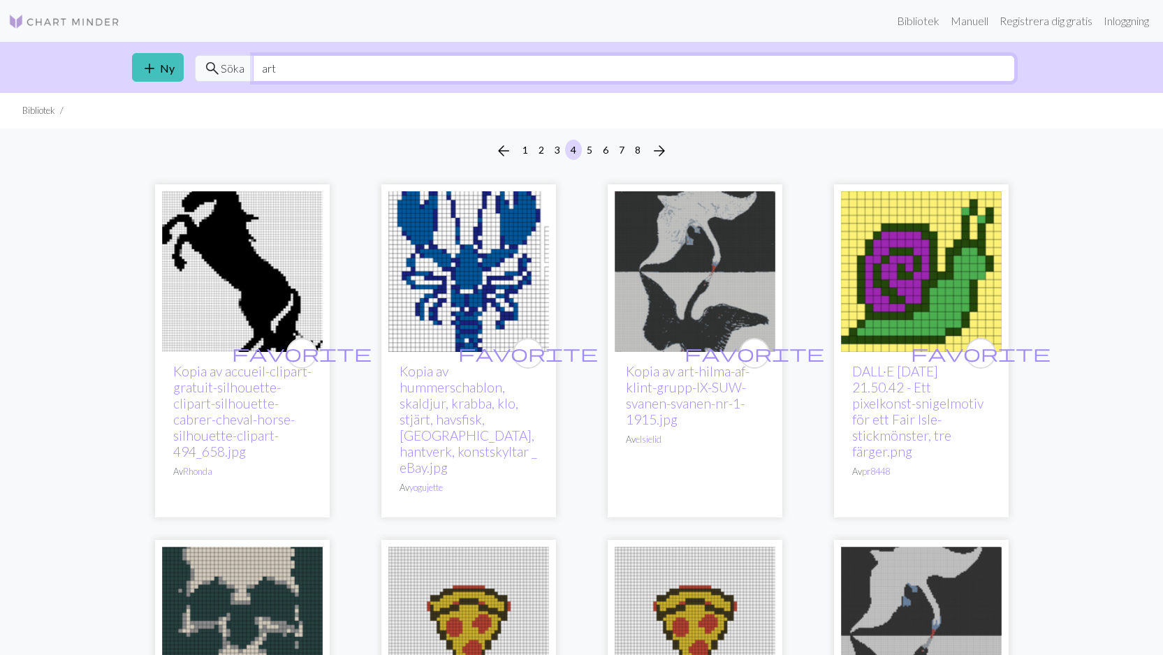
click at [323, 71] on input "art" at bounding box center [634, 68] width 762 height 27
type input "a"
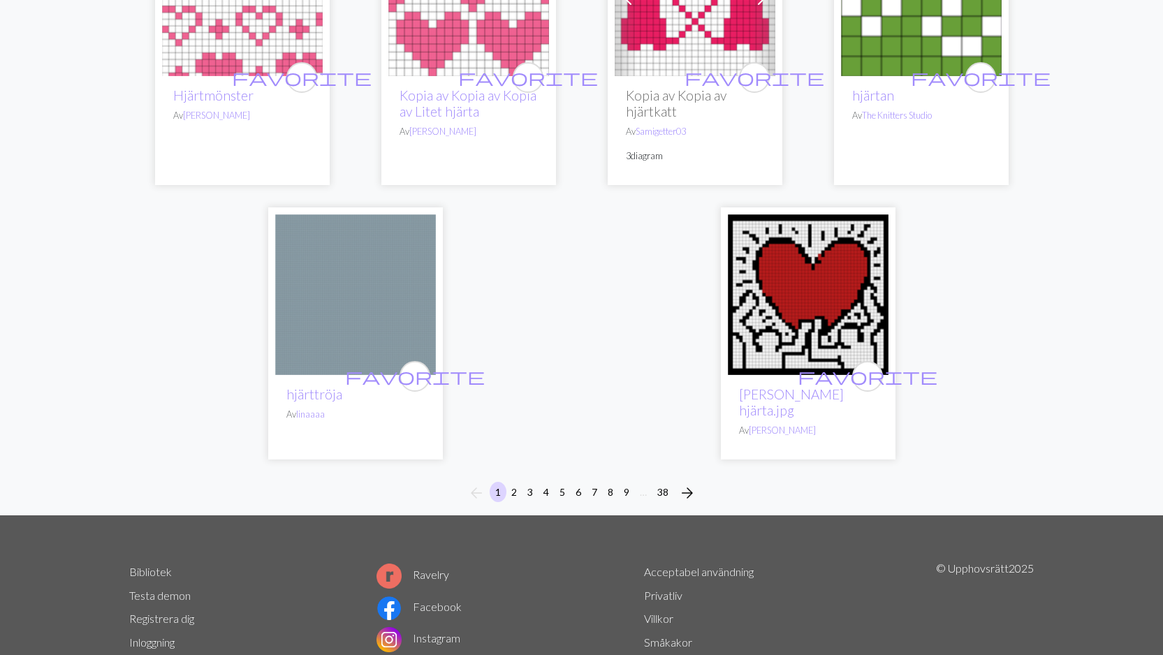
scroll to position [3491, 0]
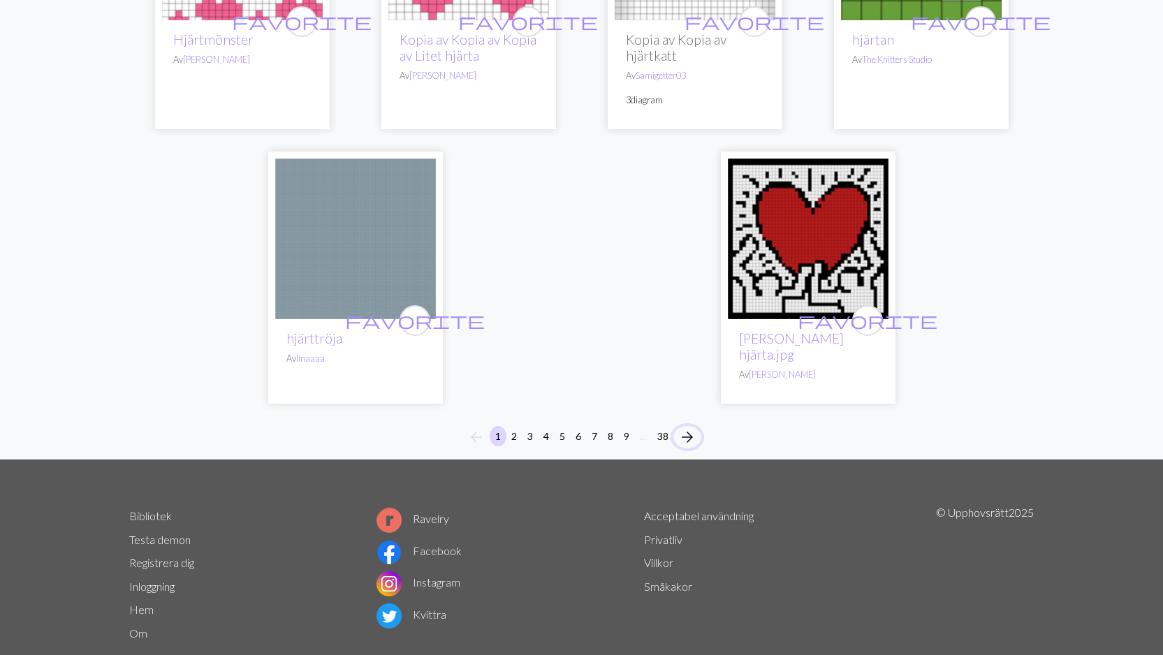
click at [688, 427] on span "arrow_forward" at bounding box center [687, 437] width 17 height 20
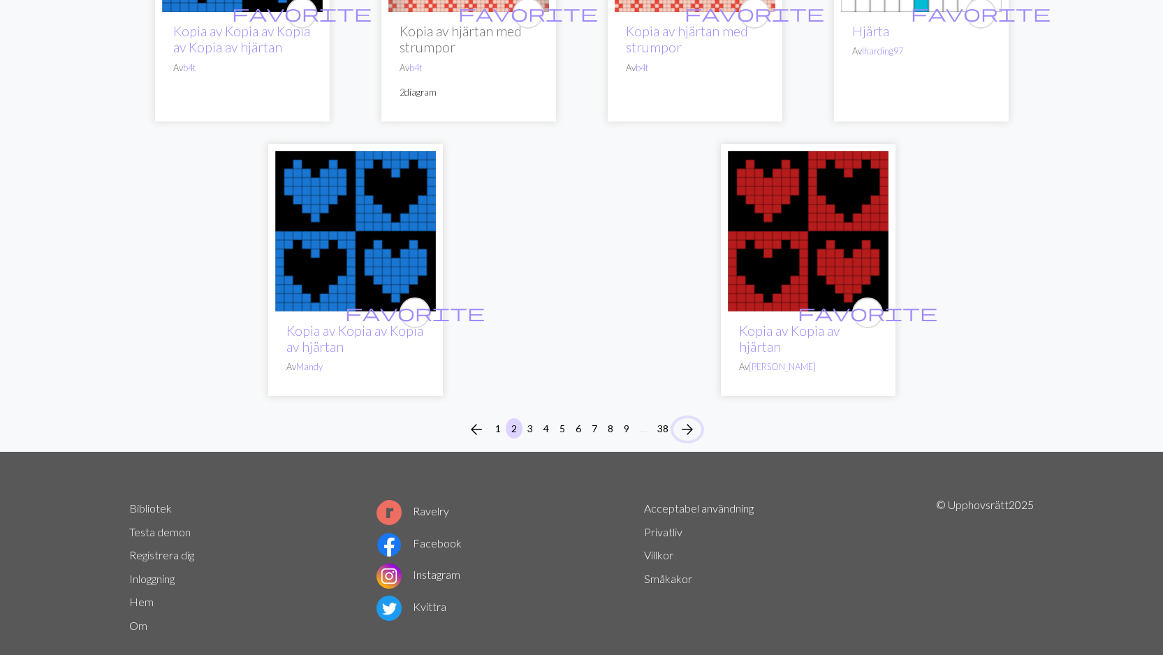
scroll to position [3683, 0]
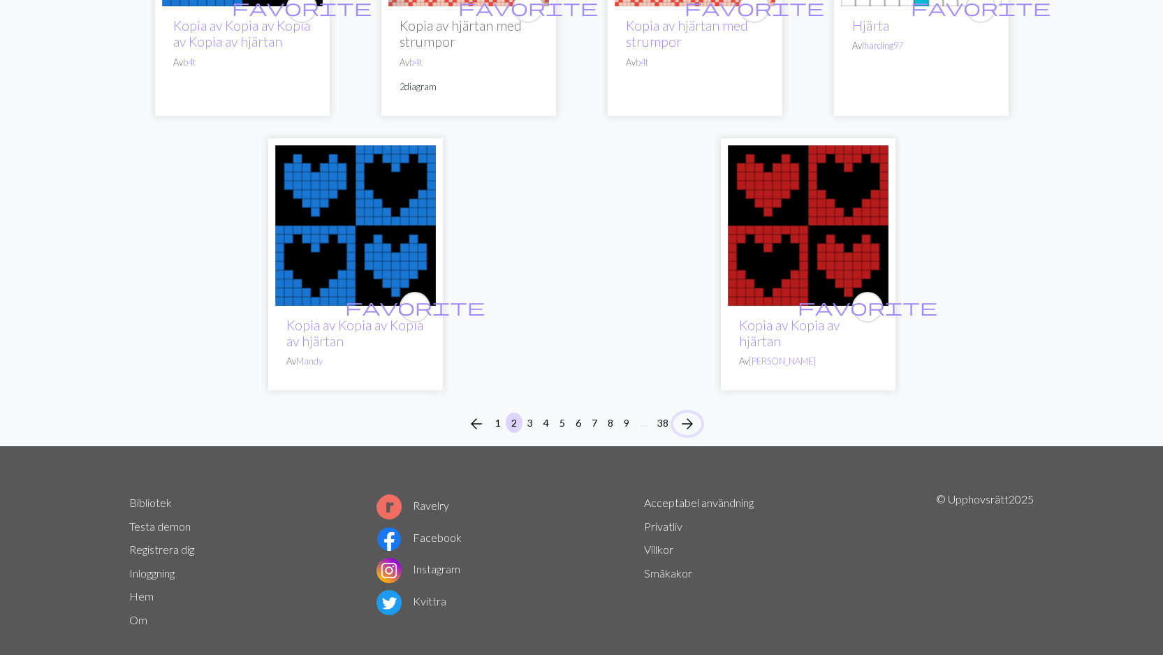
click at [690, 414] on span "arrow_forward" at bounding box center [687, 424] width 17 height 20
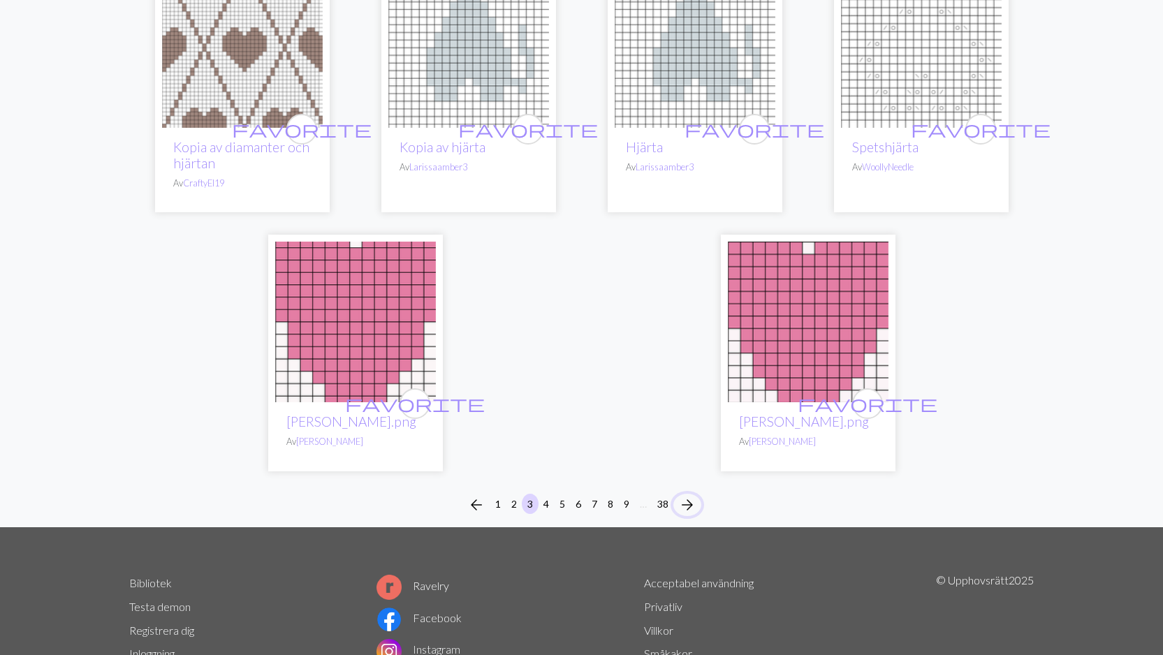
scroll to position [3499, 0]
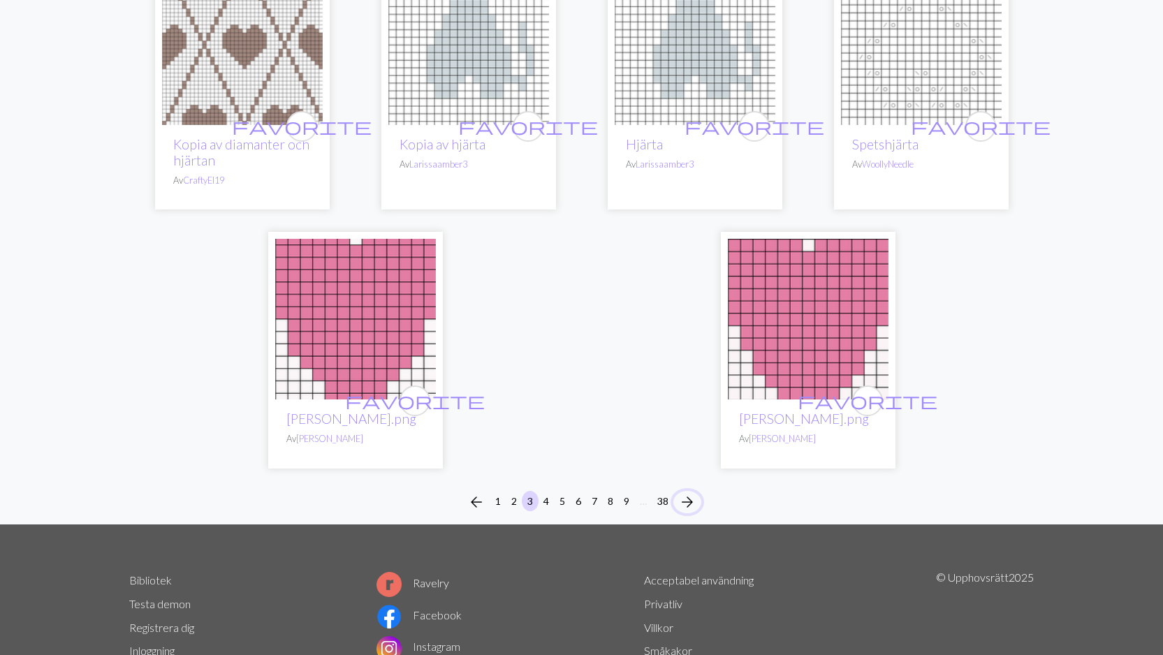
click at [692, 492] on span "arrow_forward" at bounding box center [687, 502] width 17 height 20
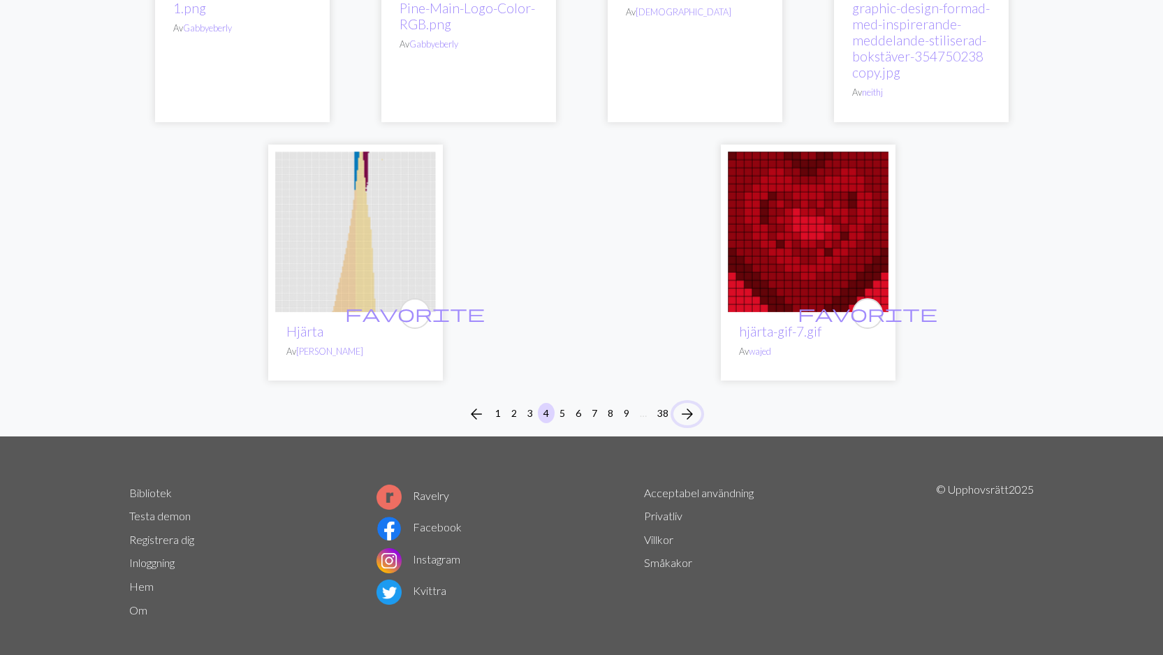
scroll to position [3544, 0]
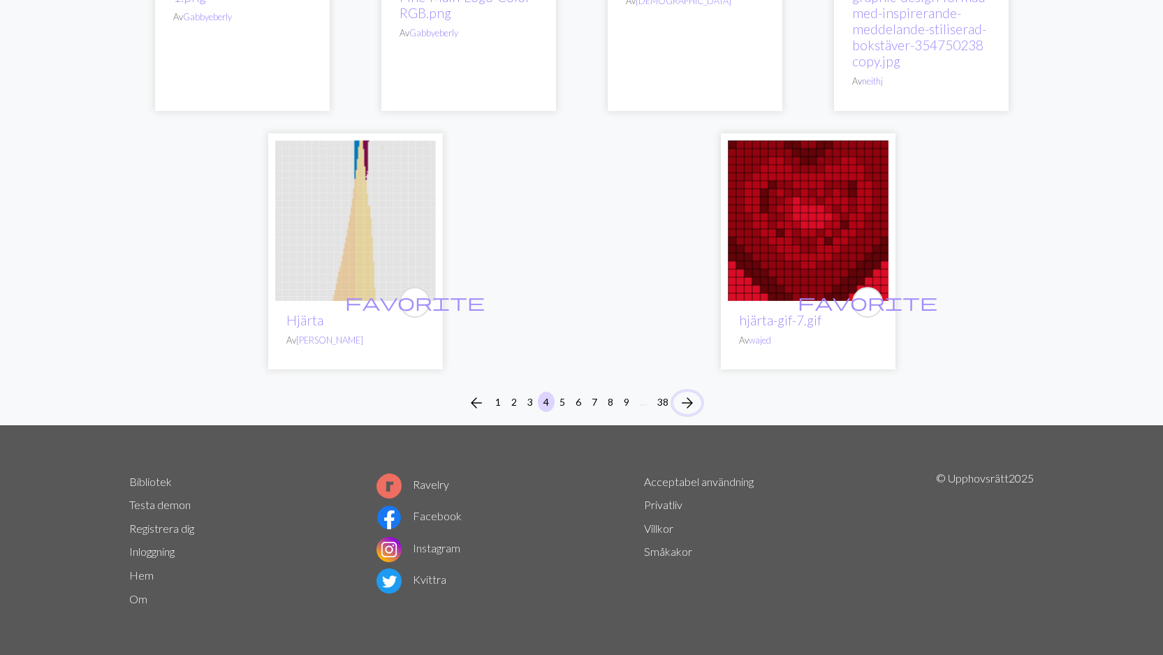
click at [682, 400] on span "arrow_forward" at bounding box center [687, 403] width 17 height 20
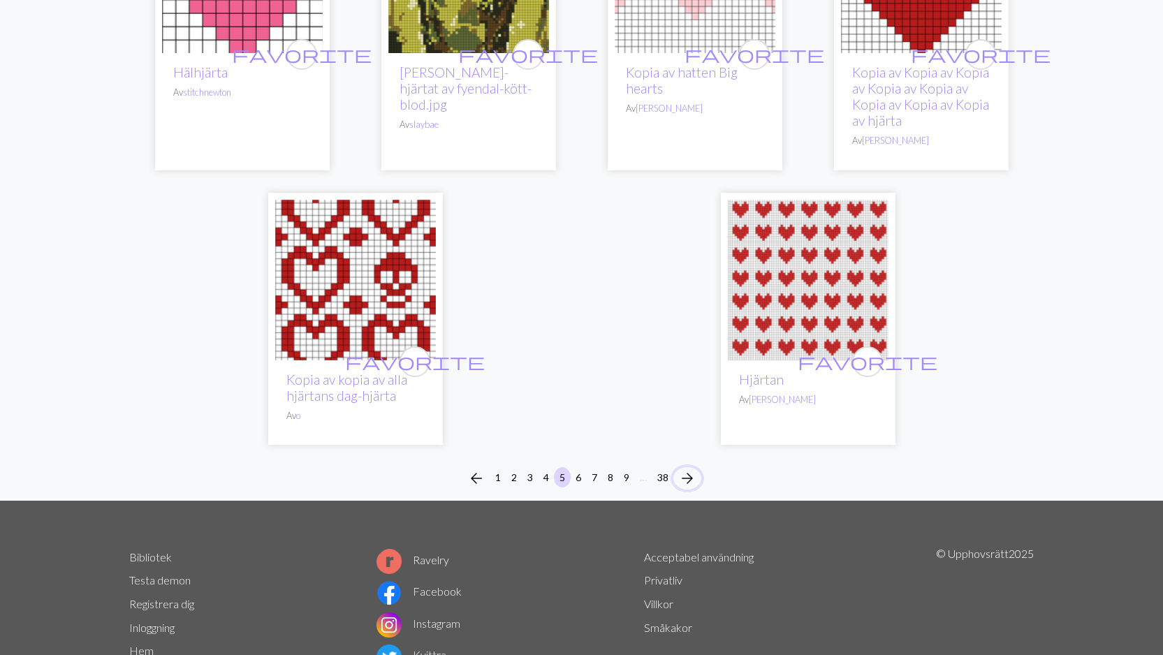
scroll to position [3720, 0]
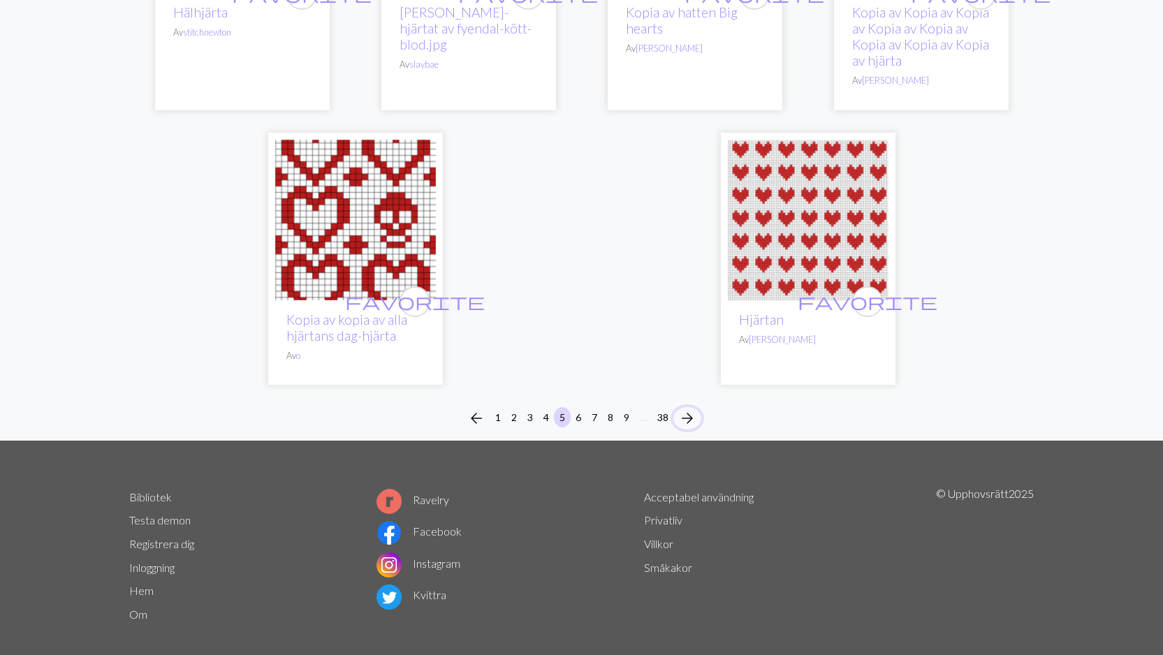
click at [699, 407] on button "arrow_forward" at bounding box center [687, 418] width 28 height 22
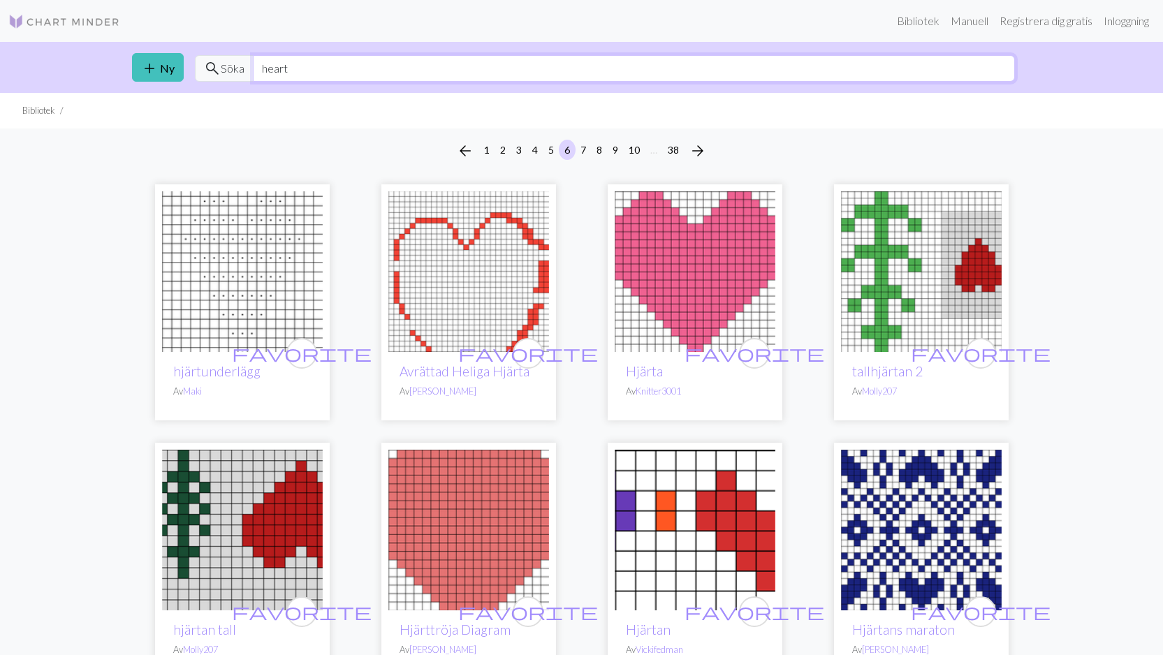
click at [311, 70] on input "heart" at bounding box center [634, 68] width 762 height 27
type input "h"
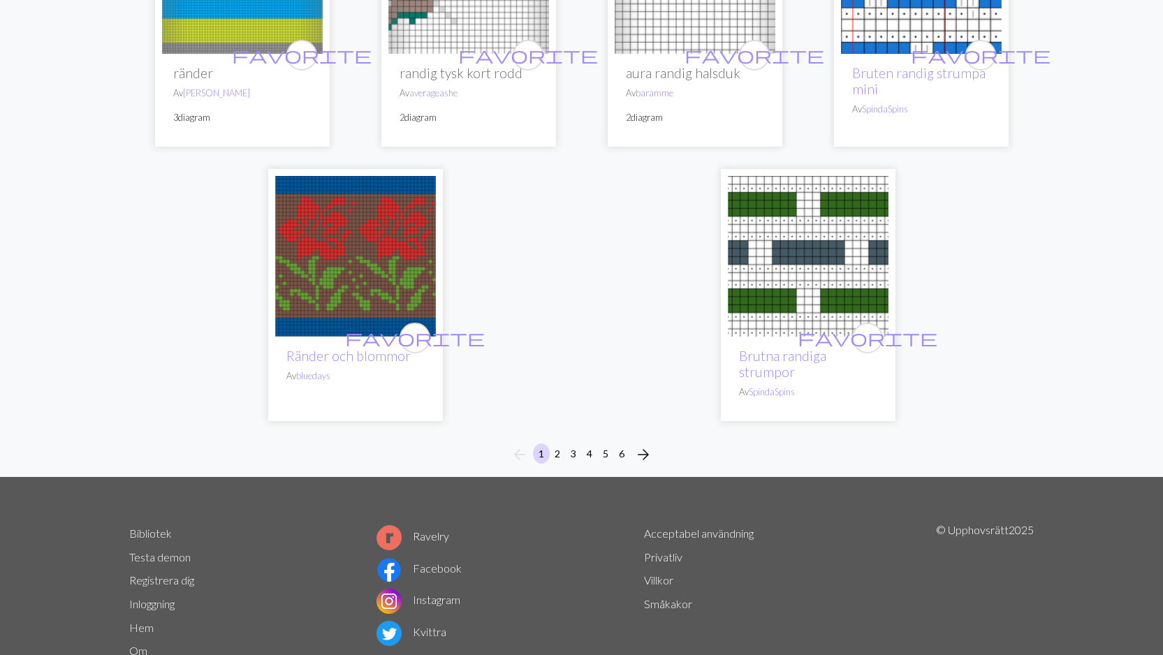
scroll to position [3438, 0]
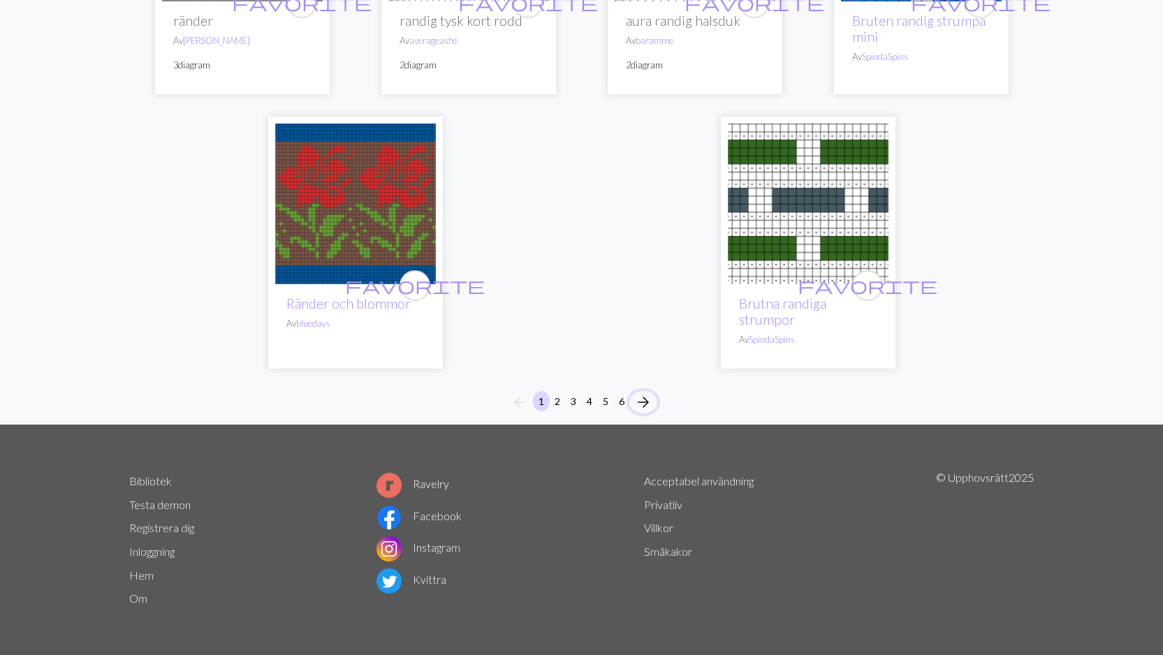
click at [642, 400] on span "arrow_forward" at bounding box center [643, 402] width 17 height 20
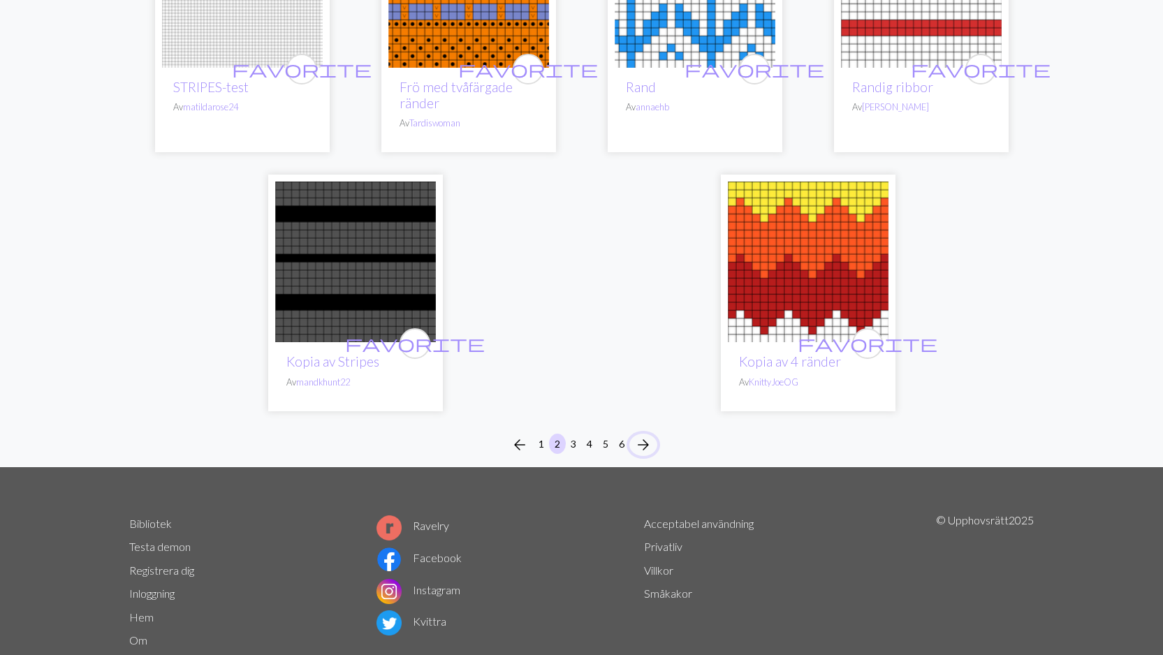
scroll to position [3850, 0]
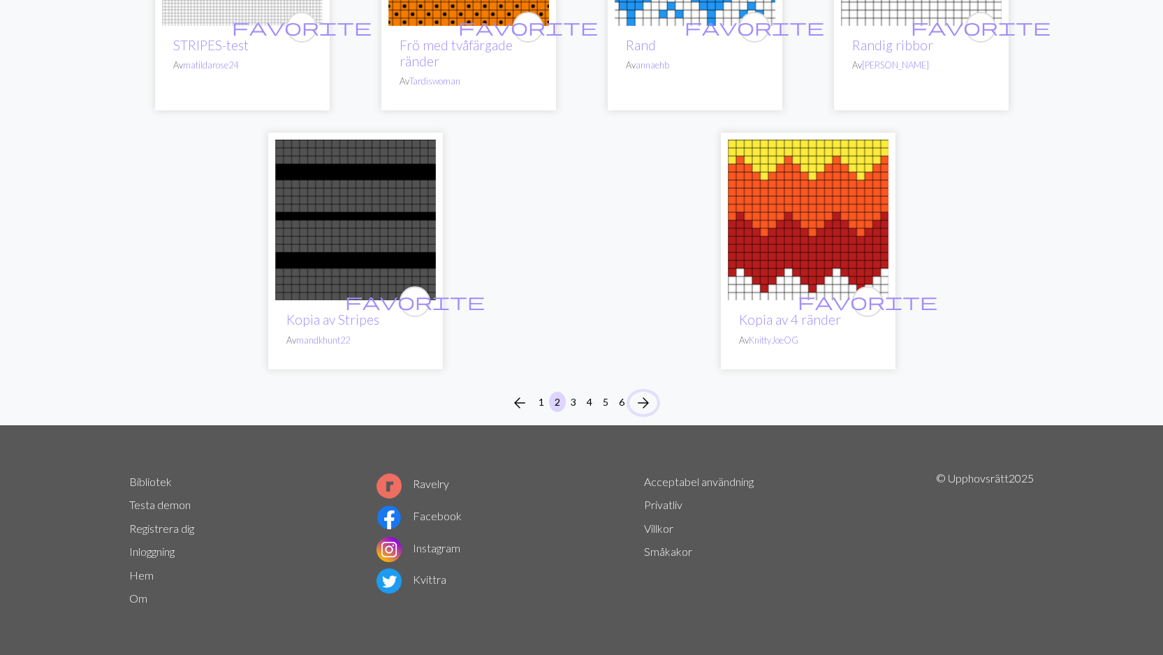
click at [649, 399] on span "arrow_forward" at bounding box center [643, 403] width 17 height 20
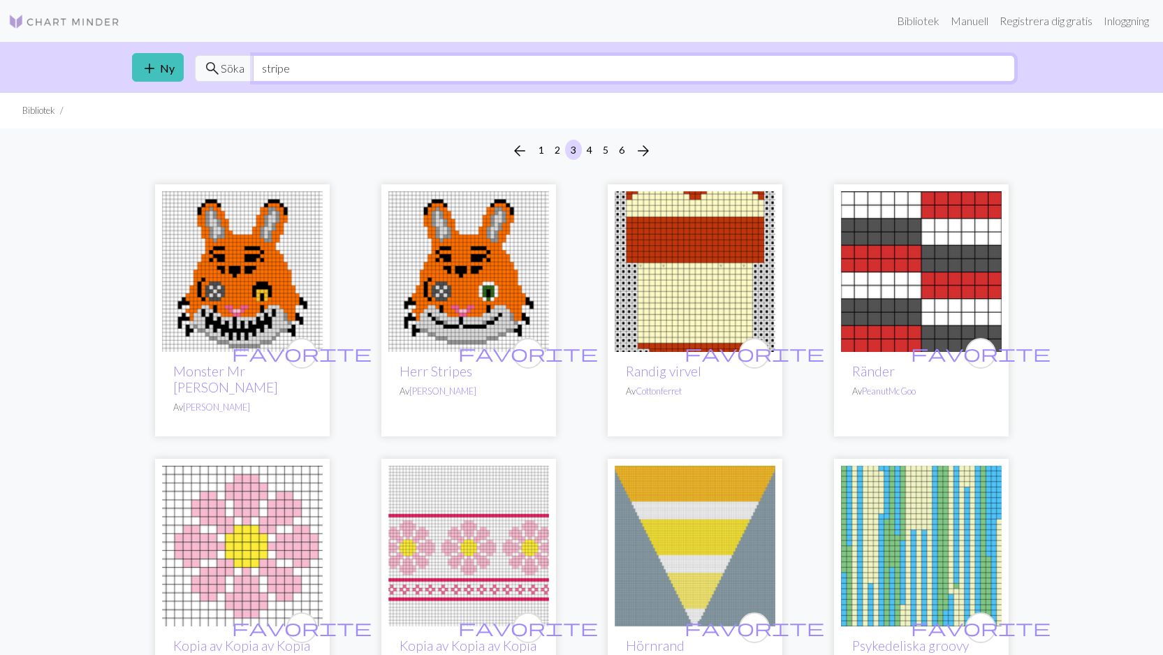
click at [307, 73] on input "stripe" at bounding box center [634, 68] width 762 height 27
type input "s"
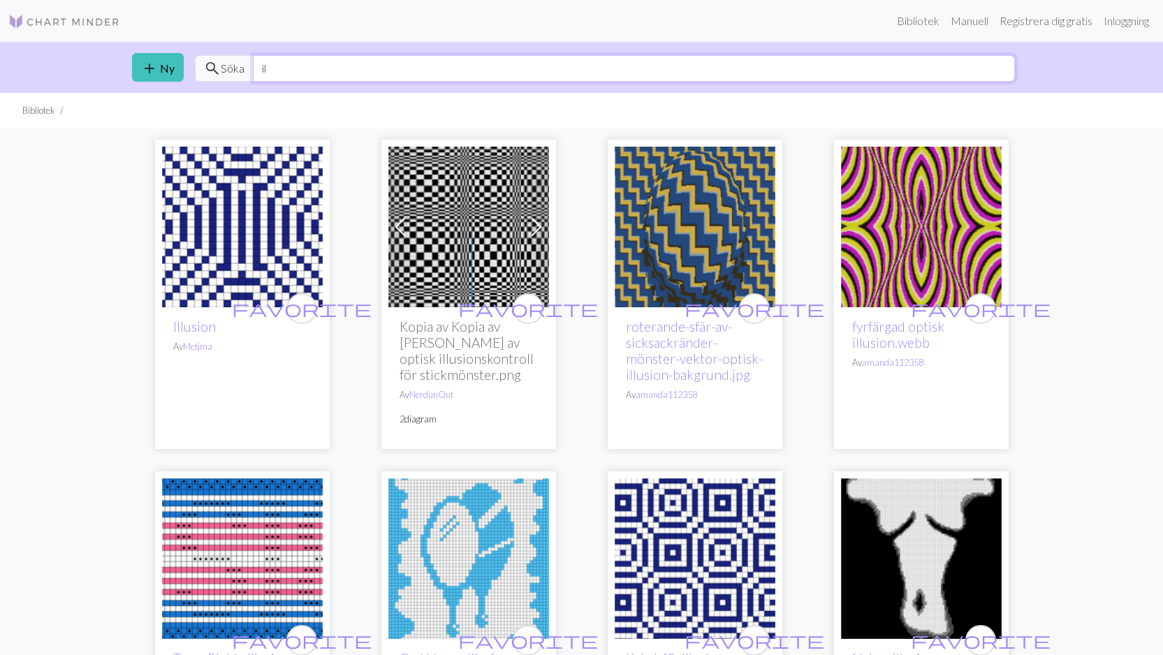
type input "i"
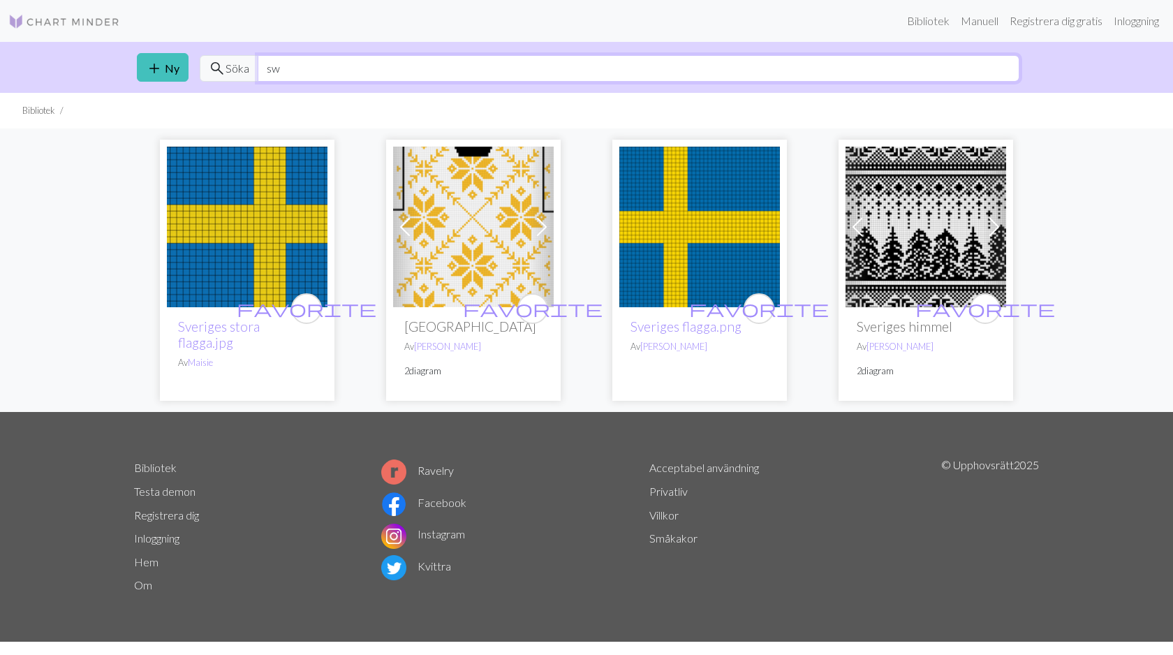
type input "s"
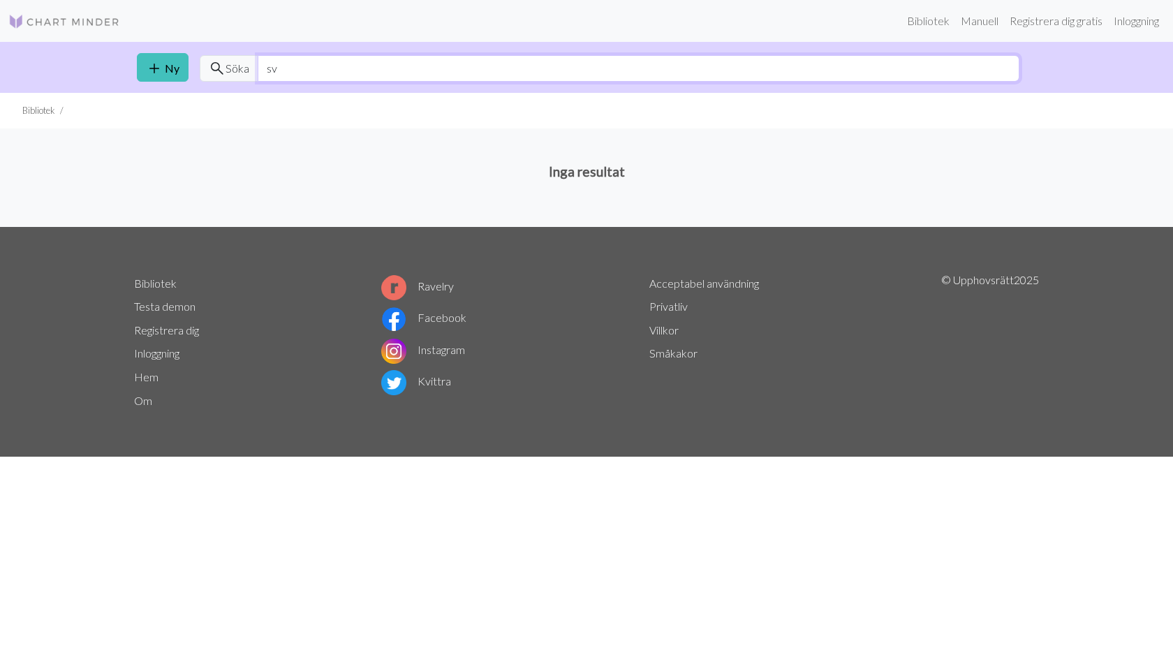
type input "s"
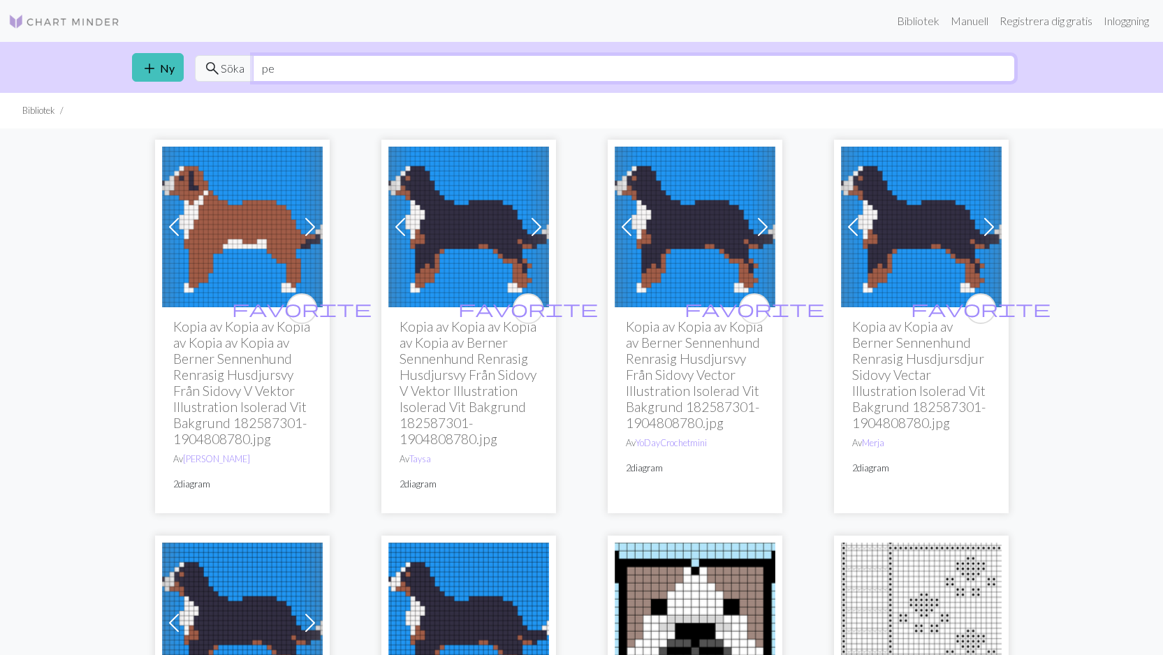
type input "p"
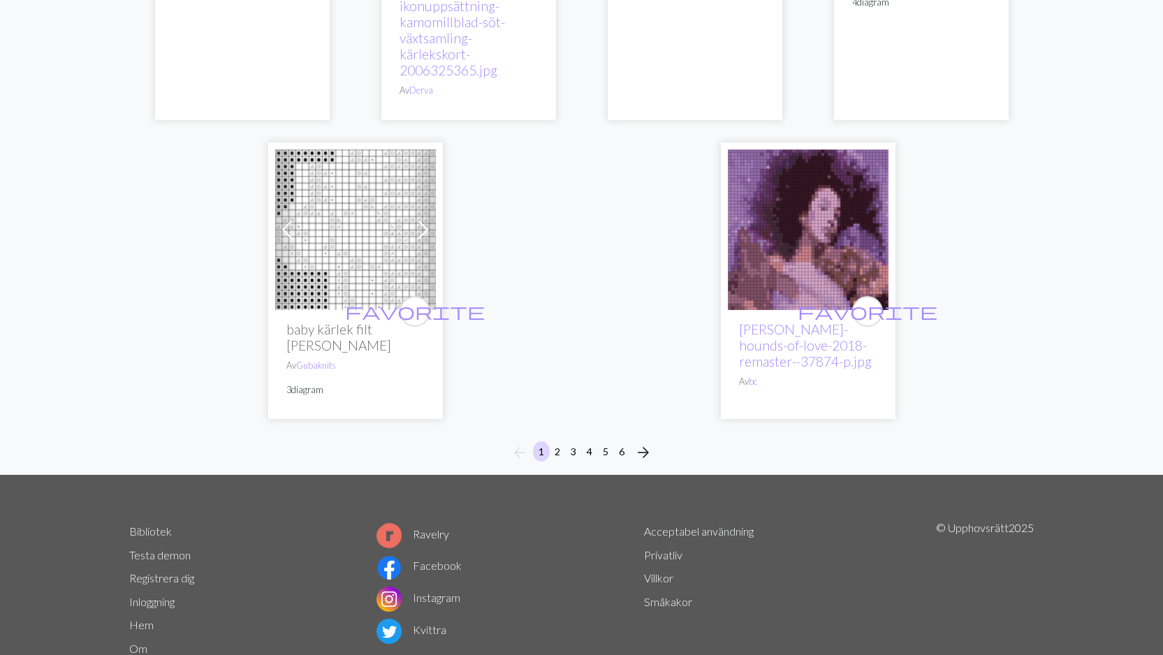
scroll to position [3720, 0]
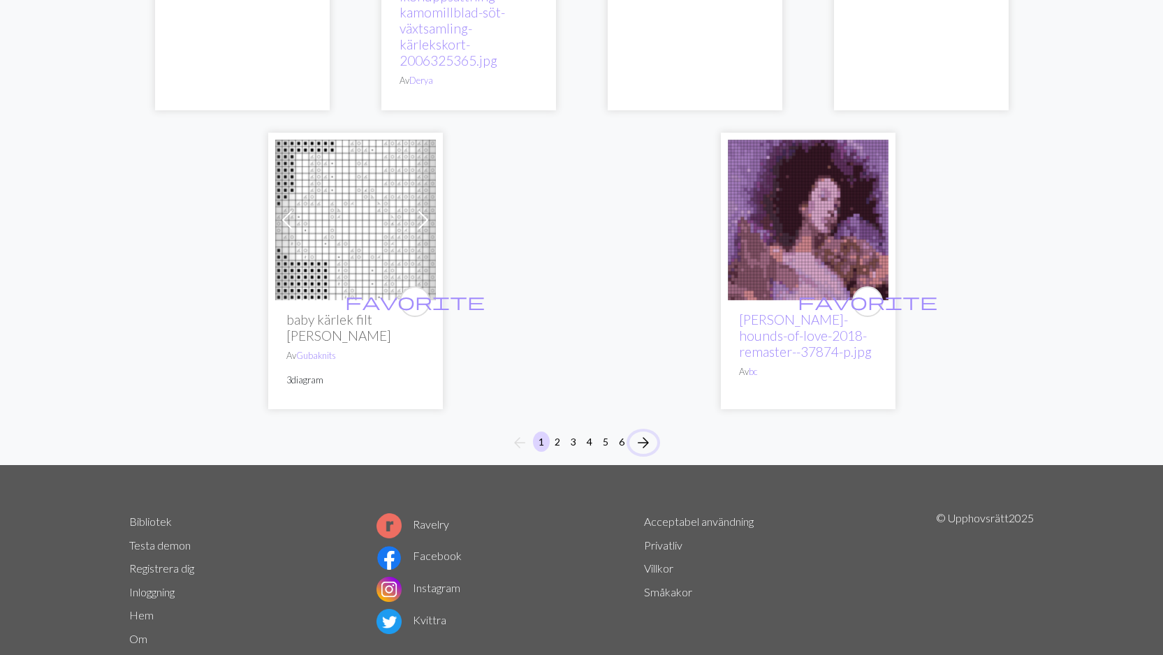
click at [647, 433] on span "arrow_forward" at bounding box center [643, 443] width 17 height 20
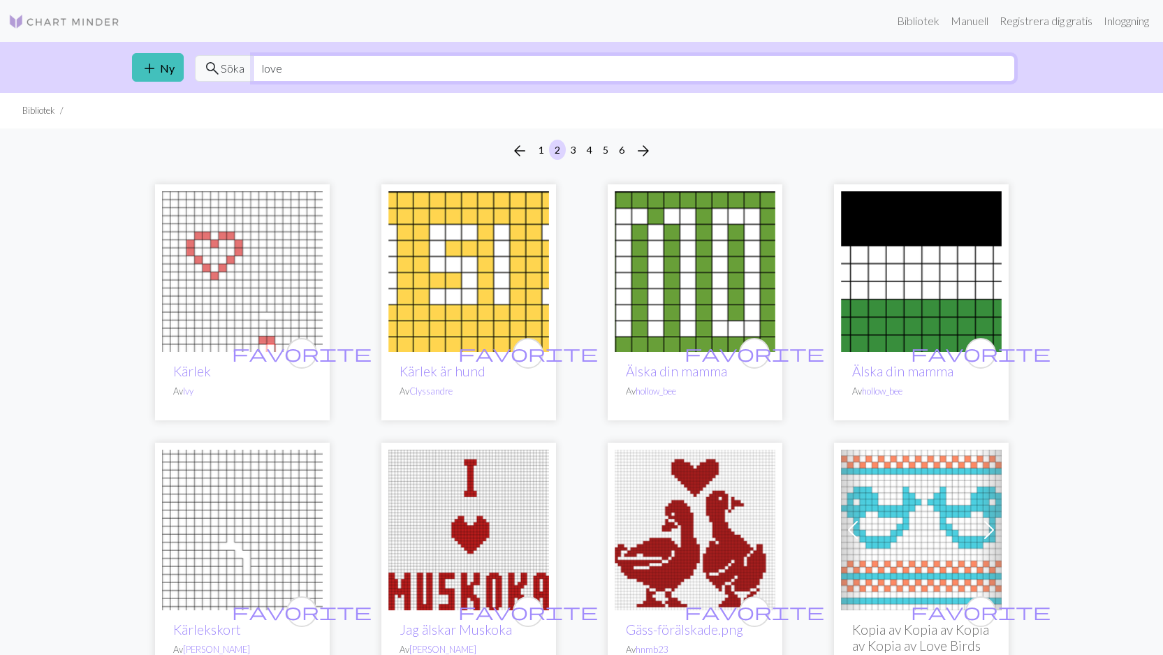
click at [297, 70] on input "love" at bounding box center [634, 68] width 762 height 27
type input "l"
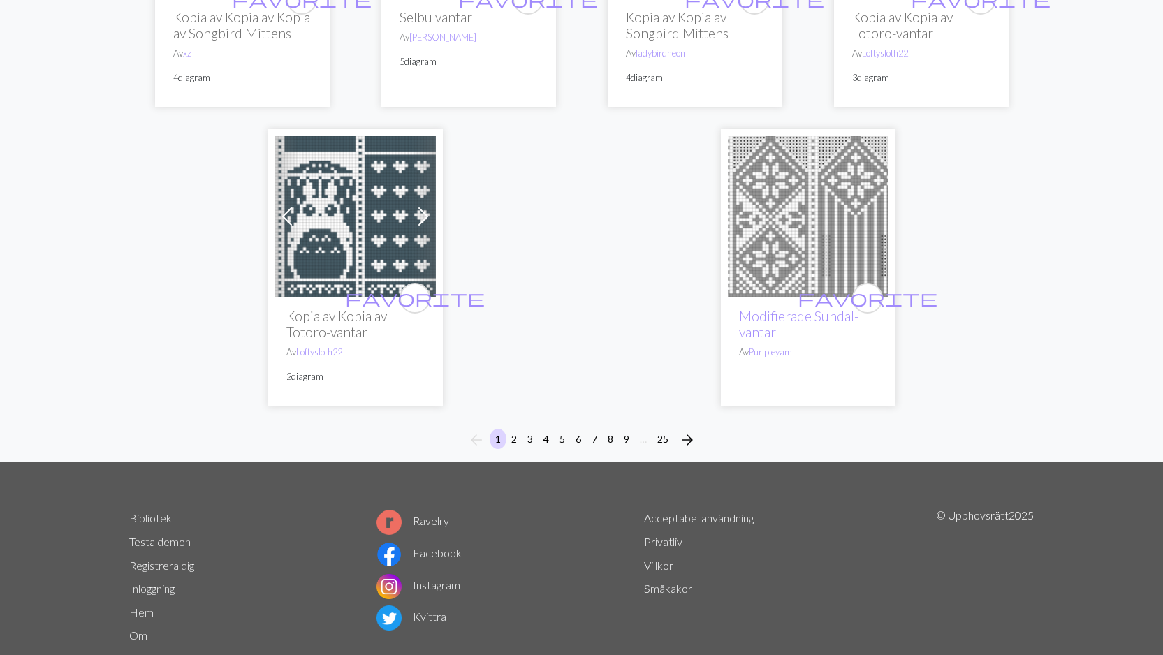
scroll to position [3699, 0]
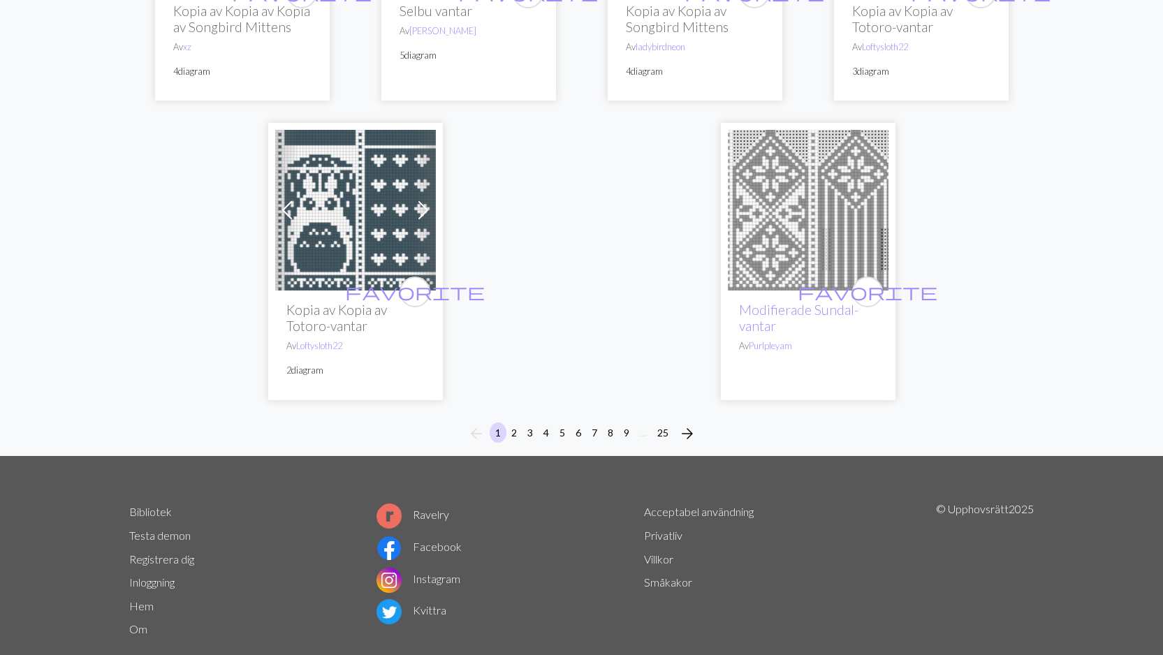
type input "mitten"
click at [688, 425] on span "arrow_forward" at bounding box center [687, 434] width 17 height 20
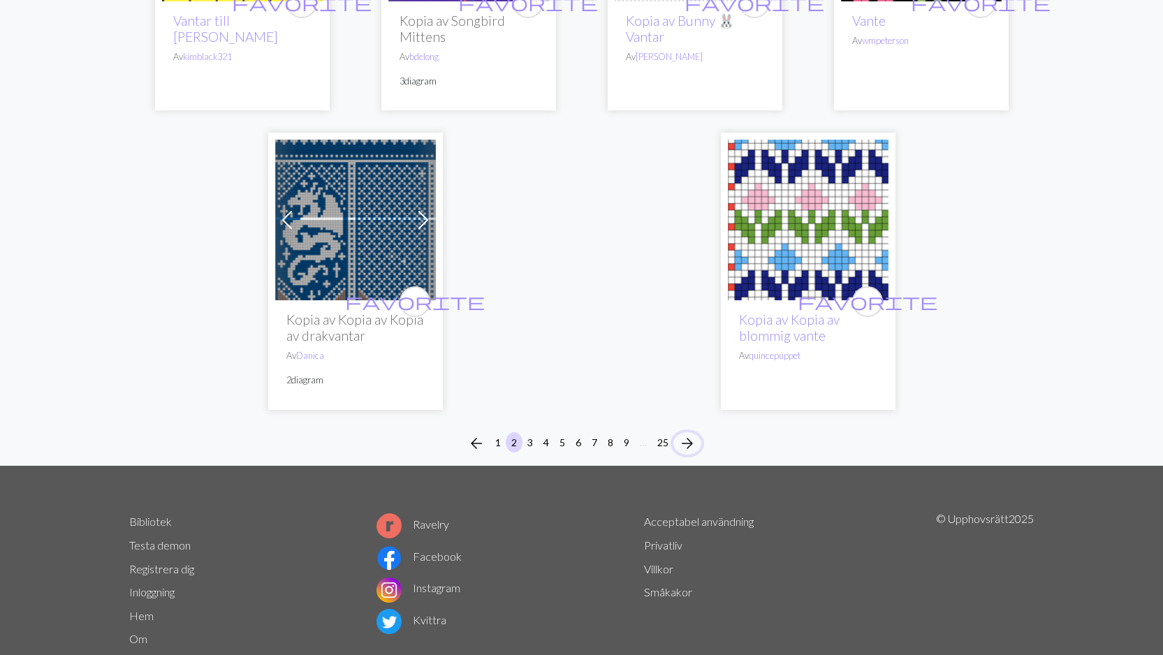
scroll to position [3673, 0]
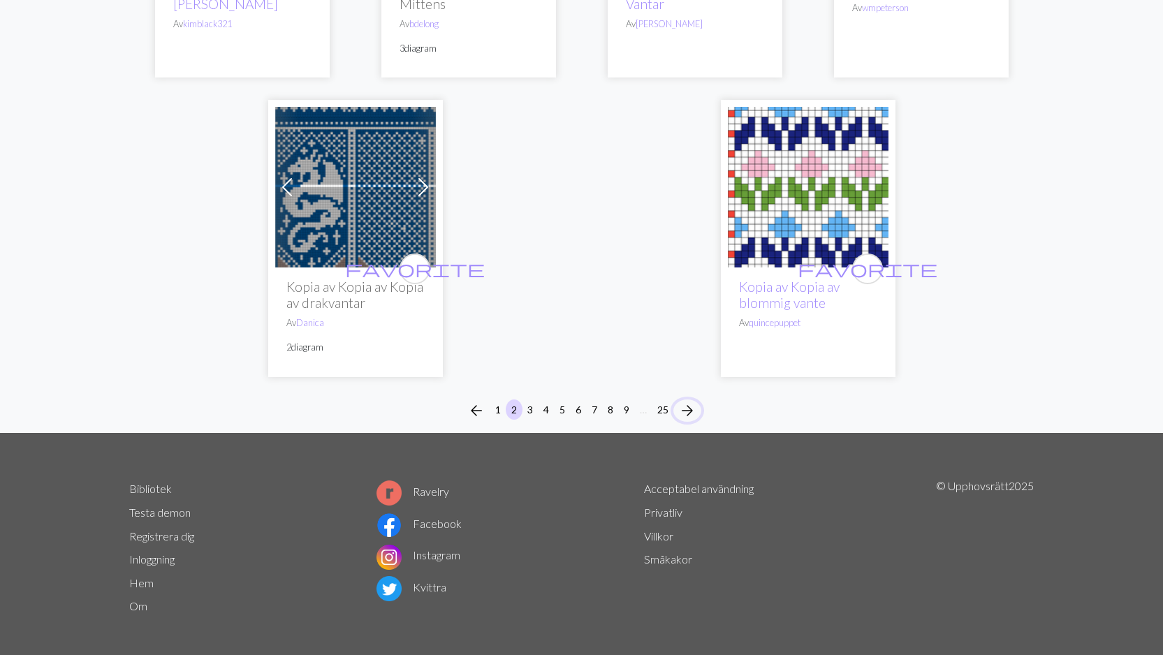
click at [686, 401] on span "arrow_forward" at bounding box center [687, 411] width 17 height 20
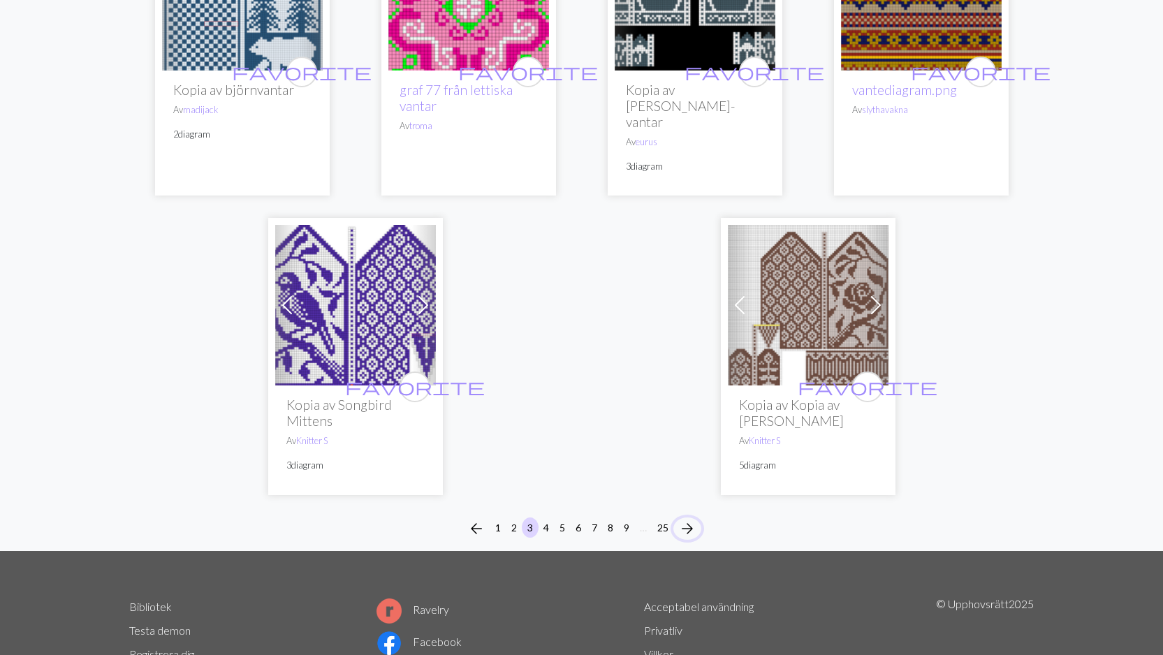
scroll to position [3609, 0]
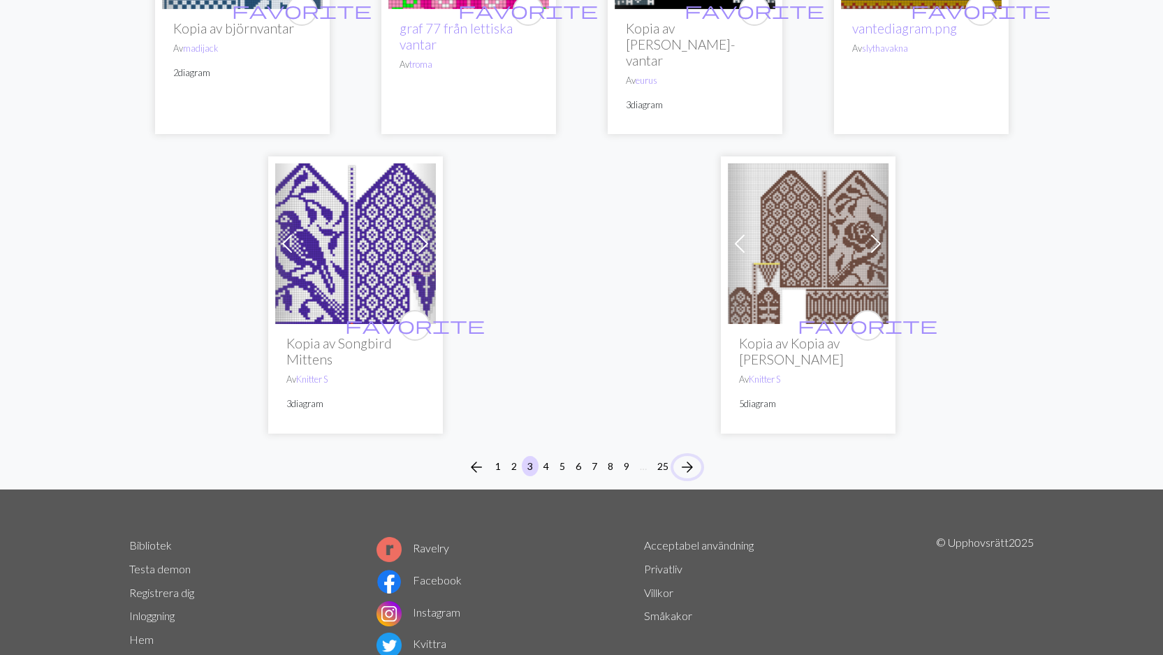
click at [677, 456] on button "arrow_forward" at bounding box center [687, 467] width 28 height 22
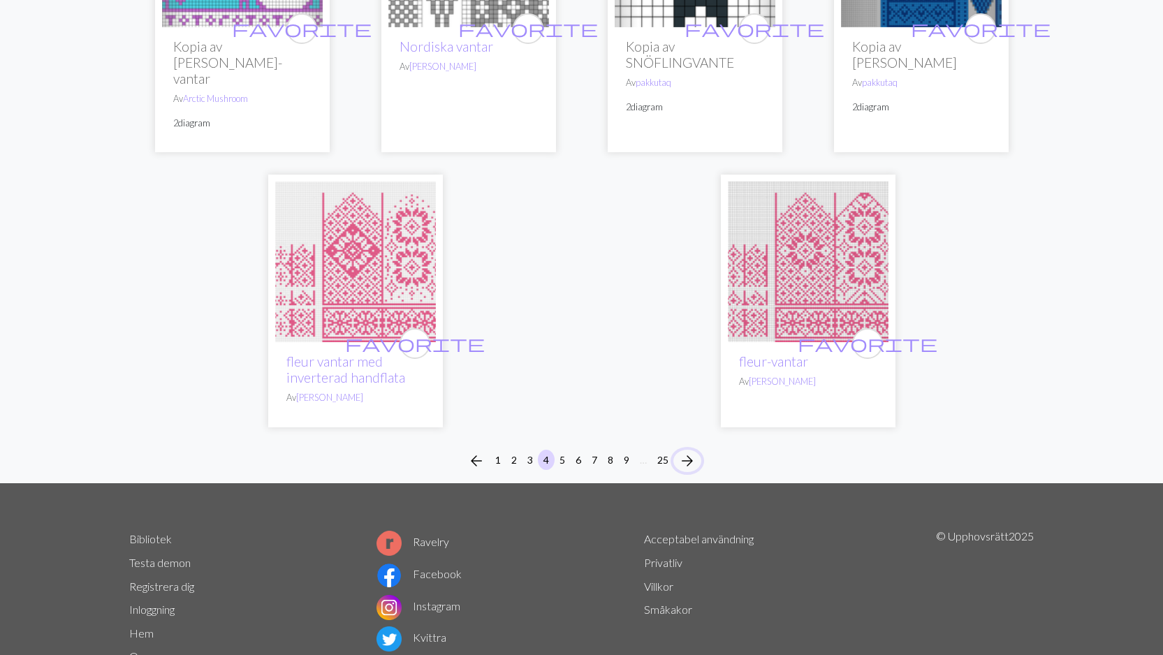
scroll to position [3641, 0]
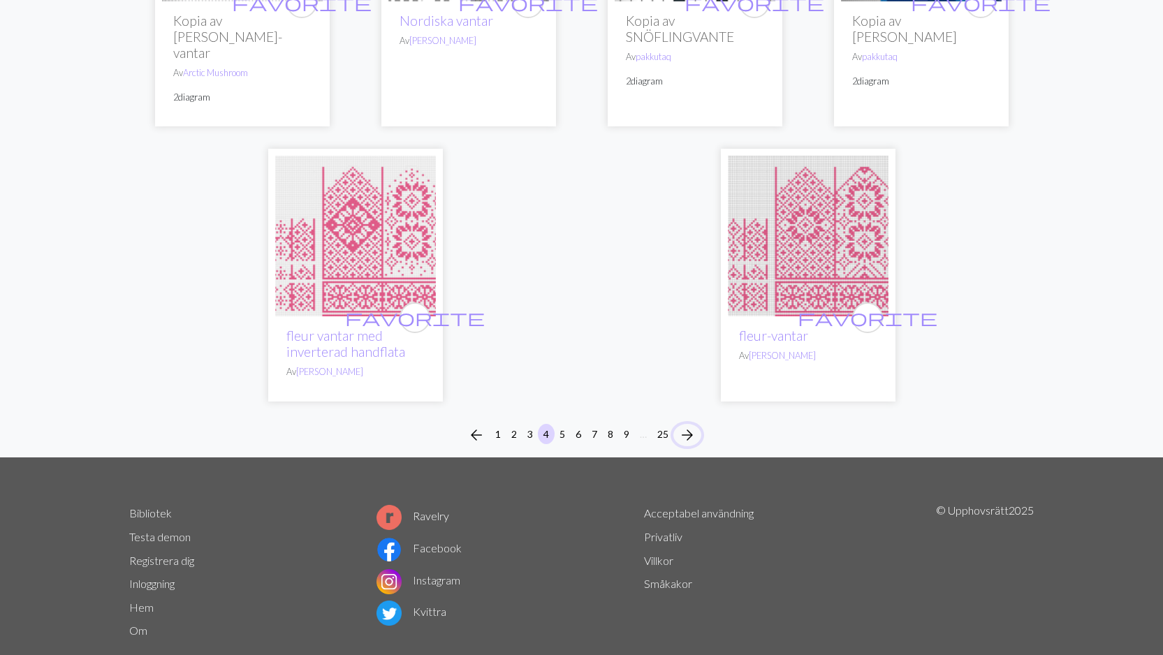
click at [682, 425] on span "arrow_forward" at bounding box center [687, 435] width 17 height 20
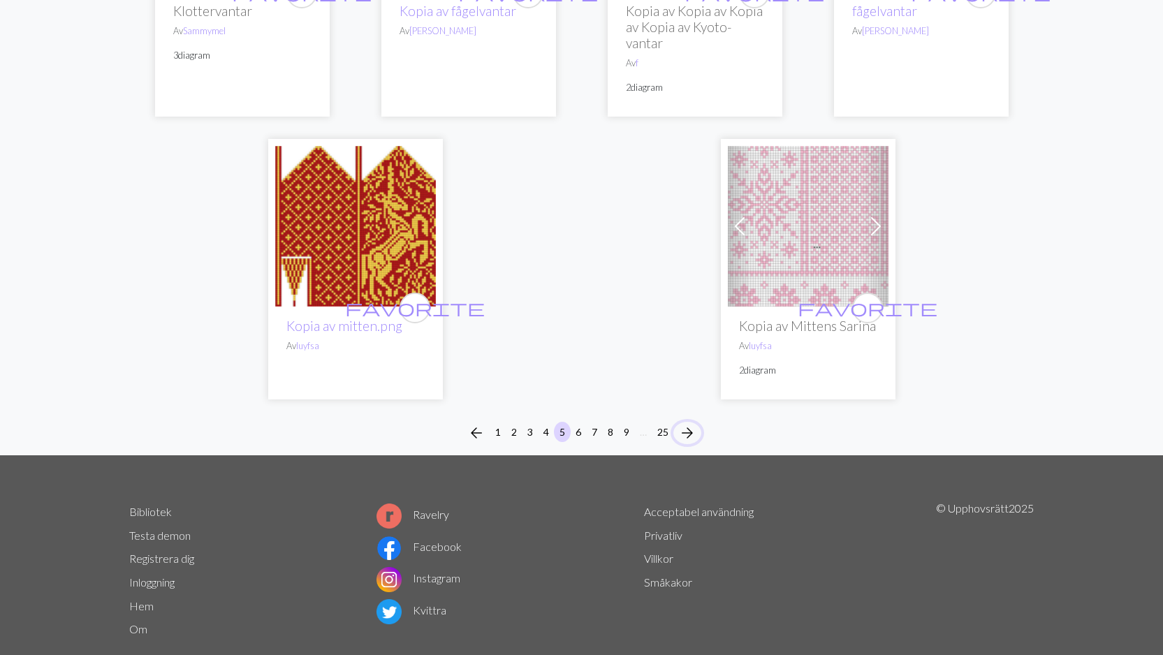
scroll to position [3601, 0]
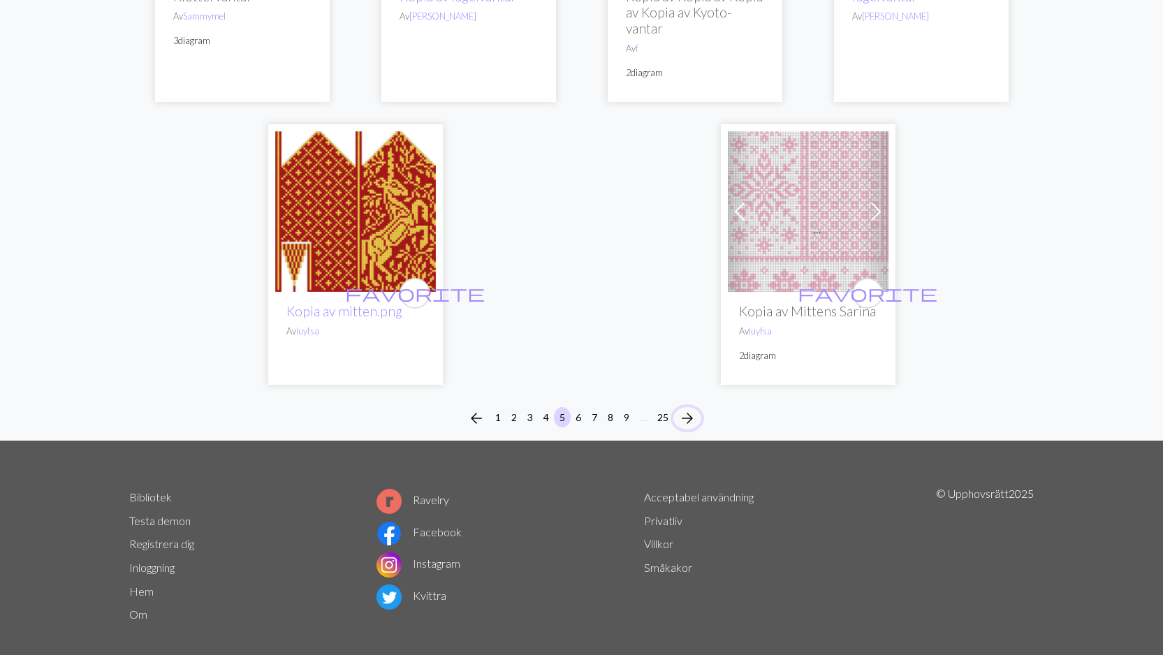
click at [684, 408] on span "arrow_forward" at bounding box center [687, 418] width 17 height 20
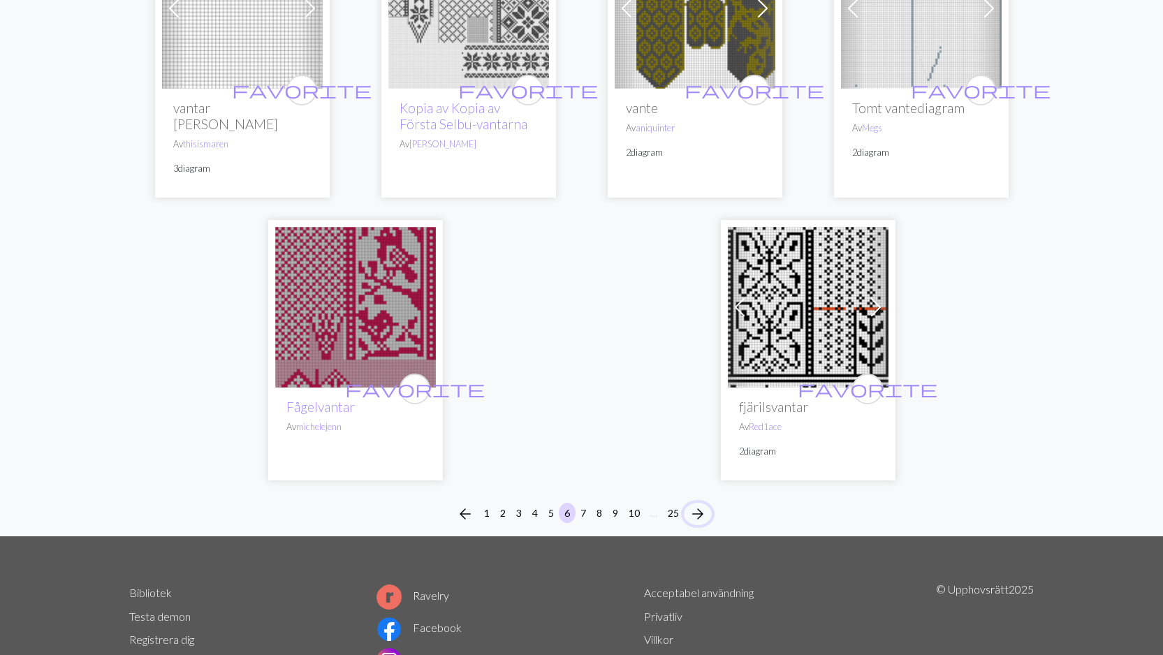
scroll to position [3553, 0]
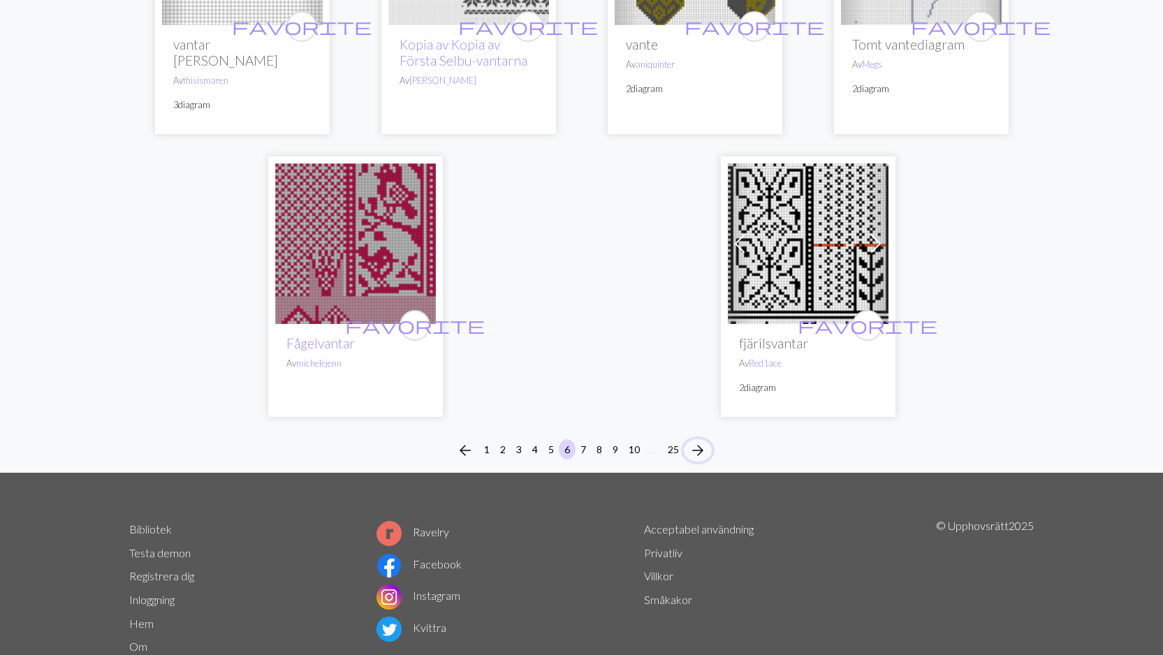
click at [699, 441] on span "arrow_forward" at bounding box center [697, 451] width 17 height 20
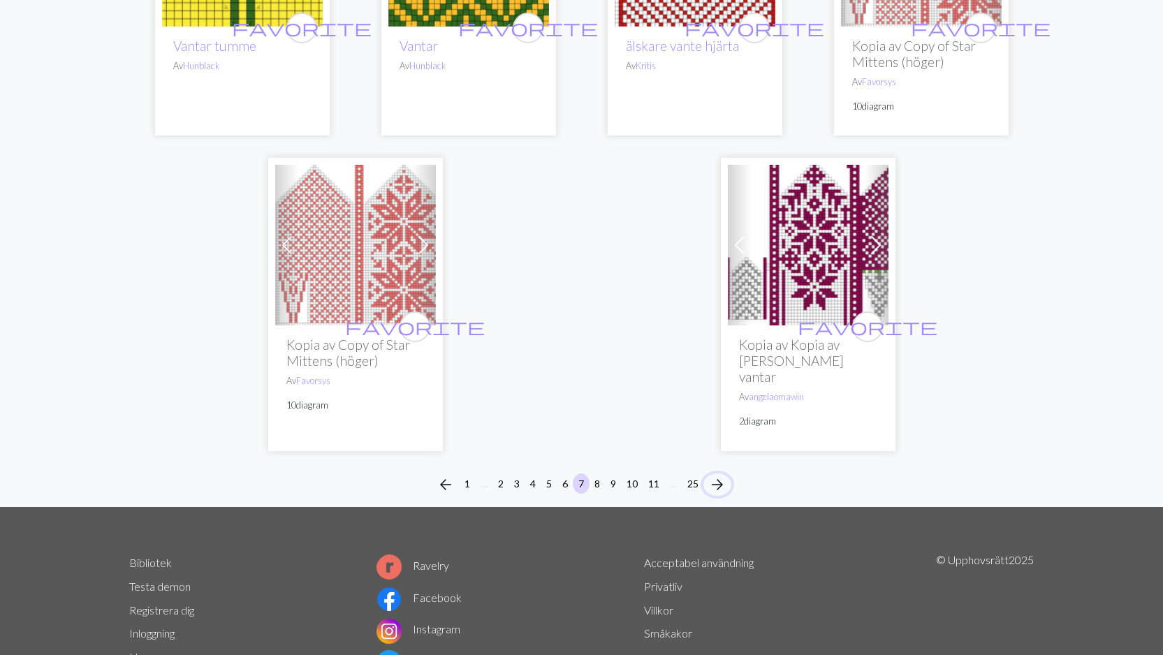
scroll to position [3609, 0]
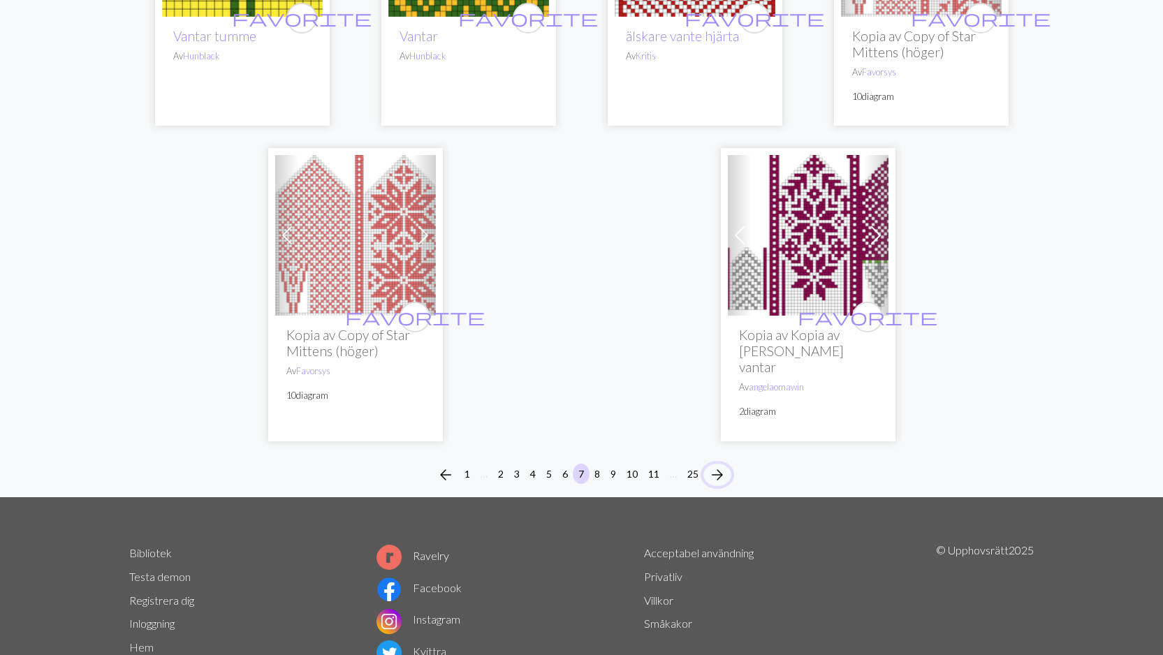
click at [725, 465] on span "arrow_forward" at bounding box center [717, 475] width 17 height 20
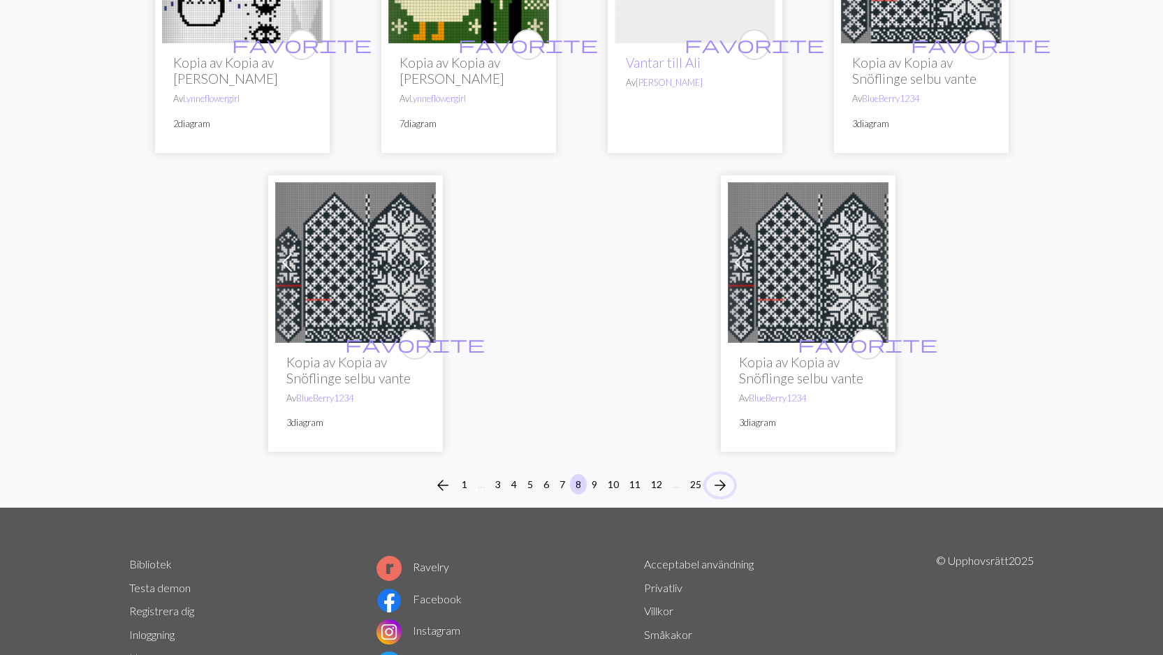
scroll to position [3484, 0]
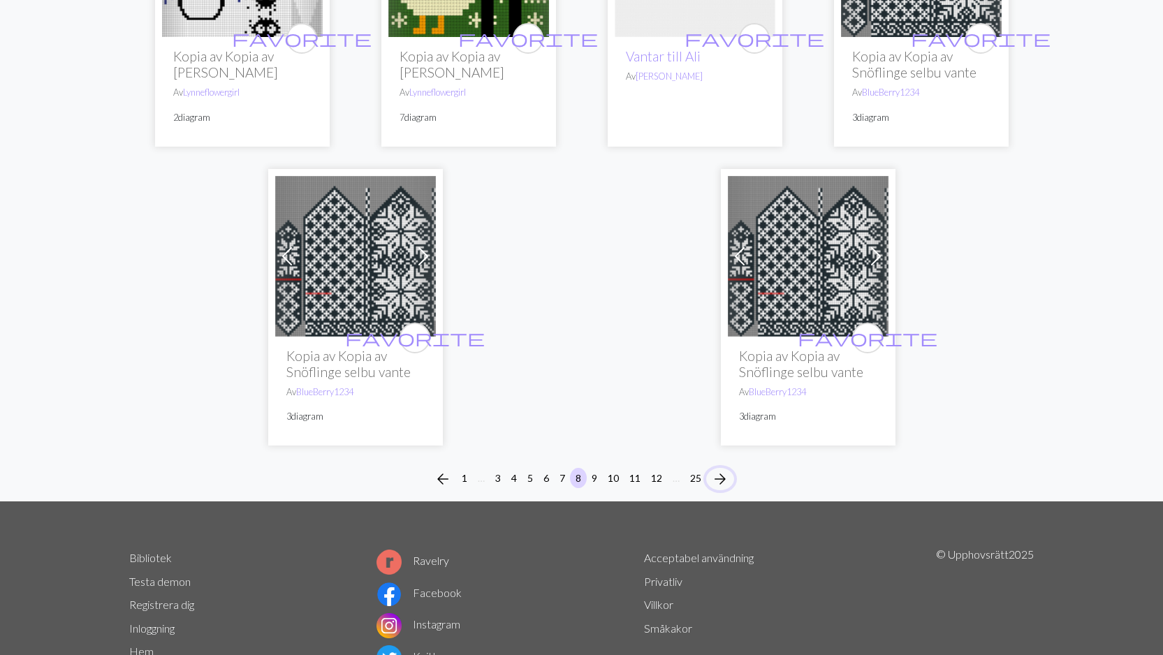
click at [723, 469] on span "arrow_forward" at bounding box center [720, 479] width 17 height 20
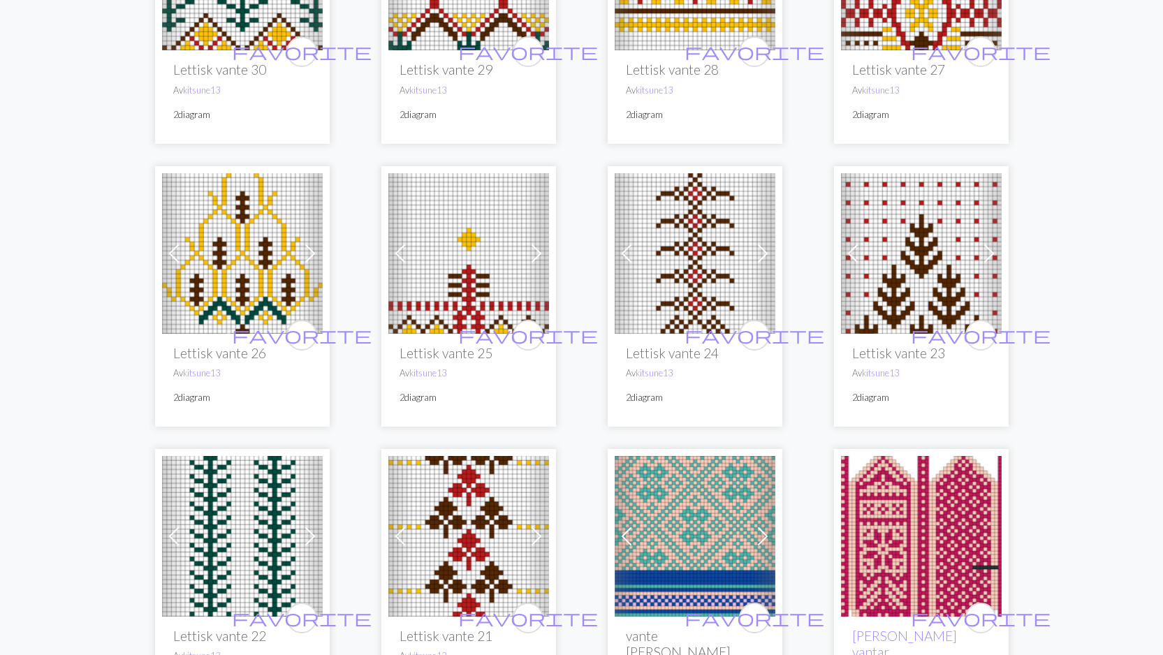
scroll to position [2714, 0]
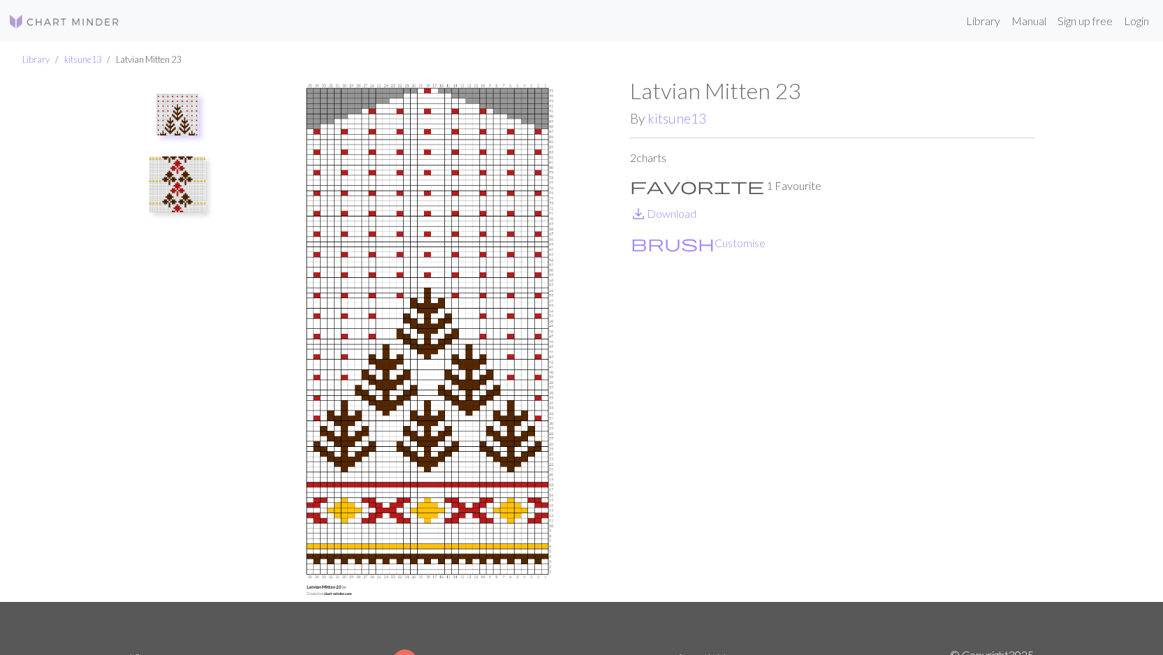
click at [106, 22] on img at bounding box center [64, 21] width 112 height 17
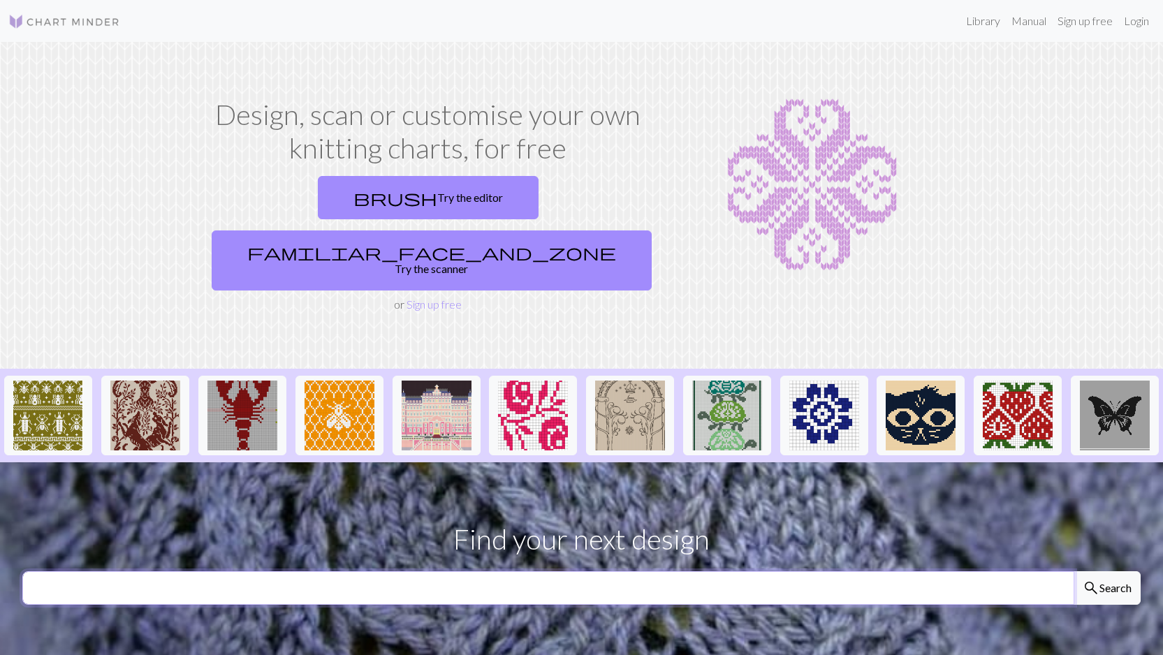
click at [508, 571] on input "text" at bounding box center [548, 588] width 1052 height 34
type input "chart"
click at [1073, 571] on button "search Search" at bounding box center [1106, 588] width 67 height 34
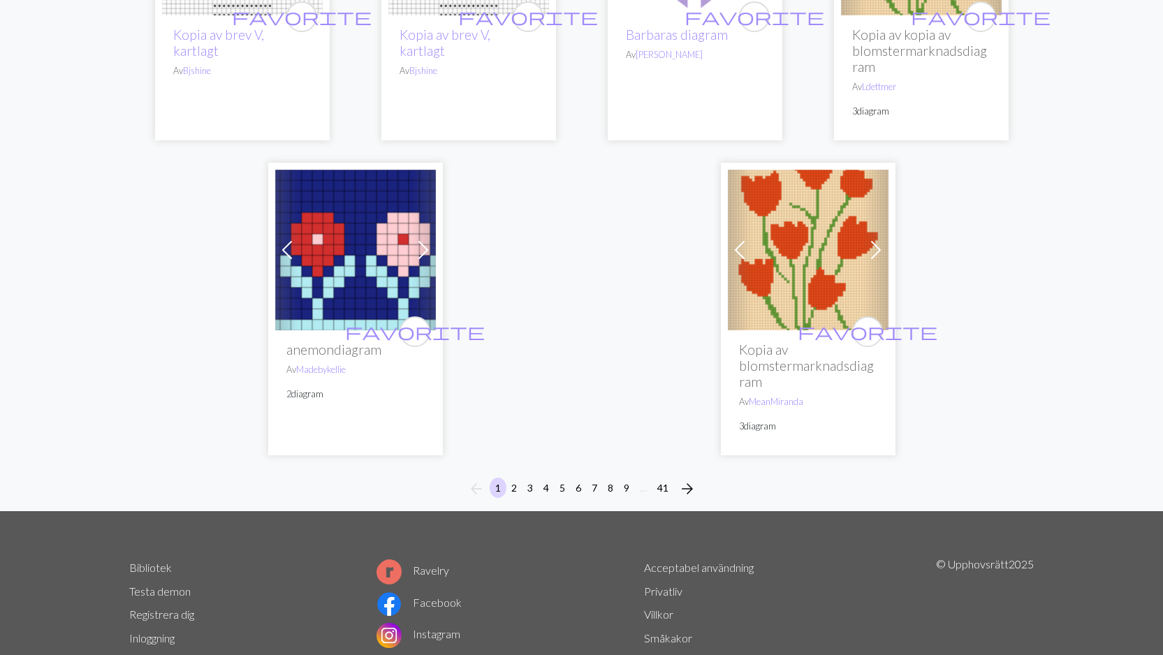
scroll to position [3745, 0]
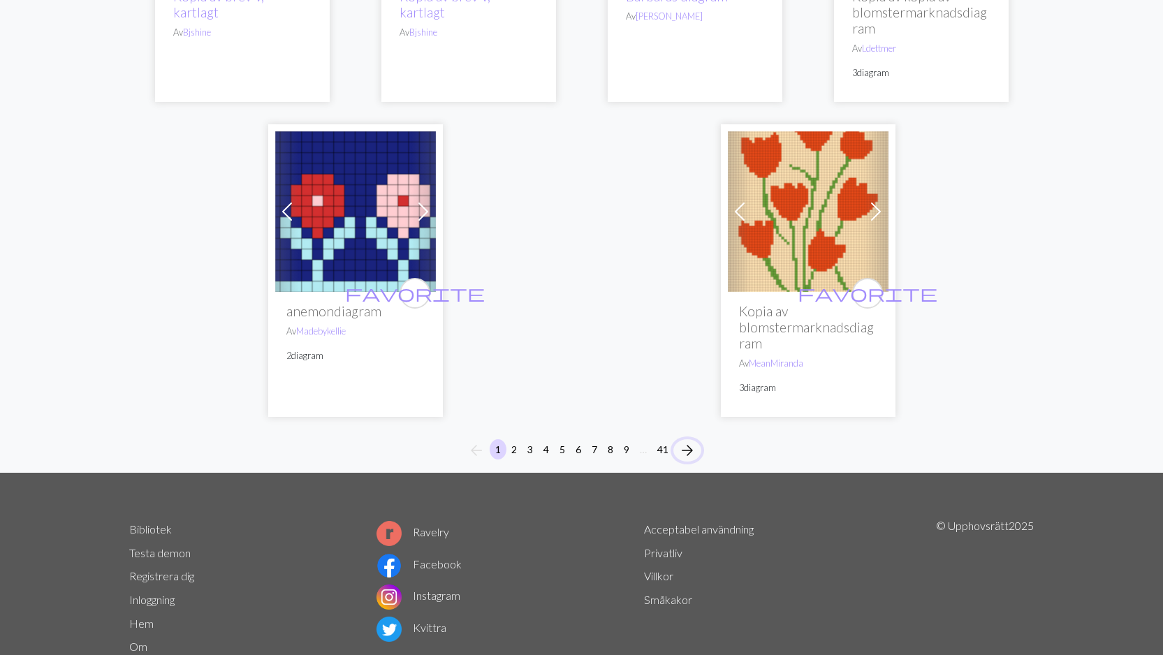
click at [686, 441] on span "arrow_forward" at bounding box center [687, 451] width 17 height 20
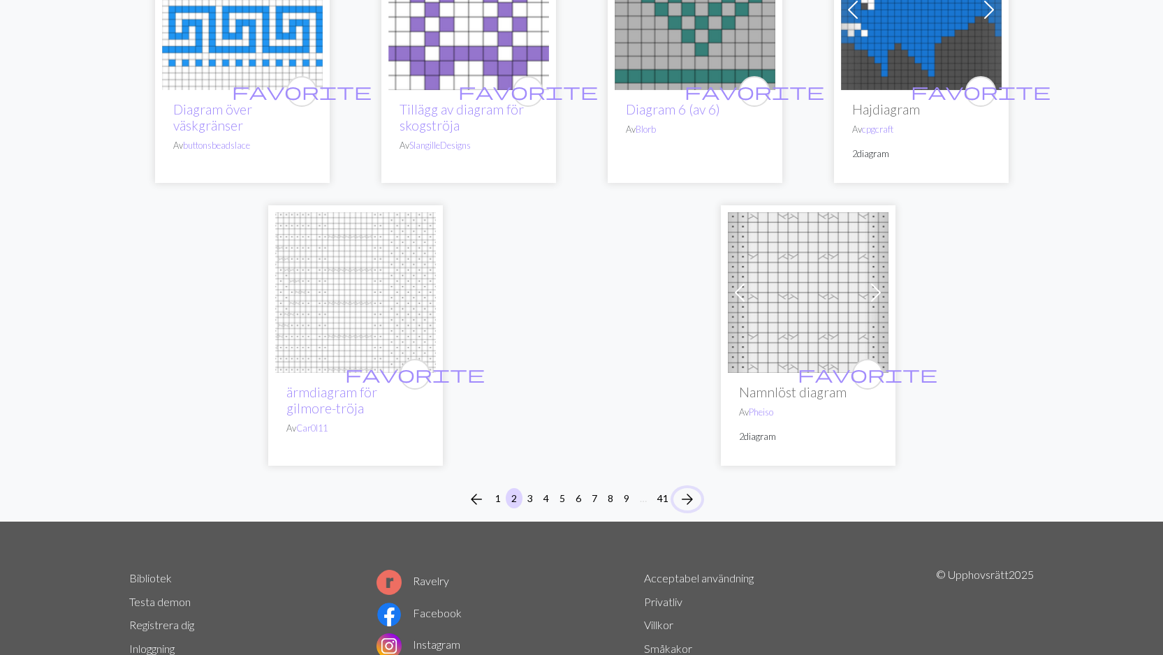
scroll to position [3478, 0]
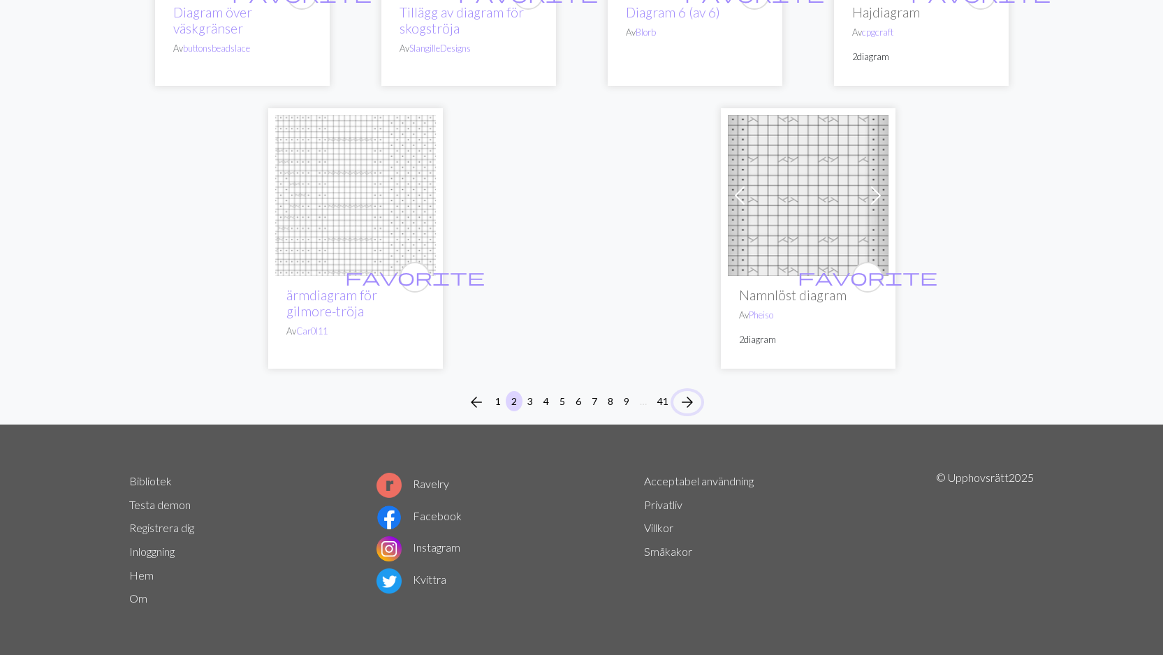
click at [685, 401] on span "arrow_forward" at bounding box center [687, 402] width 17 height 20
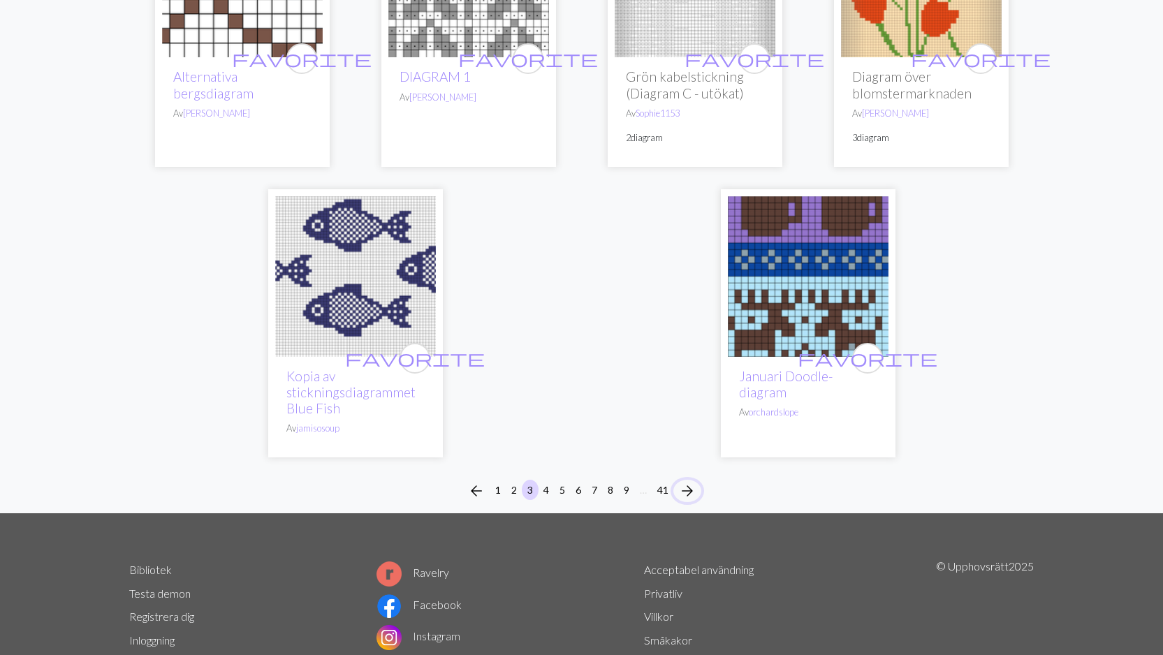
scroll to position [3664, 0]
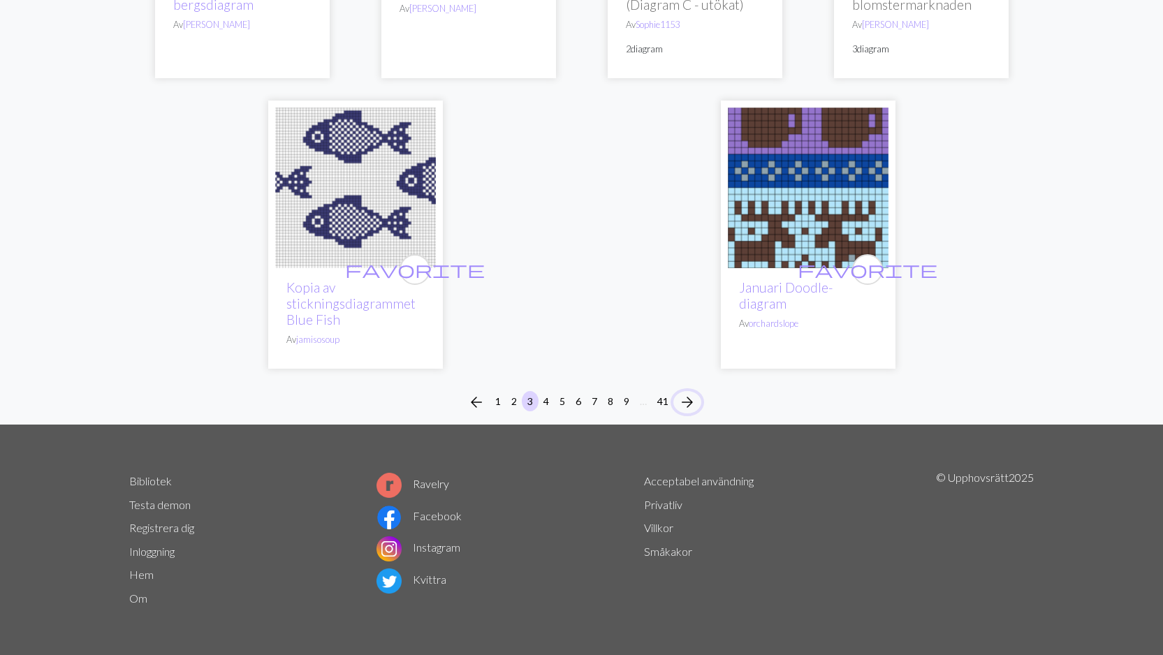
click at [691, 405] on span "arrow_forward" at bounding box center [687, 402] width 17 height 20
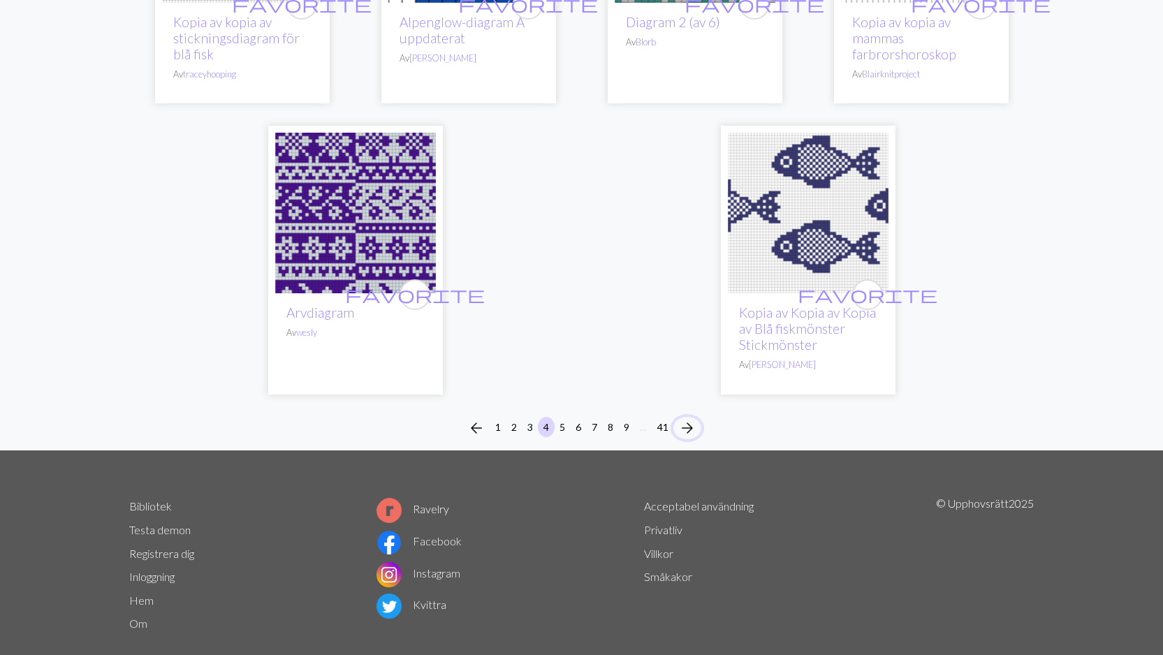
scroll to position [3614, 0]
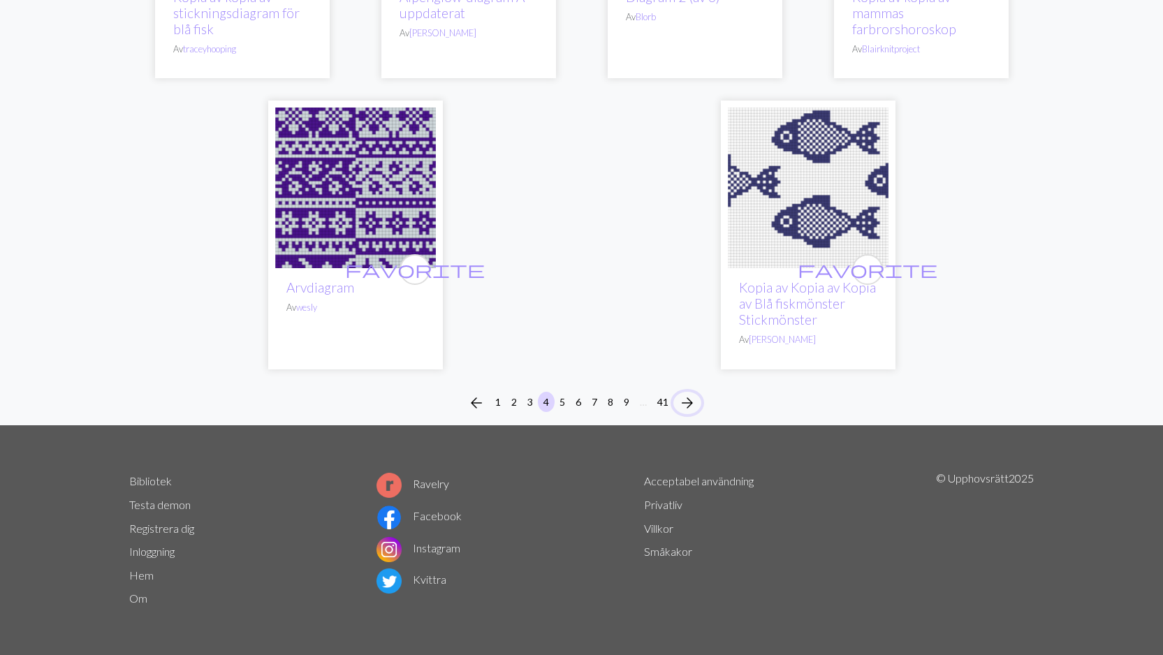
click at [687, 401] on span "arrow_forward" at bounding box center [687, 403] width 17 height 20
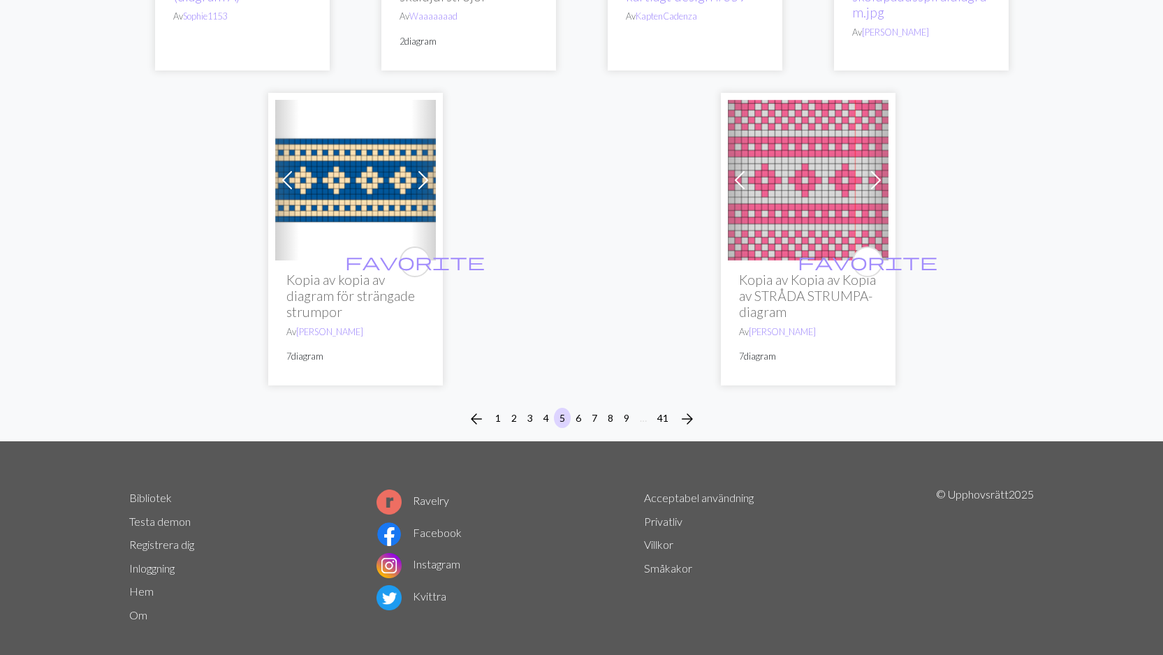
scroll to position [3509, 0]
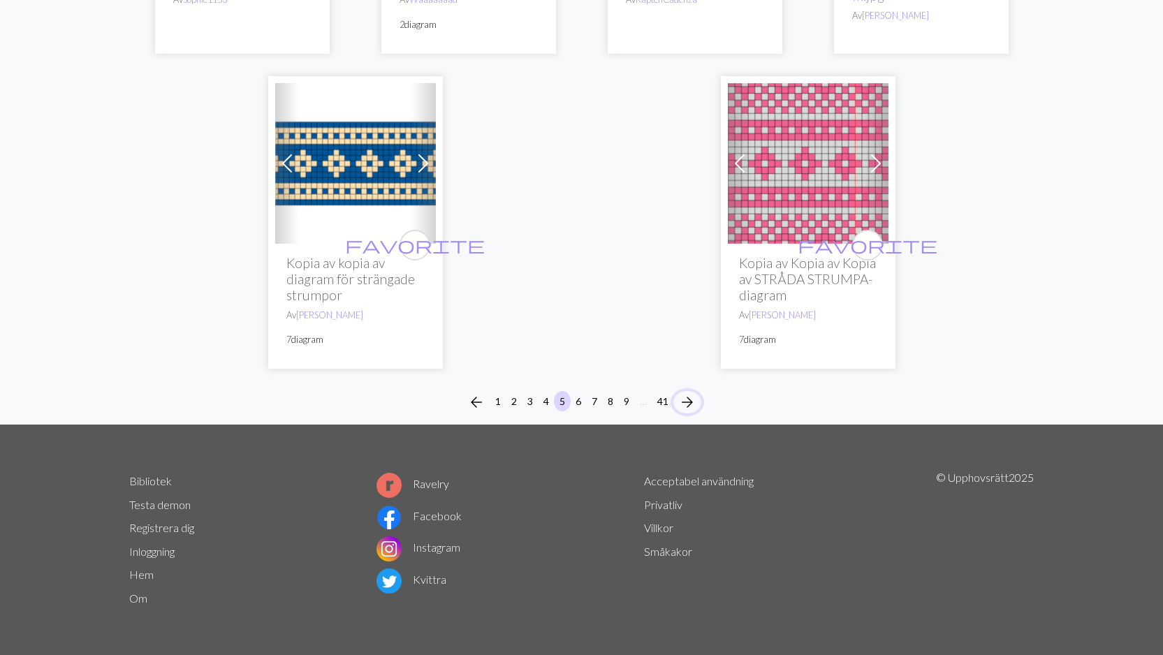
click at [687, 399] on span "arrow_forward" at bounding box center [687, 402] width 17 height 20
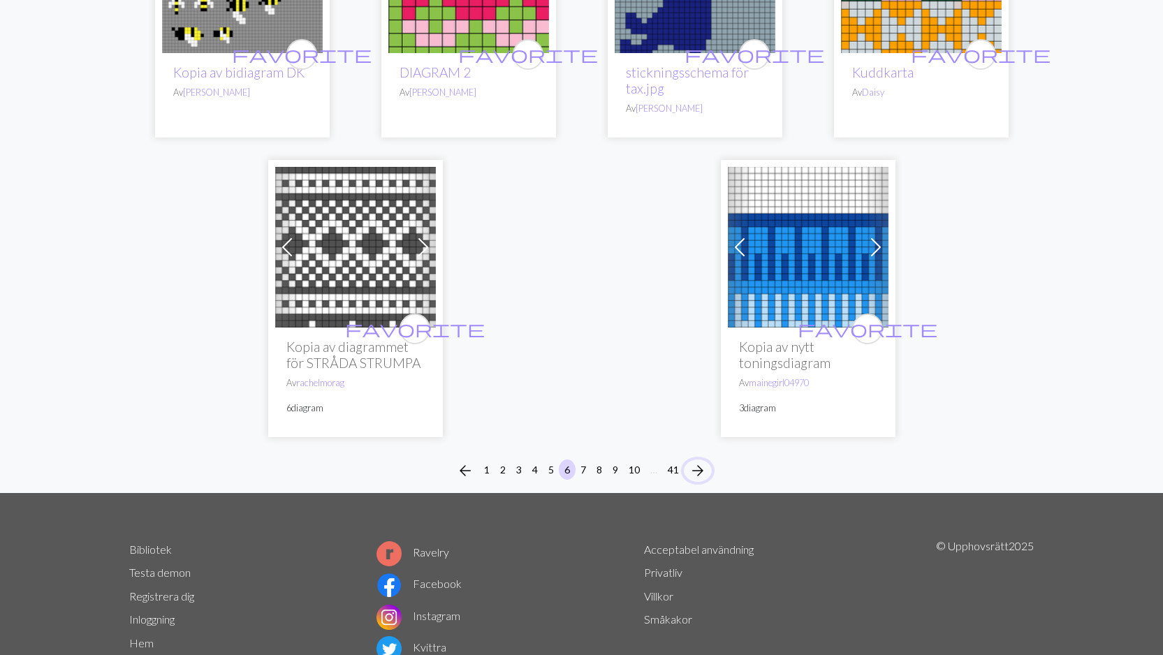
scroll to position [3599, 0]
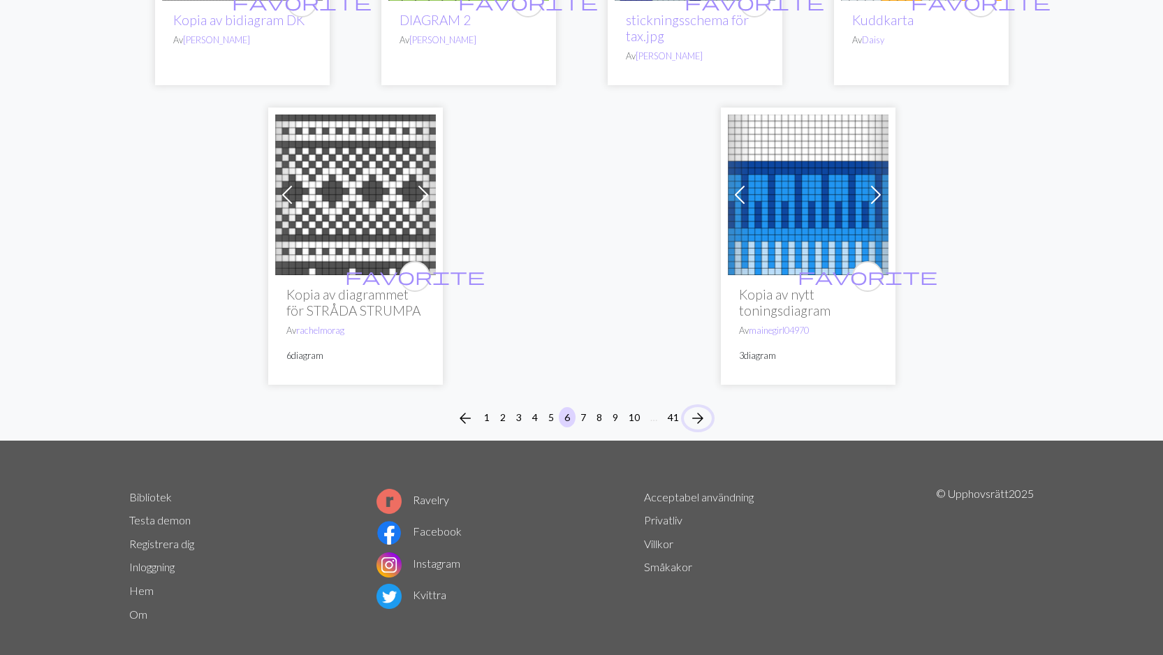
click at [700, 408] on span "arrow_forward" at bounding box center [697, 418] width 17 height 20
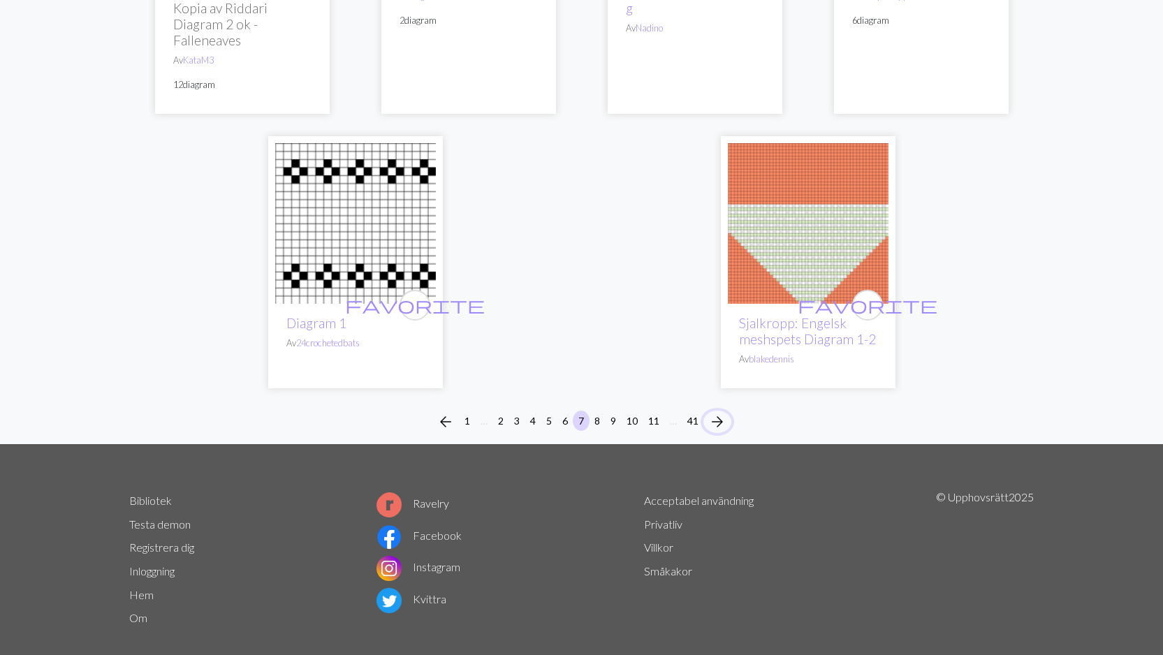
scroll to position [3761, 0]
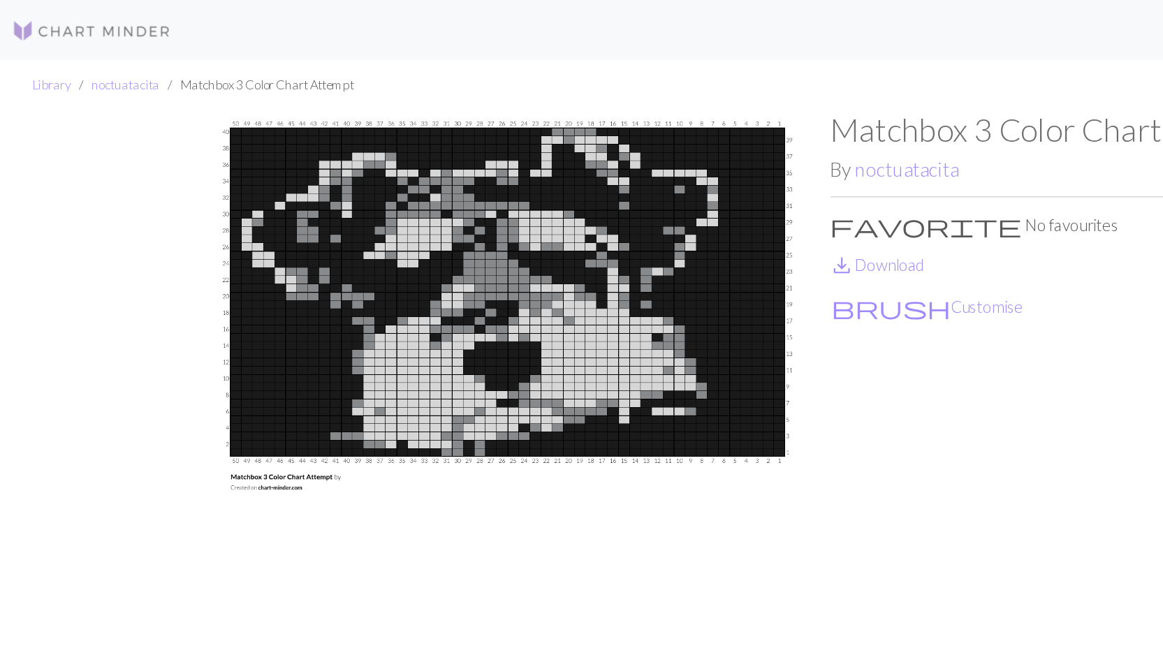
click at [91, 22] on img at bounding box center [64, 21] width 112 height 17
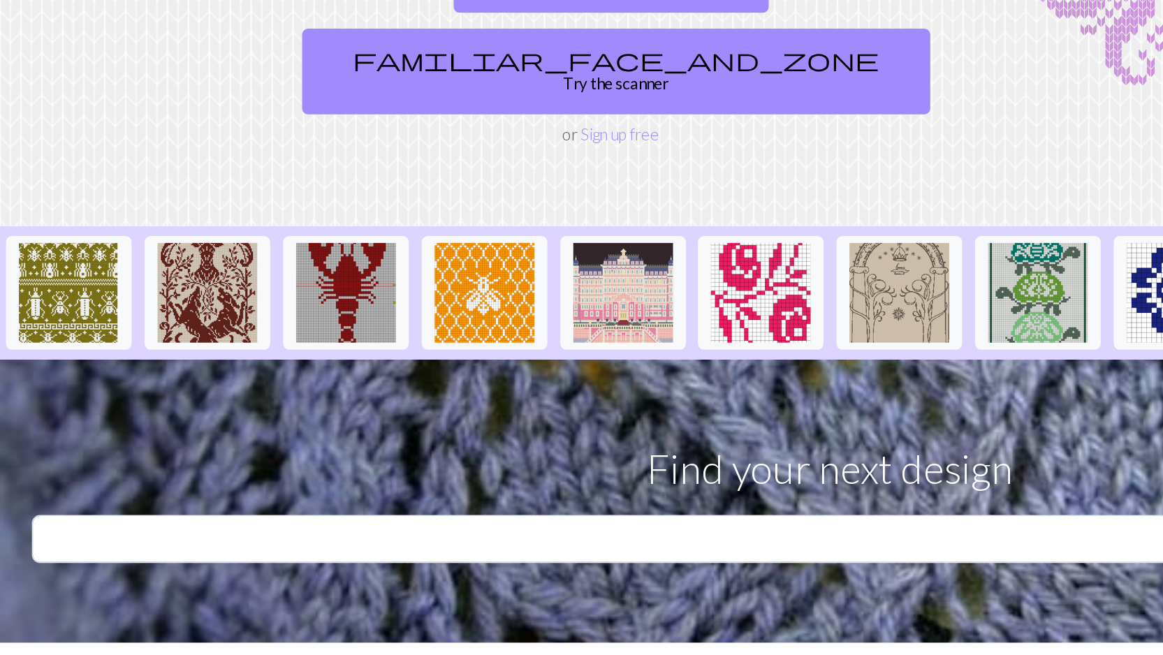
scroll to position [50, 0]
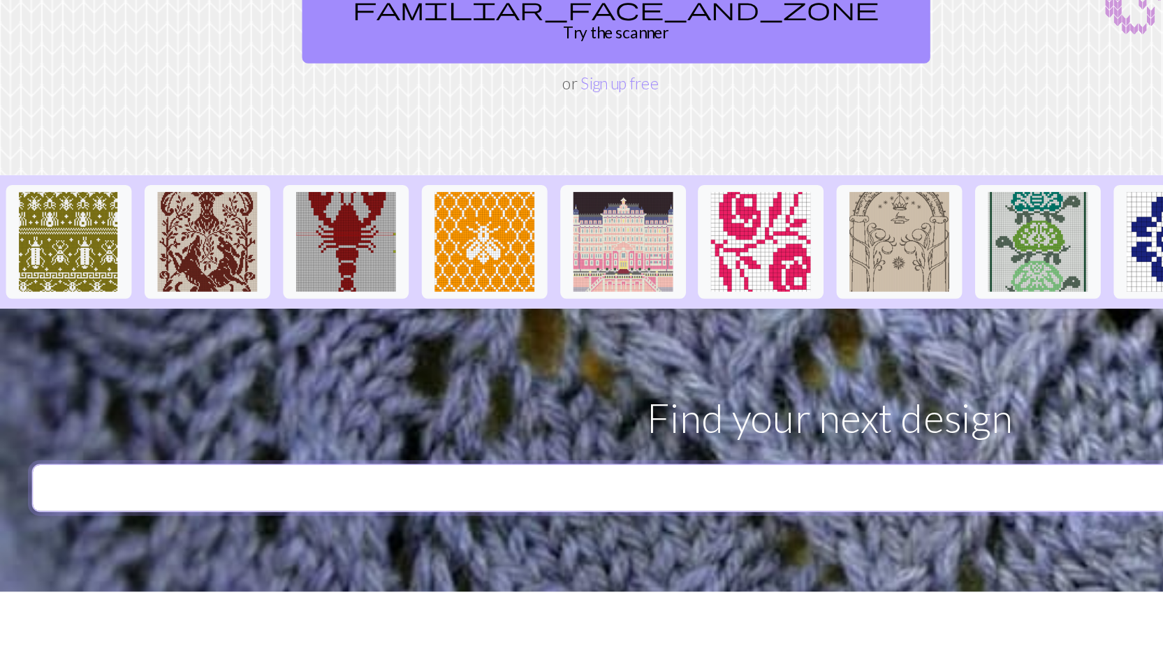
click at [246, 521] on input "text" at bounding box center [548, 538] width 1052 height 34
type input "schnauzer"
click at [1073, 521] on button "search Search" at bounding box center [1106, 538] width 67 height 34
